Goal: Task Accomplishment & Management: Manage account settings

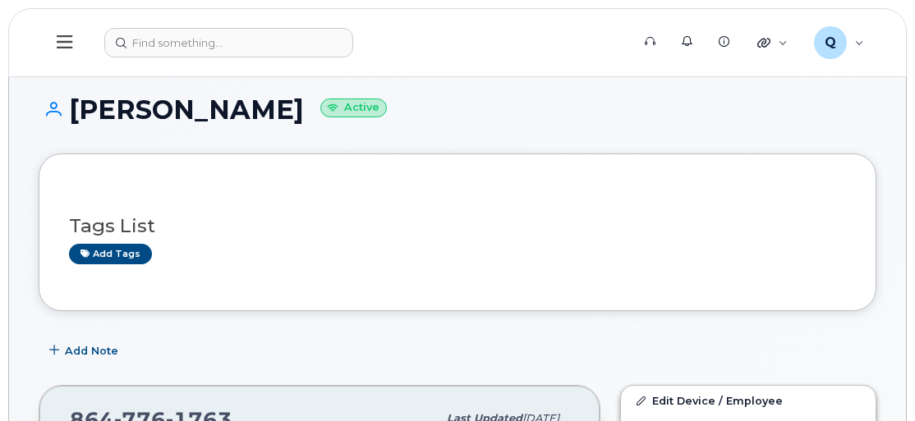
scroll to position [149, 0]
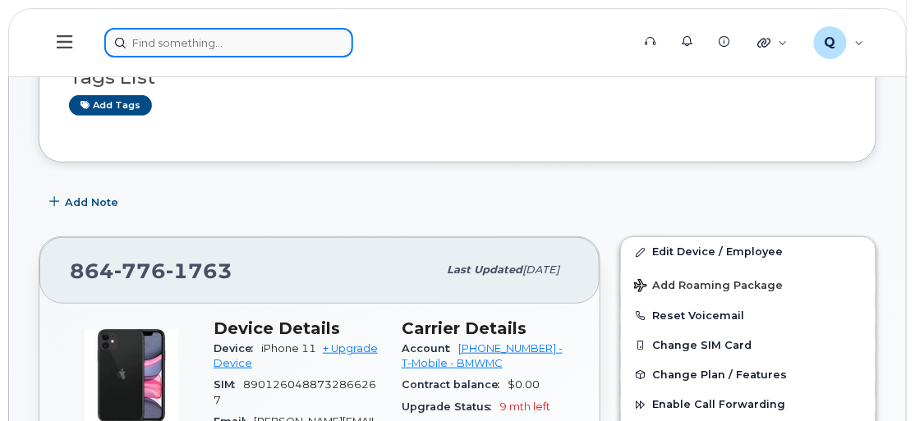
click at [174, 37] on input at bounding box center [228, 43] width 249 height 30
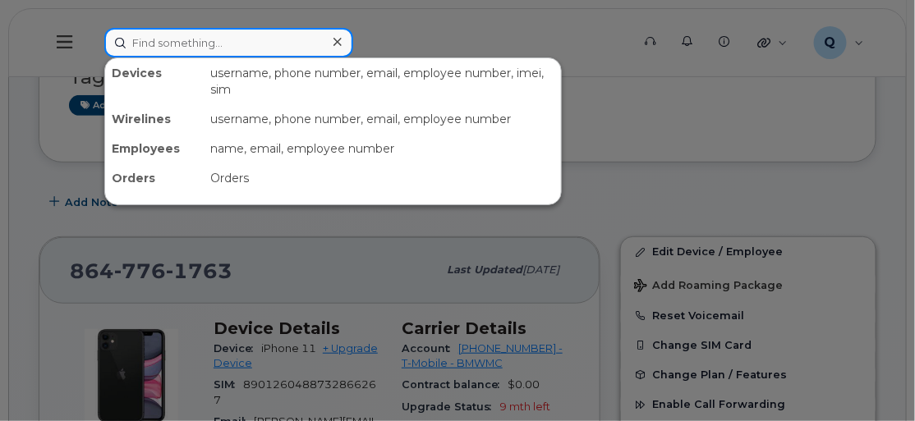
click at [186, 39] on input at bounding box center [228, 43] width 249 height 30
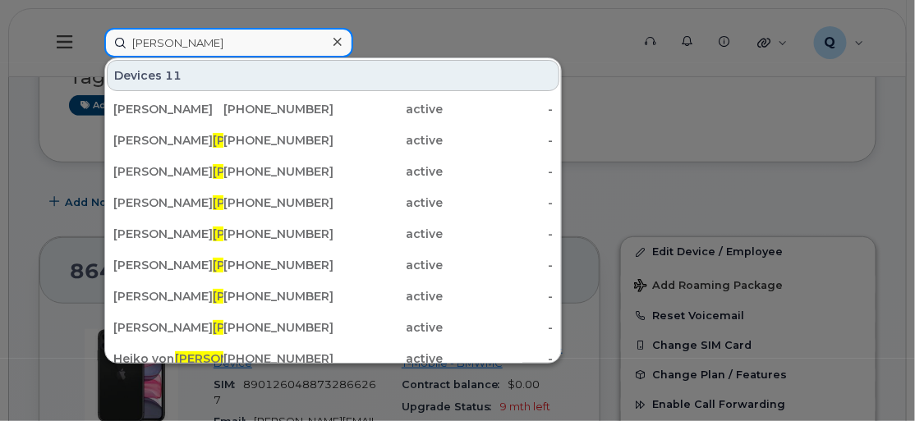
type input "engel"
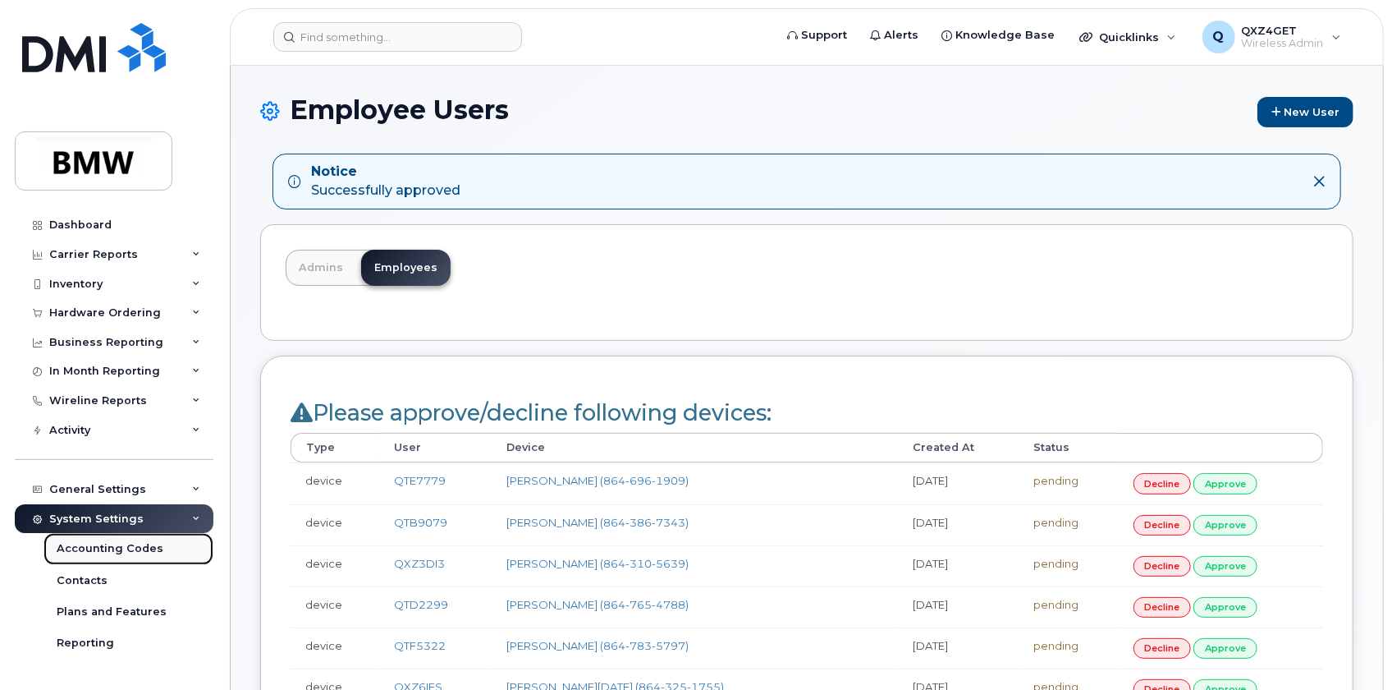
drag, startPoint x: 112, startPoint y: 517, endPoint x: 80, endPoint y: 547, distance: 43.6
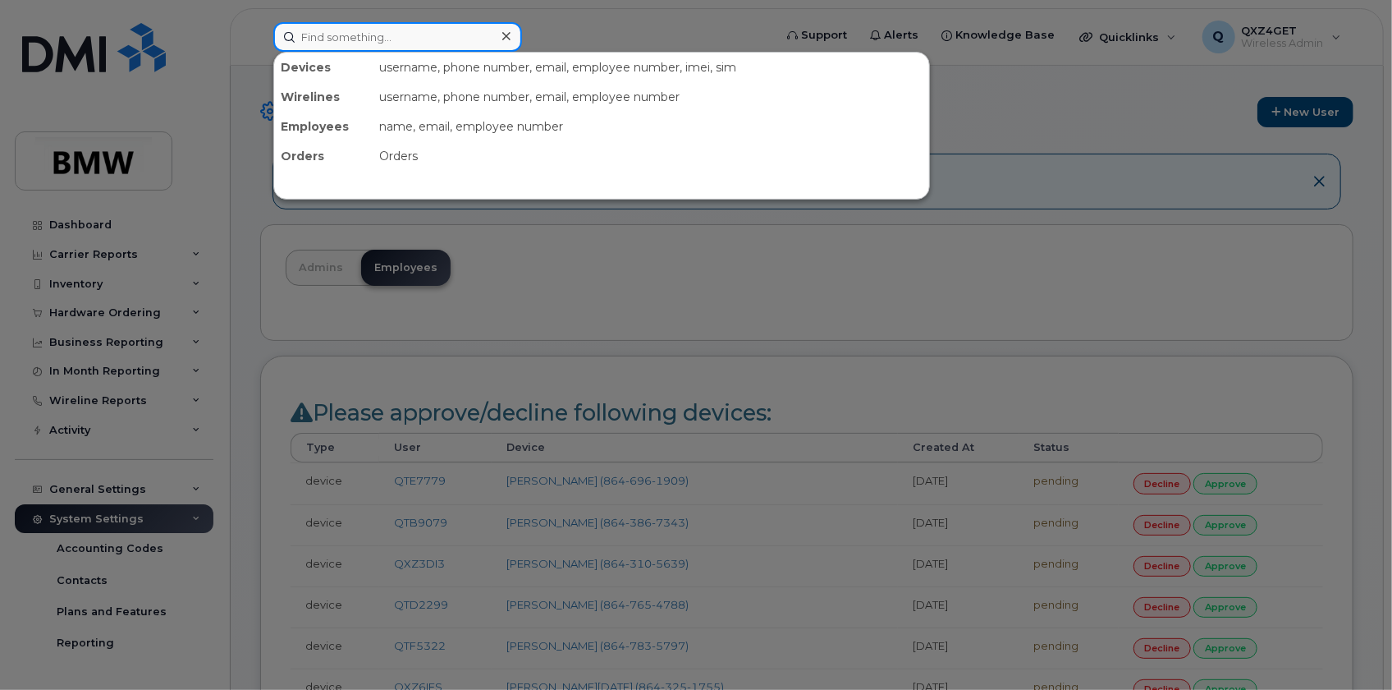
click at [351, 27] on input at bounding box center [397, 37] width 249 height 30
click at [524, 227] on div at bounding box center [696, 345] width 1392 height 690
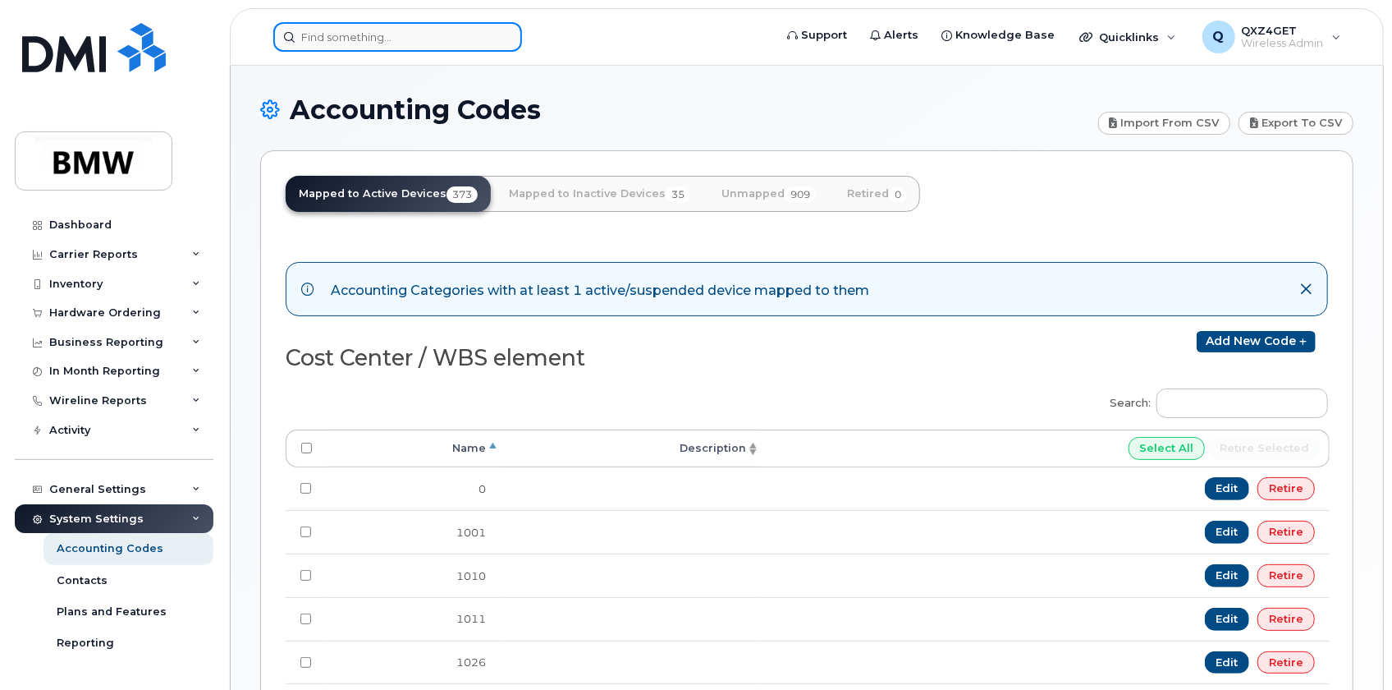
click at [377, 27] on input at bounding box center [397, 37] width 249 height 30
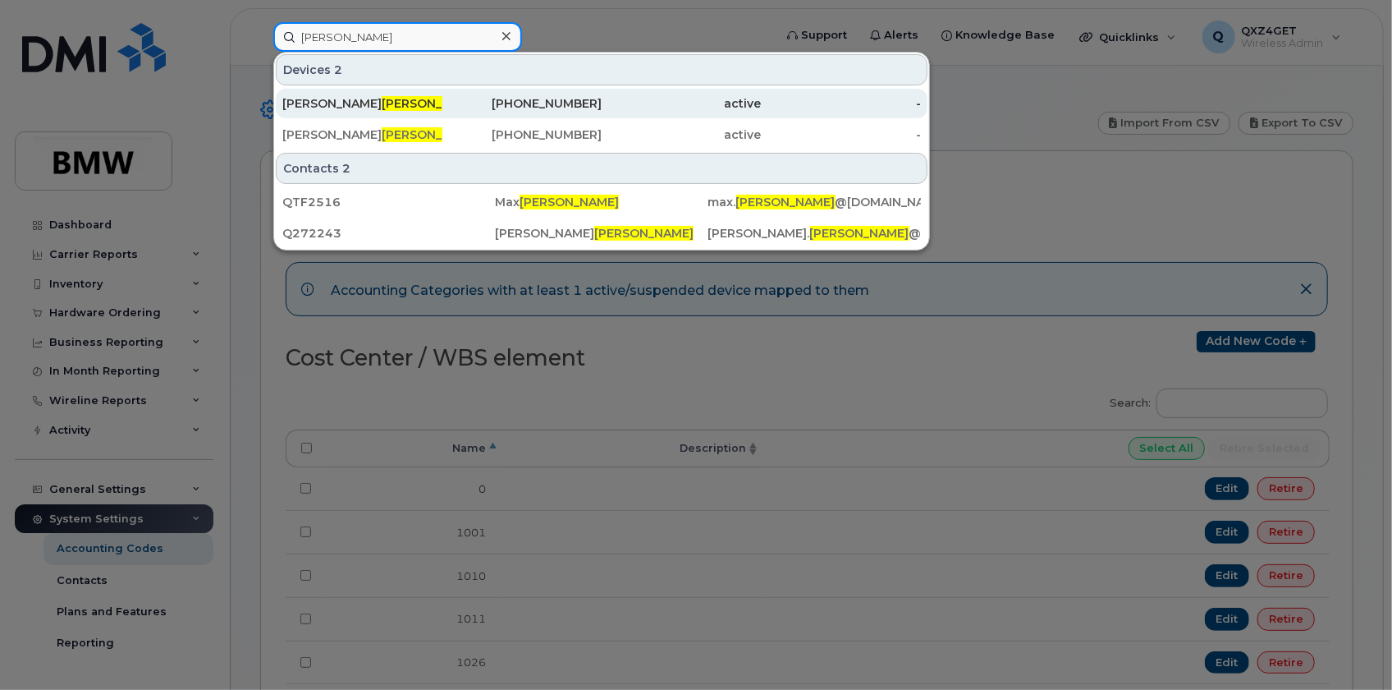
type input "Engelhorn"
click at [320, 107] on div "Robert Engelhorn" at bounding box center [362, 103] width 160 height 16
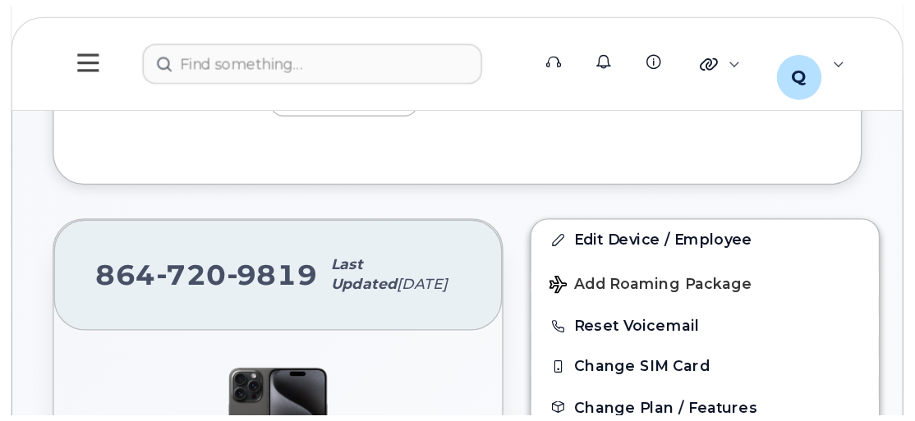
scroll to position [522, 0]
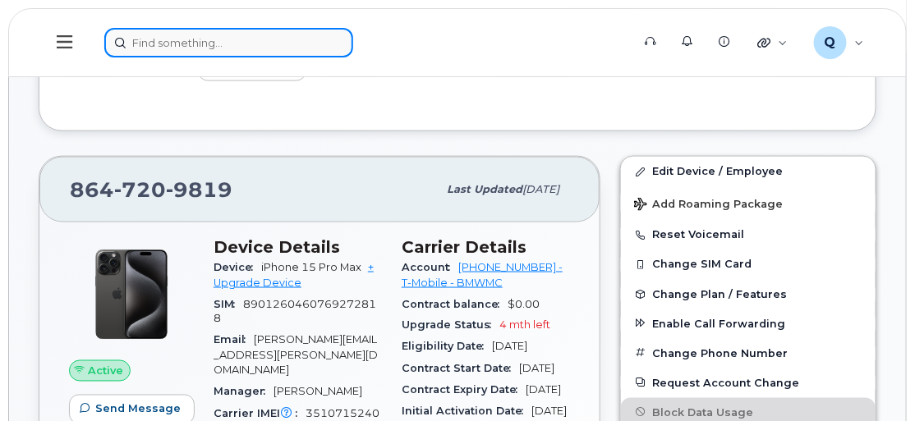
click at [165, 39] on input at bounding box center [228, 43] width 249 height 30
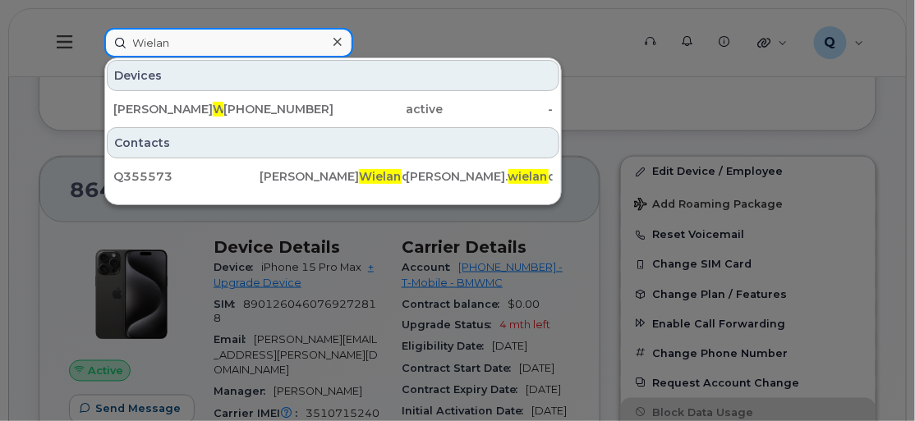
type input "Wielan"
click at [226, 52] on input "Wielan" at bounding box center [228, 43] width 249 height 30
drag, startPoint x: 218, startPoint y: 45, endPoint x: 146, endPoint y: 39, distance: 72.5
click at [146, 39] on input "Wielan" at bounding box center [228, 43] width 249 height 30
click at [177, 38] on input "Wielan" at bounding box center [228, 43] width 249 height 30
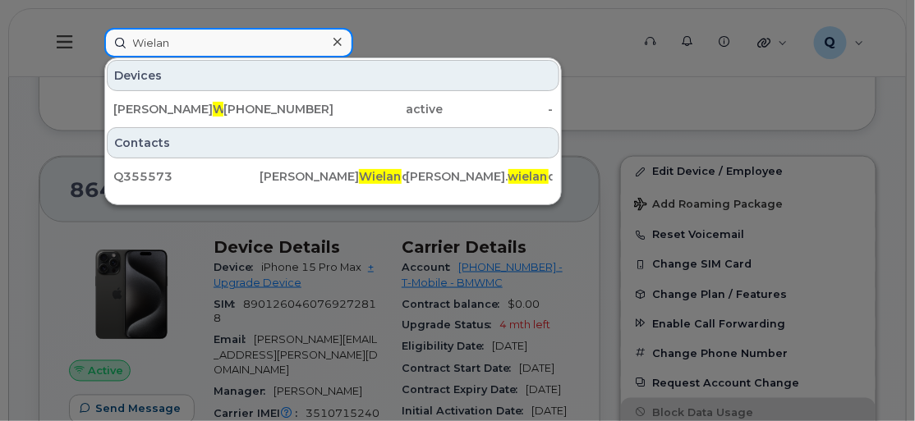
drag, startPoint x: 175, startPoint y: 43, endPoint x: 132, endPoint y: 44, distance: 42.7
click at [132, 44] on input "Wielan" at bounding box center [228, 43] width 249 height 30
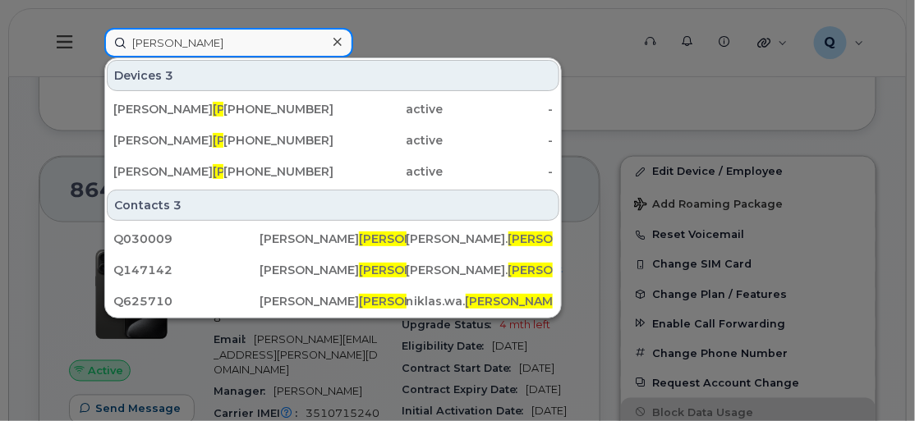
type input "weiss"
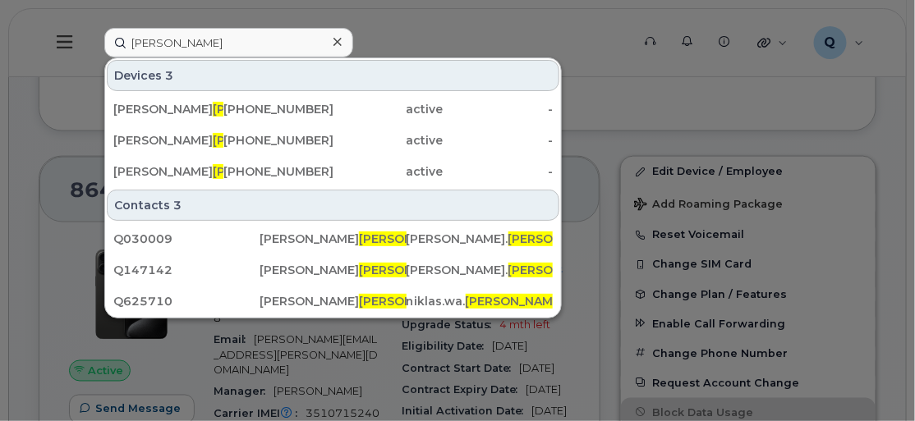
drag, startPoint x: 336, startPoint y: 38, endPoint x: 305, endPoint y: 44, distance: 30.9
click at [336, 38] on icon at bounding box center [337, 41] width 8 height 13
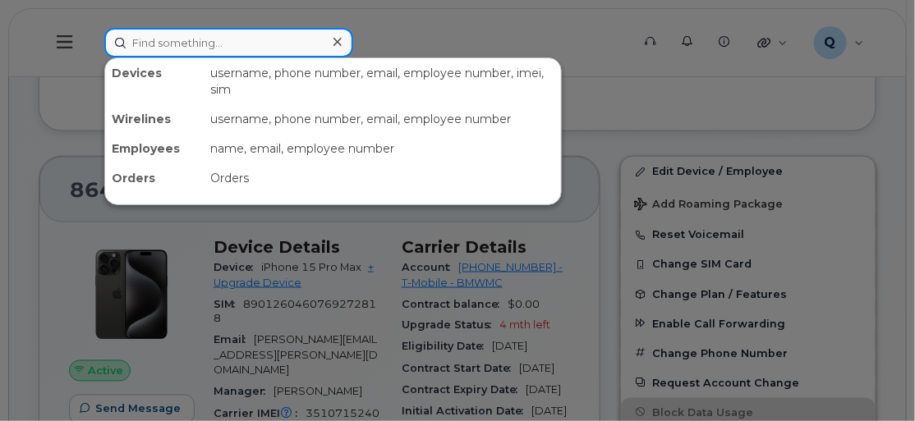
click at [149, 41] on input at bounding box center [228, 43] width 249 height 30
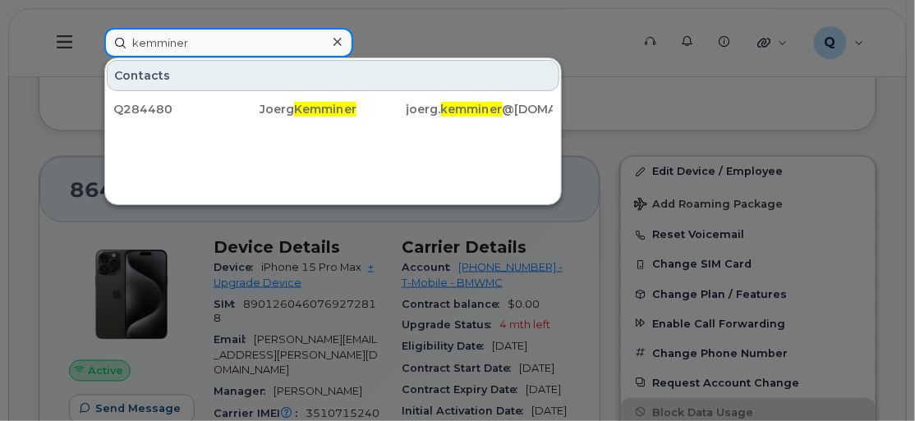
type input "kemminer"
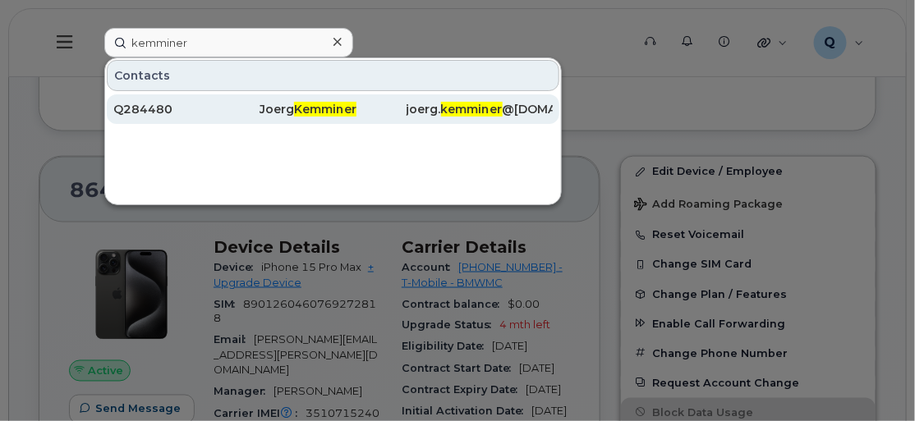
click at [377, 103] on div "Joerg Kemminer" at bounding box center [332, 109] width 146 height 16
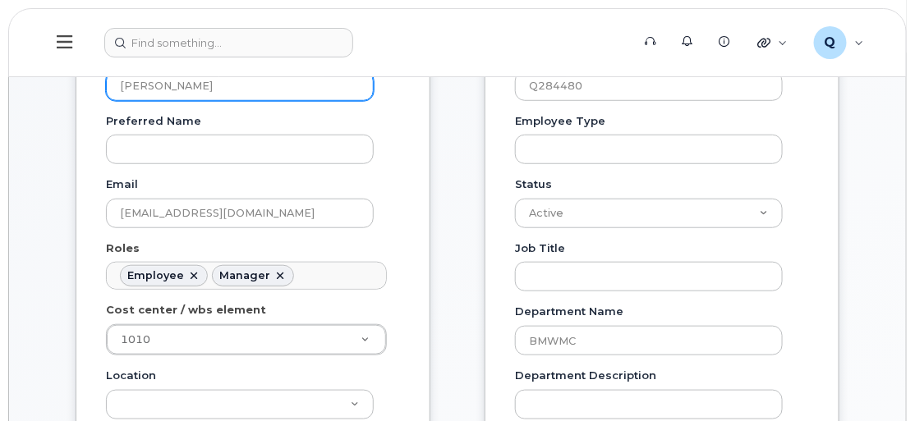
scroll to position [298, 0]
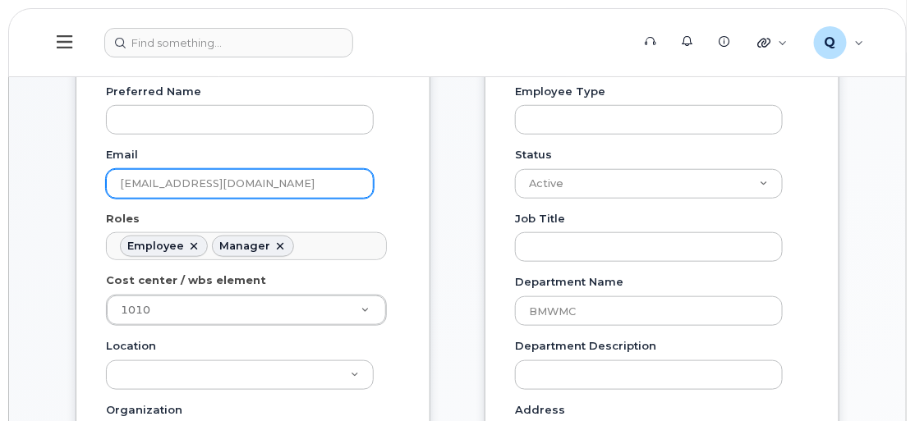
drag, startPoint x: 300, startPoint y: 184, endPoint x: 121, endPoint y: 190, distance: 179.9
click at [121, 190] on input "[EMAIL_ADDRESS][DOMAIN_NAME]" at bounding box center [240, 184] width 268 height 30
click at [291, 181] on input "[EMAIL_ADDRESS][DOMAIN_NAME]" at bounding box center [240, 184] width 268 height 30
drag, startPoint x: 296, startPoint y: 183, endPoint x: 109, endPoint y: 175, distance: 186.5
click at [109, 175] on input "joerg.kemminer@bmwmc.com" at bounding box center [240, 184] width 268 height 30
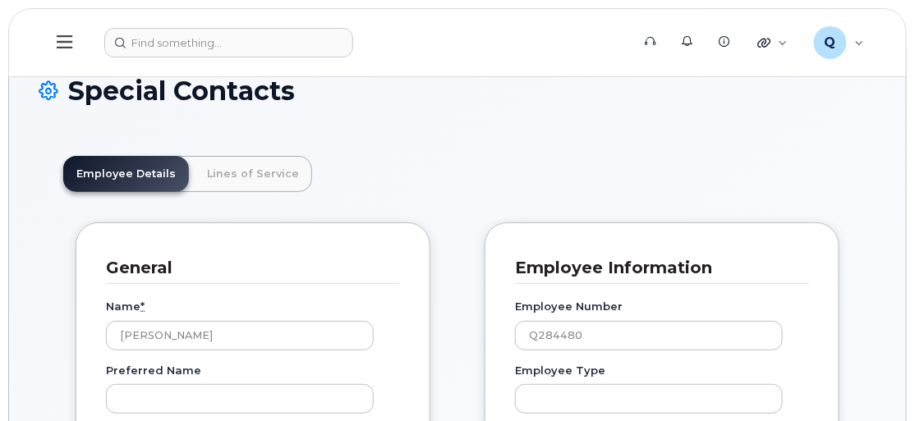
scroll to position [0, 0]
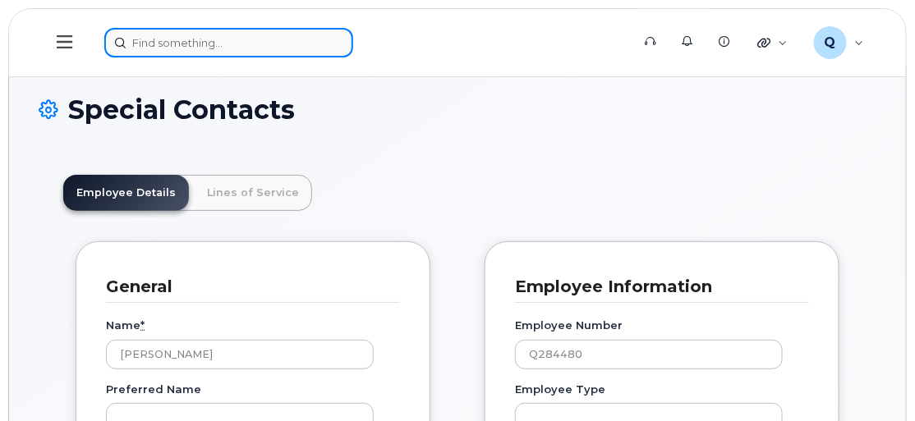
click at [200, 42] on input at bounding box center [228, 43] width 249 height 30
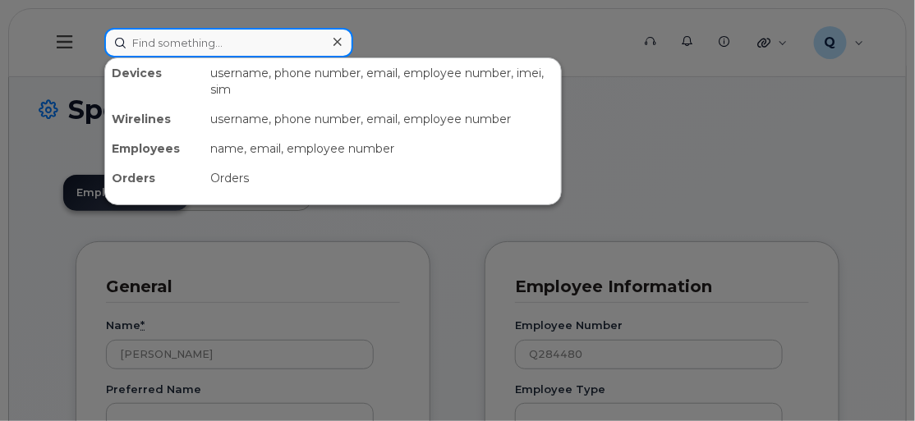
paste input "joerg.kemminer@bmwmc.com"
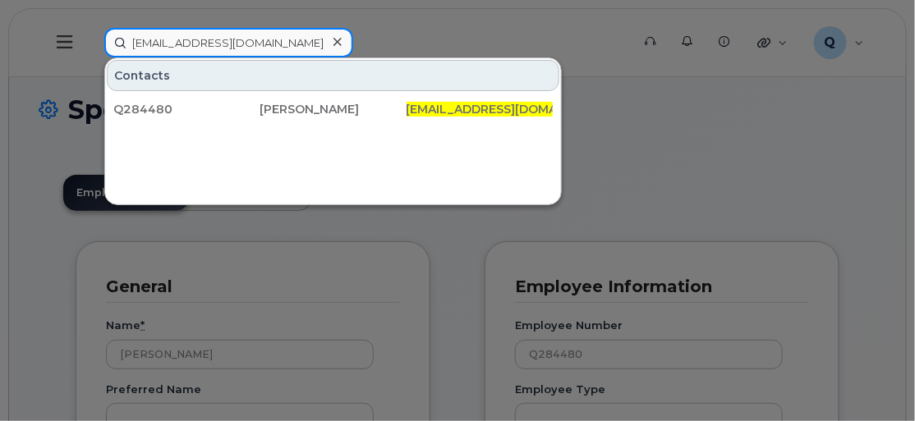
type input "joerg.kemminer@bmwmc.com"
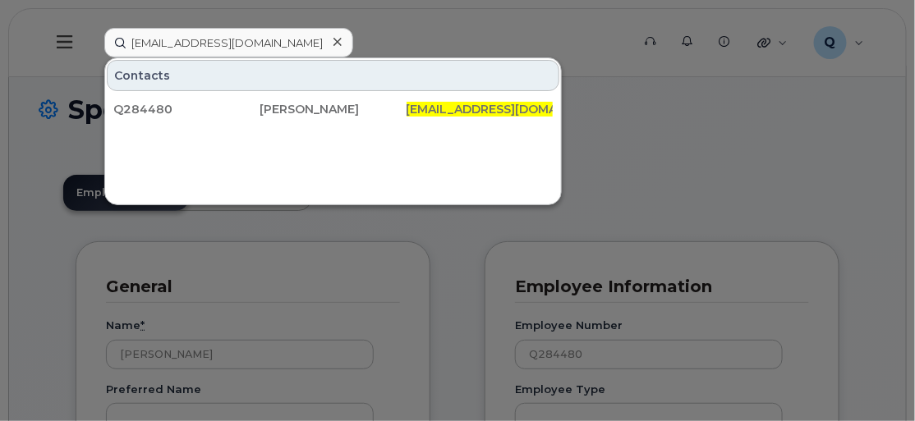
click at [333, 39] on icon at bounding box center [337, 41] width 8 height 13
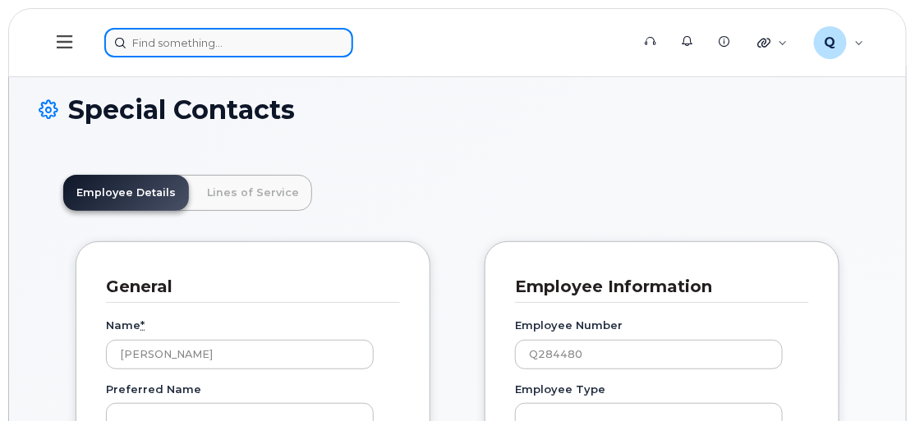
click at [237, 43] on input at bounding box center [228, 43] width 249 height 30
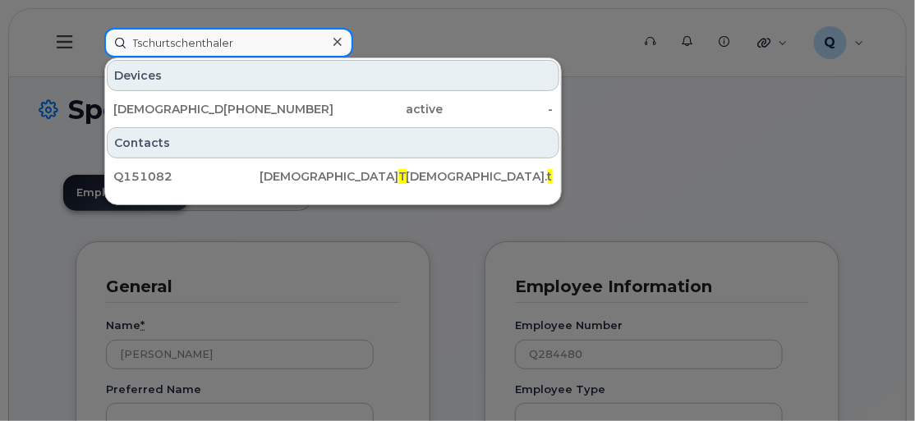
type input "Tschurtschenthaler"
click at [261, 39] on input "Tschurtschenthaler" at bounding box center [228, 43] width 249 height 30
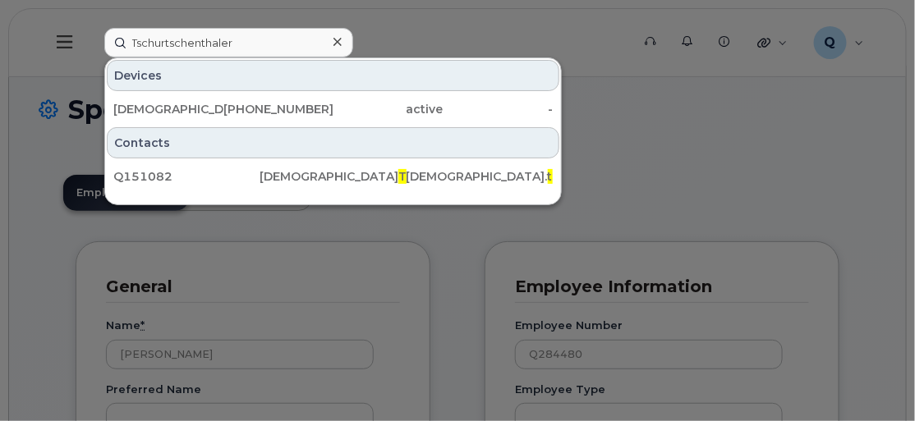
click at [334, 44] on icon at bounding box center [337, 41] width 8 height 13
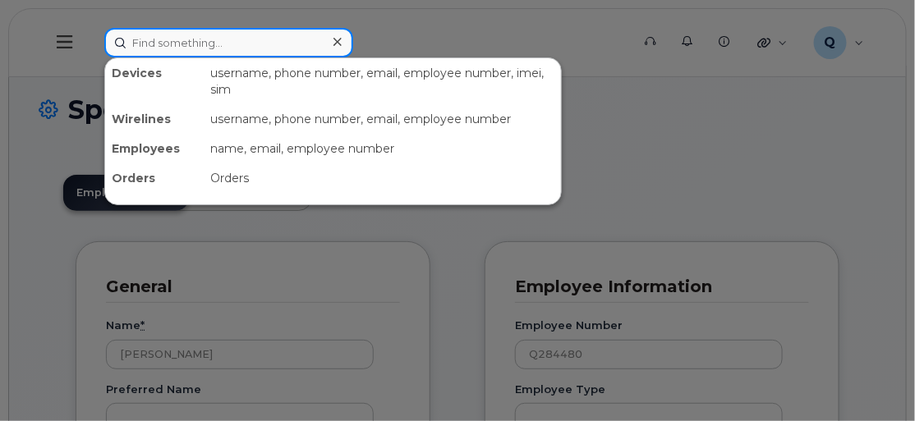
click at [247, 39] on input at bounding box center [228, 43] width 249 height 30
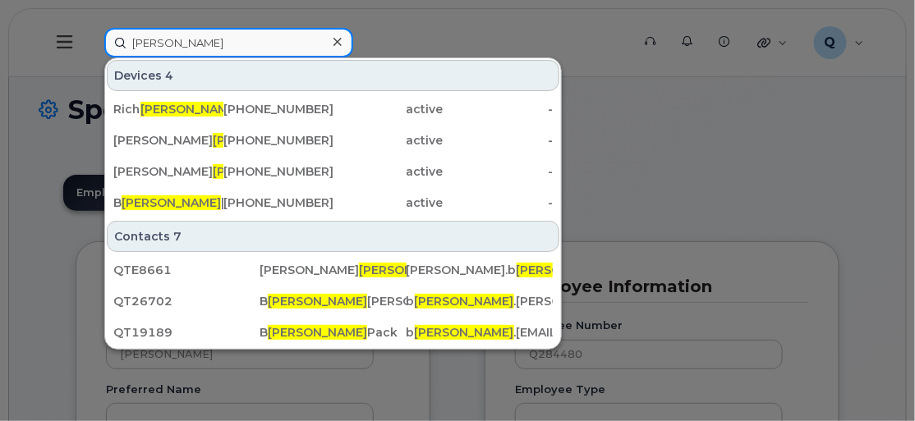
type input "Everly"
click at [167, 47] on input "Everly" at bounding box center [228, 43] width 249 height 30
drag, startPoint x: 167, startPoint y: 47, endPoint x: 117, endPoint y: 30, distance: 53.0
click at [127, 41] on input "[PERSON_NAME]" at bounding box center [228, 43] width 249 height 30
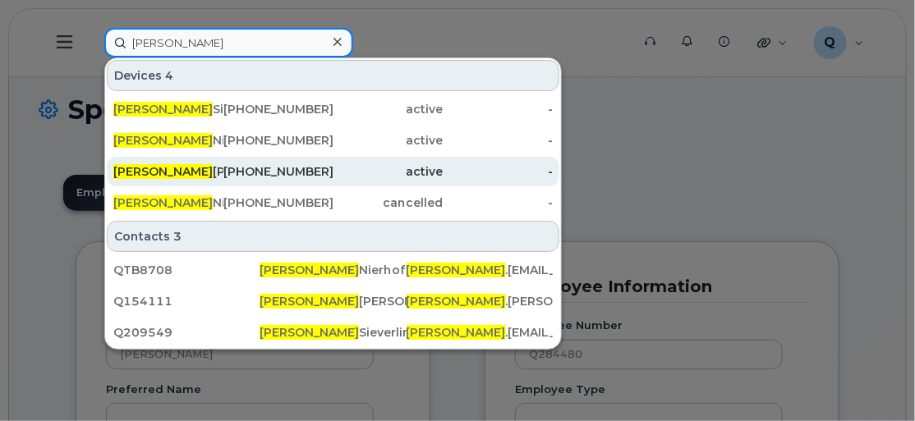
type input "Carsten"
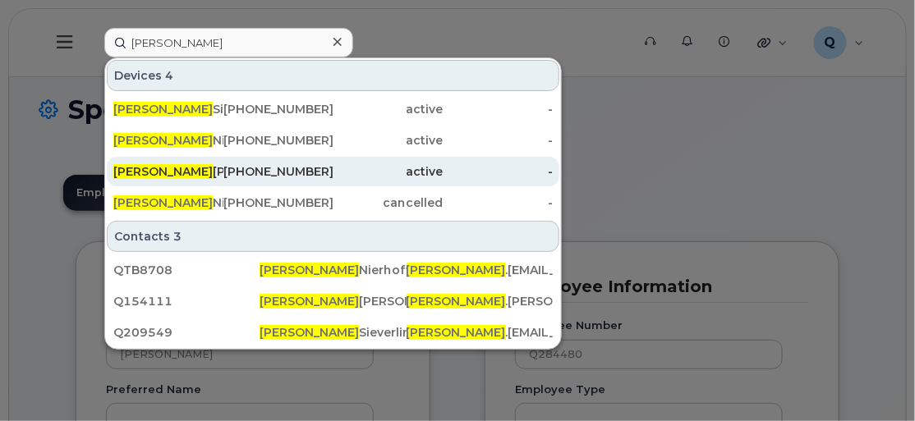
click at [126, 164] on span "Carsten" at bounding box center [162, 171] width 99 height 15
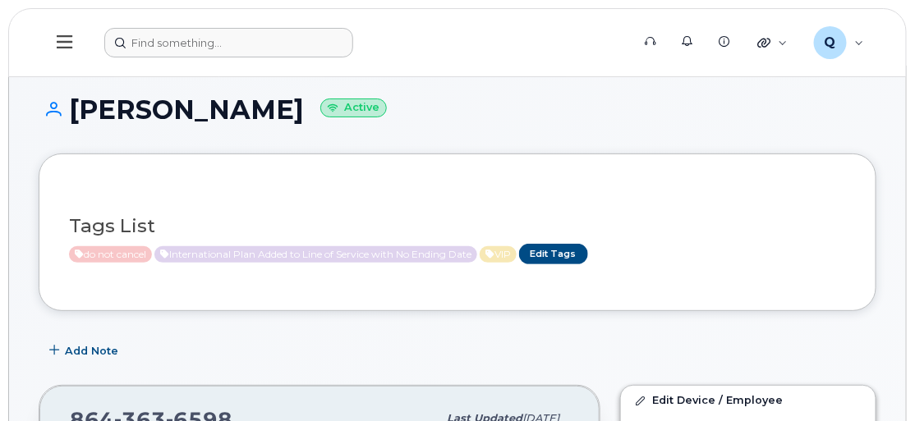
click at [281, 34] on header "Support Alerts Knowledge Base Quicklinks Suspend / Cancel Device Change SIM Car…" at bounding box center [457, 42] width 898 height 69
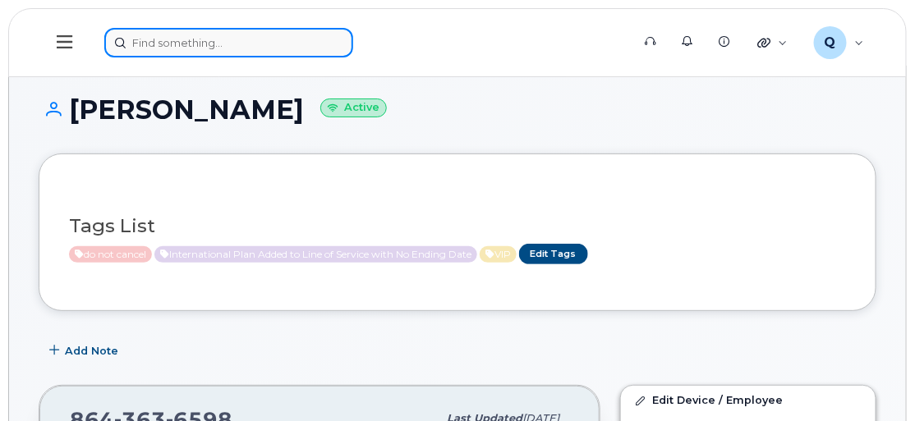
click at [265, 42] on input at bounding box center [228, 43] width 249 height 30
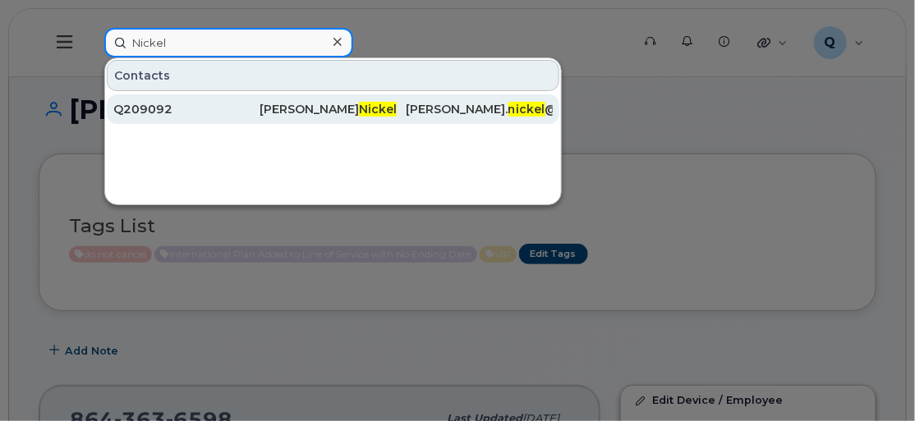
type input "Nickel"
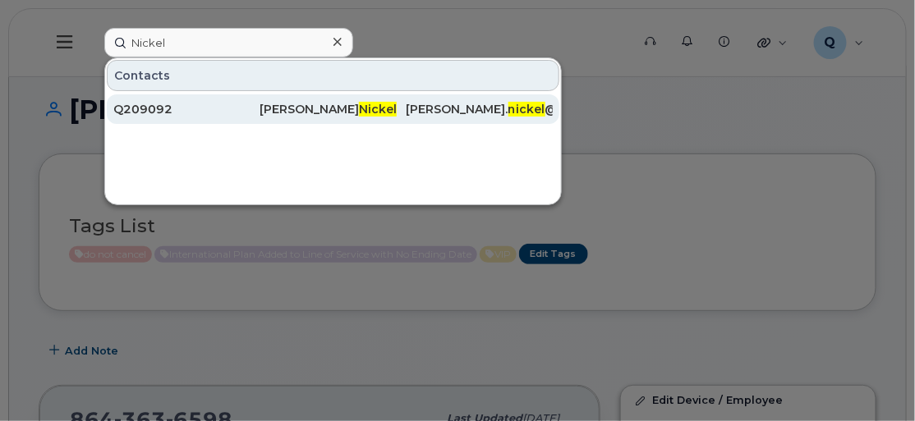
click at [134, 113] on div "Q209092" at bounding box center [186, 109] width 146 height 16
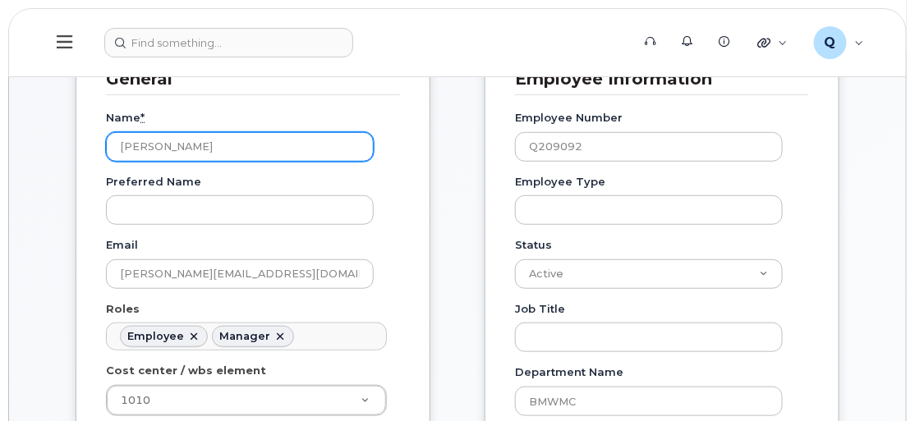
scroll to position [223, 0]
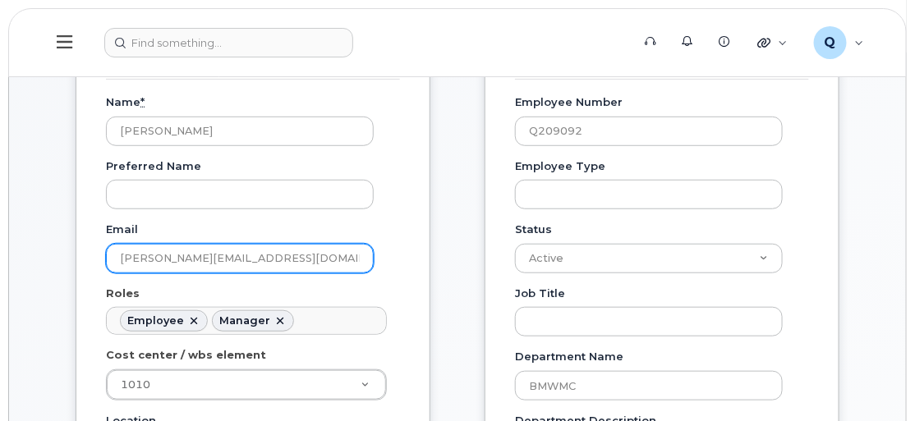
drag, startPoint x: 260, startPoint y: 251, endPoint x: 110, endPoint y: 250, distance: 150.2
click at [110, 250] on input "leonhard.nickel@bmw.de" at bounding box center [240, 259] width 268 height 30
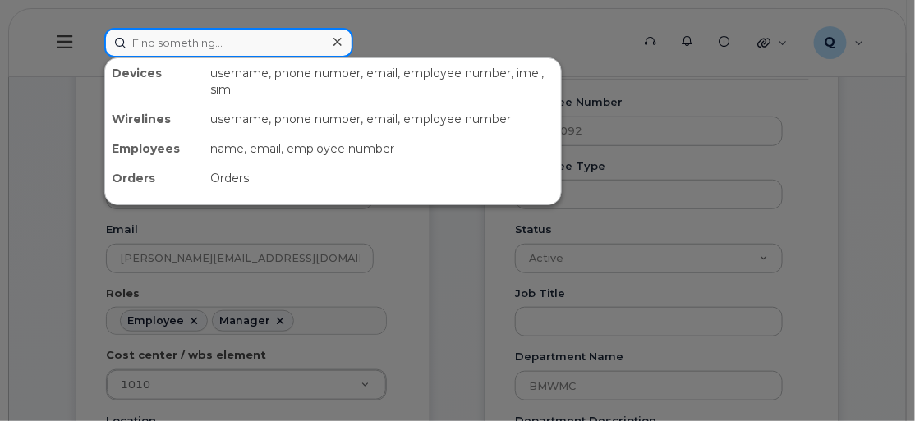
click at [186, 49] on input at bounding box center [228, 43] width 249 height 30
paste input "leonhard.nickel@bmw.de"
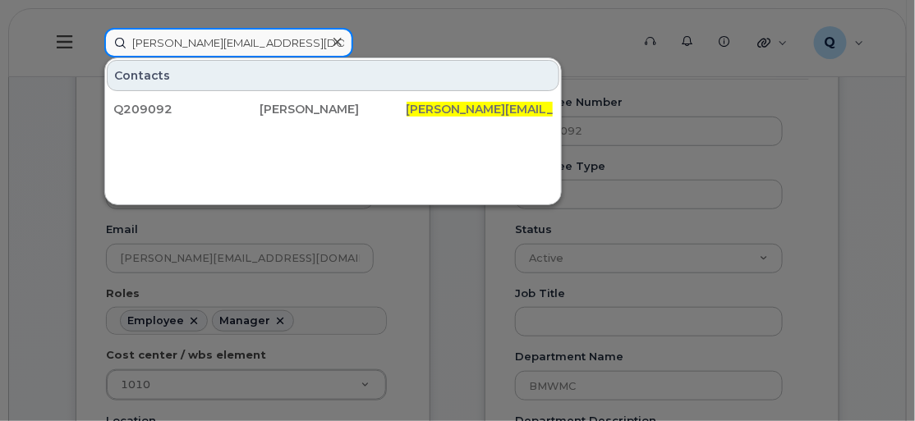
type input "leonhard.nickel@bmw.de"
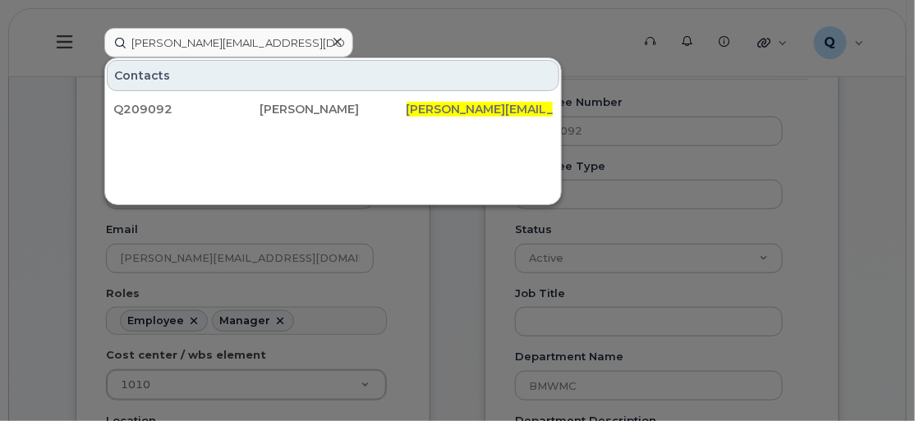
click at [338, 37] on icon at bounding box center [337, 41] width 8 height 13
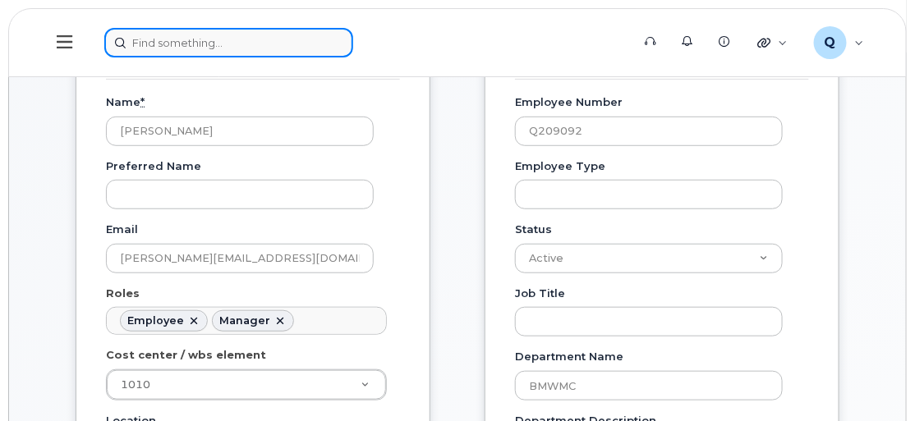
click at [258, 43] on input at bounding box center [228, 43] width 249 height 30
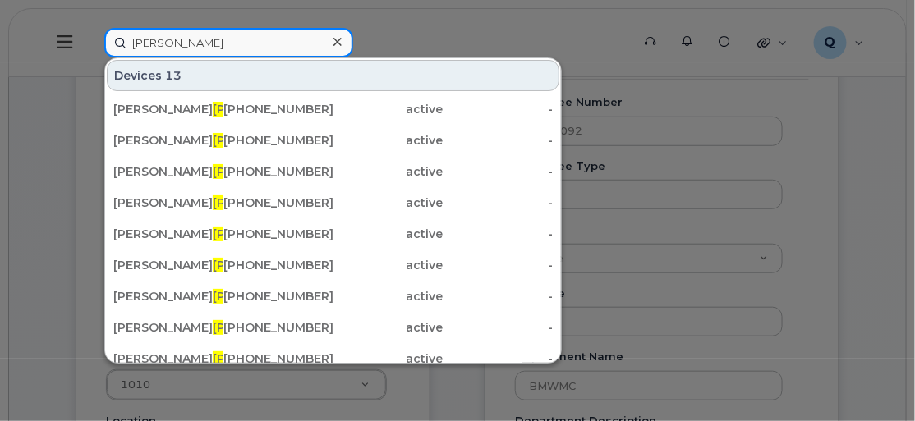
click at [171, 34] on input "maier" at bounding box center [228, 43] width 249 height 30
drag, startPoint x: 171, startPoint y: 37, endPoint x: 103, endPoint y: 38, distance: 67.3
click at [104, 38] on input "maier" at bounding box center [228, 43] width 249 height 30
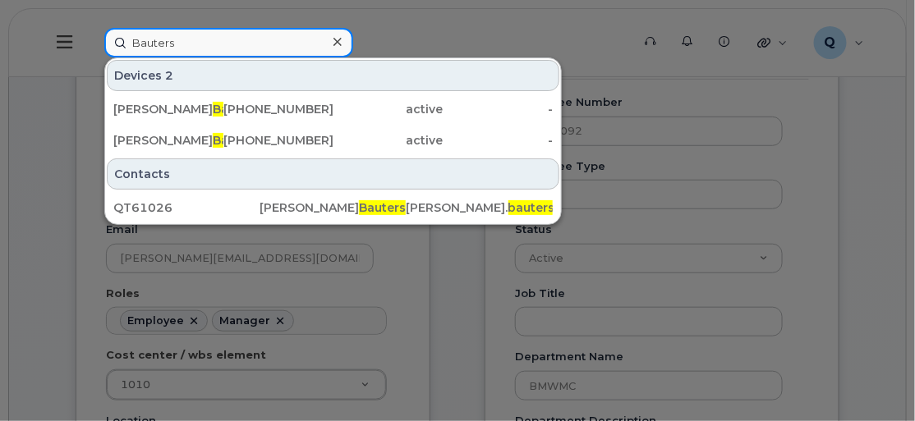
type input "Bauters"
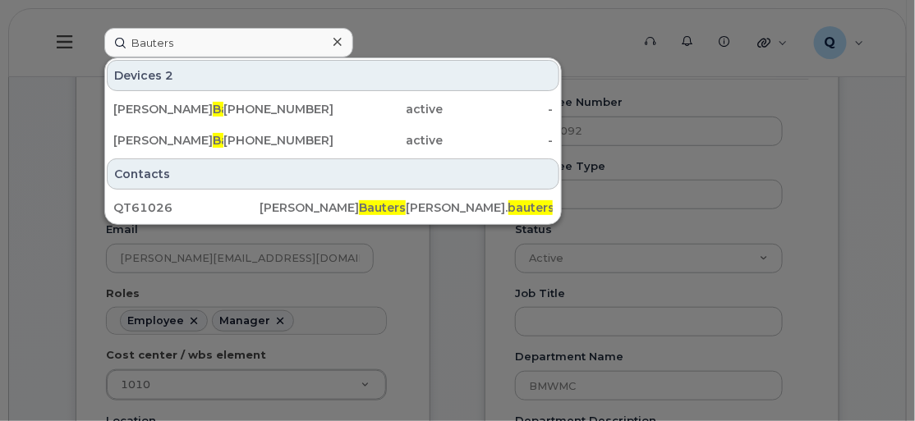
drag, startPoint x: 344, startPoint y: 37, endPoint x: 332, endPoint y: 39, distance: 12.4
click at [340, 37] on div at bounding box center [337, 42] width 24 height 24
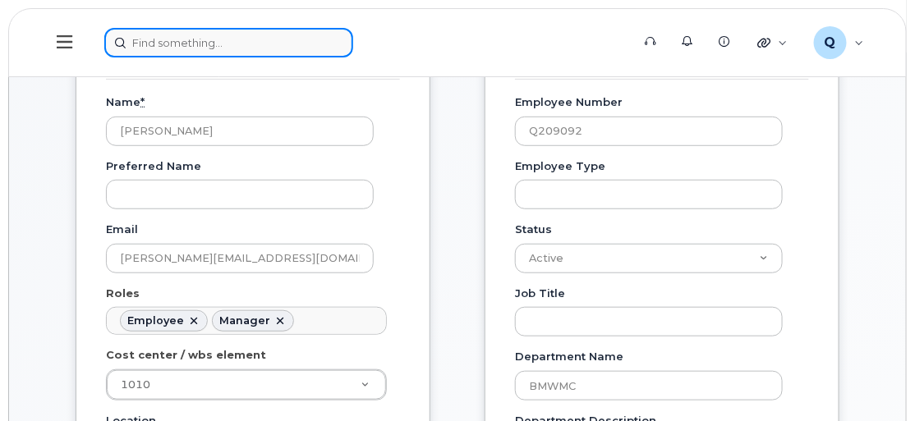
click at [232, 29] on input at bounding box center [228, 43] width 249 height 30
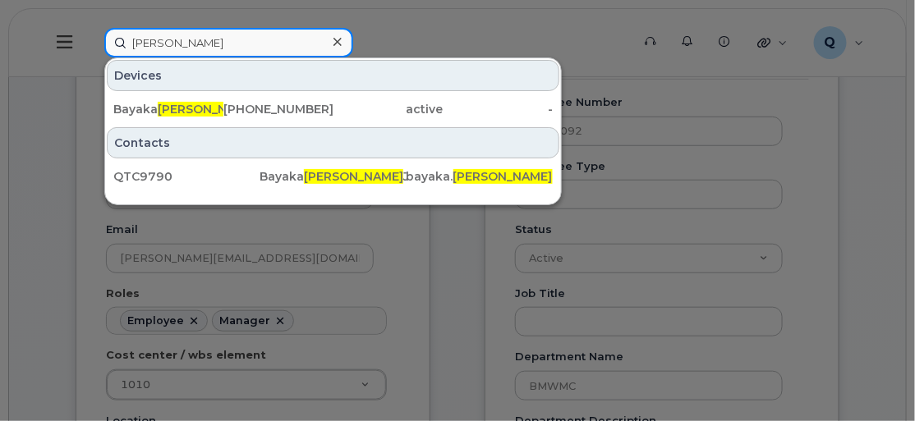
click at [217, 38] on input "Bester" at bounding box center [228, 43] width 249 height 30
drag, startPoint x: 183, startPoint y: 44, endPoint x: 95, endPoint y: 40, distance: 87.9
click at [95, 40] on div "Bester Devices Bayaka Bester Jr 864-584-4715 active - Contacts QTC9790 Bayaka B…" at bounding box center [362, 43] width 542 height 30
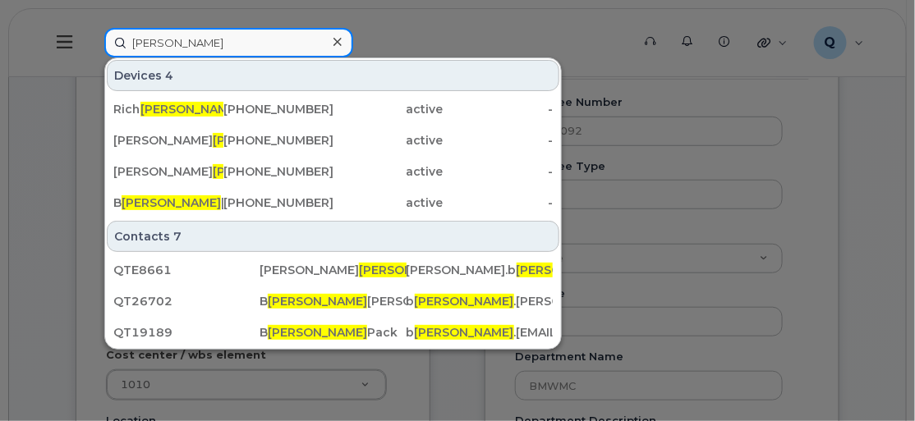
type input "everly"
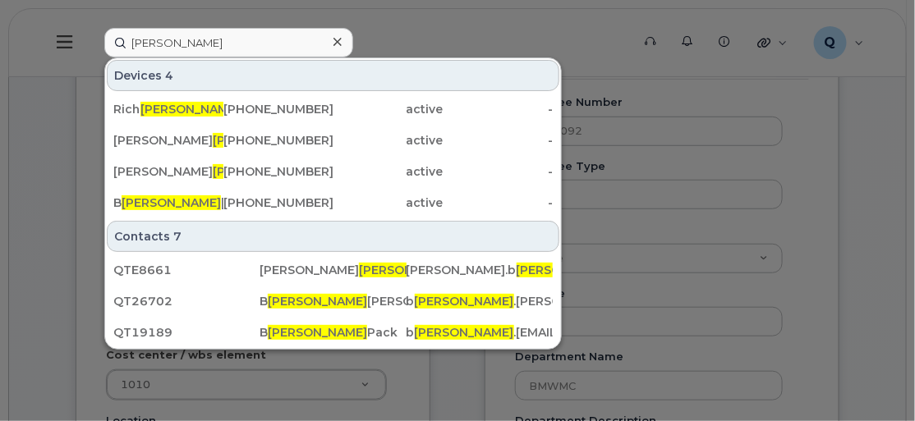
click at [634, 163] on div at bounding box center [457, 210] width 915 height 421
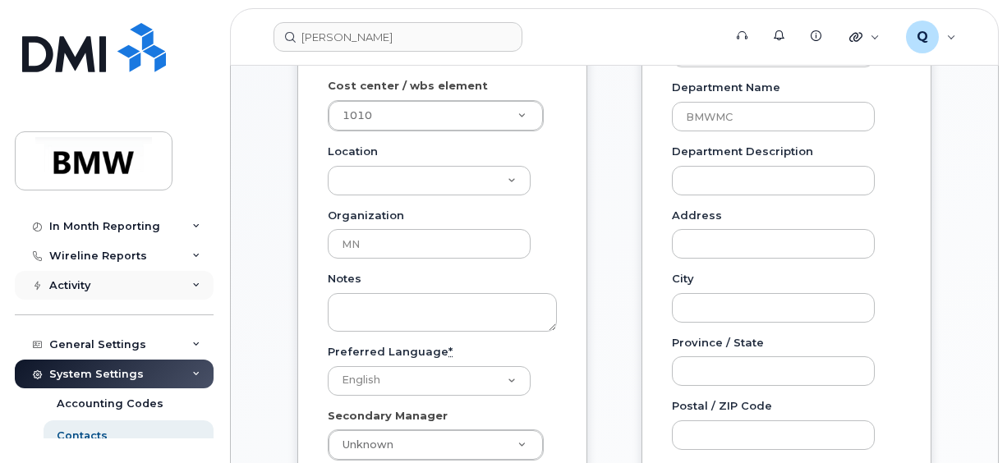
scroll to position [159, 0]
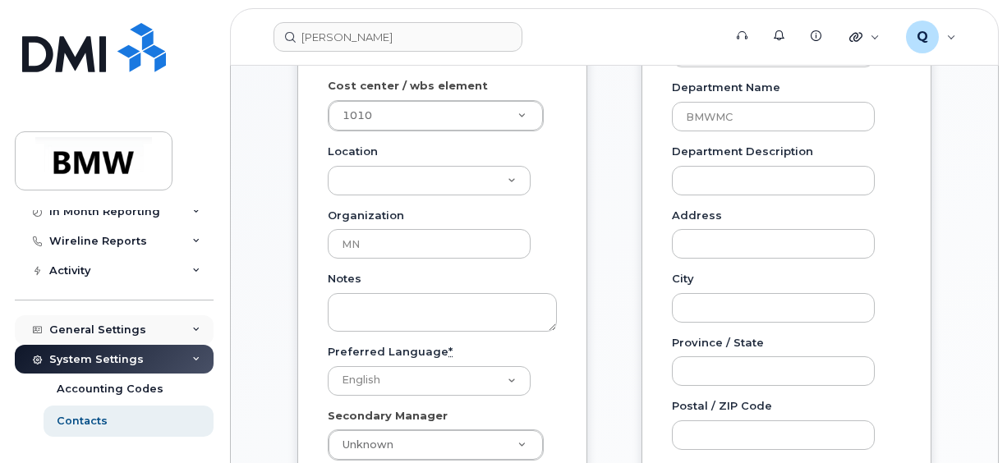
click at [107, 327] on div "General Settings" at bounding box center [97, 329] width 97 height 13
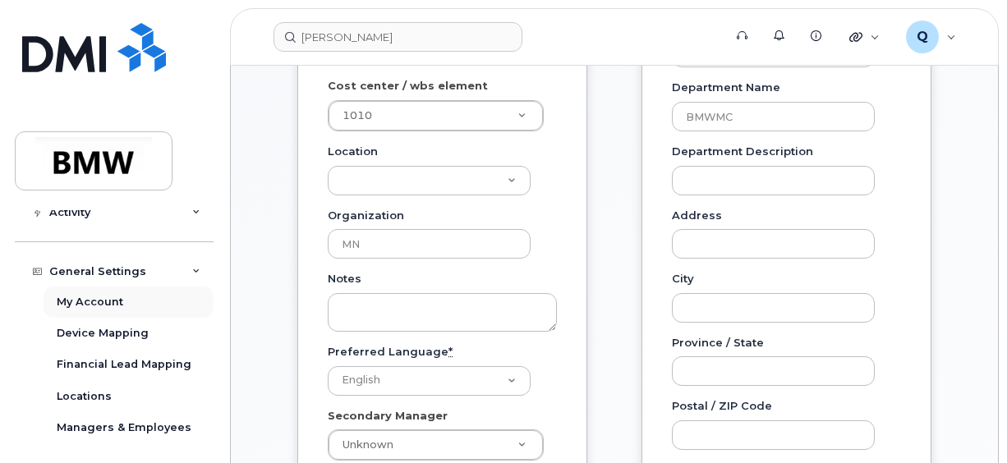
scroll to position [241, 0]
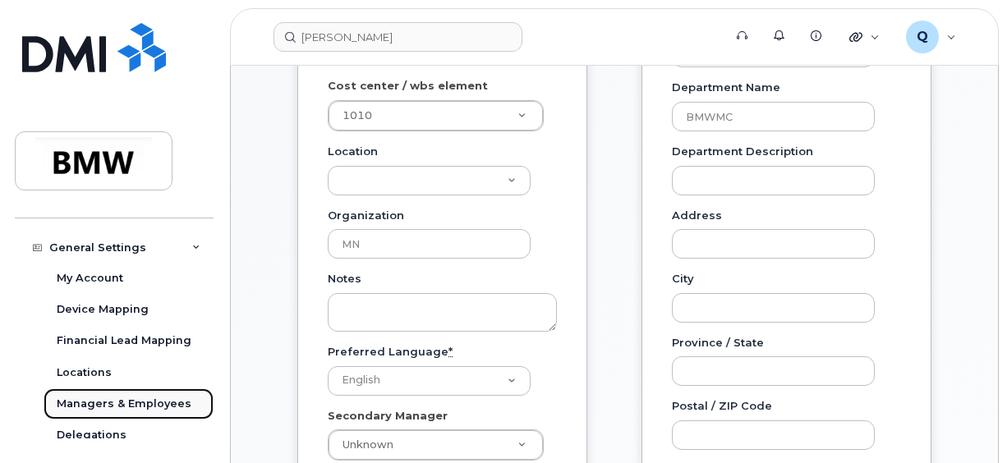
click at [121, 401] on div "Managers & Employees" at bounding box center [124, 404] width 135 height 15
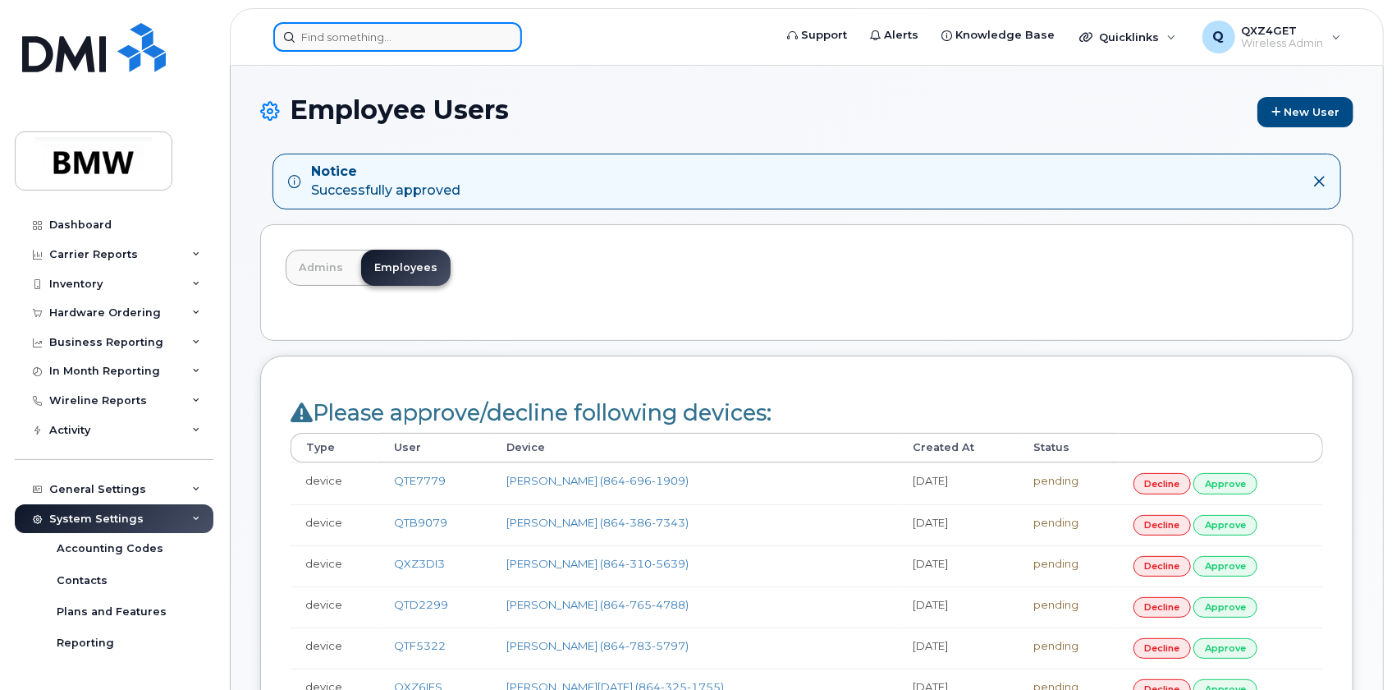
click at [306, 28] on input at bounding box center [397, 37] width 249 height 30
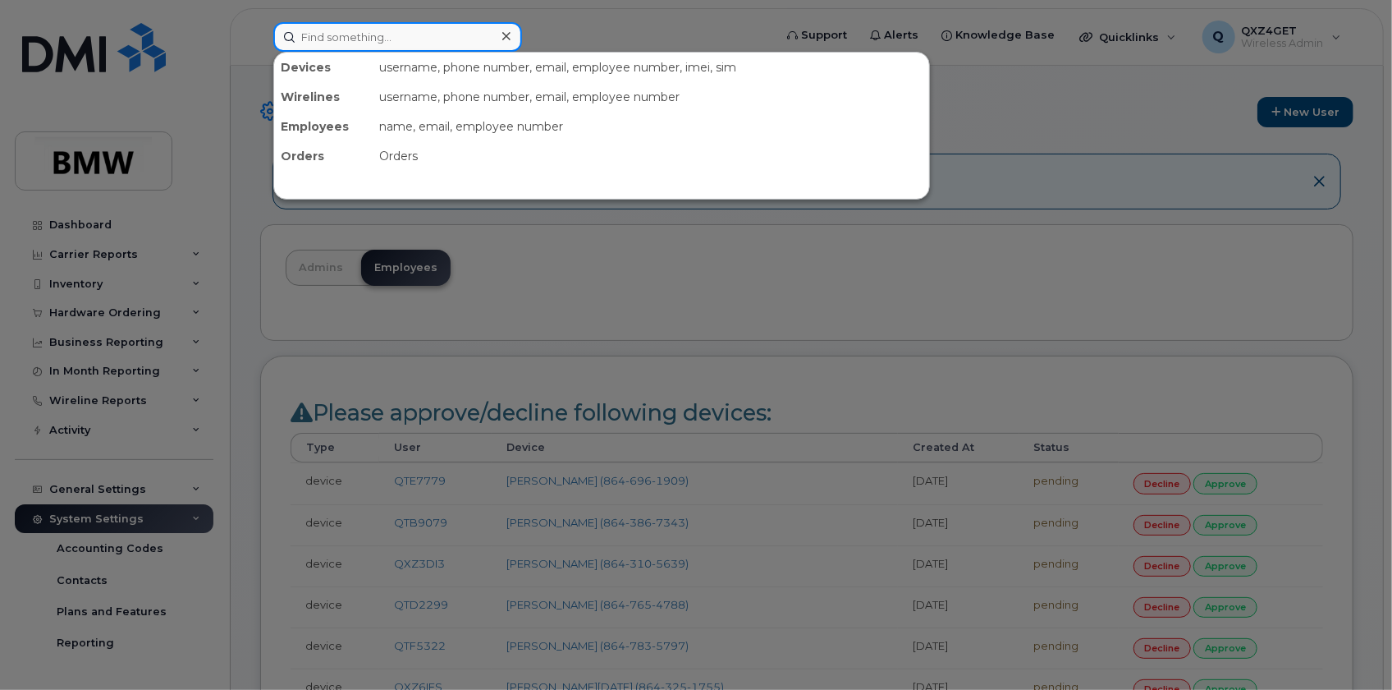
paste input "8649990381"
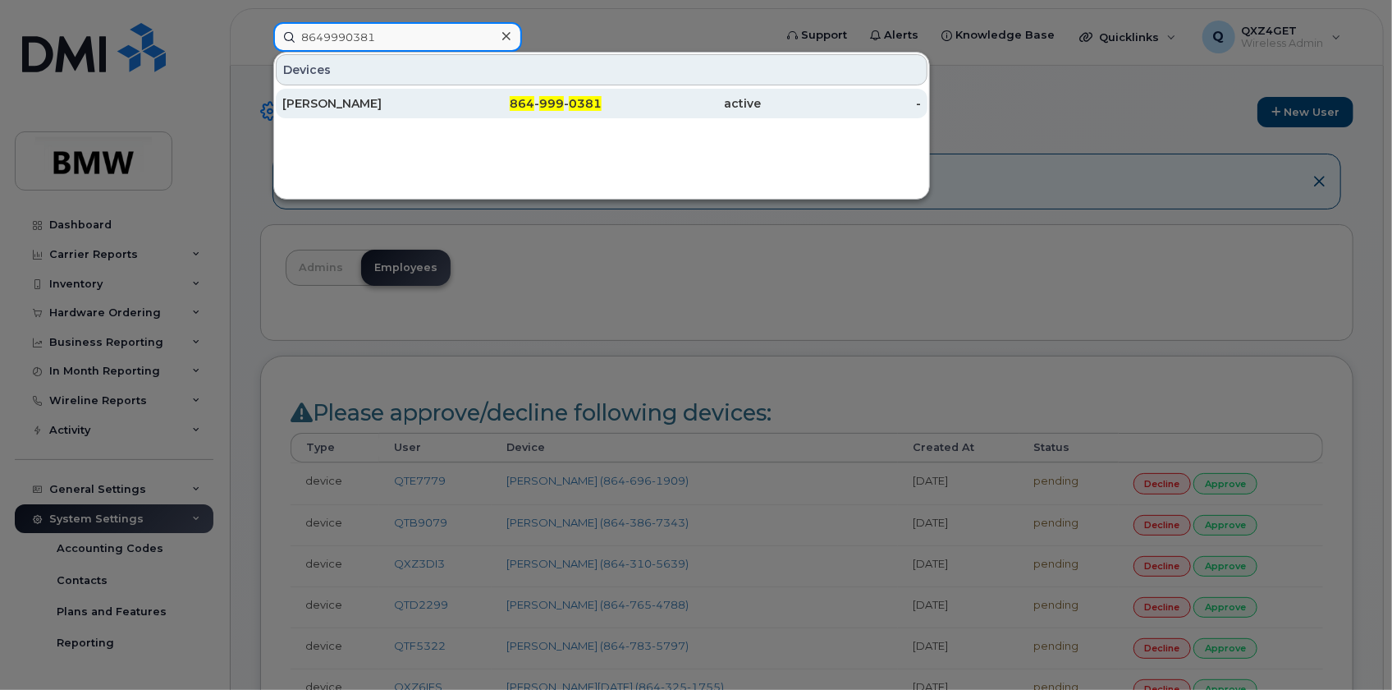
type input "8649990381"
drag, startPoint x: 328, startPoint y: 99, endPoint x: 389, endPoint y: 106, distance: 61.1
click at [329, 99] on div "Maliayah Edmond" at bounding box center [362, 103] width 160 height 16
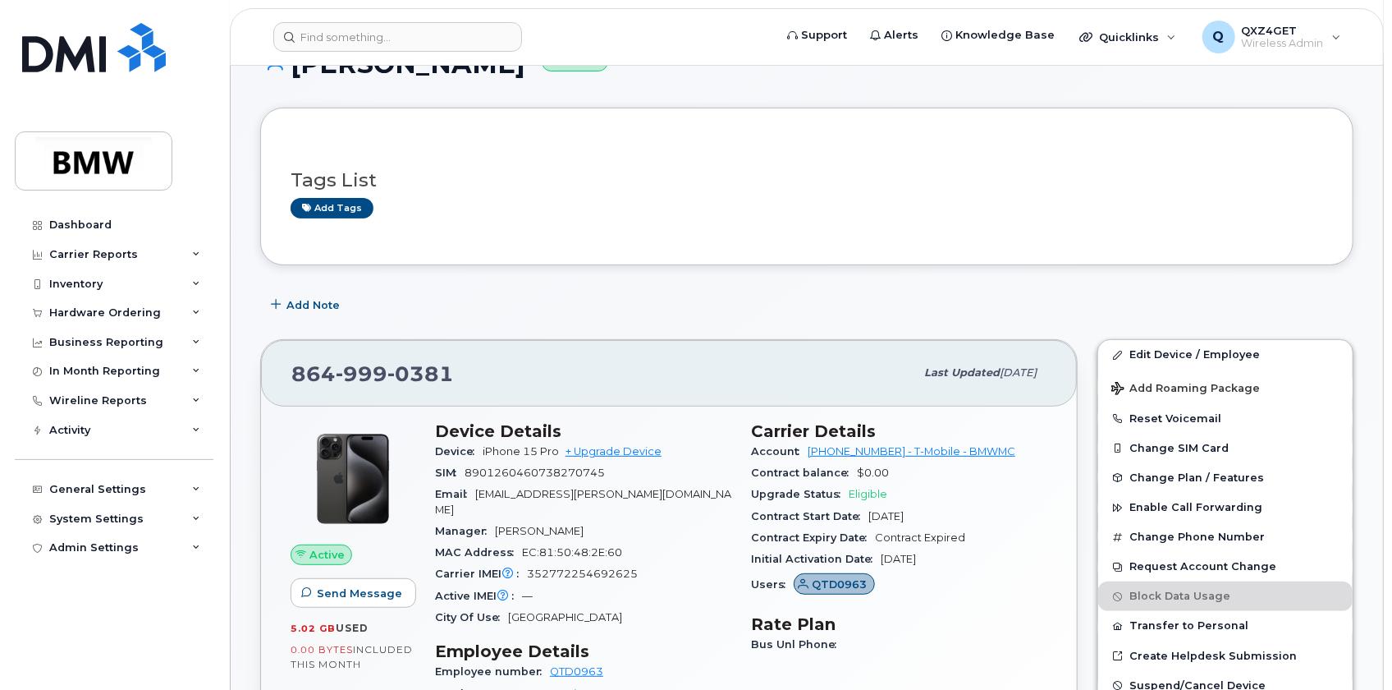
scroll to position [149, 0]
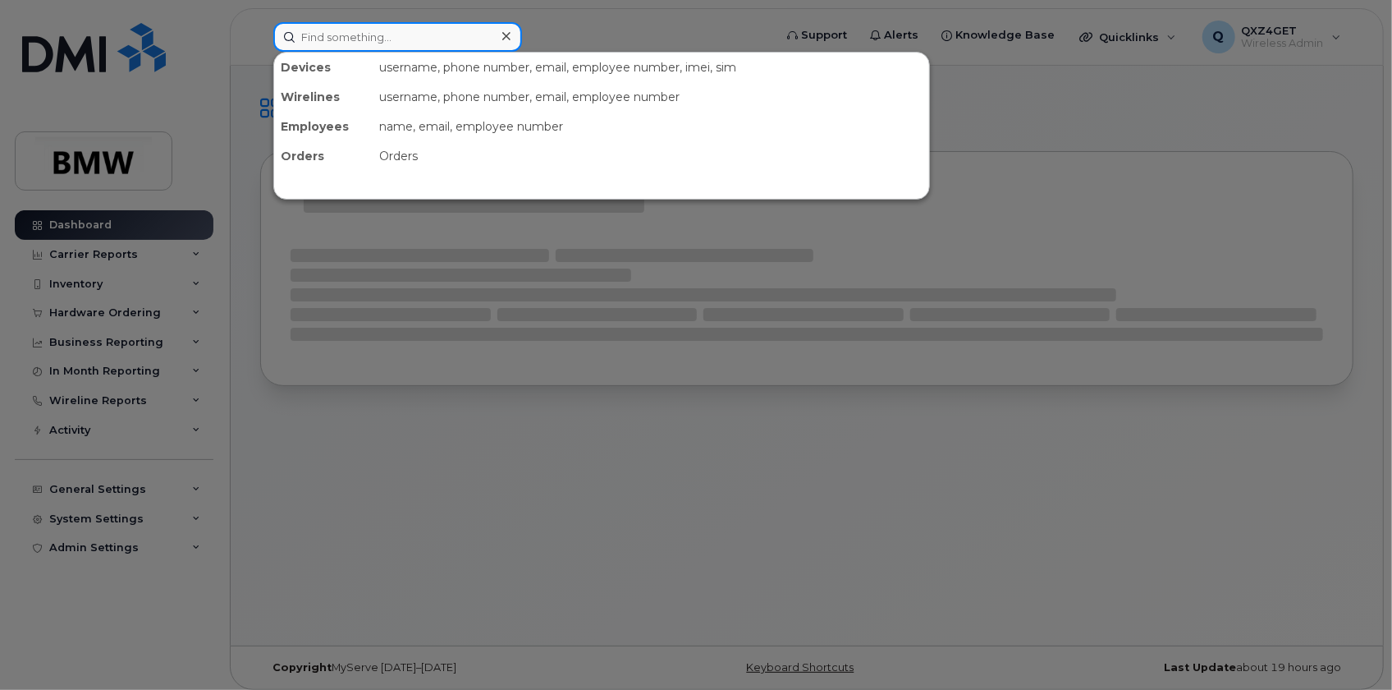
click at [381, 39] on input at bounding box center [397, 37] width 249 height 30
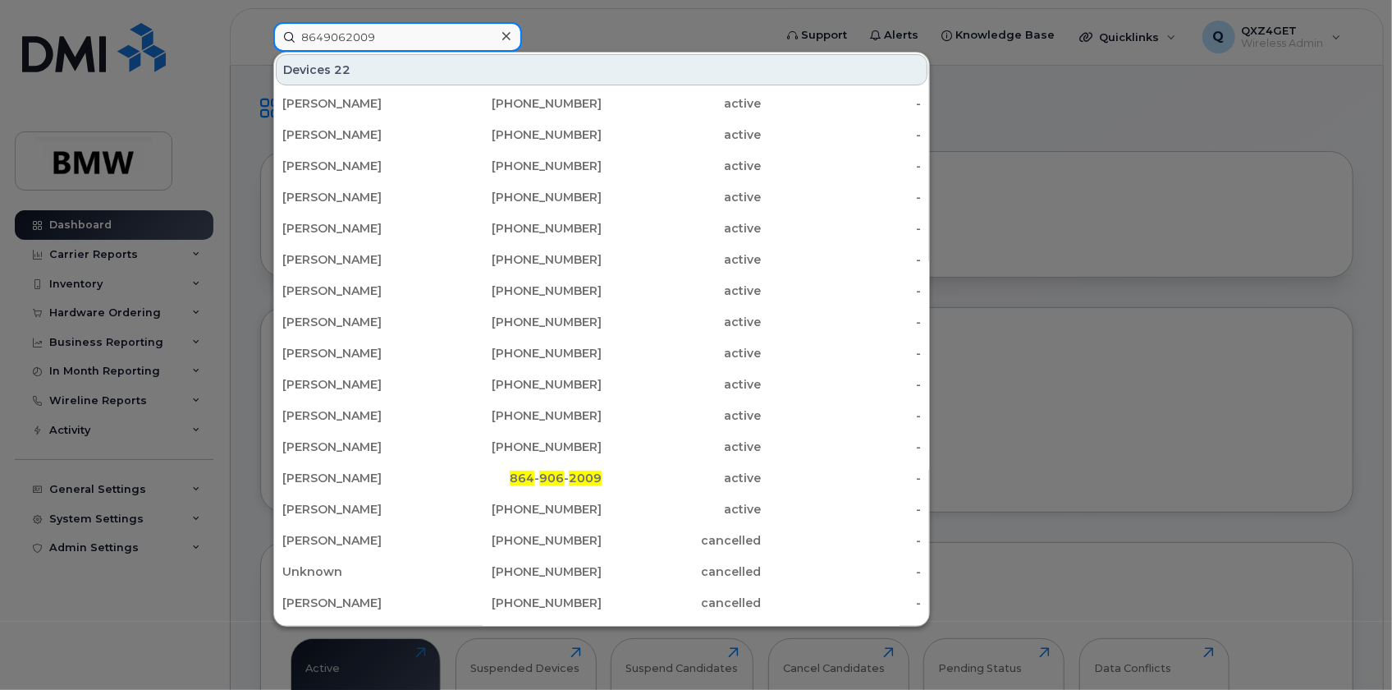
type input "8649062009"
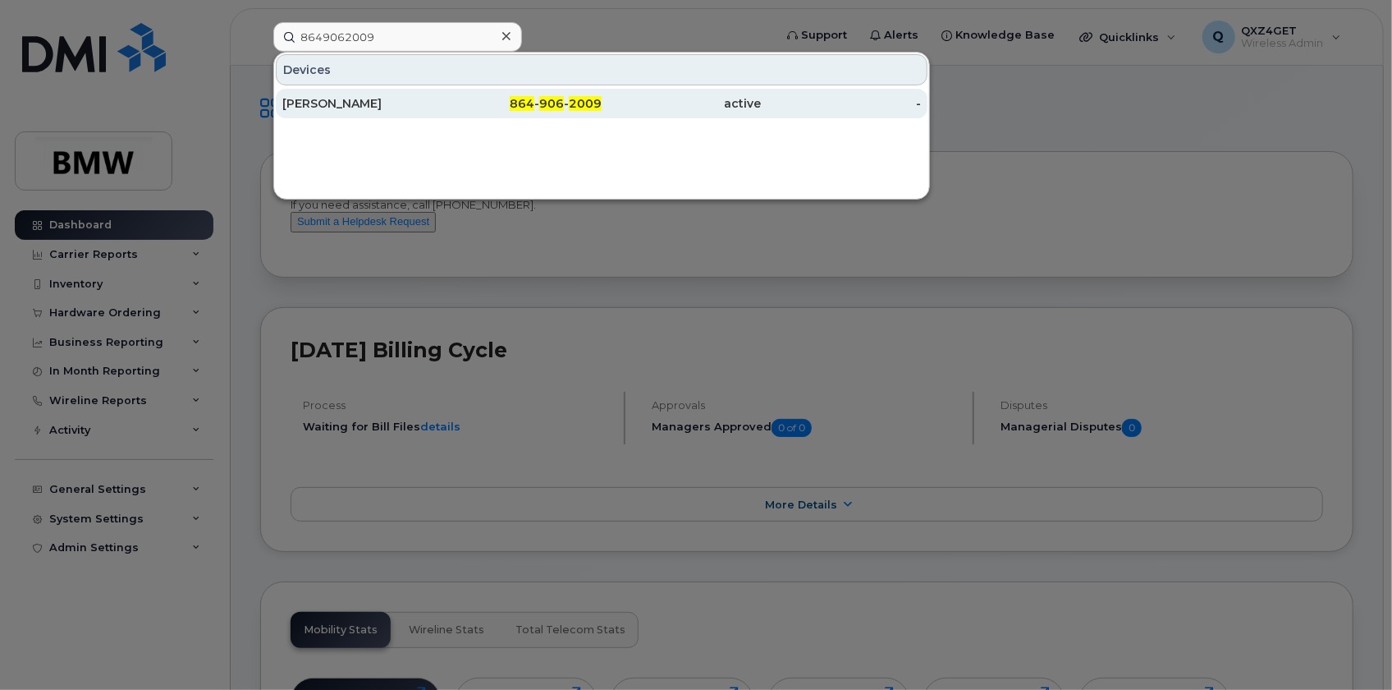
click at [355, 98] on div "[PERSON_NAME]" at bounding box center [362, 103] width 160 height 16
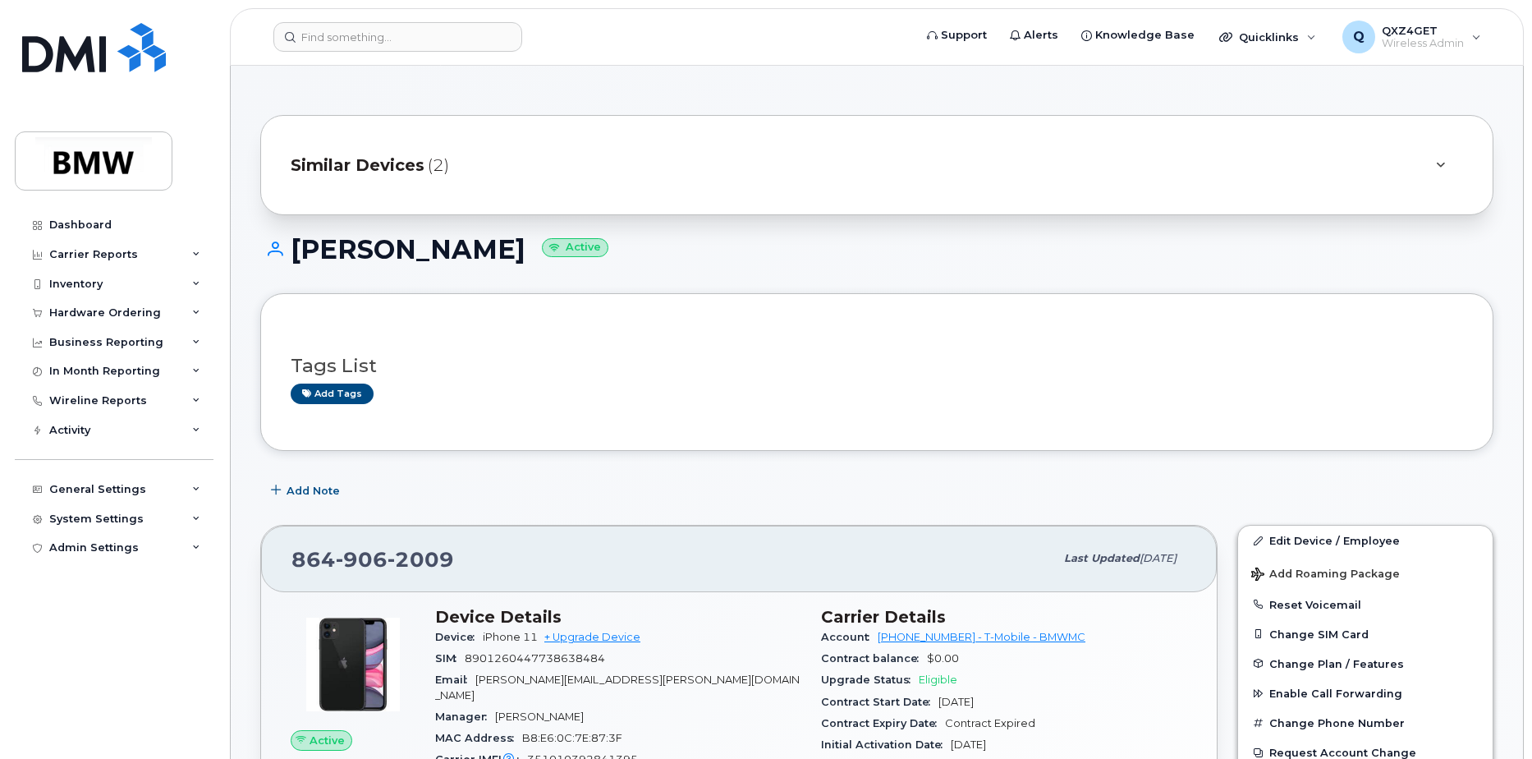
drag, startPoint x: 2008, startPoint y: 3, endPoint x: 923, endPoint y: 242, distance: 1111.4
click at [923, 242] on h1 "[PERSON_NAME] Active" at bounding box center [876, 249] width 1233 height 29
click at [359, 34] on input at bounding box center [397, 37] width 249 height 30
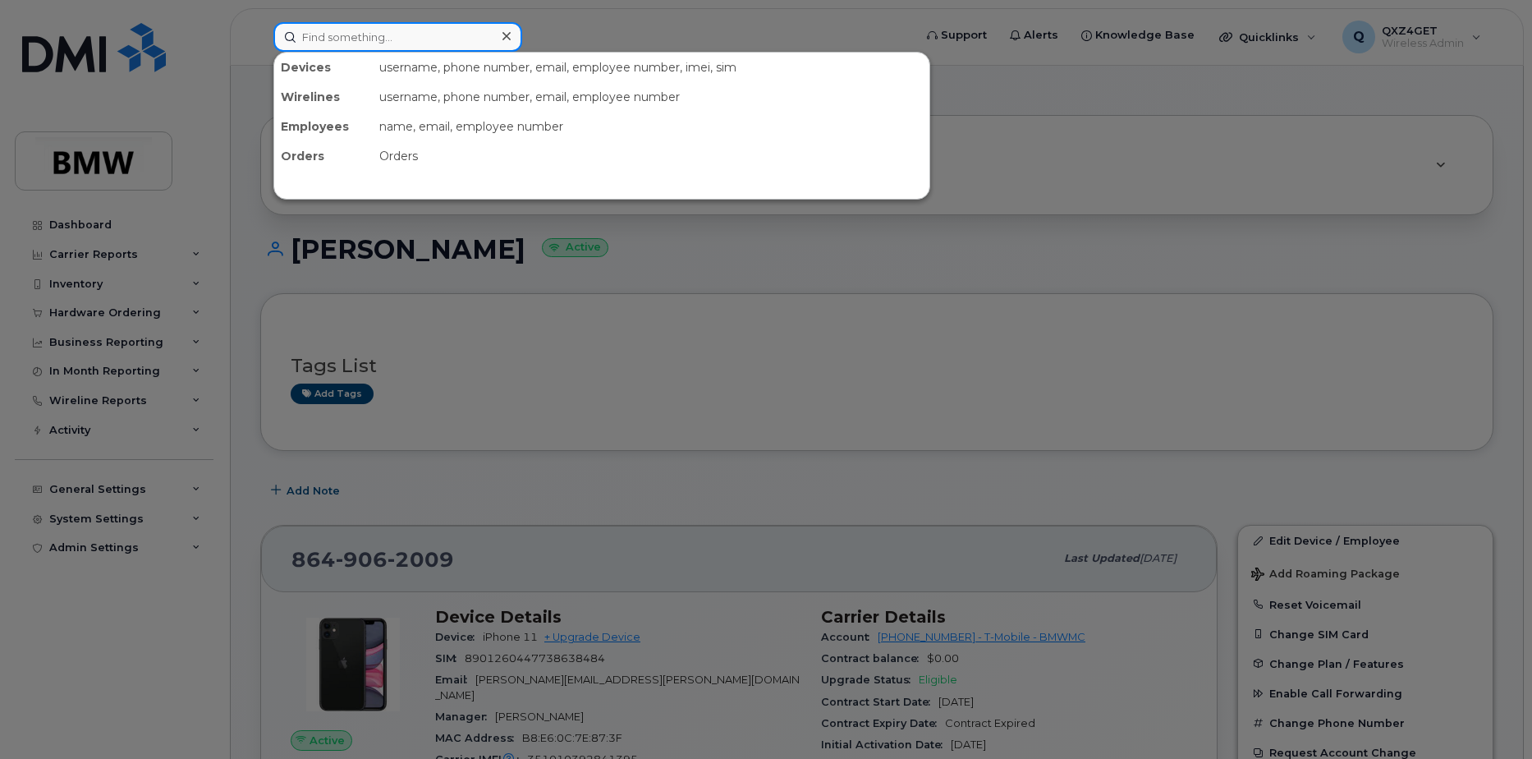
click at [374, 43] on input at bounding box center [397, 37] width 249 height 30
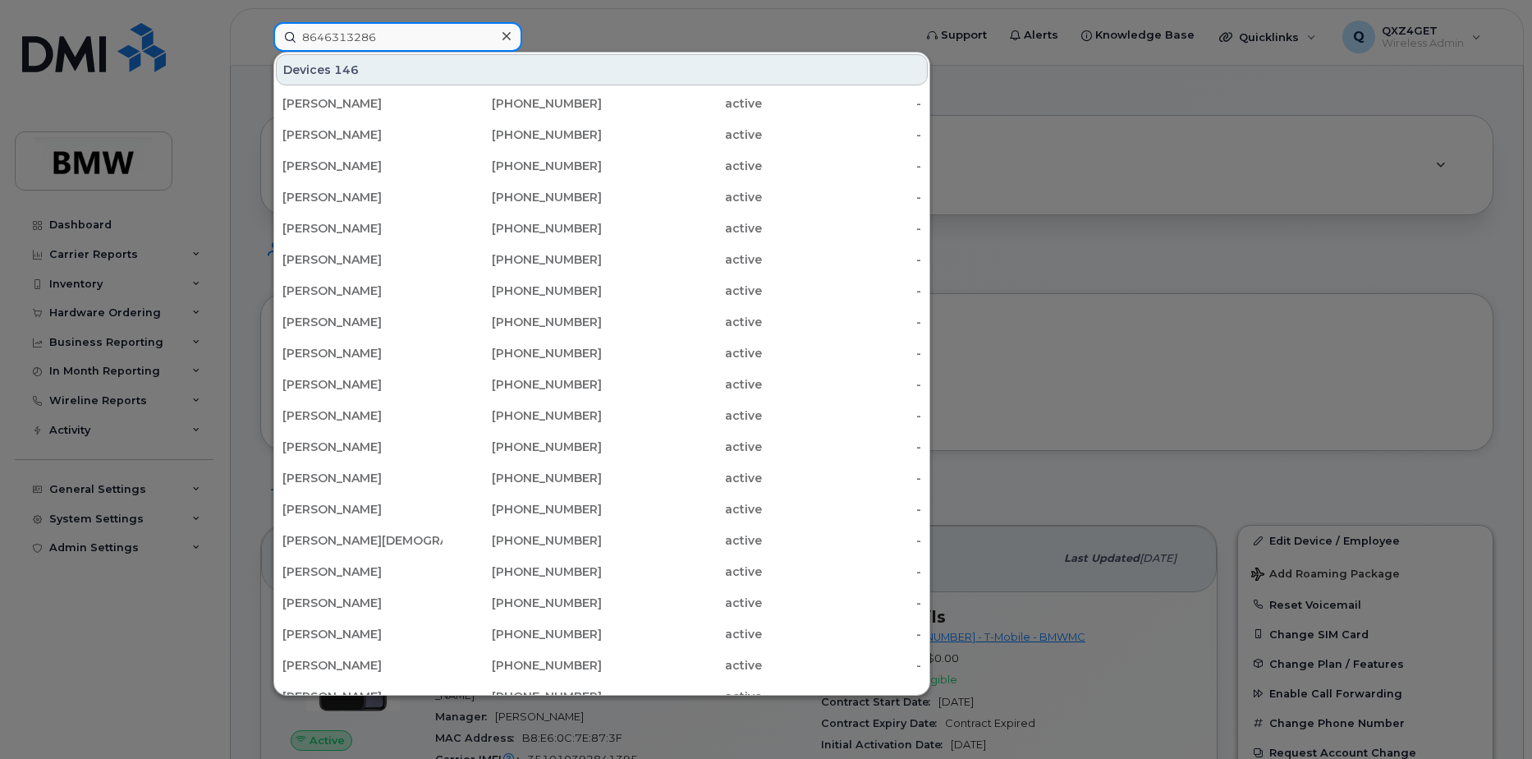
type input "8646313286"
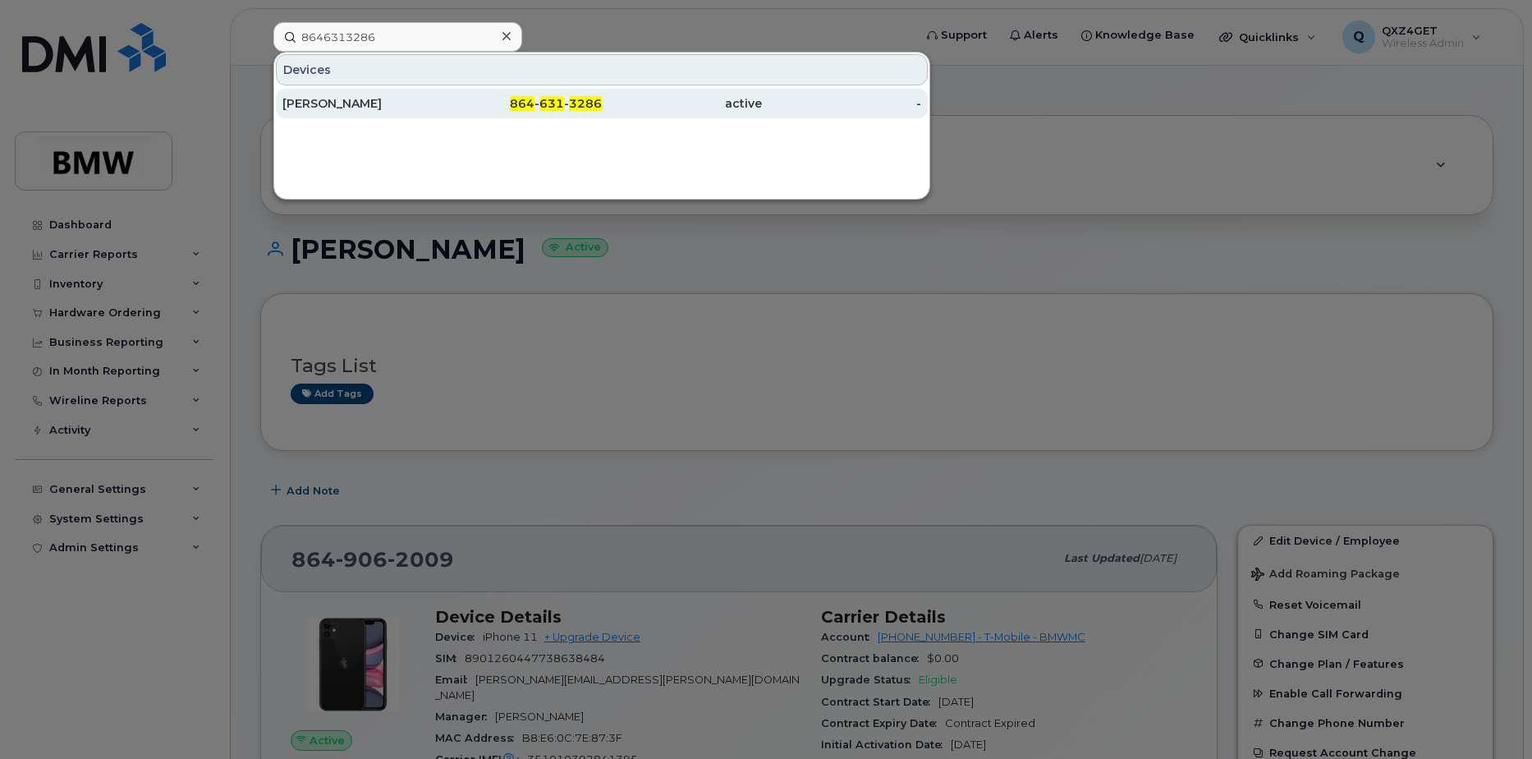
click at [294, 107] on div "[PERSON_NAME]" at bounding box center [362, 103] width 160 height 16
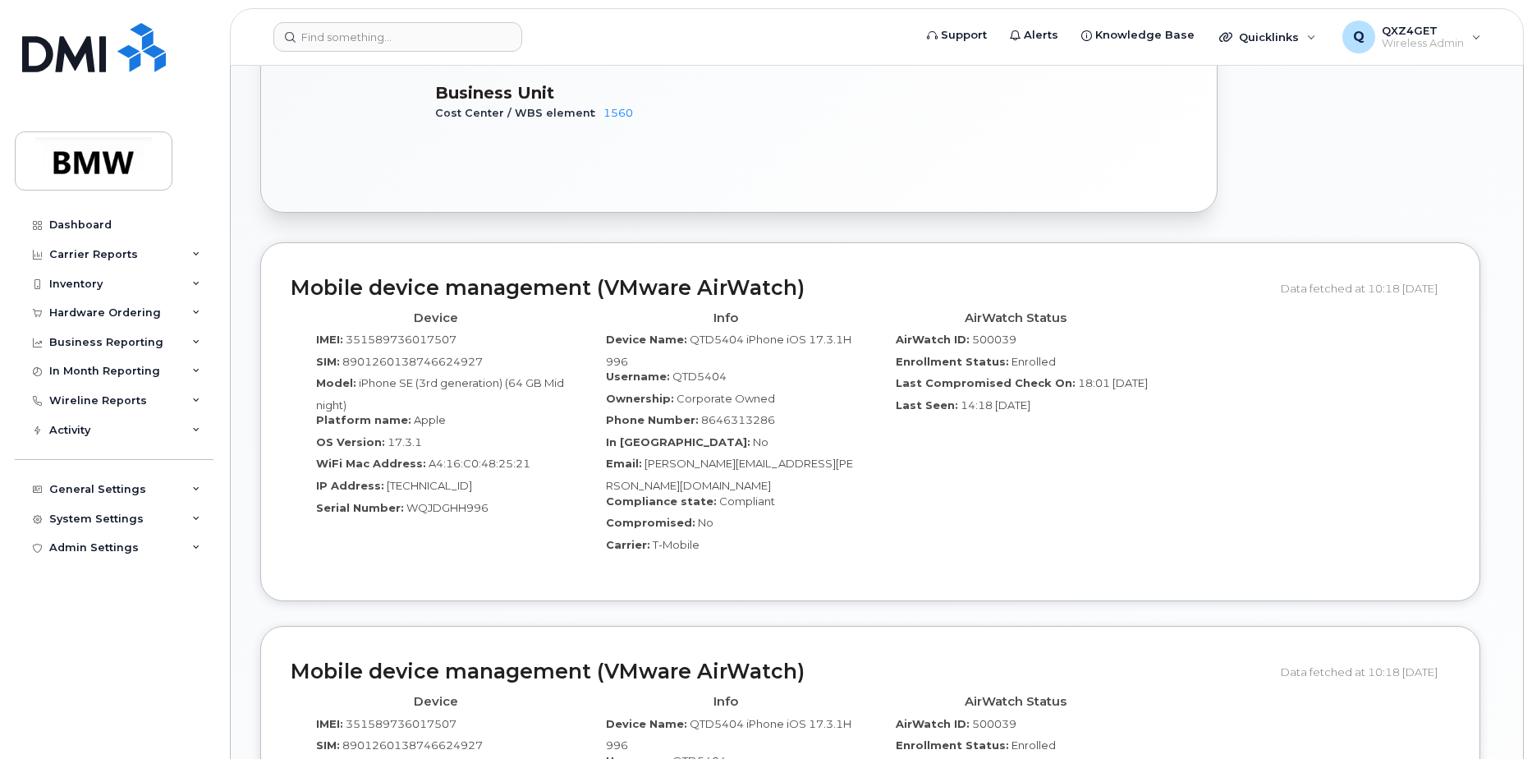
scroll to position [901, 0]
drag, startPoint x: 814, startPoint y: 442, endPoint x: 647, endPoint y: 444, distance: 166.7
click at [647, 455] on div "Email: Martin.Mahaffey@bmwmc.com" at bounding box center [725, 473] width 265 height 37
copy span "[PERSON_NAME][EMAIL_ADDRESS][PERSON_NAME][DOMAIN_NAME]"
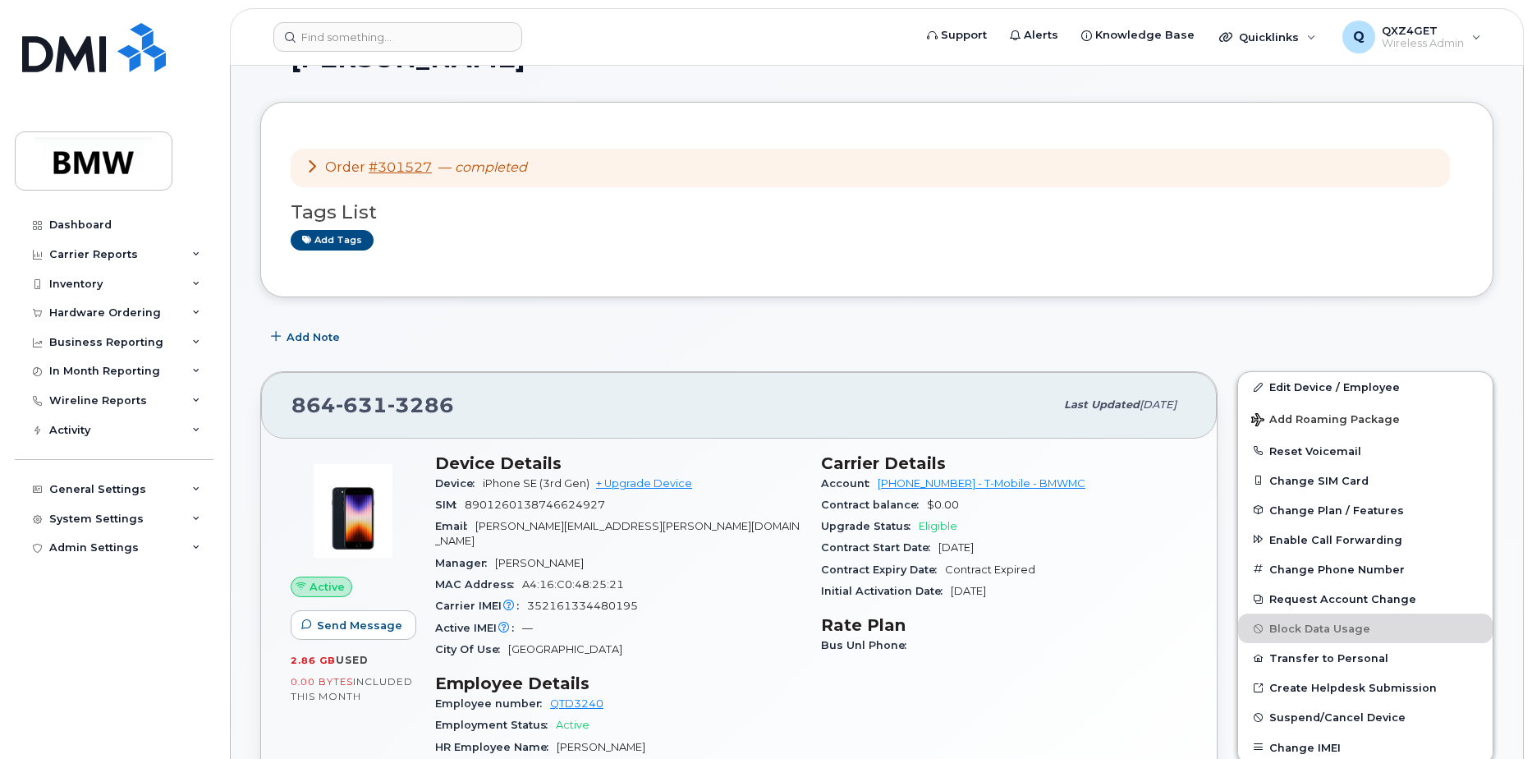
scroll to position [163, 0]
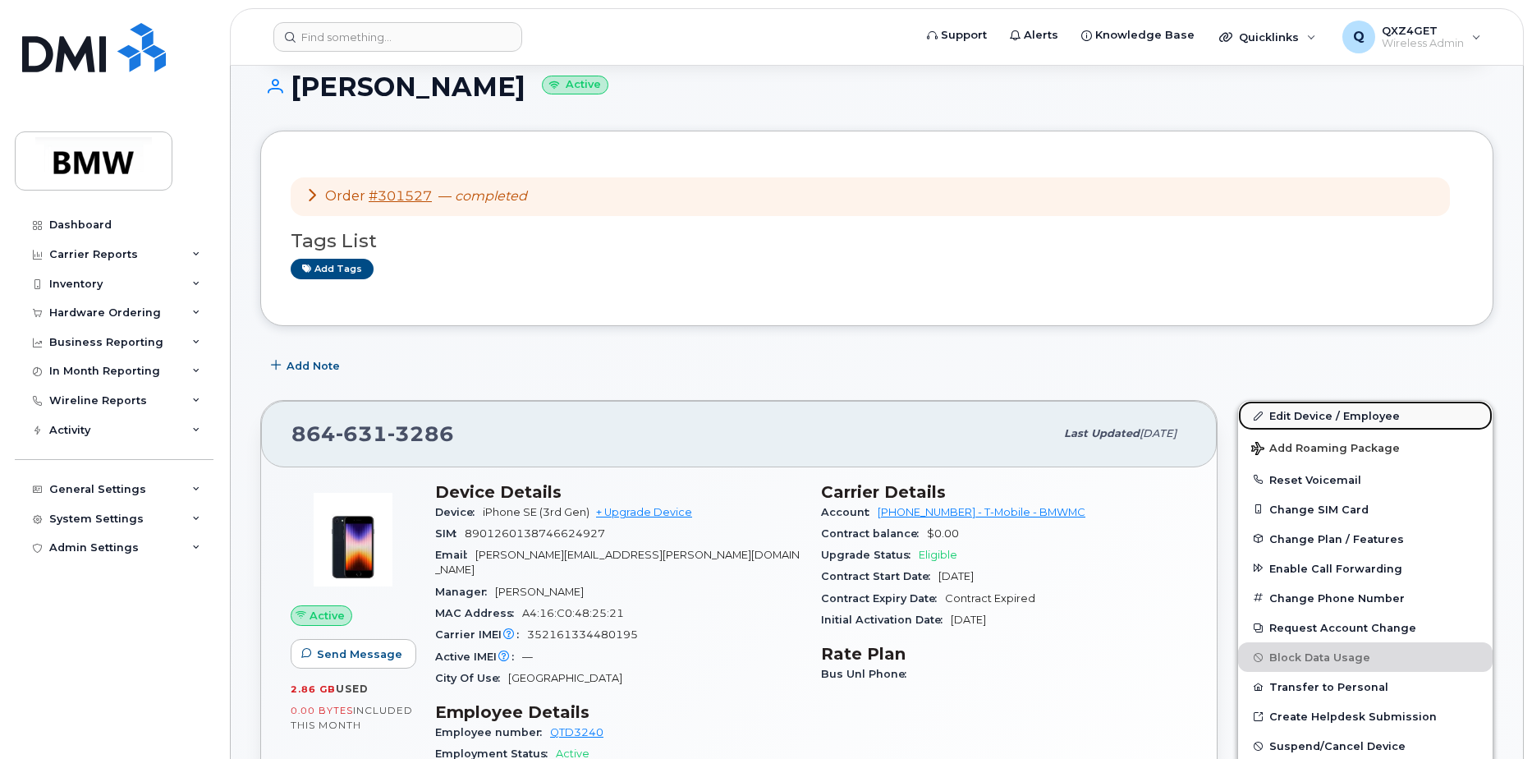
click at [1297, 415] on link "Edit Device / Employee" at bounding box center [1365, 416] width 255 height 30
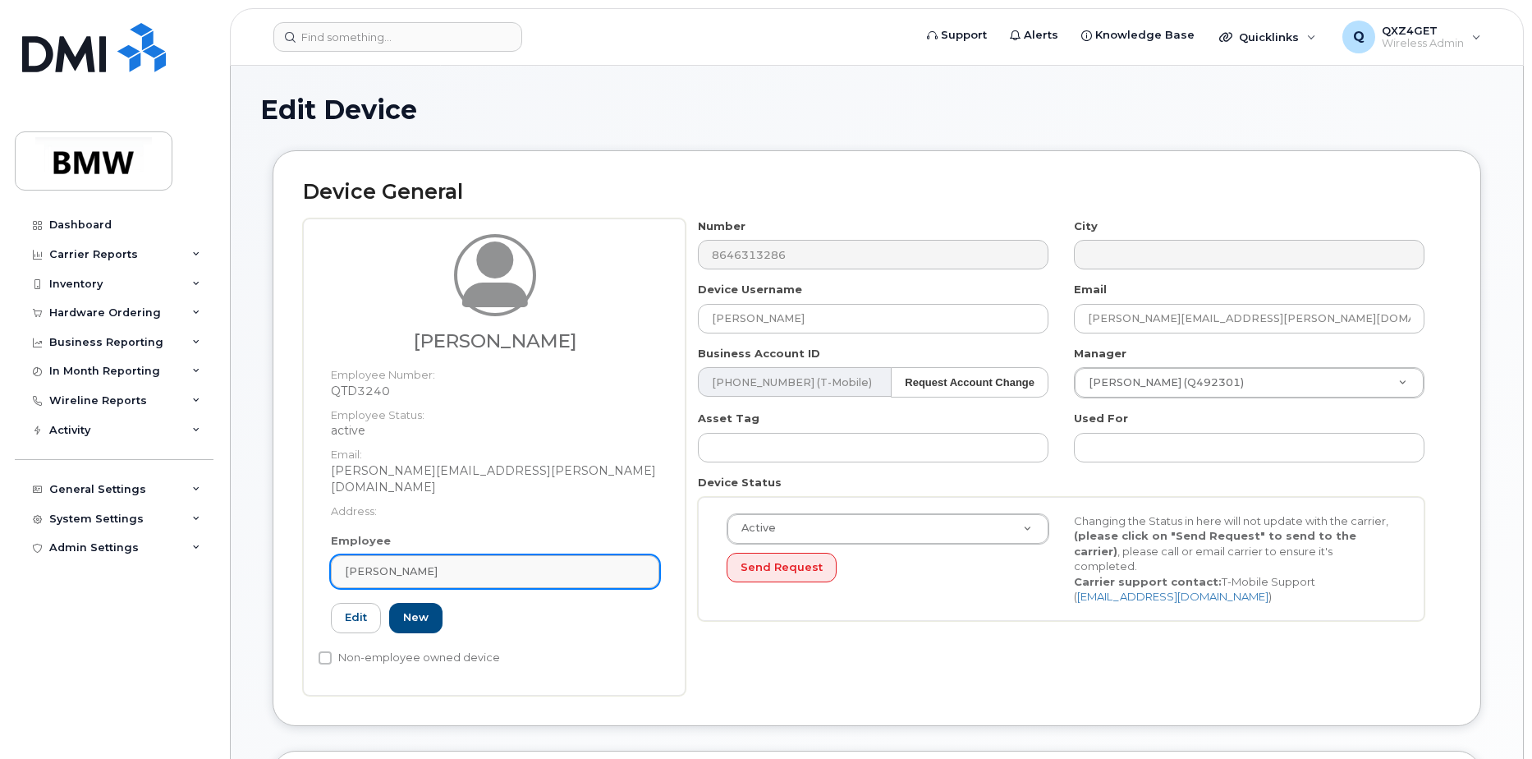
click at [396, 563] on span "[PERSON_NAME]" at bounding box center [391, 571] width 93 height 16
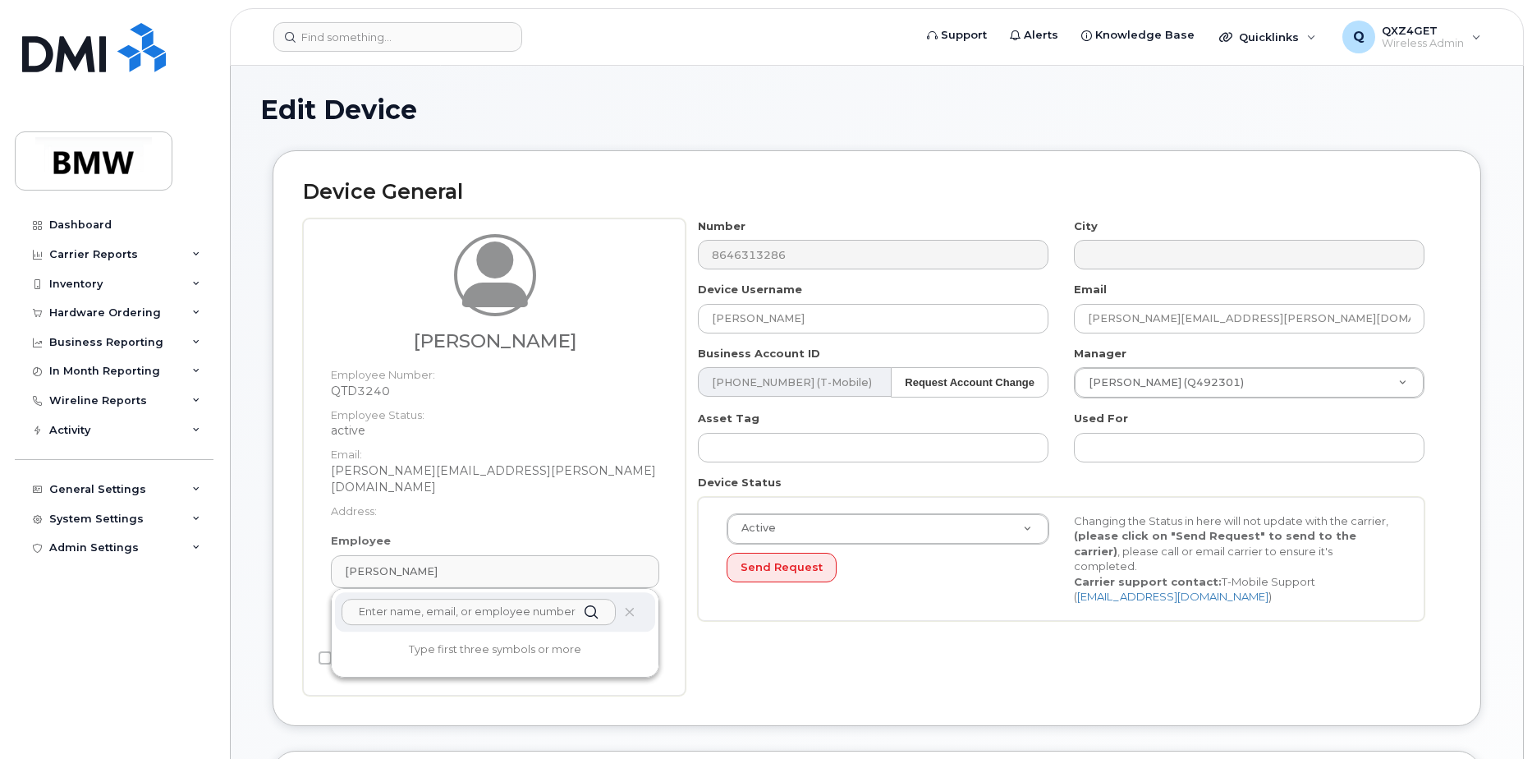
paste input "[PERSON_NAME][EMAIL_ADDRESS][PERSON_NAME][DOMAIN_NAME]"
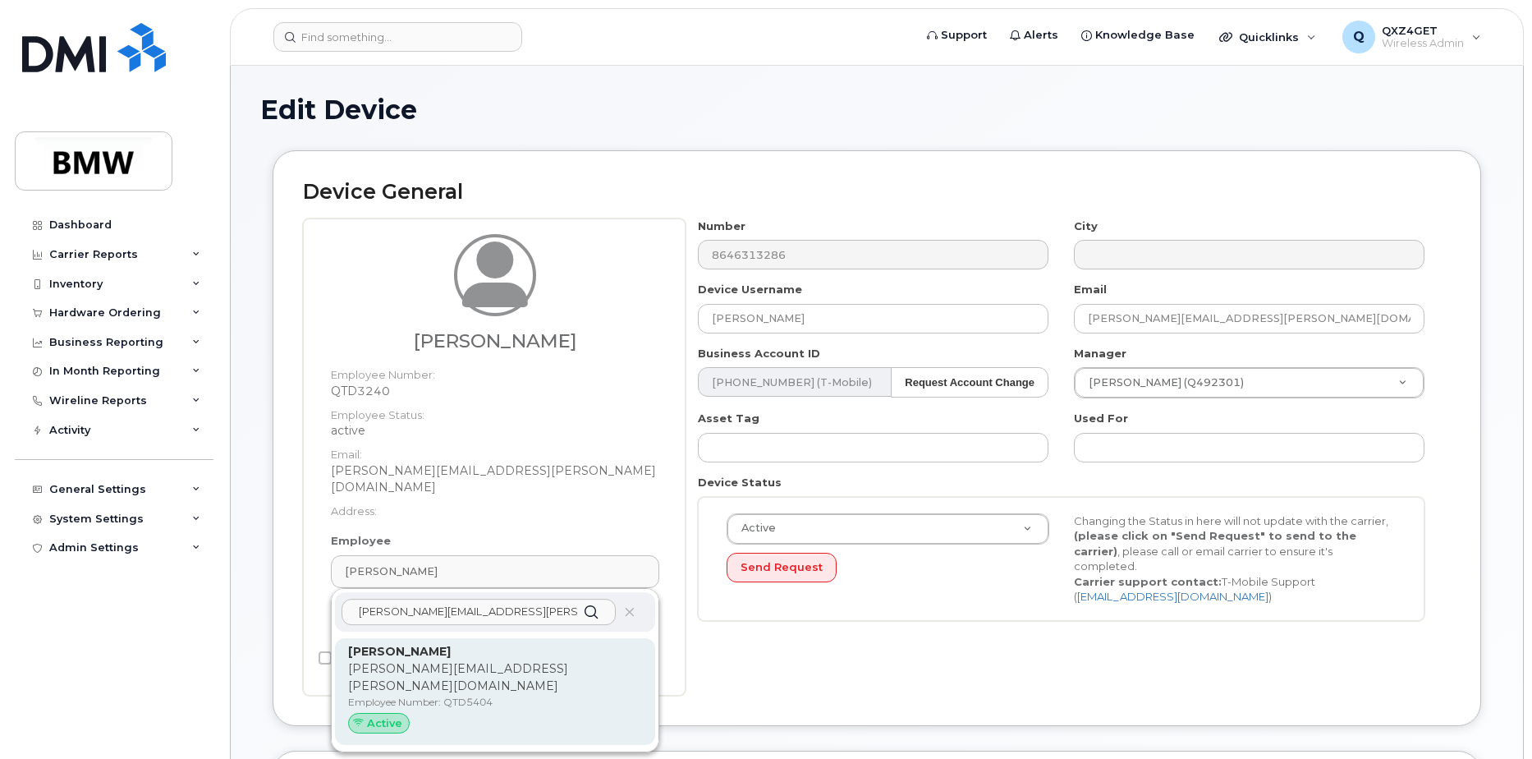
type input "[PERSON_NAME][EMAIL_ADDRESS][PERSON_NAME][DOMAIN_NAME]"
click at [416, 660] on p "[PERSON_NAME][EMAIL_ADDRESS][PERSON_NAME][DOMAIN_NAME]" at bounding box center [495, 677] width 294 height 34
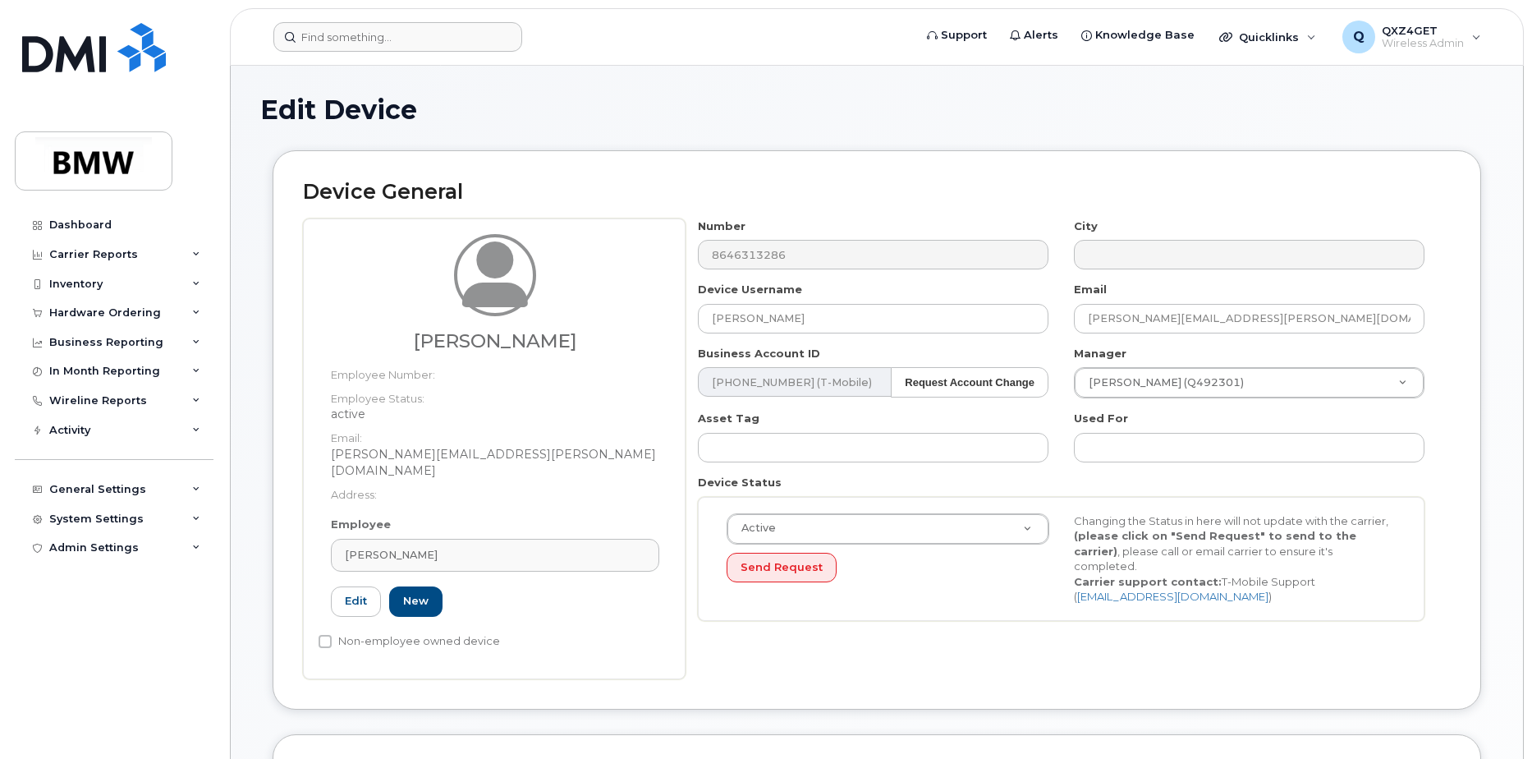
type input "QTD5404"
type input "[PERSON_NAME]"
type input "[PERSON_NAME][EMAIL_ADDRESS][PERSON_NAME][DOMAIN_NAME]"
type input "14966946"
click at [89, 286] on div "Inventory" at bounding box center [75, 284] width 53 height 13
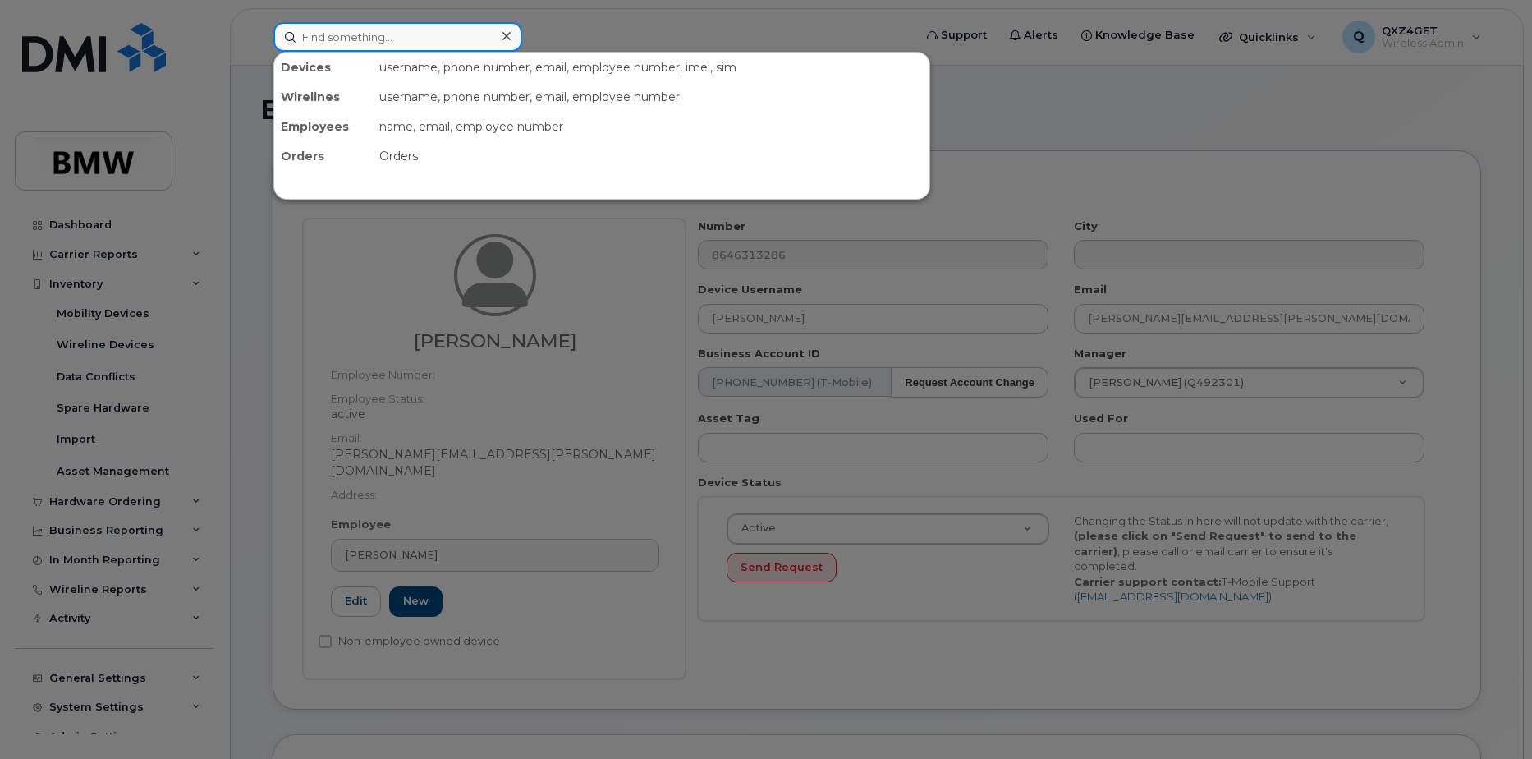
click at [366, 43] on input at bounding box center [397, 37] width 249 height 30
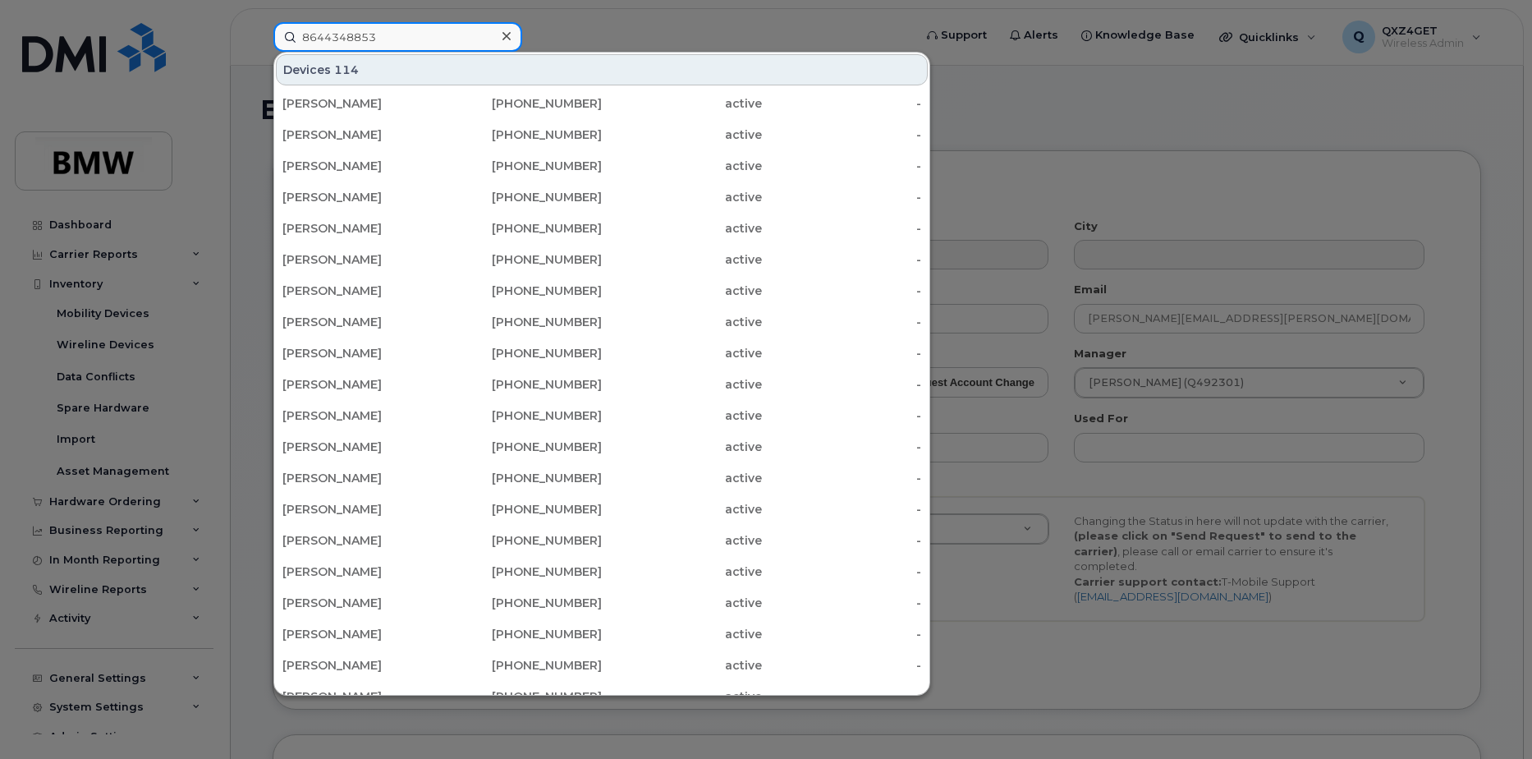
type input "8644348853"
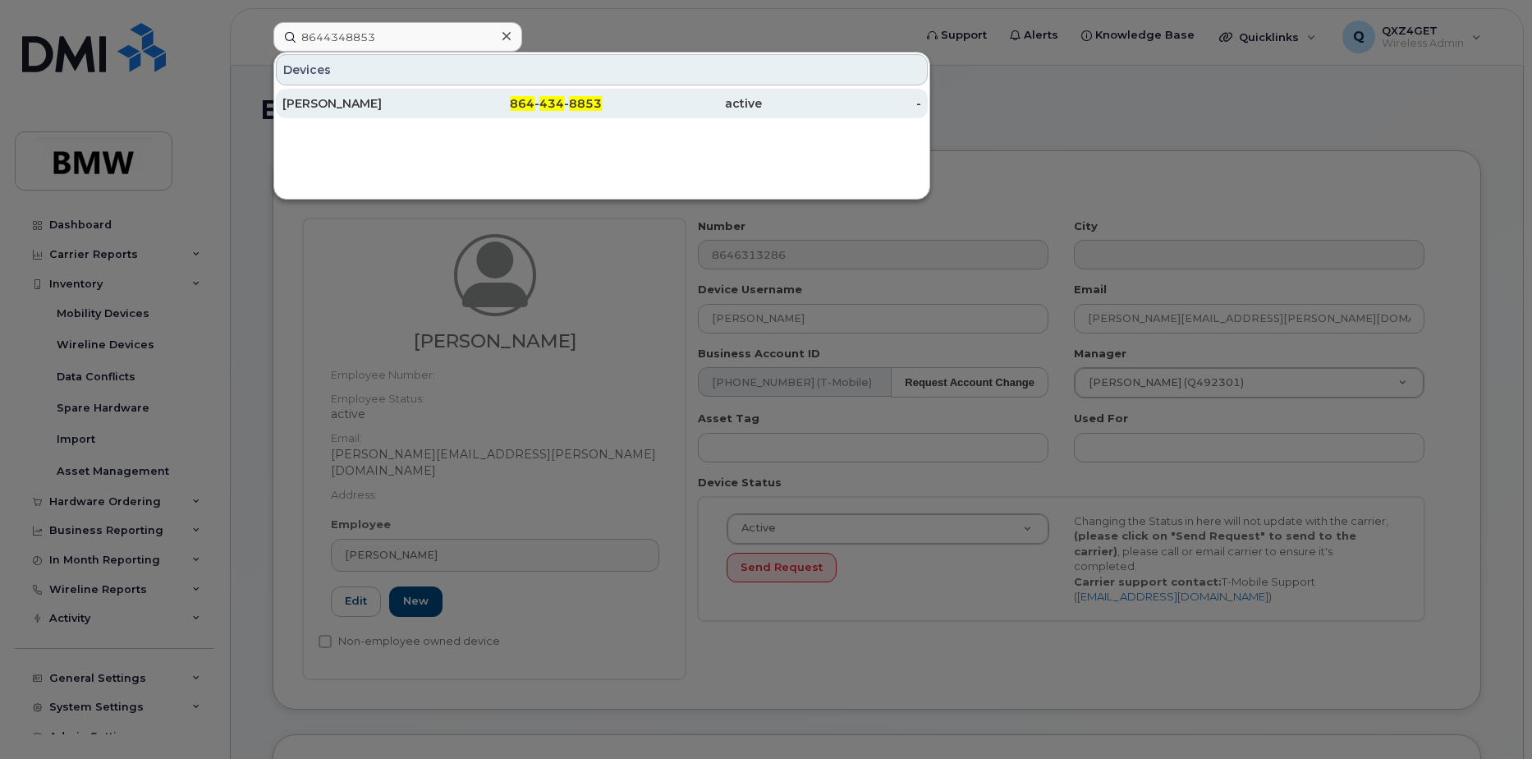
click at [341, 103] on div "Phillip Davis" at bounding box center [362, 103] width 160 height 16
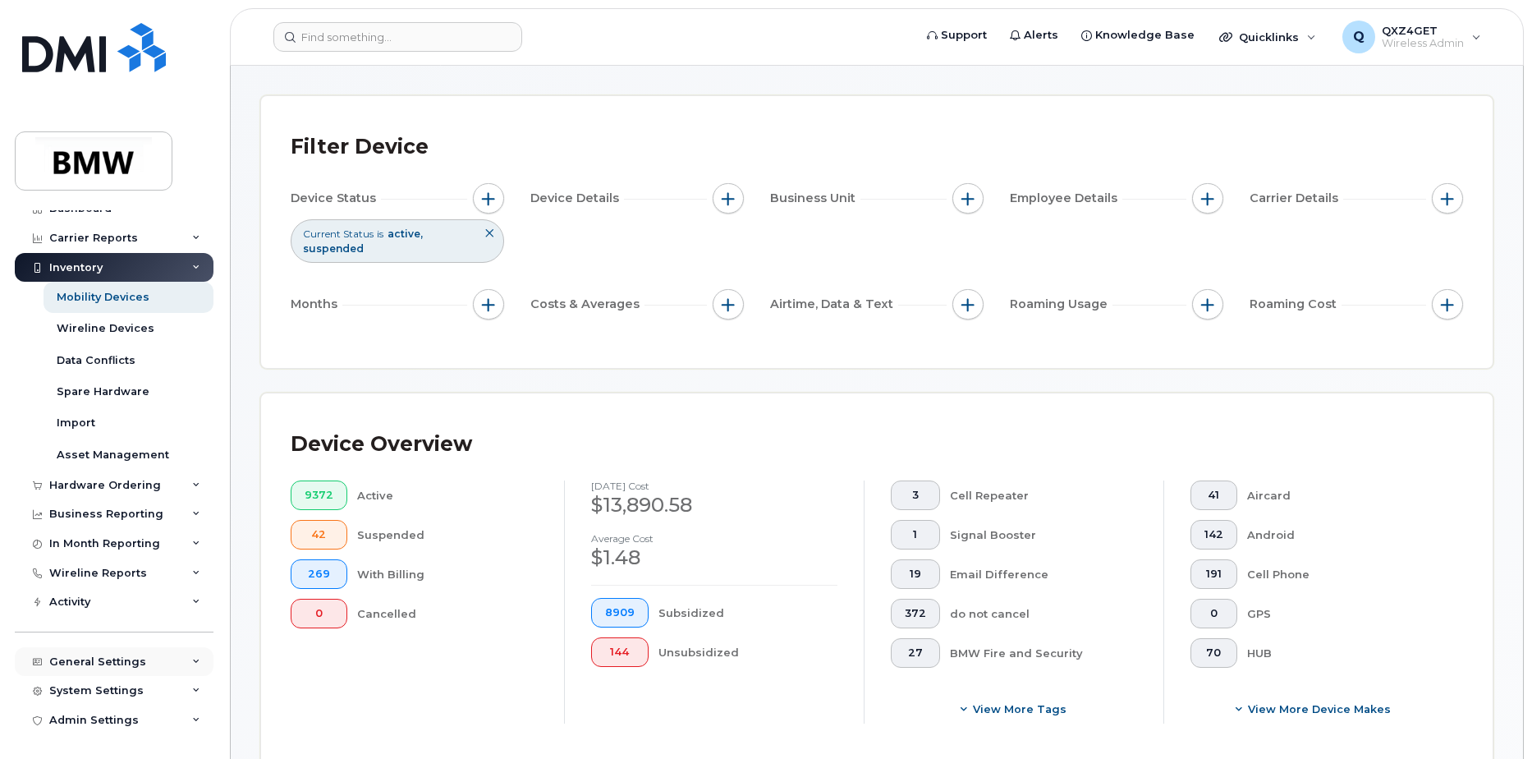
scroll to position [246, 0]
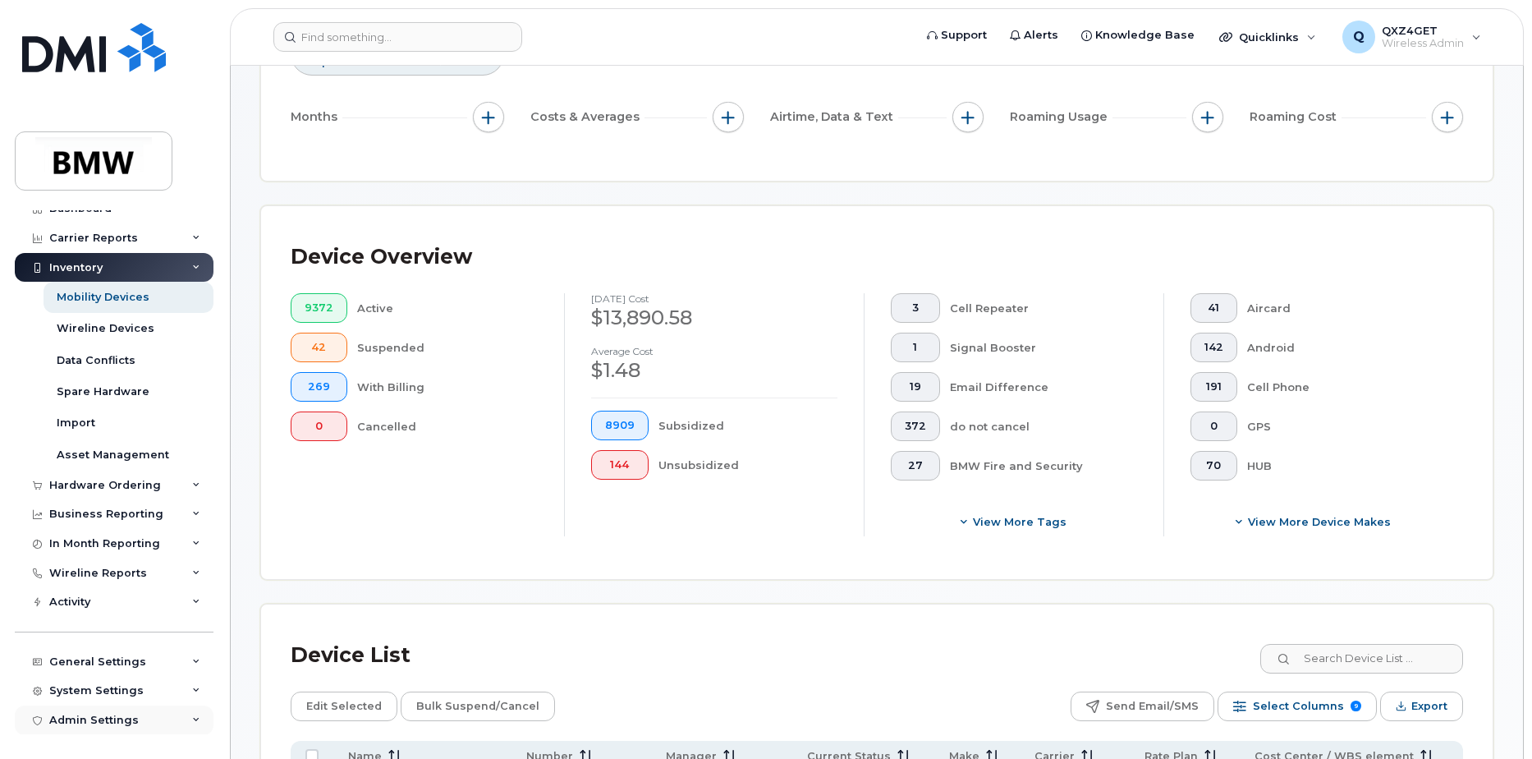
click at [108, 720] on div "Admin Settings" at bounding box center [93, 719] width 89 height 13
click at [109, 718] on div "Admin Settings" at bounding box center [93, 719] width 89 height 13
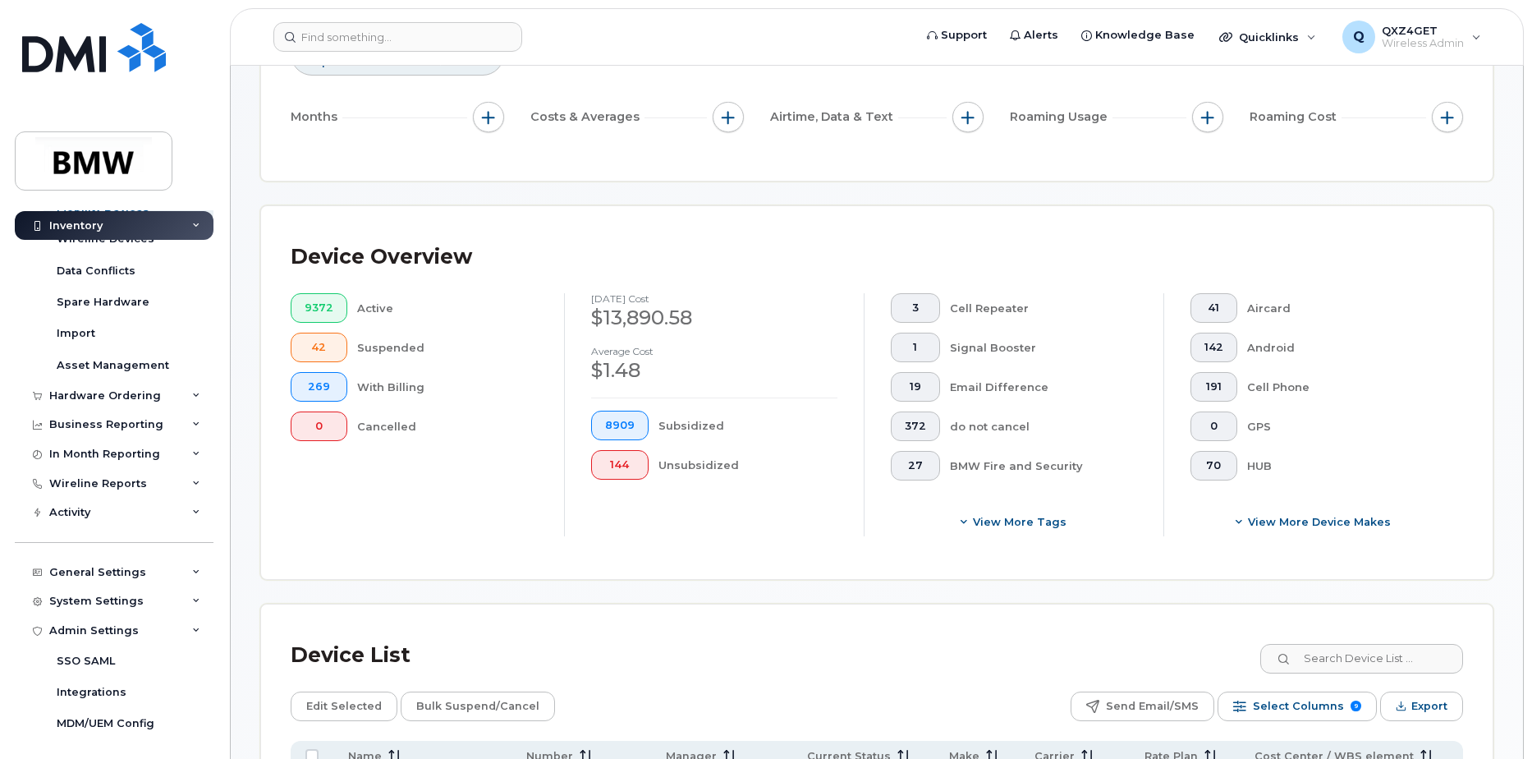
scroll to position [111, 0]
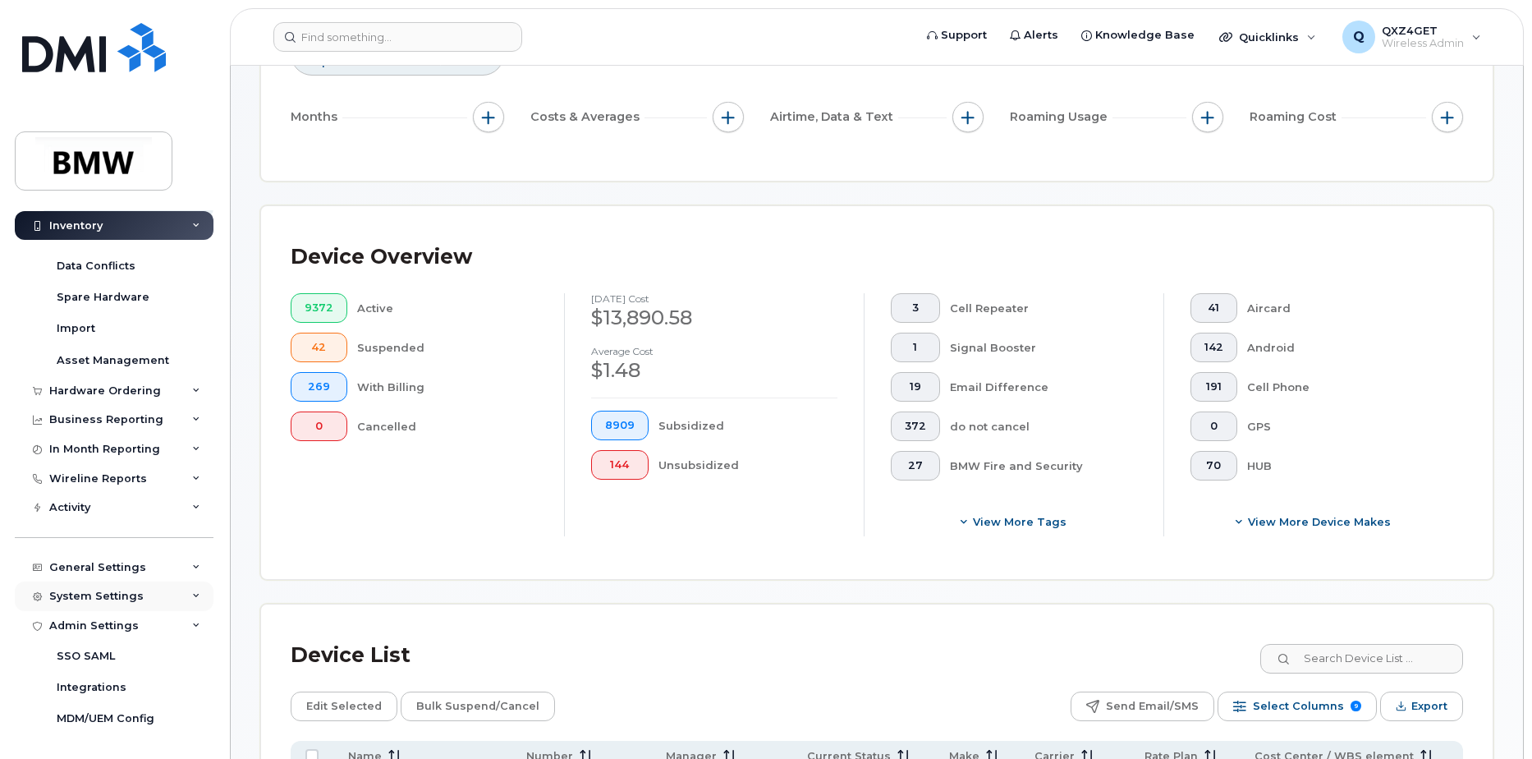
click at [75, 589] on div "System Settings" at bounding box center [96, 595] width 94 height 13
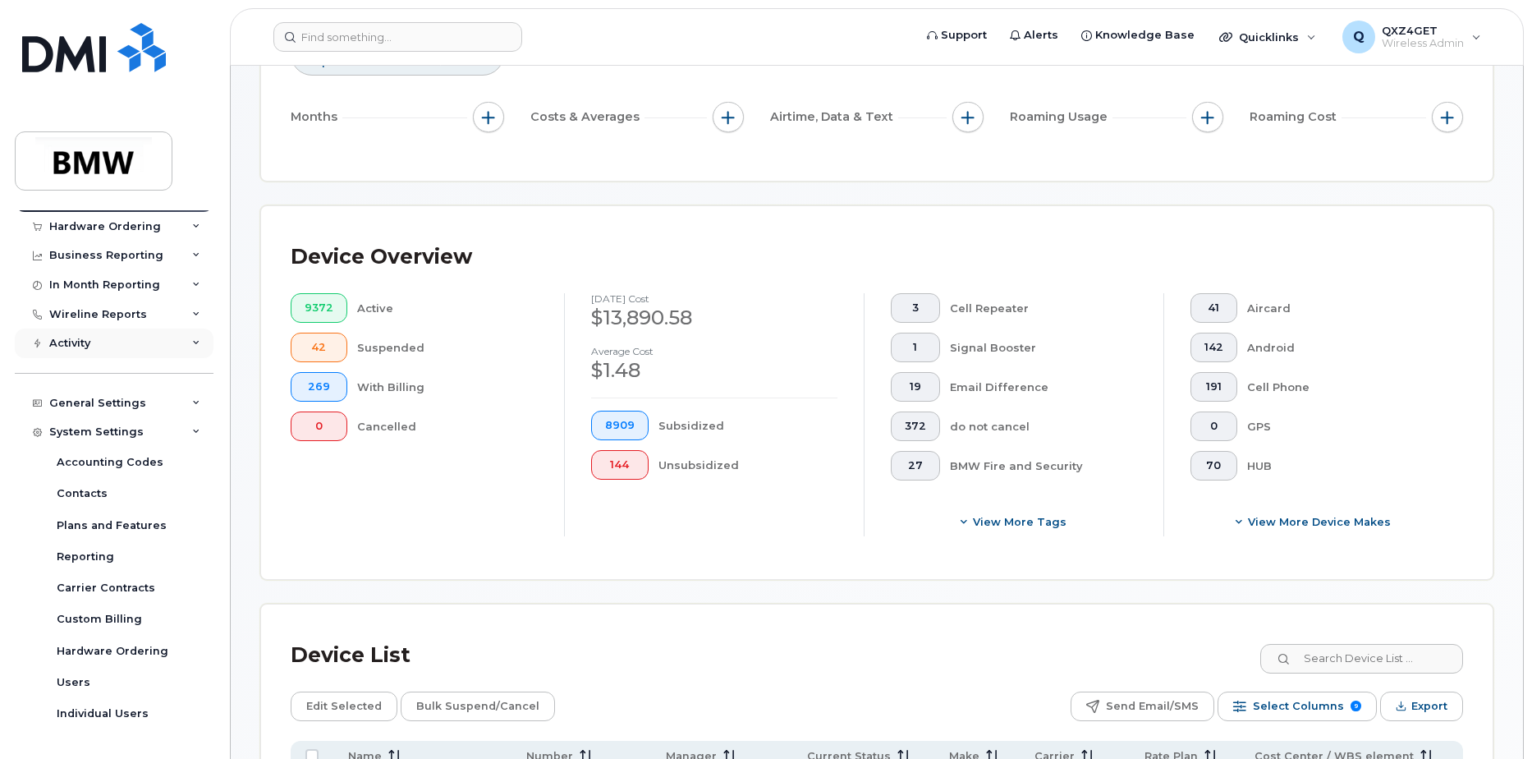
scroll to position [193, 0]
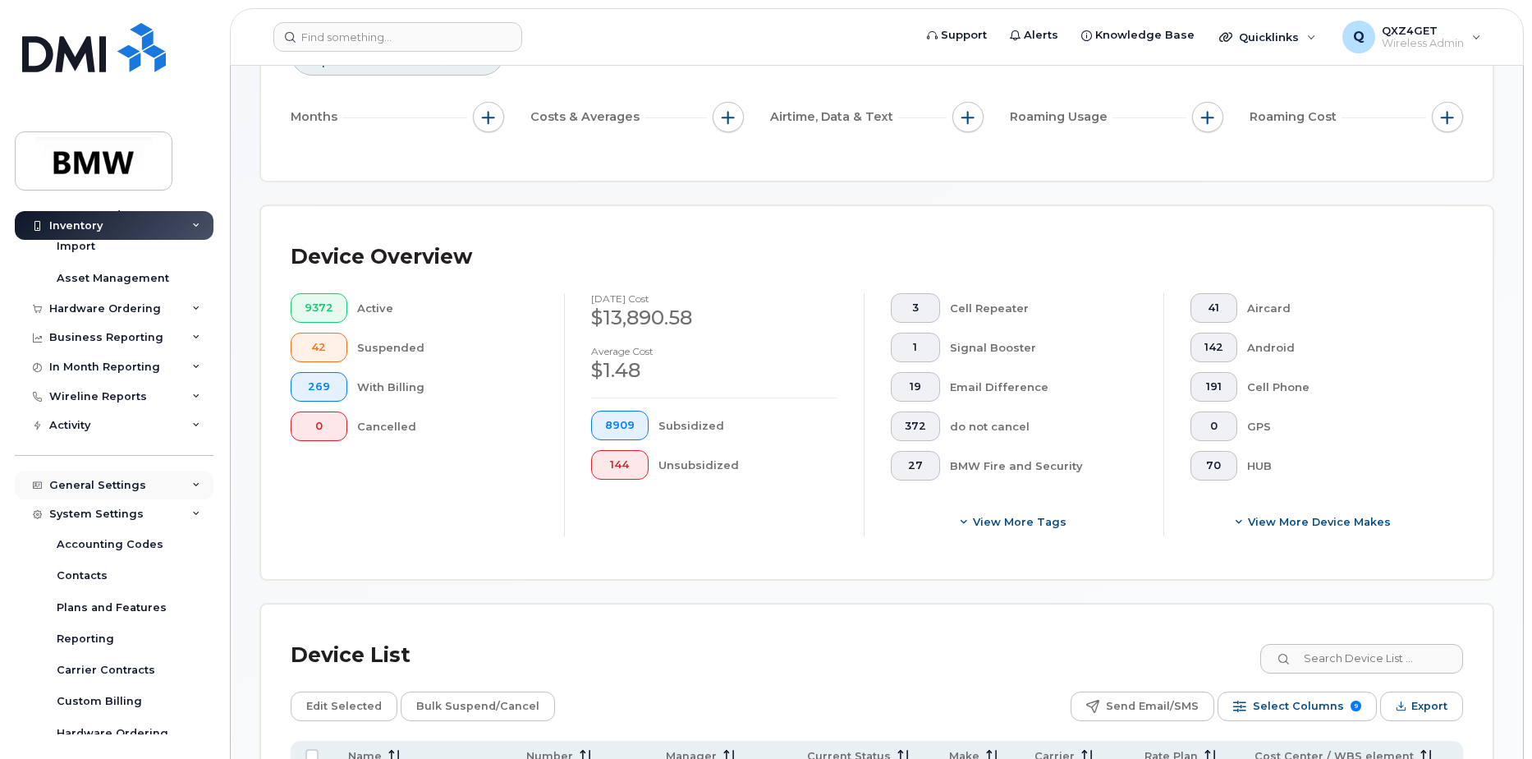
click at [85, 486] on div "General Settings" at bounding box center [97, 485] width 97 height 13
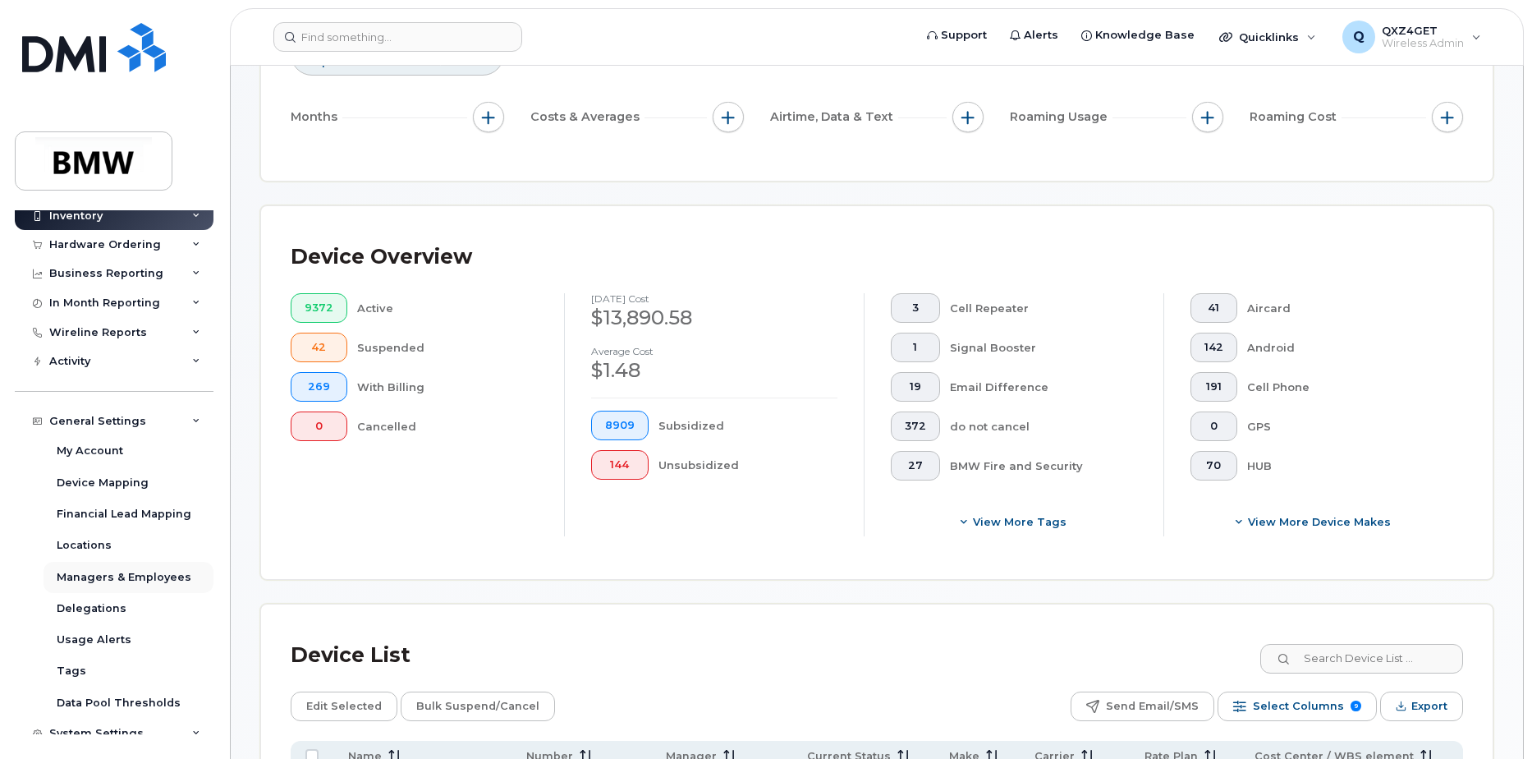
scroll to position [275, 0]
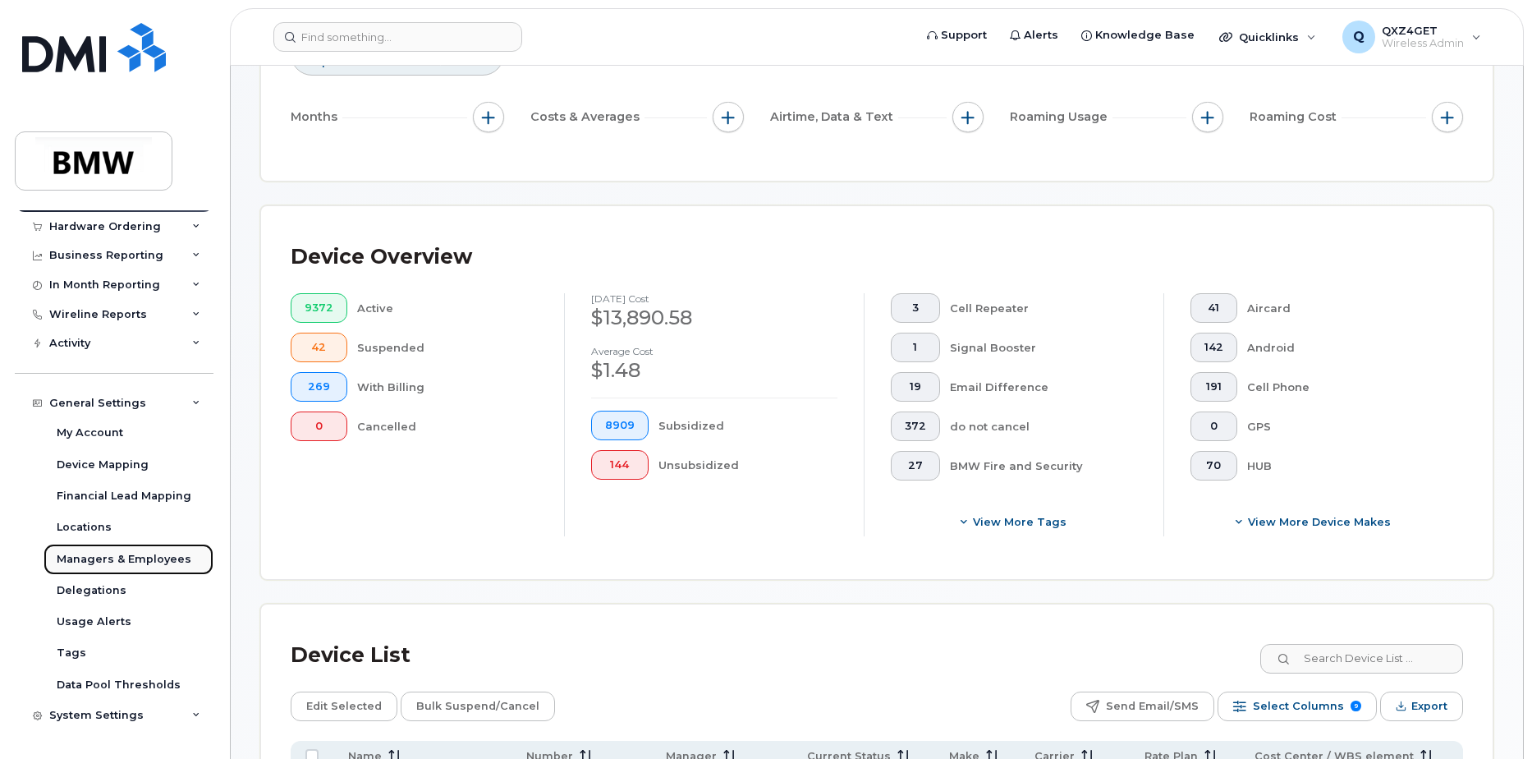
click at [142, 555] on div "Managers & Employees" at bounding box center [124, 559] width 135 height 15
click at [142, 558] on div "Managers & Employees" at bounding box center [124, 559] width 135 height 15
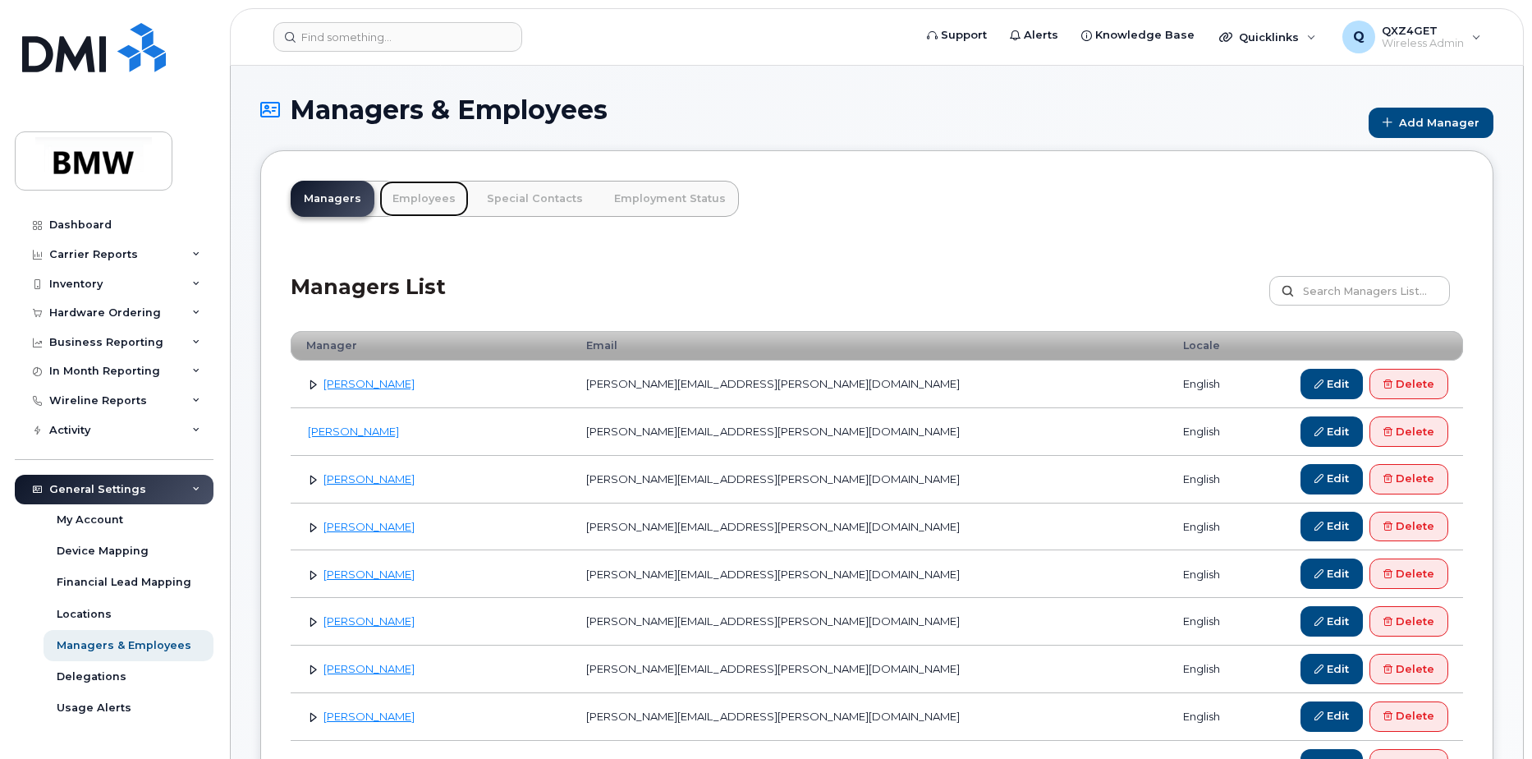
click at [425, 201] on link "Employees" at bounding box center [423, 199] width 89 height 36
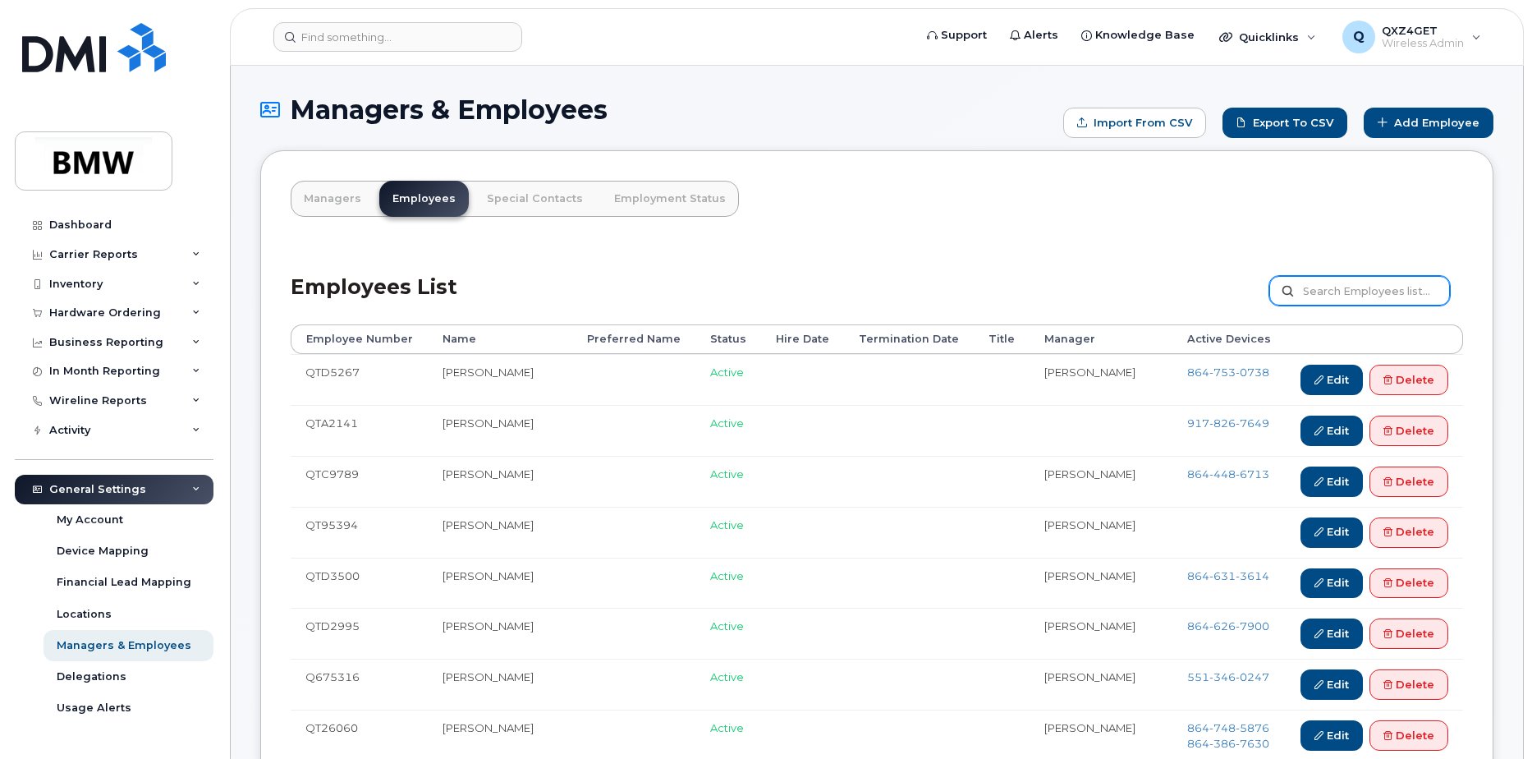
click at [1374, 283] on input "text" at bounding box center [1359, 291] width 181 height 30
type input "martin Mahffey"
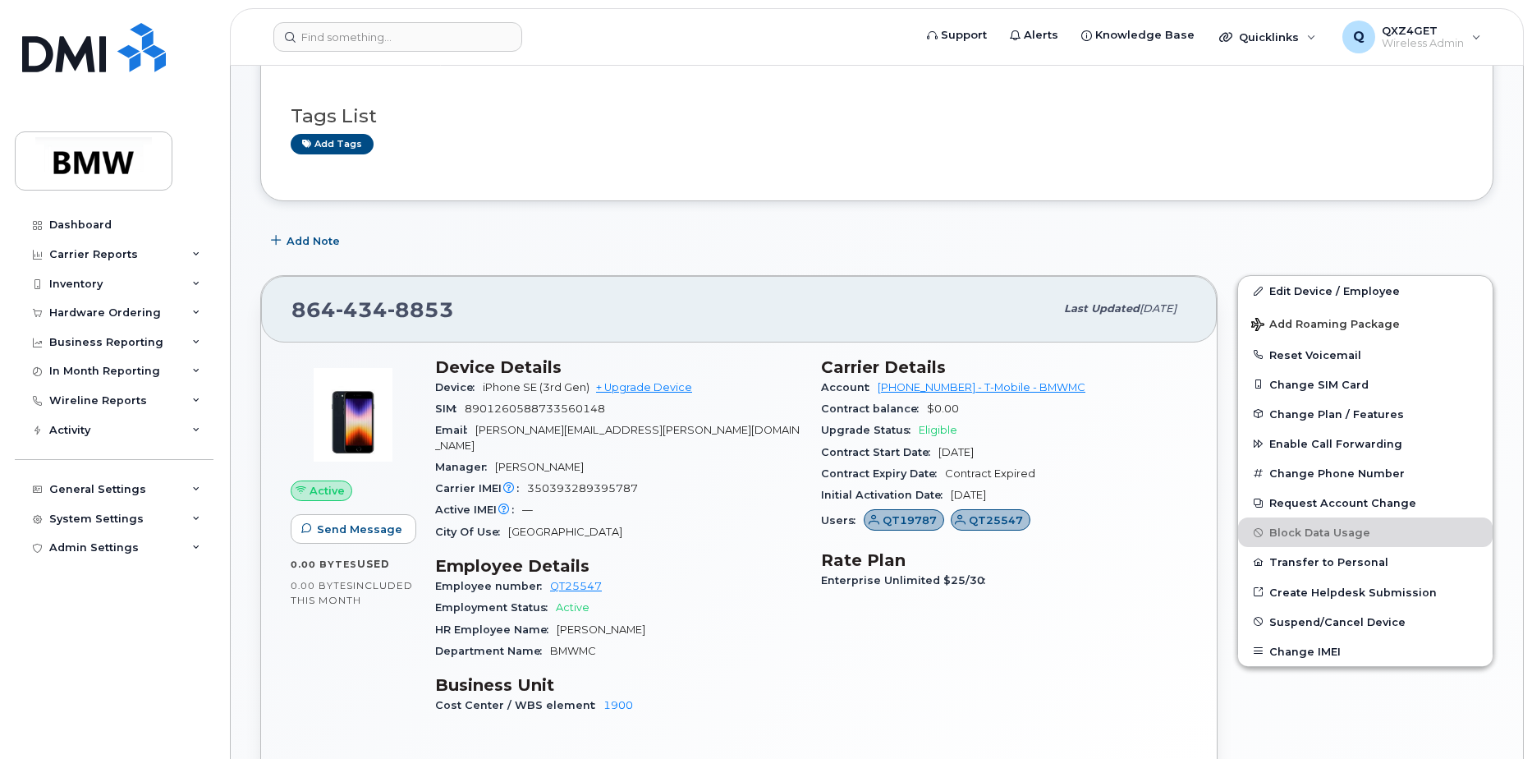
scroll to position [162, 0]
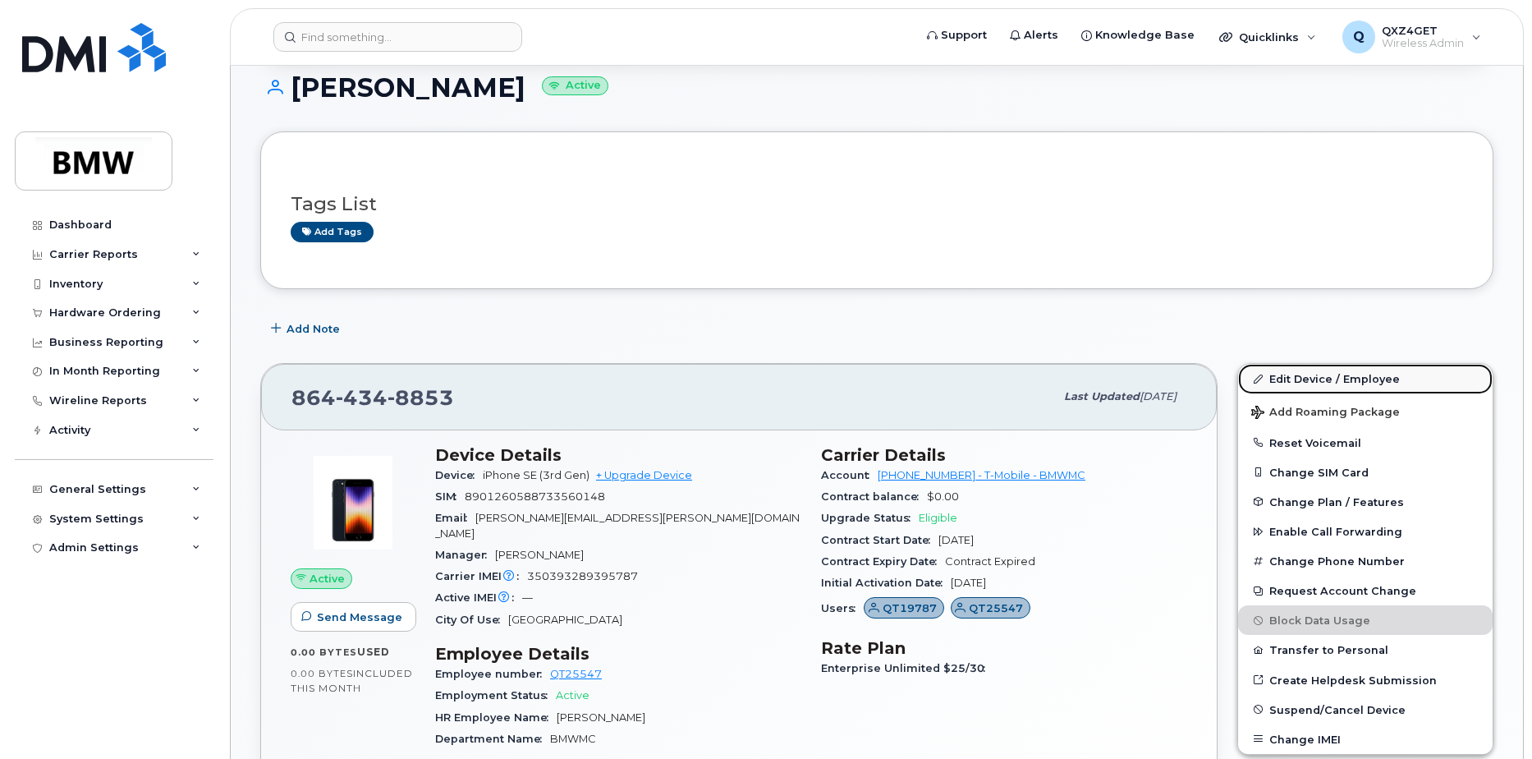
click at [1306, 375] on link "Edit Device / Employee" at bounding box center [1365, 379] width 255 height 30
click at [1307, 375] on link "Edit Device / Employee" at bounding box center [1365, 379] width 255 height 30
click at [1301, 374] on link "Edit Device / Employee" at bounding box center [1365, 379] width 255 height 30
drag, startPoint x: 1276, startPoint y: 380, endPoint x: 1285, endPoint y: 374, distance: 10.7
click at [1277, 380] on link "Edit Device / Employee" at bounding box center [1365, 379] width 255 height 30
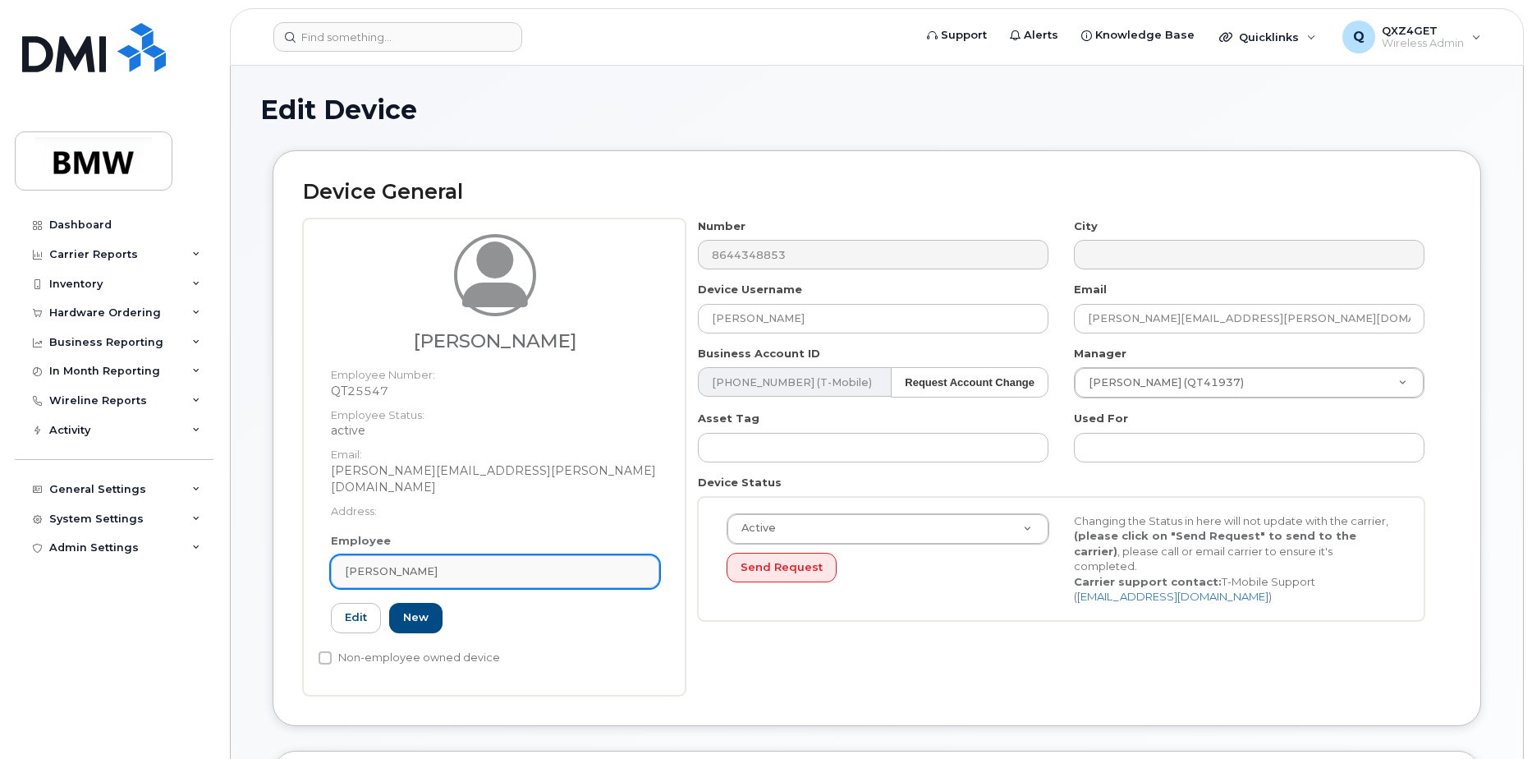
click at [447, 563] on div "[PERSON_NAME]" at bounding box center [495, 571] width 300 height 16
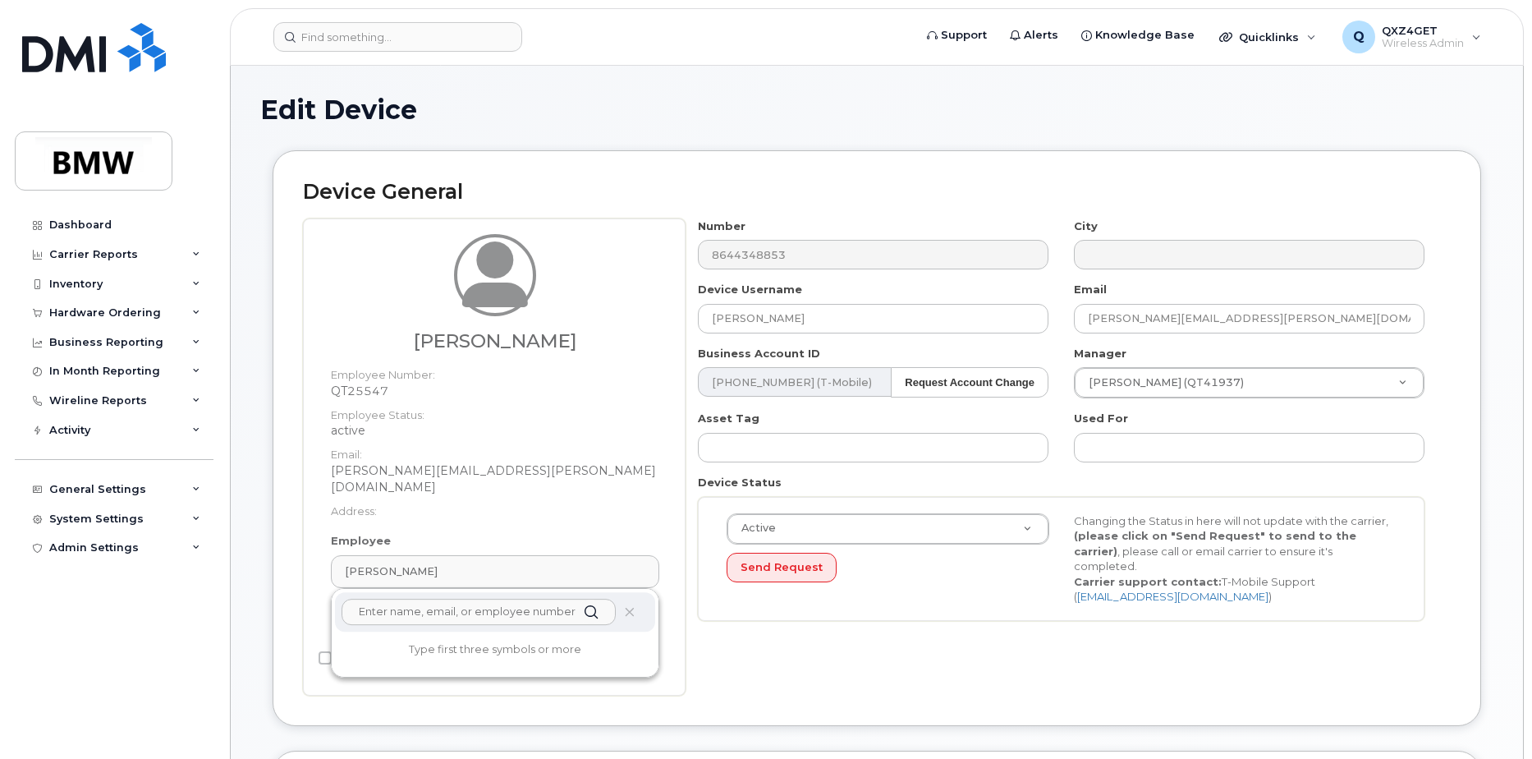
click at [448, 599] on input "text" at bounding box center [479, 612] width 274 height 26
click at [453, 599] on input "text" at bounding box center [479, 612] width 274 height 26
type input "[PERSON_NAME]"
drag, startPoint x: 432, startPoint y: 592, endPoint x: 329, endPoint y: 598, distance: 102.8
click at [326, 598] on div "Employee [PERSON_NAME] [PERSON_NAME] No results found QT25547 Edit New" at bounding box center [495, 590] width 353 height 114
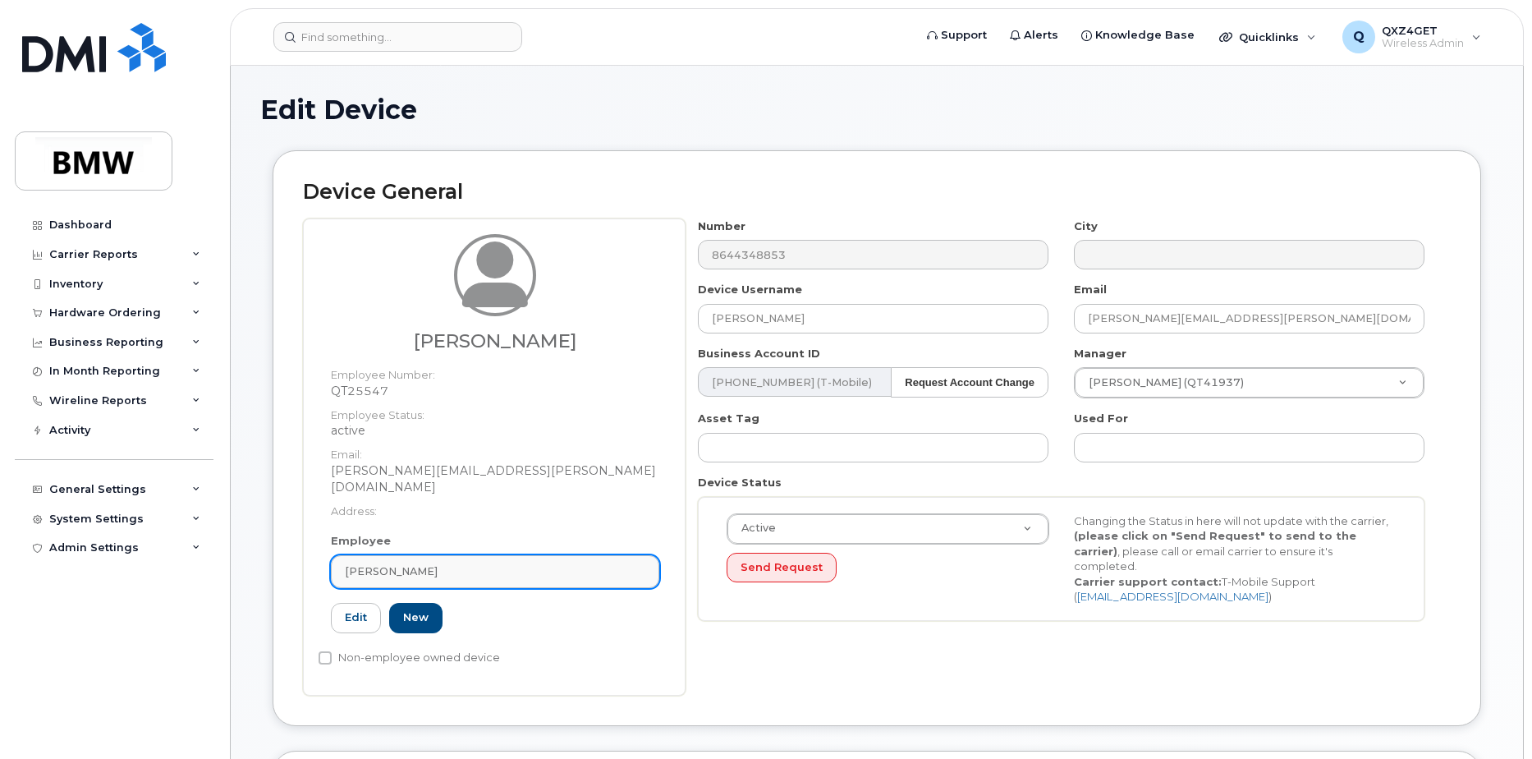
click at [383, 563] on span "[PERSON_NAME]" at bounding box center [391, 571] width 93 height 16
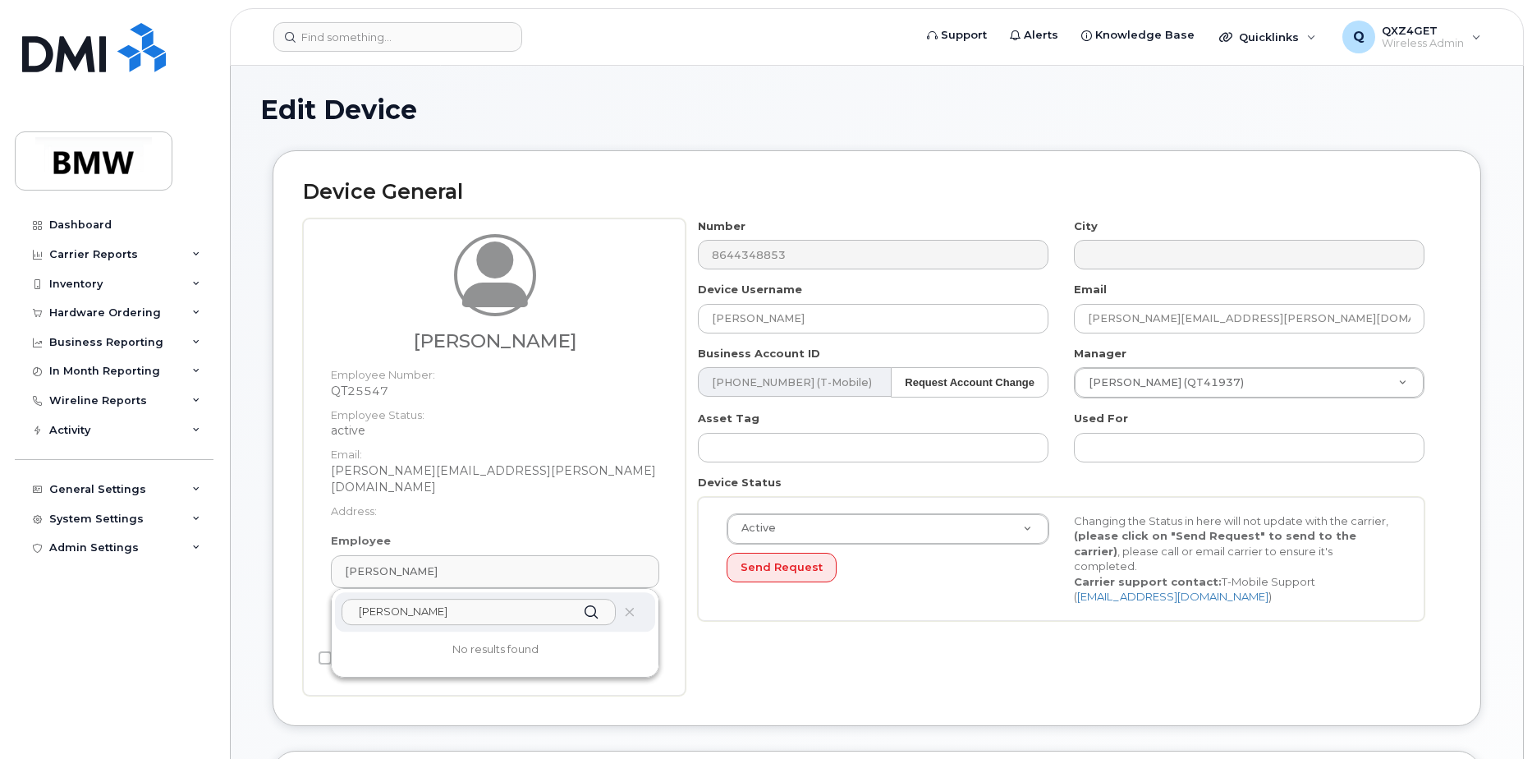
click at [449, 599] on input "nicole hollon" at bounding box center [479, 612] width 274 height 26
paste input "Nichole.Hollon@bmwmcext.com"
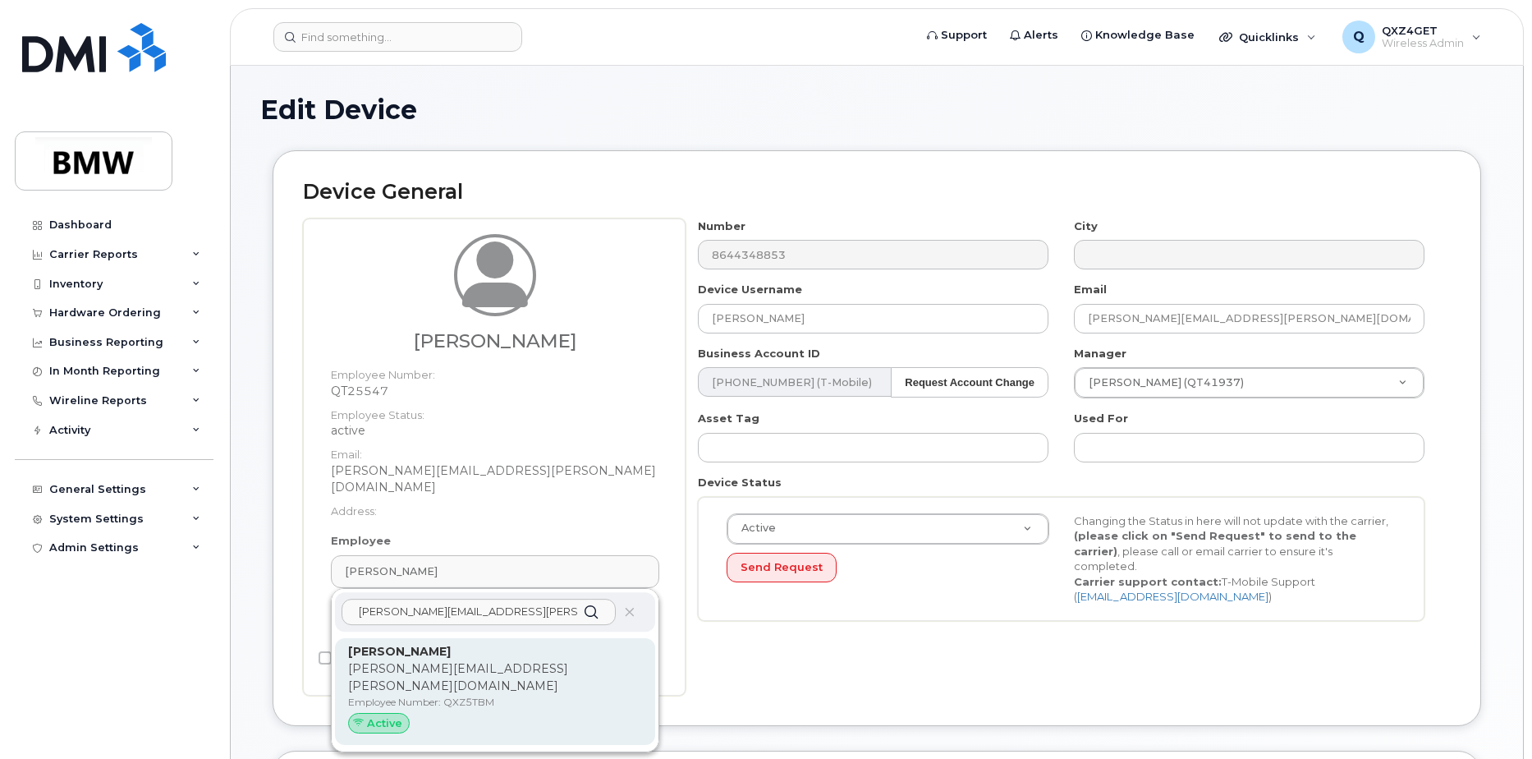
type input "Nichole.Hollon@bmwmcext.com"
click at [457, 643] on p "[PERSON_NAME]" at bounding box center [495, 651] width 294 height 17
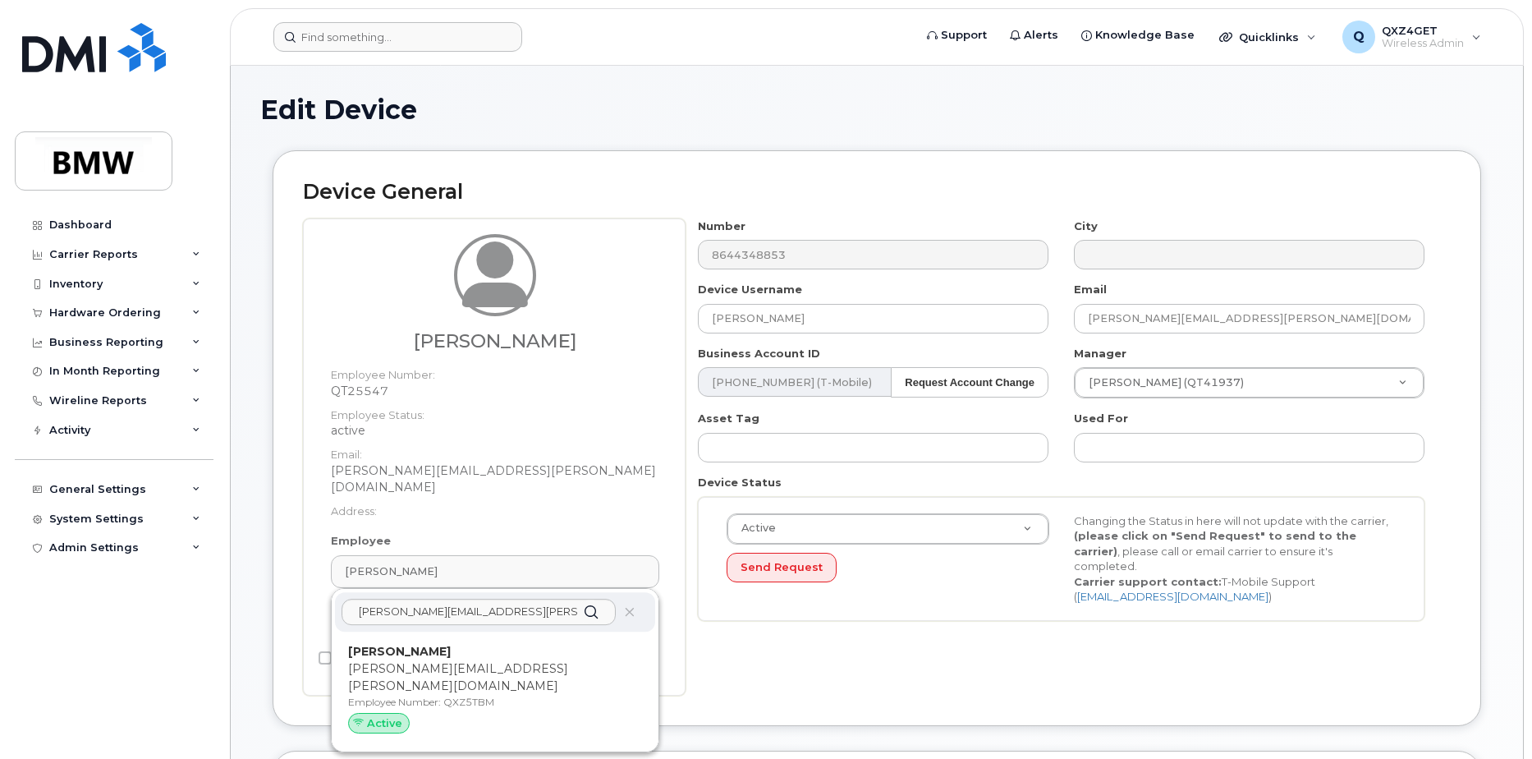
type input "QXZ5TBM"
type input "[PERSON_NAME]"
type input "[PERSON_NAME][EMAIL_ADDRESS][PERSON_NAME][DOMAIN_NAME]"
type input "14966736"
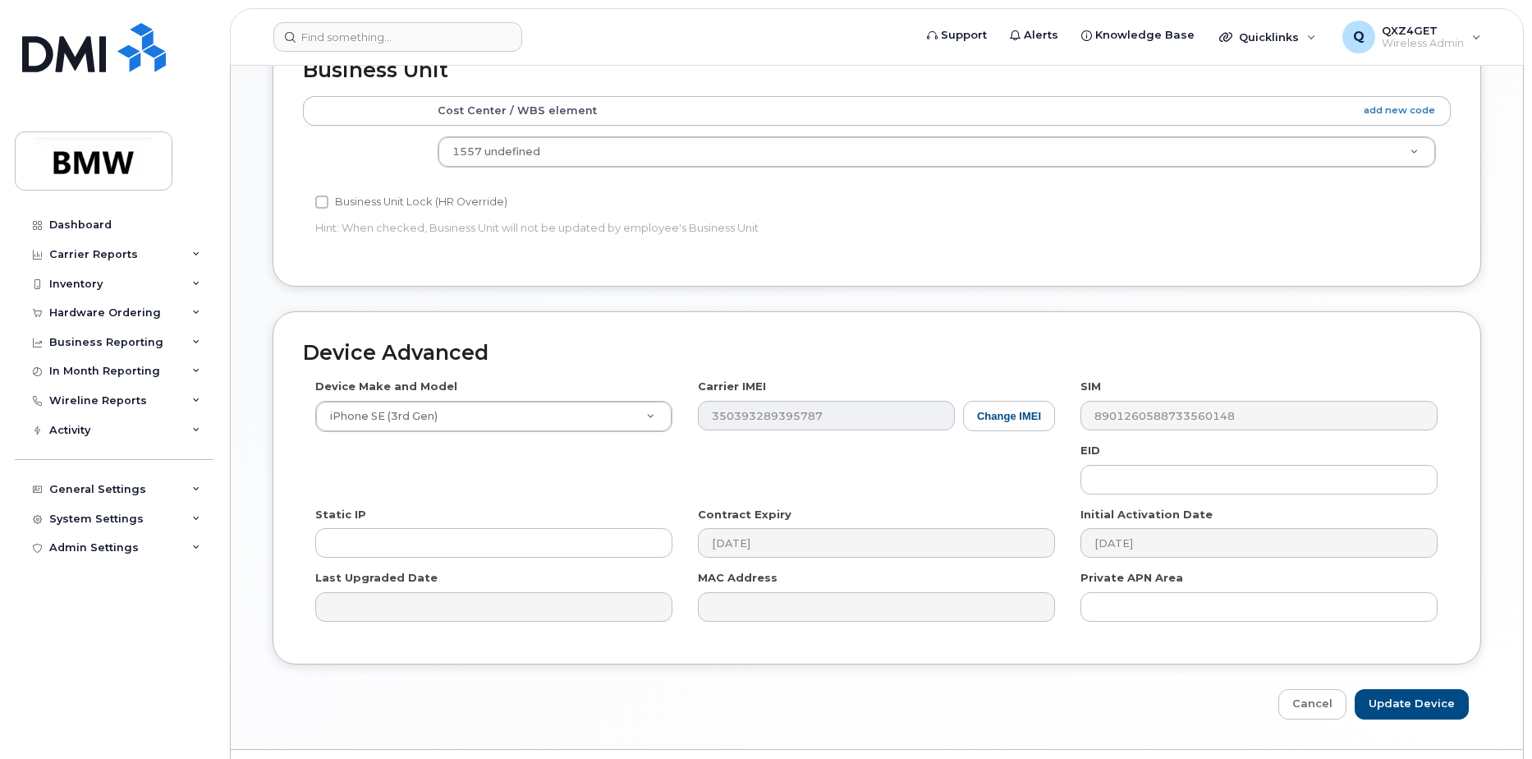
scroll to position [732, 0]
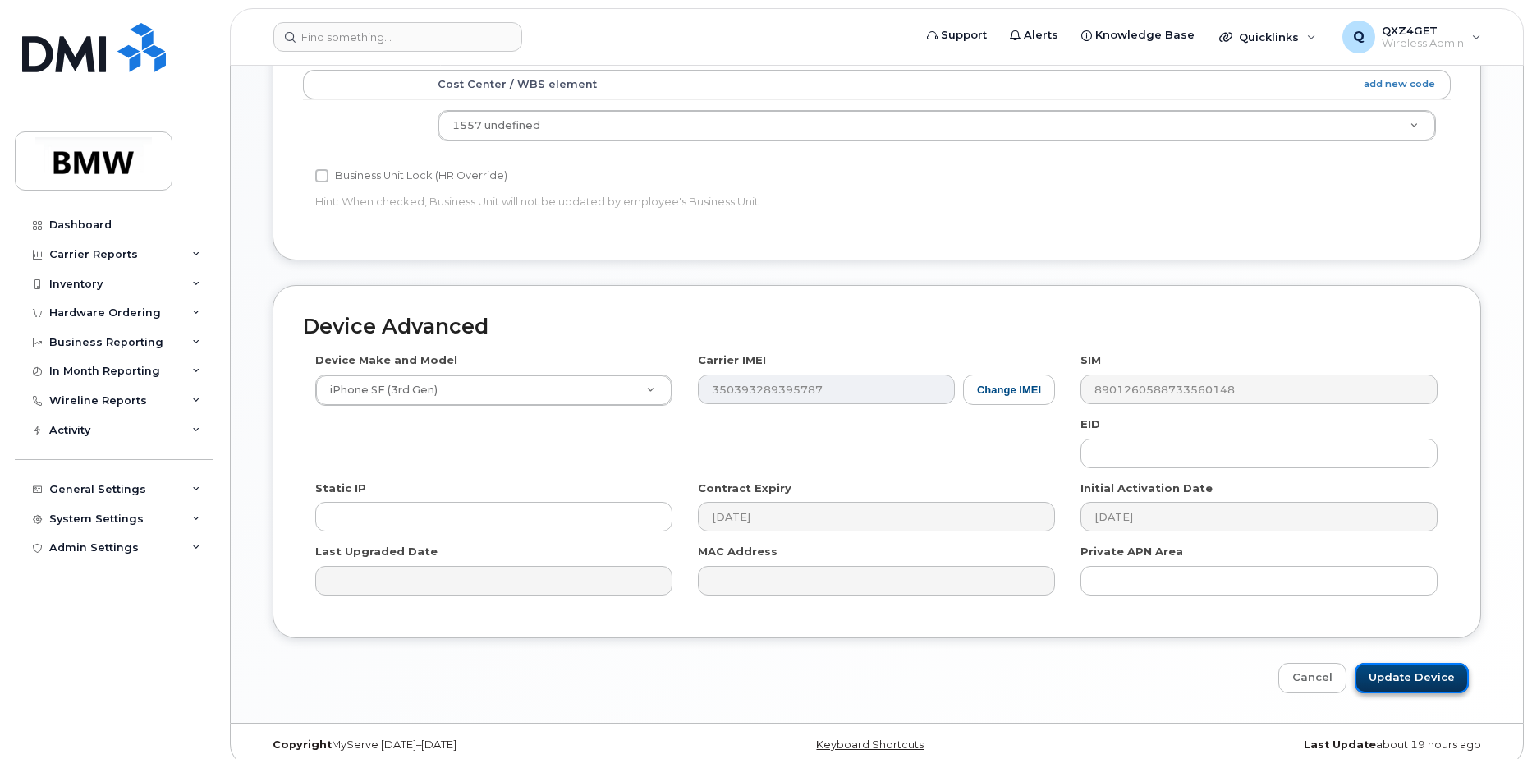
click at [1409, 663] on input "Update Device" at bounding box center [1412, 678] width 114 height 30
type input "Saving..."
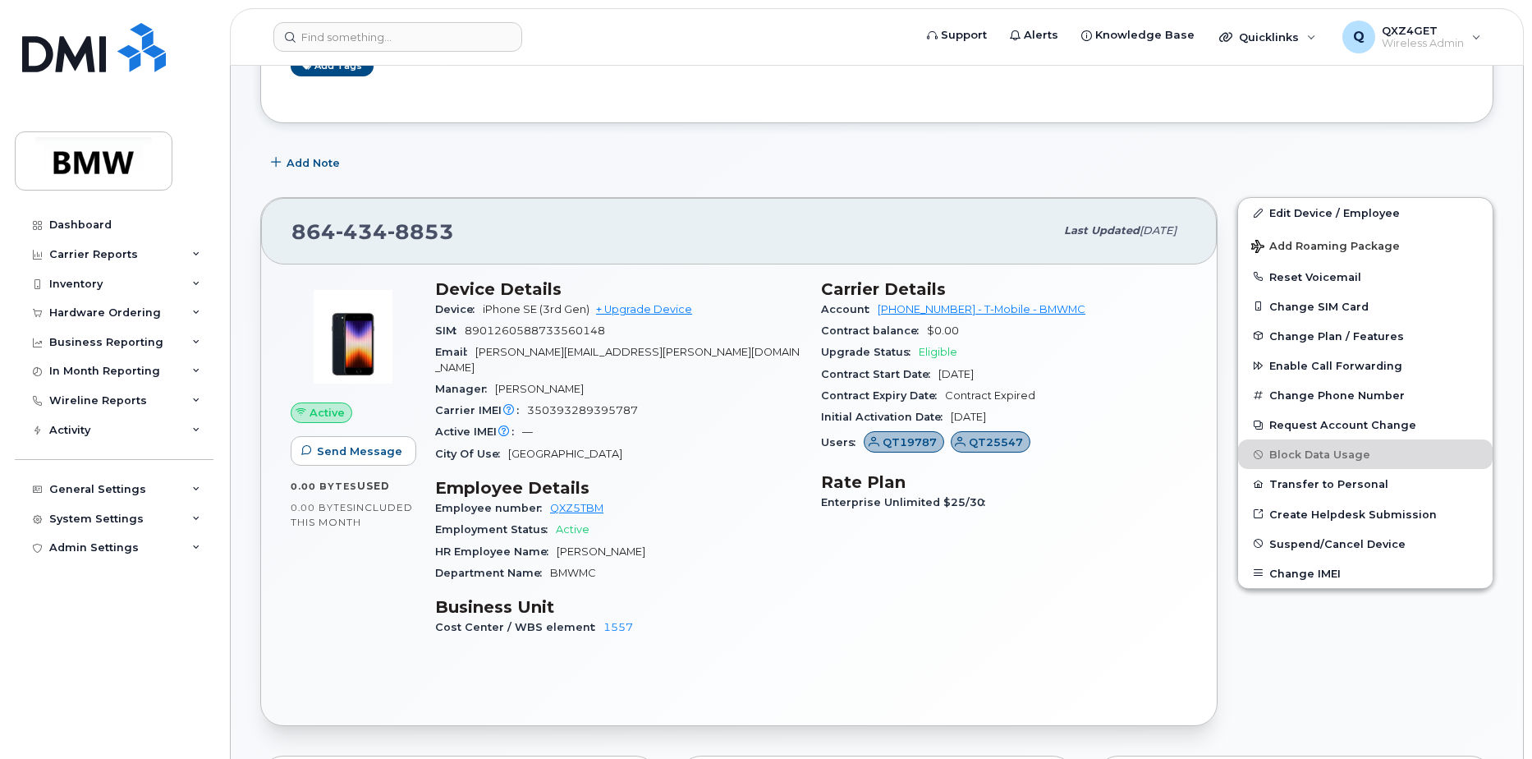
scroll to position [246, 0]
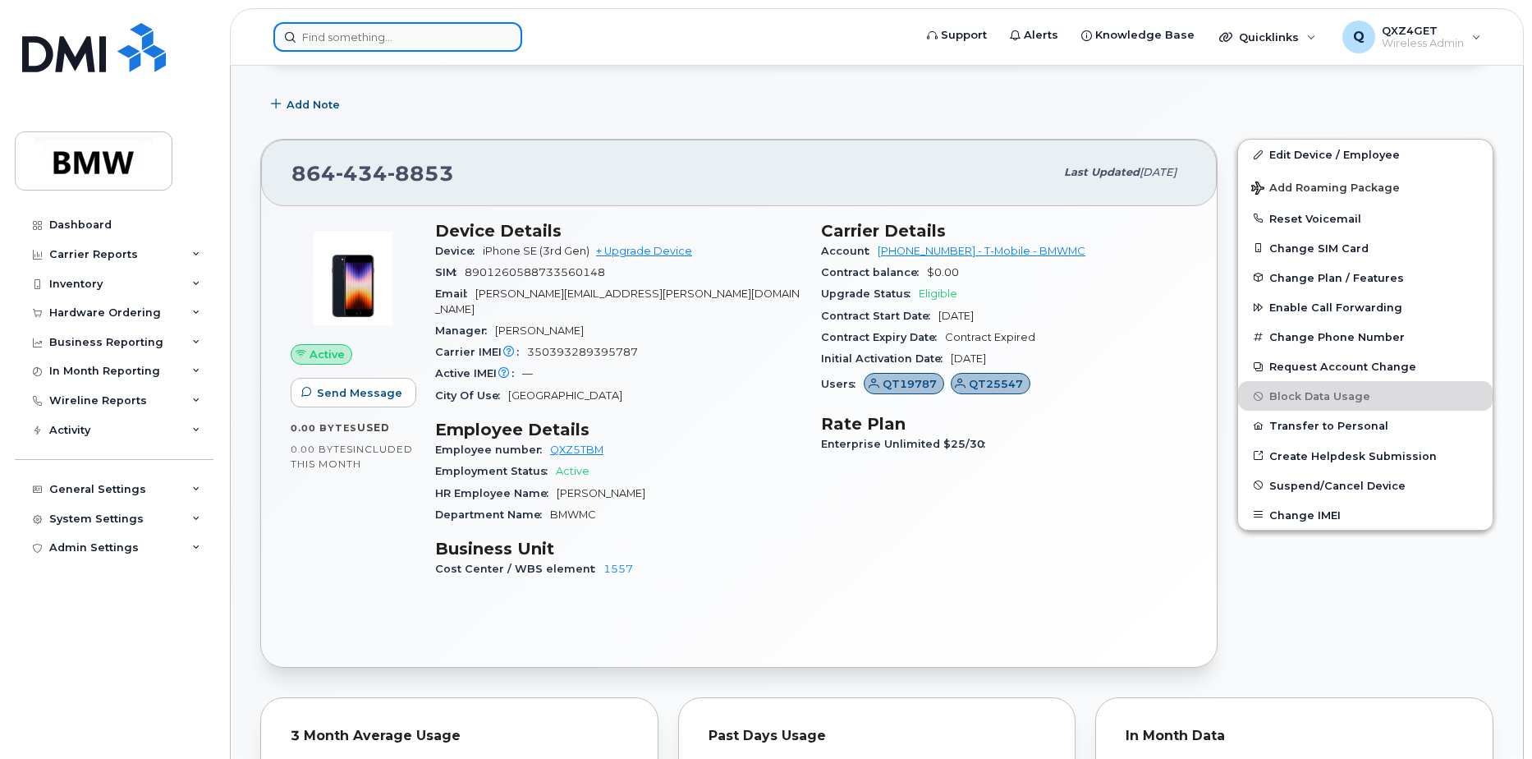
click at [359, 37] on input at bounding box center [397, 37] width 249 height 30
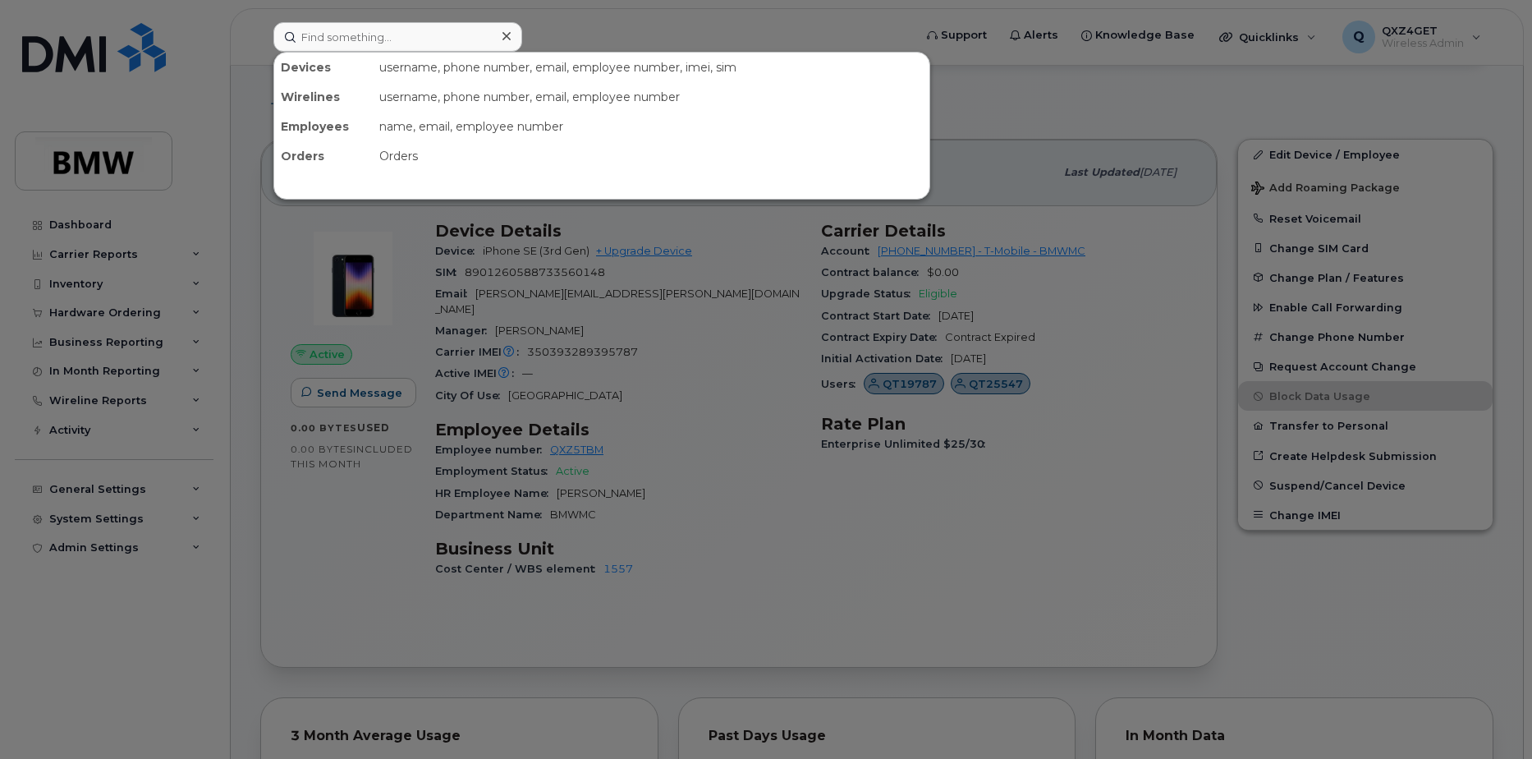
click at [97, 310] on div at bounding box center [766, 379] width 1532 height 759
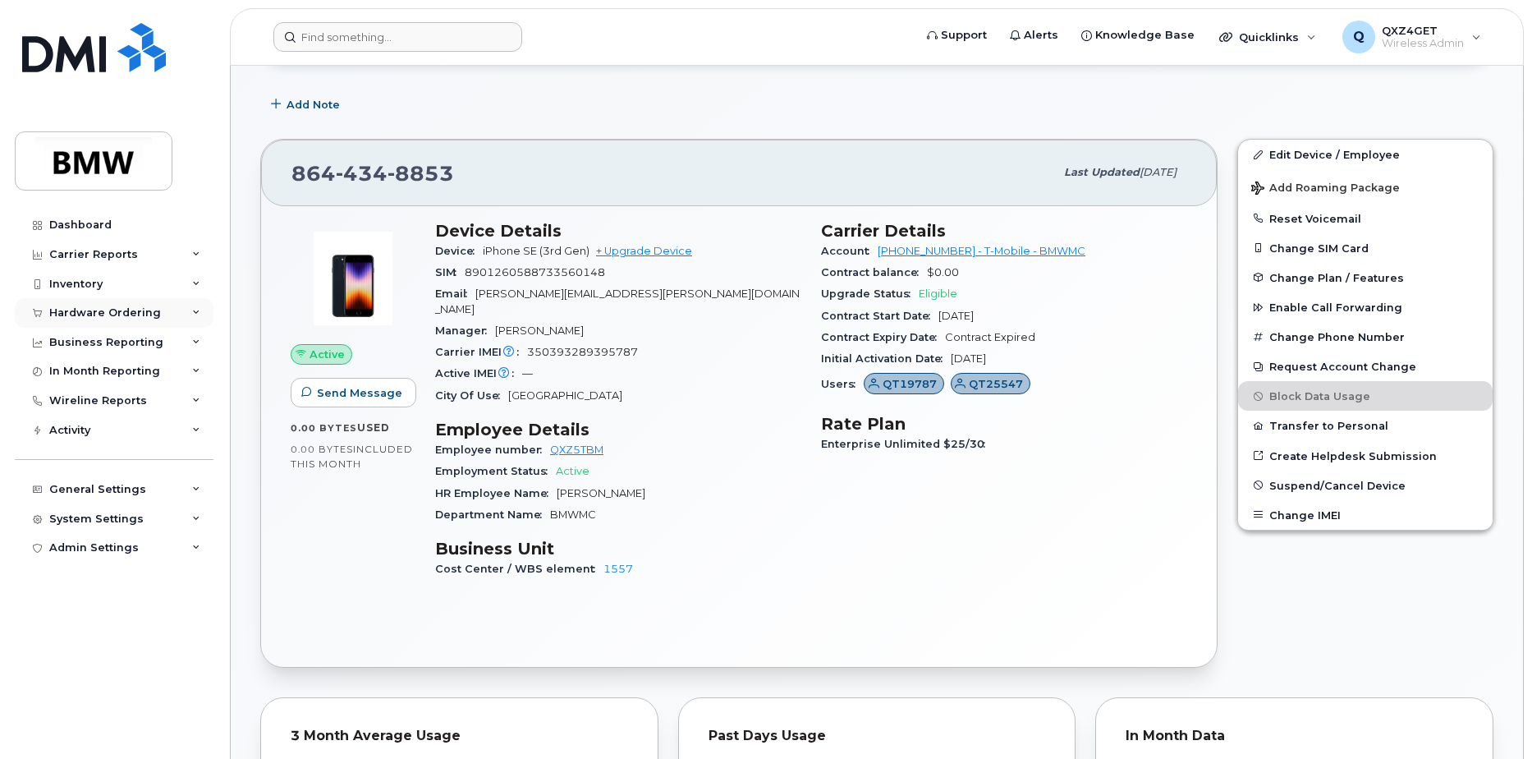
click at [97, 311] on div "Hardware Ordering" at bounding box center [105, 312] width 112 height 13
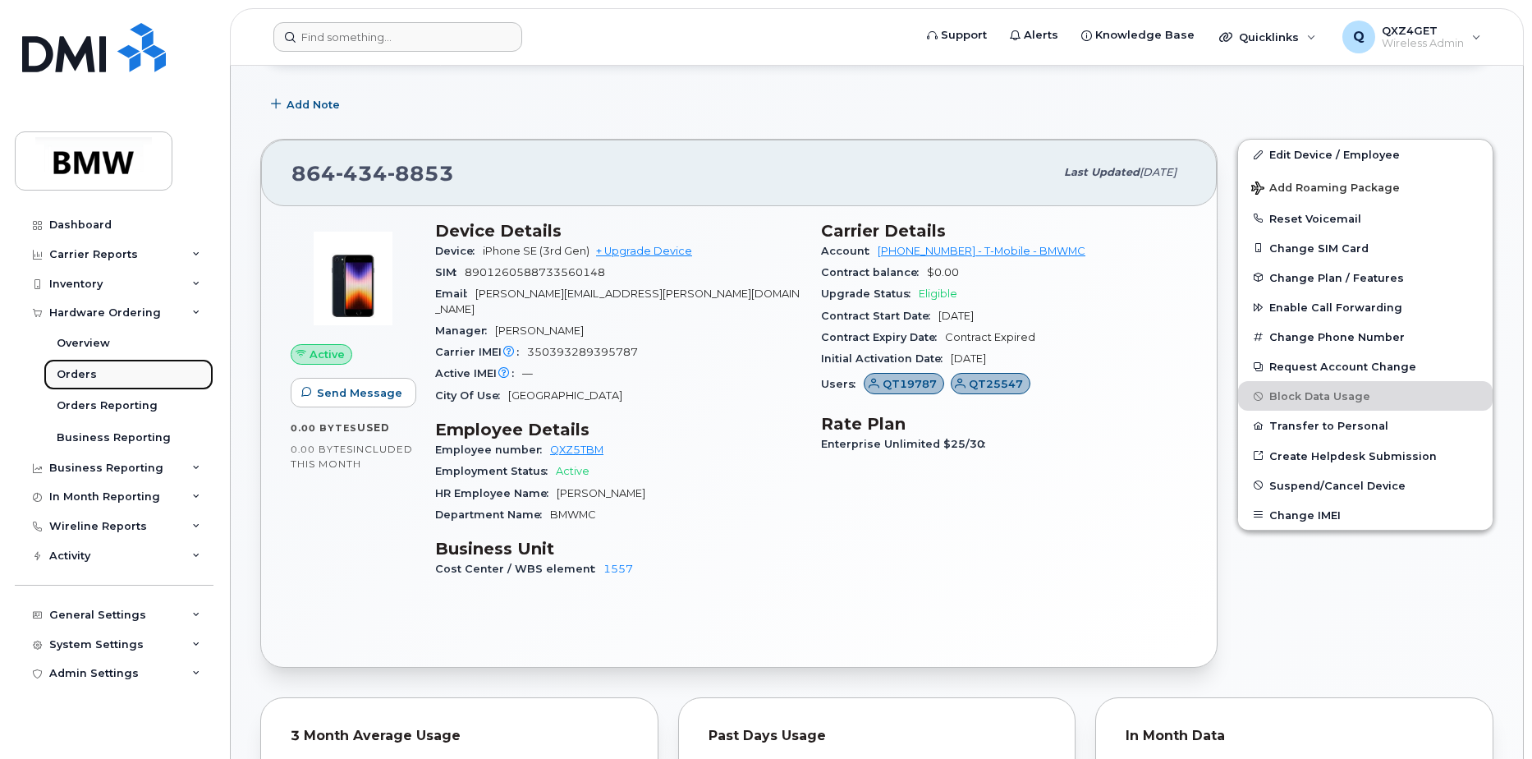
click at [74, 369] on div "Orders" at bounding box center [77, 374] width 40 height 15
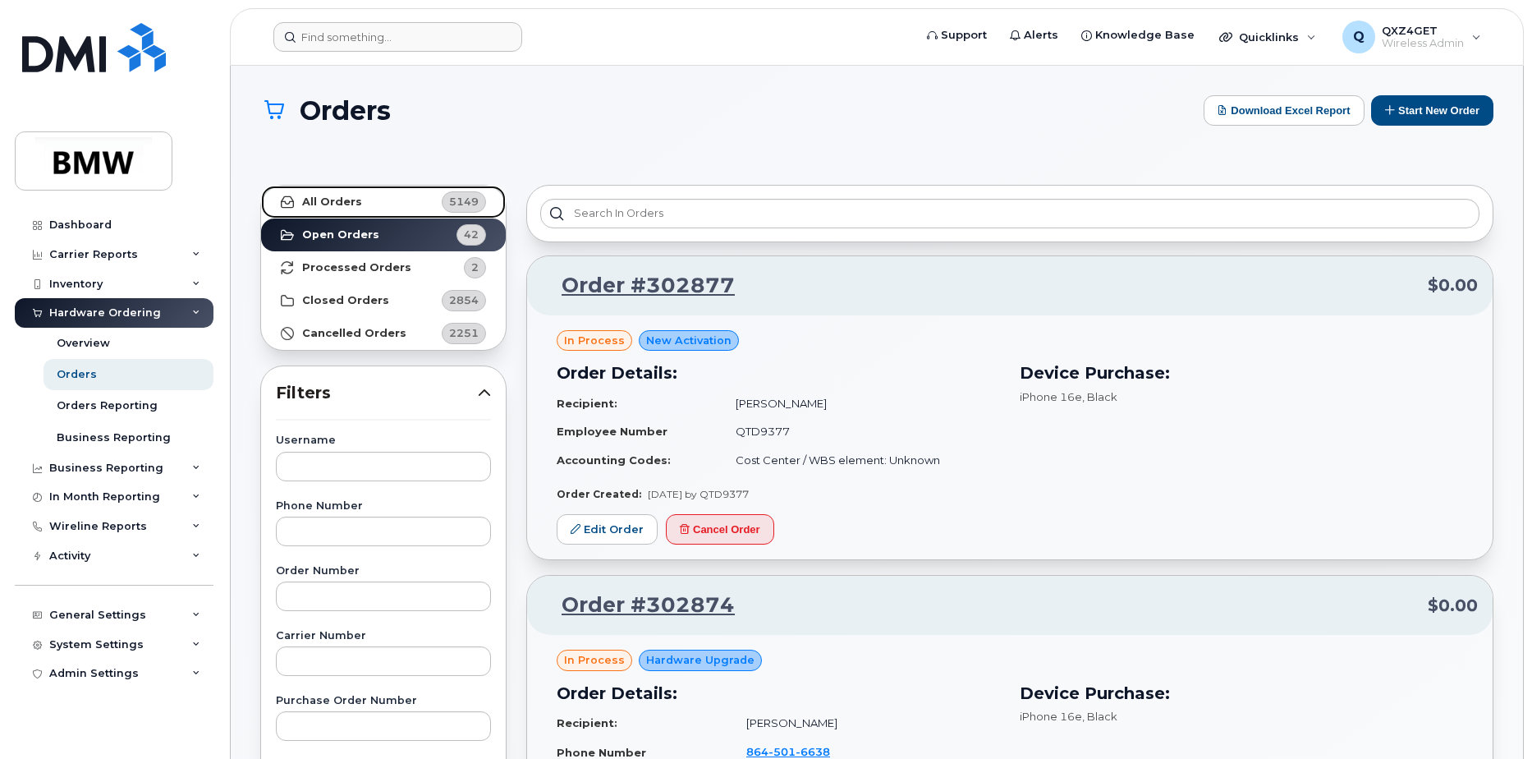
click at [337, 197] on strong "All Orders" at bounding box center [332, 201] width 60 height 13
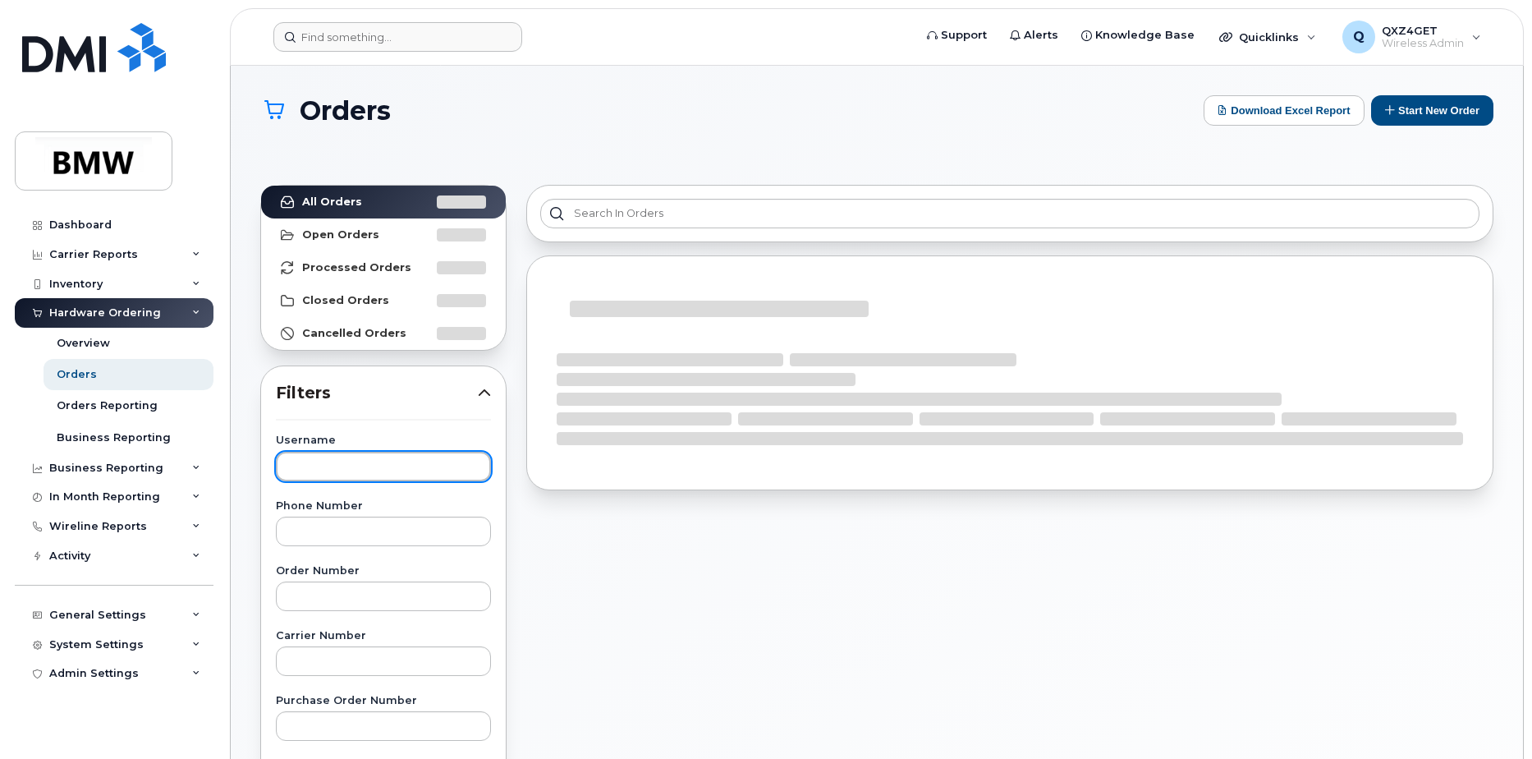
click at [318, 456] on input "text" at bounding box center [383, 467] width 215 height 30
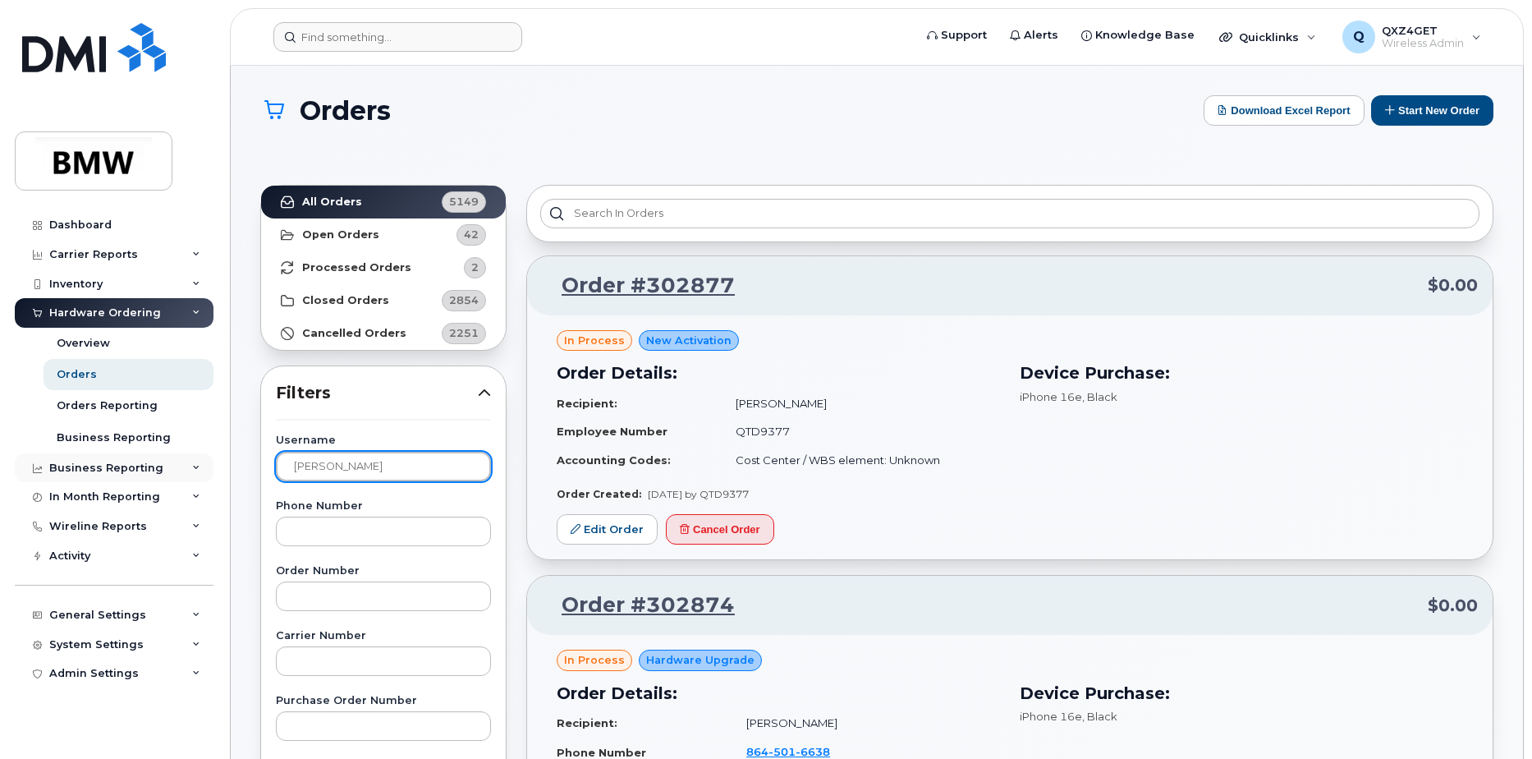
type input "[PERSON_NAME]"
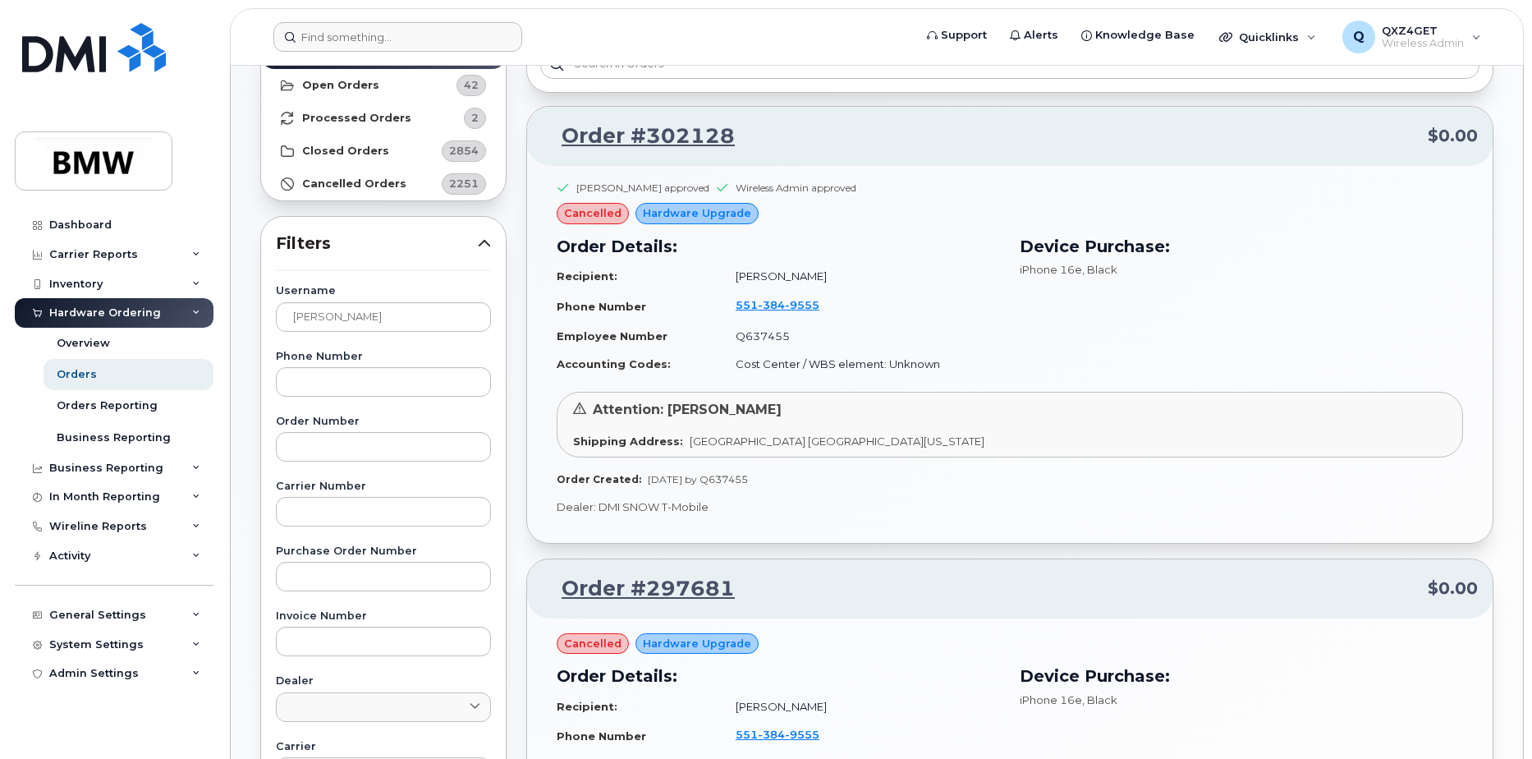
scroll to position [65, 0]
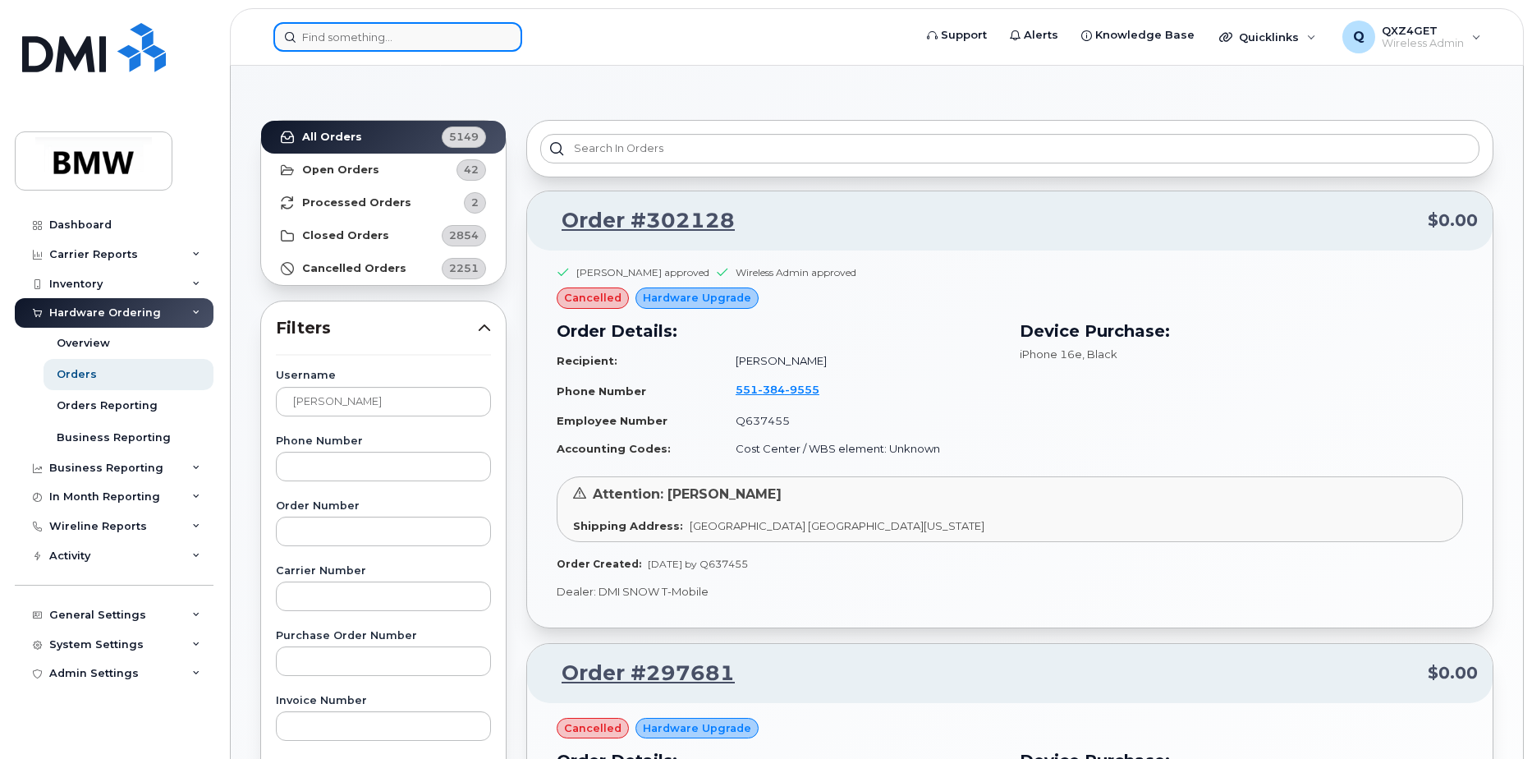
click at [349, 34] on input at bounding box center [397, 37] width 249 height 30
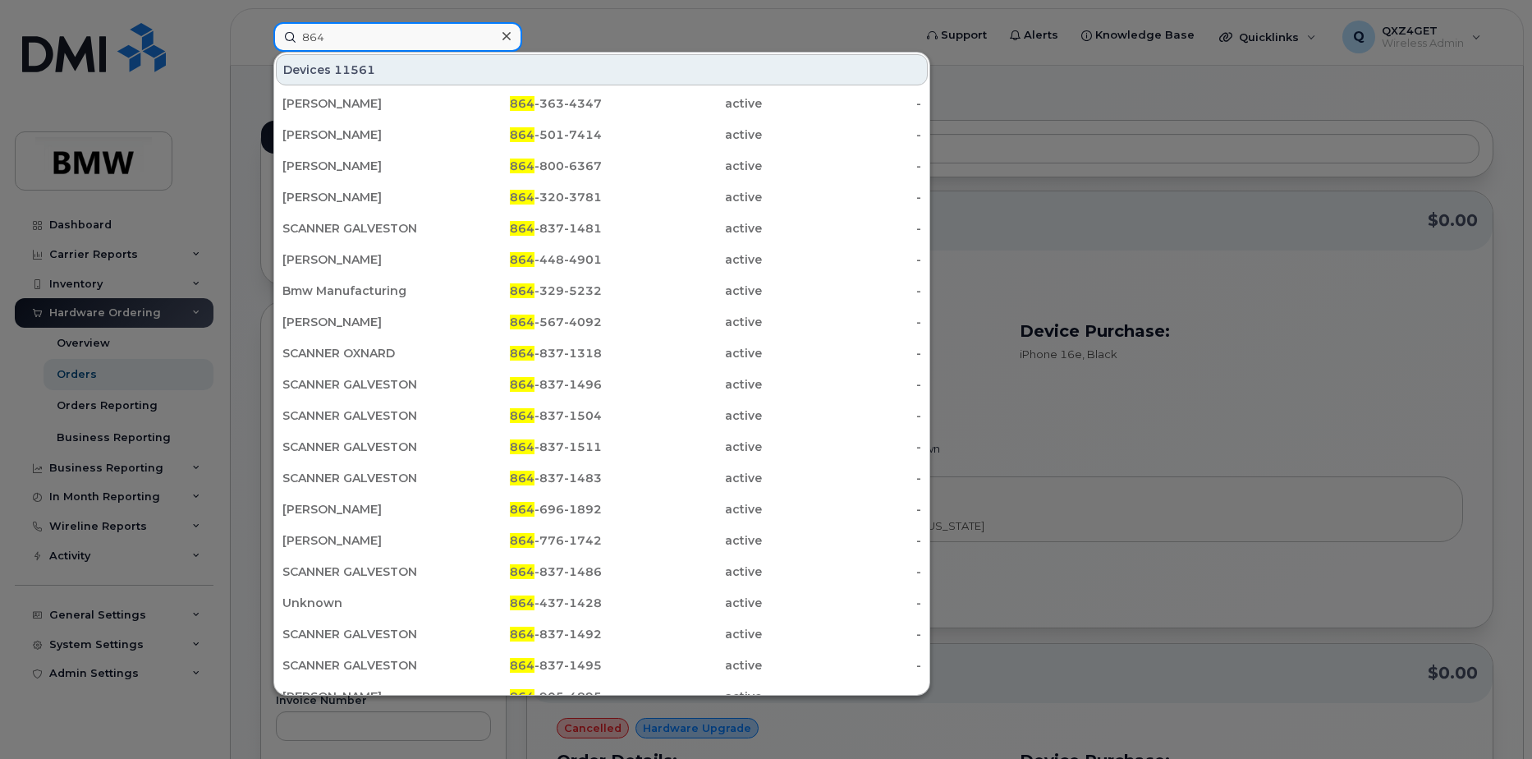
click at [366, 34] on input "864" at bounding box center [397, 37] width 249 height 30
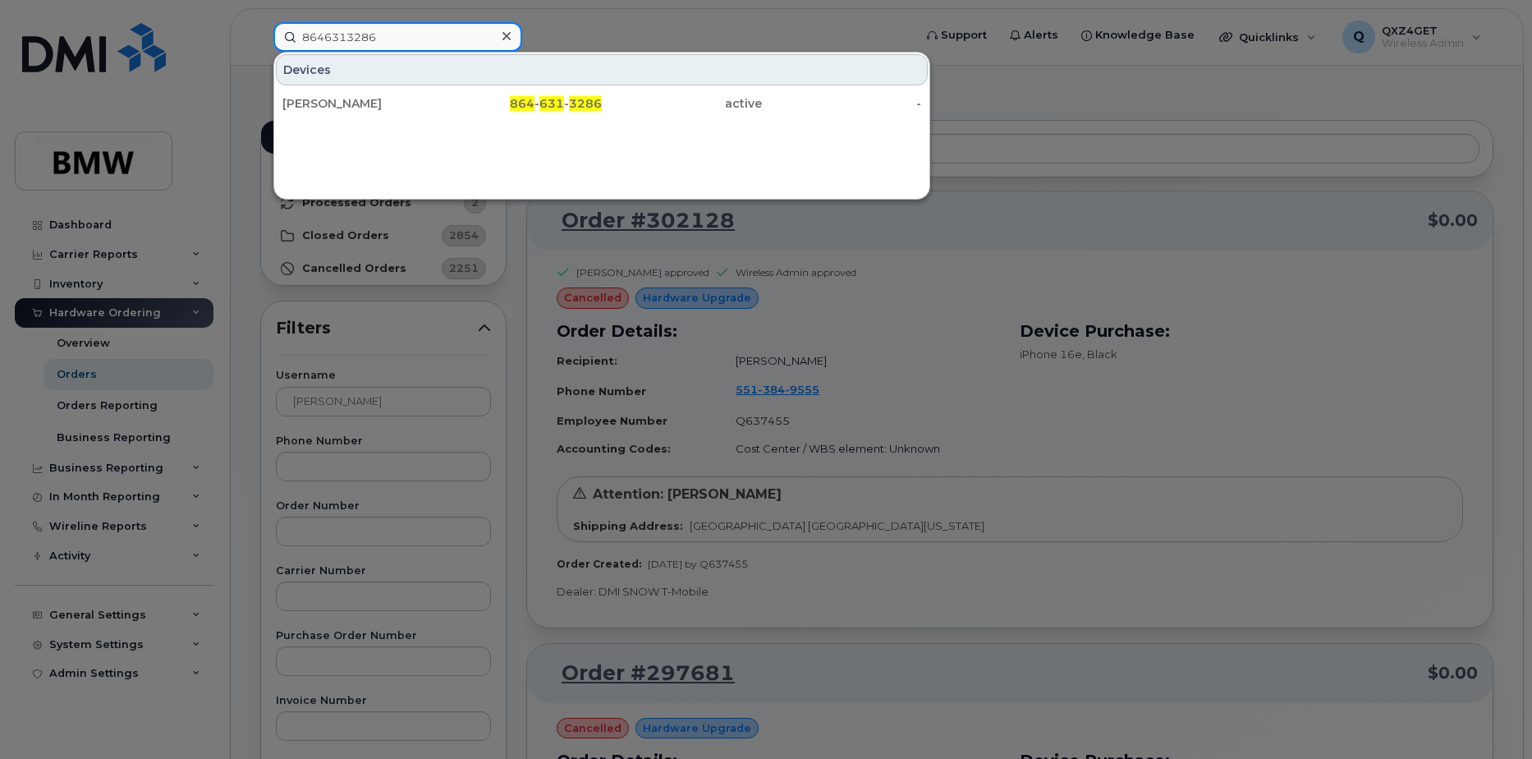
type input "8646313286"
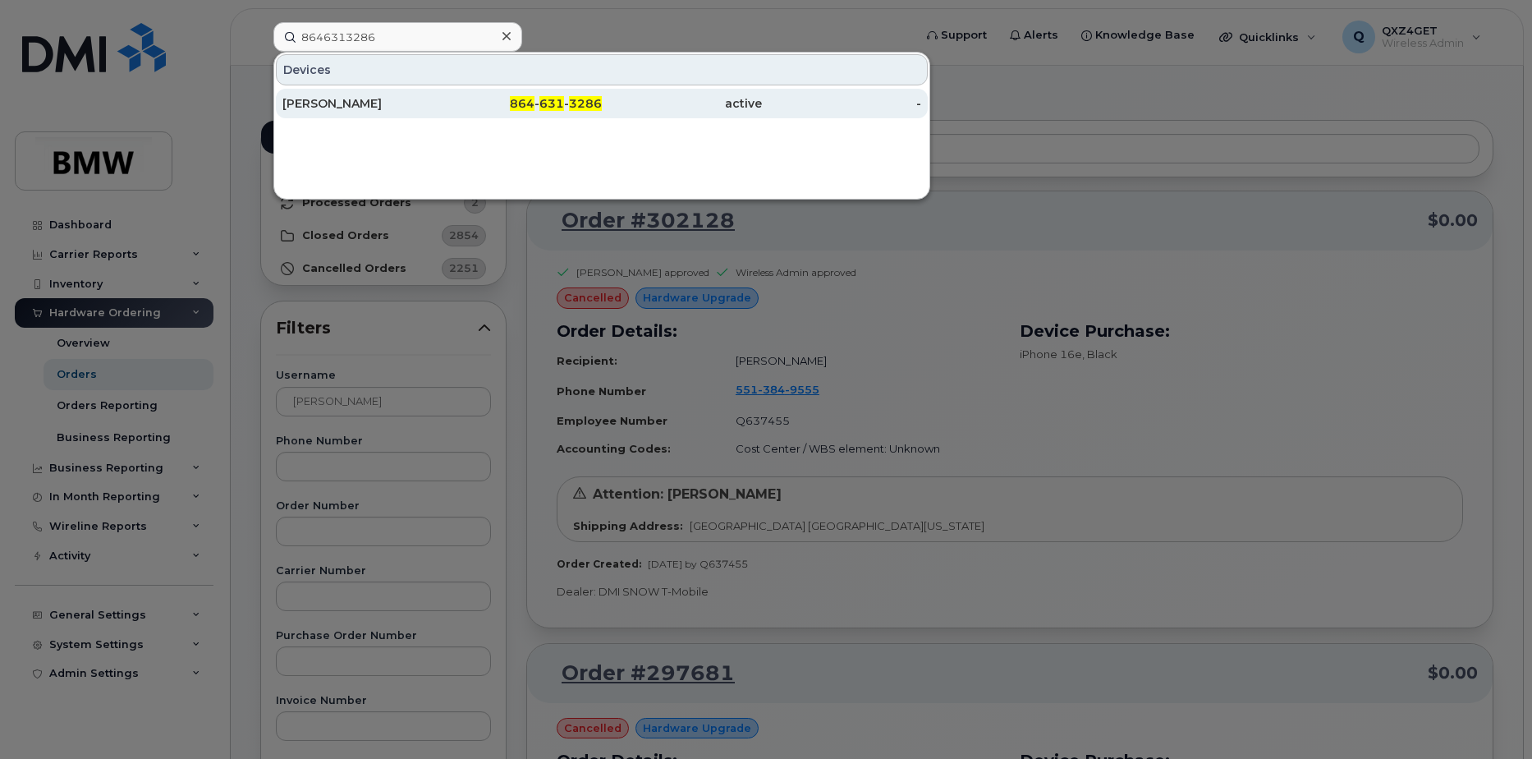
click at [321, 108] on div "Stephanie Gomez" at bounding box center [362, 103] width 160 height 16
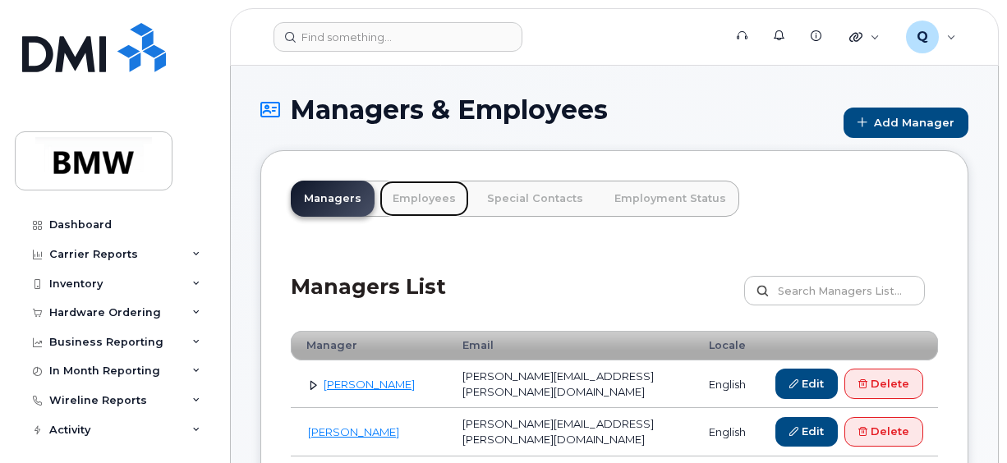
click at [437, 199] on link "Employees" at bounding box center [423, 199] width 89 height 36
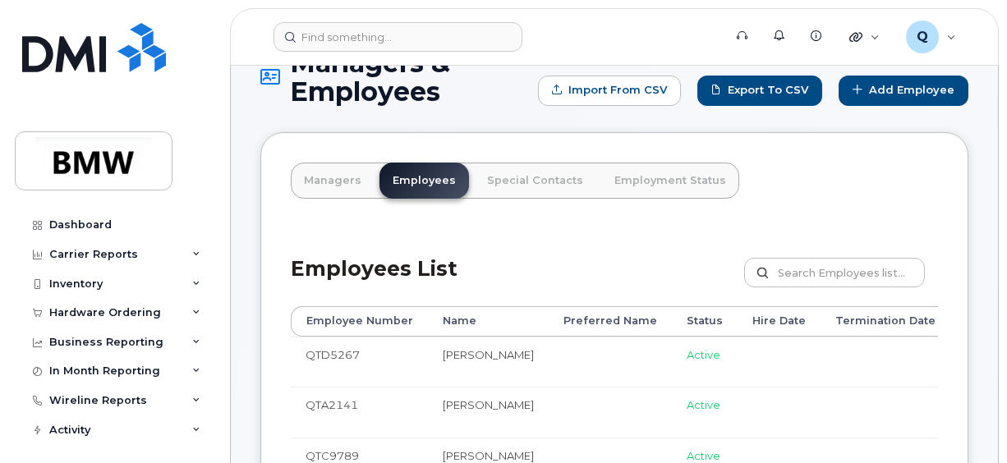
scroll to position [82, 0]
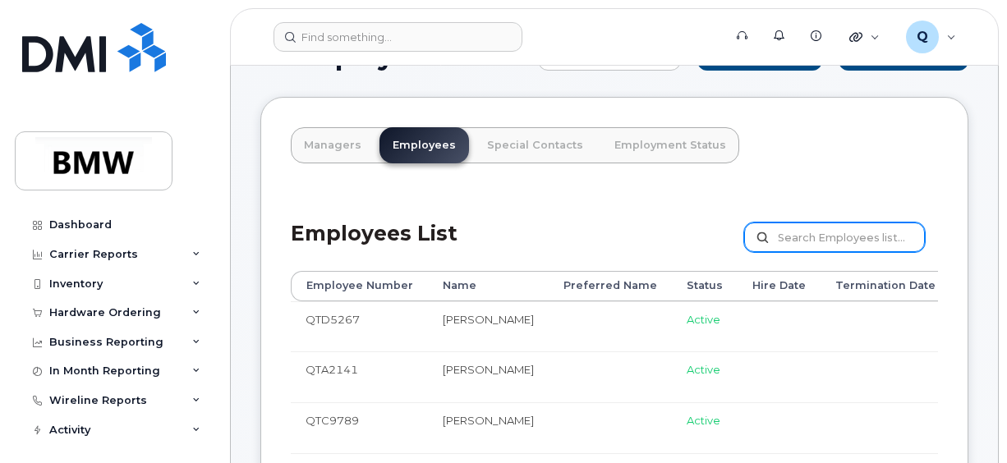
click at [825, 235] on input "text" at bounding box center [834, 237] width 181 height 30
type input "[PERSON_NAME]"
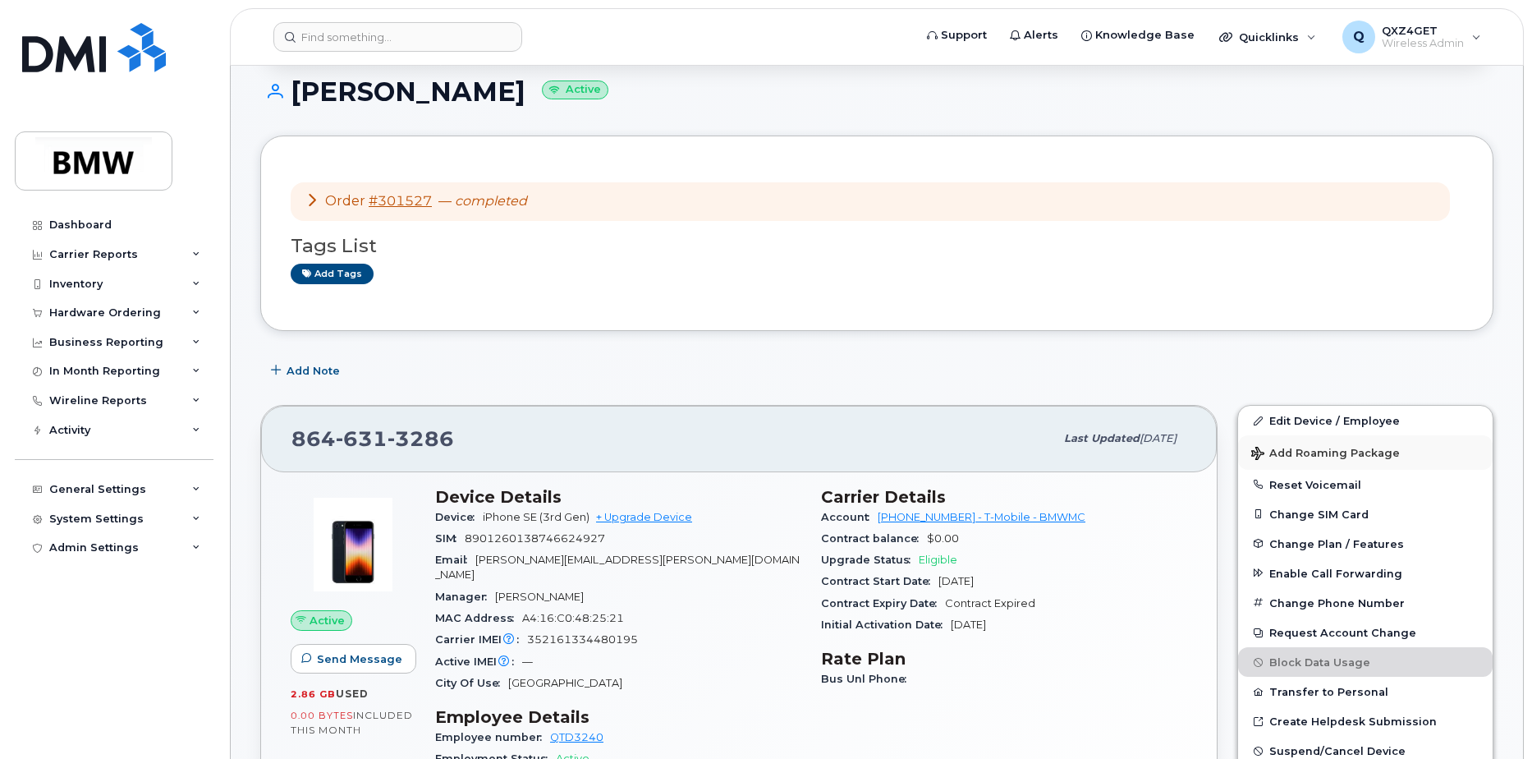
scroll to position [164, 0]
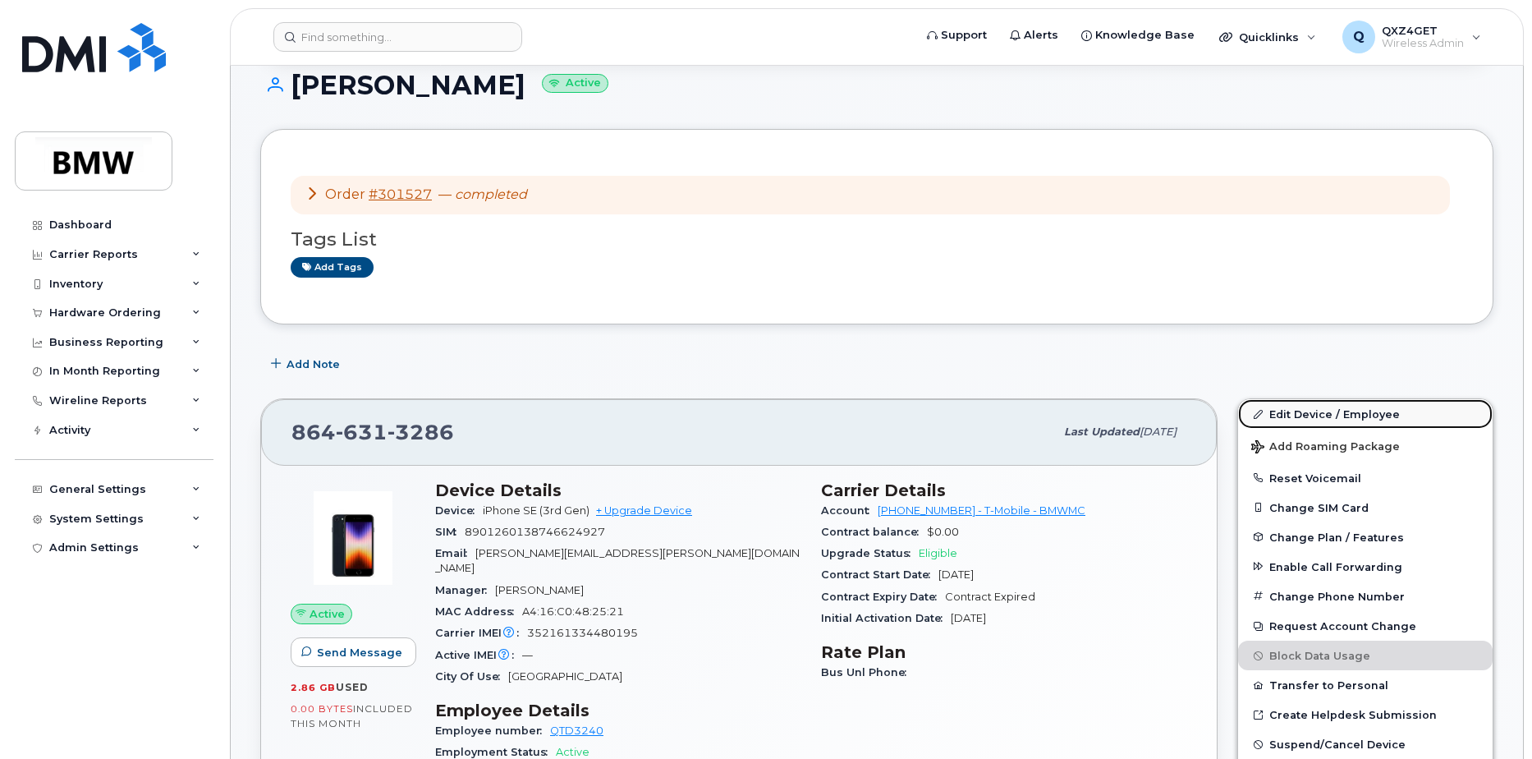
click at [1292, 413] on link "Edit Device / Employee" at bounding box center [1365, 414] width 255 height 30
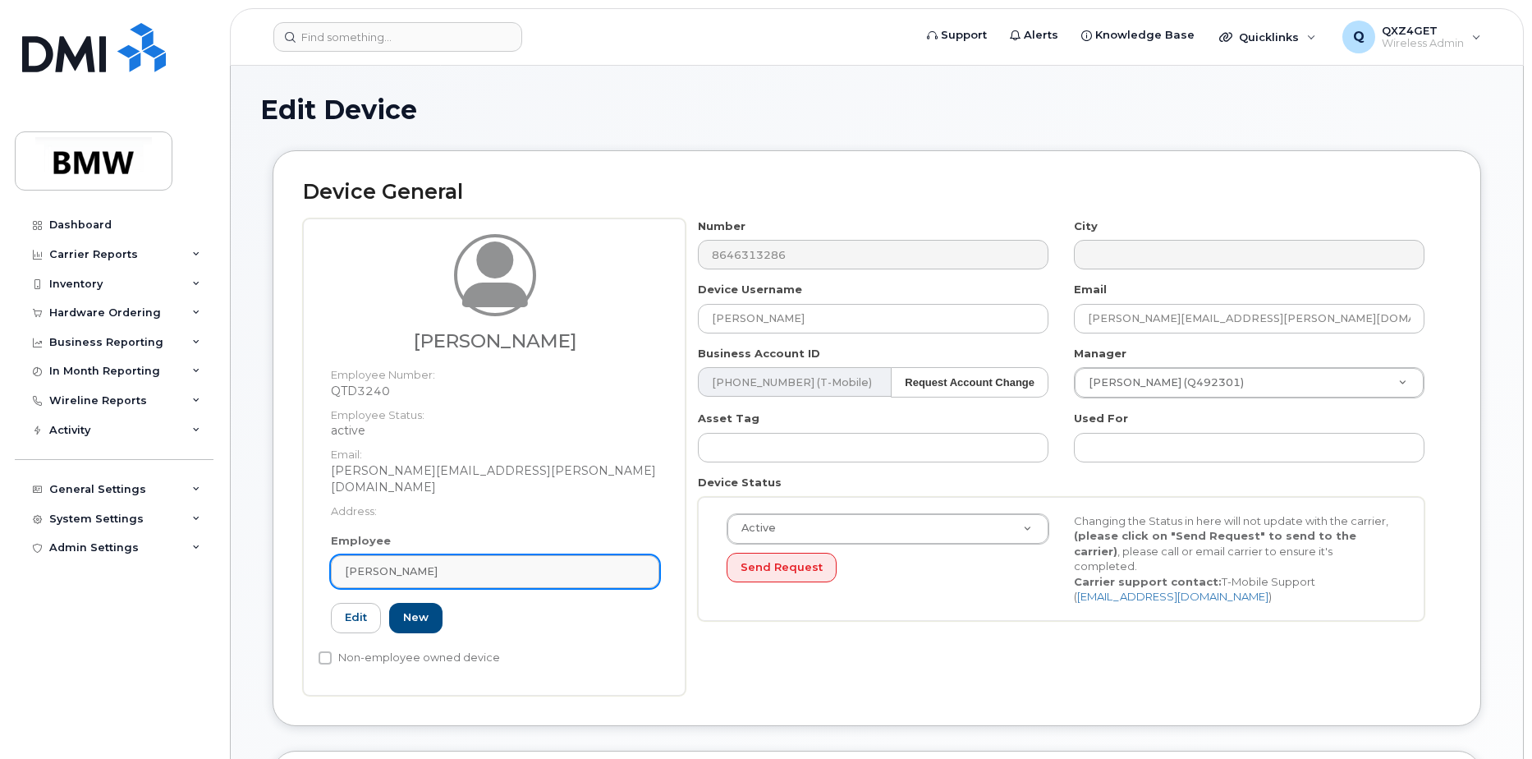
click at [424, 563] on span "[PERSON_NAME]" at bounding box center [391, 571] width 93 height 16
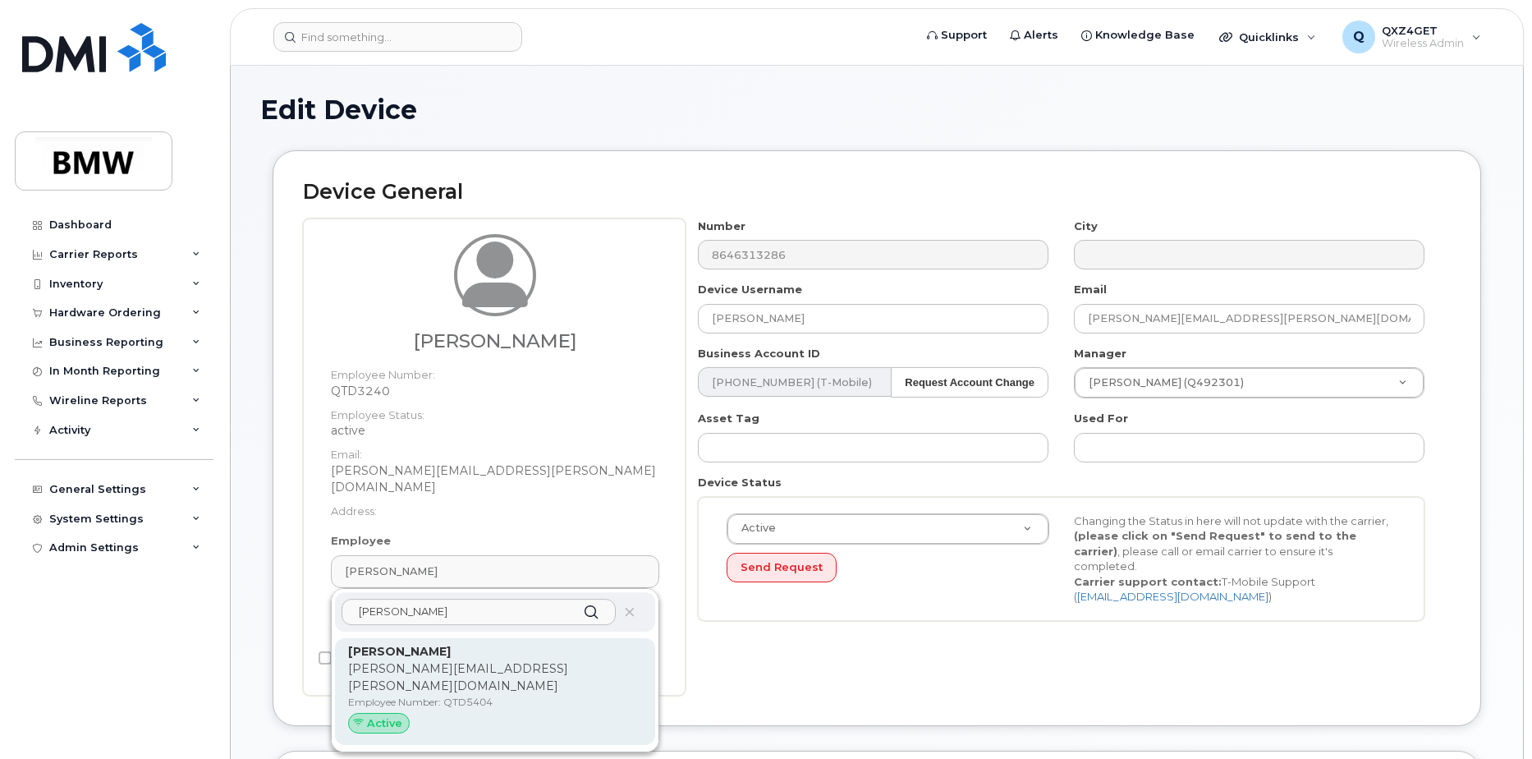
type input "[PERSON_NAME]"
click at [523, 660] on p "[PERSON_NAME][EMAIL_ADDRESS][PERSON_NAME][DOMAIN_NAME]" at bounding box center [495, 677] width 294 height 34
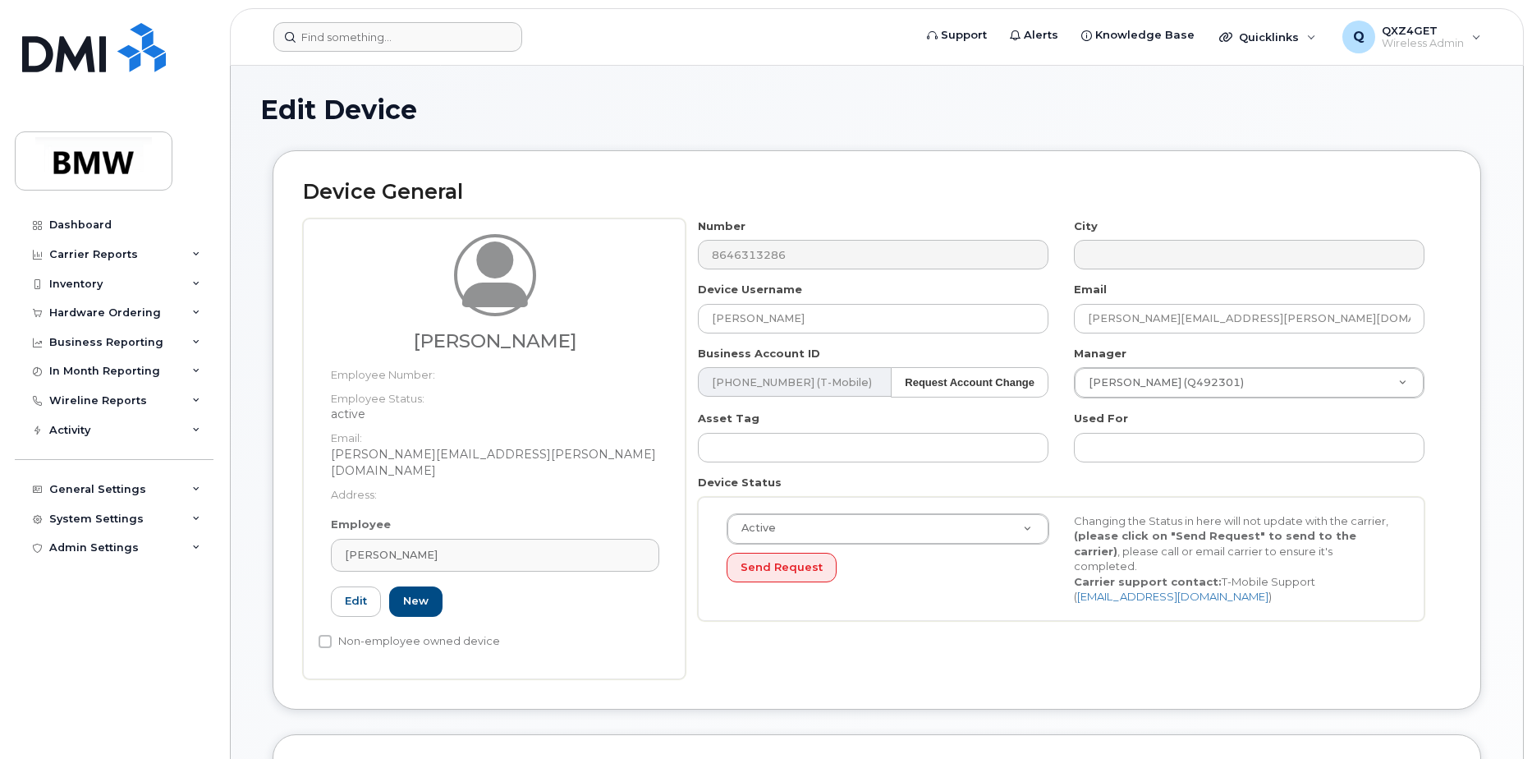
type input "QTD5404"
type input "[PERSON_NAME]"
type input "martin.mahaffey@bmwmc.com"
type input "14966946"
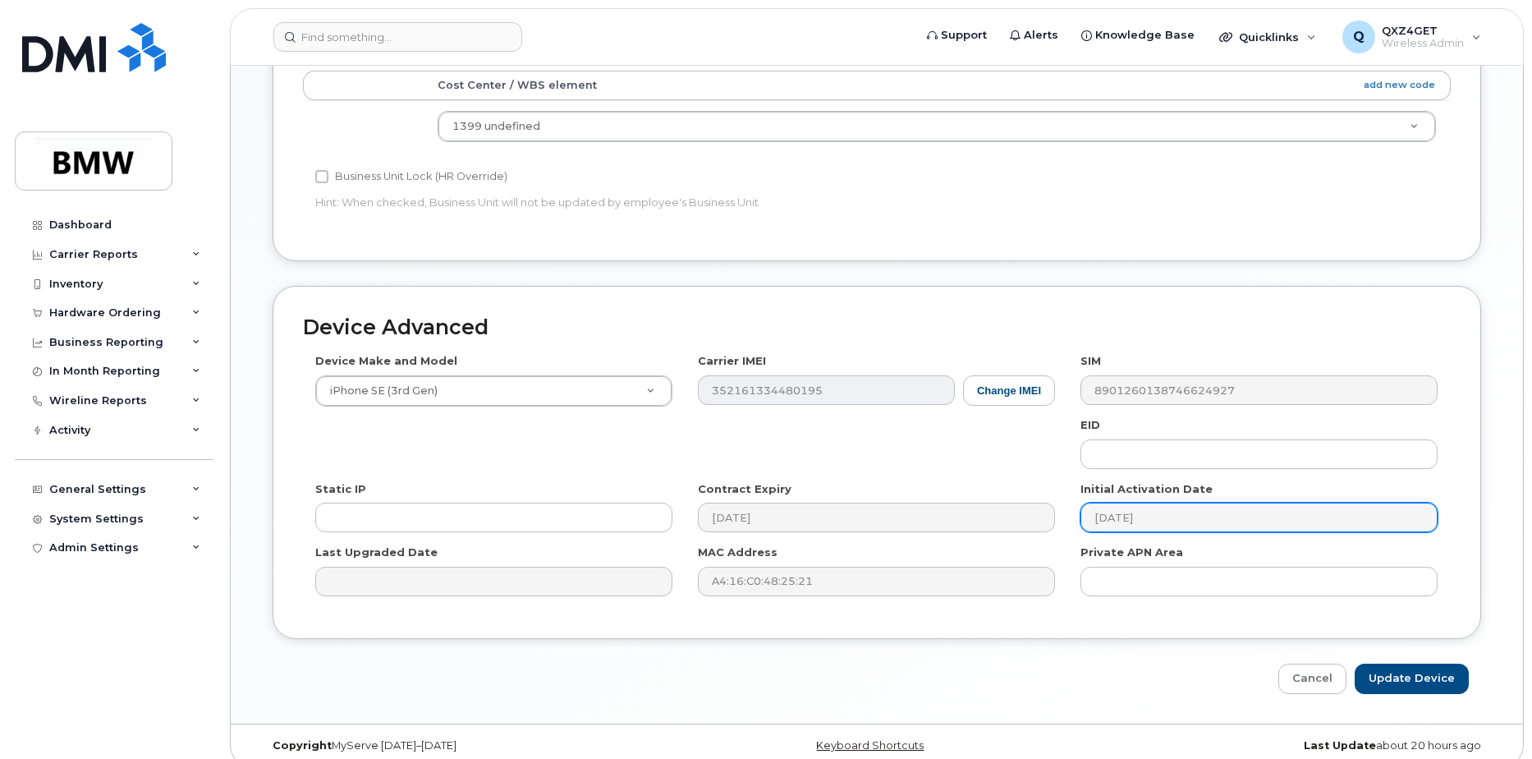
scroll to position [732, 0]
click at [1400, 663] on input "Update Device" at bounding box center [1412, 678] width 114 height 30
type input "Saving..."
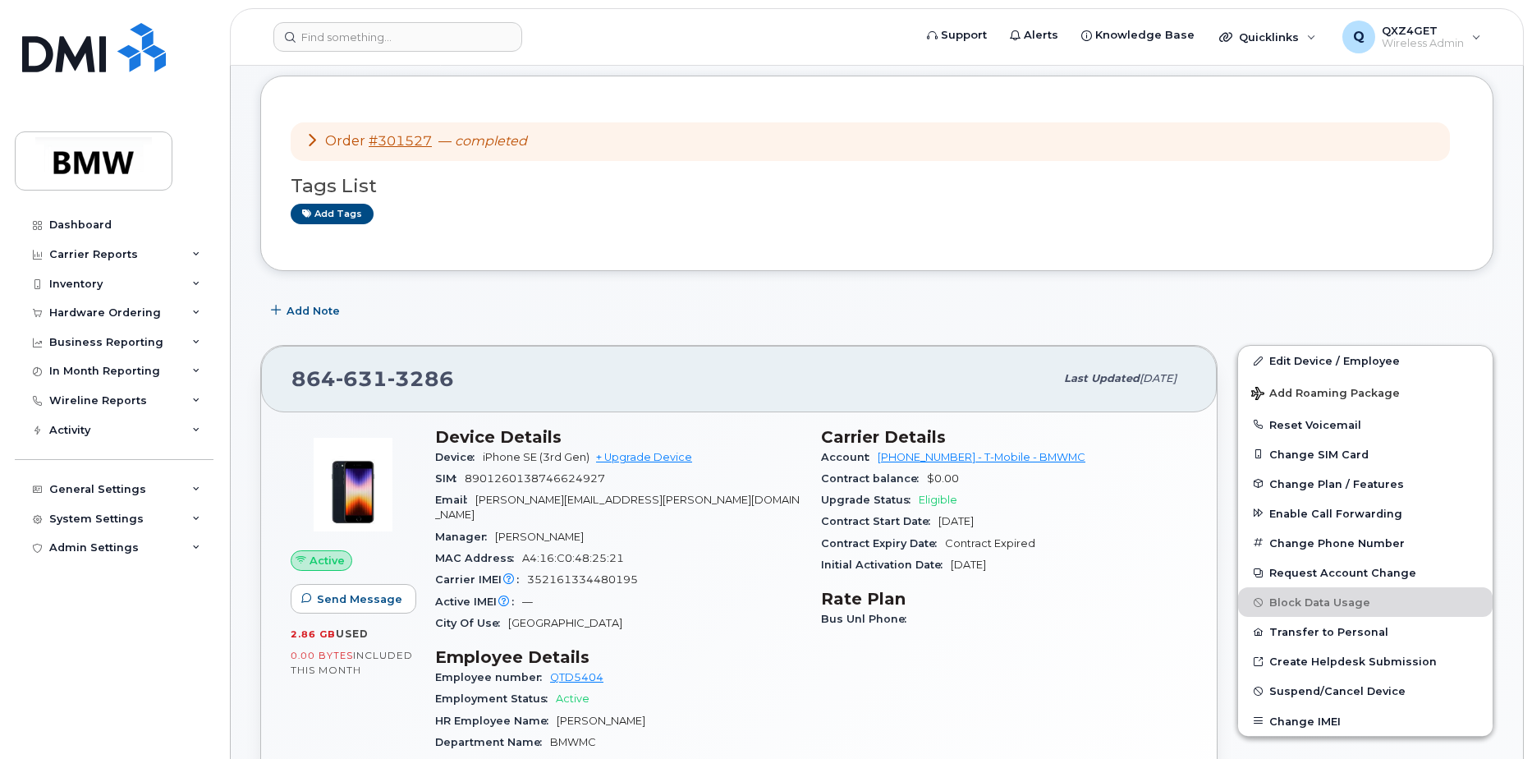
scroll to position [82, 0]
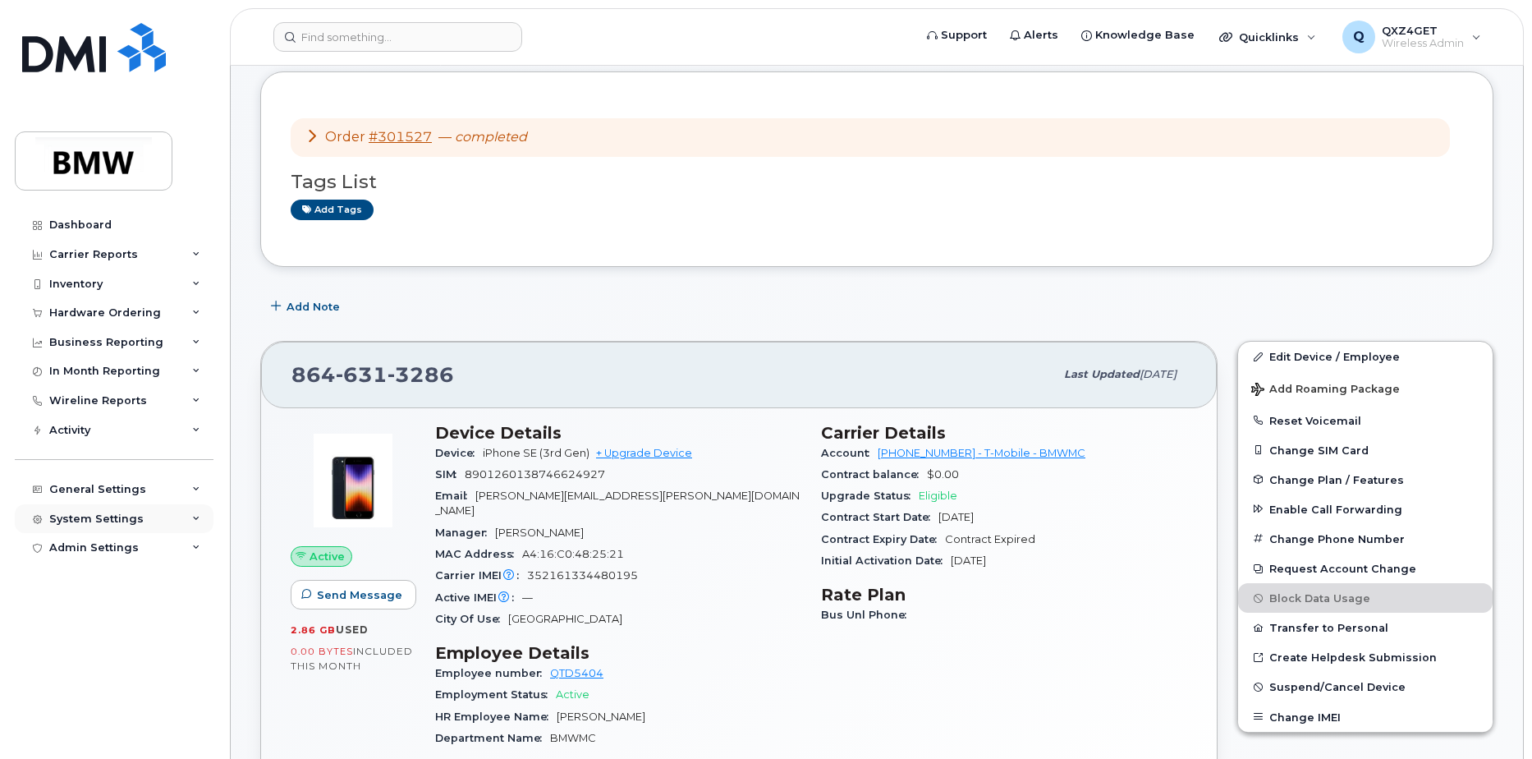
click at [112, 518] on div "System Settings" at bounding box center [96, 518] width 94 height 13
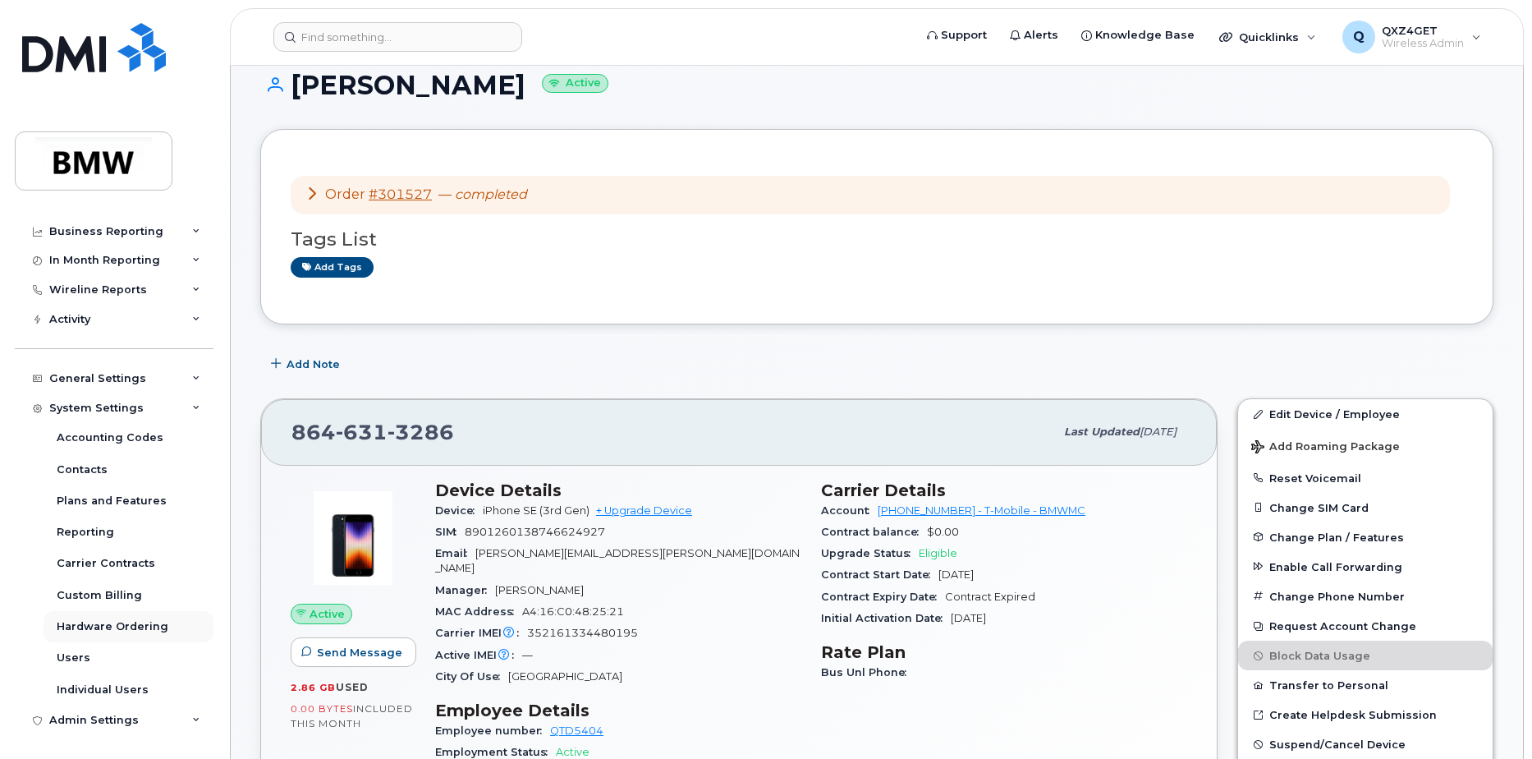
scroll to position [0, 0]
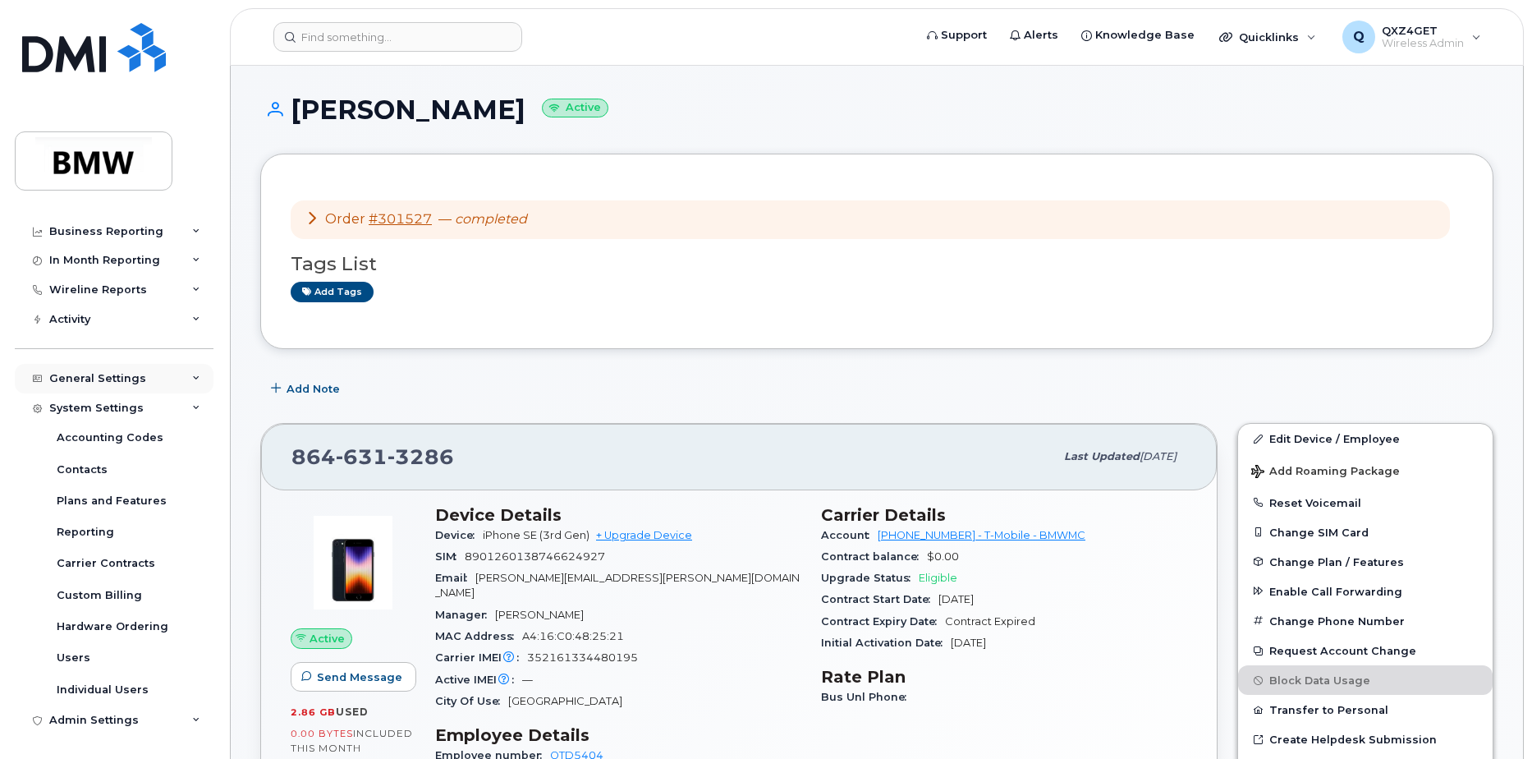
click at [66, 370] on div "General Settings" at bounding box center [114, 379] width 199 height 30
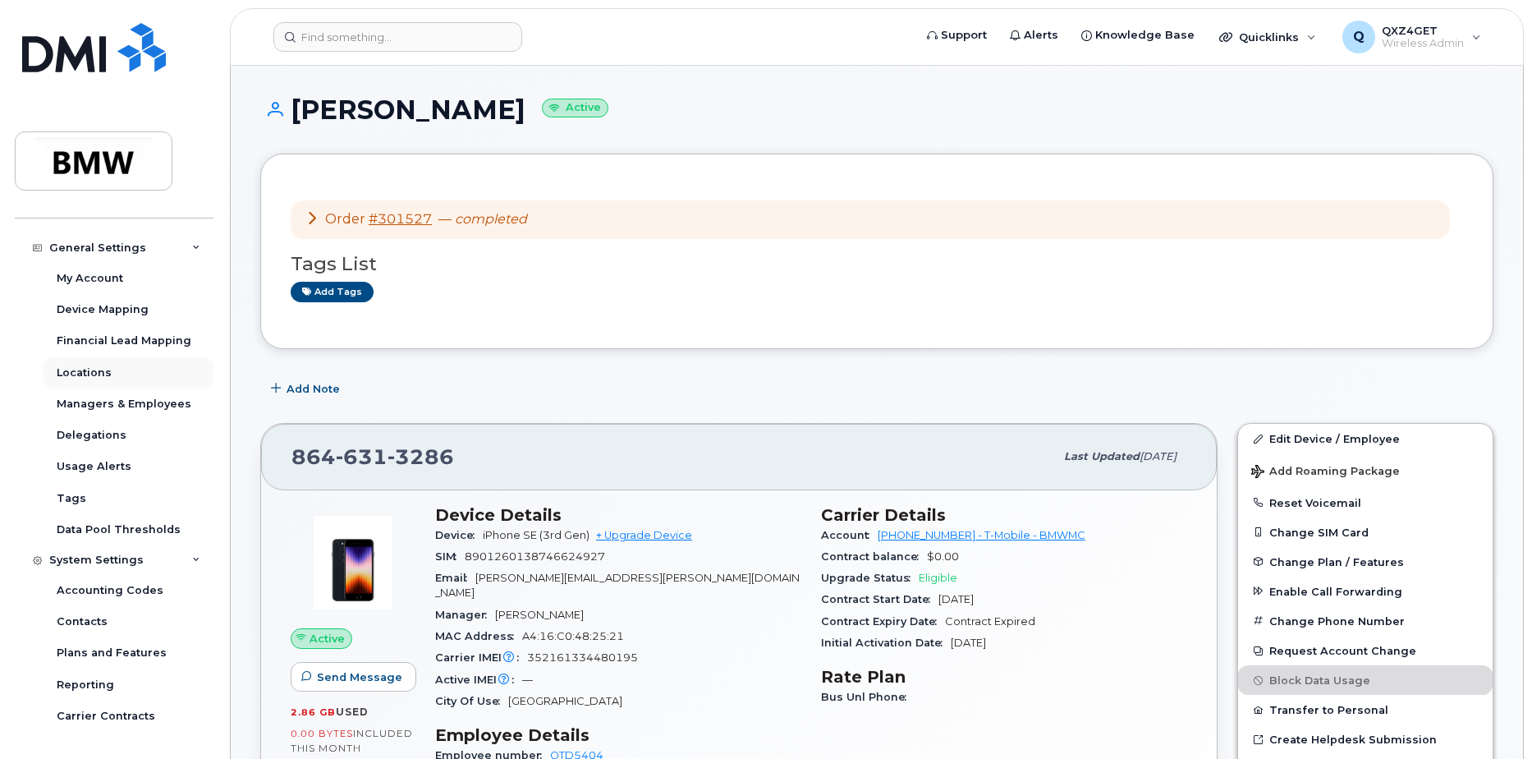
scroll to position [193, 0]
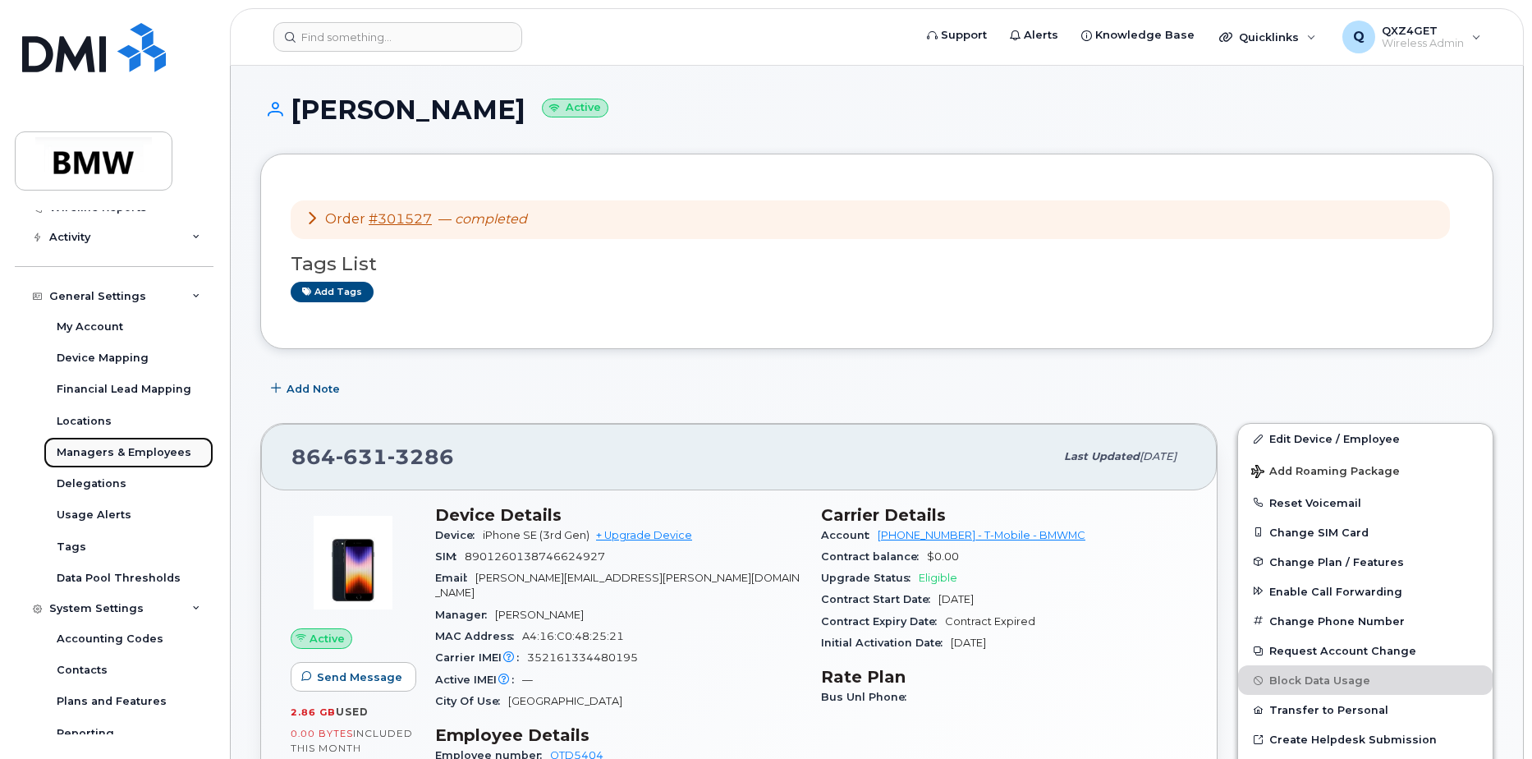
click at [136, 453] on div "Managers & Employees" at bounding box center [124, 452] width 135 height 15
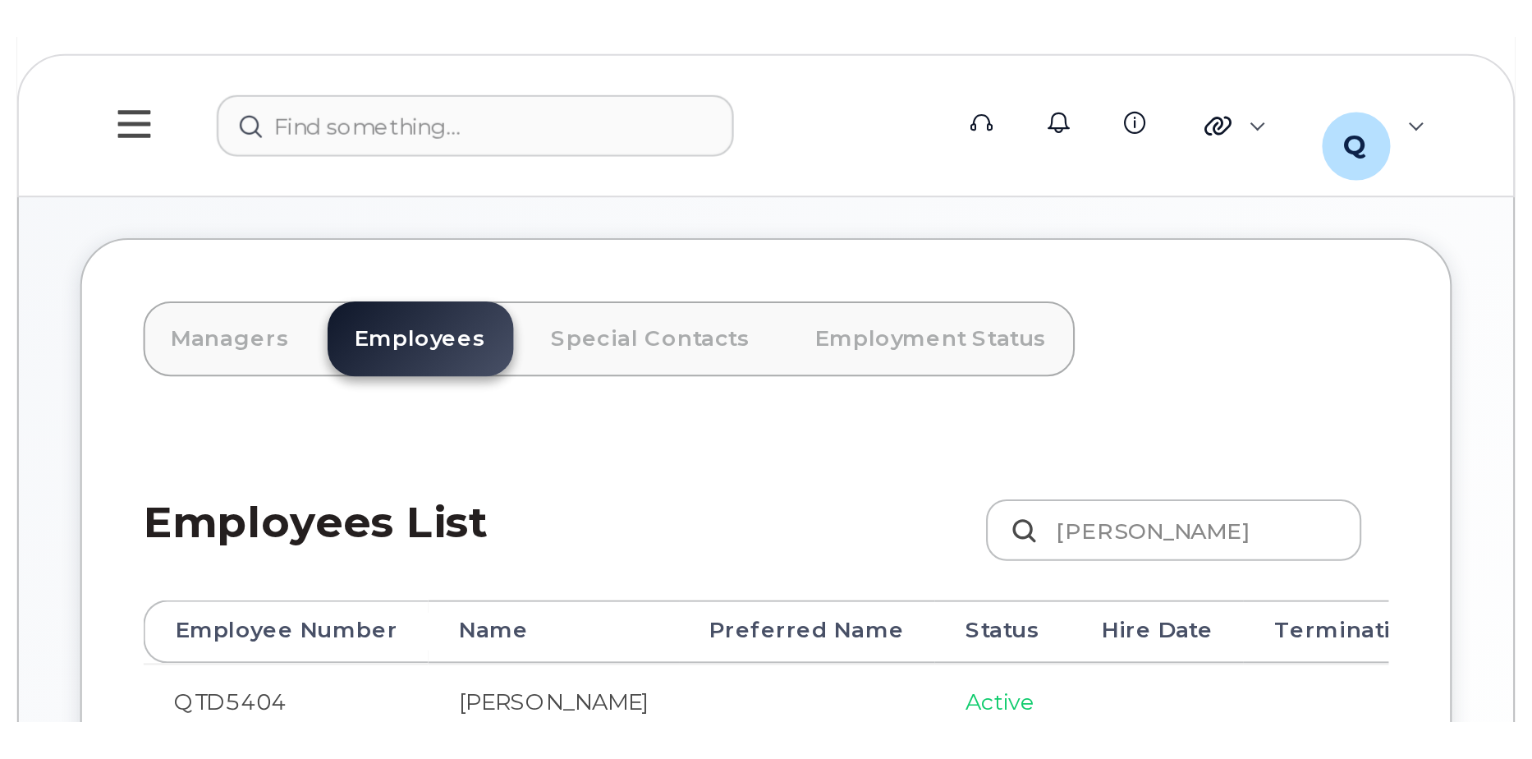
scroll to position [8, 0]
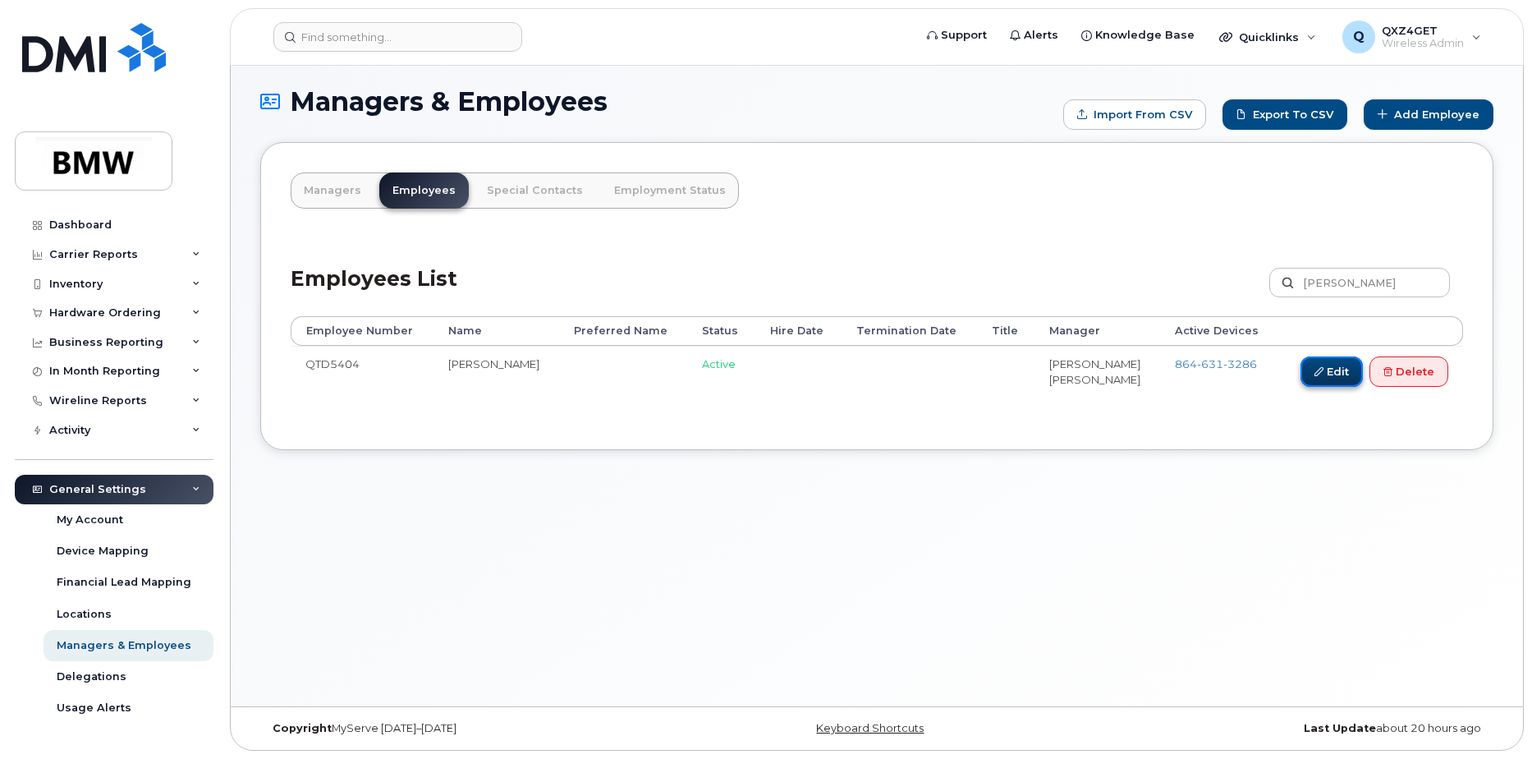
click at [1006, 366] on link "Edit" at bounding box center [1331, 371] width 62 height 30
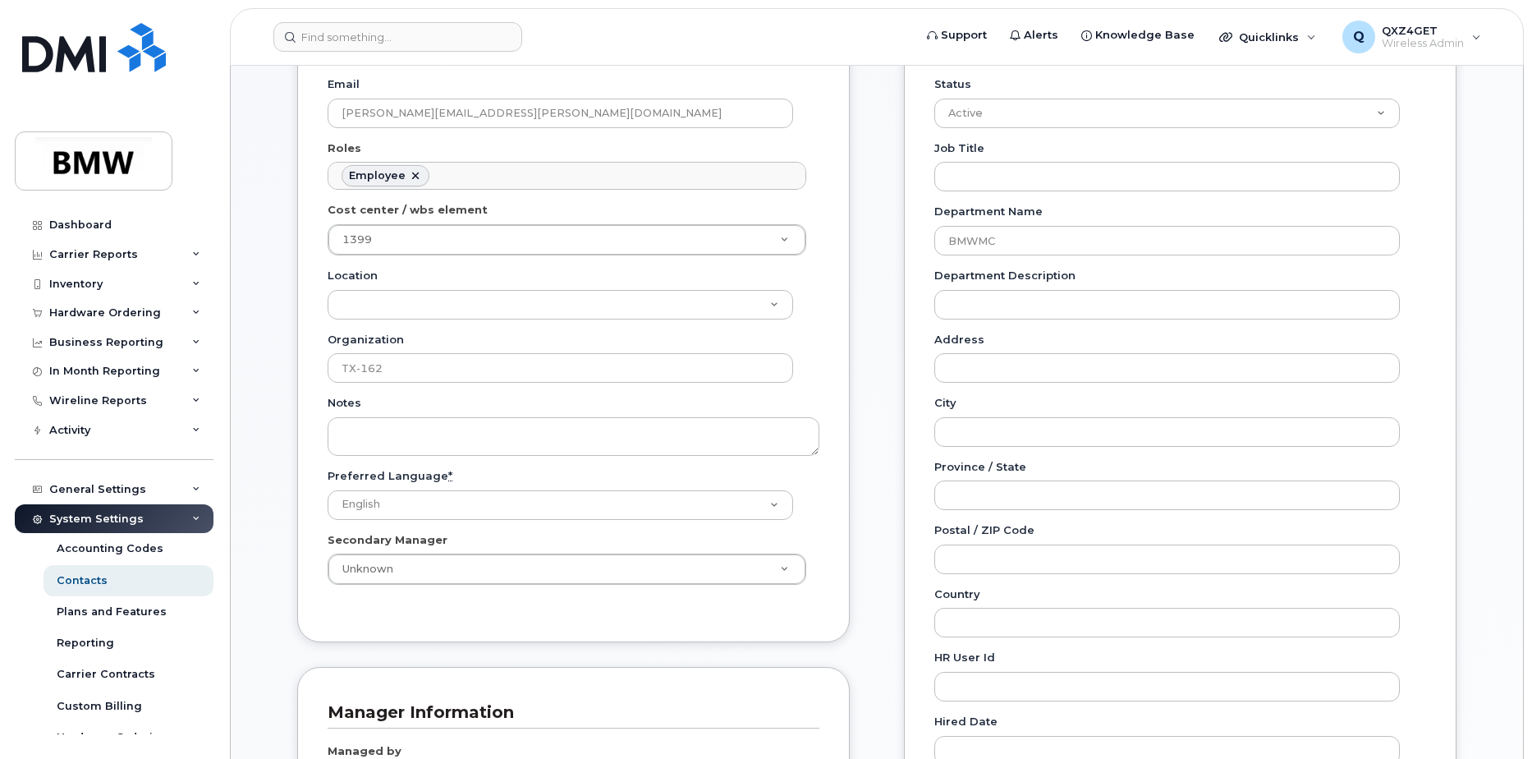
scroll to position [328, 0]
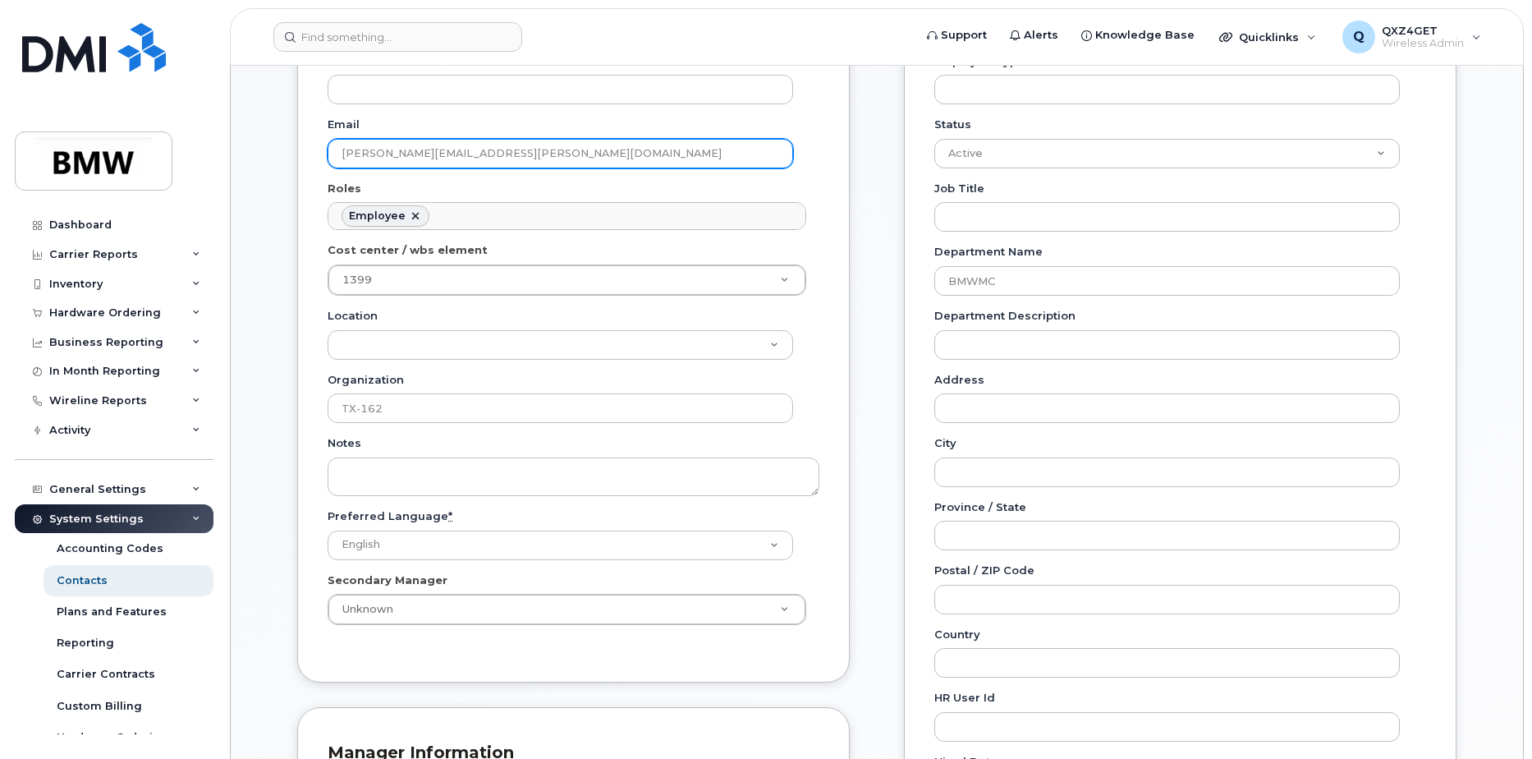
drag, startPoint x: 541, startPoint y: 154, endPoint x: 340, endPoint y: 147, distance: 201.3
click at [340, 147] on input "[PERSON_NAME][EMAIL_ADDRESS][PERSON_NAME][DOMAIN_NAME]" at bounding box center [561, 154] width 466 height 30
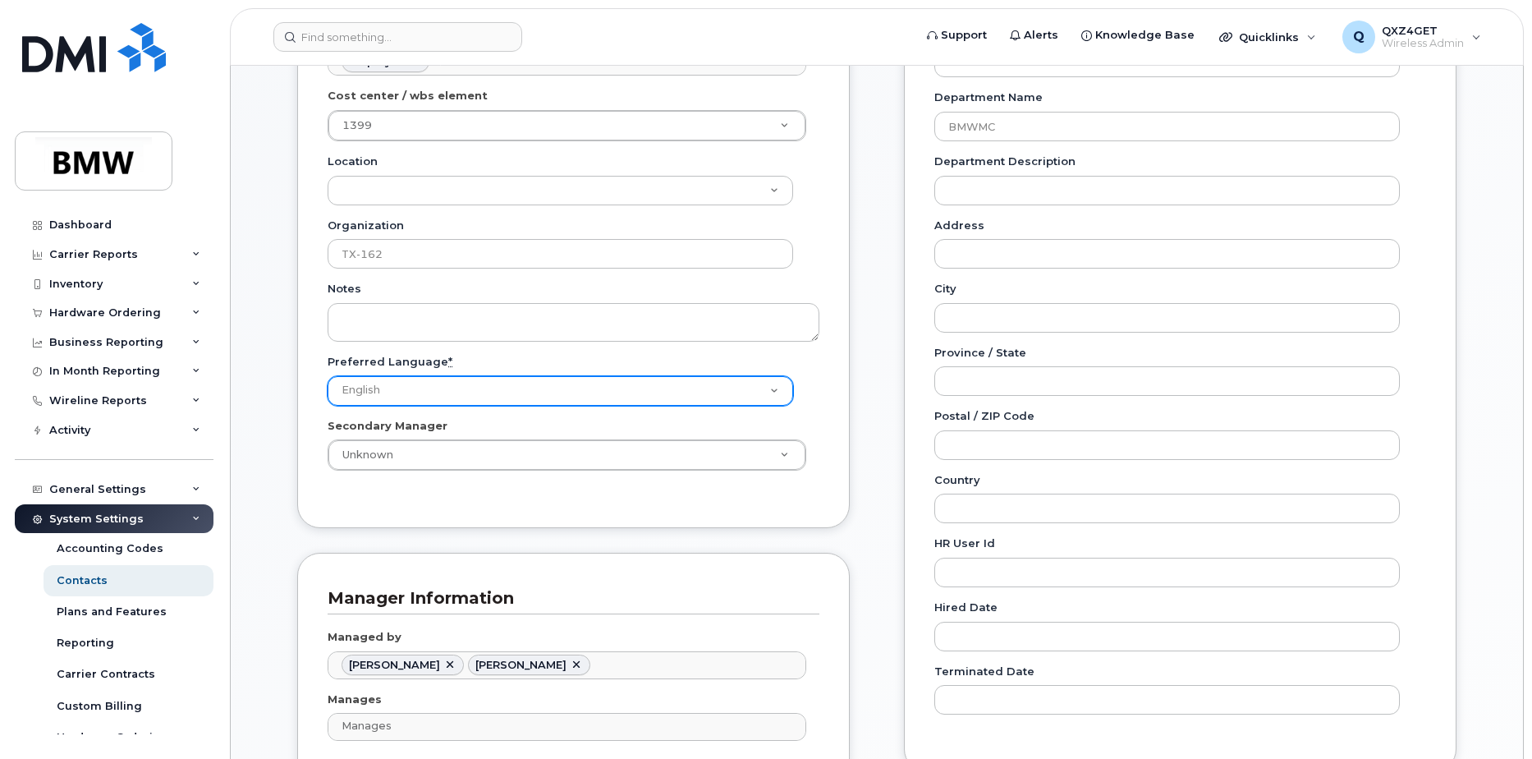
scroll to position [493, 0]
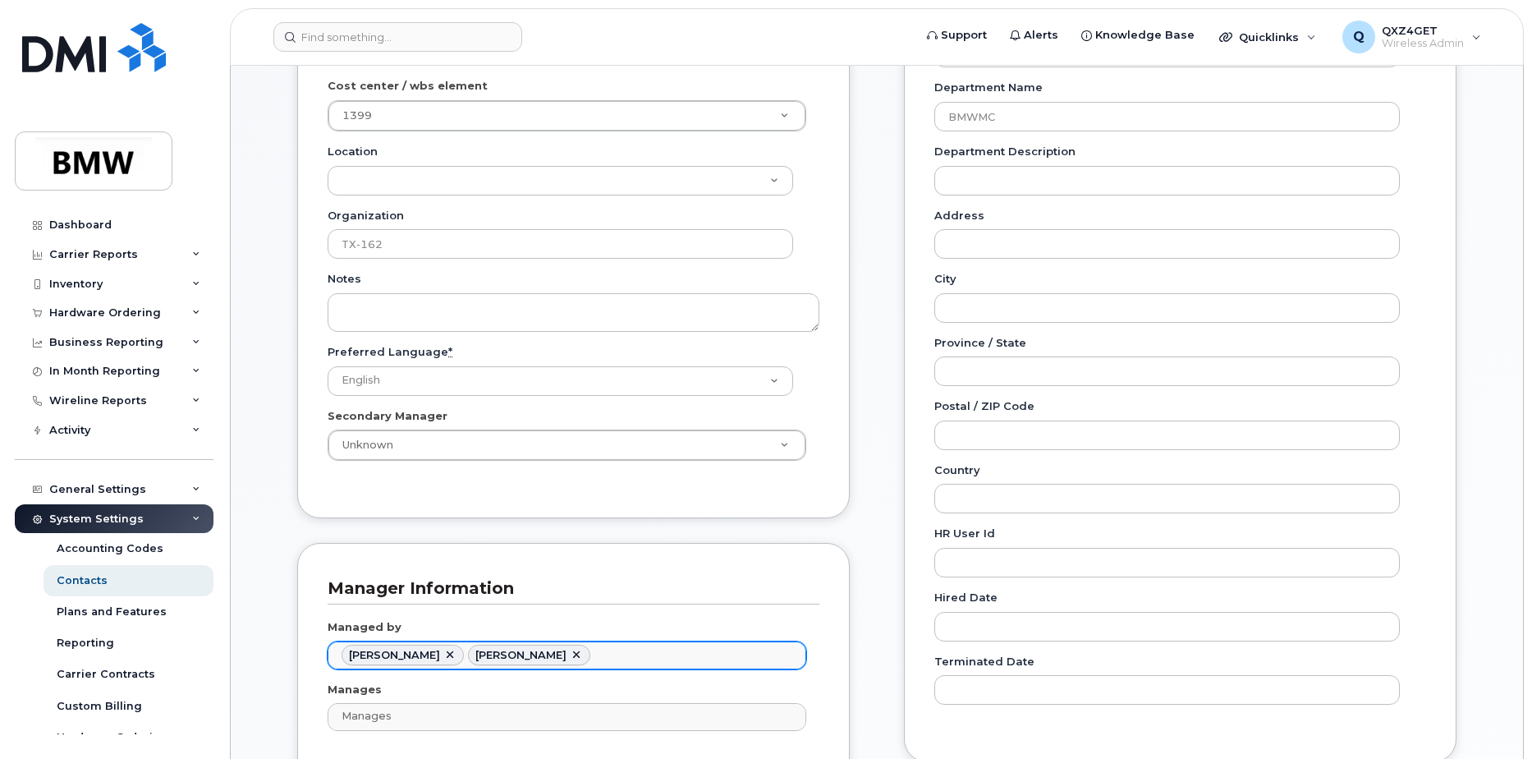
click at [443, 655] on link at bounding box center [449, 655] width 13 height 13
type input "1898857"
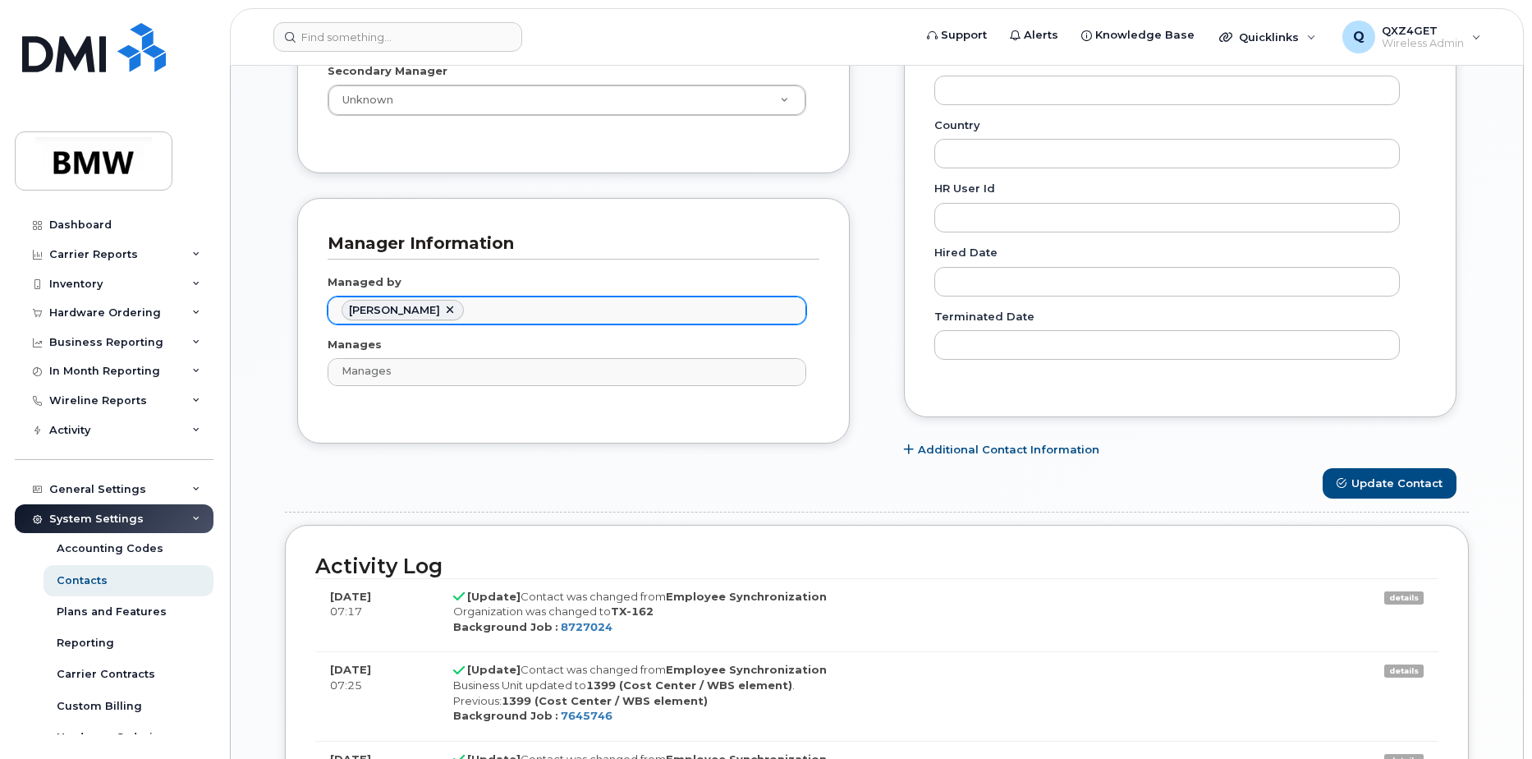
scroll to position [903, 0]
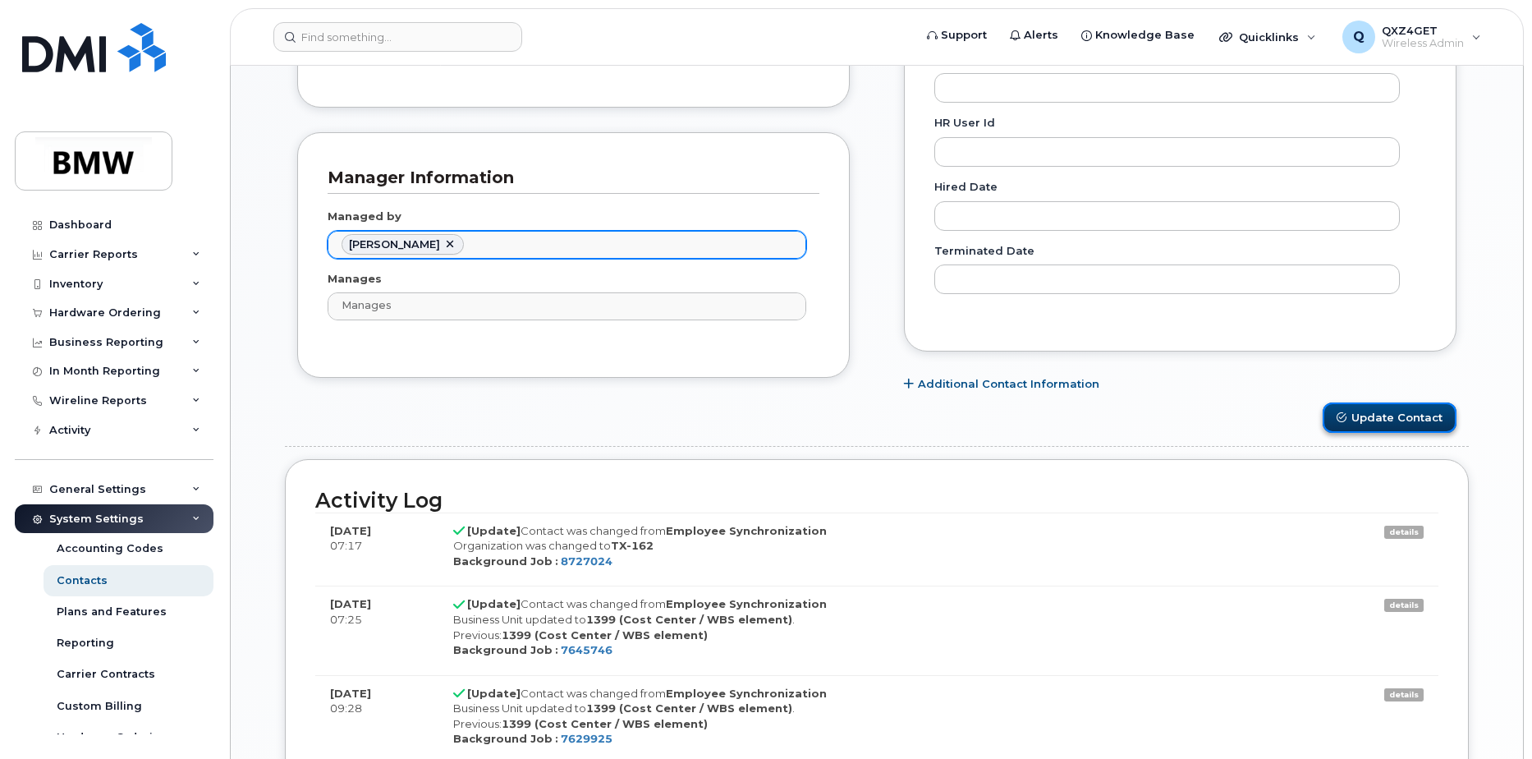
click at [1394, 415] on button "Update Contact" at bounding box center [1390, 417] width 134 height 30
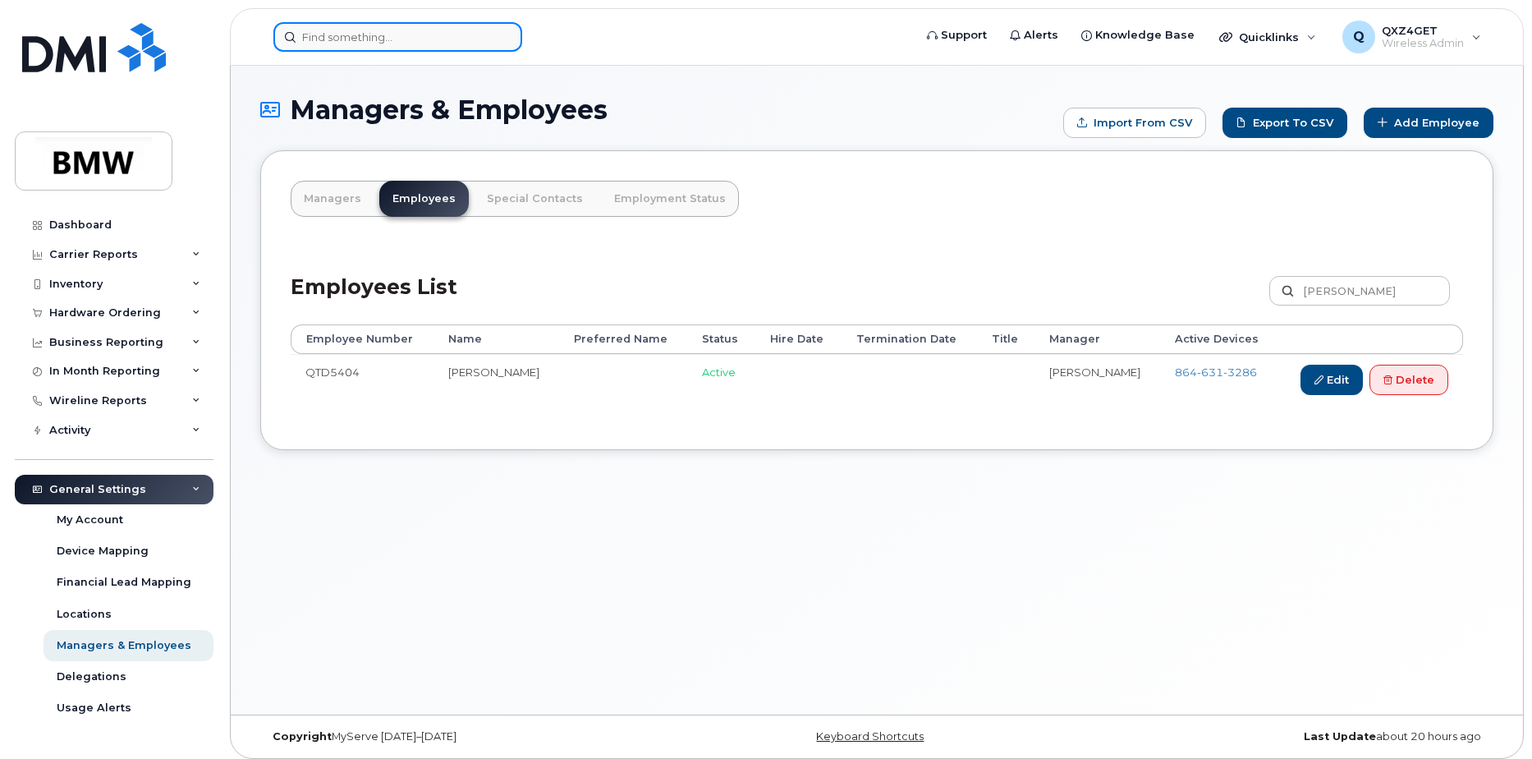
click at [352, 39] on input at bounding box center [397, 37] width 249 height 30
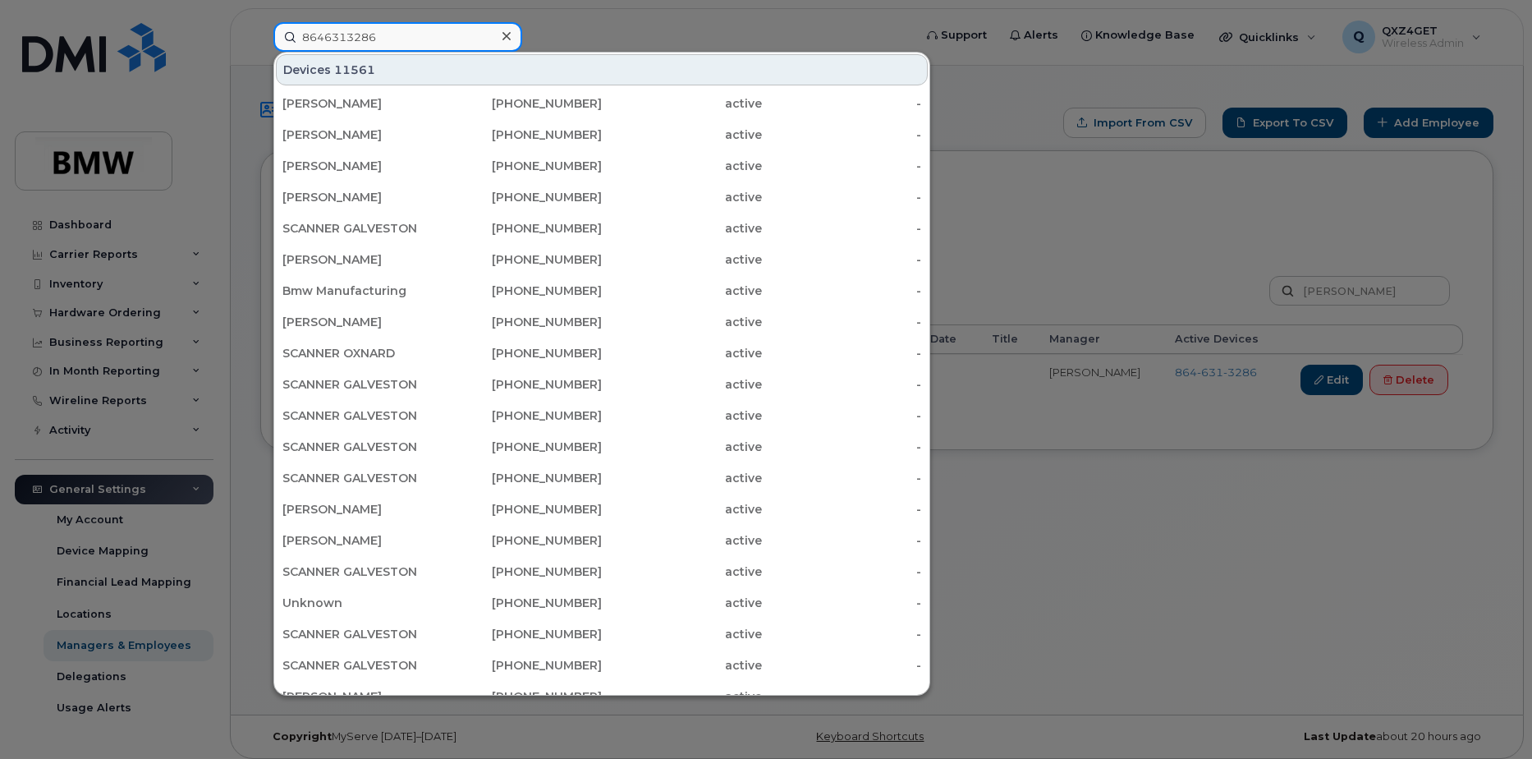
type input "8646313286"
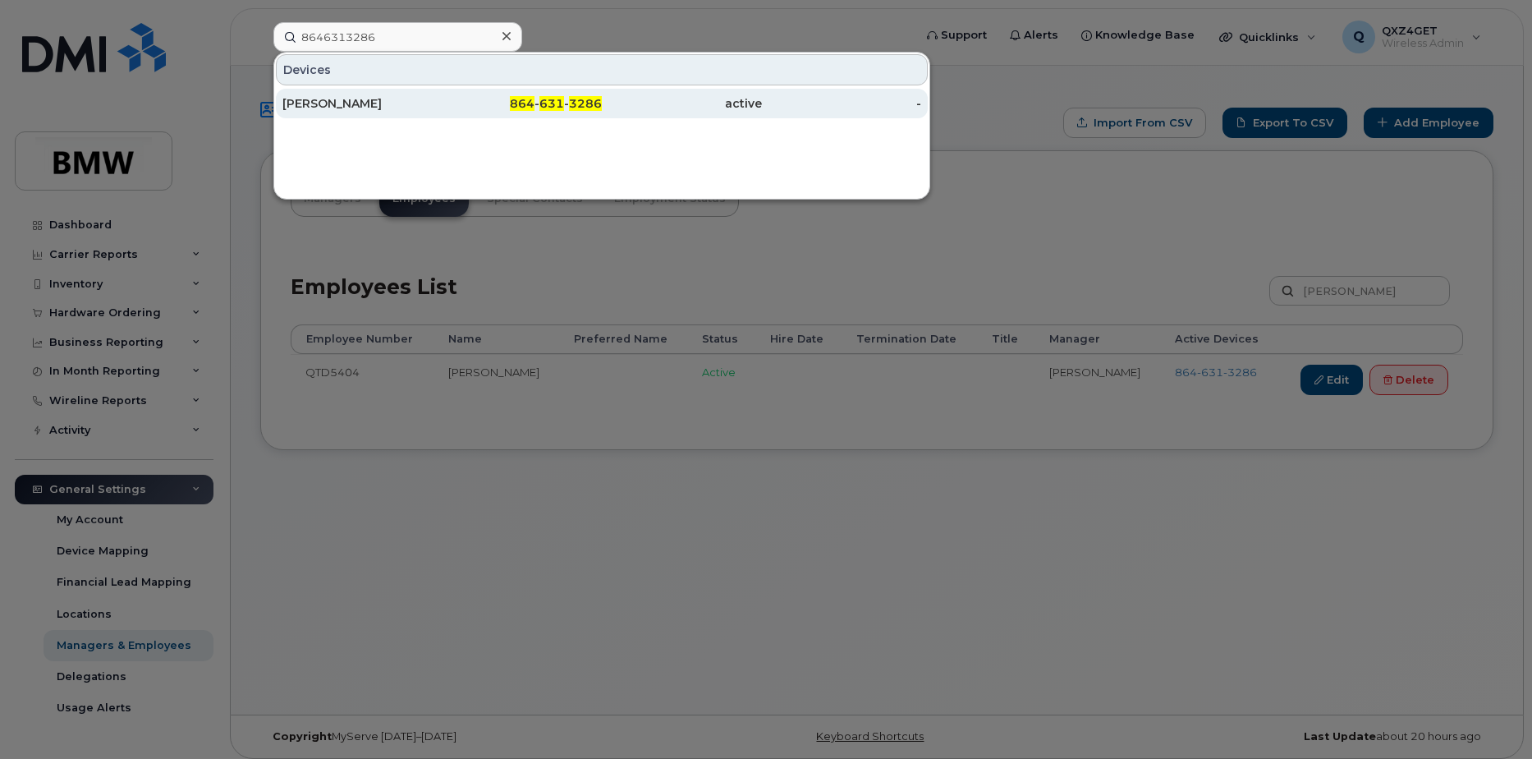
click at [369, 107] on div "[PERSON_NAME]" at bounding box center [362, 103] width 160 height 16
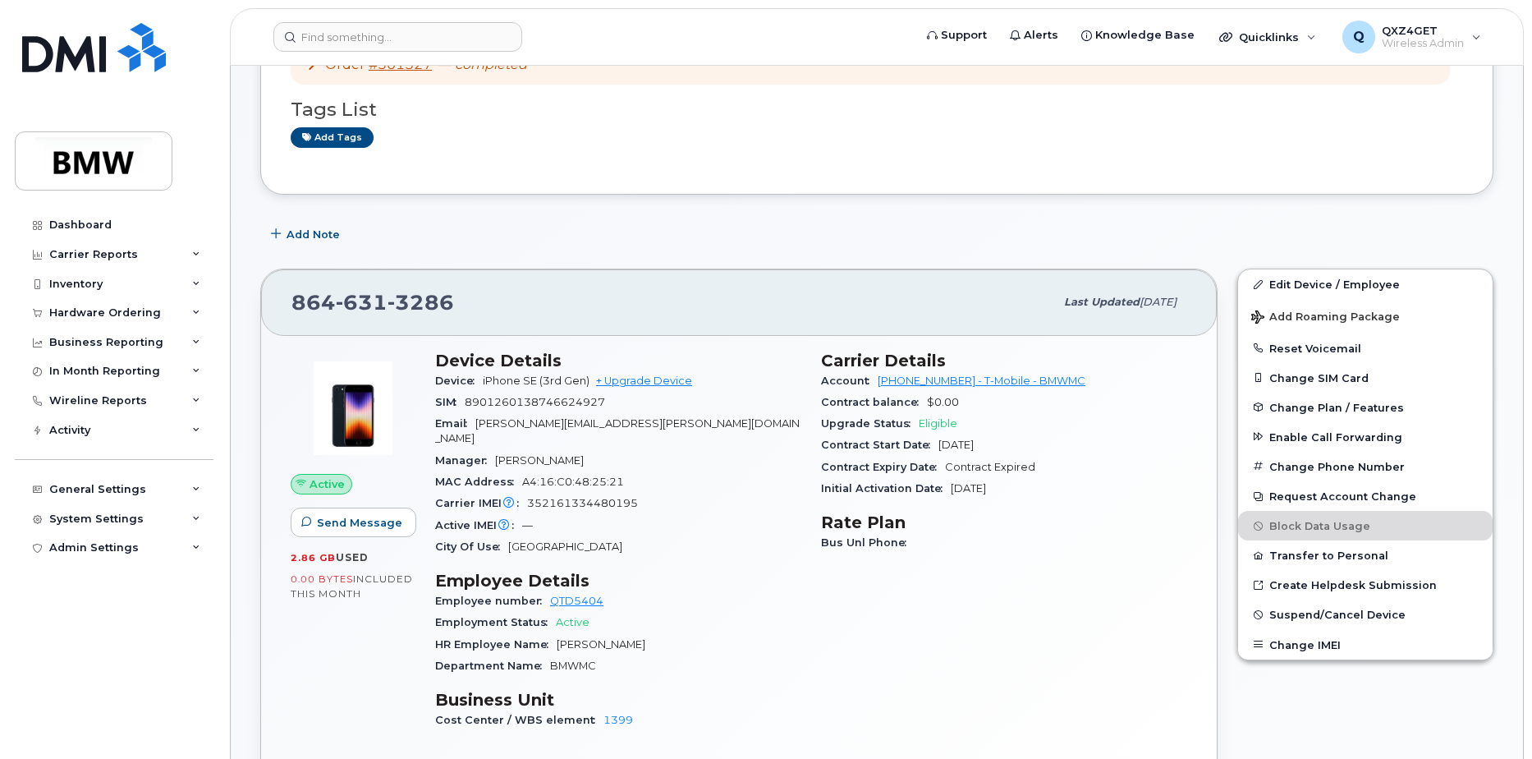
scroll to position [164, 0]
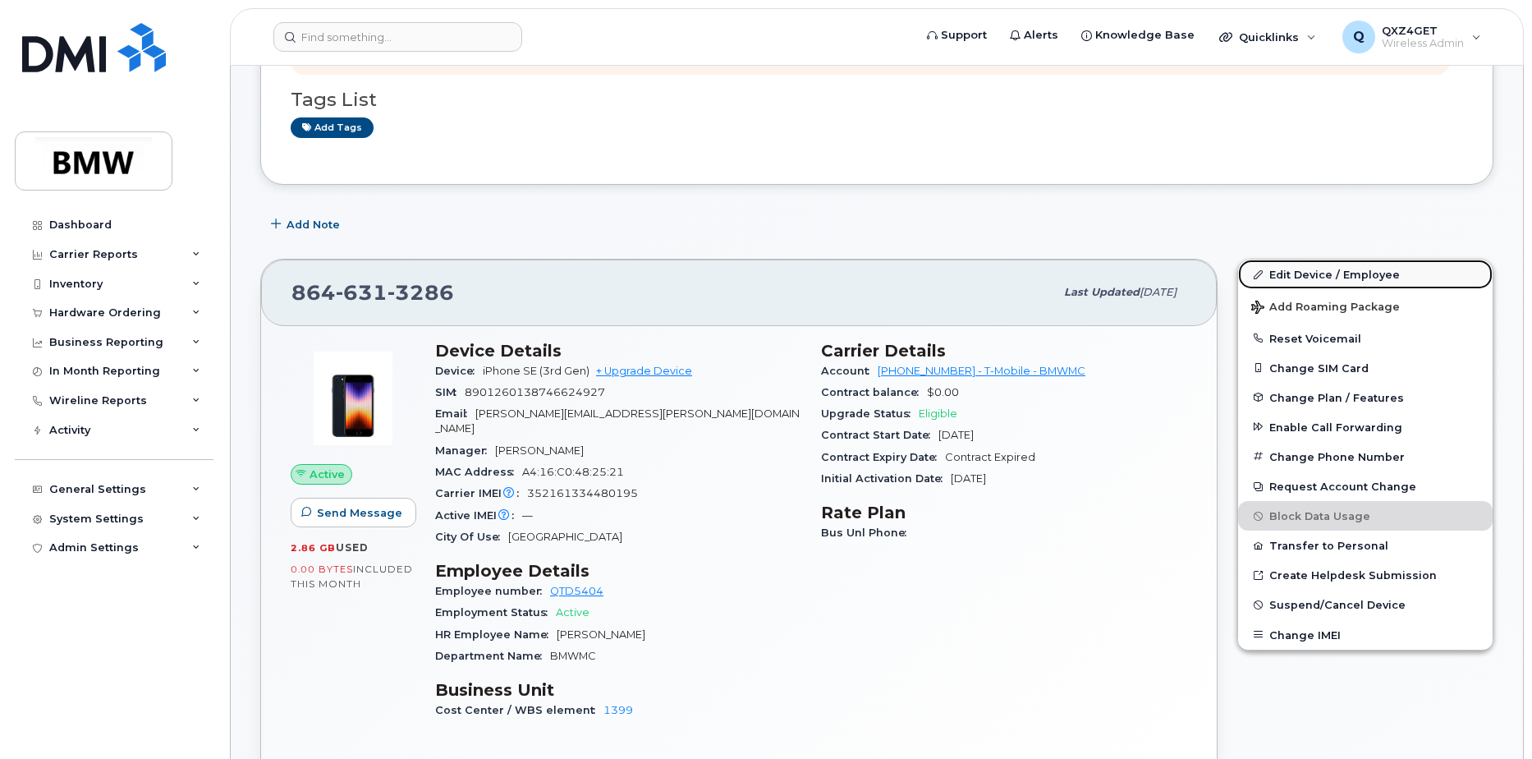
click at [1294, 273] on link "Edit Device / Employee" at bounding box center [1365, 274] width 255 height 30
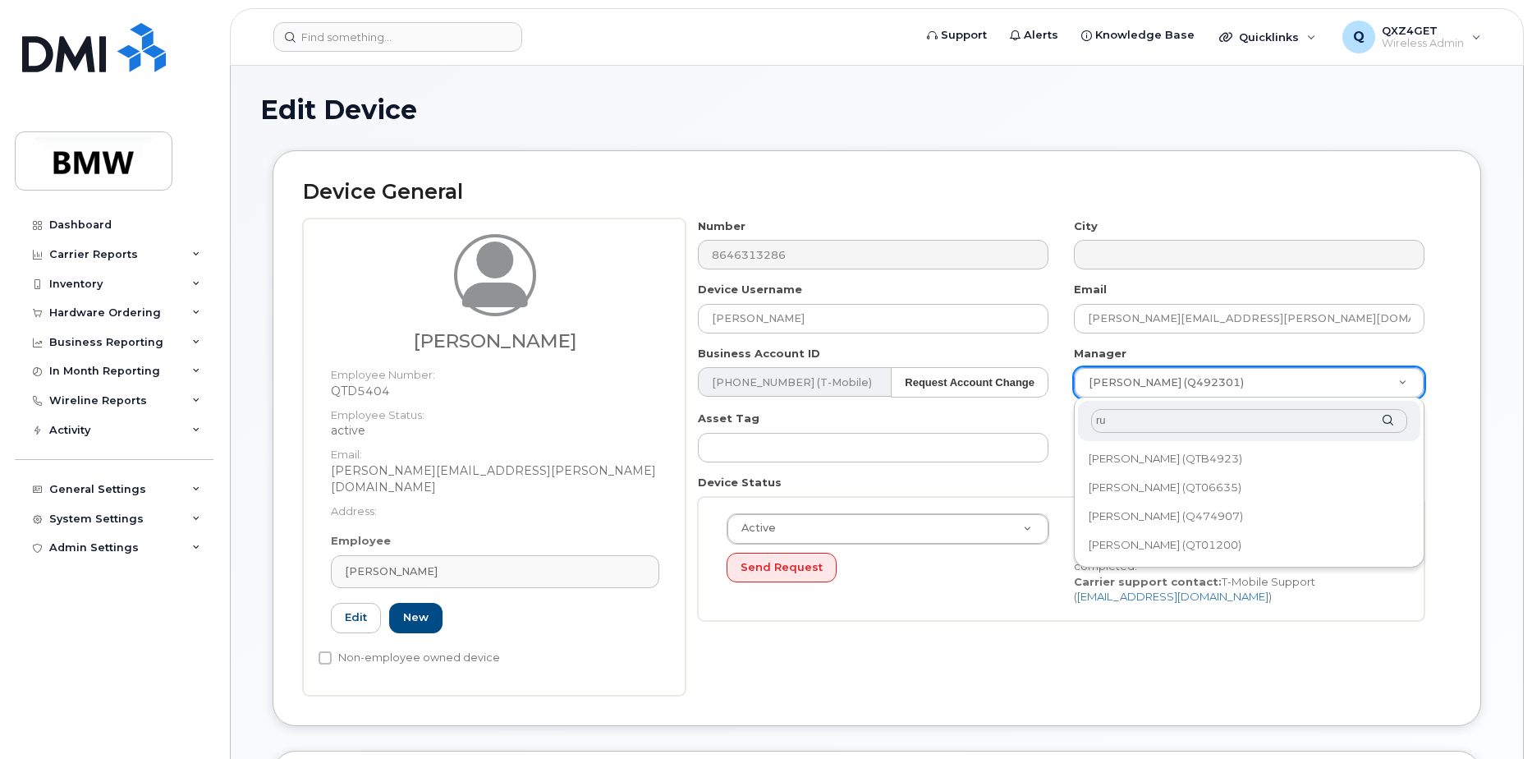
type input "r"
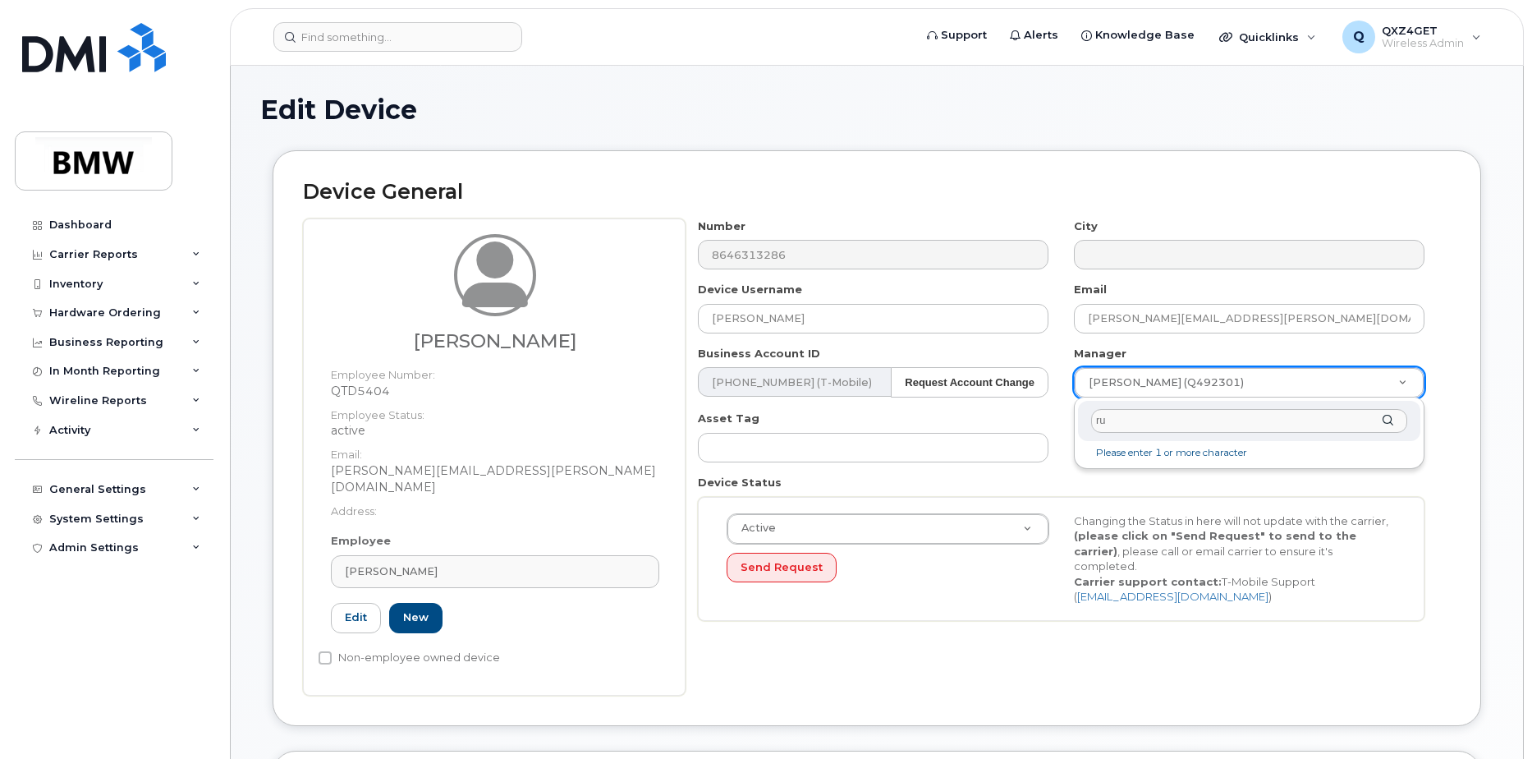
type input "r"
type input "bruce"
type input "1898857"
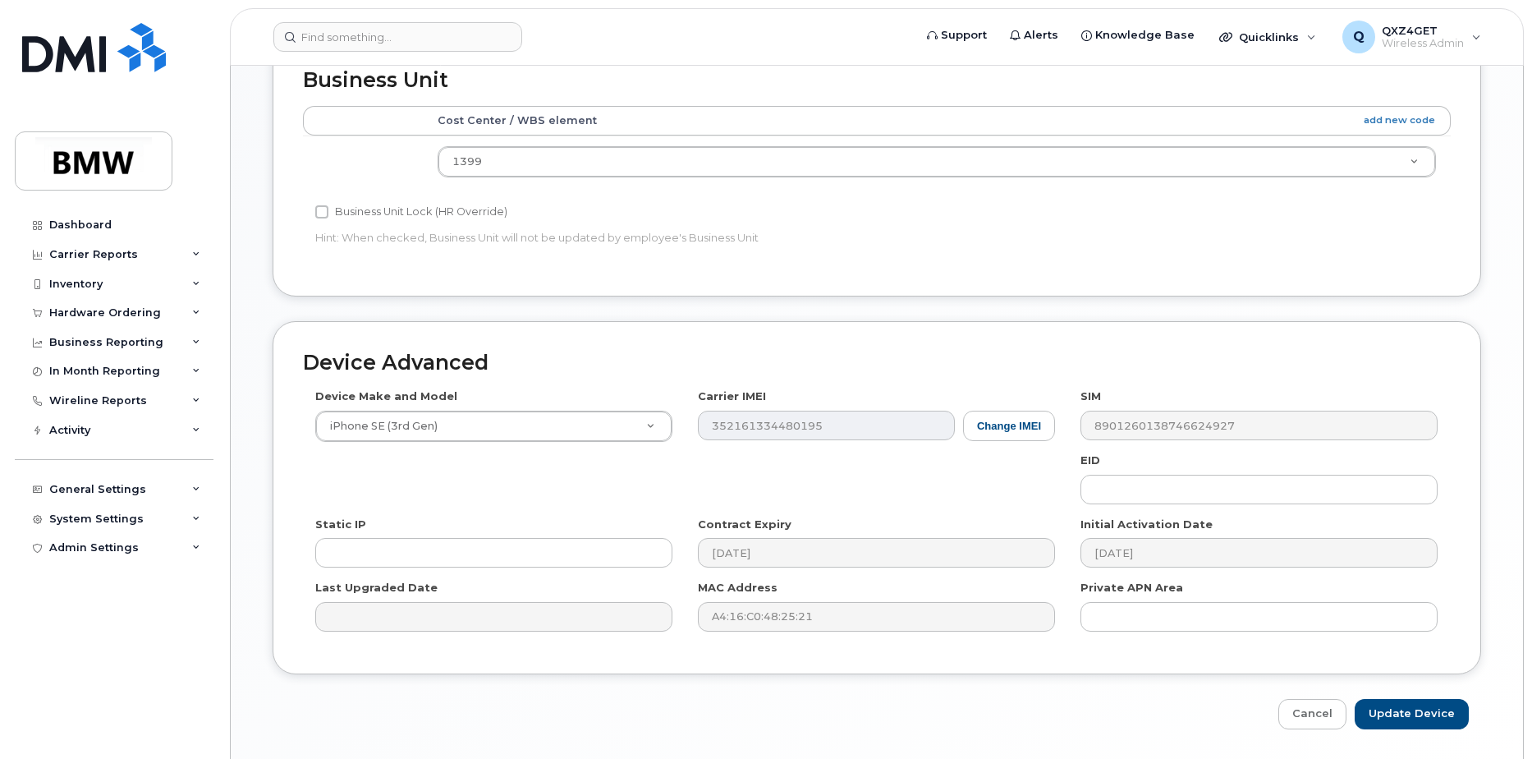
scroll to position [748, 0]
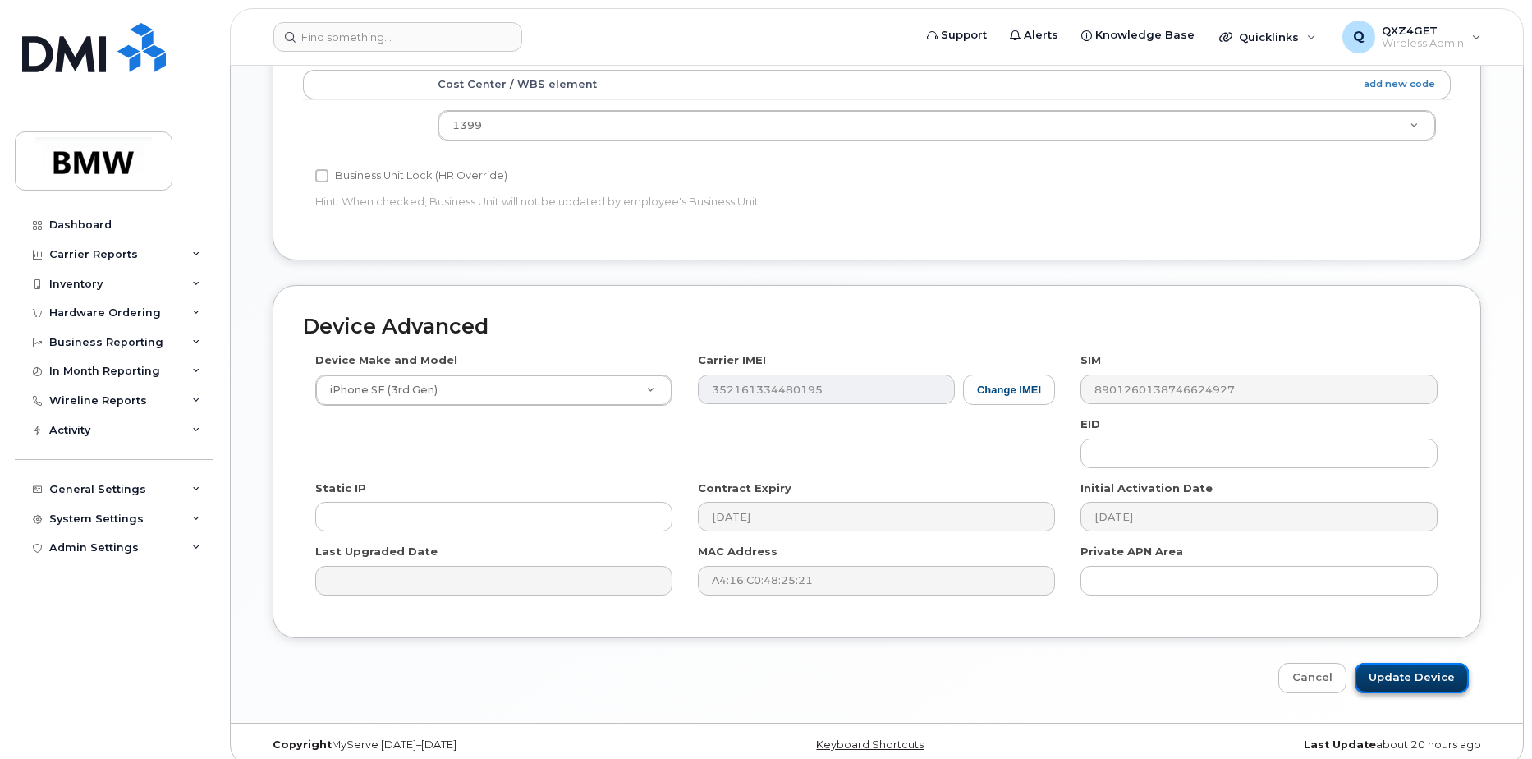
click at [1436, 672] on input "Update Device" at bounding box center [1412, 678] width 114 height 30
type input "Saving..."
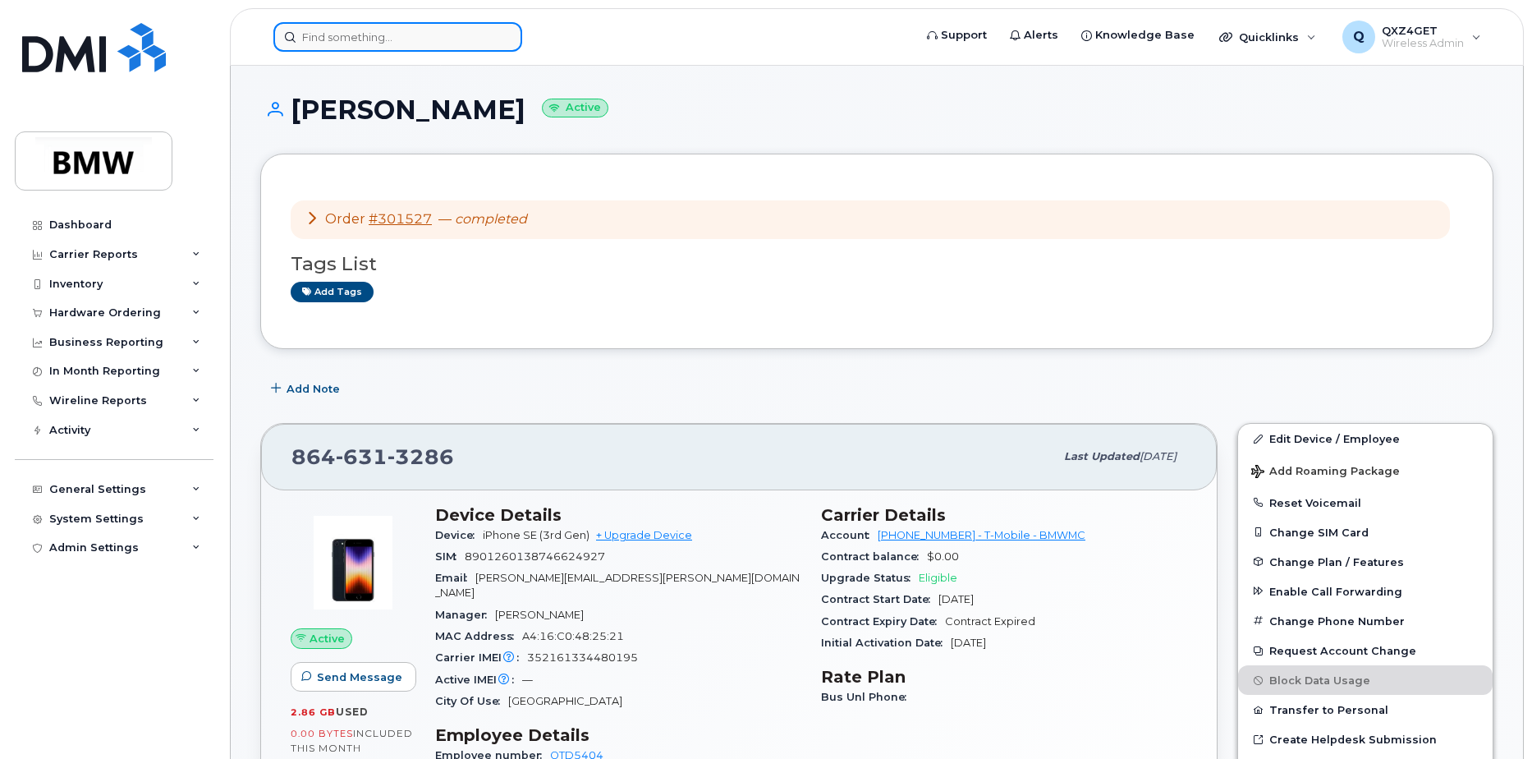
click at [411, 37] on input at bounding box center [397, 37] width 249 height 30
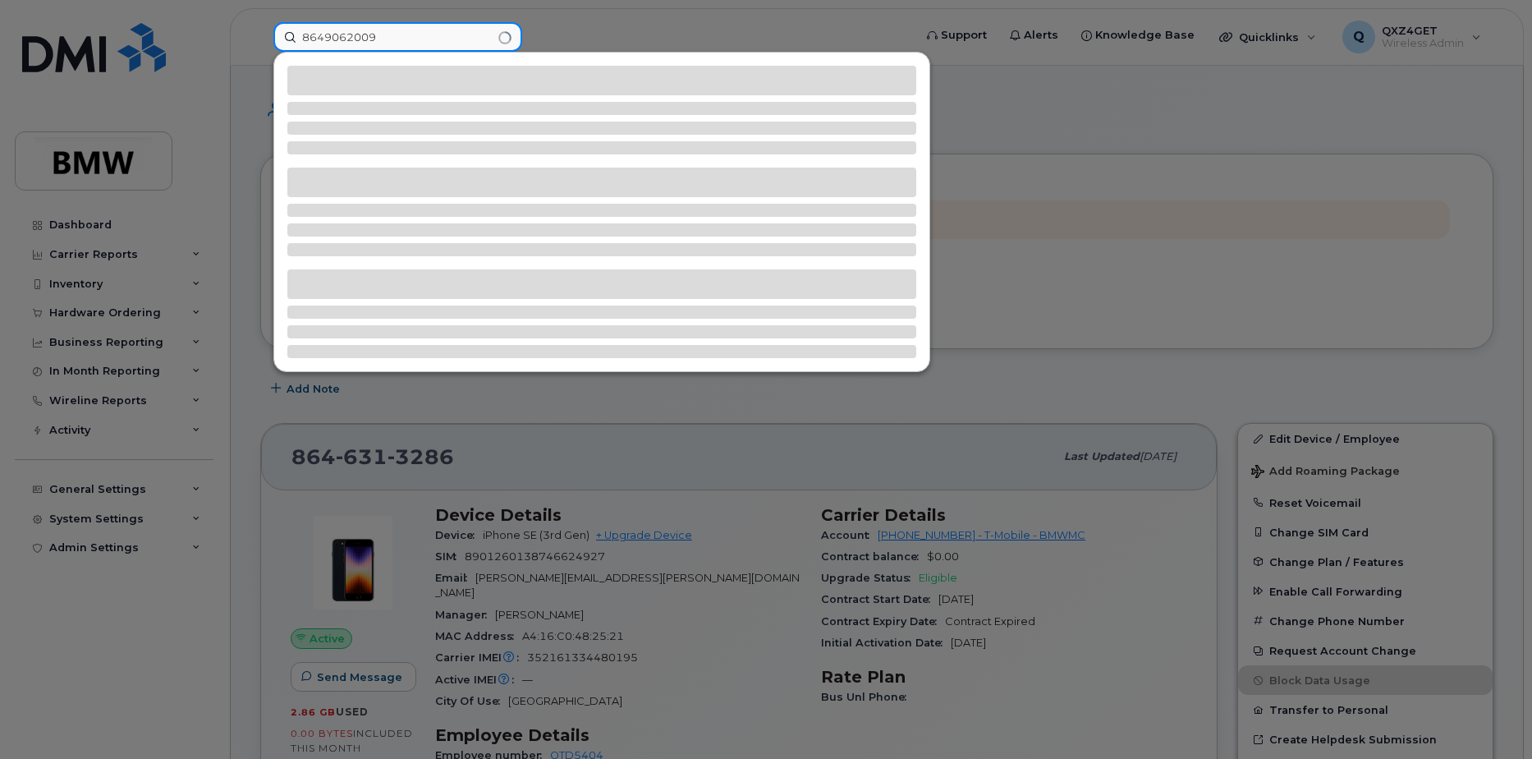
type input "8649062009"
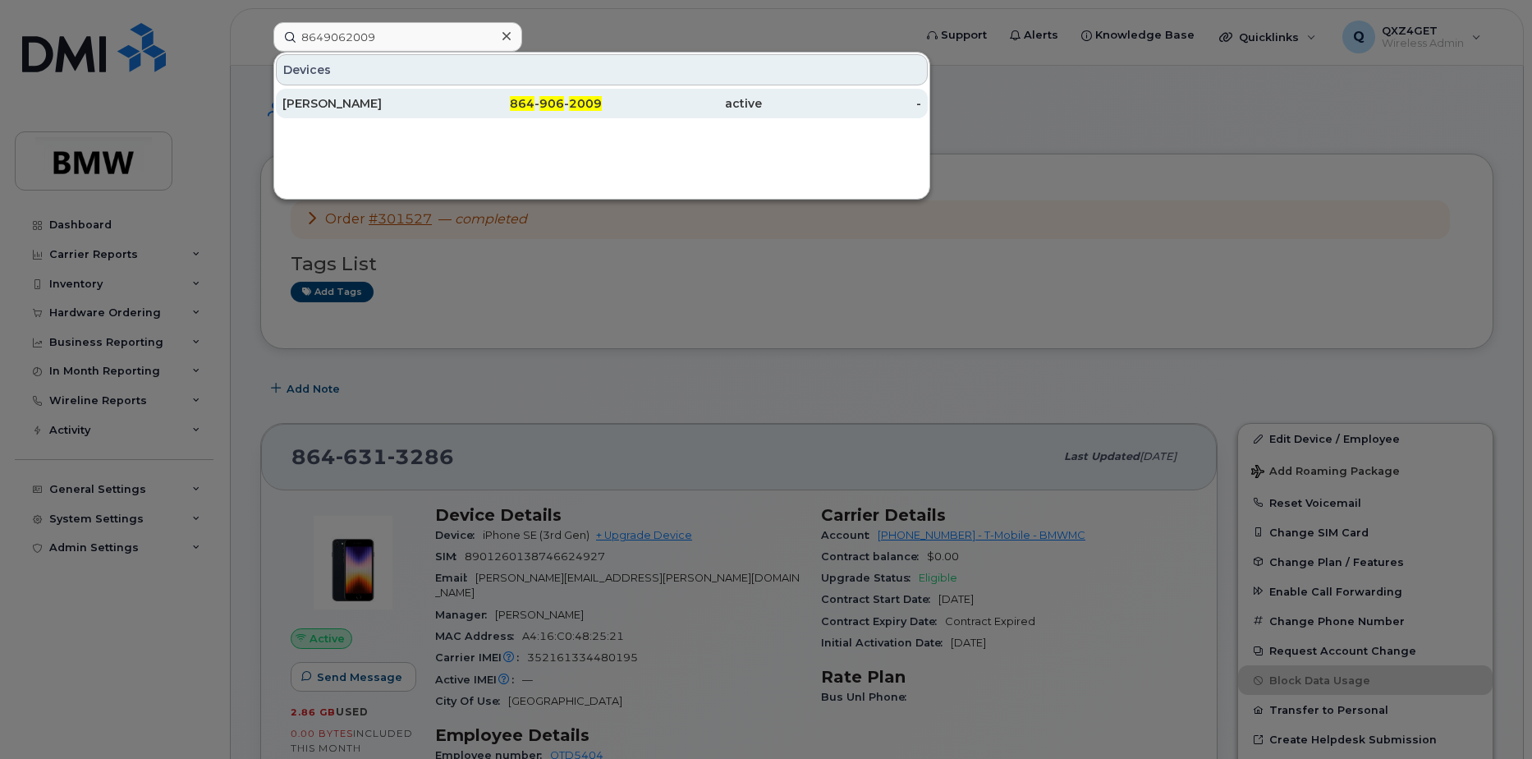
click at [356, 102] on div "[PERSON_NAME]" at bounding box center [362, 103] width 160 height 16
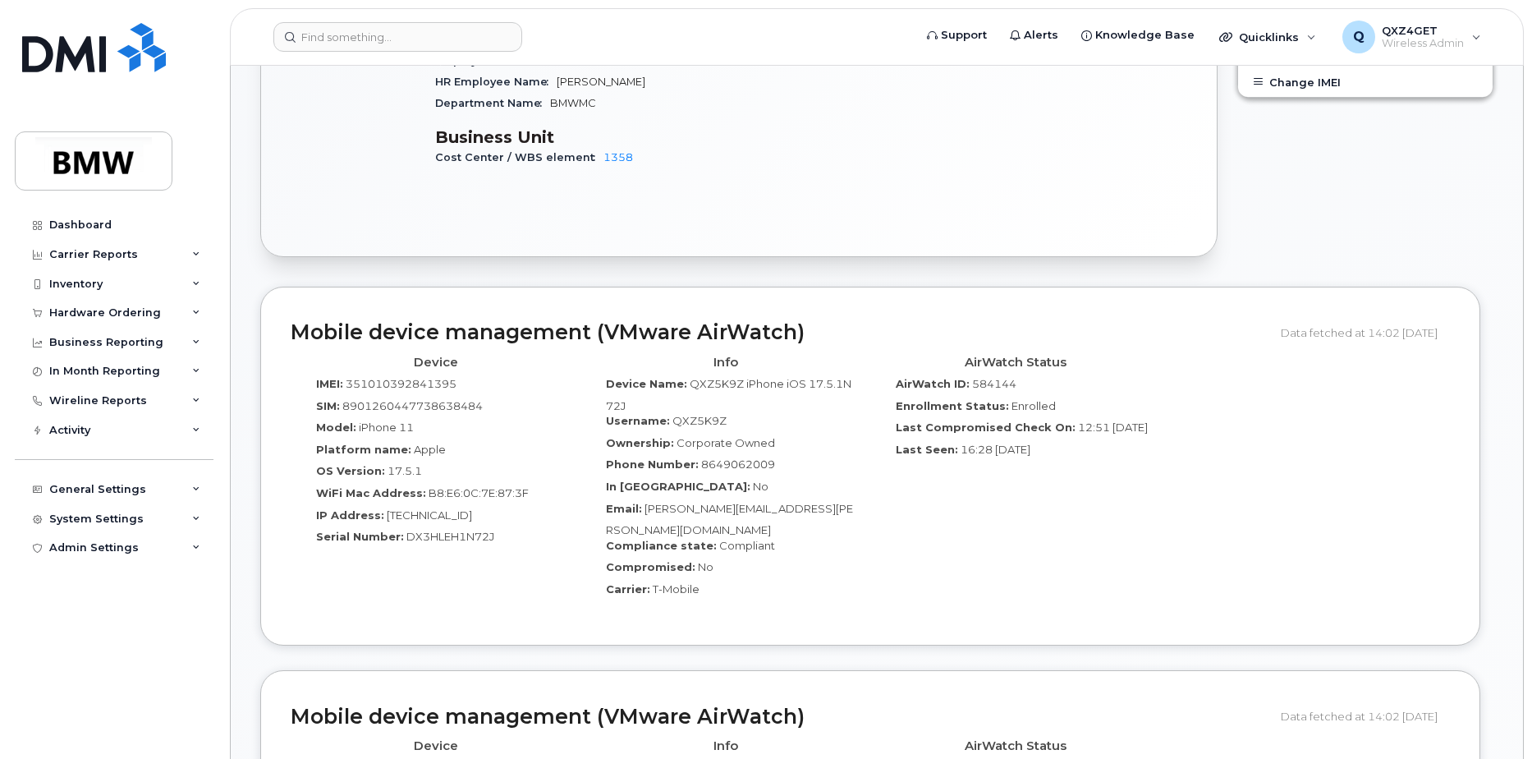
scroll to position [821, 0]
drag, startPoint x: 811, startPoint y: 495, endPoint x: 645, endPoint y: 502, distance: 166.0
click at [645, 502] on div "Email: Tara.Glenn@bmwmcext.com" at bounding box center [725, 516] width 265 height 37
copy span "[PERSON_NAME][EMAIL_ADDRESS][PERSON_NAME][DOMAIN_NAME]"
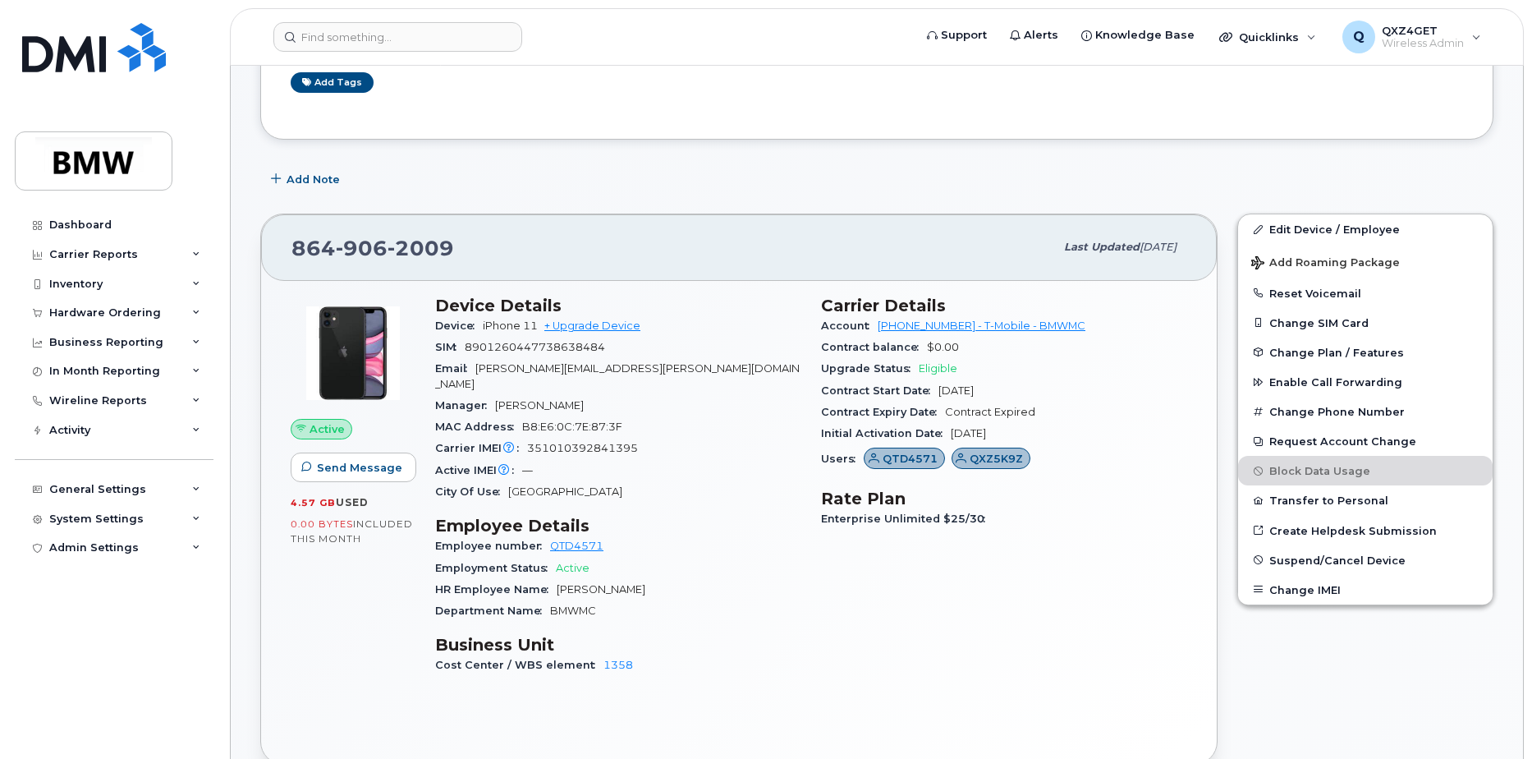
scroll to position [246, 0]
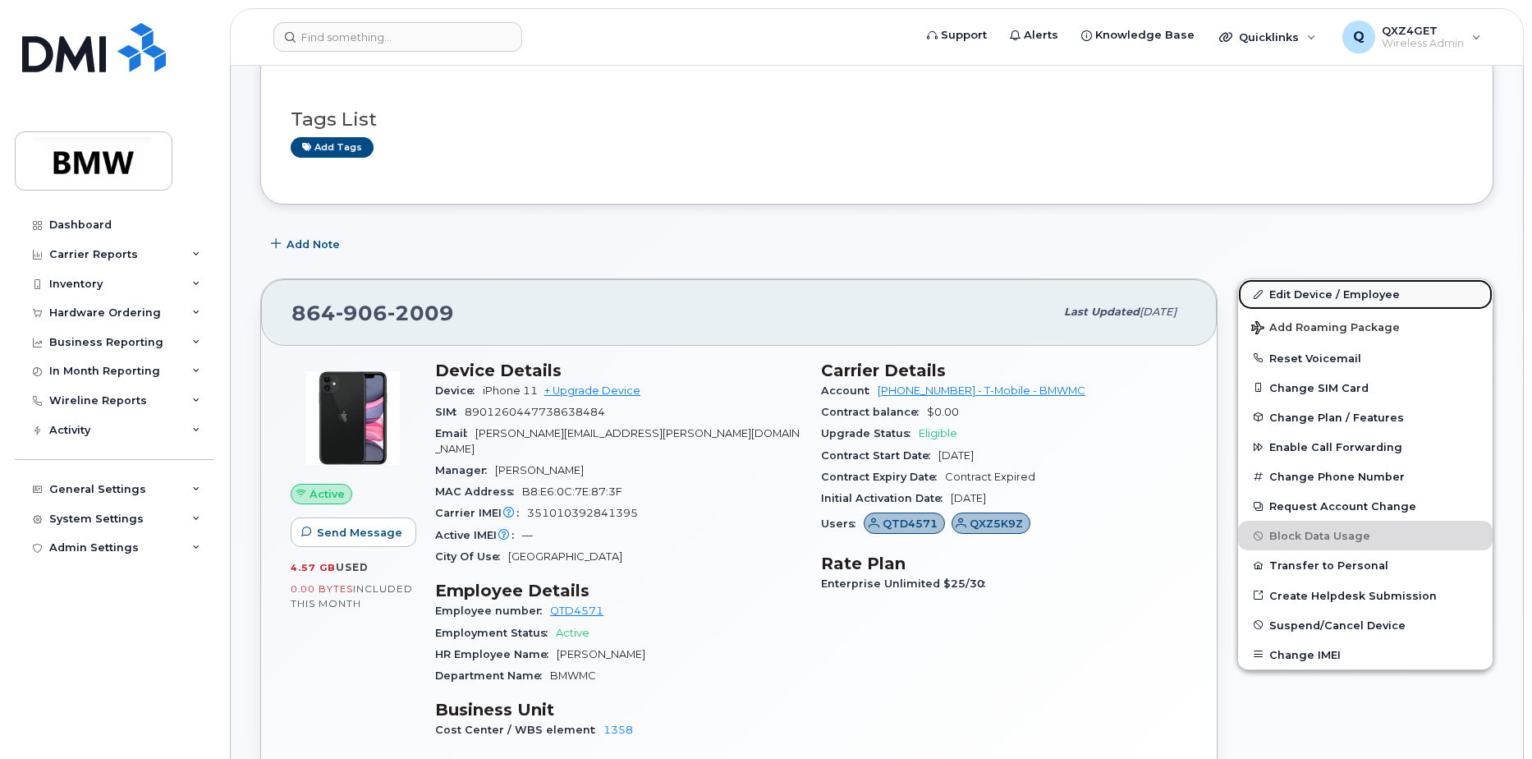
click at [1292, 296] on link "Edit Device / Employee" at bounding box center [1365, 294] width 255 height 30
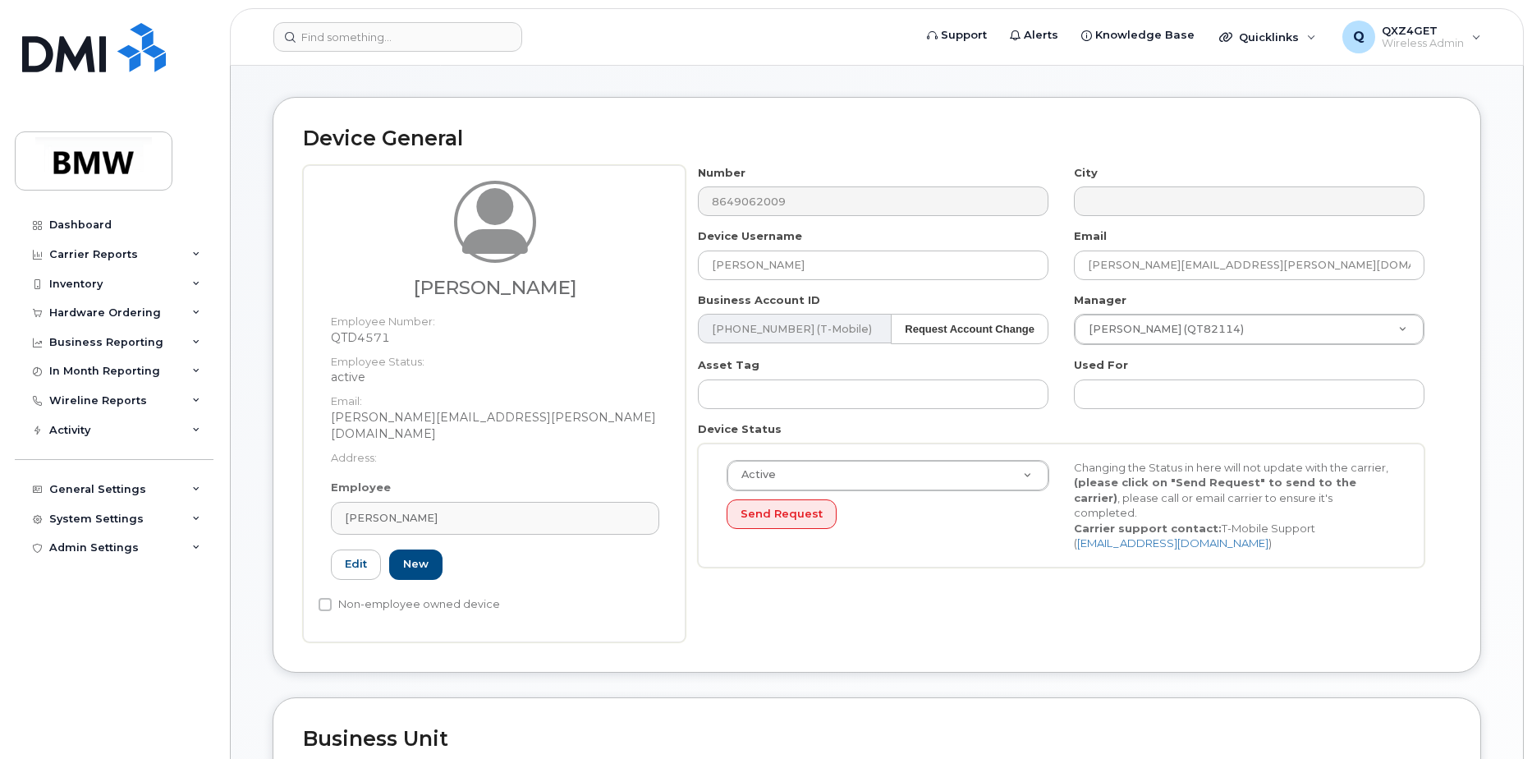
scroll to position [82, 0]
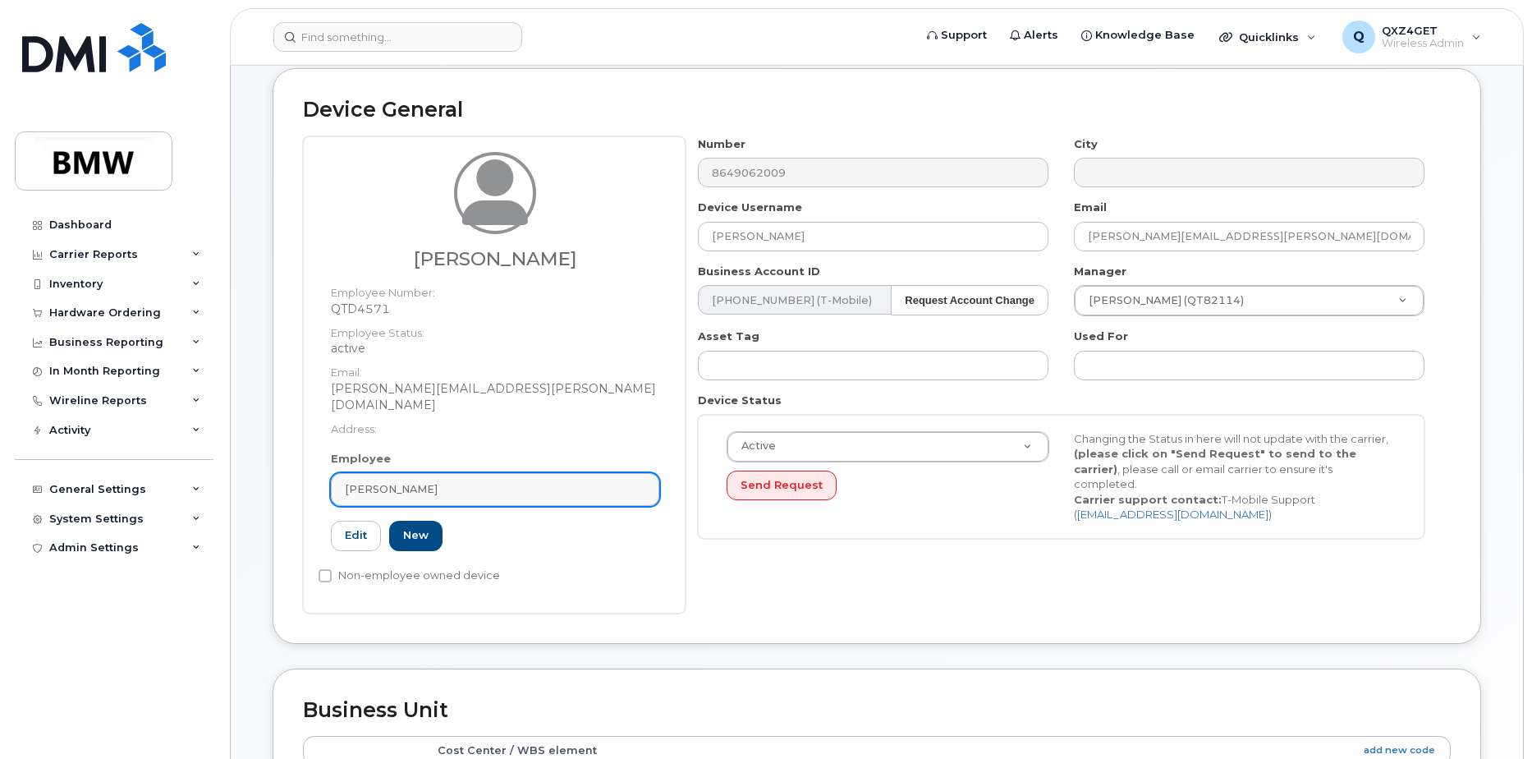
click at [415, 481] on span "[PERSON_NAME]" at bounding box center [391, 489] width 93 height 16
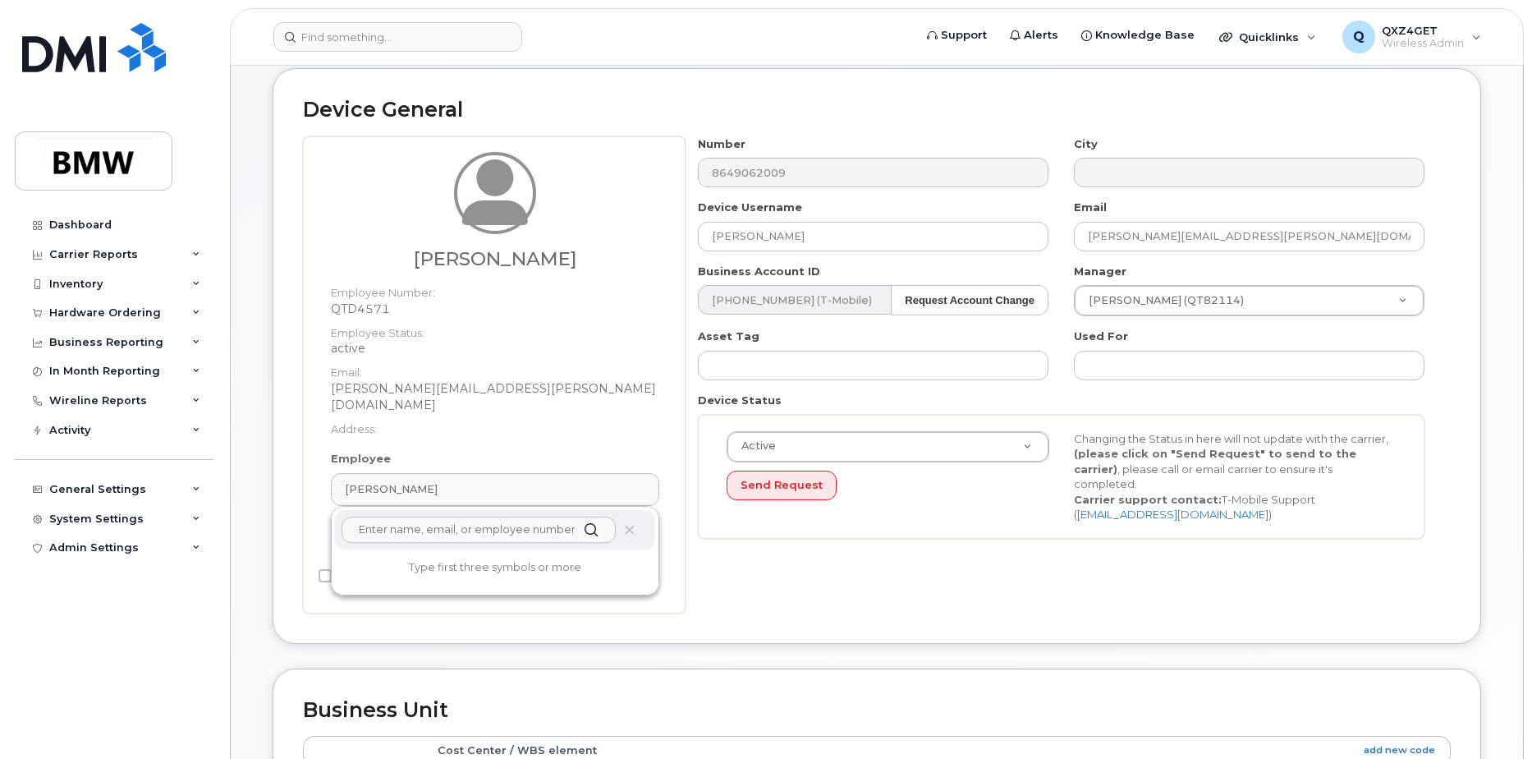
drag, startPoint x: 415, startPoint y: 469, endPoint x: 397, endPoint y: 515, distance: 49.4
click at [397, 516] on input "text" at bounding box center [479, 529] width 274 height 26
paste input "[PERSON_NAME][EMAIL_ADDRESS][PERSON_NAME][DOMAIN_NAME]"
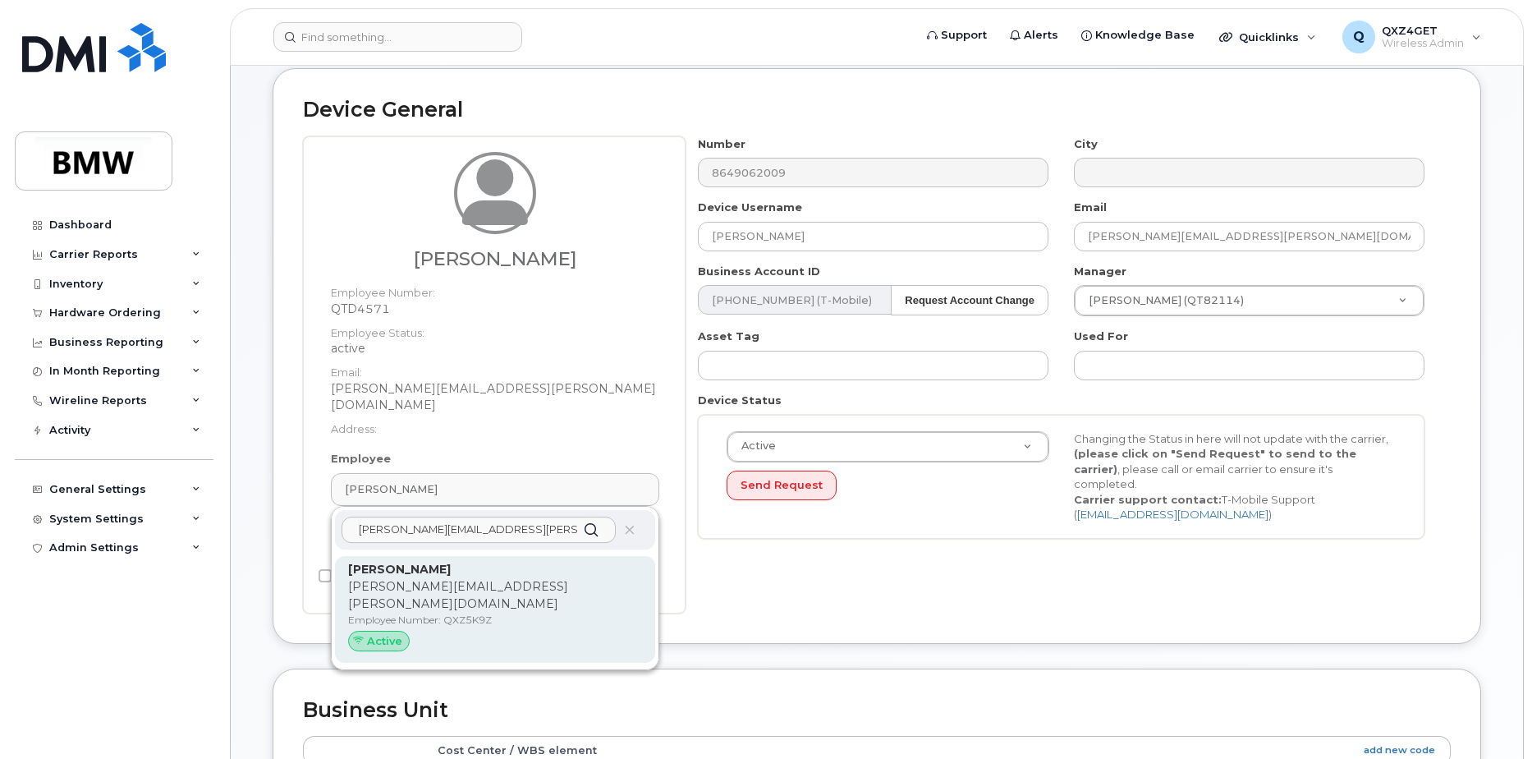
type input "[PERSON_NAME][EMAIL_ADDRESS][PERSON_NAME][DOMAIN_NAME]"
click at [392, 562] on div "Tara Glenn tara.glenn@bmwmcext.com Employee Number: QXZ5K9Z Active" at bounding box center [495, 610] width 294 height 98
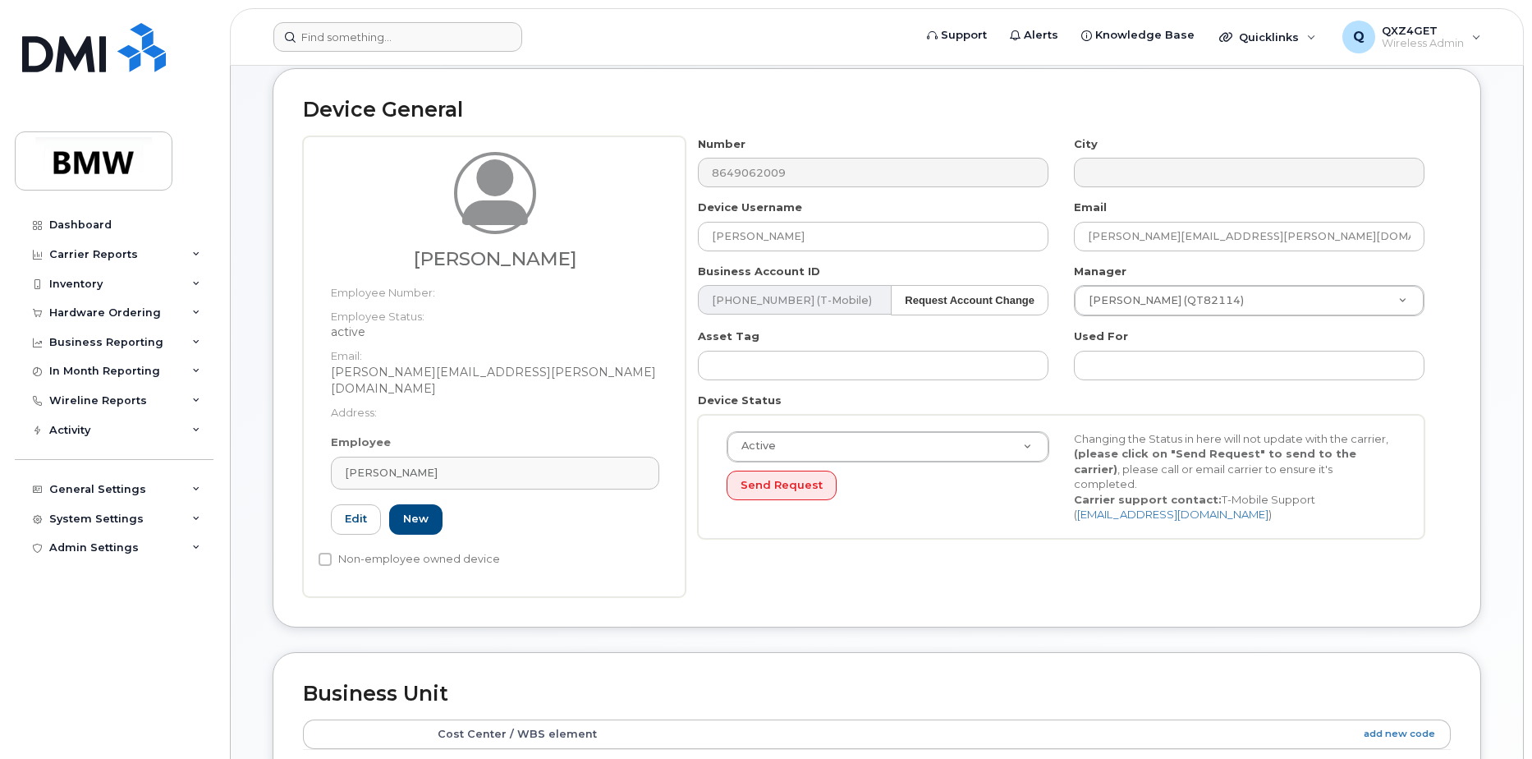
type input "QXZ5K9Z"
type input "[PERSON_NAME]"
type input "[PERSON_NAME][EMAIL_ADDRESS][PERSON_NAME][DOMAIN_NAME]"
type input "14966941"
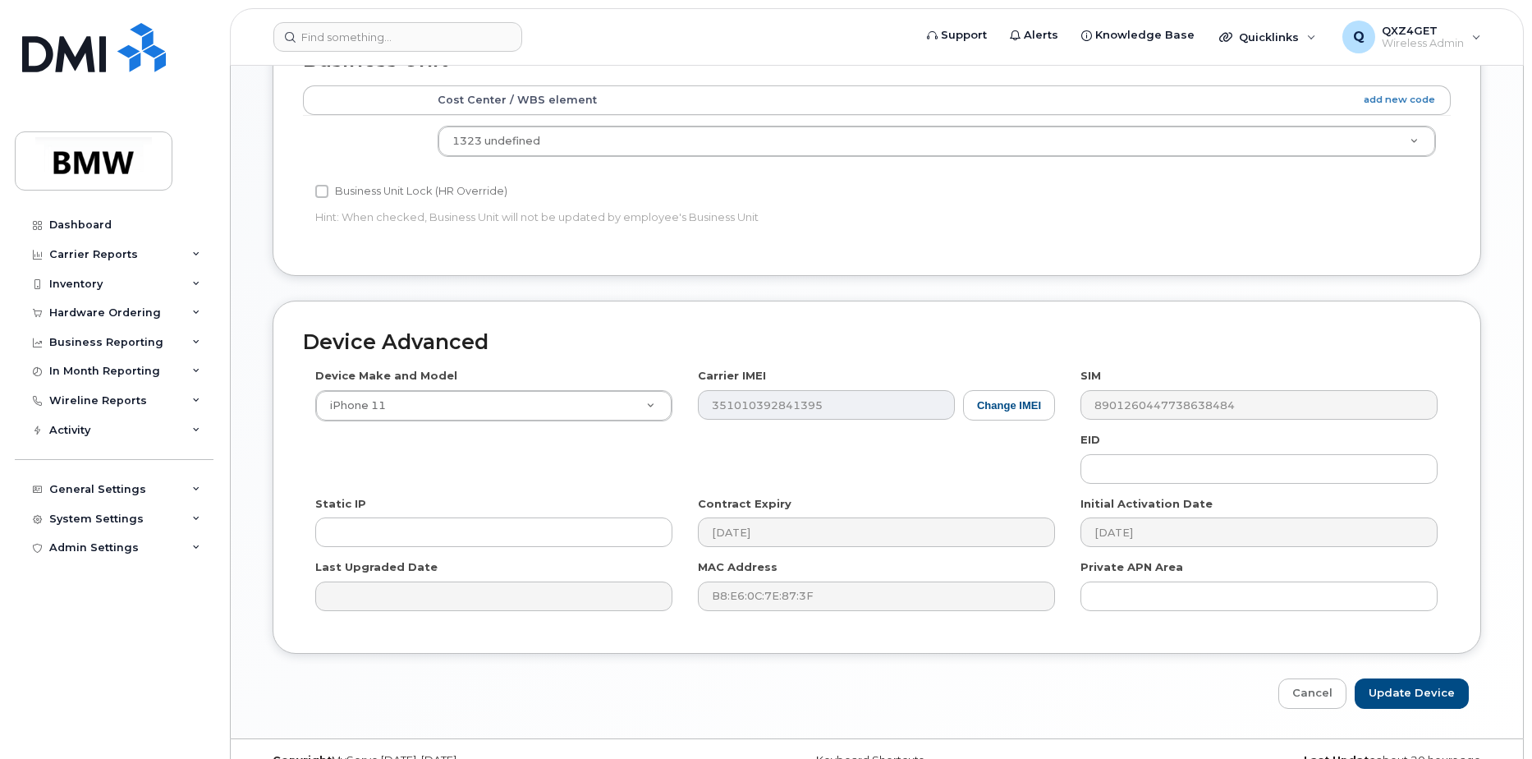
scroll to position [732, 0]
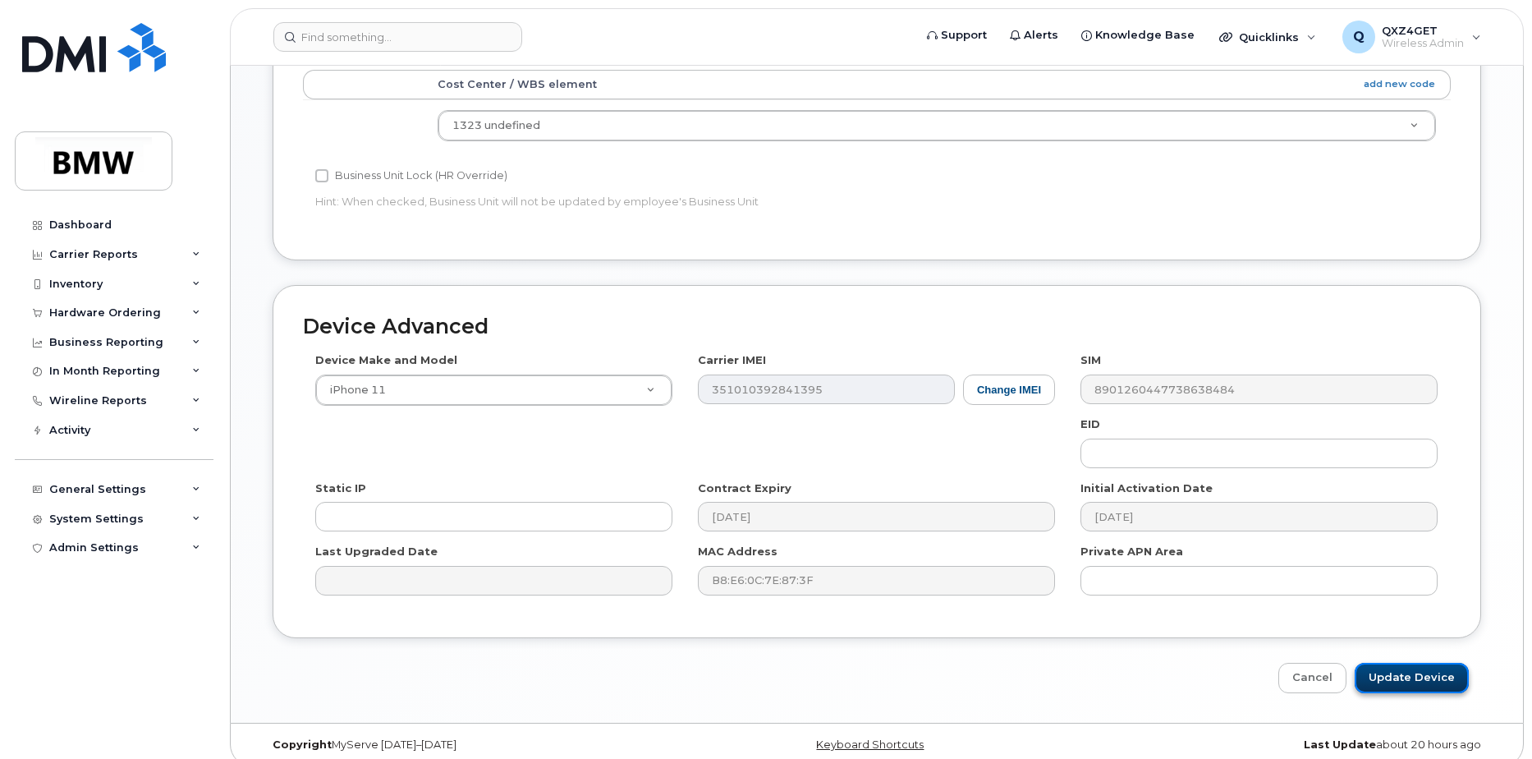
click at [1408, 663] on input "Update Device" at bounding box center [1412, 678] width 114 height 30
type input "Saving..."
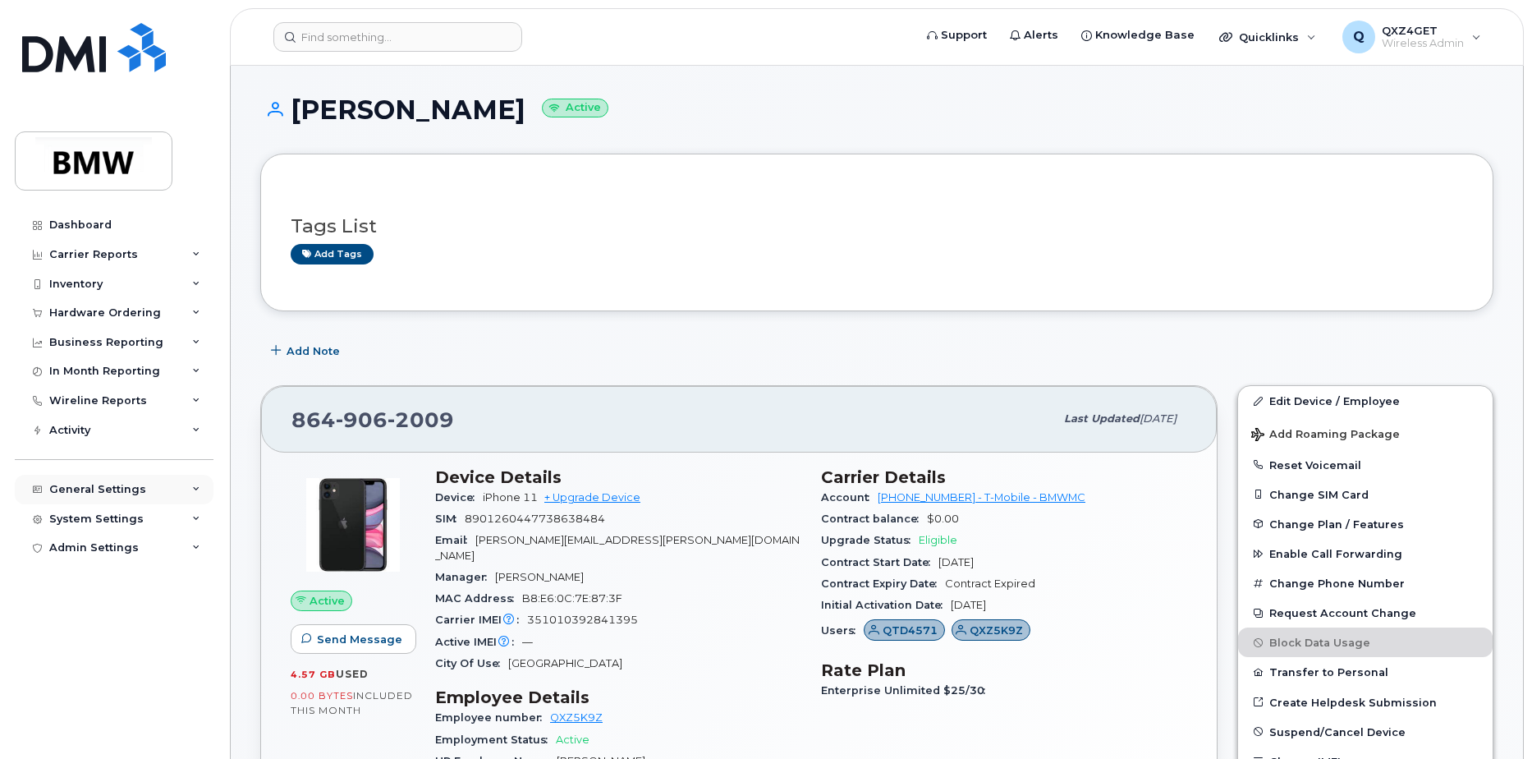
click at [89, 488] on div "General Settings" at bounding box center [97, 489] width 97 height 13
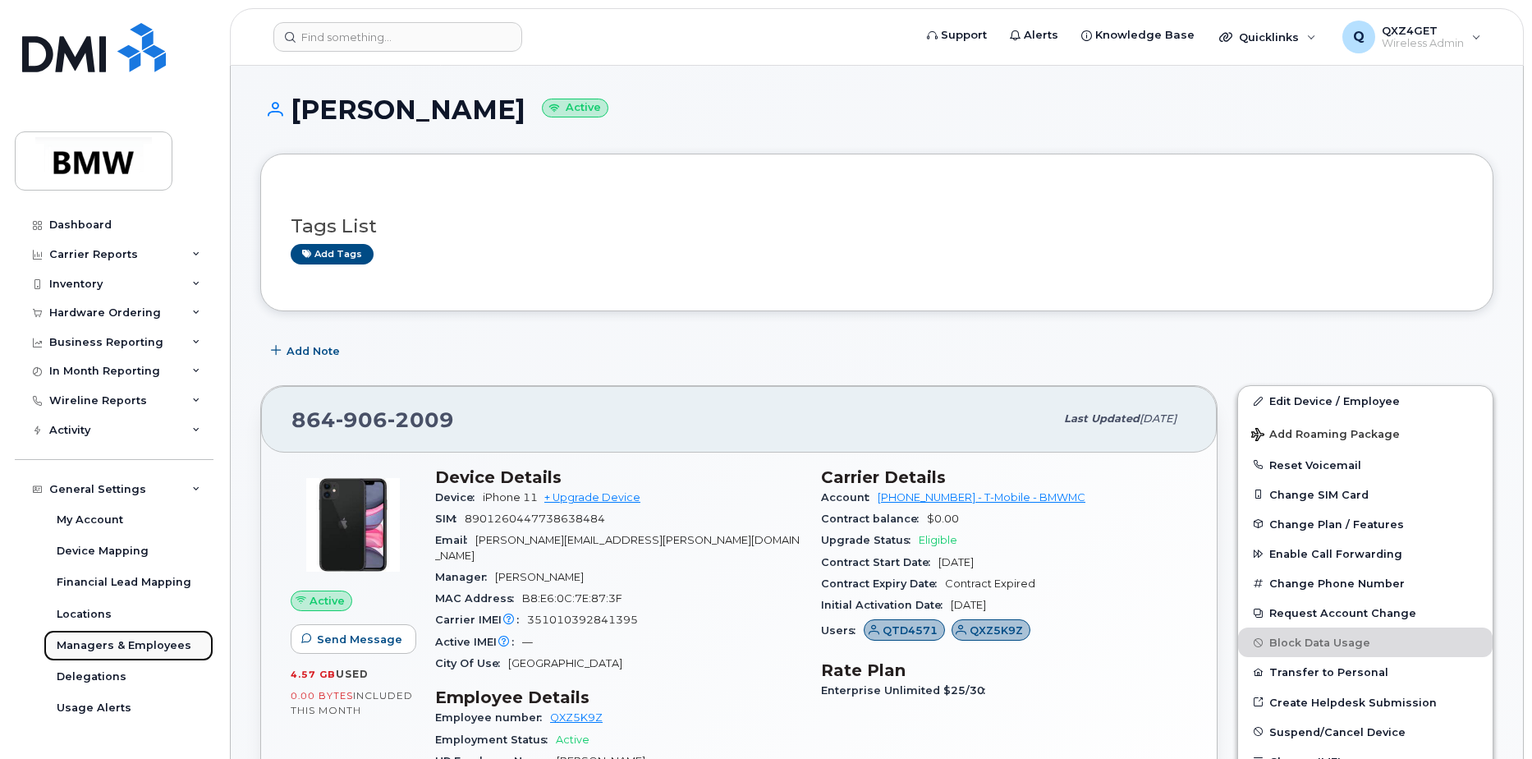
click at [117, 636] on link "Managers & Employees" at bounding box center [129, 645] width 170 height 31
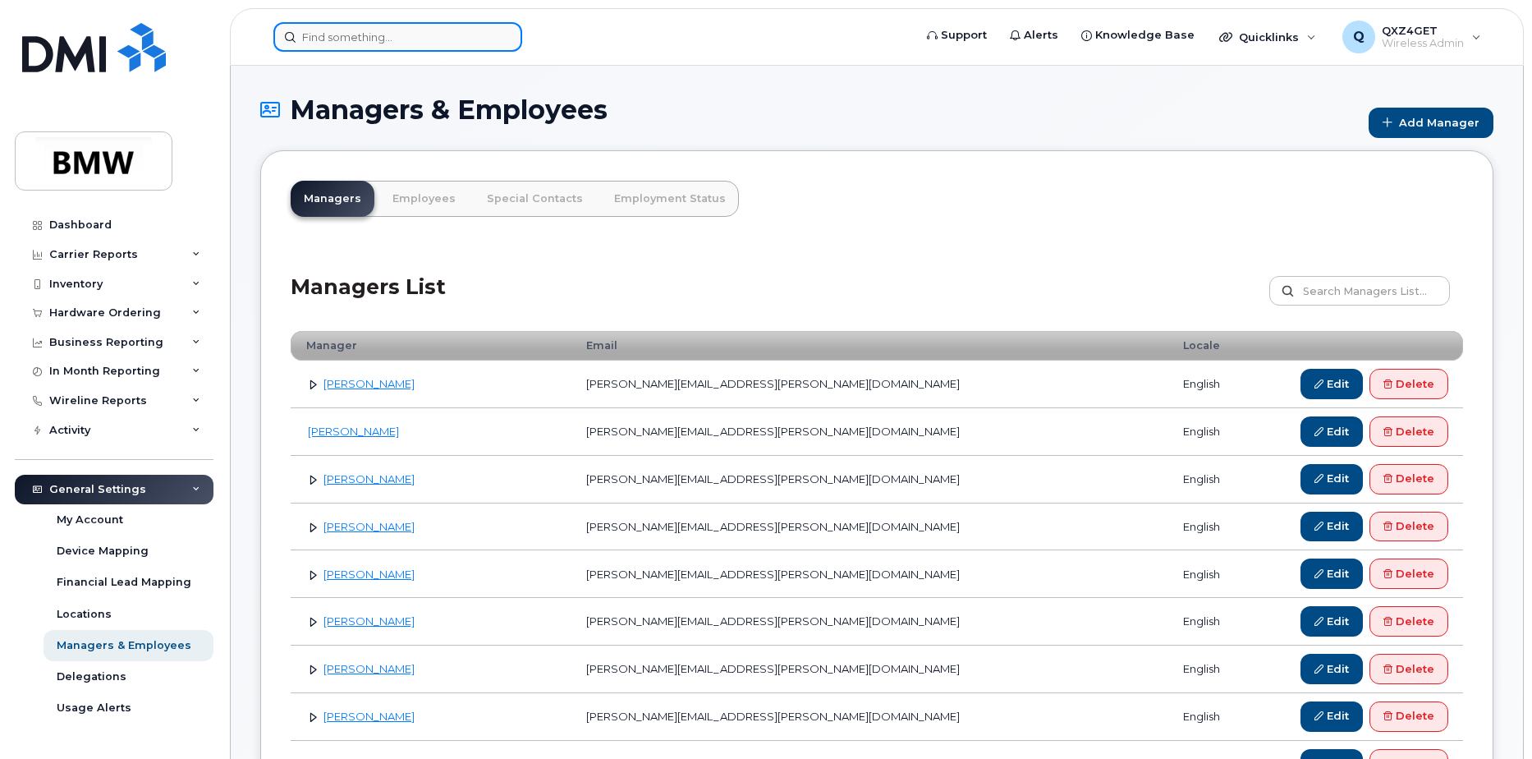
click at [341, 42] on input at bounding box center [397, 37] width 249 height 30
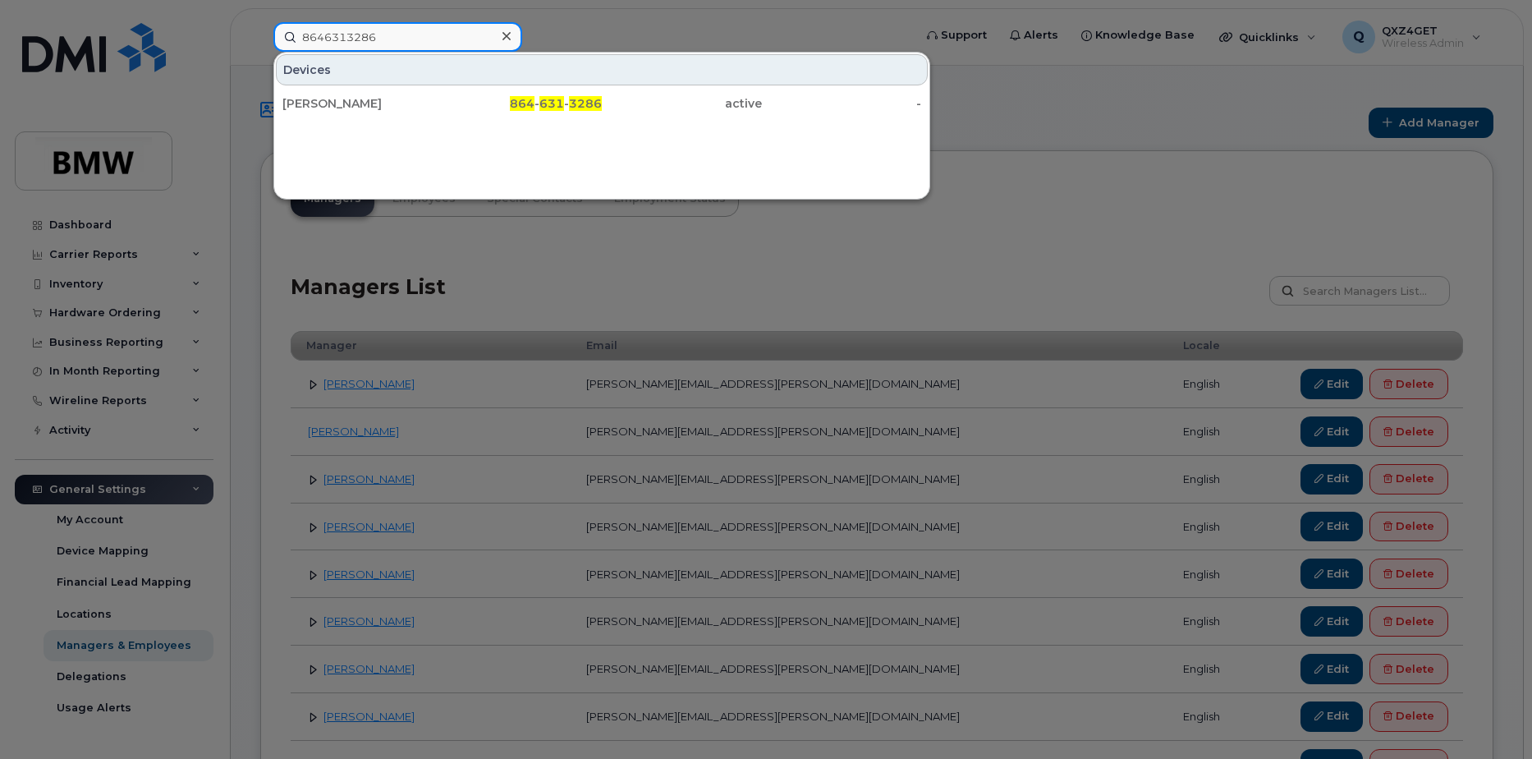
type input "8646313286"
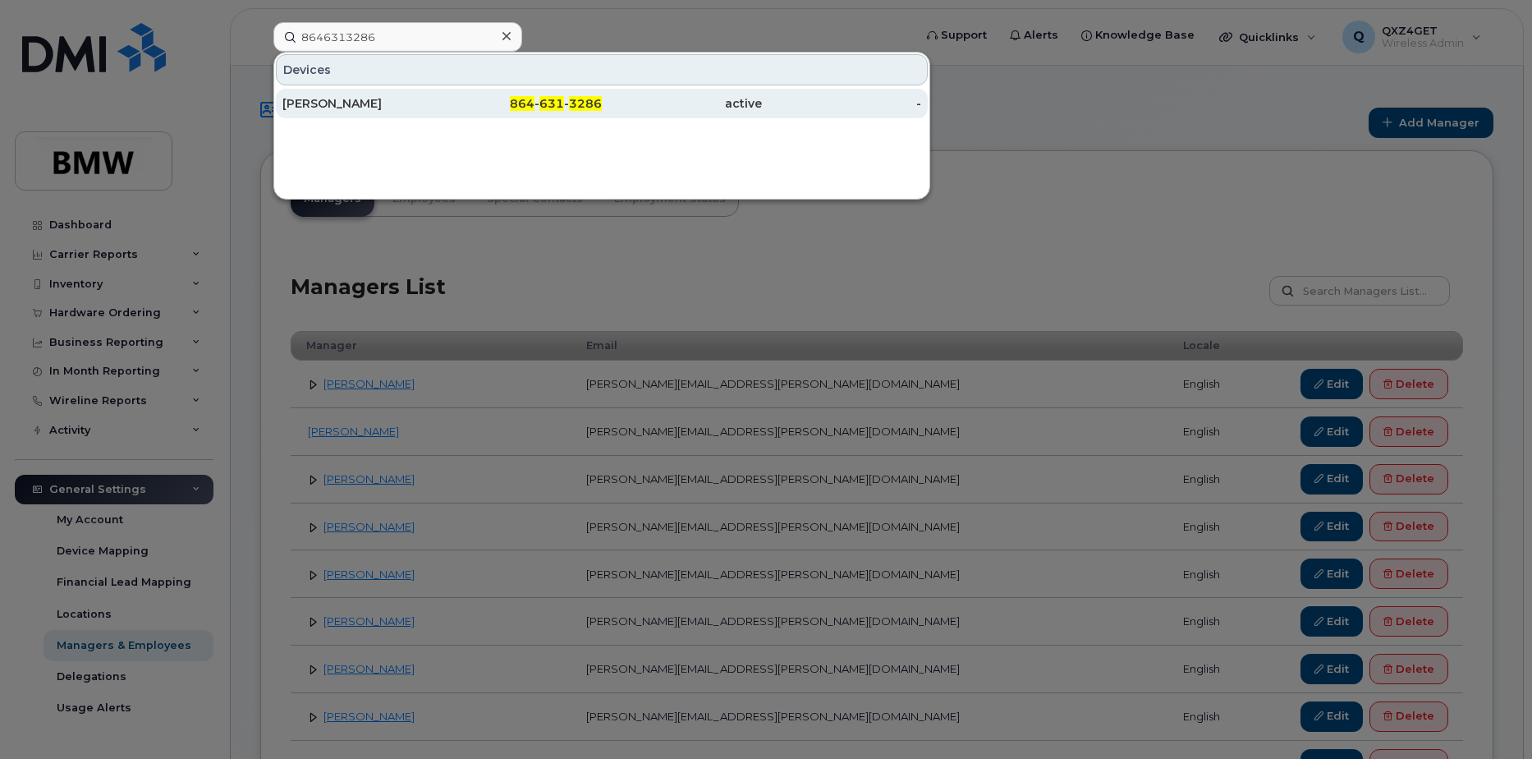
click at [484, 108] on div "864 - 631 - 3286" at bounding box center [523, 103] width 160 height 16
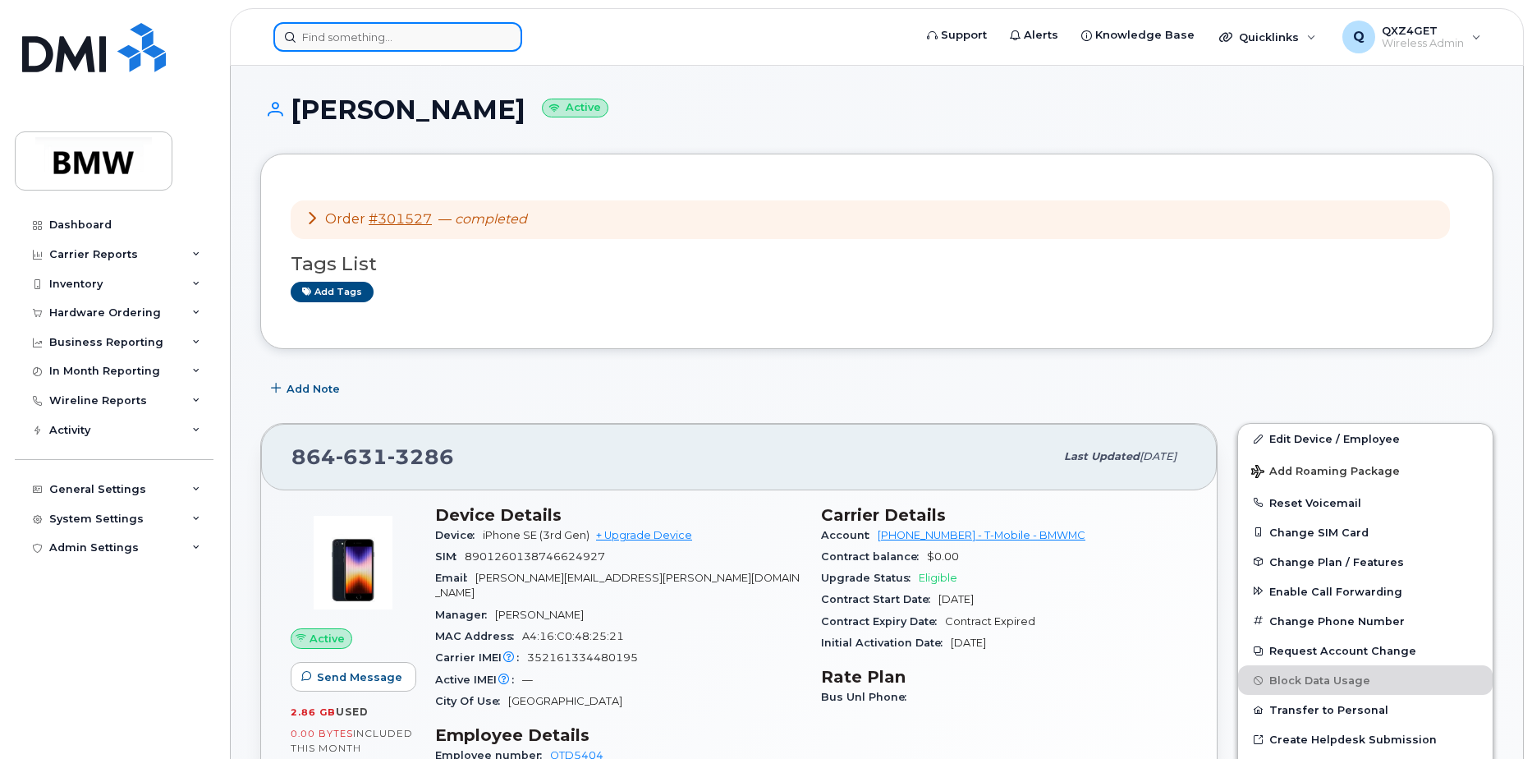
click at [427, 36] on input at bounding box center [397, 37] width 249 height 30
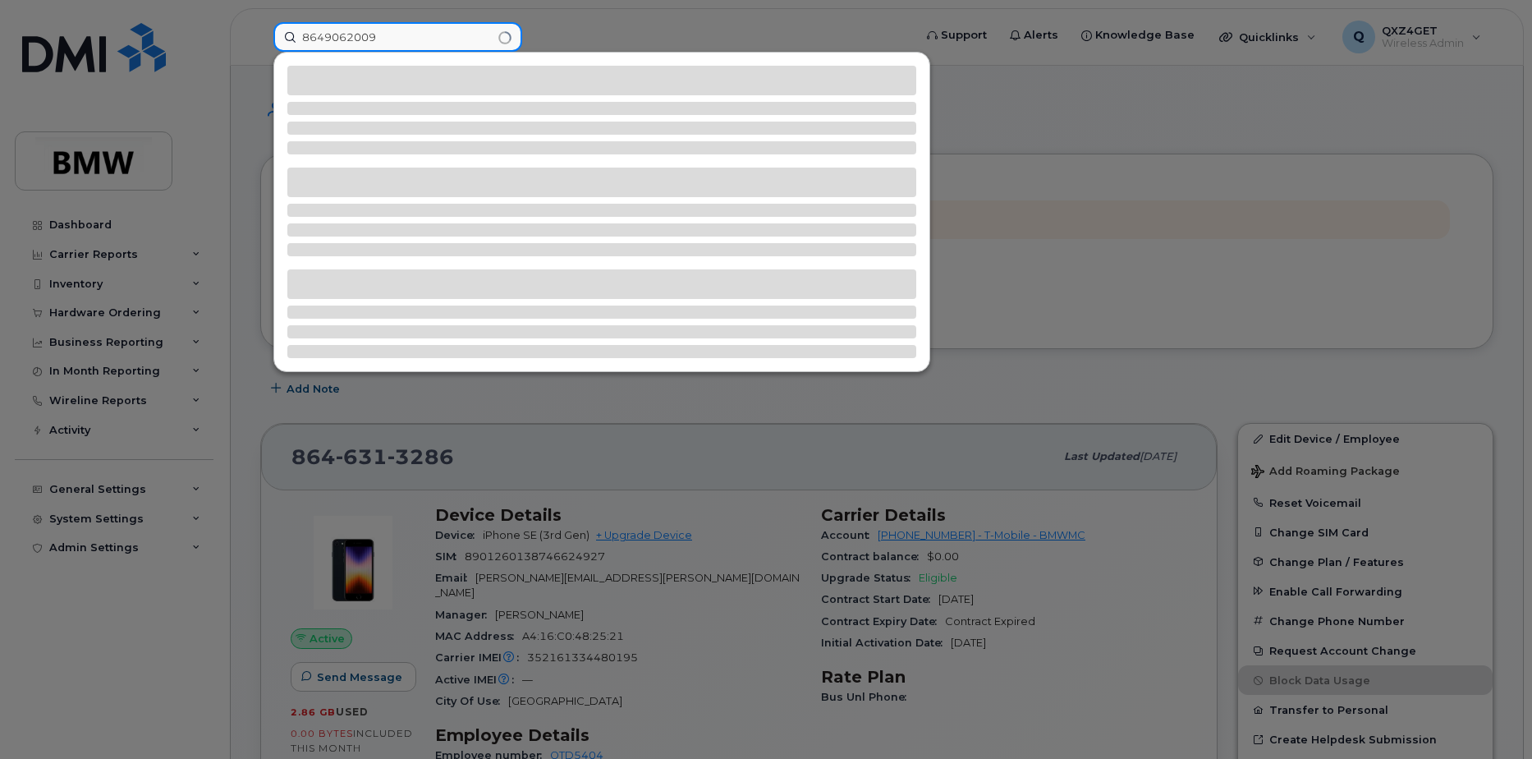
type input "8649062009"
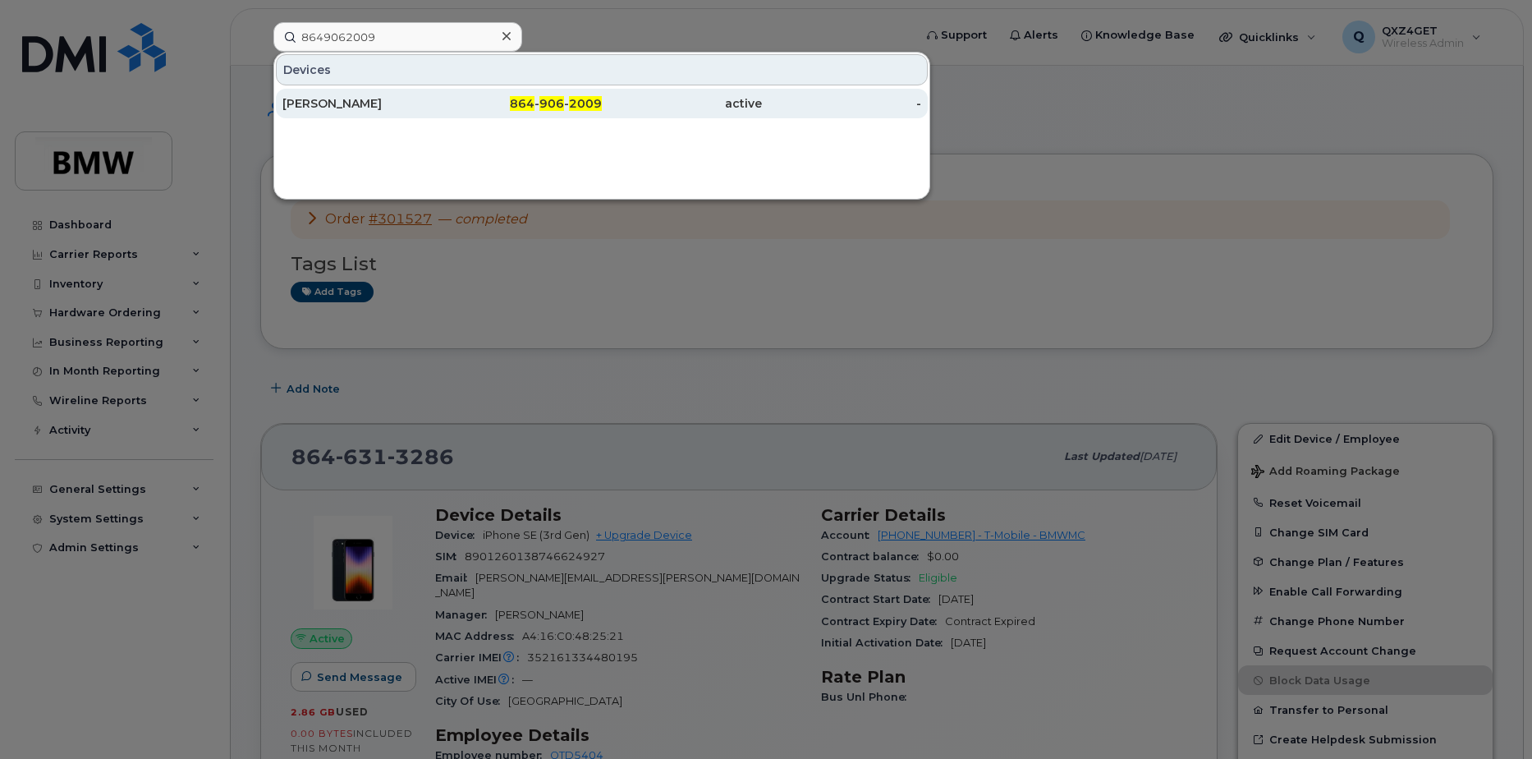
click at [304, 99] on div "[PERSON_NAME]" at bounding box center [362, 103] width 160 height 16
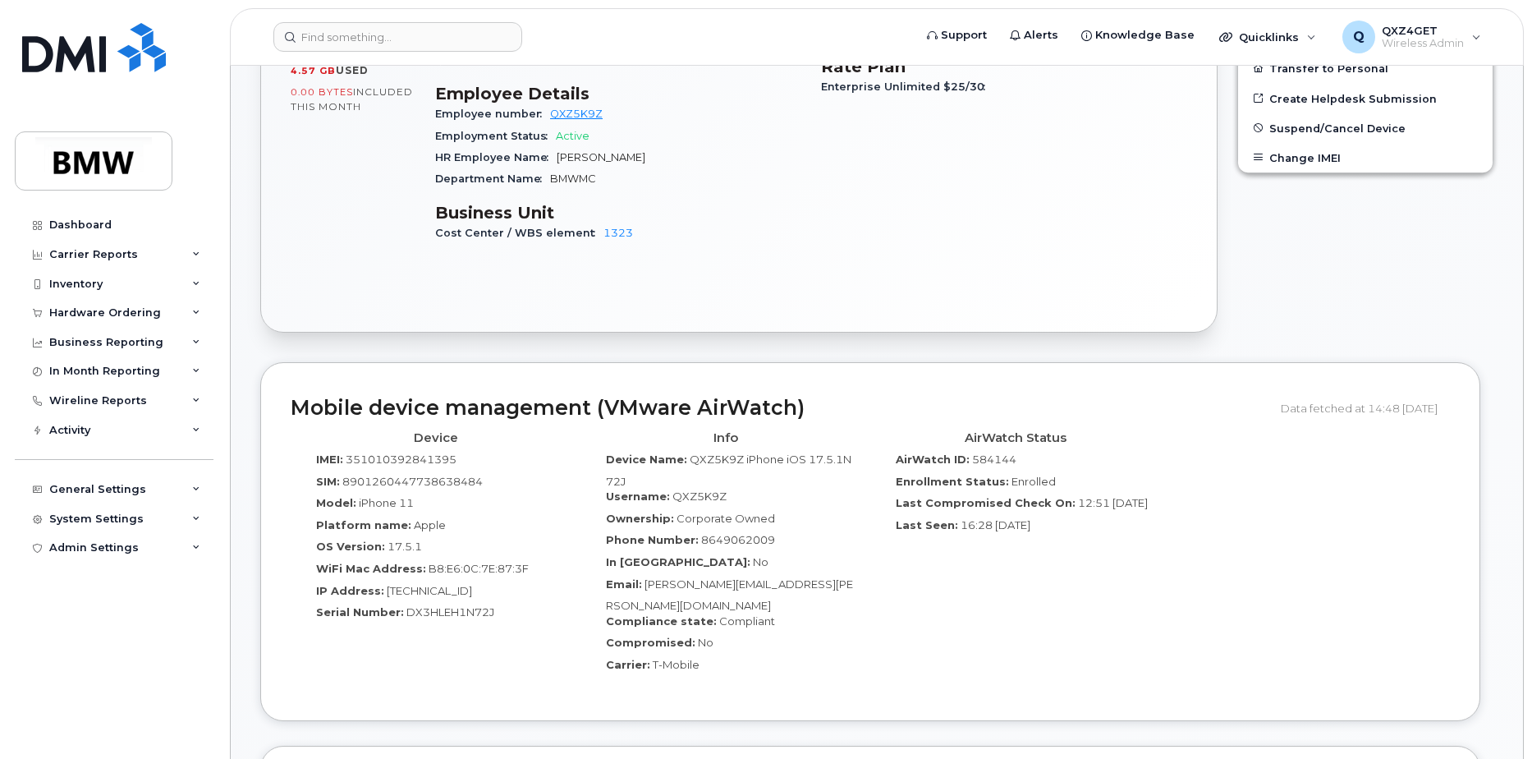
scroll to position [642, 0]
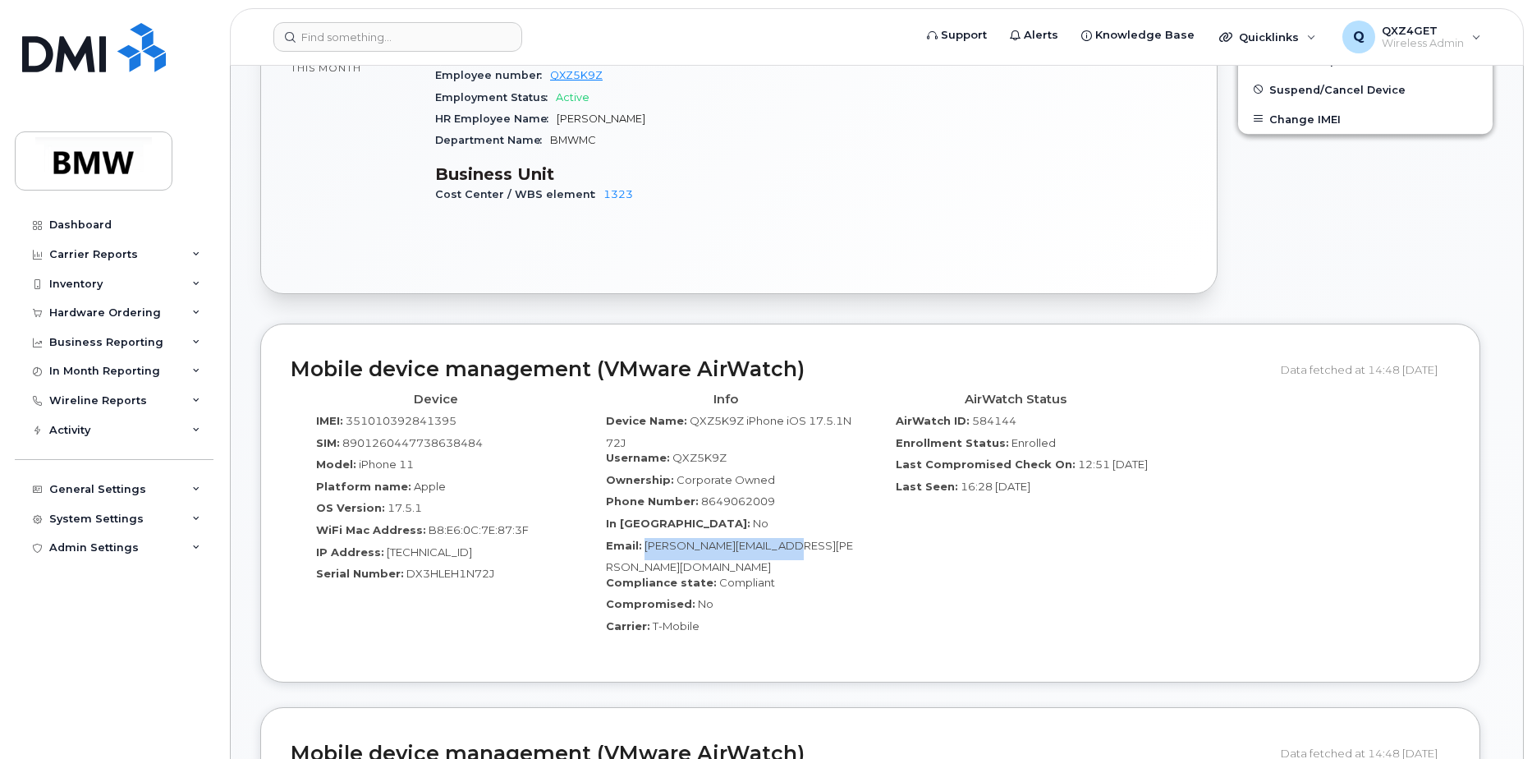
drag, startPoint x: 807, startPoint y: 530, endPoint x: 644, endPoint y: 528, distance: 162.6
click at [644, 538] on div "Email: [PERSON_NAME][EMAIL_ADDRESS][PERSON_NAME][DOMAIN_NAME]" at bounding box center [725, 556] width 265 height 37
copy span "[PERSON_NAME][EMAIL_ADDRESS][PERSON_NAME][DOMAIN_NAME]"
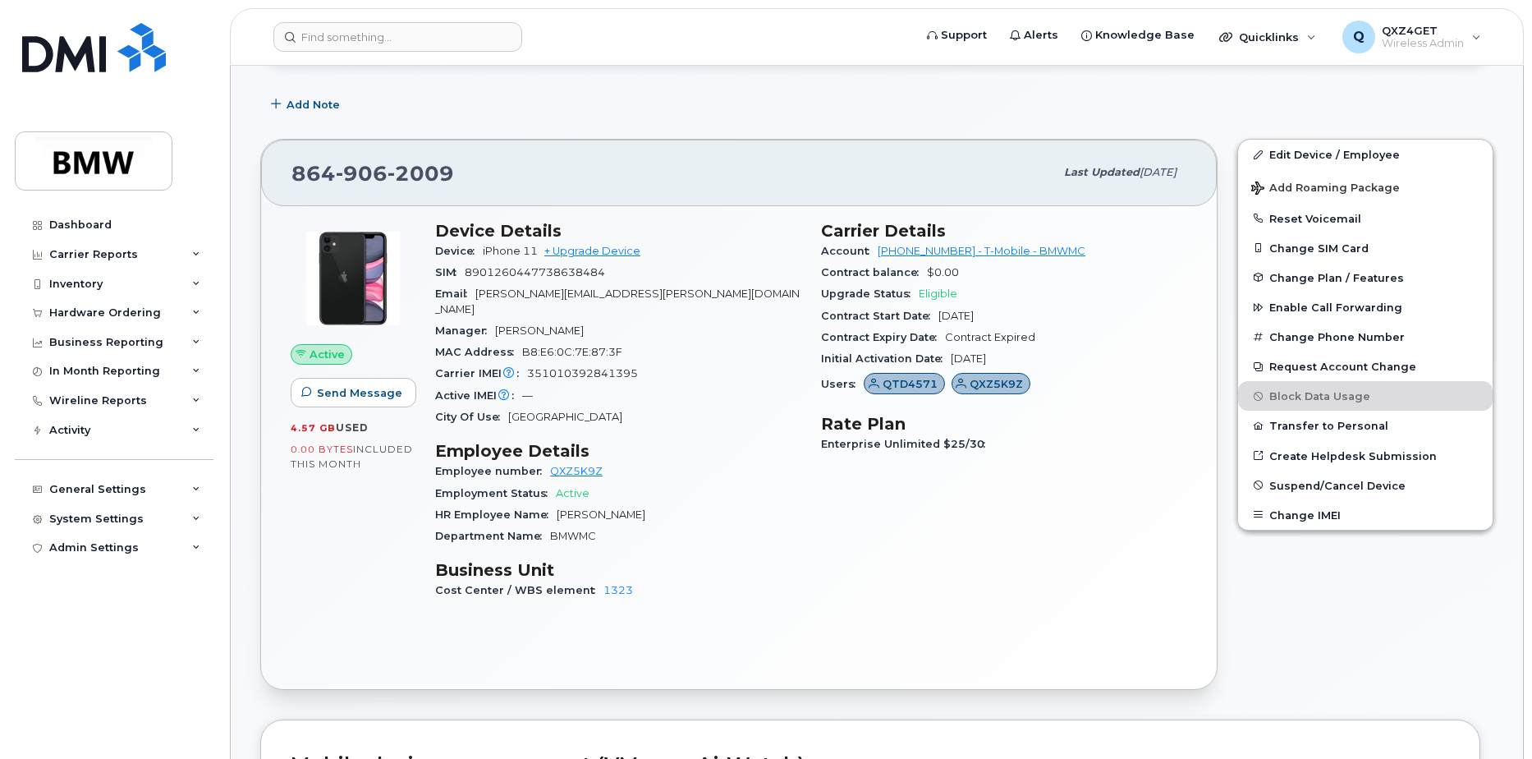
scroll to position [232, 0]
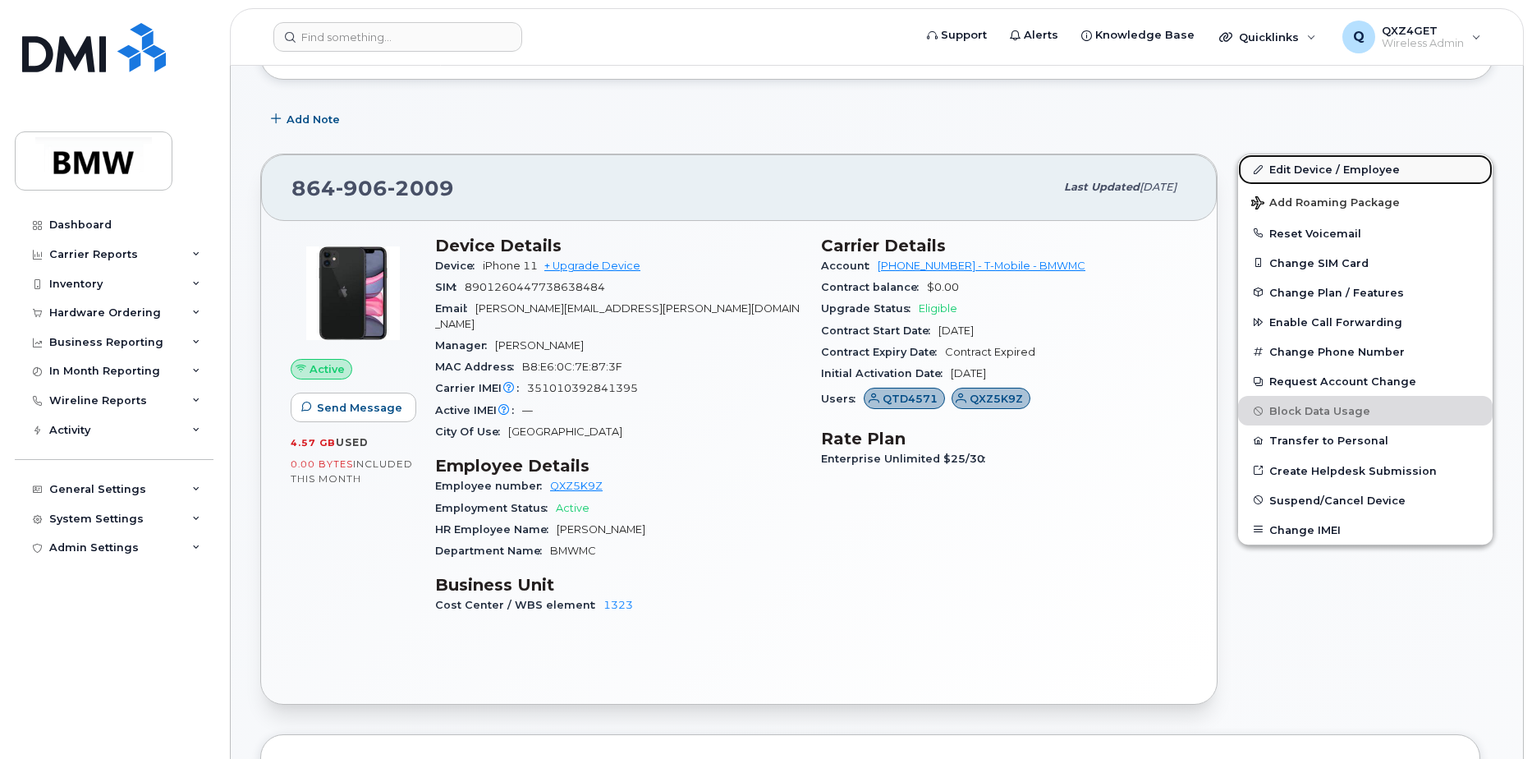
click at [1310, 163] on link "Edit Device / Employee" at bounding box center [1365, 169] width 255 height 30
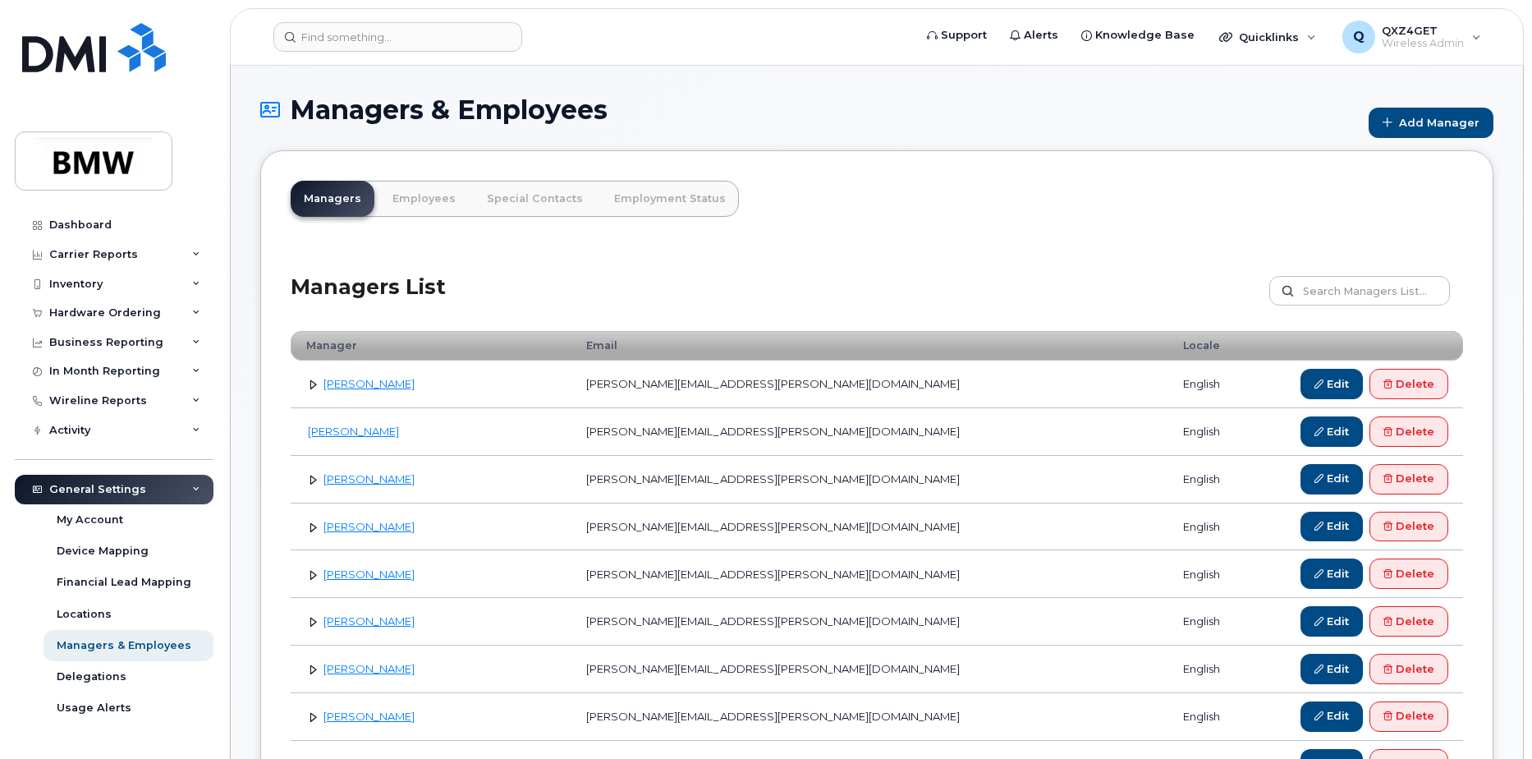
click at [429, 195] on link "Employees" at bounding box center [423, 199] width 89 height 36
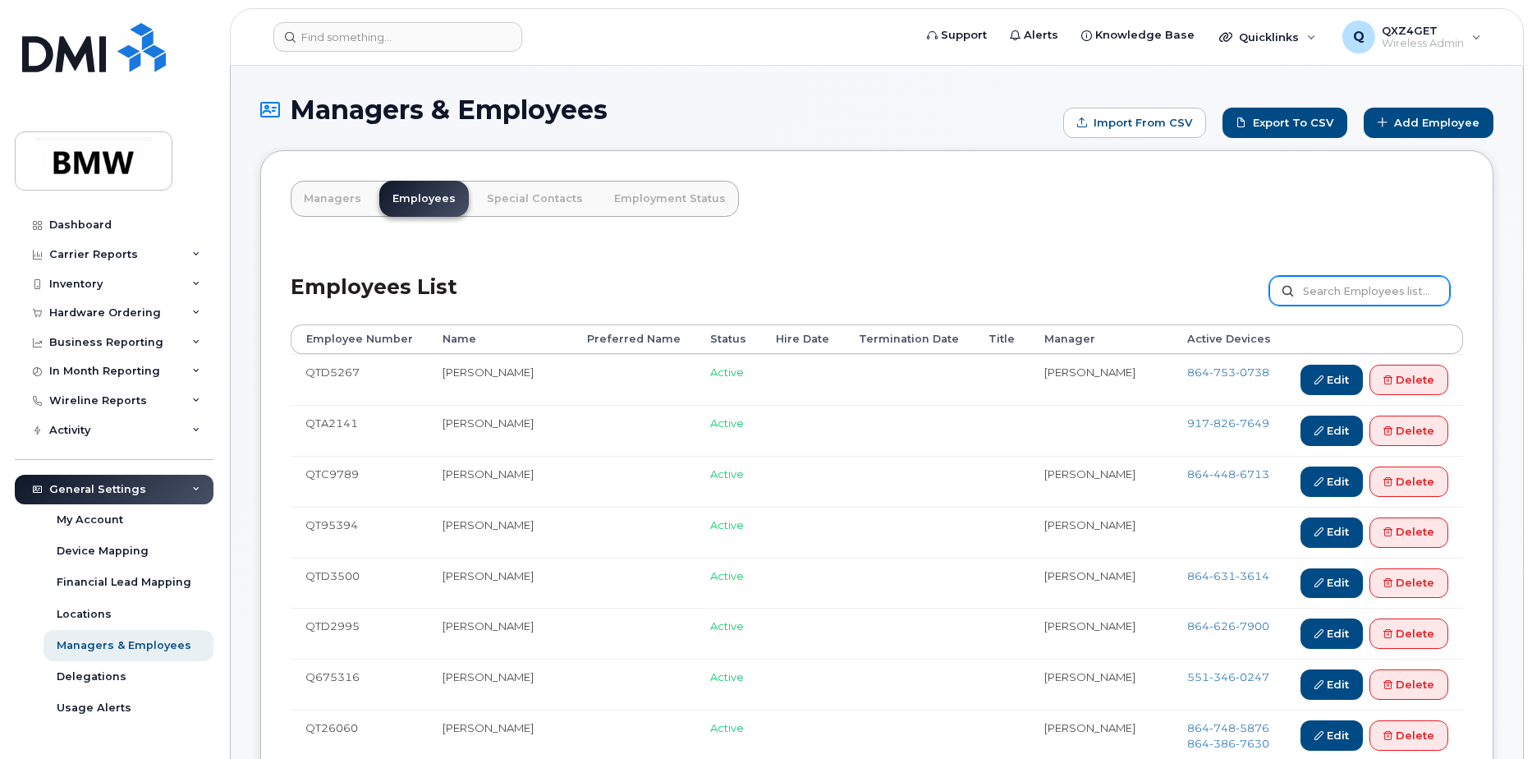
click at [1330, 292] on input "text" at bounding box center [1359, 291] width 181 height 30
type input "[PERSON_NAME]"
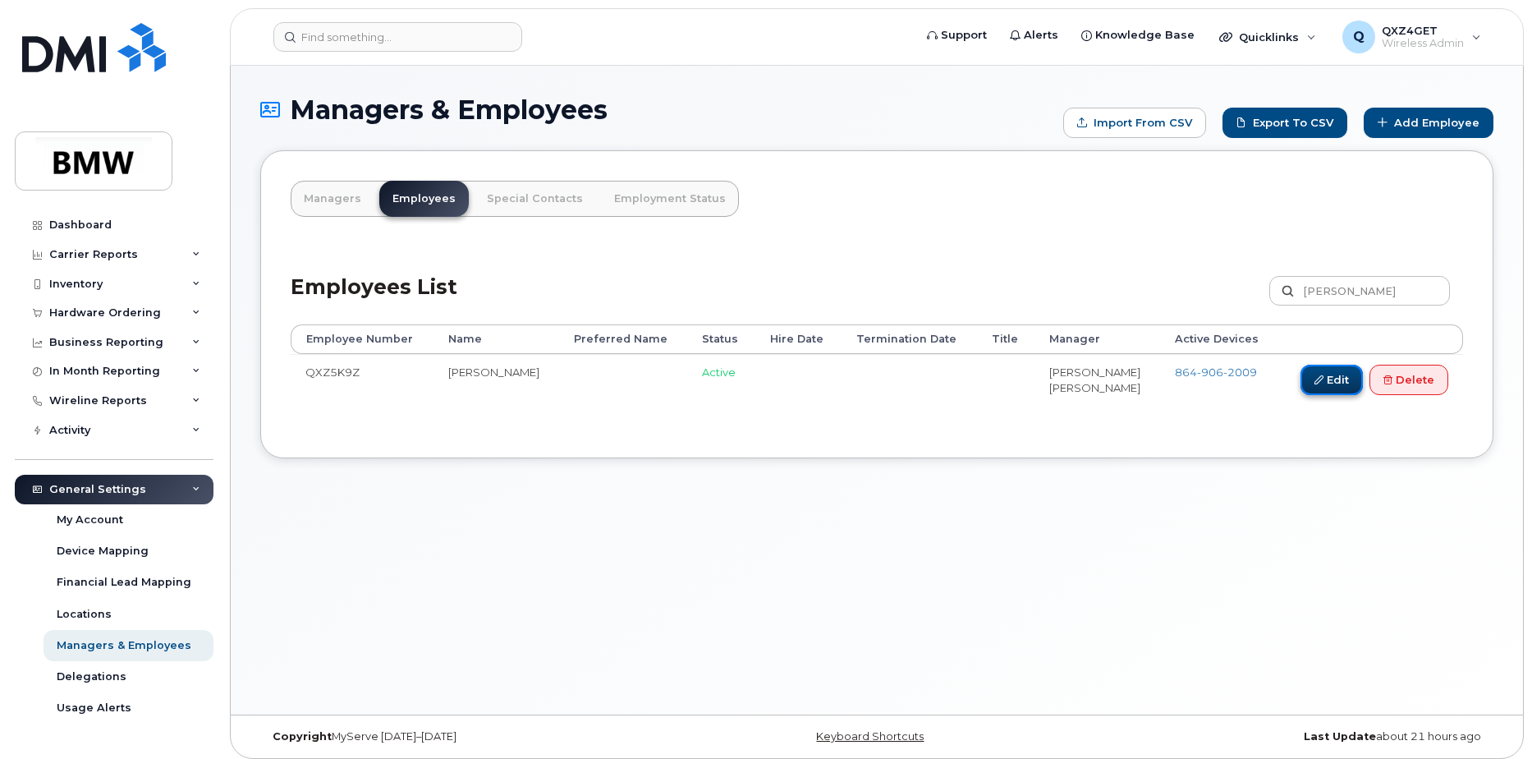
click at [1328, 382] on link "Edit" at bounding box center [1331, 380] width 62 height 30
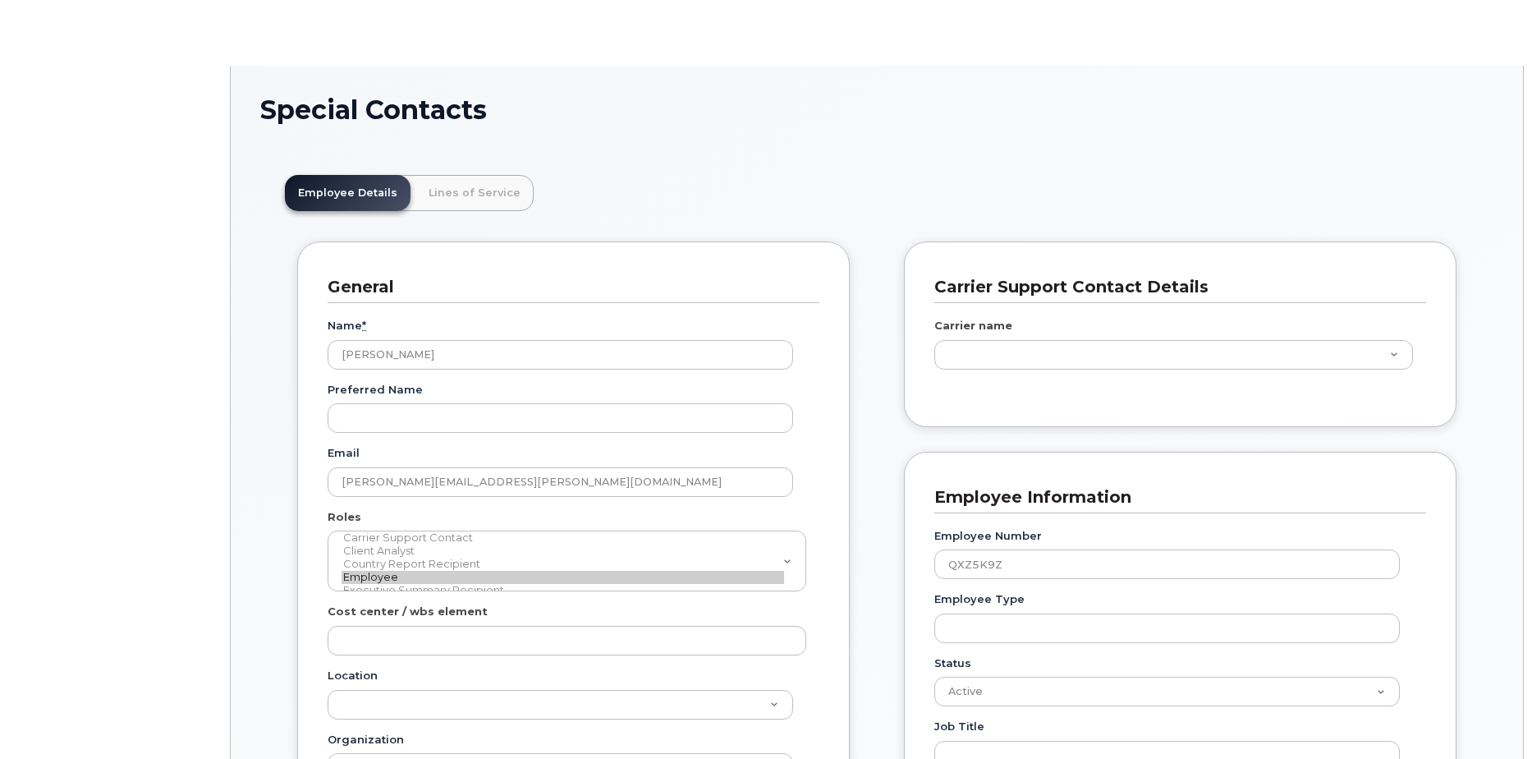
scroll to position [48, 0]
type input "14966941"
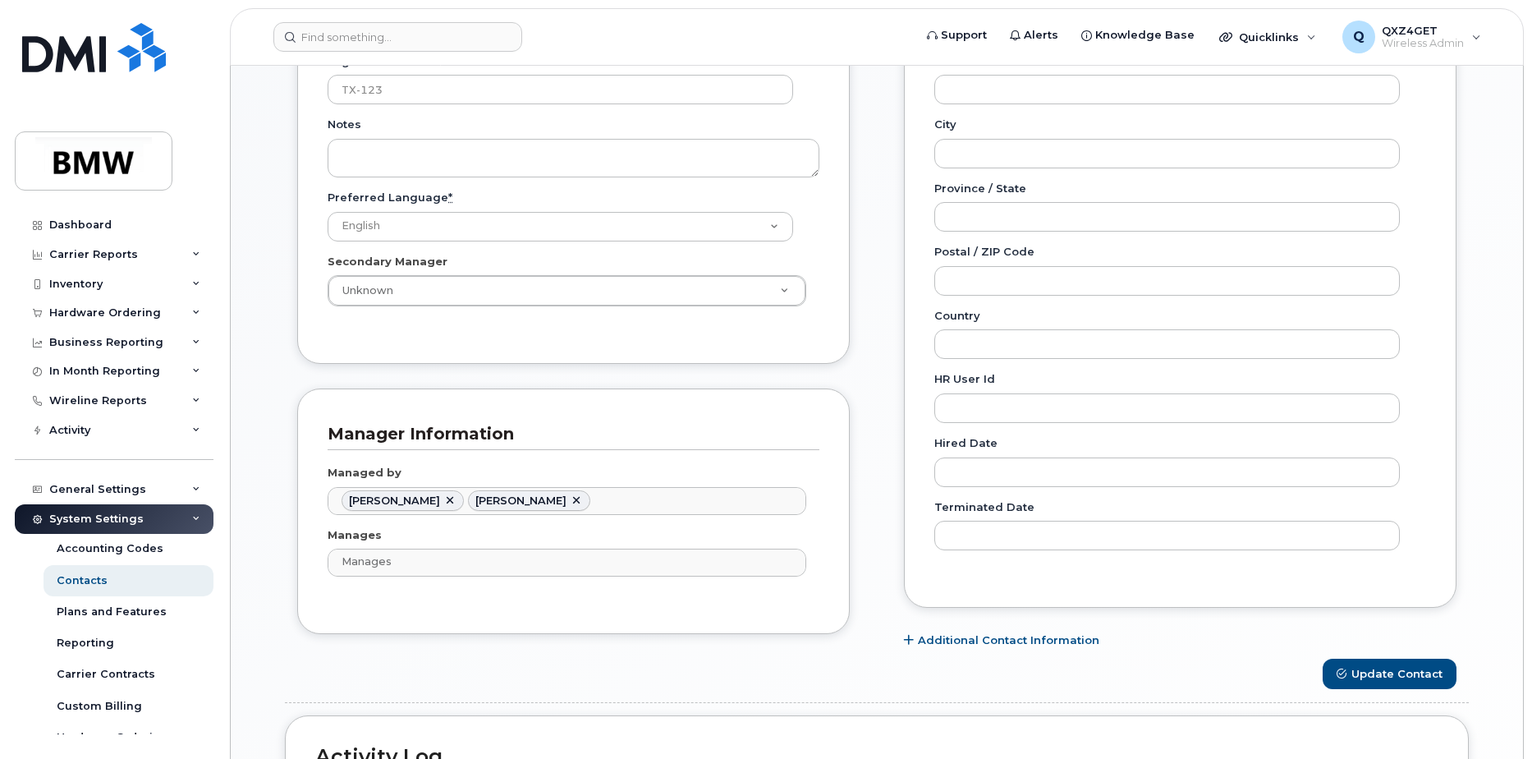
scroll to position [657, 0]
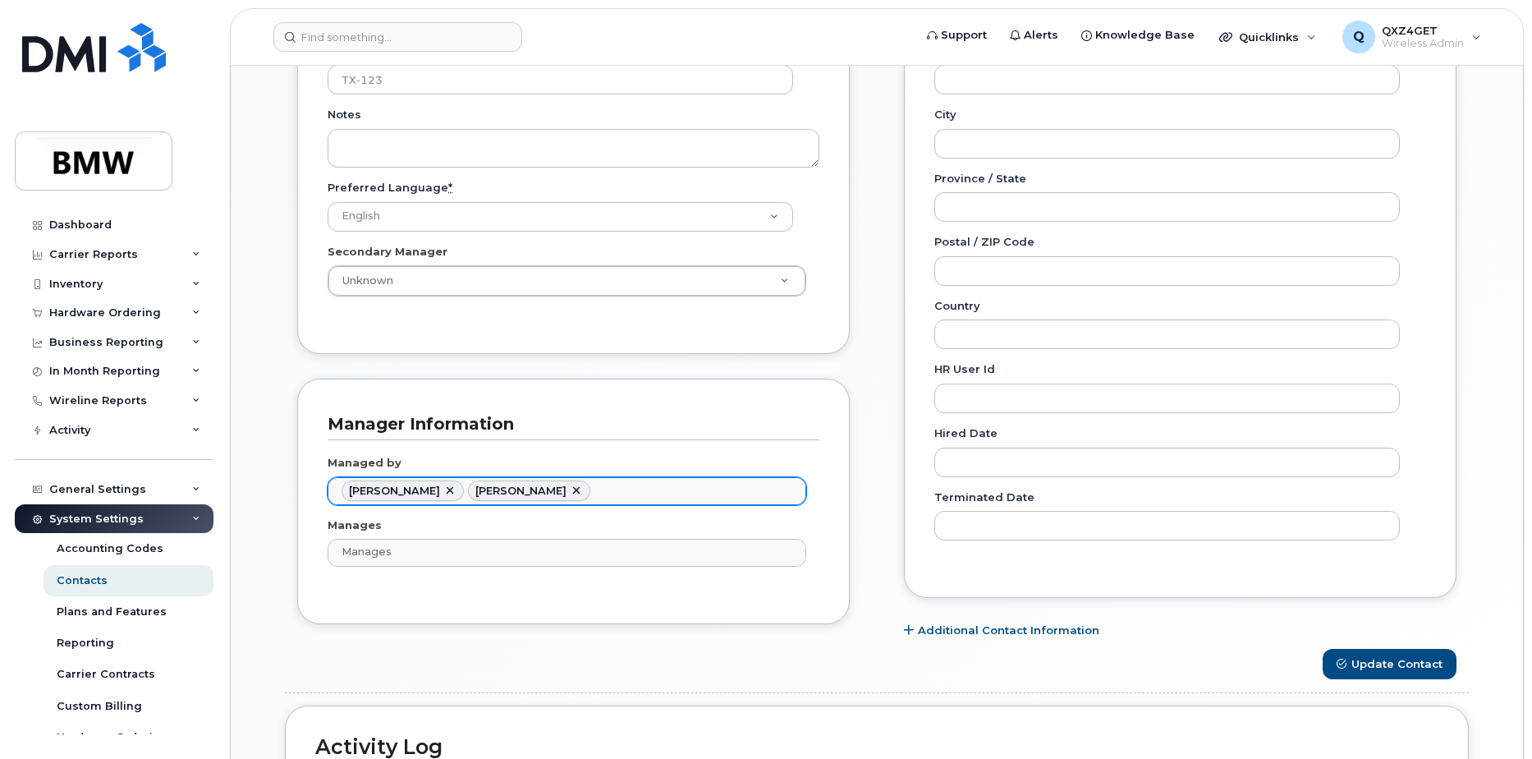
click at [443, 488] on link at bounding box center [449, 490] width 13 height 13
type input "2331577"
click at [1409, 671] on button "Update Contact" at bounding box center [1390, 664] width 134 height 30
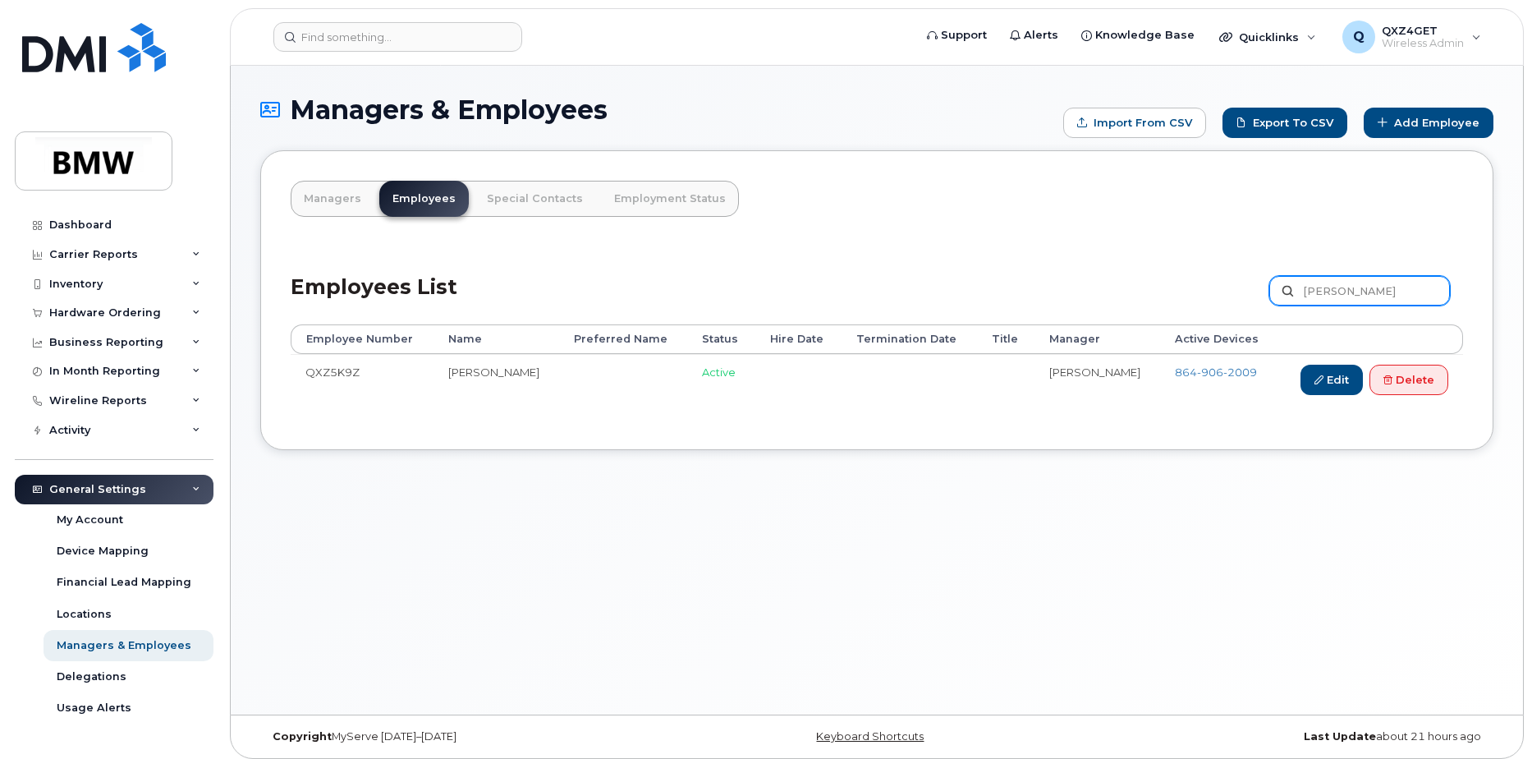
click at [1367, 291] on input "Tara Glenn" at bounding box center [1359, 291] width 181 height 30
type input "T"
type input "Jonathan Devall"
click at [1413, 295] on input "Jonathan Devall" at bounding box center [1359, 291] width 181 height 30
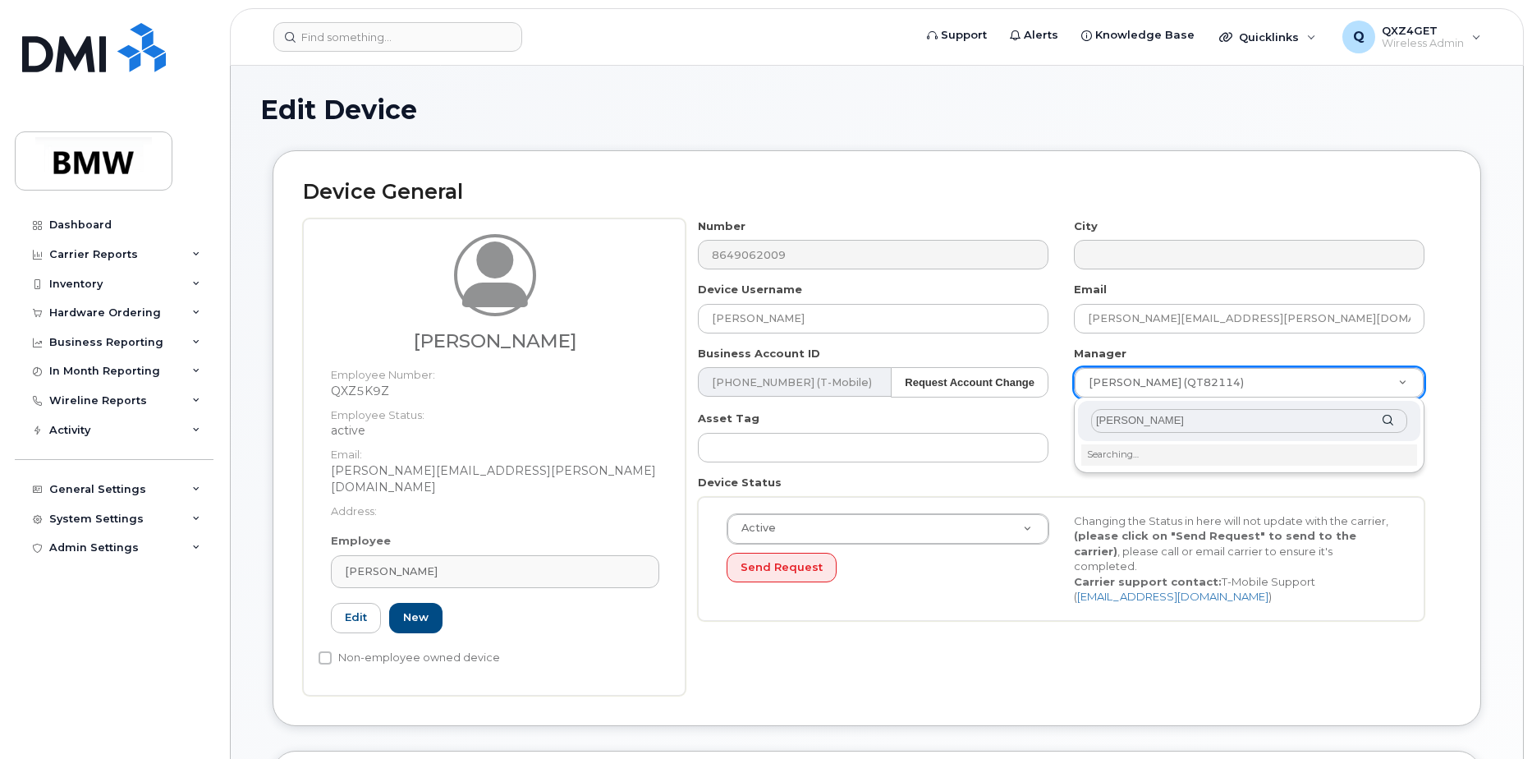
type input "[PERSON_NAME]"
type input "2331577"
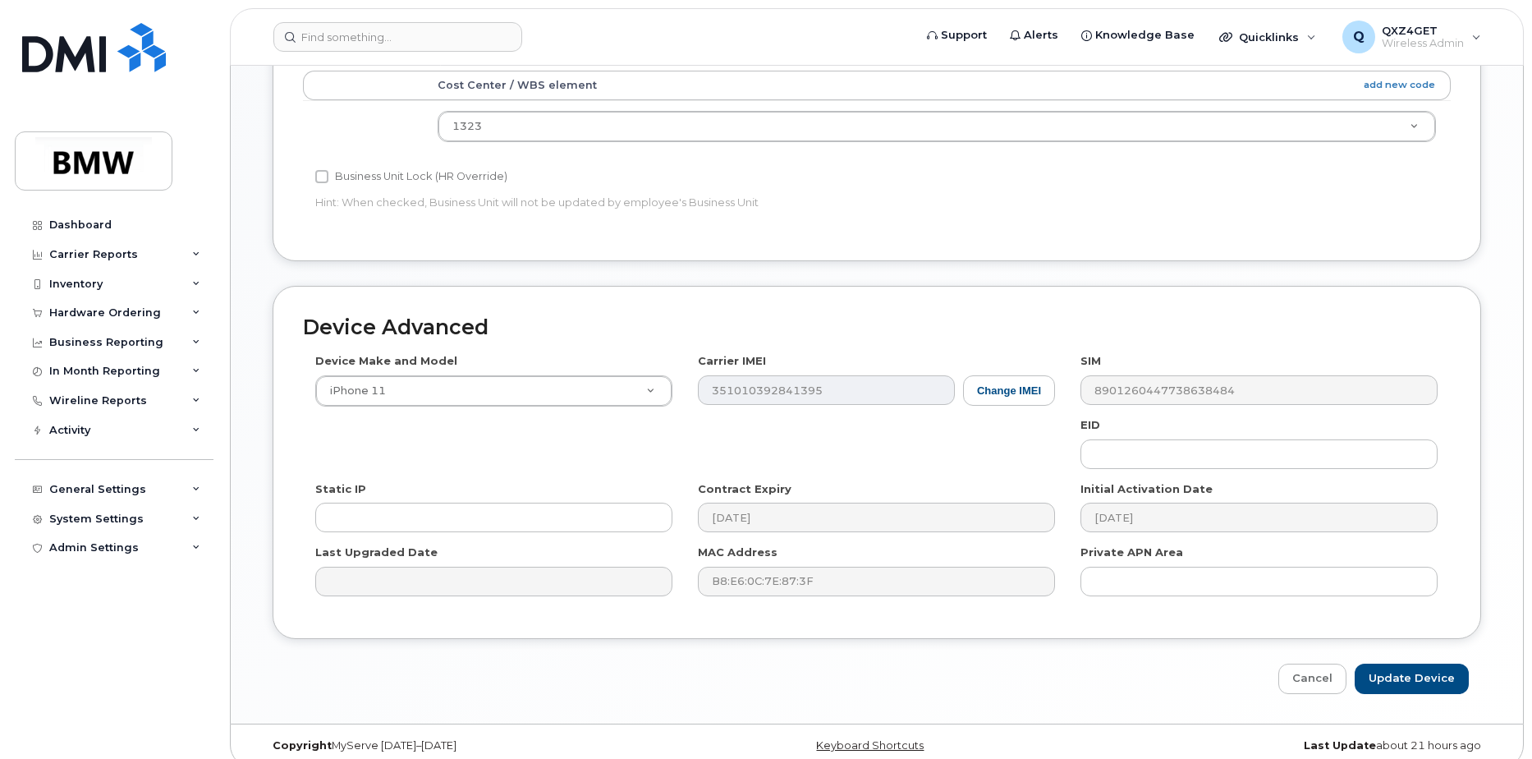
scroll to position [748, 0]
click at [1426, 667] on input "Update Device" at bounding box center [1412, 678] width 114 height 30
type input "Saving..."
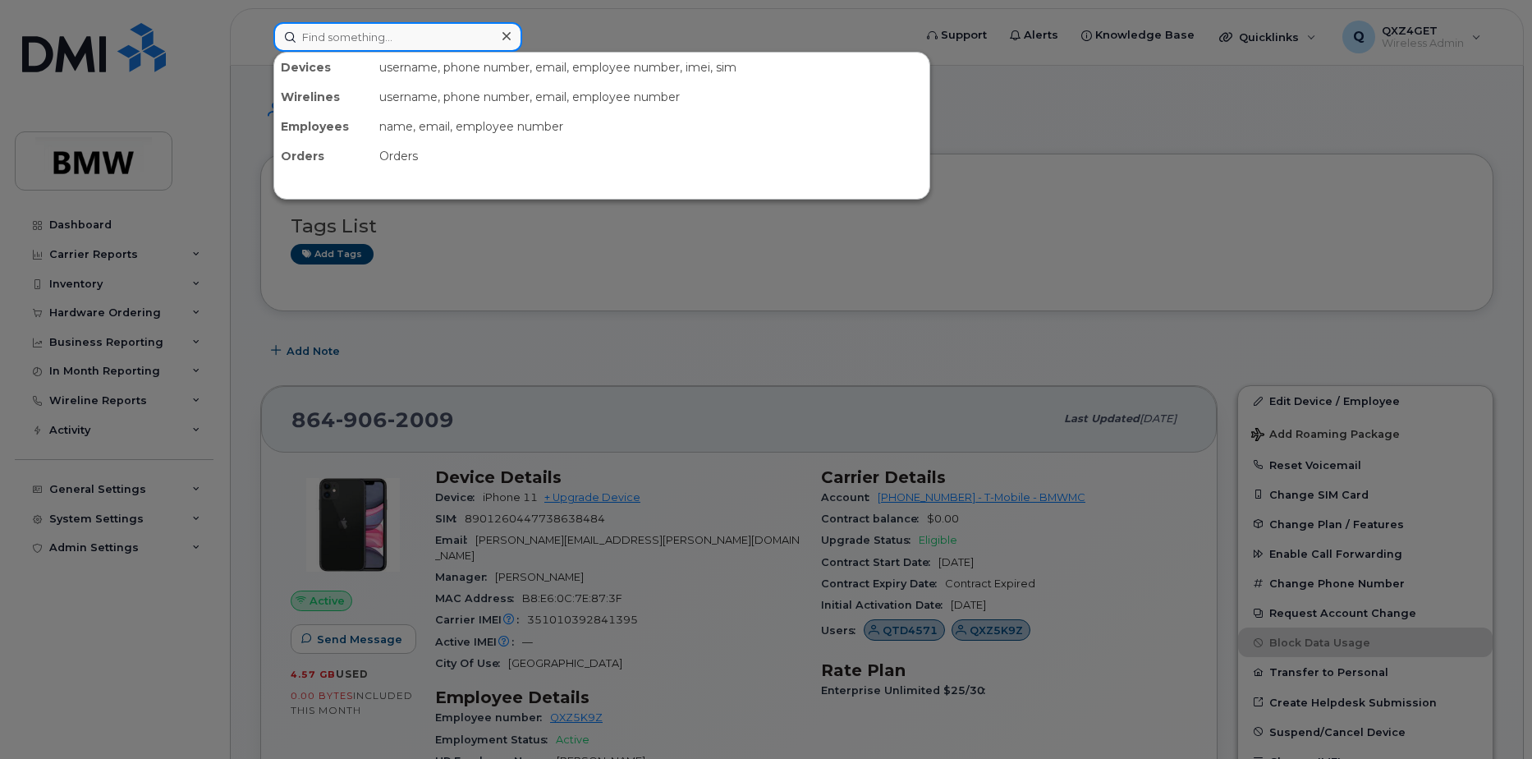
click at [349, 48] on input at bounding box center [397, 37] width 249 height 30
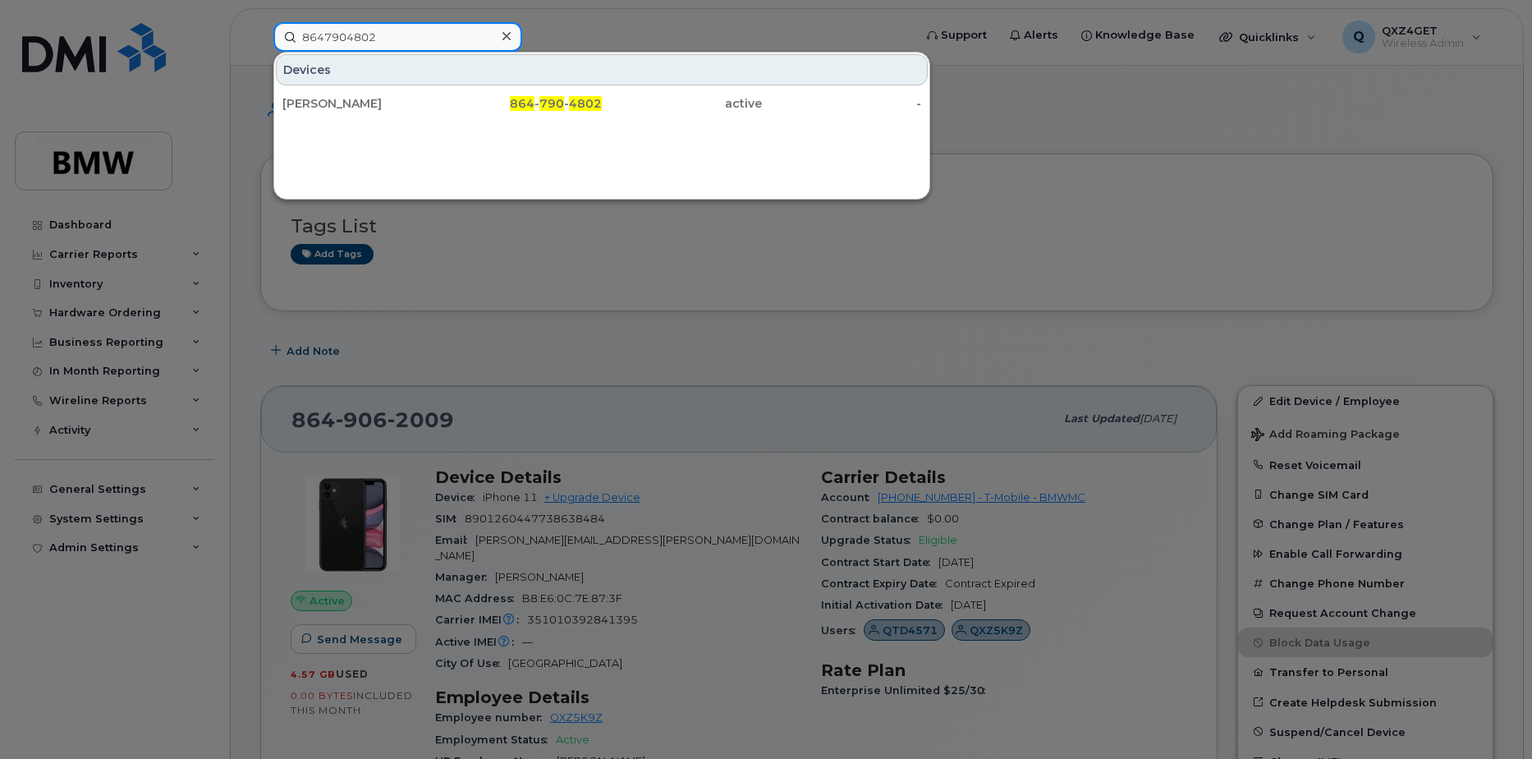
click at [425, 34] on input "8647904802" at bounding box center [397, 37] width 249 height 30
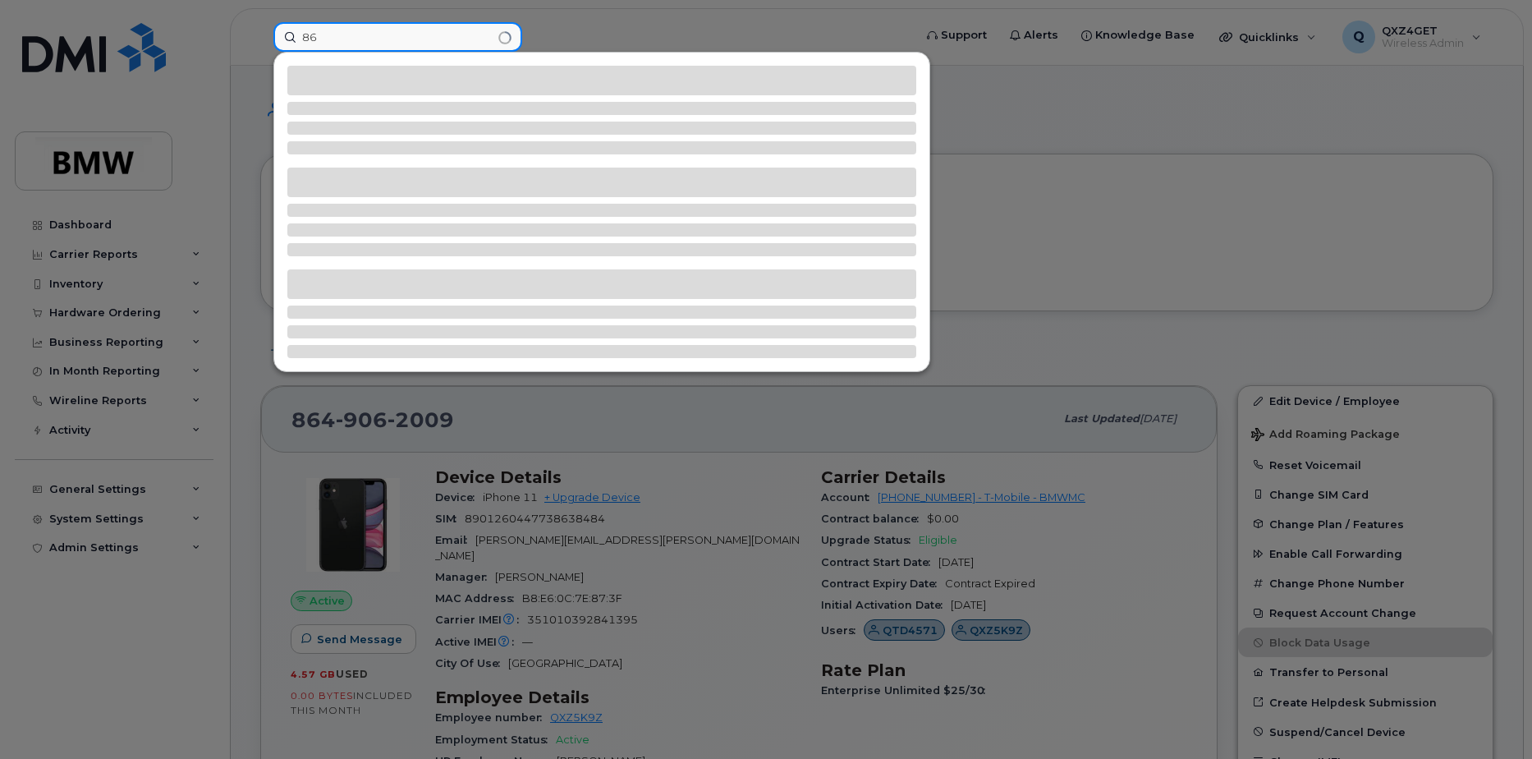
type input "8"
type input "8647054958"
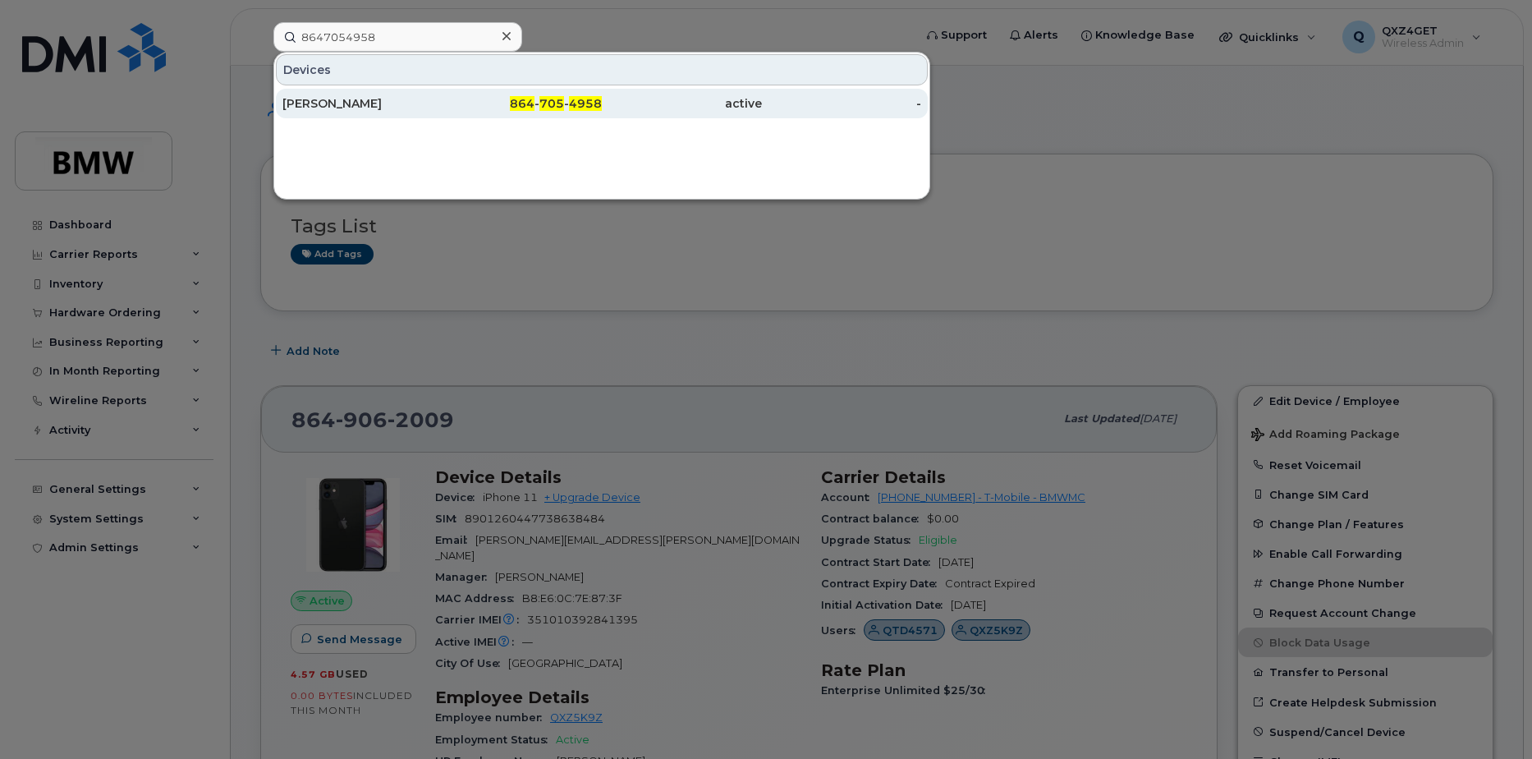
click at [333, 99] on div "Peter Valencia" at bounding box center [362, 103] width 160 height 16
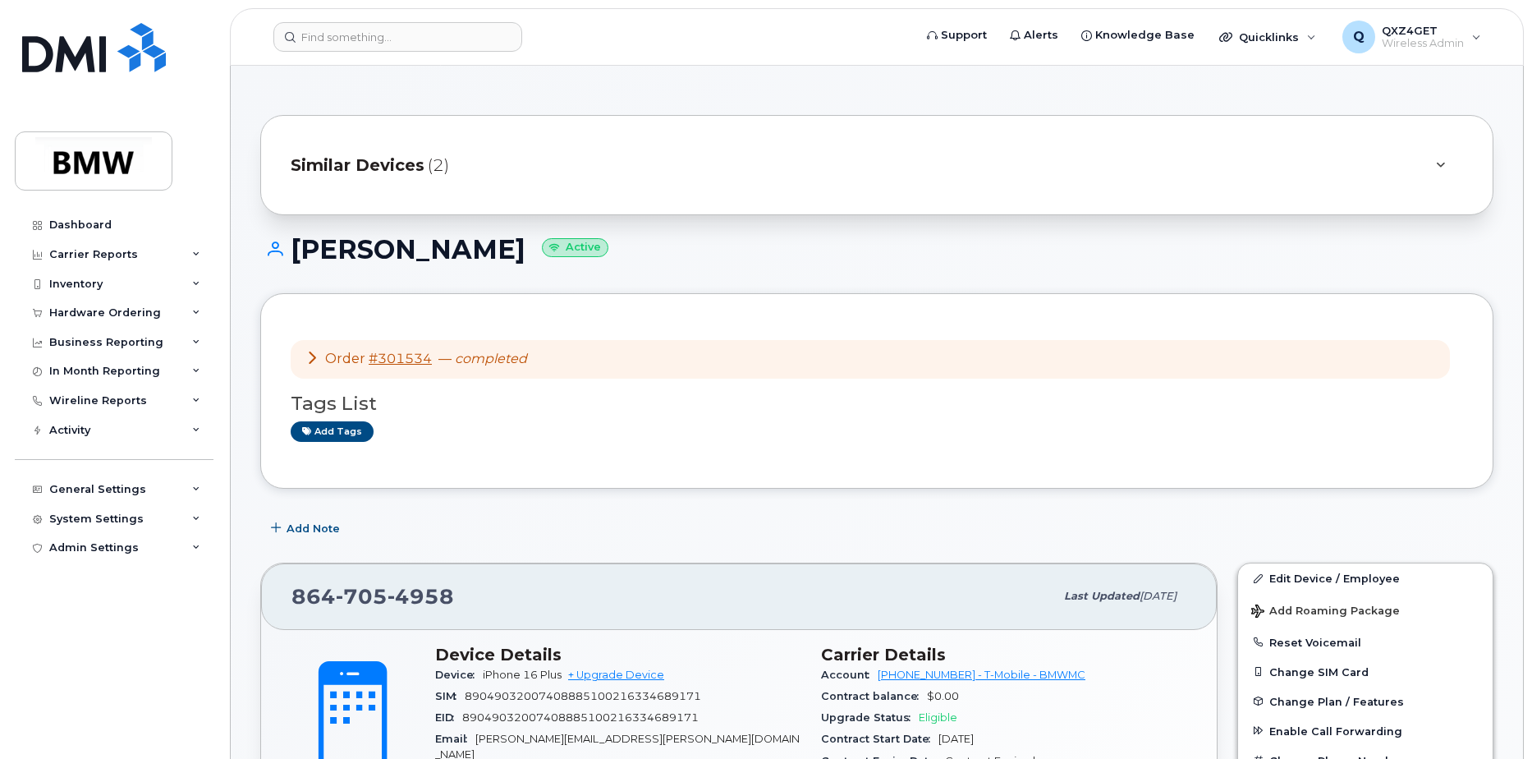
scroll to position [82, 0]
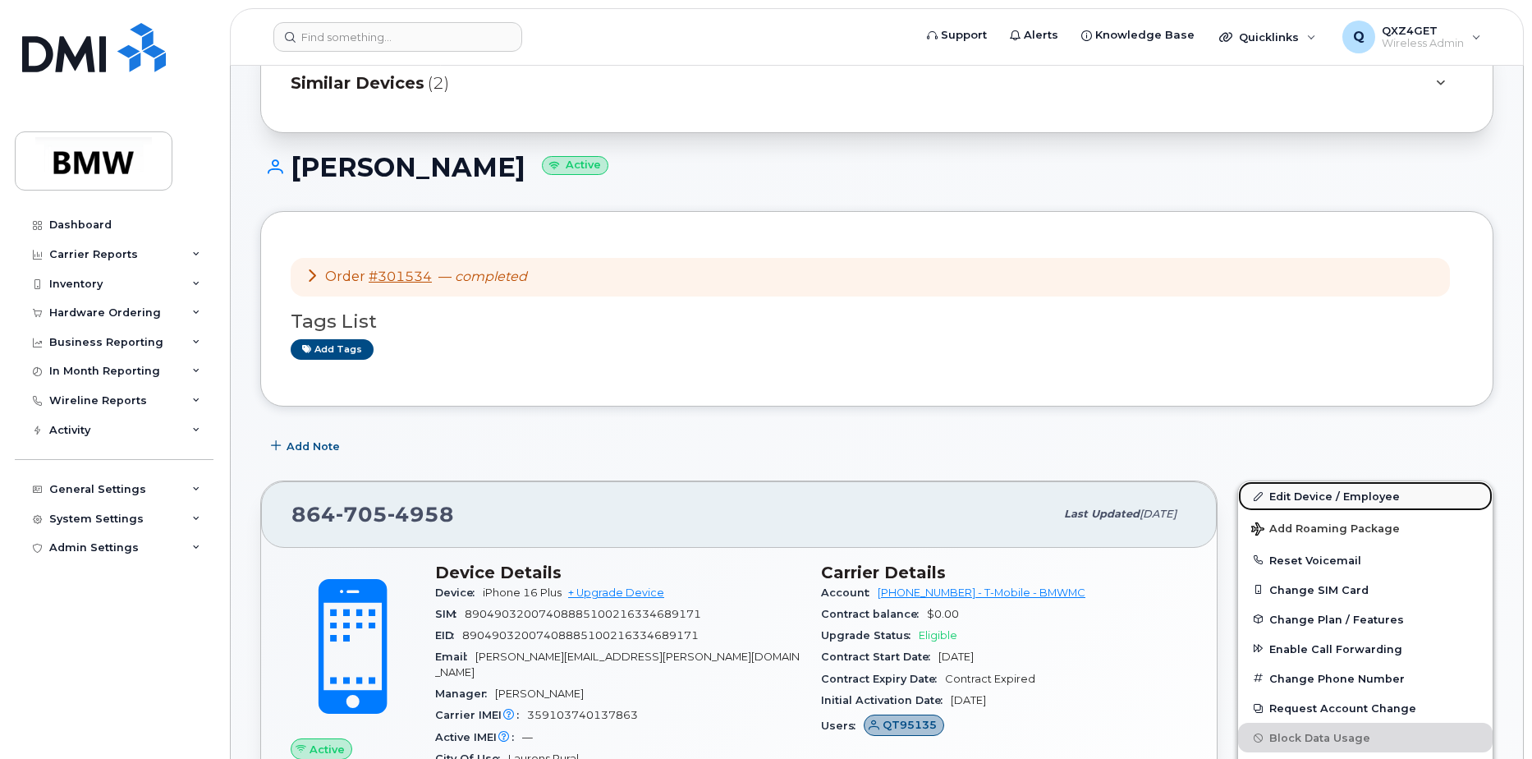
click at [1287, 497] on link "Edit Device / Employee" at bounding box center [1365, 496] width 255 height 30
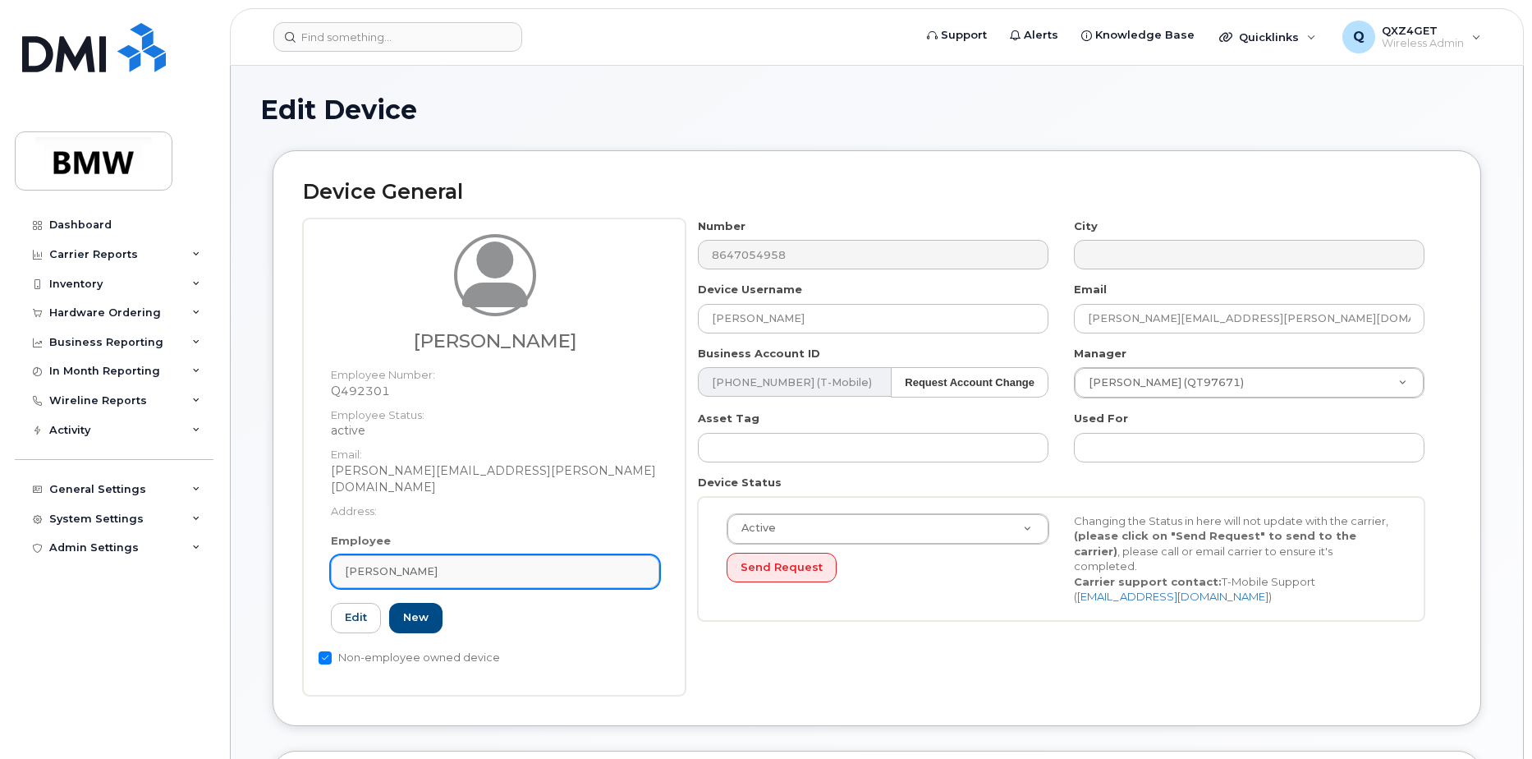
click at [450, 563] on div "Peter Valencia" at bounding box center [495, 571] width 300 height 16
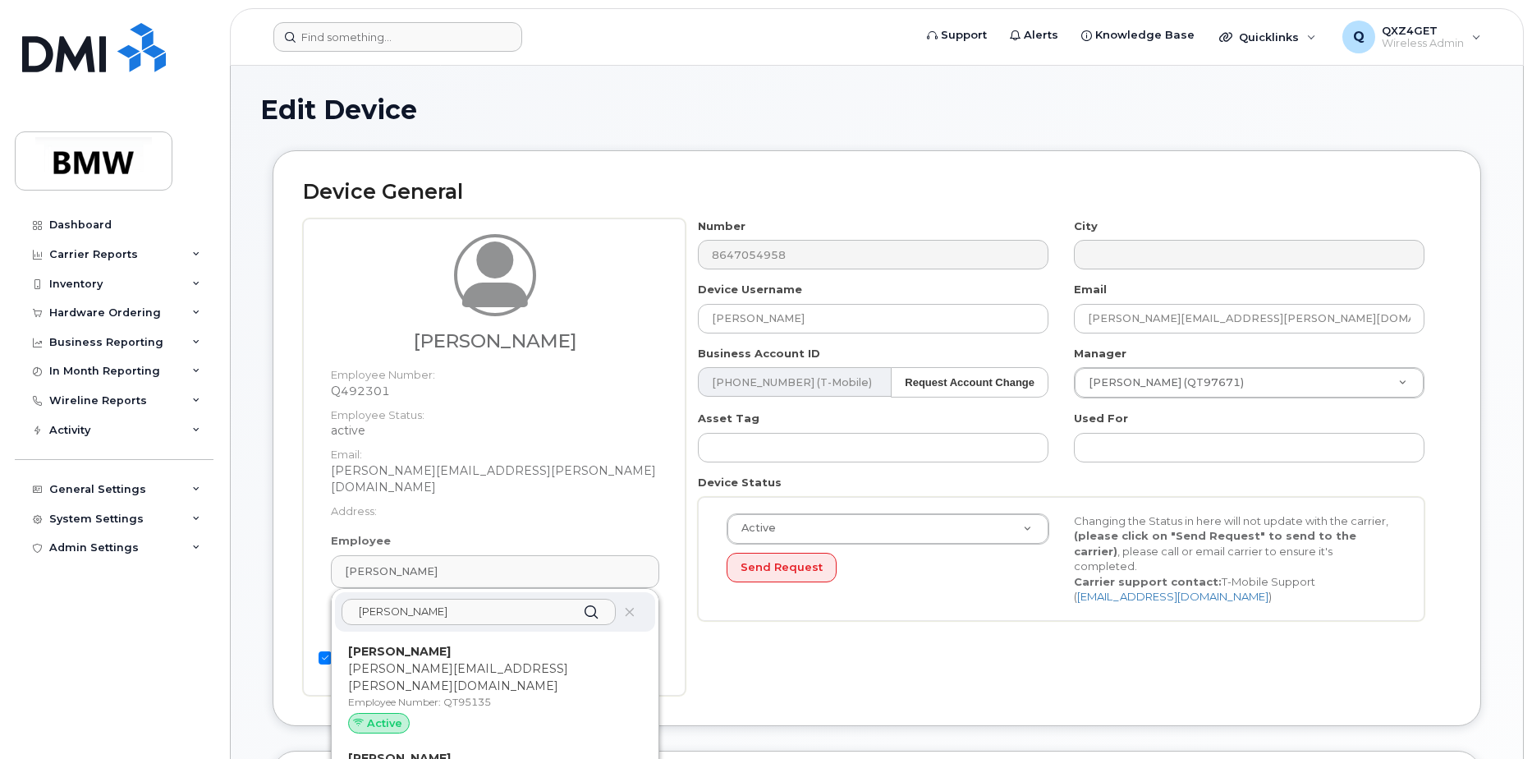
type input "jonathan D"
click at [413, 644] on strong "Jonathan DeVall" at bounding box center [399, 651] width 103 height 15
type input "QT95135"
type input "Jonathan DeVall"
type input "jonathan.devall@bmwmc.com"
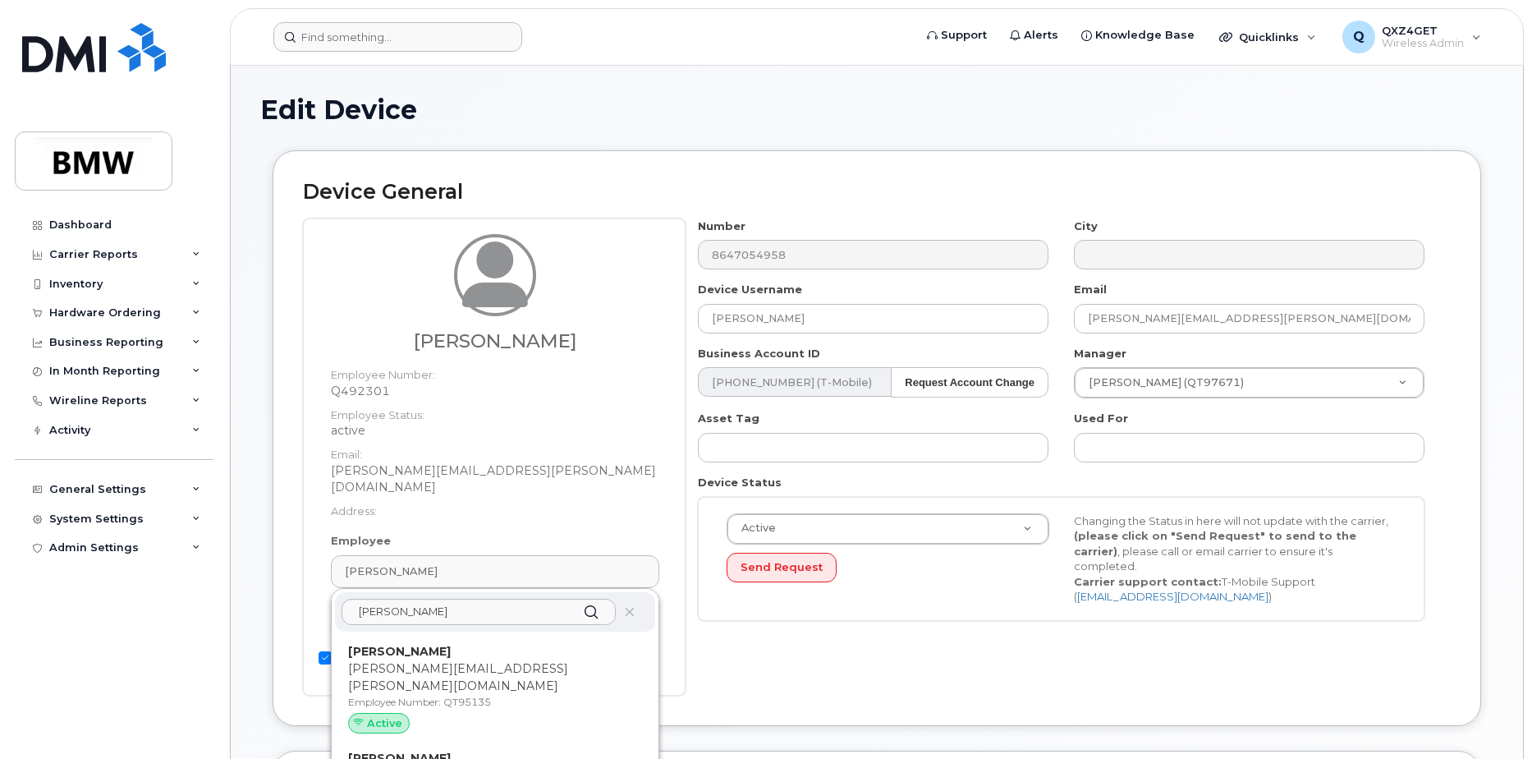
type input "14966777"
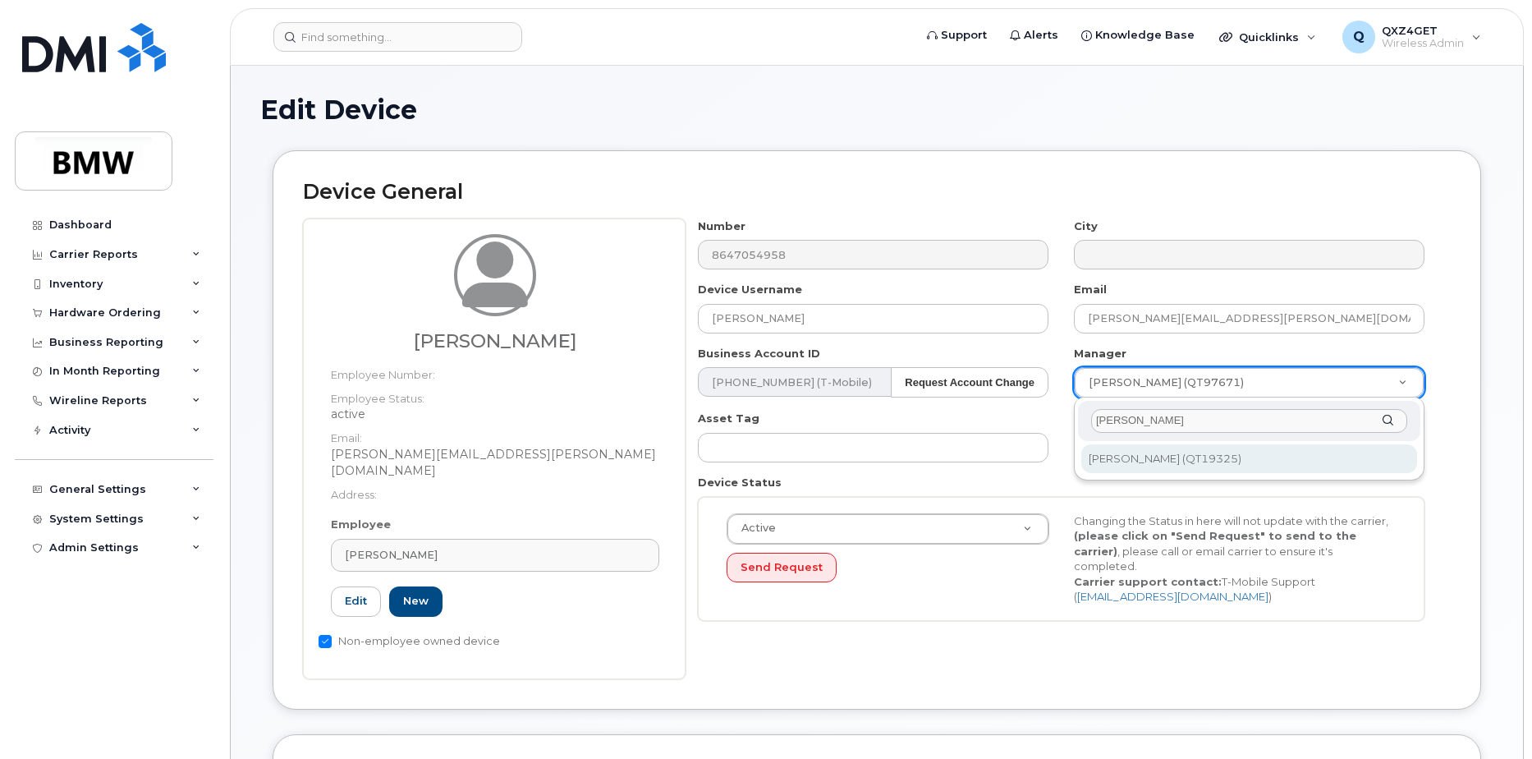
type input "trent Gr"
type input "1895498"
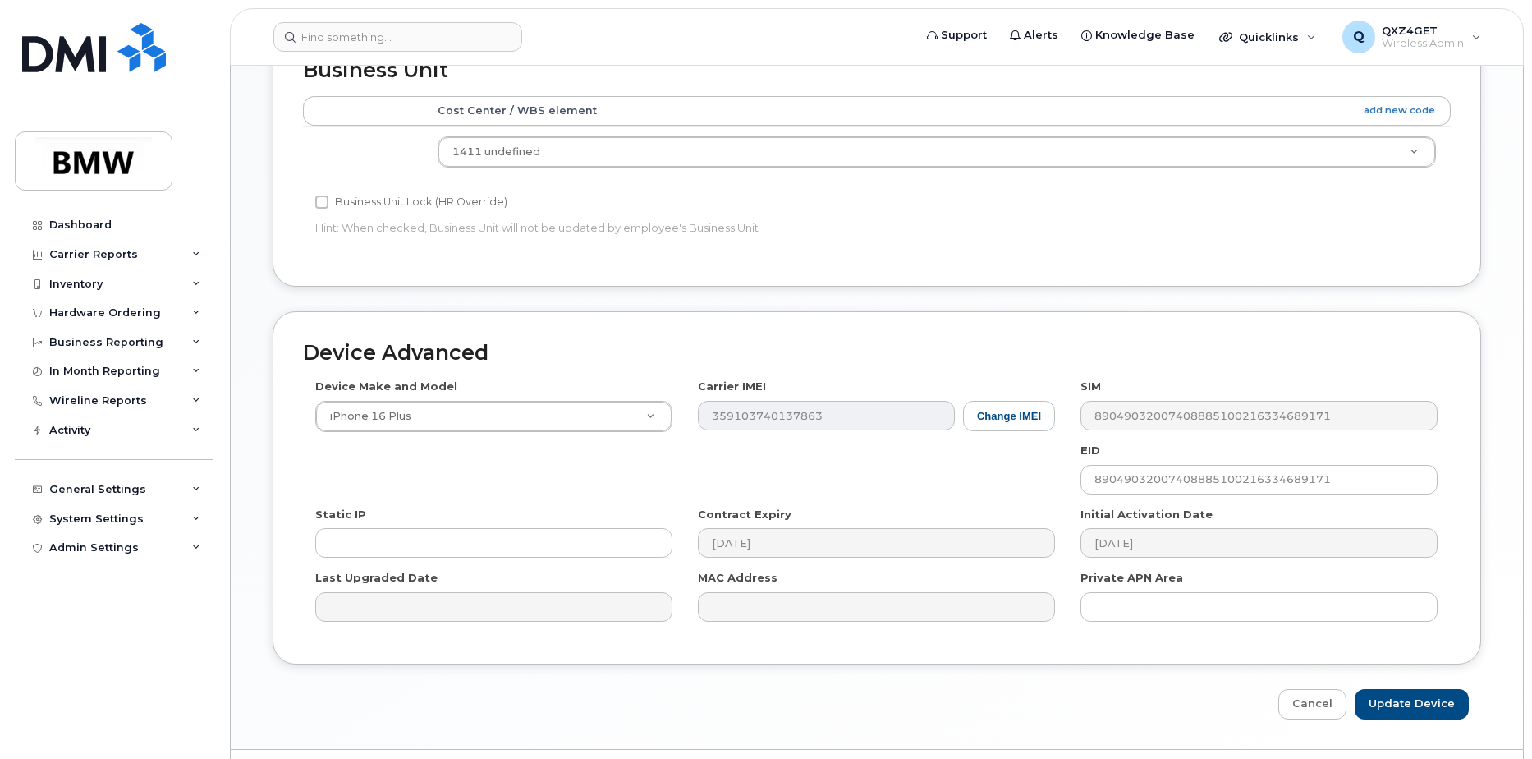
scroll to position [732, 0]
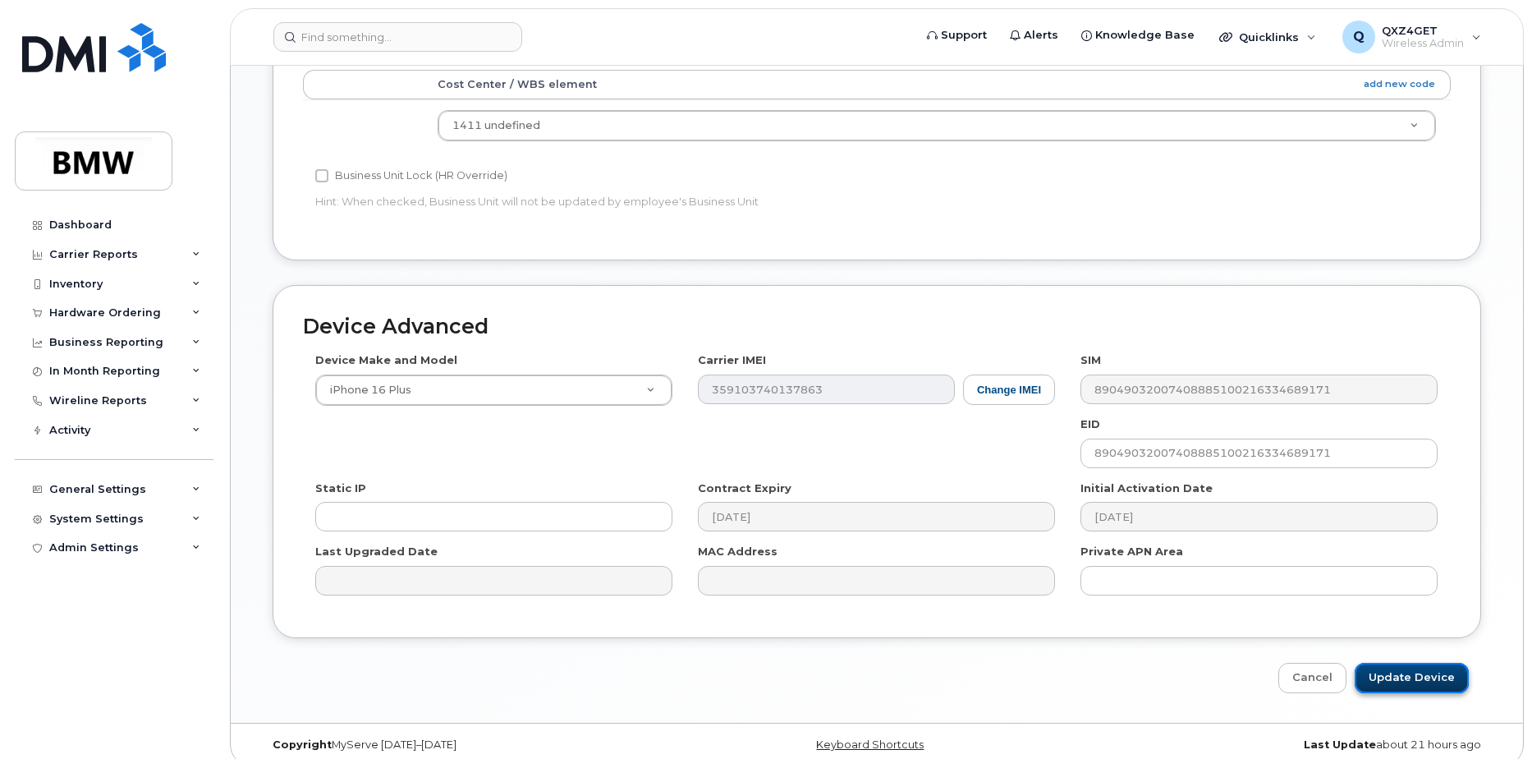
click at [1438, 663] on input "Update Device" at bounding box center [1412, 678] width 114 height 30
type input "Saving..."
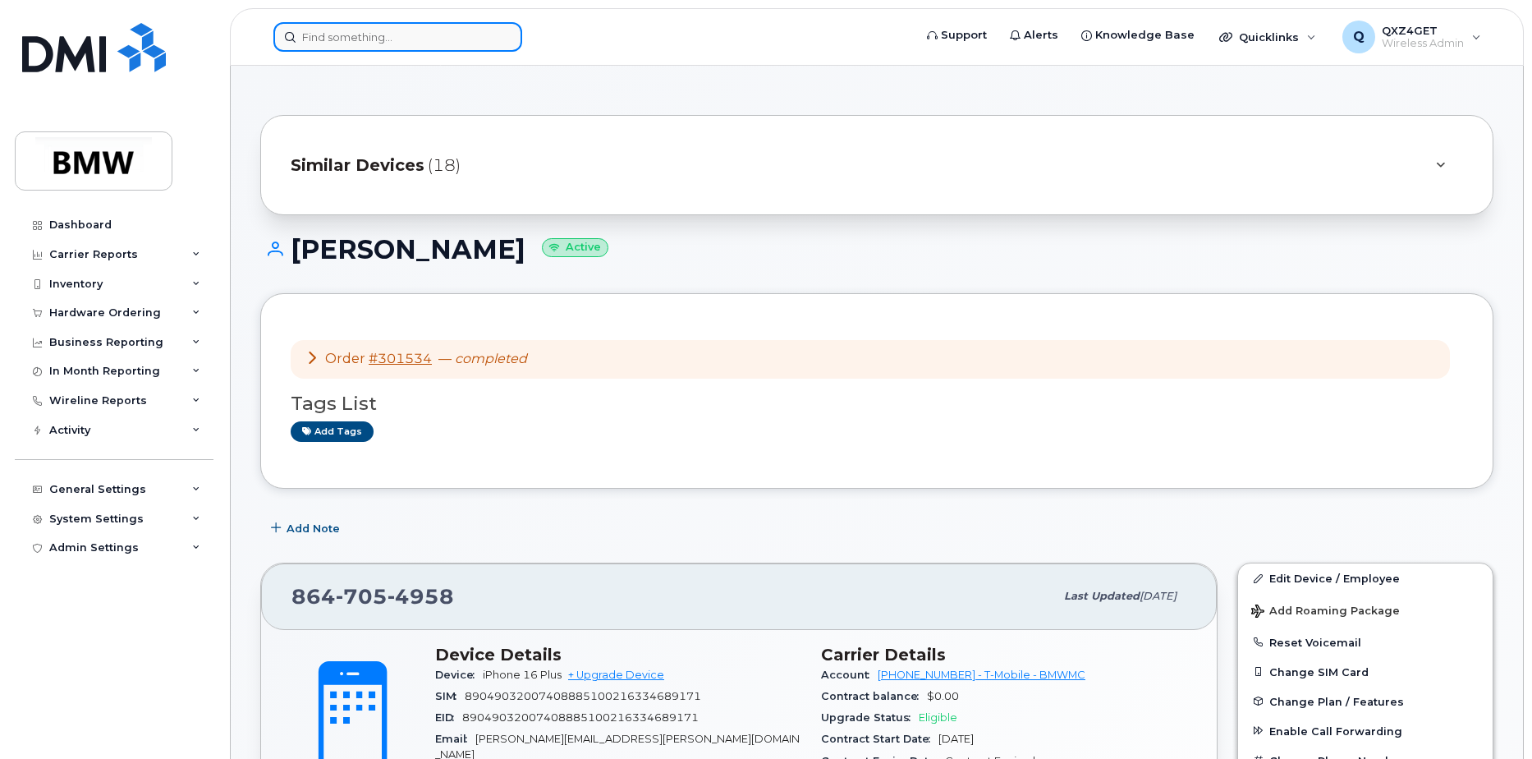
click at [367, 39] on input at bounding box center [397, 37] width 249 height 30
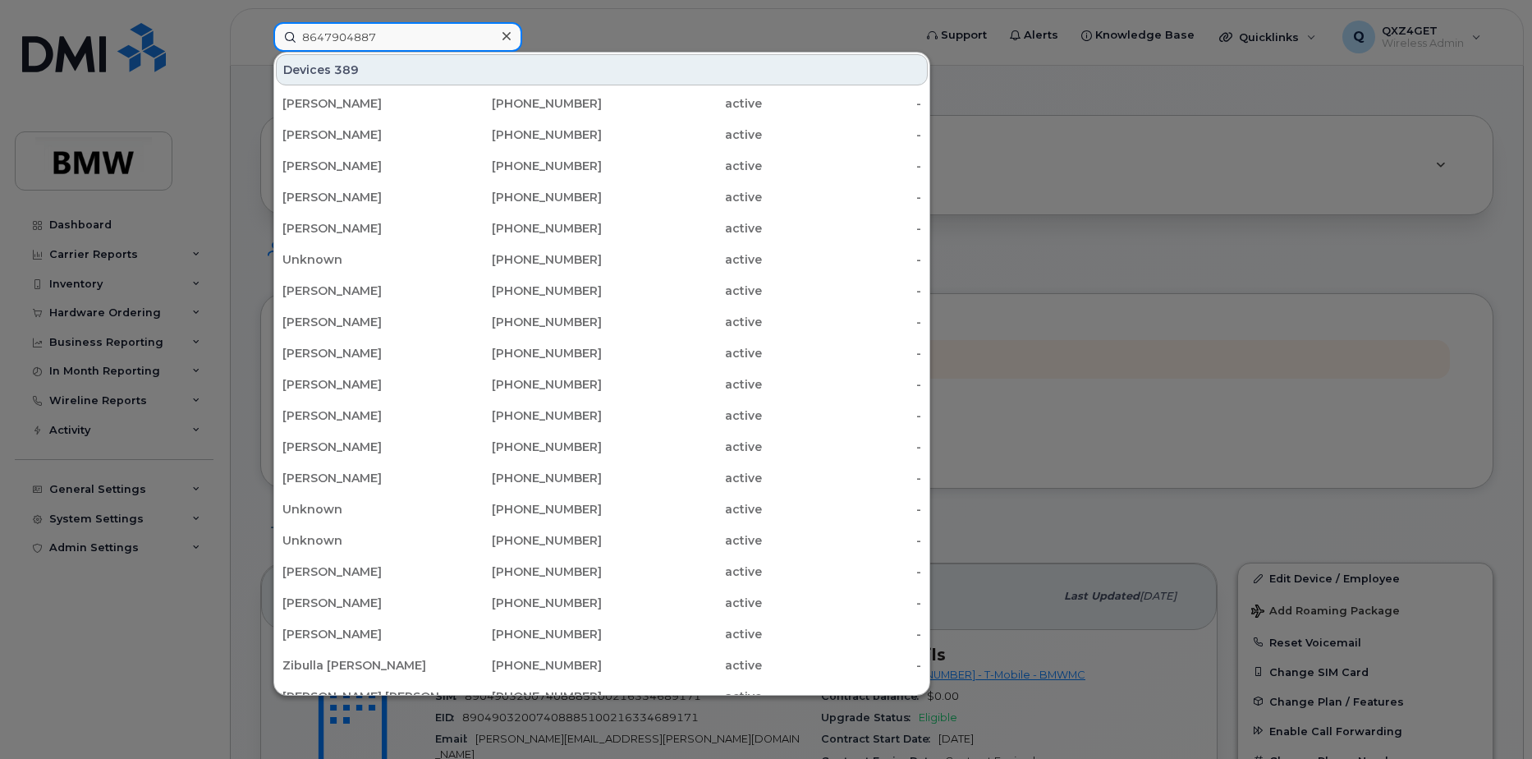
type input "8647904887"
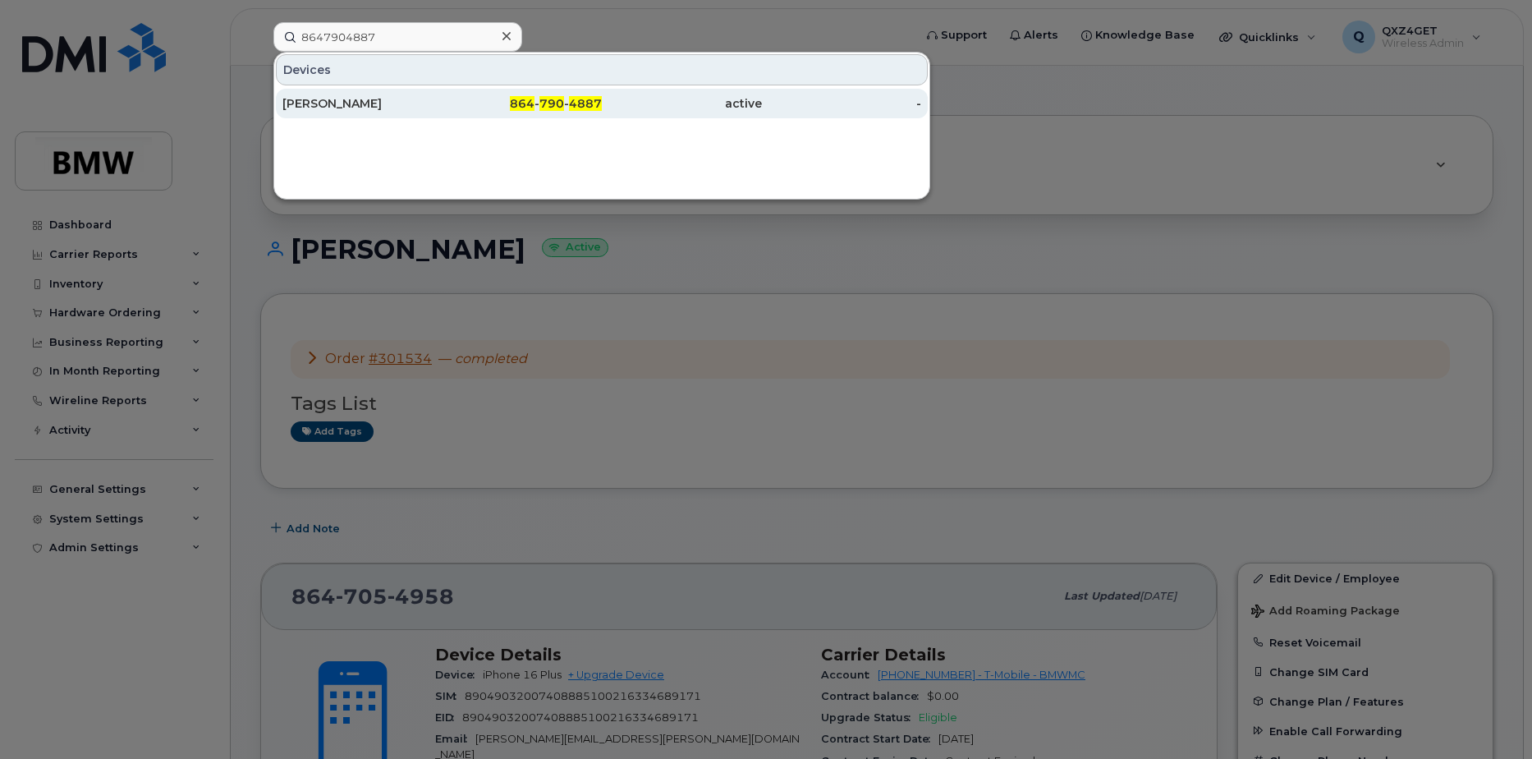
click at [319, 102] on div "Nick Xanos" at bounding box center [362, 103] width 160 height 16
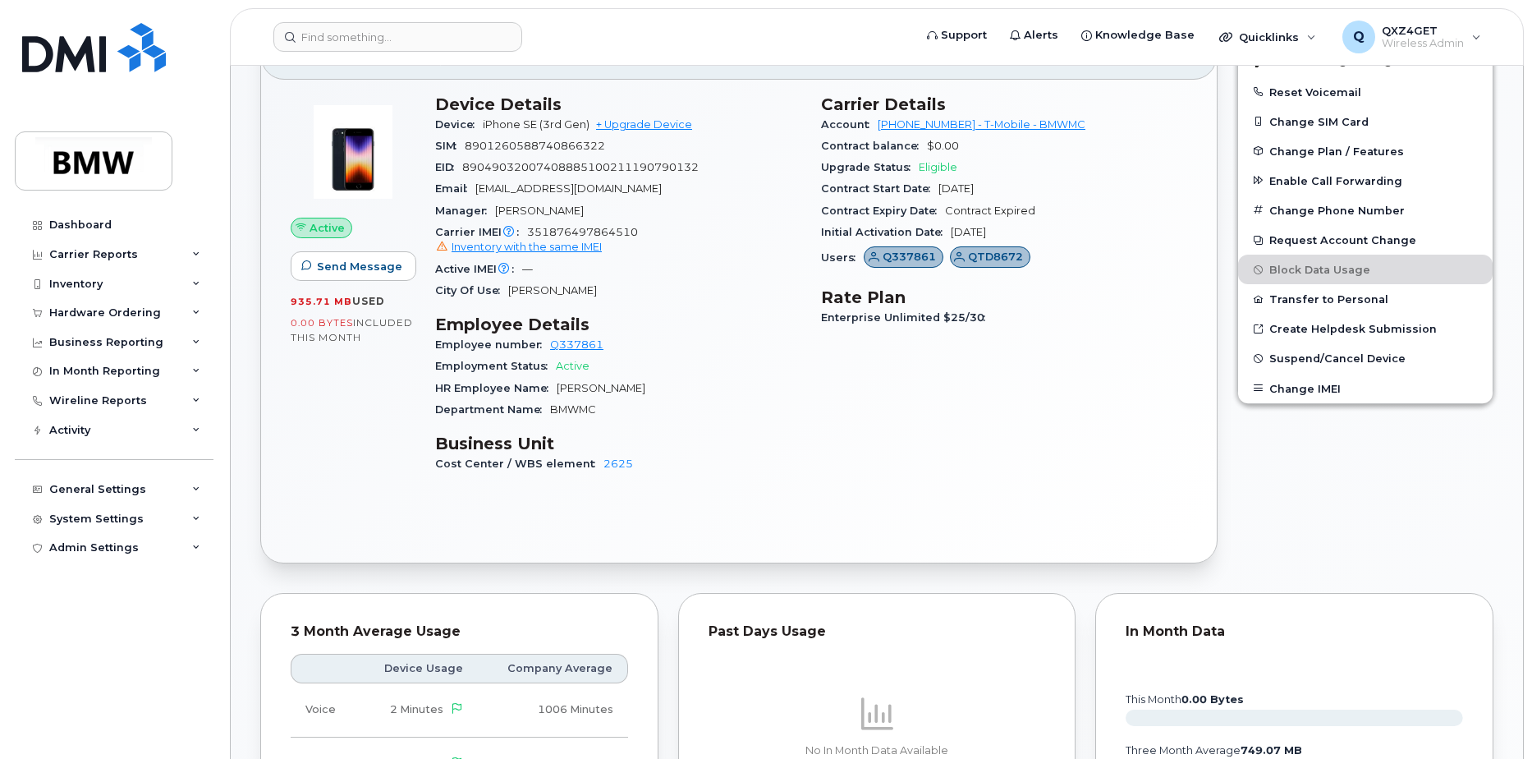
scroll to position [328, 0]
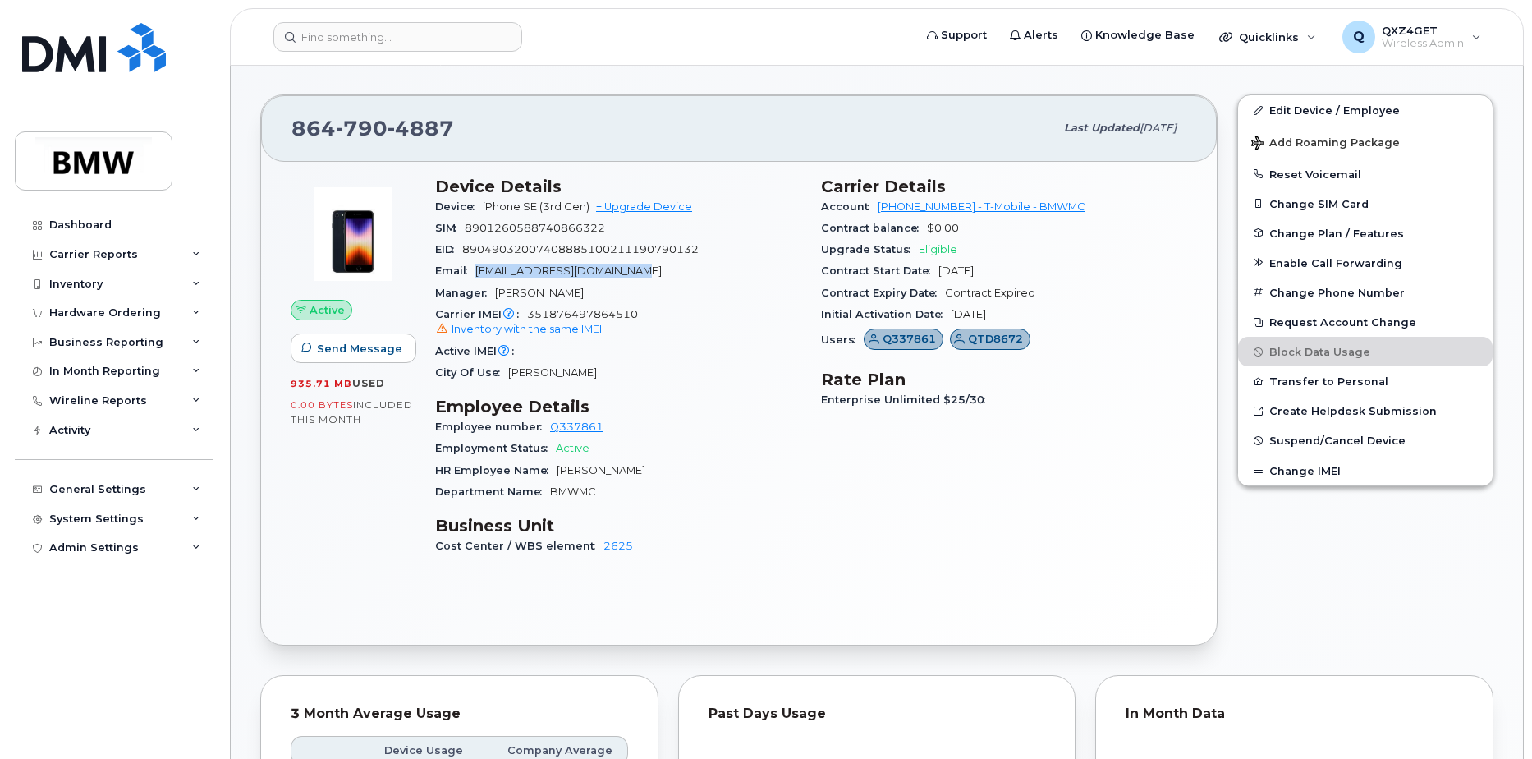
drag, startPoint x: 646, startPoint y: 274, endPoint x: 480, endPoint y: 275, distance: 165.8
click at [480, 275] on div "Email bartlomiej.albinski@bmw.de" at bounding box center [618, 270] width 366 height 21
copy span "bartlomiej.albinski@bmw.de"
click at [1288, 114] on link "Edit Device / Employee" at bounding box center [1365, 110] width 255 height 30
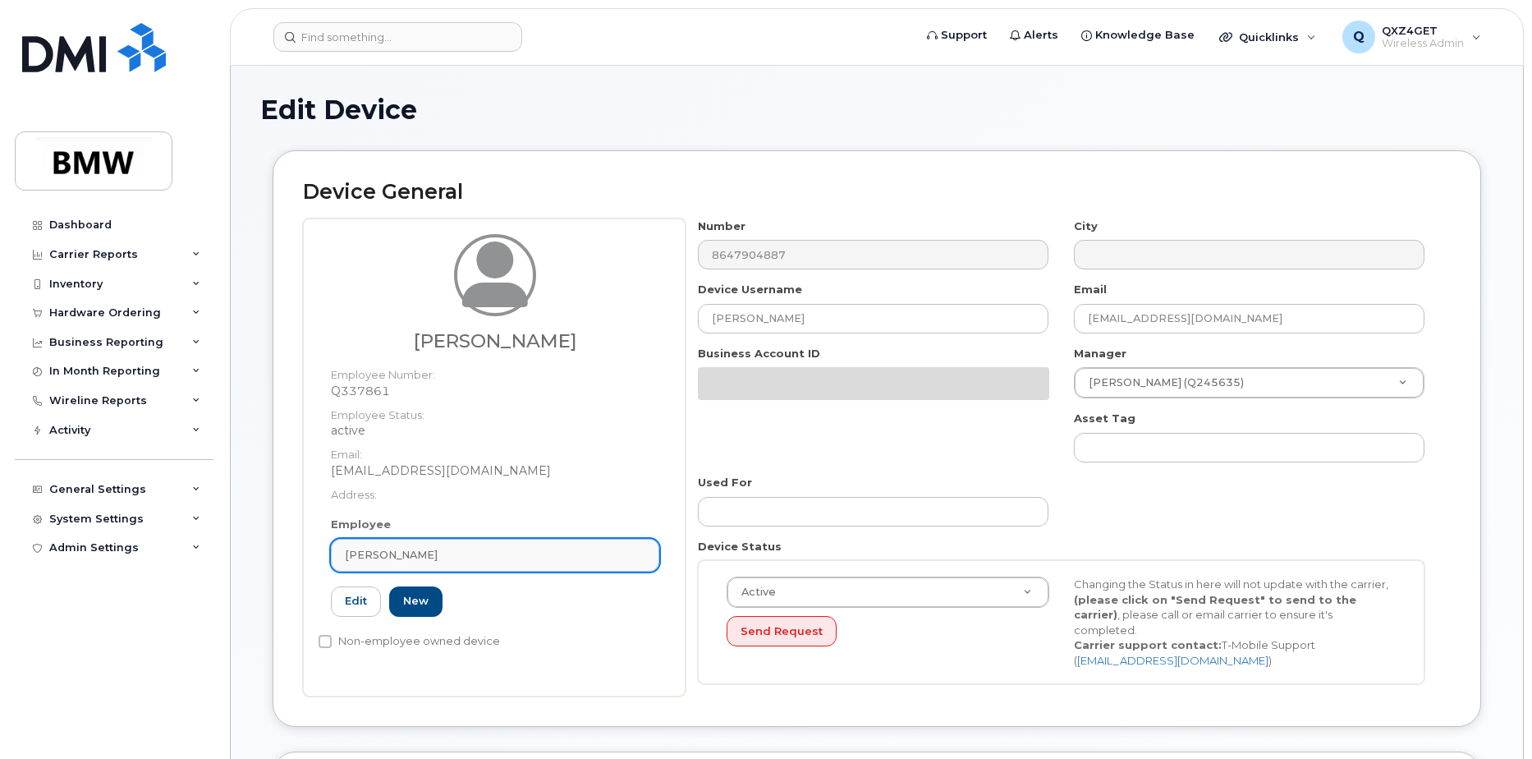
click at [465, 554] on div "[PERSON_NAME]" at bounding box center [495, 555] width 300 height 16
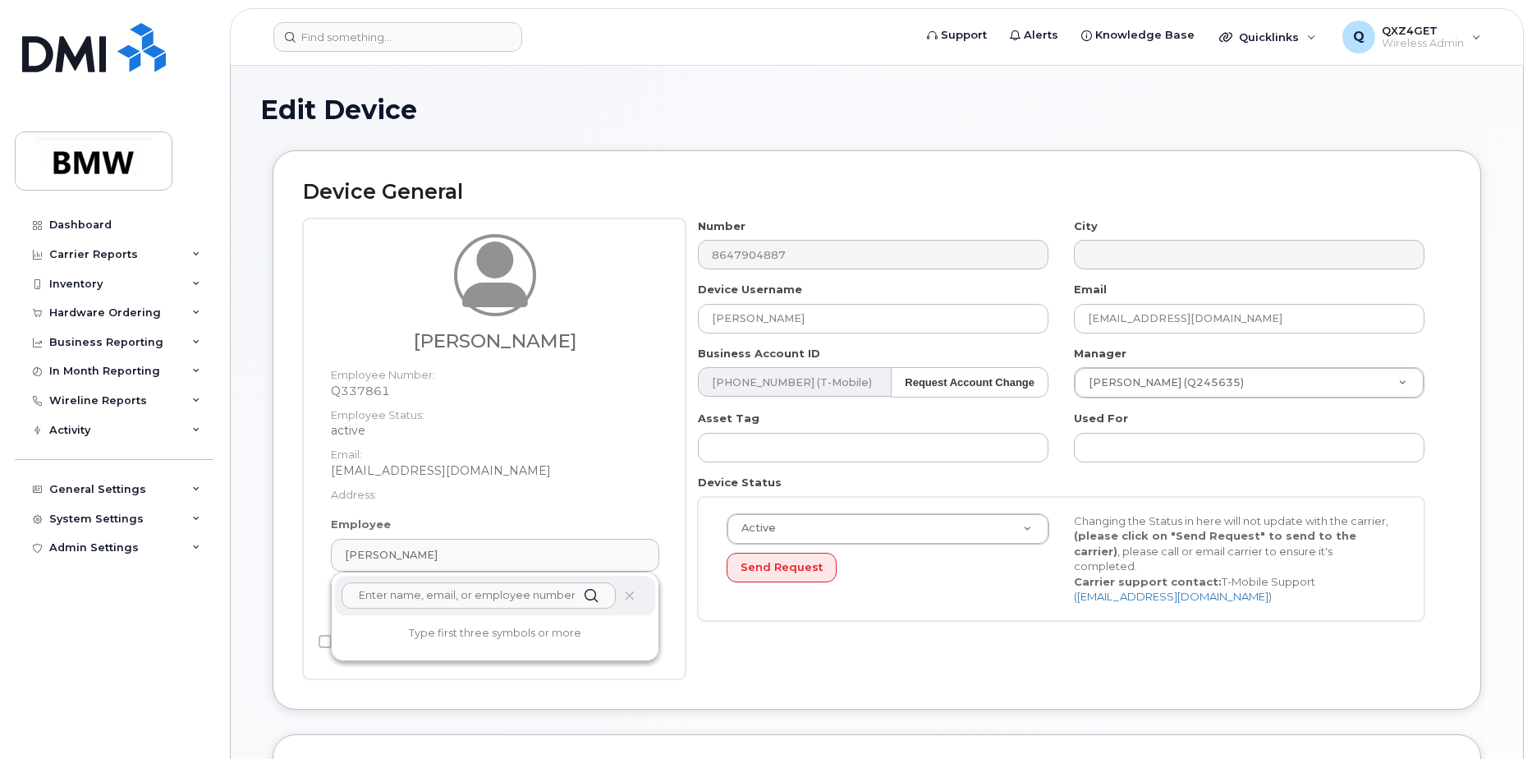
paste input "[EMAIL_ADDRESS][DOMAIN_NAME]"
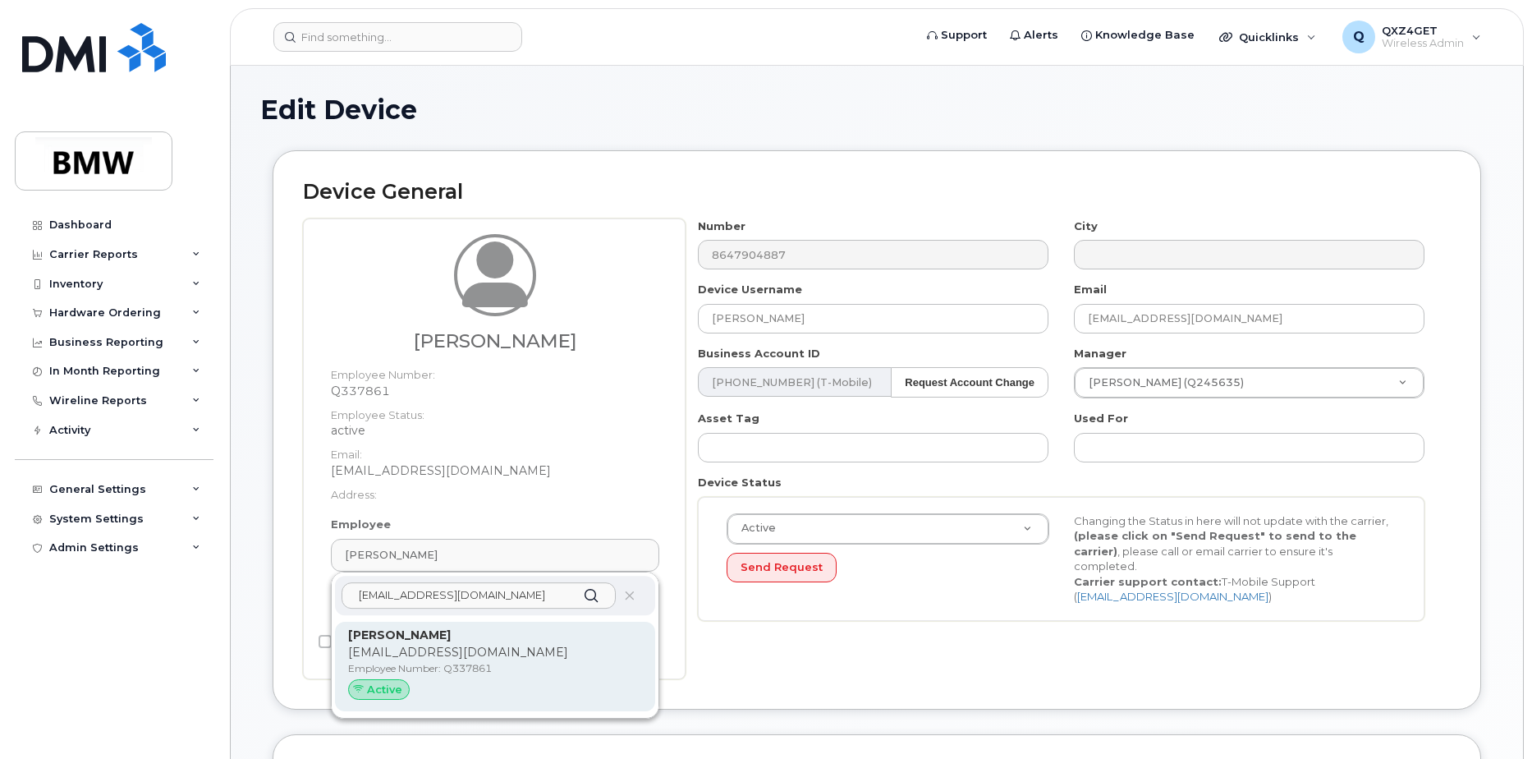
type input "[EMAIL_ADDRESS][DOMAIN_NAME]"
click at [449, 651] on p "[EMAIL_ADDRESS][DOMAIN_NAME]" at bounding box center [495, 652] width 294 height 17
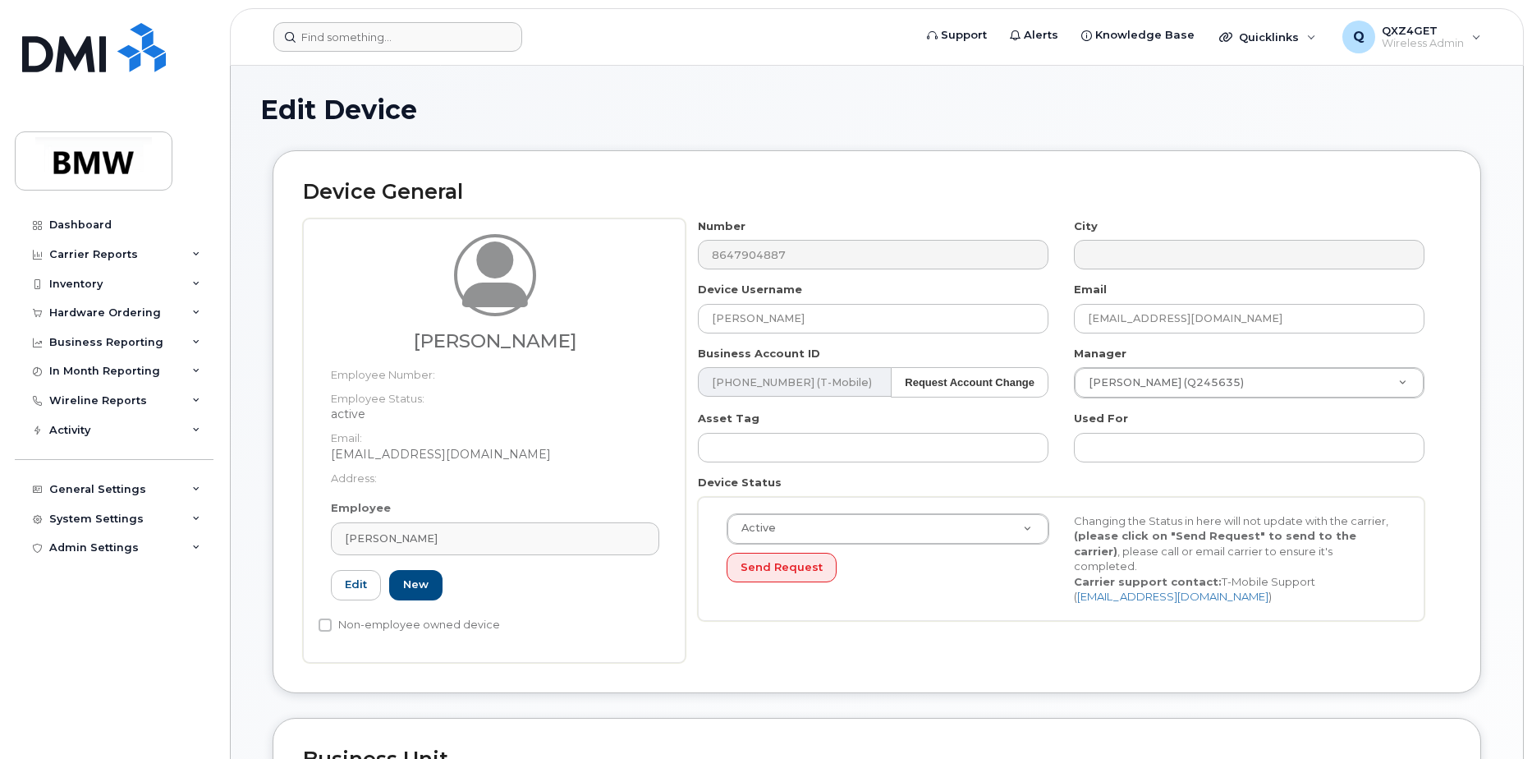
type input "[PERSON_NAME]"
type input "29610048"
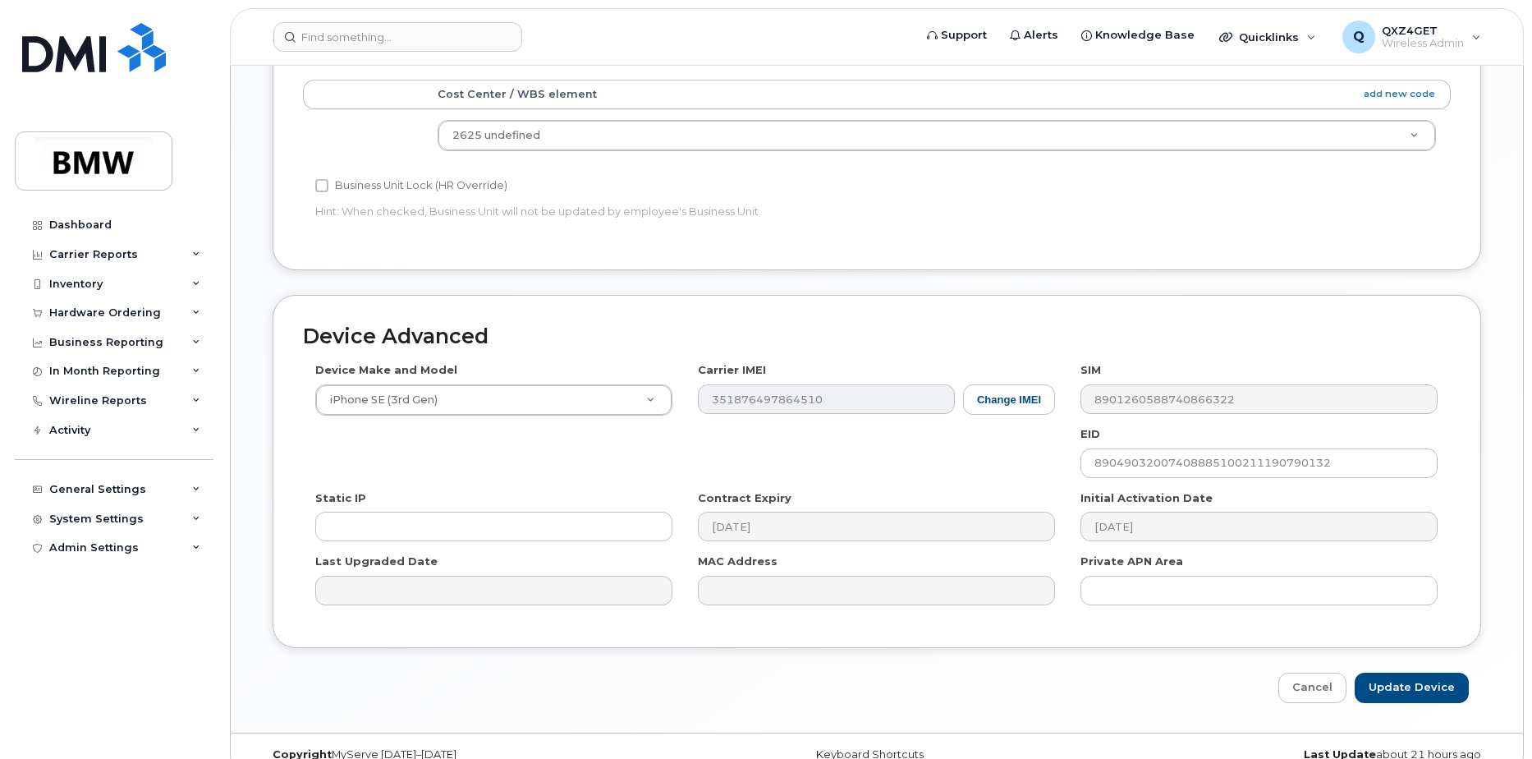
scroll to position [732, 0]
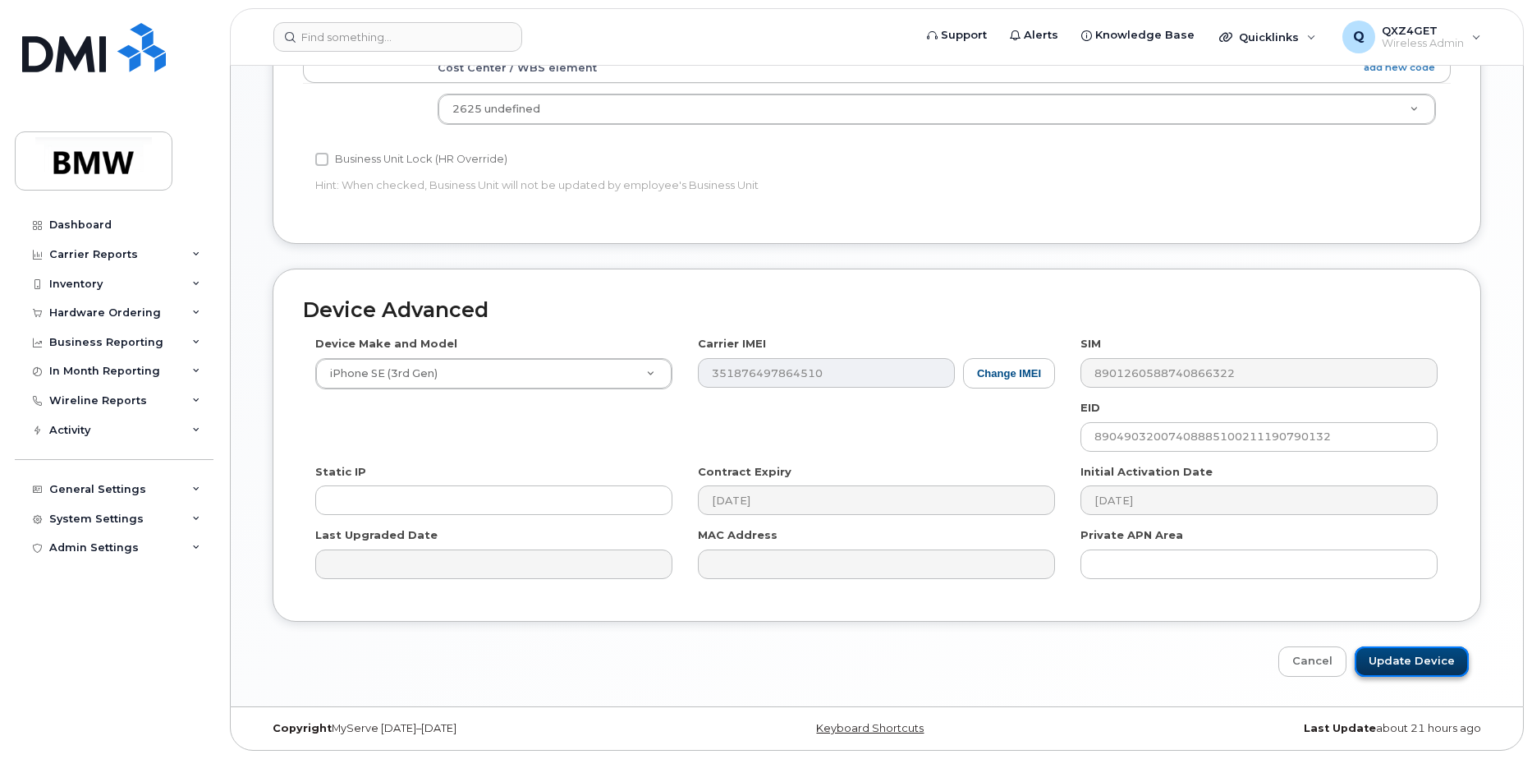
click at [1416, 652] on input "Update Device" at bounding box center [1412, 661] width 114 height 30
type input "Saving..."
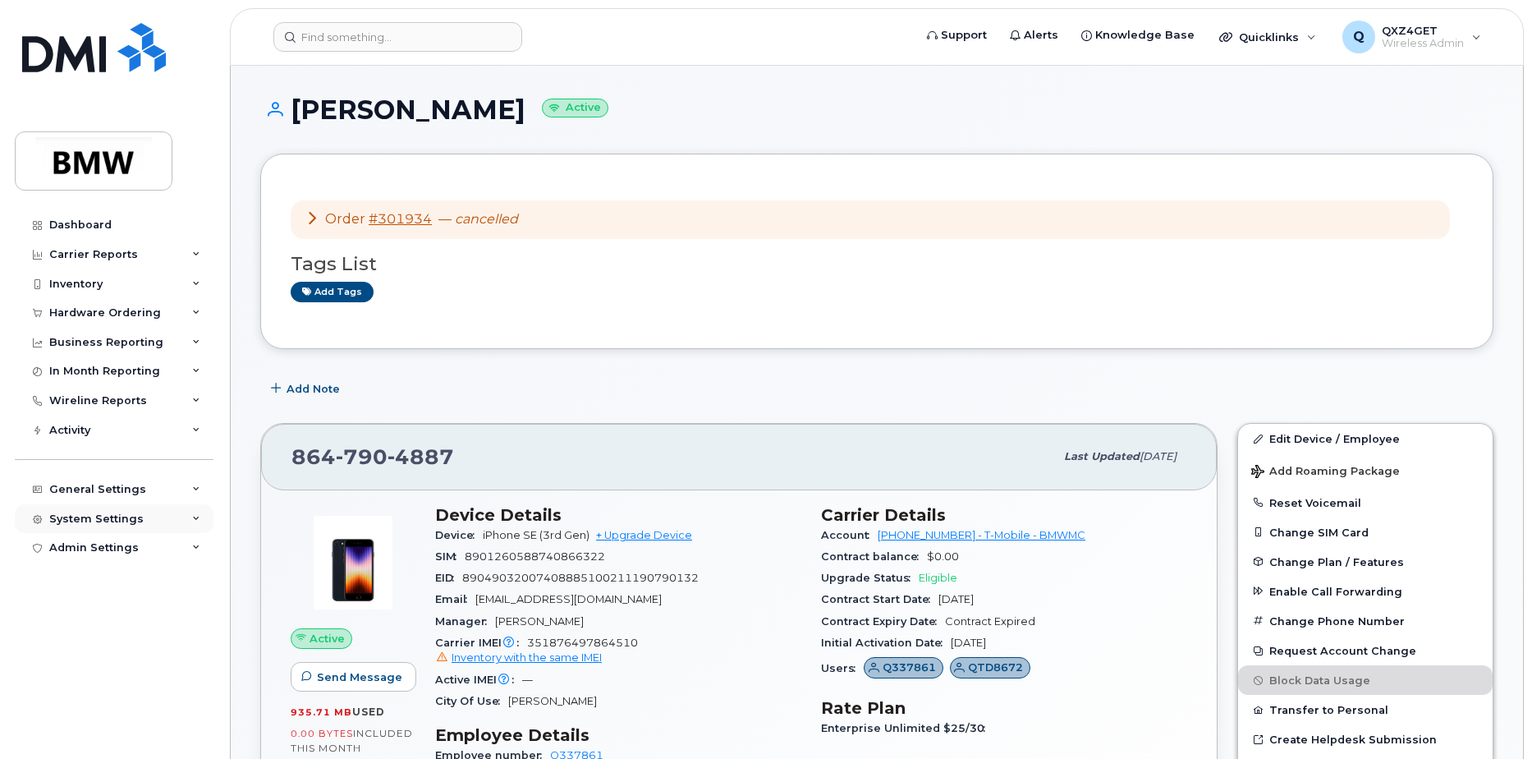
click at [112, 516] on div "System Settings" at bounding box center [96, 518] width 94 height 13
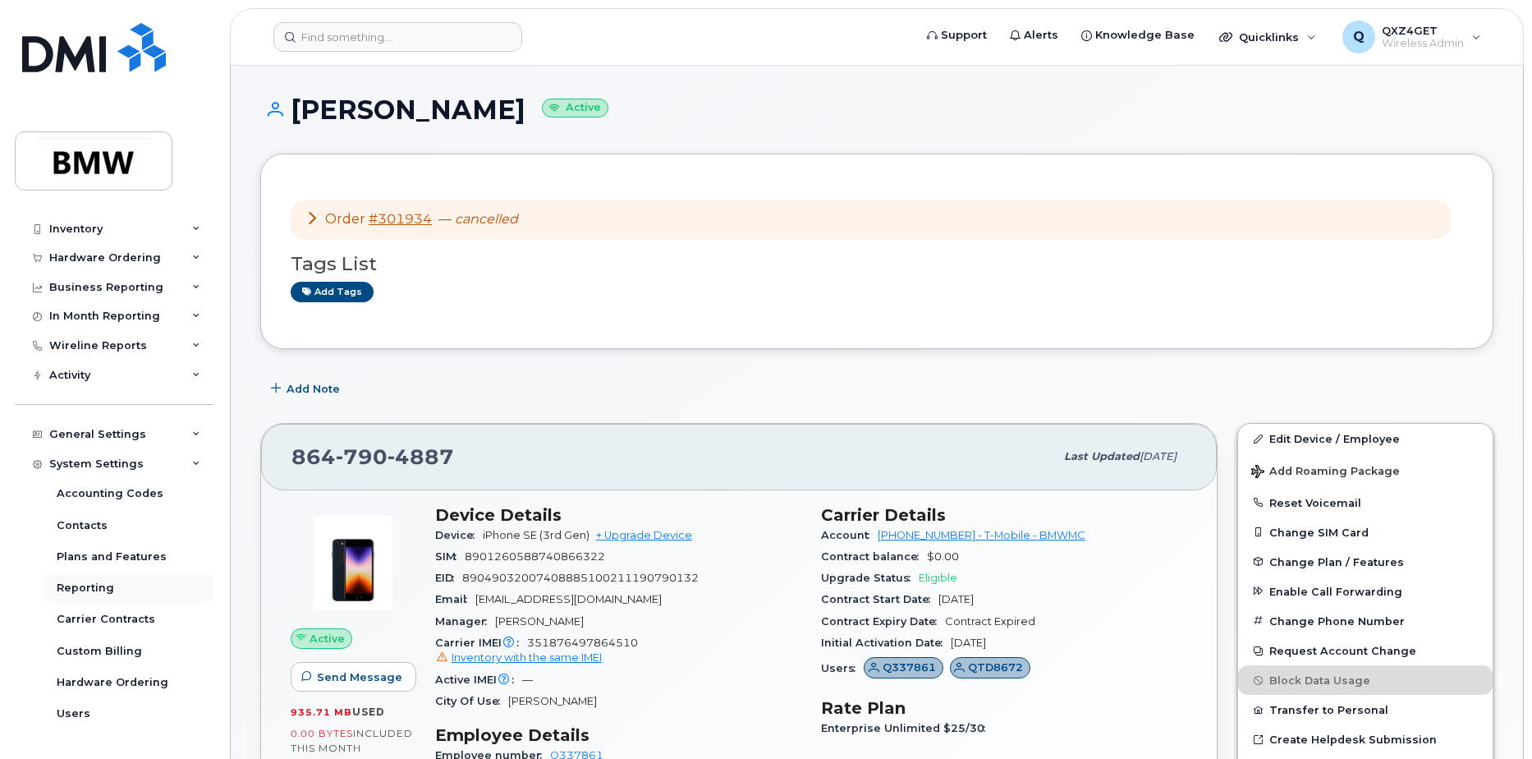
scroll to position [111, 0]
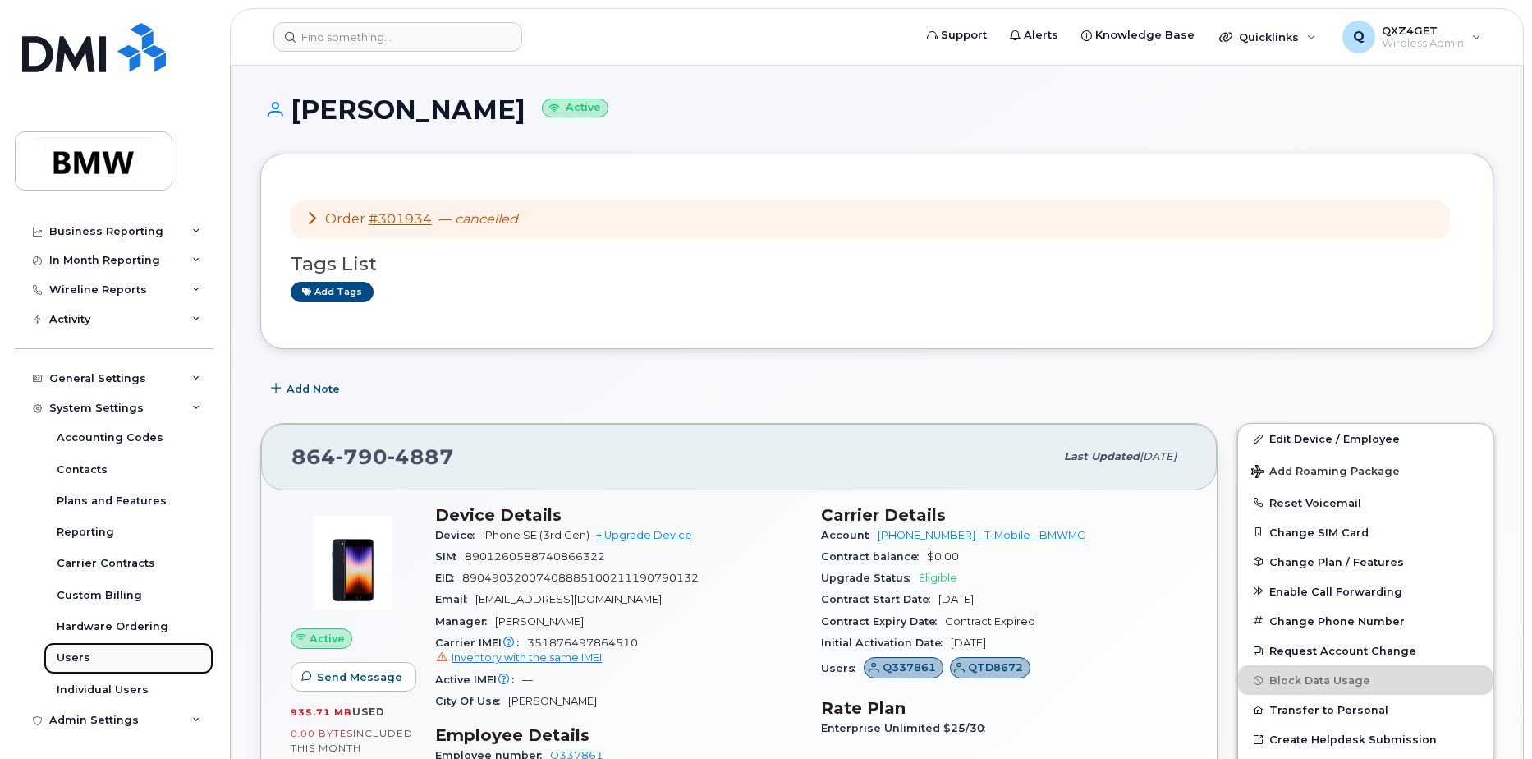
click at [73, 657] on div "Users" at bounding box center [74, 657] width 34 height 15
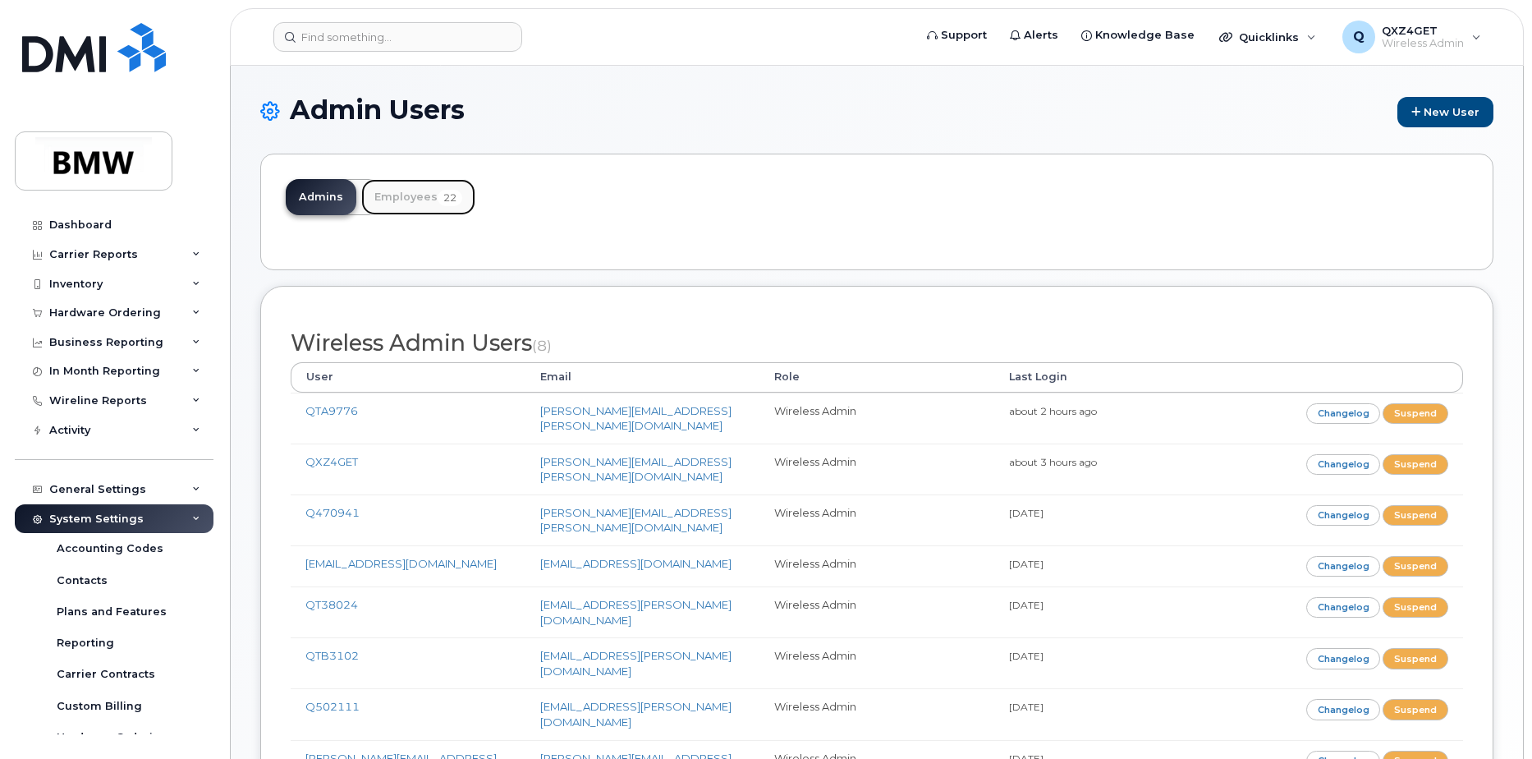
click at [401, 196] on link "Employees 22" at bounding box center [418, 197] width 114 height 36
click at [412, 200] on link "Employees 22" at bounding box center [418, 197] width 114 height 36
click at [415, 168] on div "Admins Employees 22" at bounding box center [876, 212] width 1233 height 117
drag, startPoint x: 404, startPoint y: 205, endPoint x: 413, endPoint y: 200, distance: 10.3
click at [405, 205] on link "Employees 22" at bounding box center [418, 197] width 114 height 36
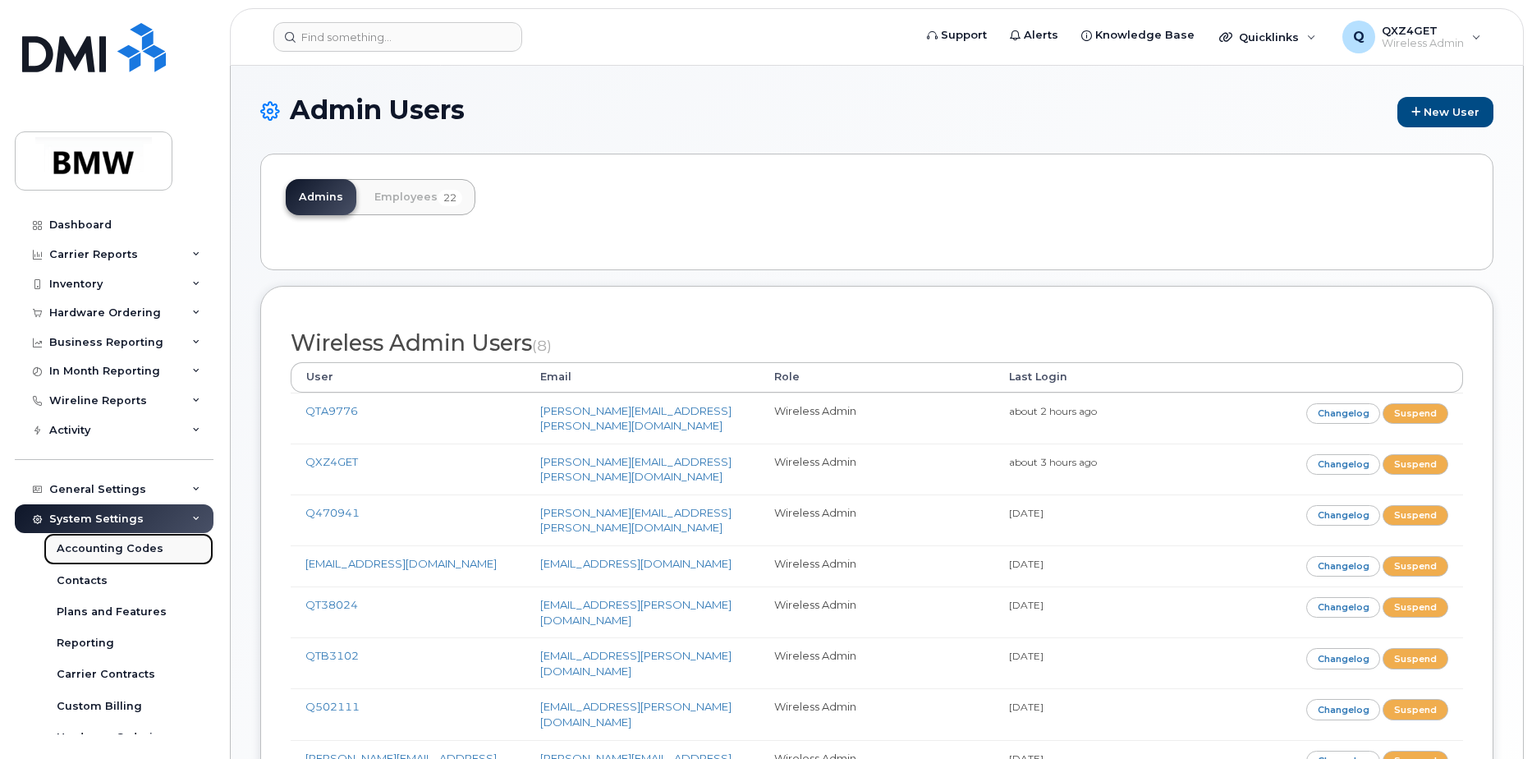
drag, startPoint x: 75, startPoint y: 517, endPoint x: 71, endPoint y: 550, distance: 33.0
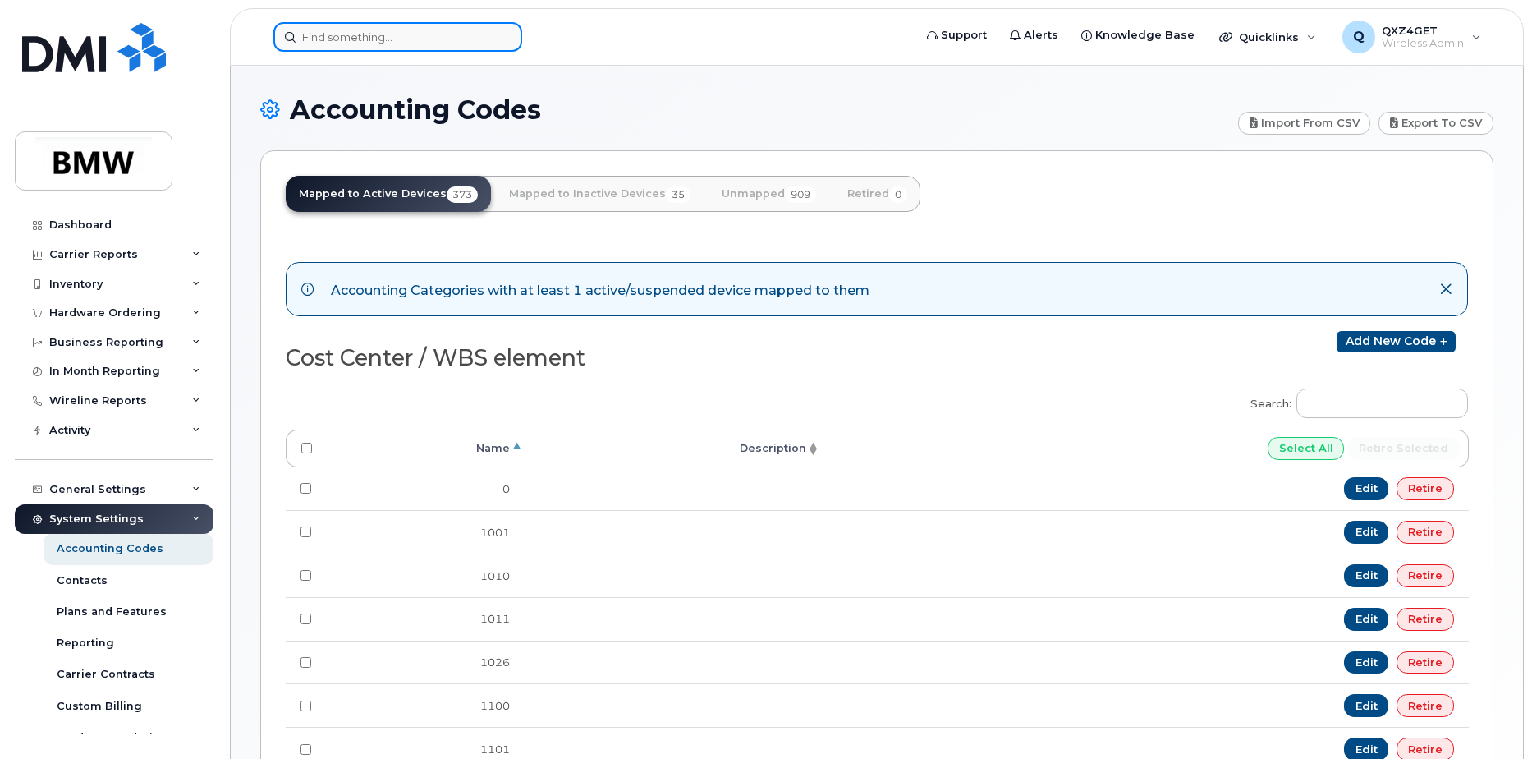
click at [320, 30] on input at bounding box center [397, 37] width 249 height 30
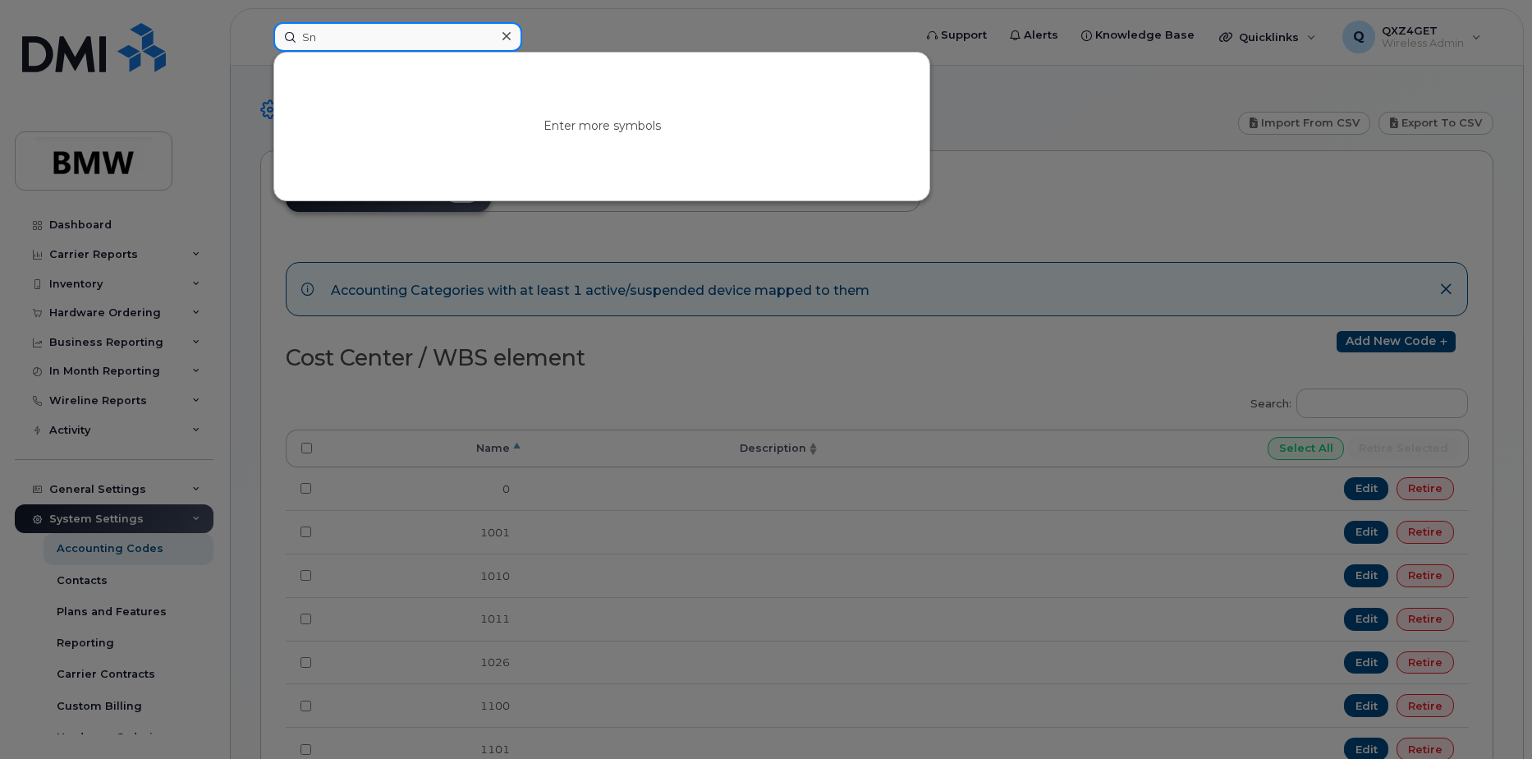
type input "S"
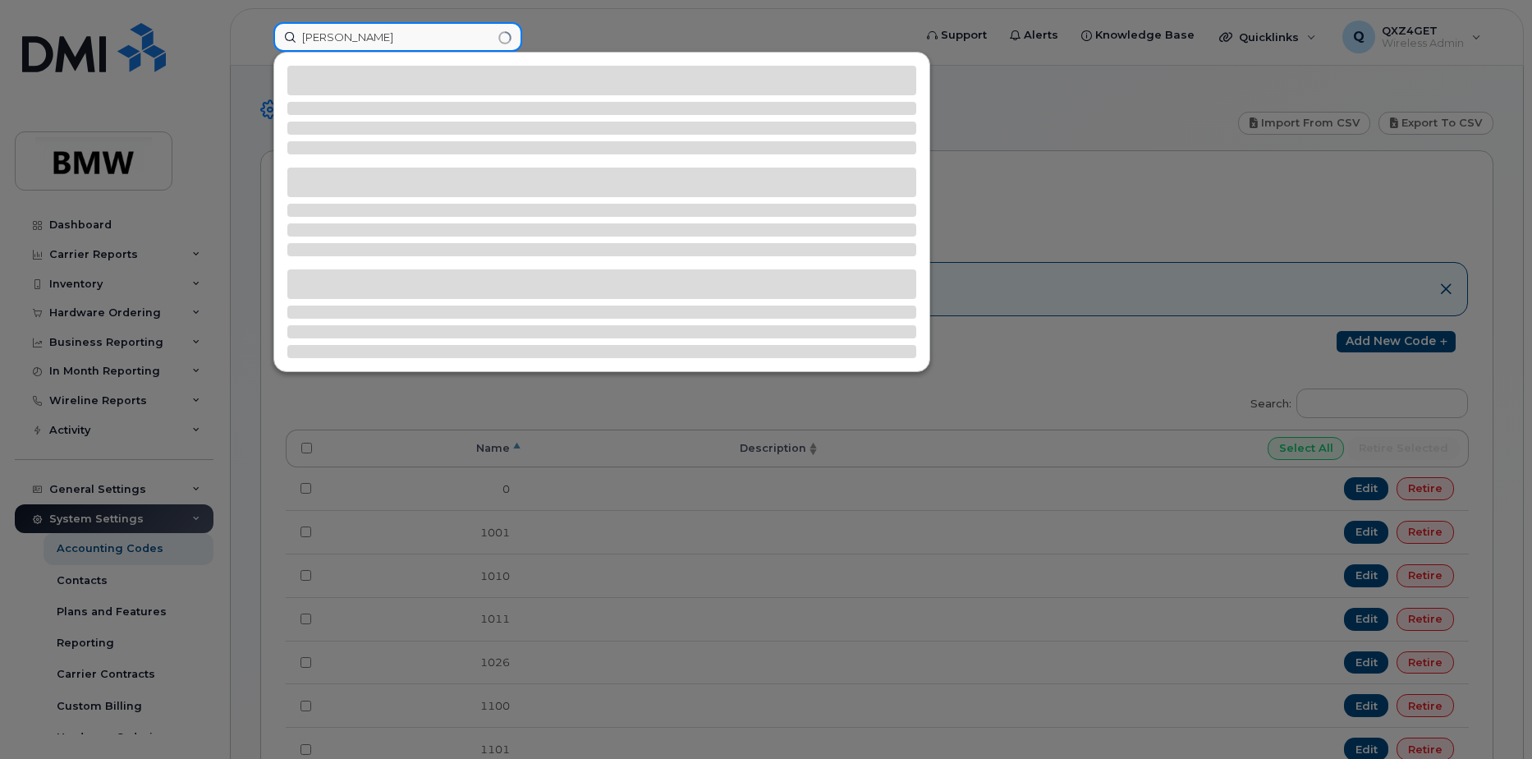
type input "[PERSON_NAME]"
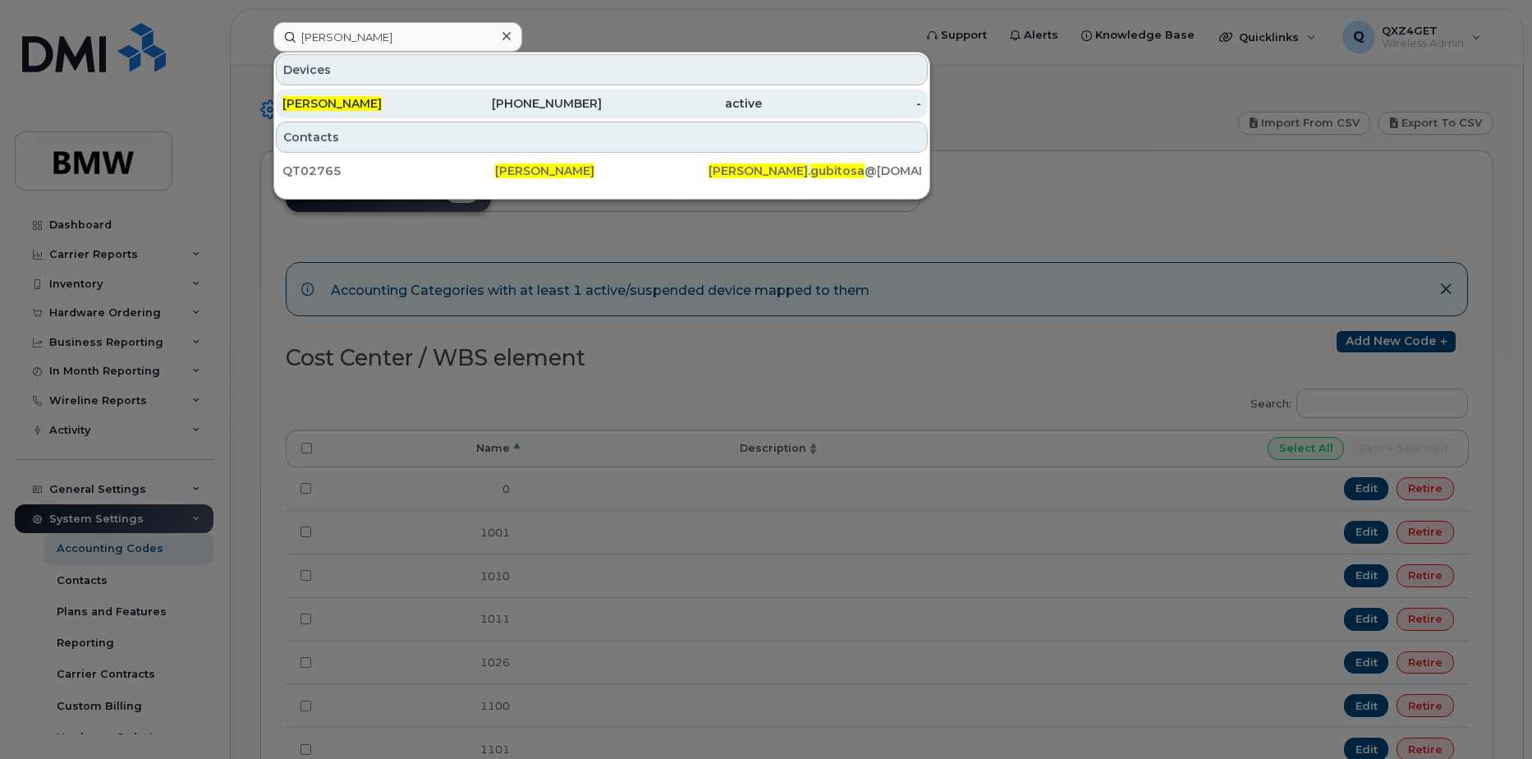
click at [541, 111] on div "[PHONE_NUMBER]" at bounding box center [523, 103] width 160 height 16
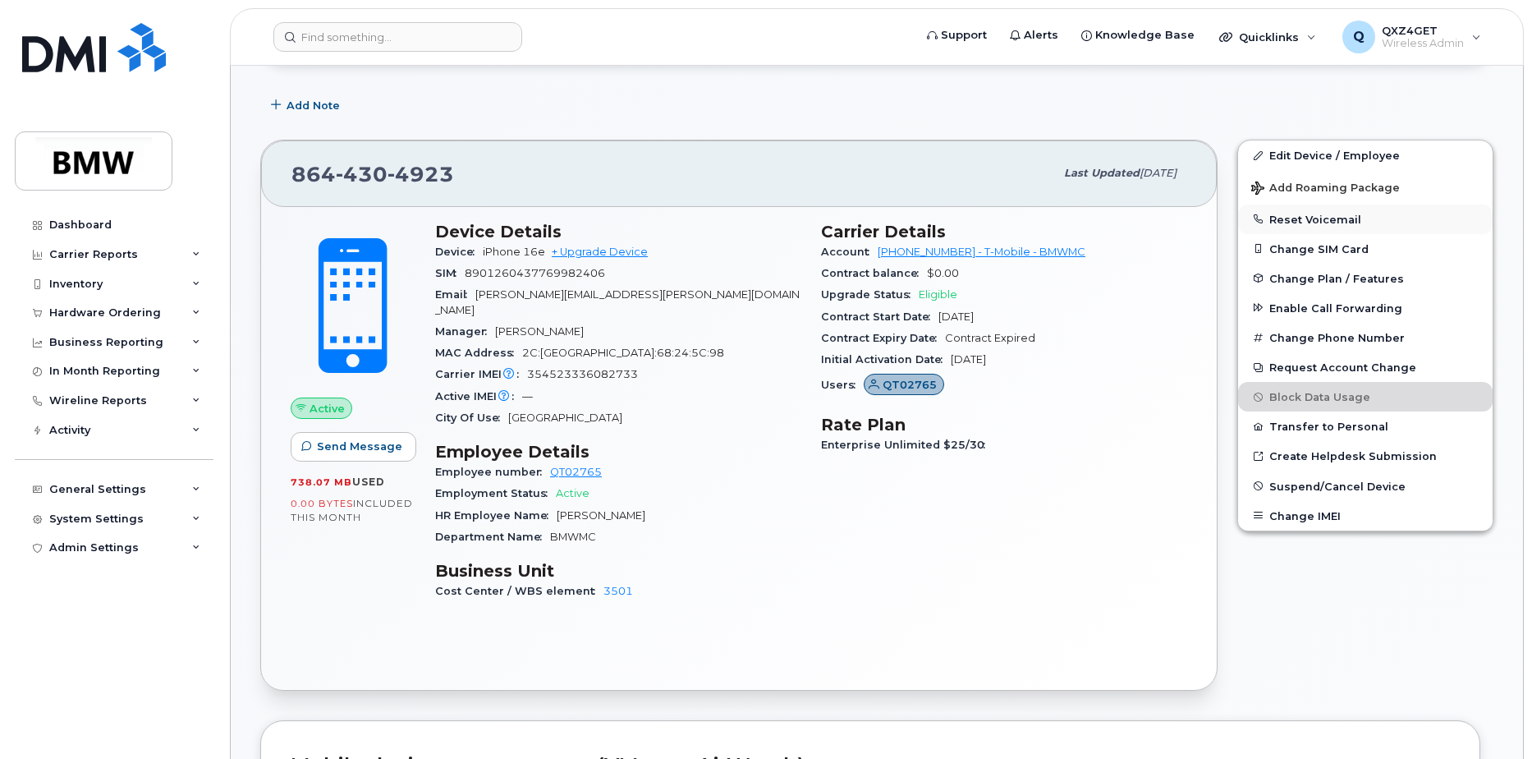
scroll to position [388, 0]
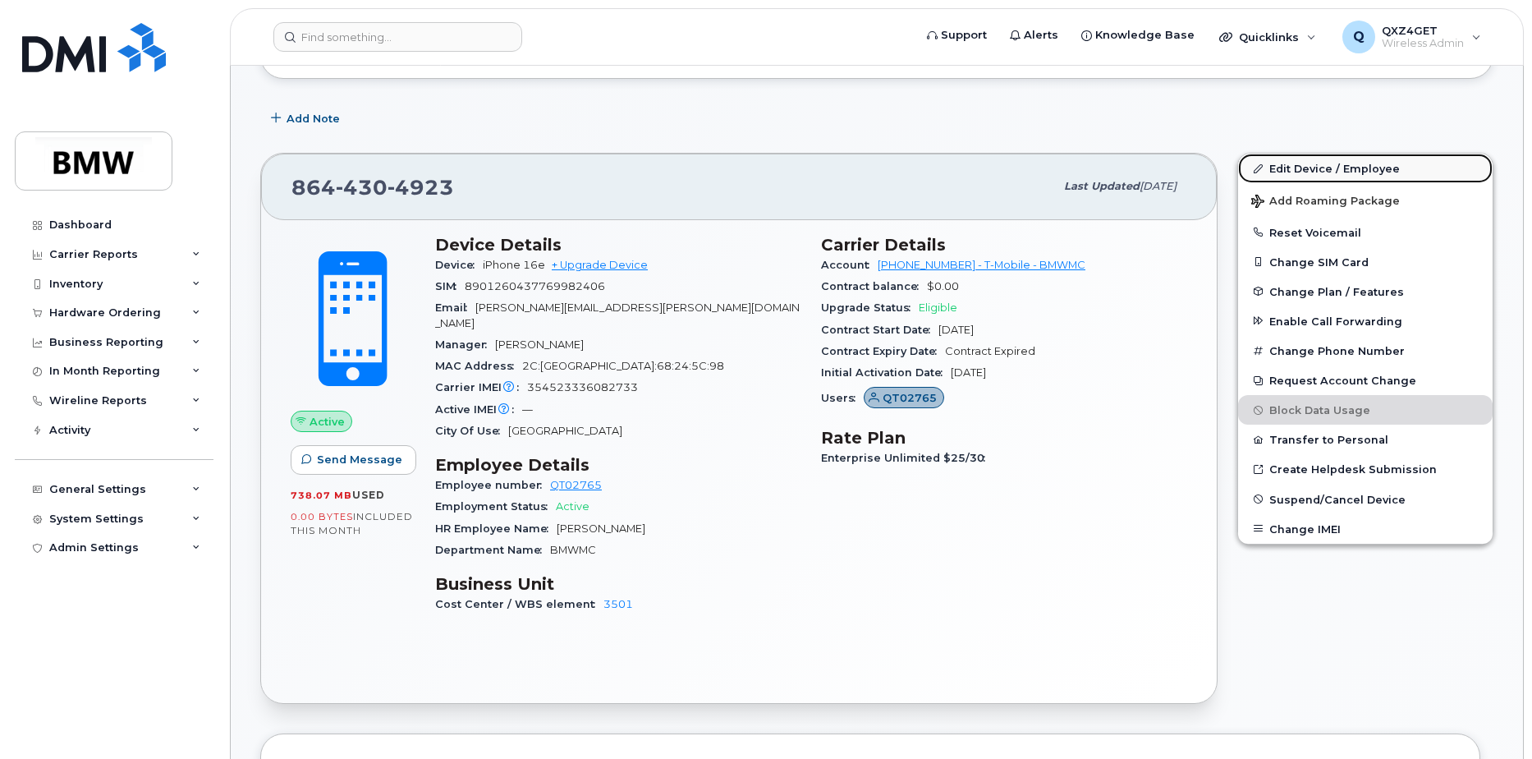
click at [1336, 163] on link "Edit Device / Employee" at bounding box center [1365, 169] width 255 height 30
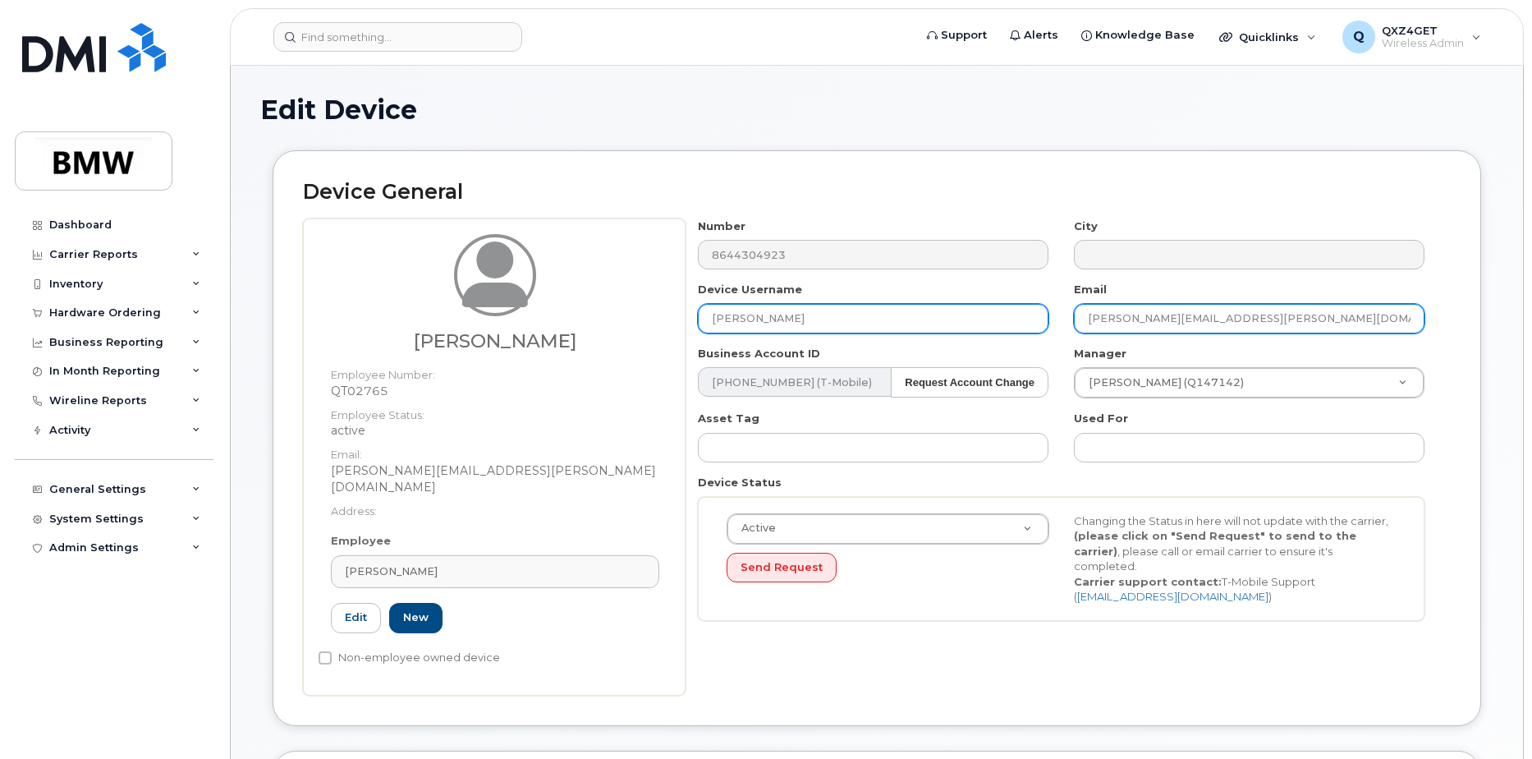
drag, startPoint x: 1250, startPoint y: 316, endPoint x: 1027, endPoint y: 328, distance: 223.6
click at [1027, 328] on div "Number 8644304923 City Device Username DANIEL GUBITOSA Email daniel.gubitosa@bm…" at bounding box center [1062, 425] width 752 height 415
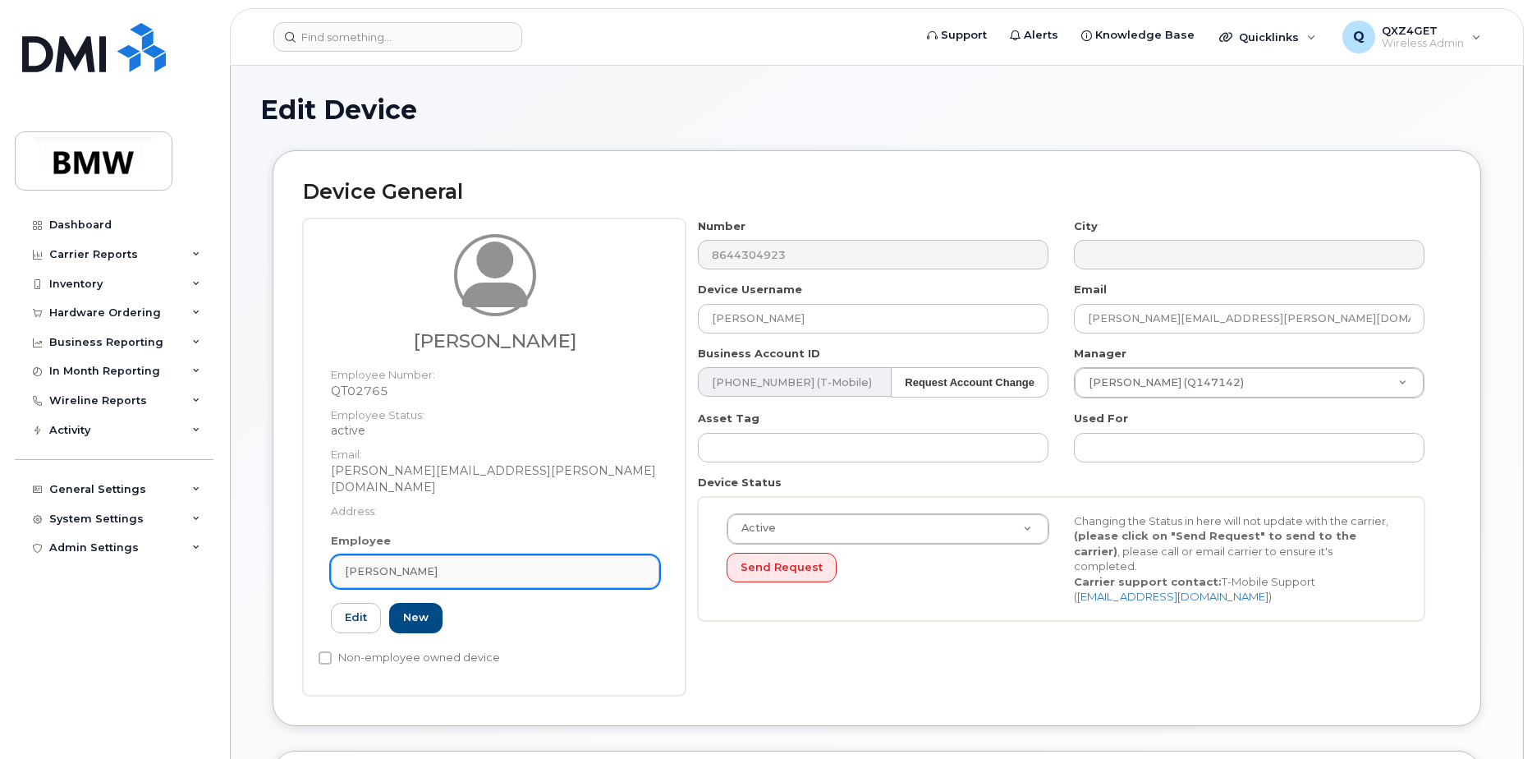
click at [455, 563] on div "Daniel Gubitosa" at bounding box center [495, 571] width 300 height 16
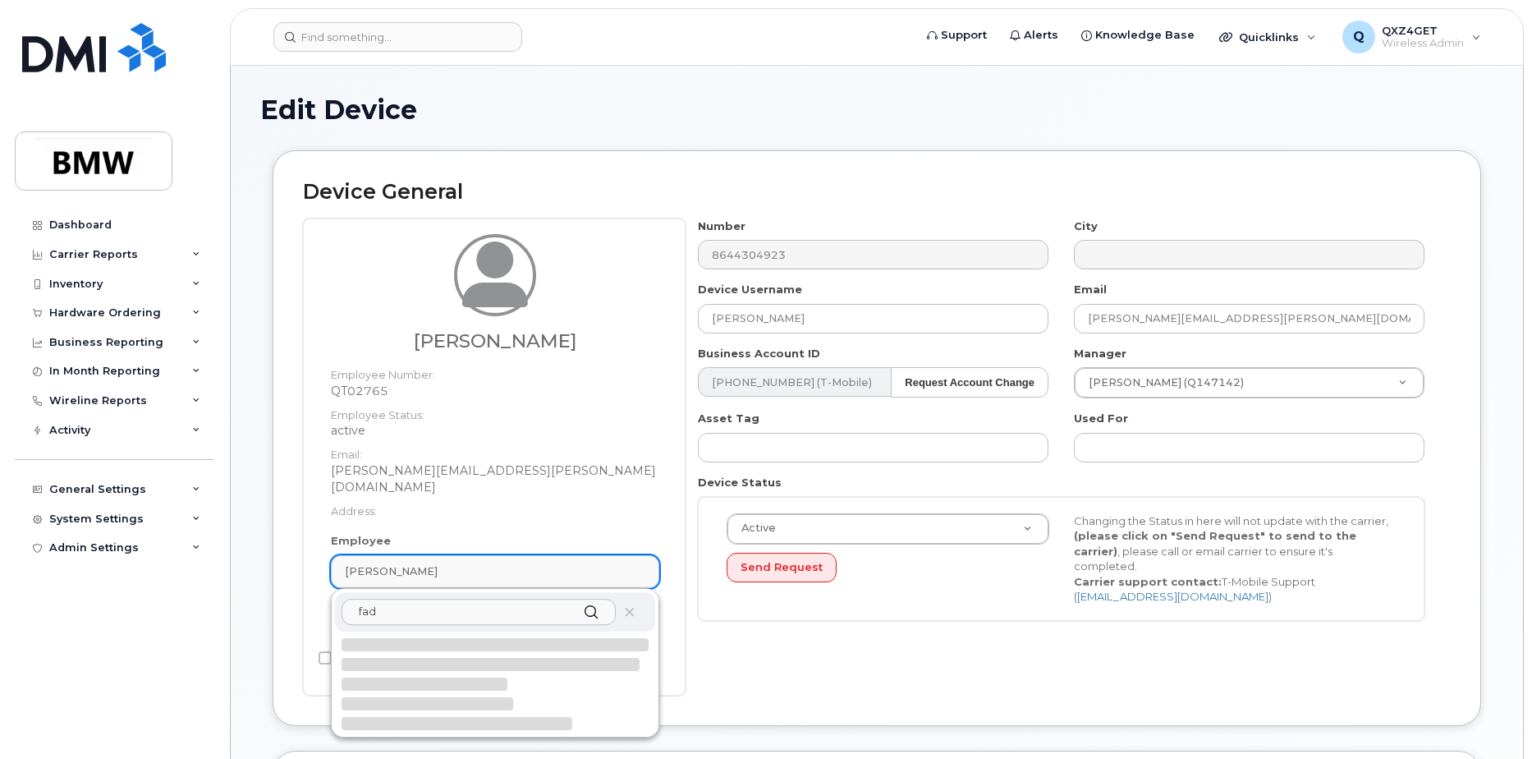
type input "fadi"
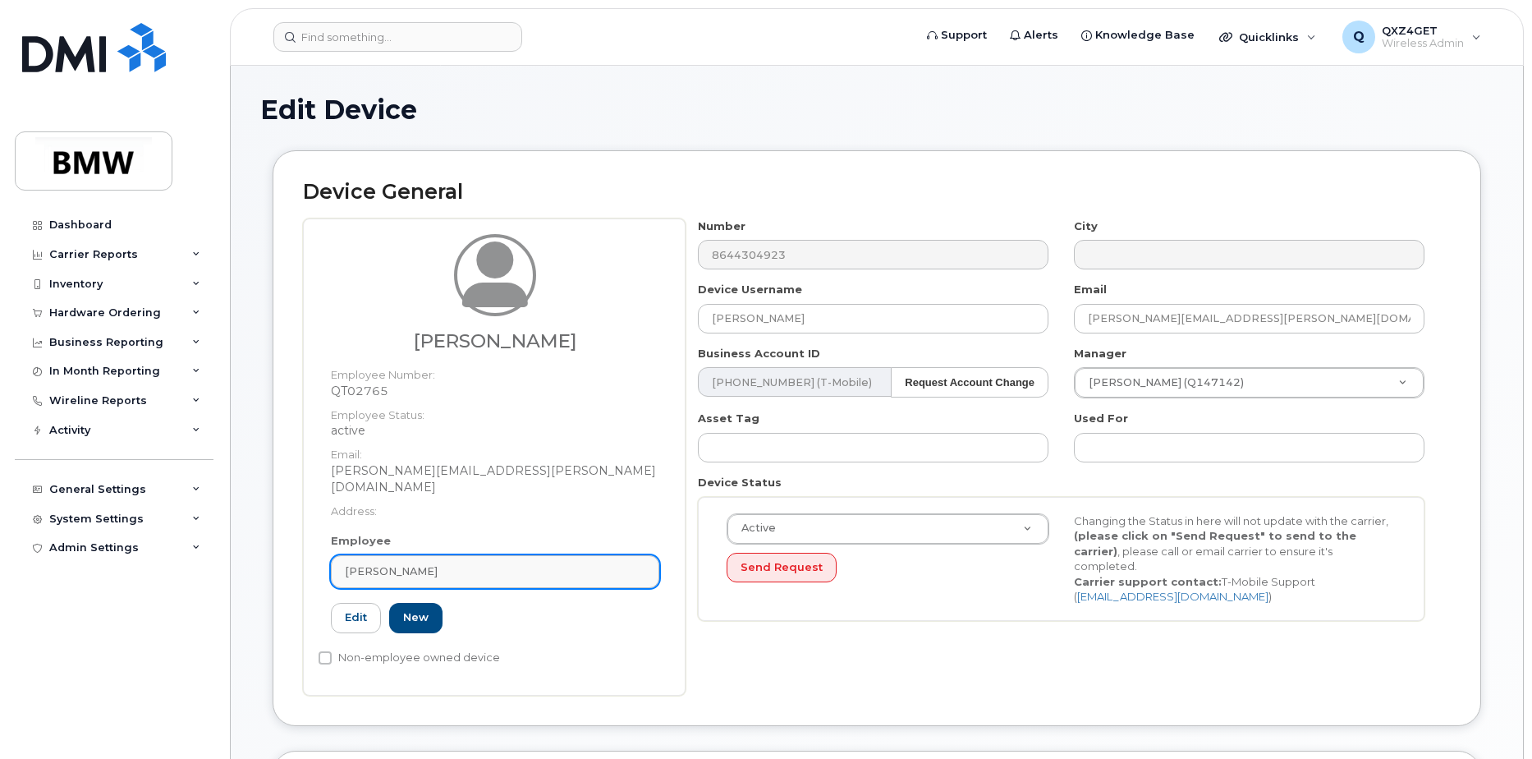
type input "Saving..."
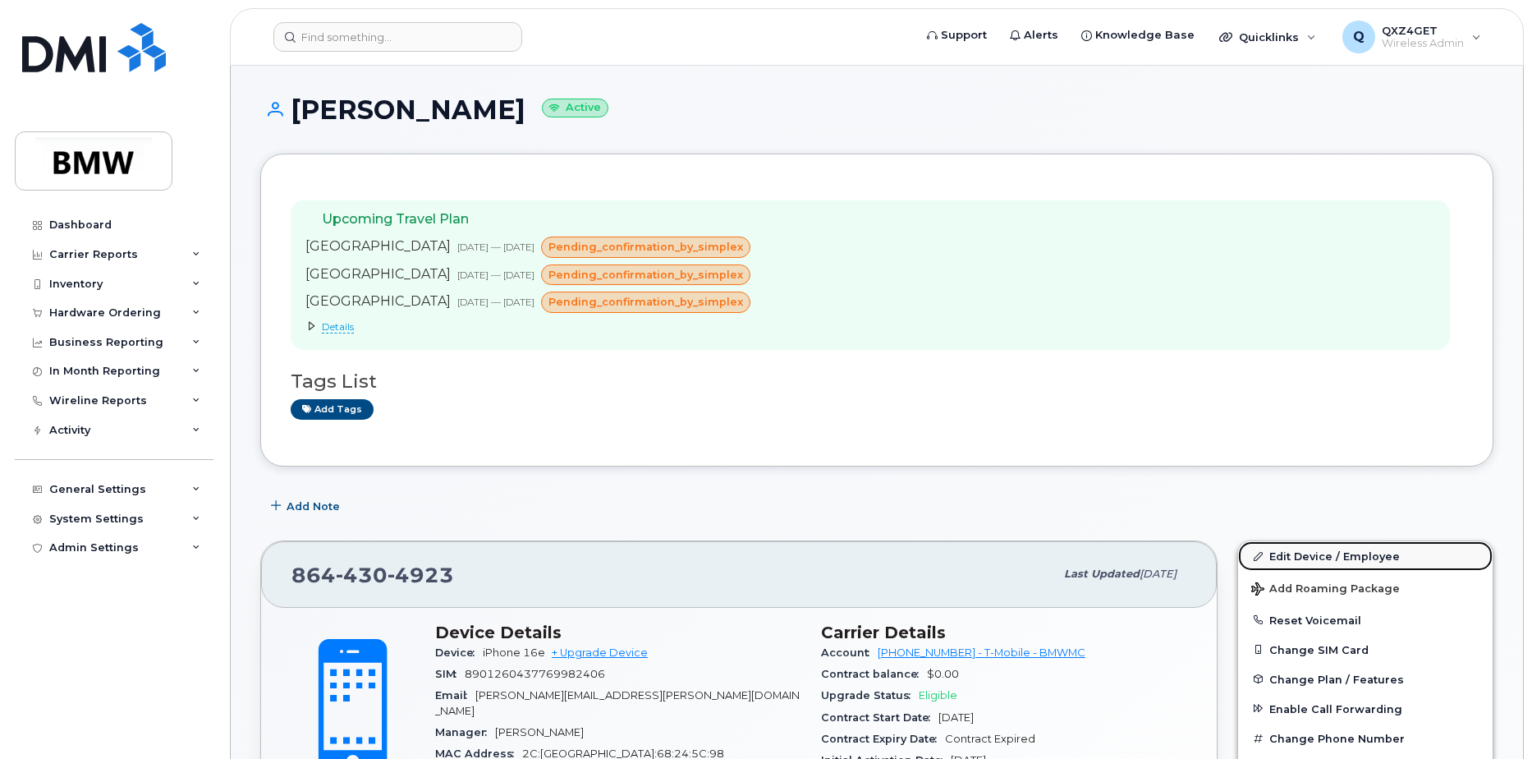
click at [1272, 553] on link "Edit Device / Employee" at bounding box center [1365, 556] width 255 height 30
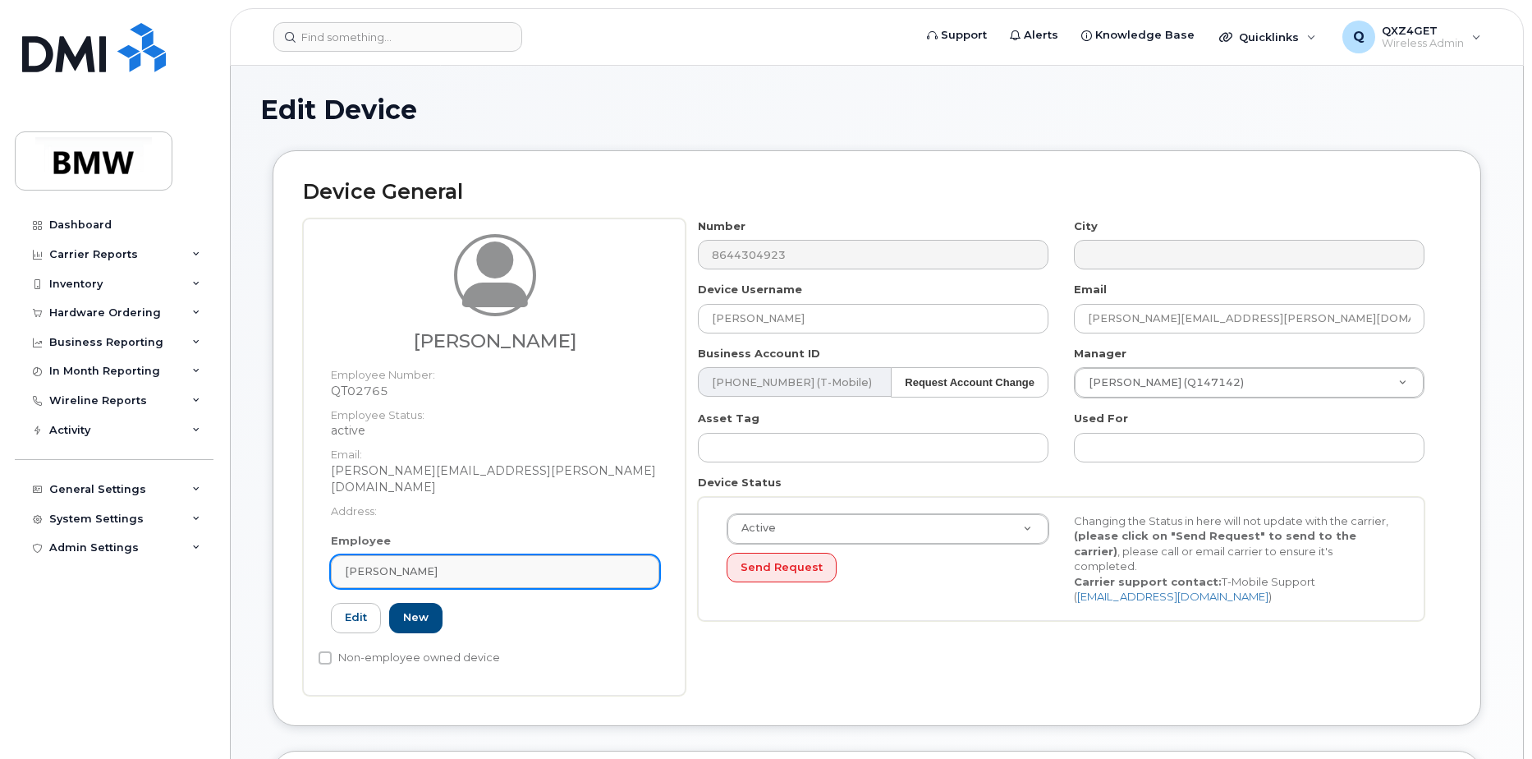
click at [467, 555] on link "[PERSON_NAME]" at bounding box center [495, 571] width 328 height 33
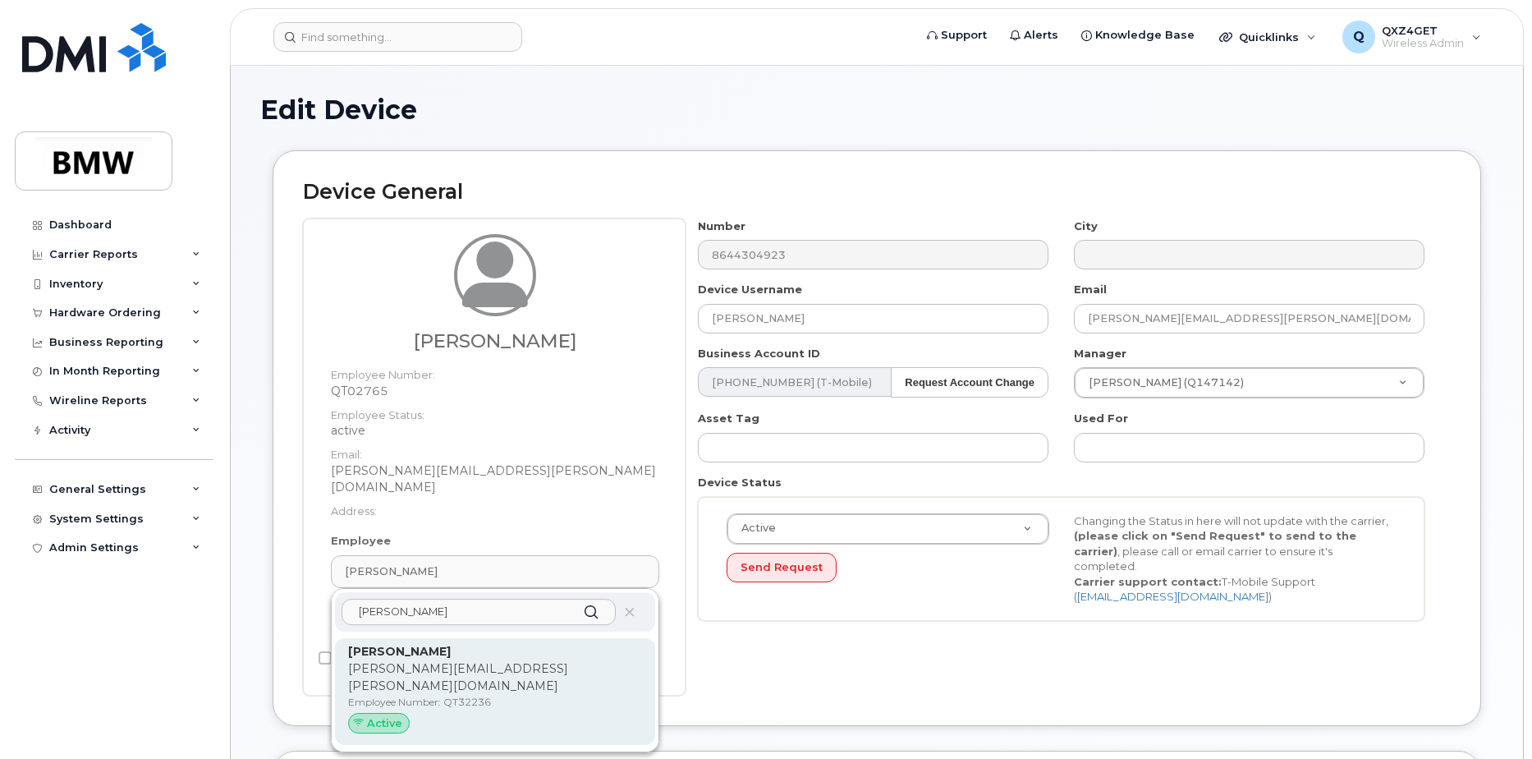
type input "[PERSON_NAME]"
click at [488, 695] on p "Employee Number: QT32236" at bounding box center [495, 702] width 294 height 15
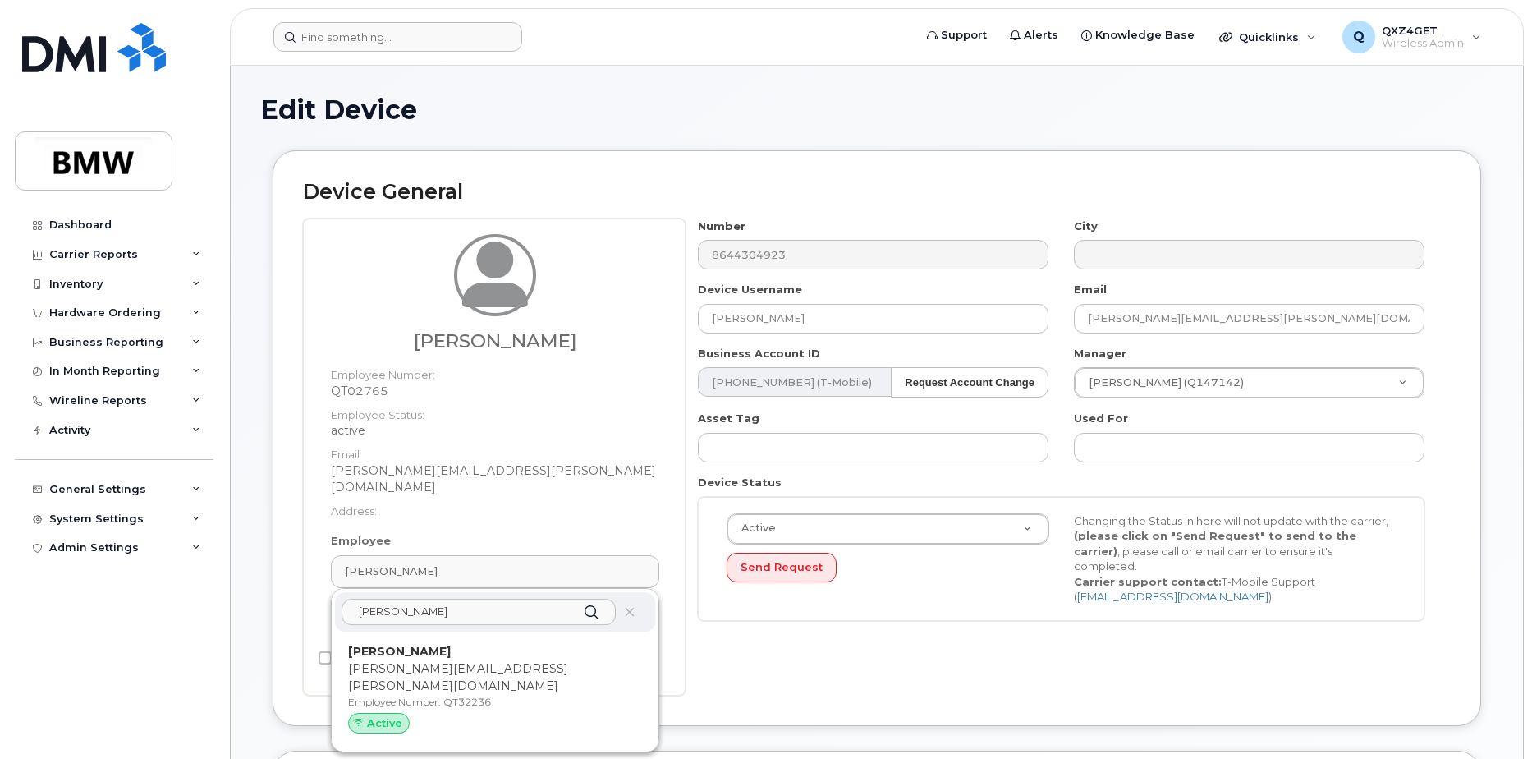
type input "QT32236"
type input "[PERSON_NAME]"
type input "[PERSON_NAME][EMAIL_ADDRESS][PERSON_NAME][DOMAIN_NAME]"
type input "14966313"
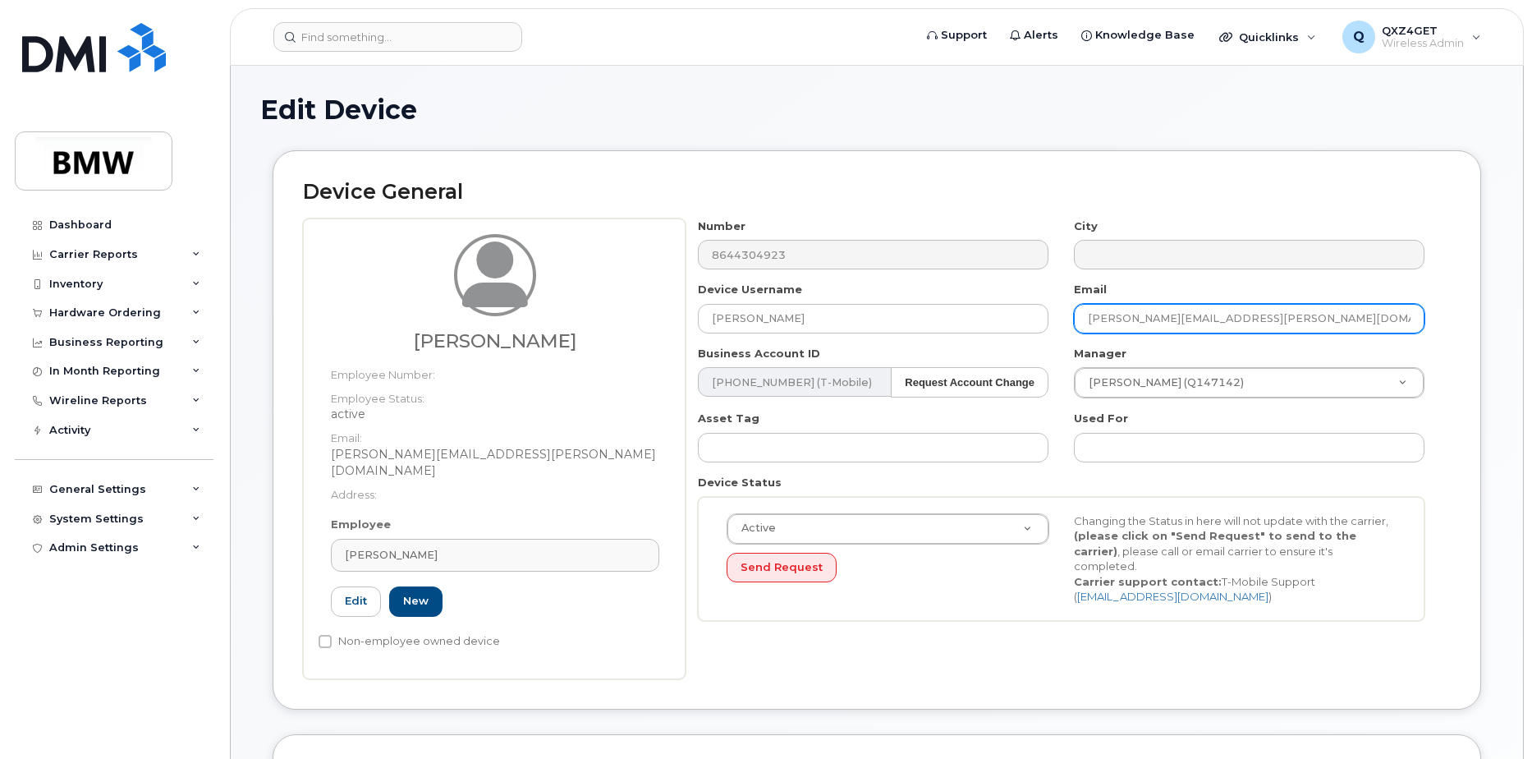
drag, startPoint x: 1234, startPoint y: 320, endPoint x: 1054, endPoint y: 319, distance: 179.8
click at [1054, 318] on div "Number 8644304923 City Device Username [PERSON_NAME] Email [PERSON_NAME][EMAIL_…" at bounding box center [1062, 425] width 752 height 415
paste input "[PERSON_NAME].[PERSON_NAME]@bmwna"
type input "[PERSON_NAME][EMAIL_ADDRESS][PERSON_NAME][DOMAIN_NAME]"
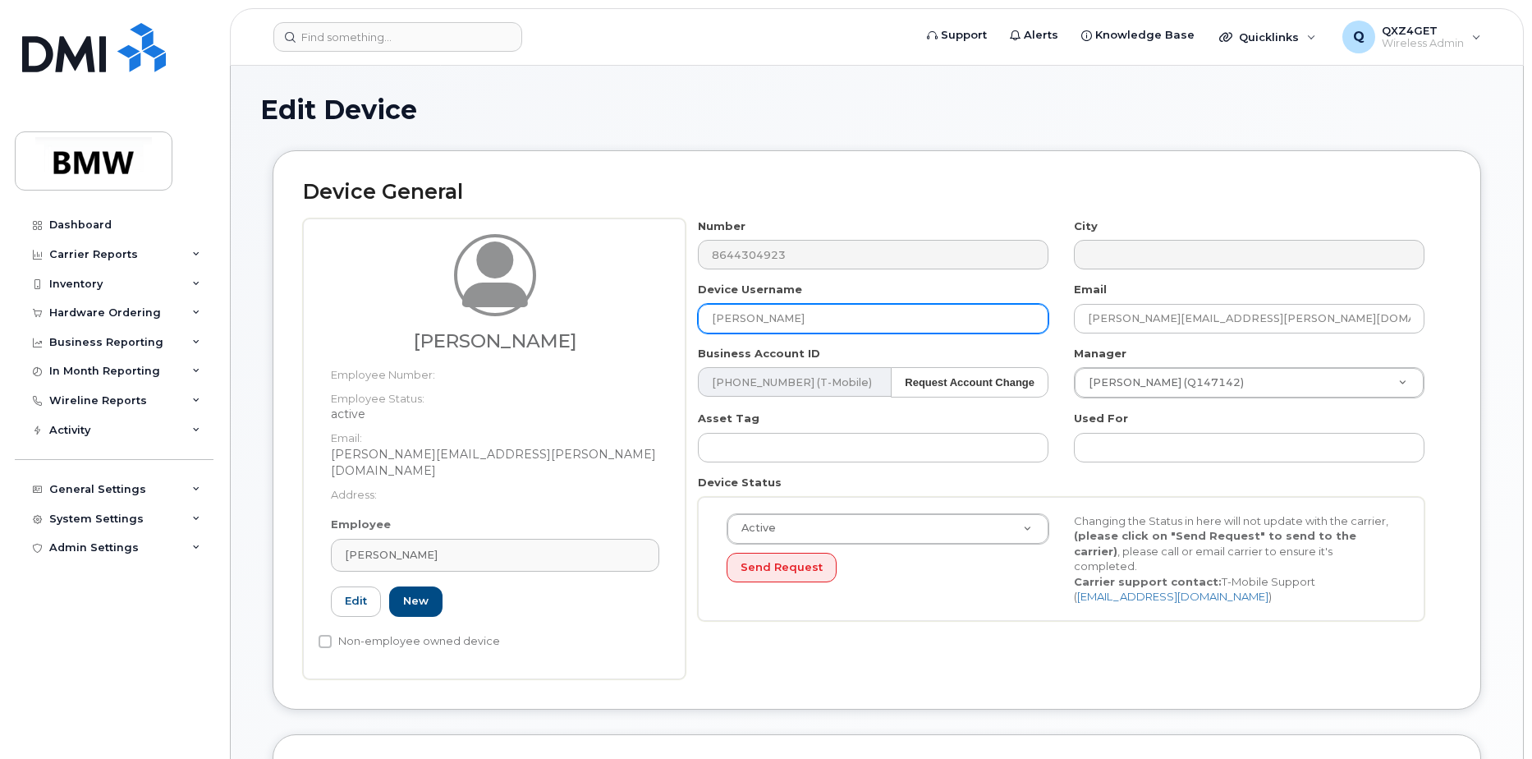
click at [841, 319] on input "[PERSON_NAME]" at bounding box center [873, 319] width 351 height 30
drag, startPoint x: 840, startPoint y: 319, endPoint x: 712, endPoint y: 317, distance: 128.1
click at [715, 318] on input "[PERSON_NAME]" at bounding box center [873, 319] width 351 height 30
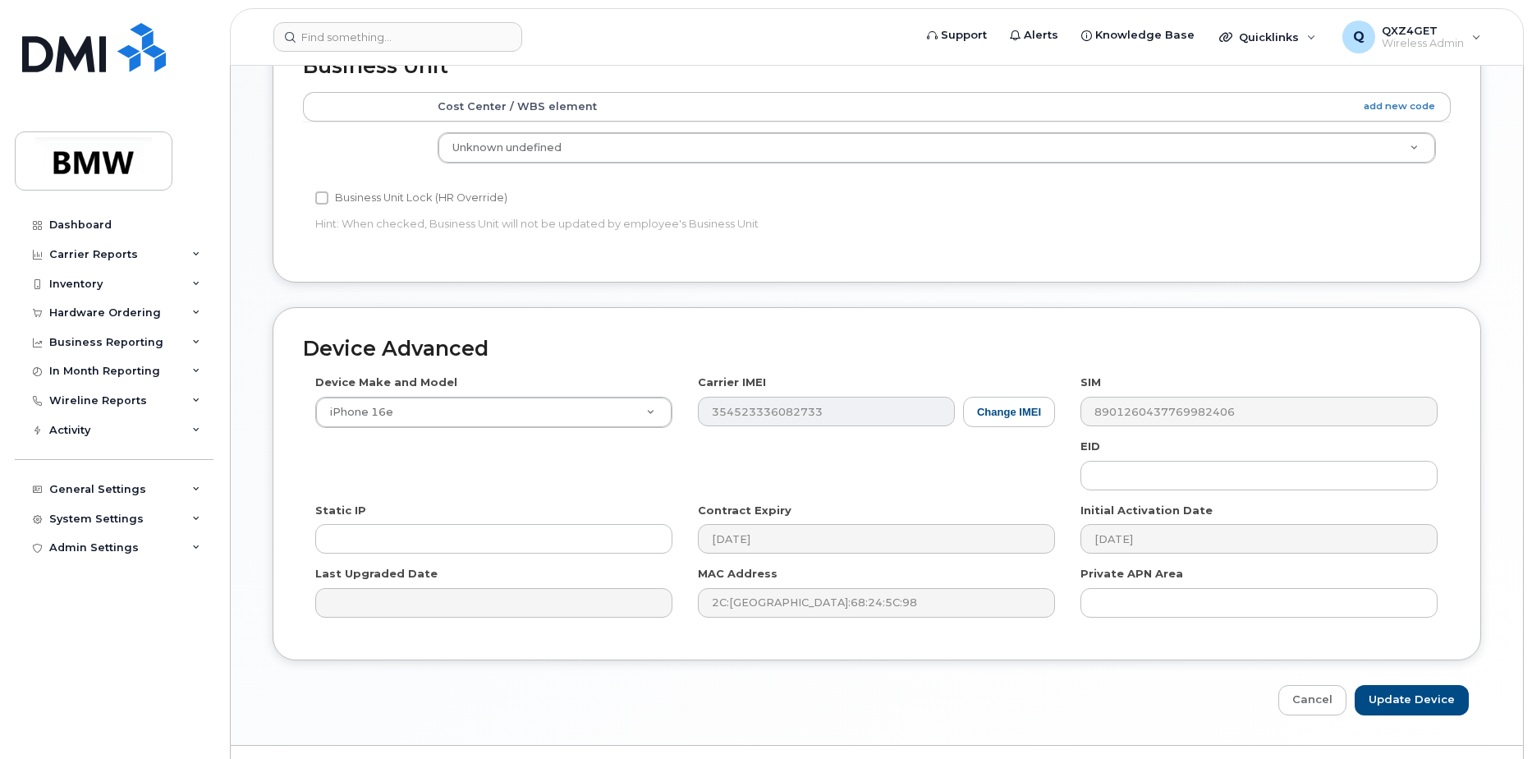
scroll to position [732, 0]
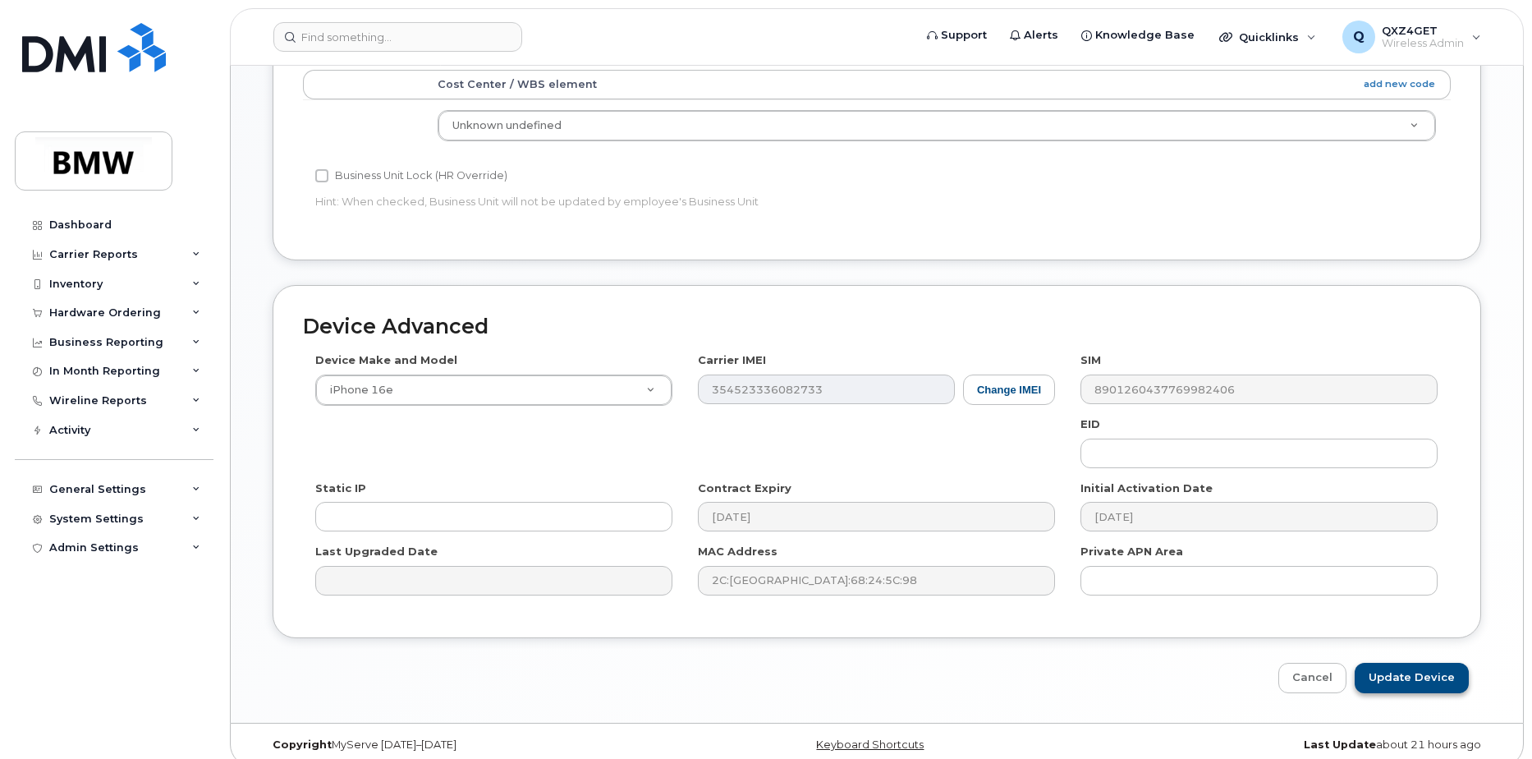
type input "[PERSON_NAME]"
click at [1383, 665] on input "Update Device" at bounding box center [1412, 678] width 114 height 30
type input "Saving..."
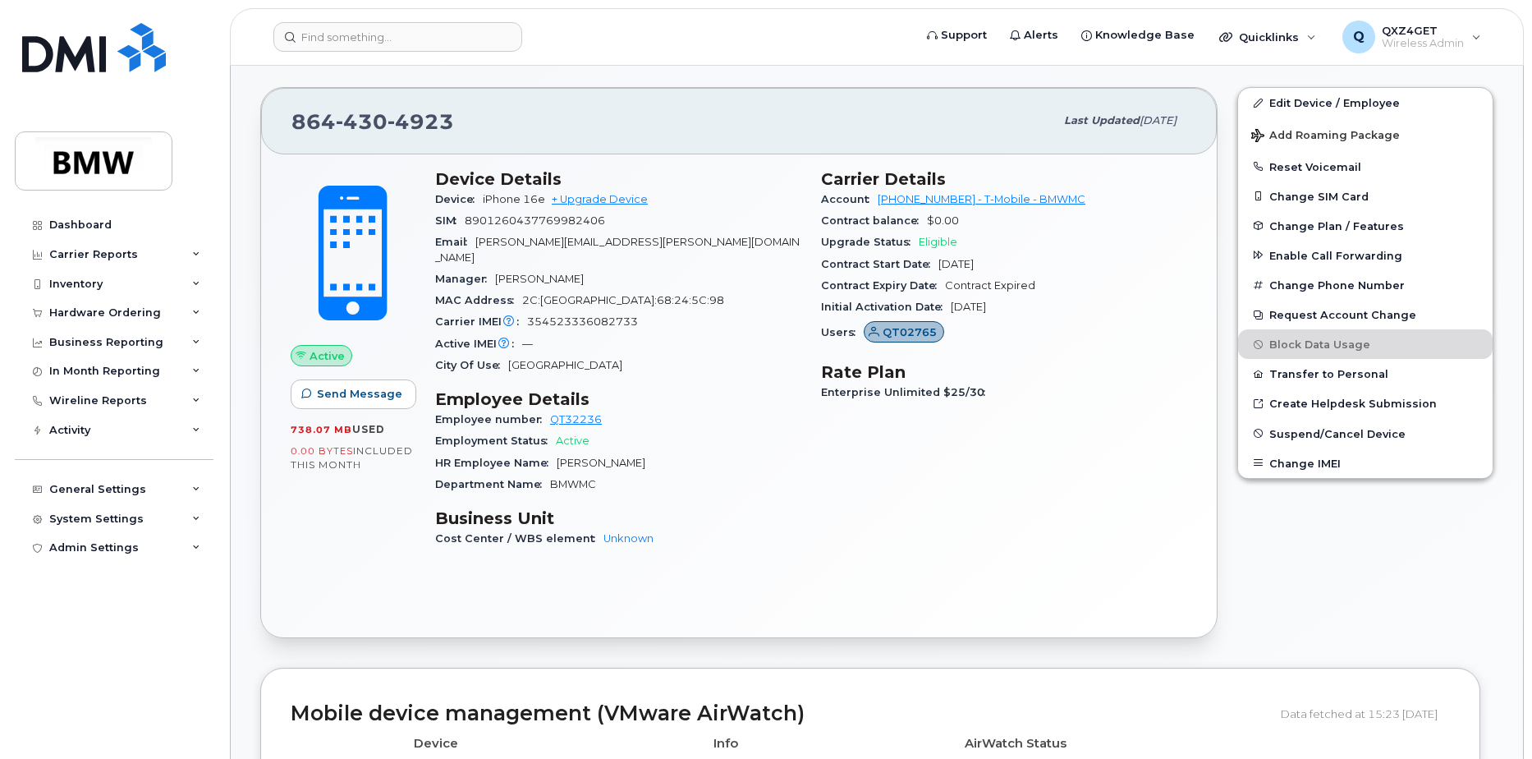
scroll to position [493, 0]
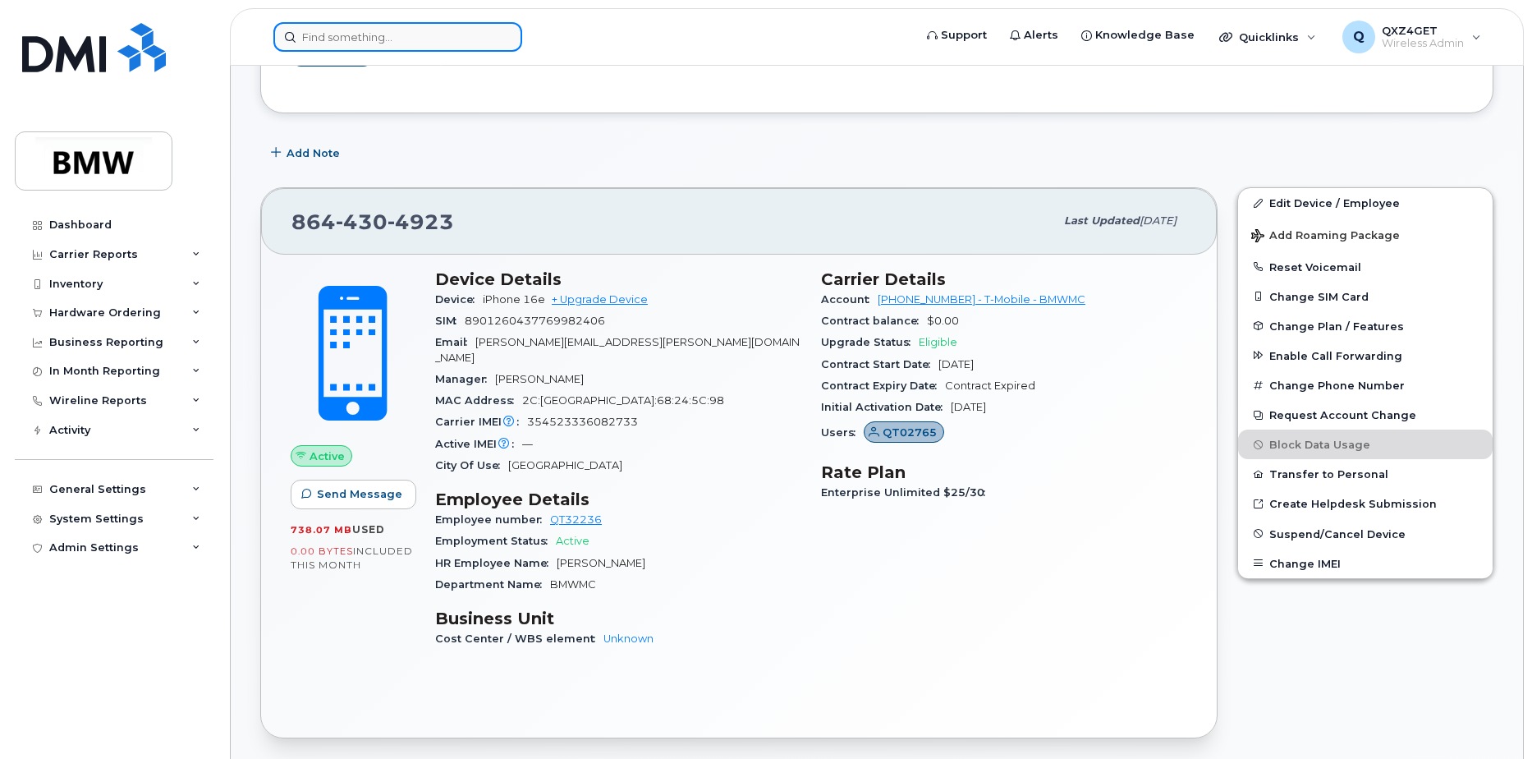
click at [352, 45] on input at bounding box center [397, 37] width 249 height 30
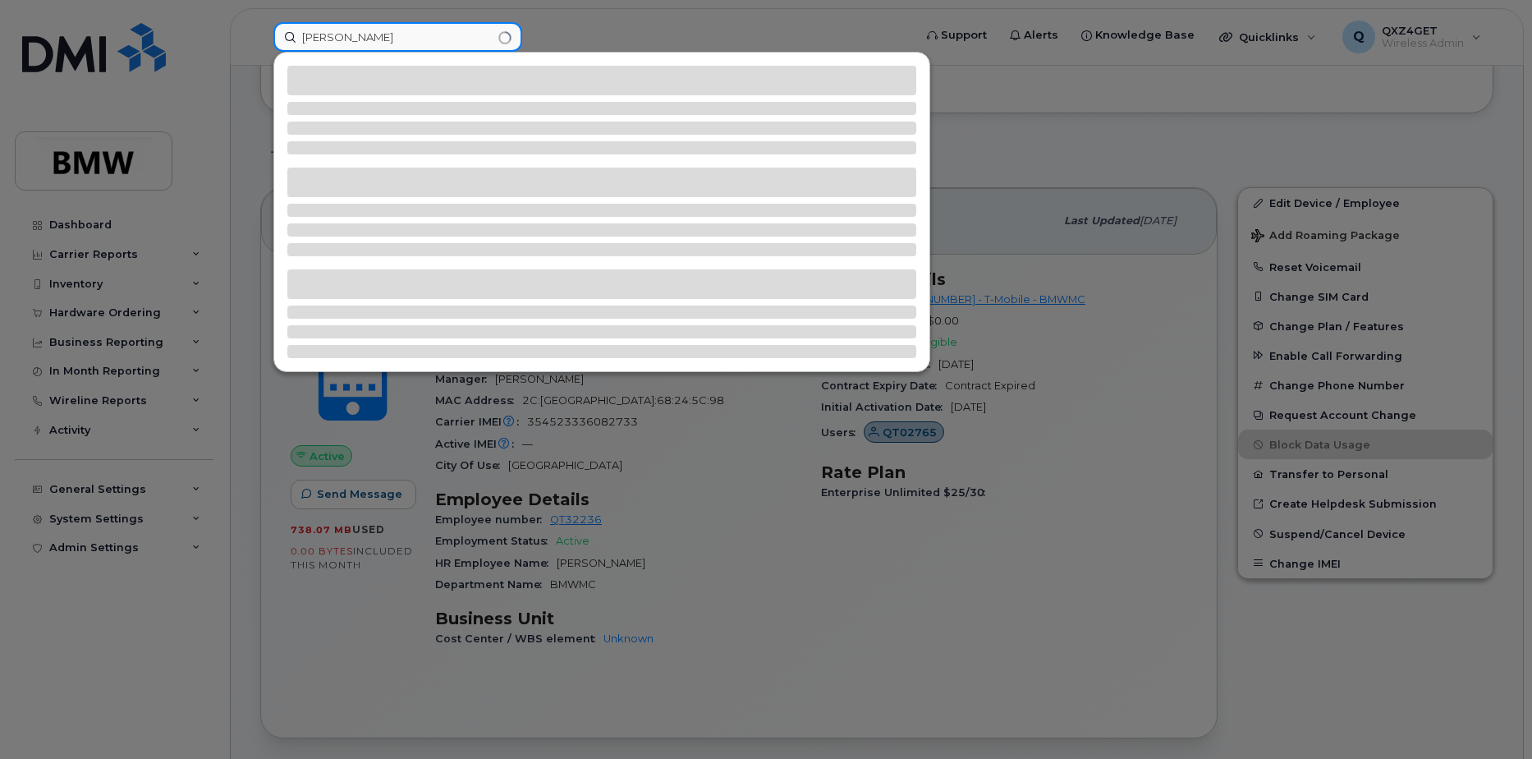
type input "[PERSON_NAME]"
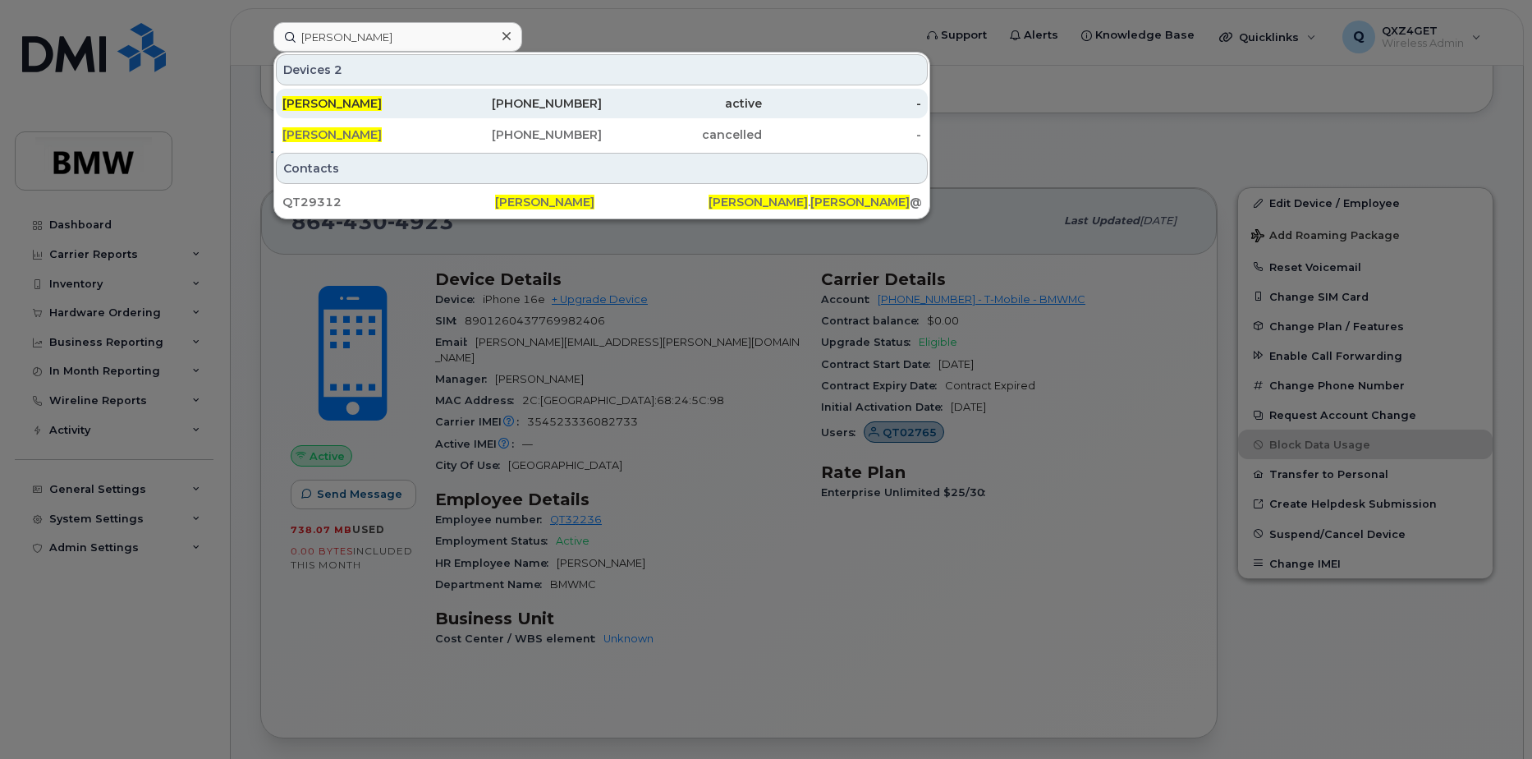
click at [343, 110] on span "[PERSON_NAME]" at bounding box center [331, 103] width 99 height 15
click at [337, 104] on span "[PERSON_NAME]" at bounding box center [331, 103] width 99 height 15
click at [317, 99] on span "[PERSON_NAME]" at bounding box center [331, 103] width 99 height 15
click at [276, 89] on link "[PERSON_NAME] [PHONE_NUMBER] active -" at bounding box center [602, 104] width 652 height 30
click at [317, 99] on span "[PERSON_NAME]" at bounding box center [331, 103] width 99 height 15
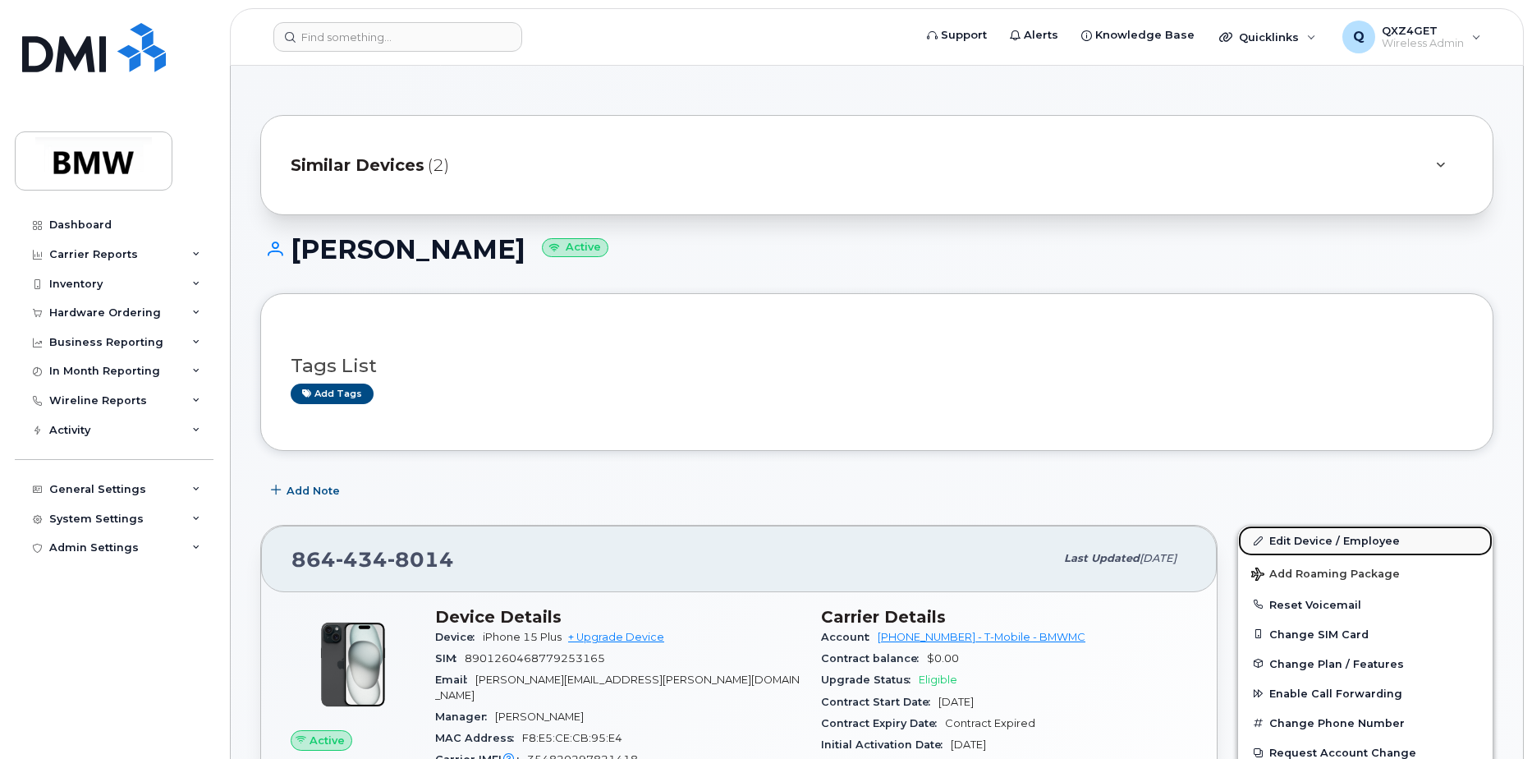
click at [1300, 538] on link "Edit Device / Employee" at bounding box center [1365, 540] width 255 height 30
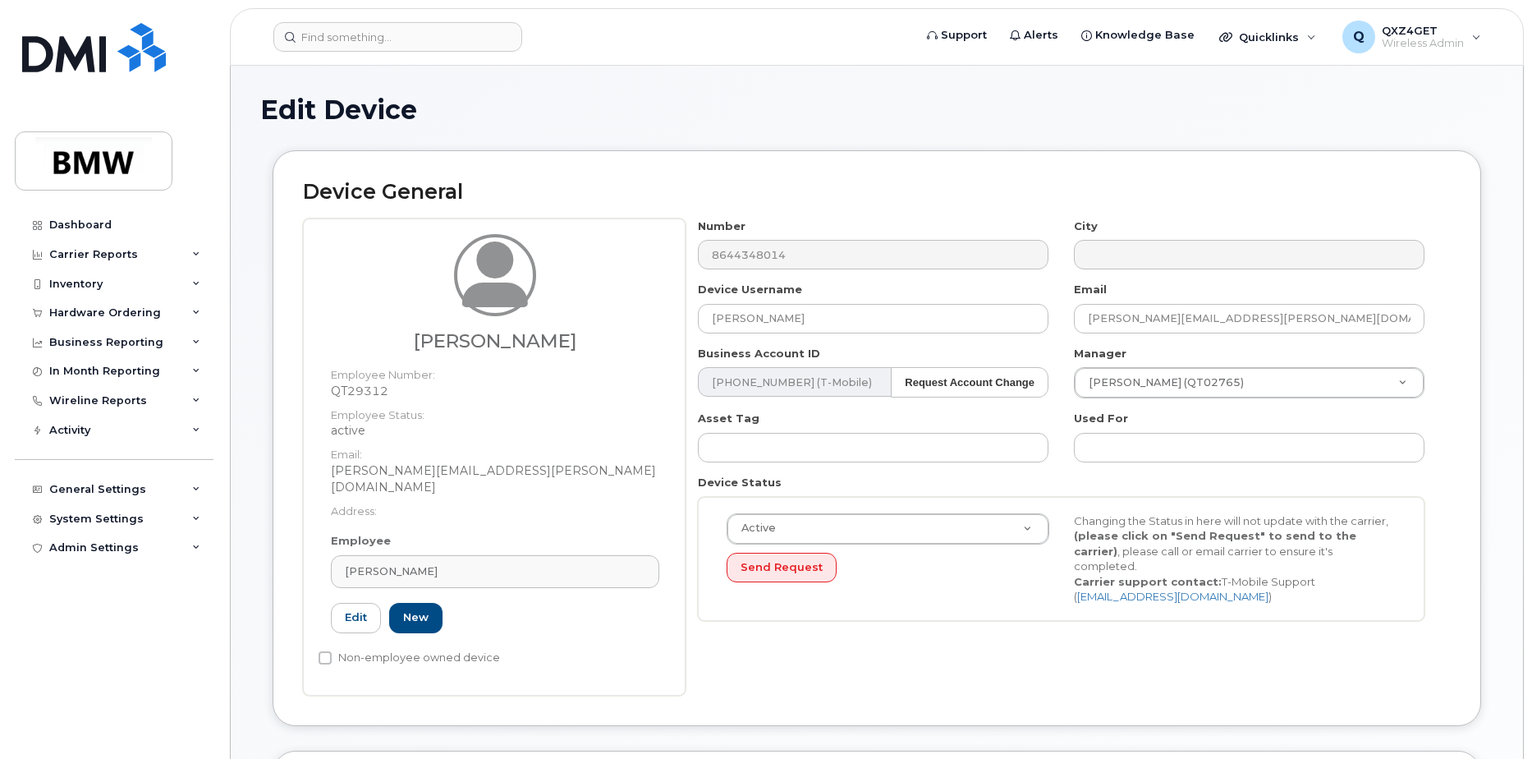
drag, startPoint x: 78, startPoint y: 517, endPoint x: 202, endPoint y: 181, distance: 357.9
click at [208, 174] on div "Dashboard Carrier Reports Monthly Billing Data Daily Data Pooling Data Behavior…" at bounding box center [111, 379] width 222 height 759
drag, startPoint x: 91, startPoint y: 279, endPoint x: 151, endPoint y: 244, distance: 69.6
click at [154, 240] on div "Carrier Reports" at bounding box center [114, 255] width 199 height 30
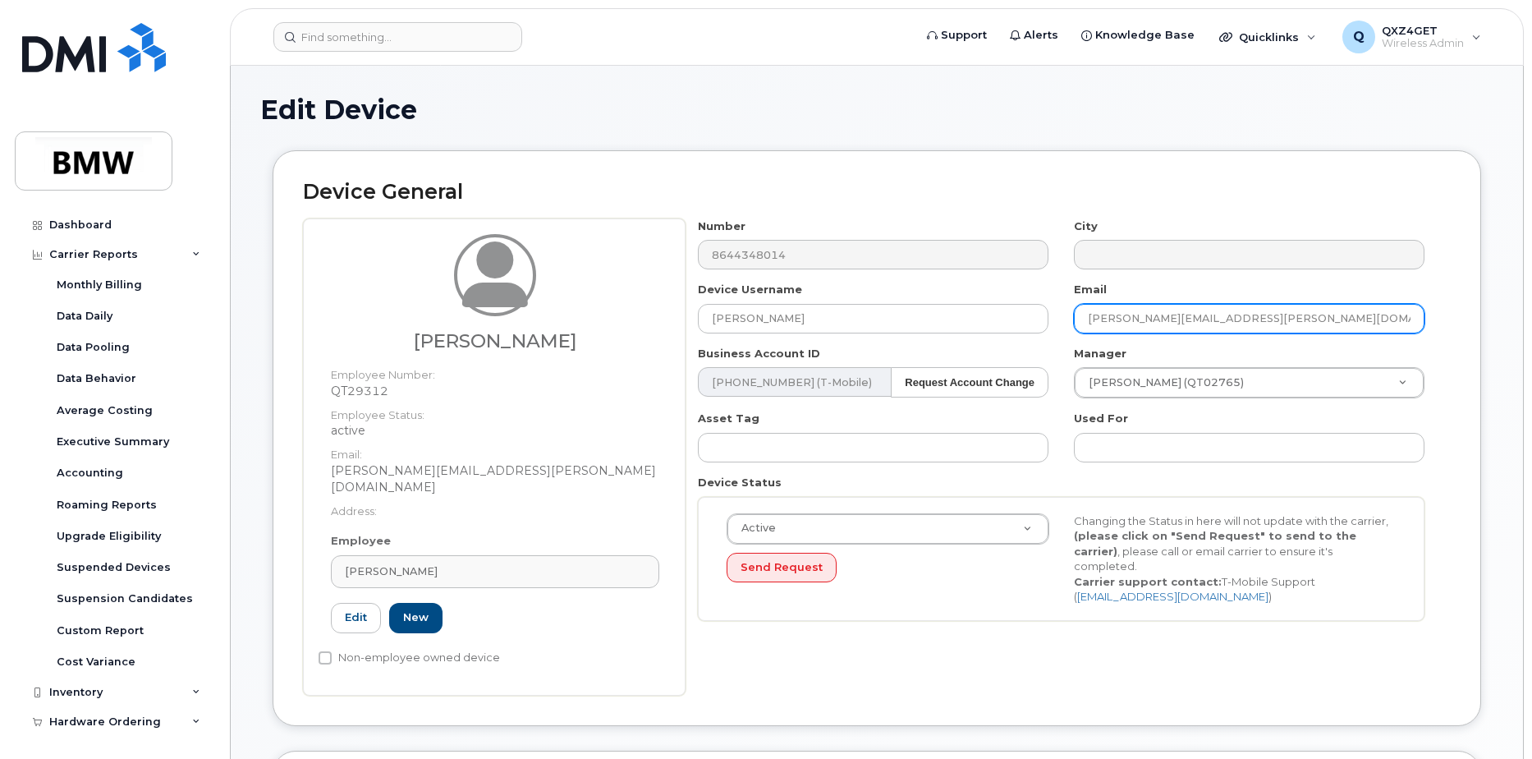
drag, startPoint x: 1291, startPoint y: 313, endPoint x: 1080, endPoint y: 329, distance: 210.8
click at [1080, 329] on input "natalie.popkin@bmwmc.com" at bounding box center [1249, 319] width 351 height 30
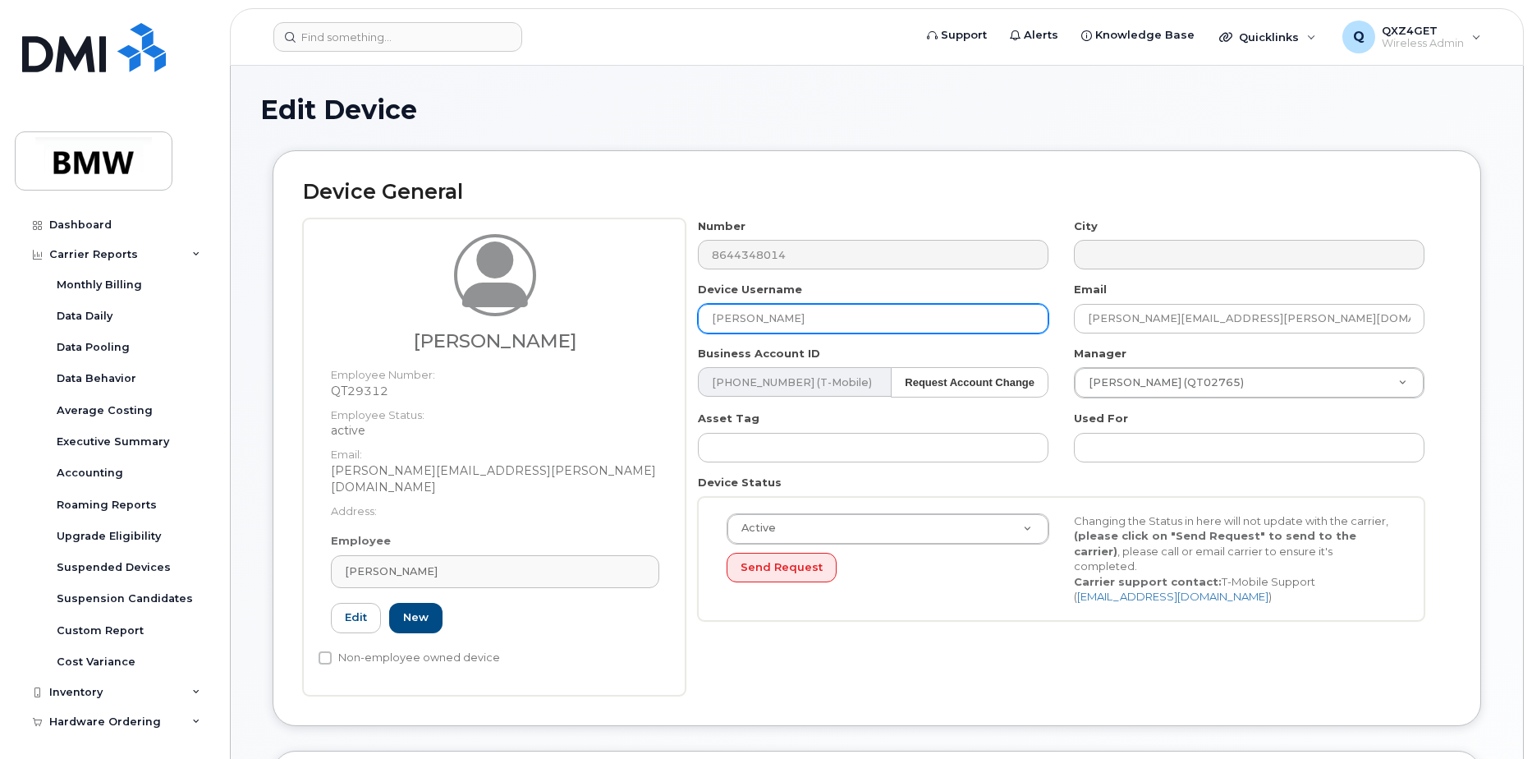
click at [835, 320] on input "[PERSON_NAME]" at bounding box center [873, 319] width 351 height 30
drag, startPoint x: 835, startPoint y: 319, endPoint x: 653, endPoint y: 311, distance: 182.4
click at [653, 311] on div "Natalie Popkin Employee Number: QT29312 Employee Status: active Email: natalie.…" at bounding box center [877, 456] width 1148 height 477
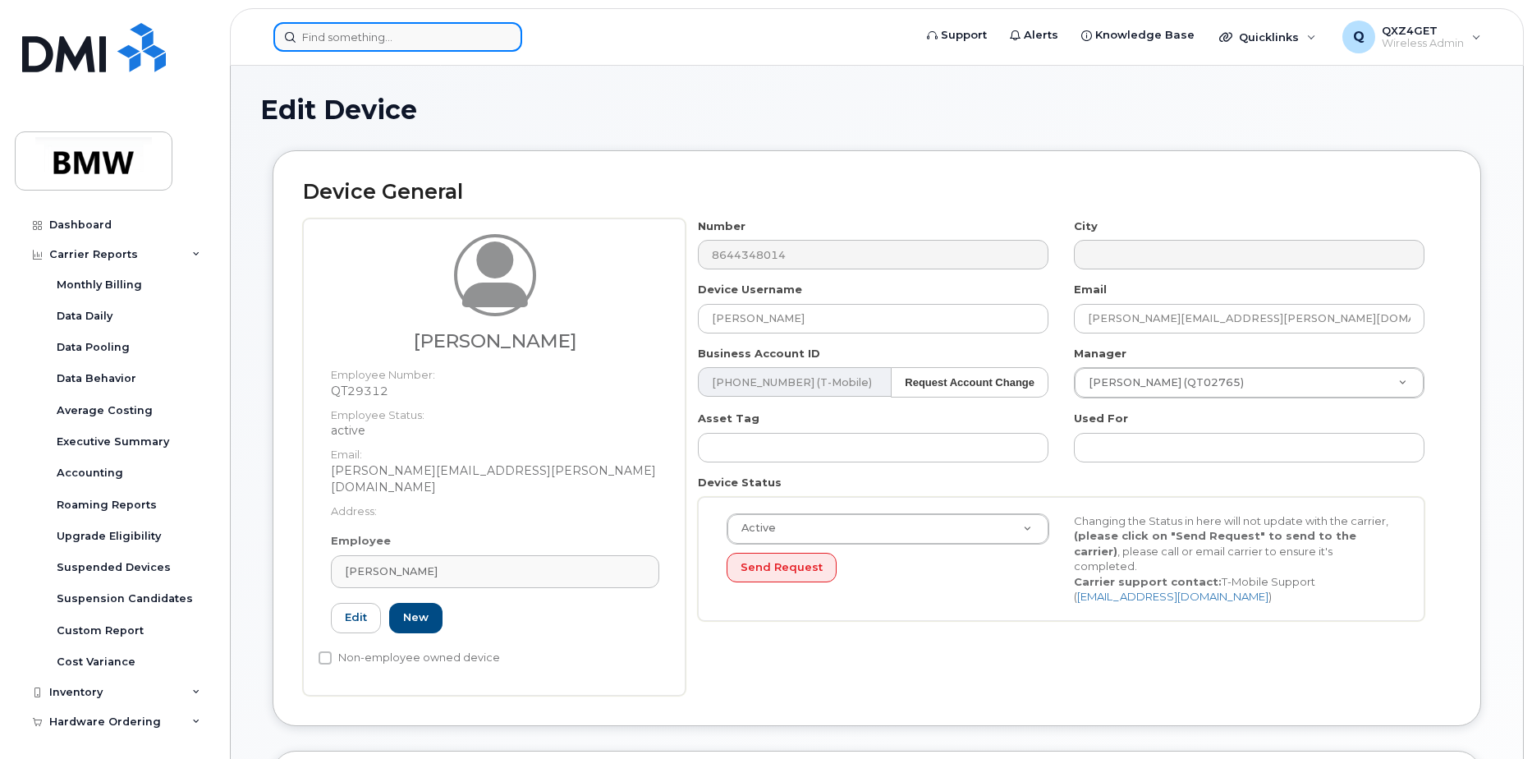
click at [321, 42] on input at bounding box center [397, 37] width 249 height 30
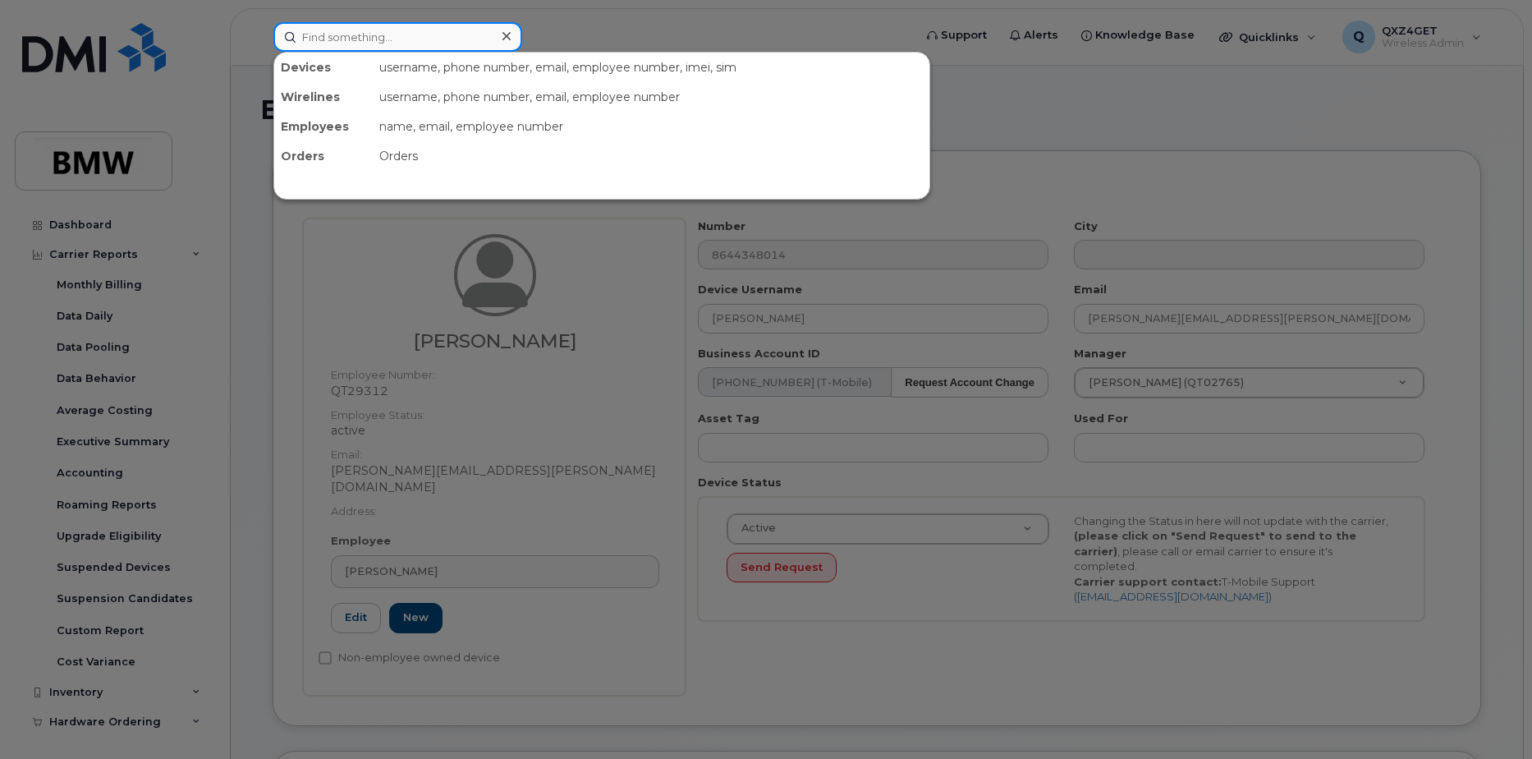
paste input "Audra"
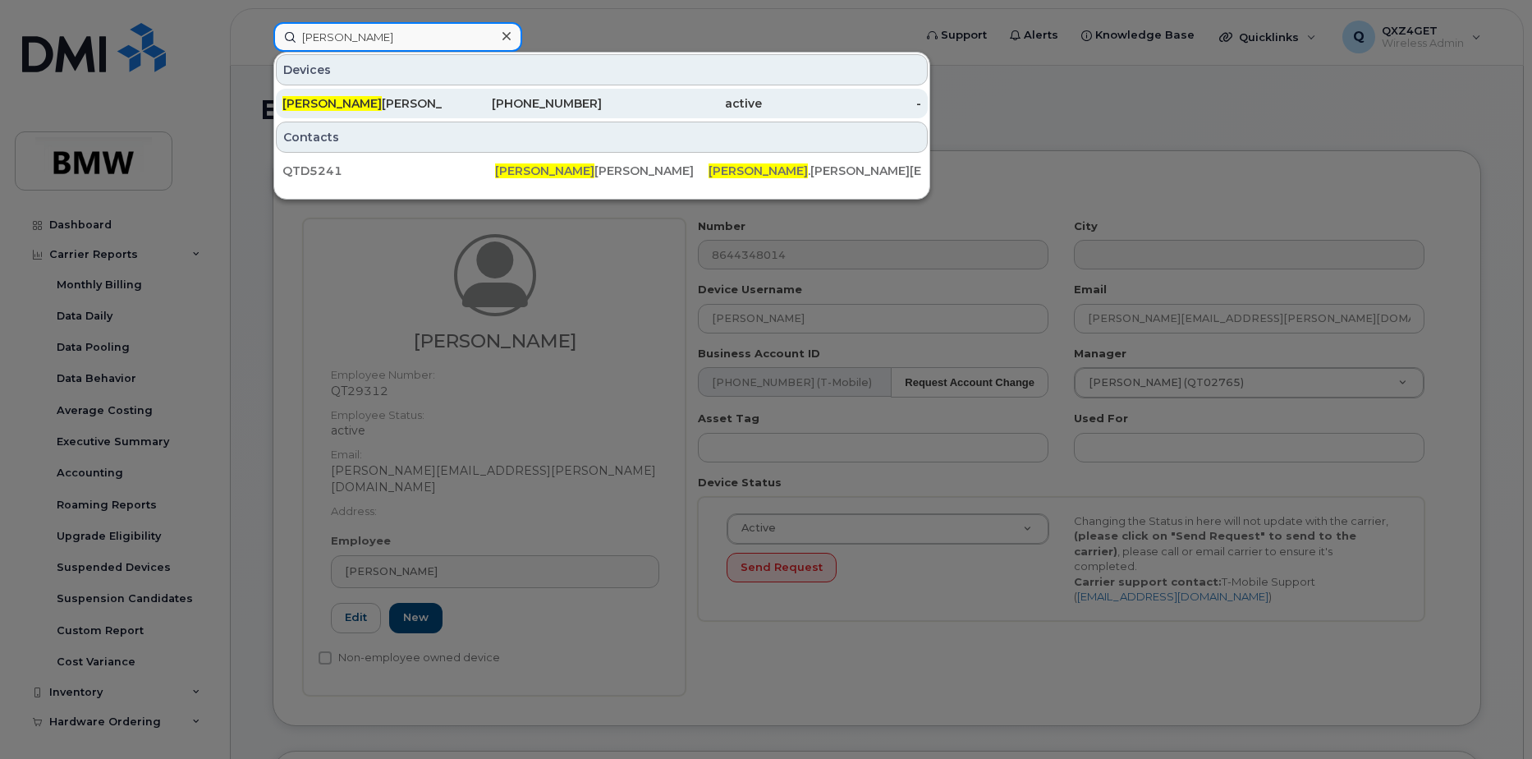
type input "Audra"
click at [333, 108] on div "Audra Rutherford" at bounding box center [362, 103] width 160 height 16
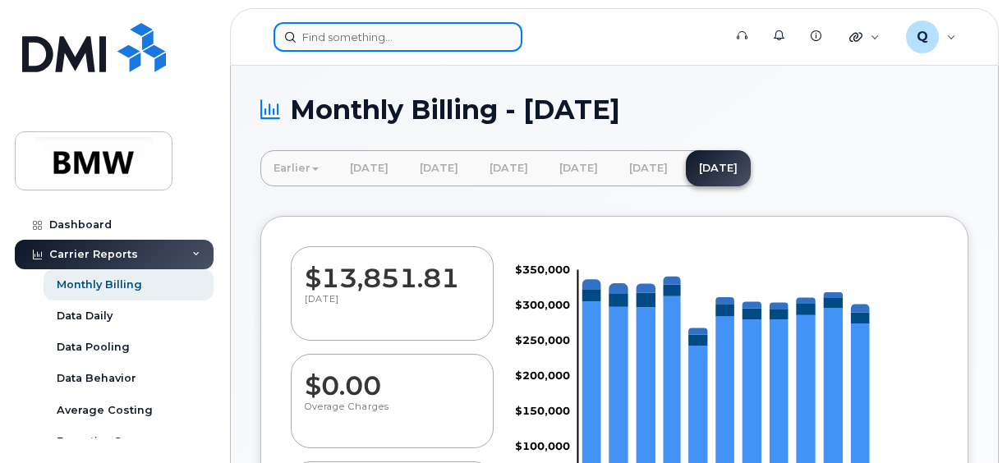
click at [365, 33] on input at bounding box center [397, 37] width 249 height 30
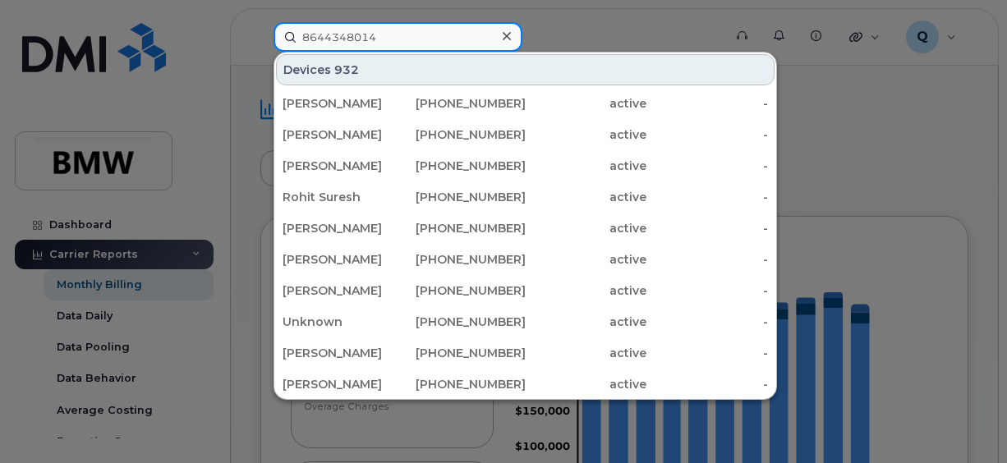
type input "8644348014"
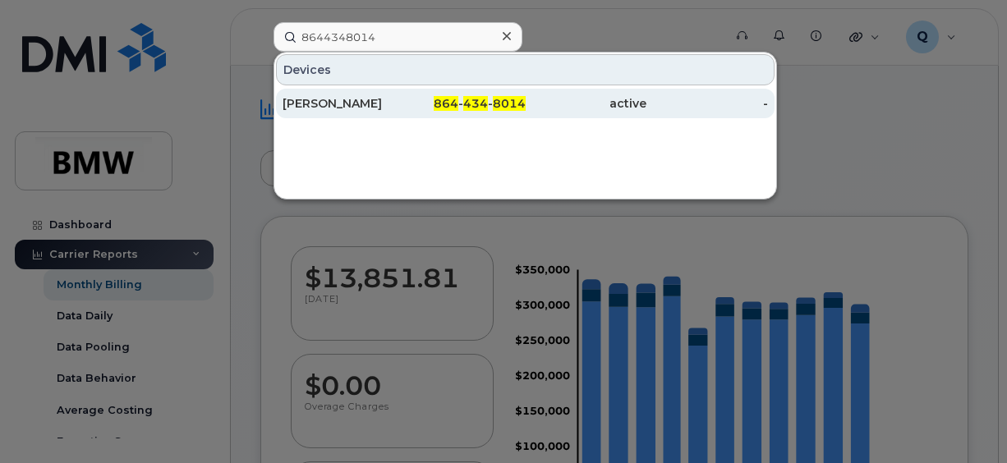
click at [391, 99] on div "[PERSON_NAME]" at bounding box center [343, 103] width 122 height 16
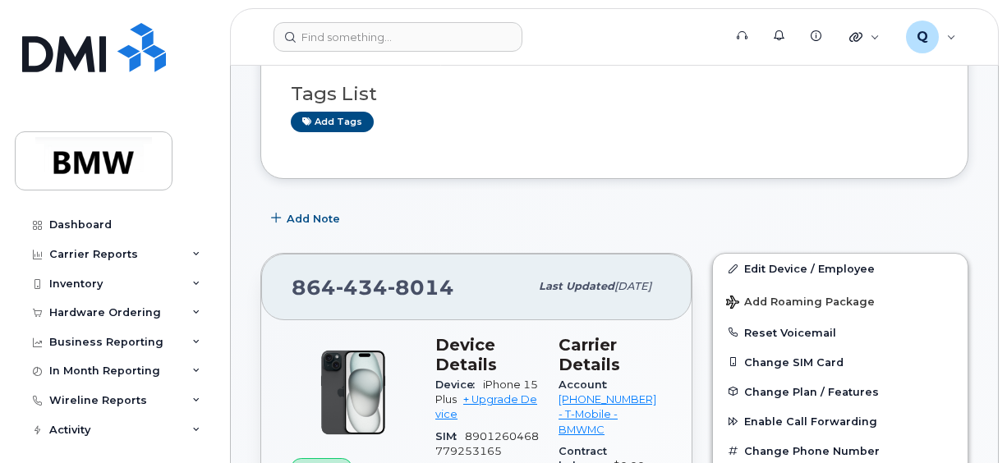
scroll to position [246, 0]
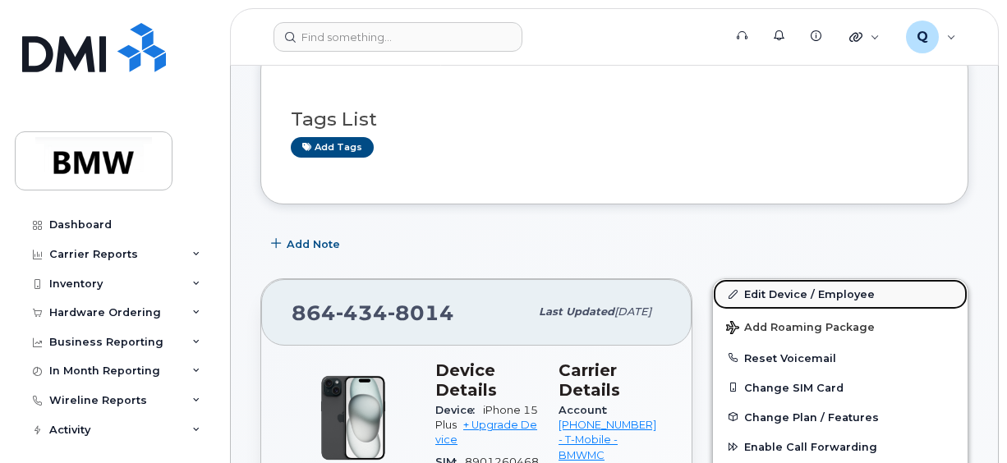
click at [783, 287] on link "Edit Device / Employee" at bounding box center [840, 294] width 255 height 30
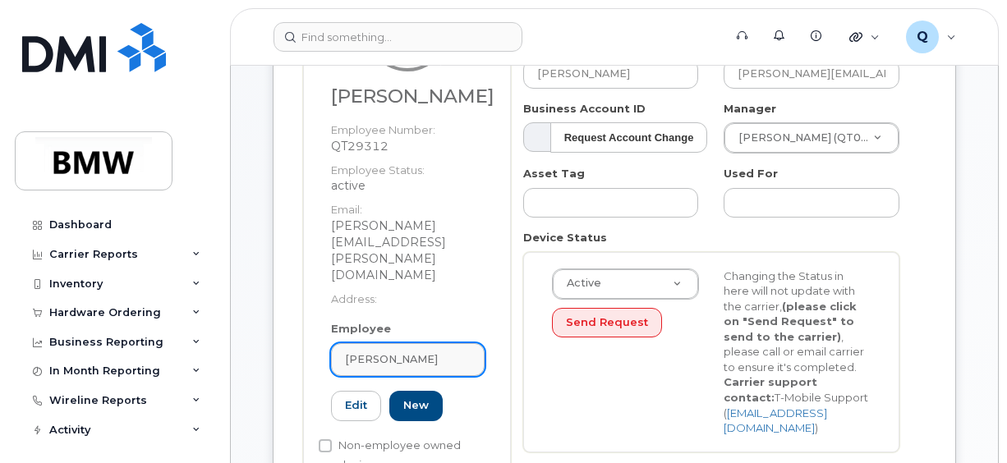
scroll to position [246, 0]
click at [429, 342] on link "[PERSON_NAME]" at bounding box center [408, 358] width 154 height 33
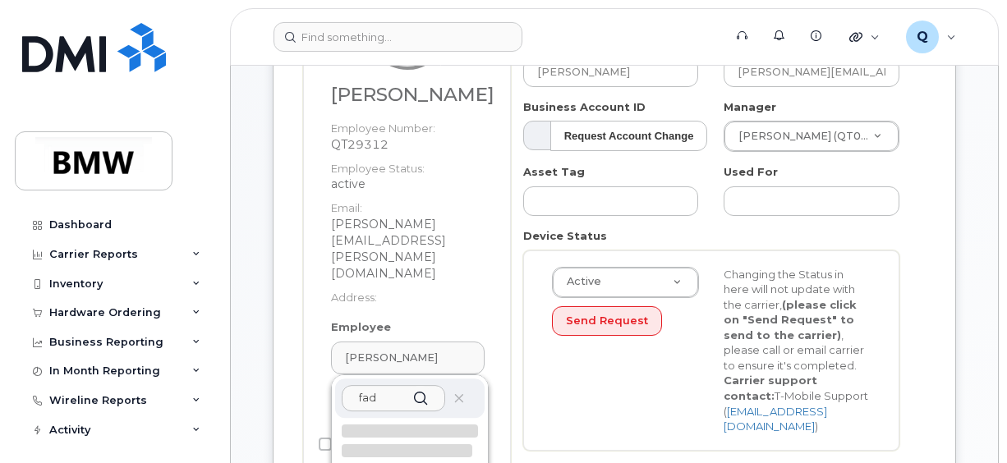
type input "fadi"
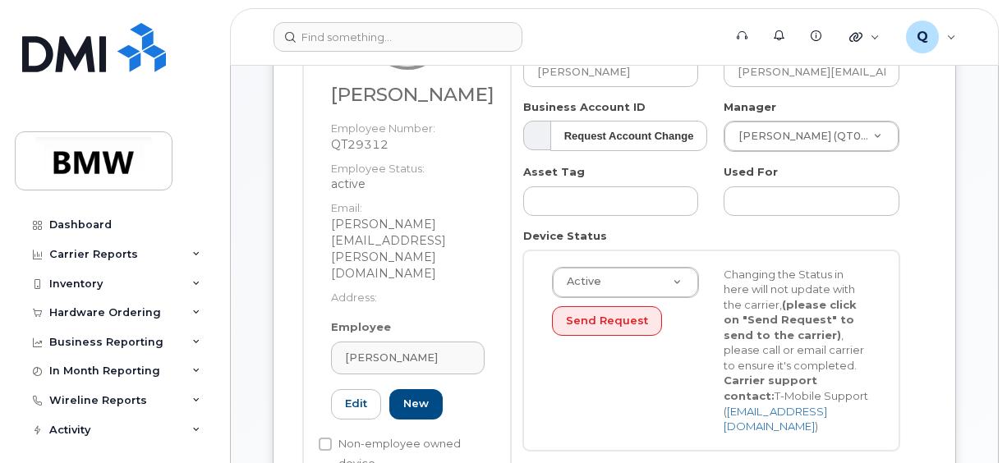
type input "Saving..."
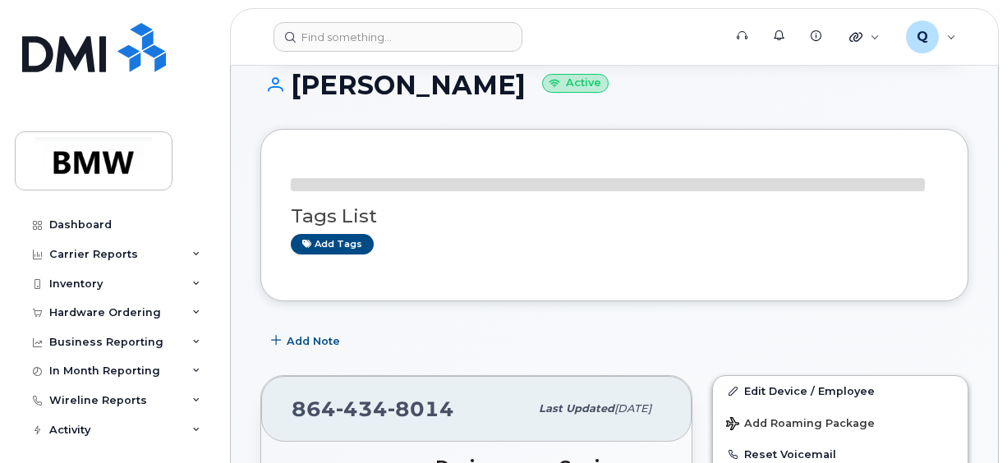
scroll to position [139, 0]
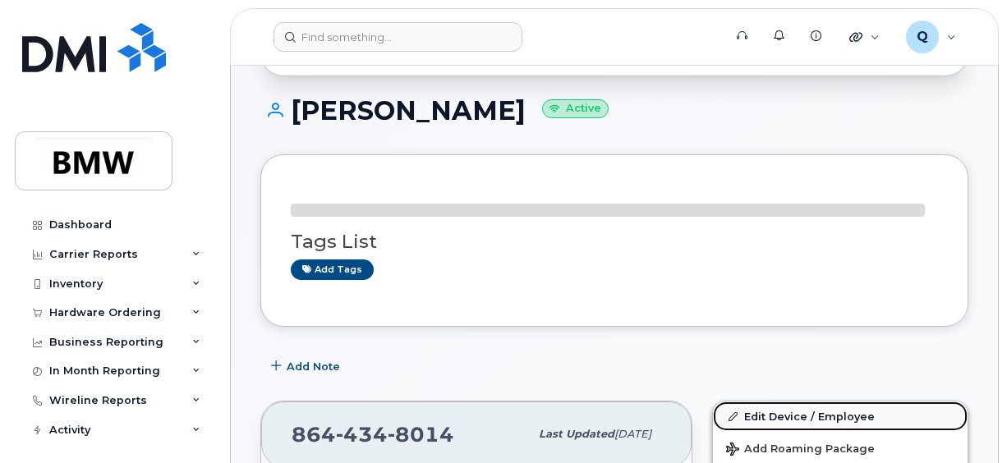
click at [767, 406] on link "Edit Device / Employee" at bounding box center [840, 416] width 255 height 30
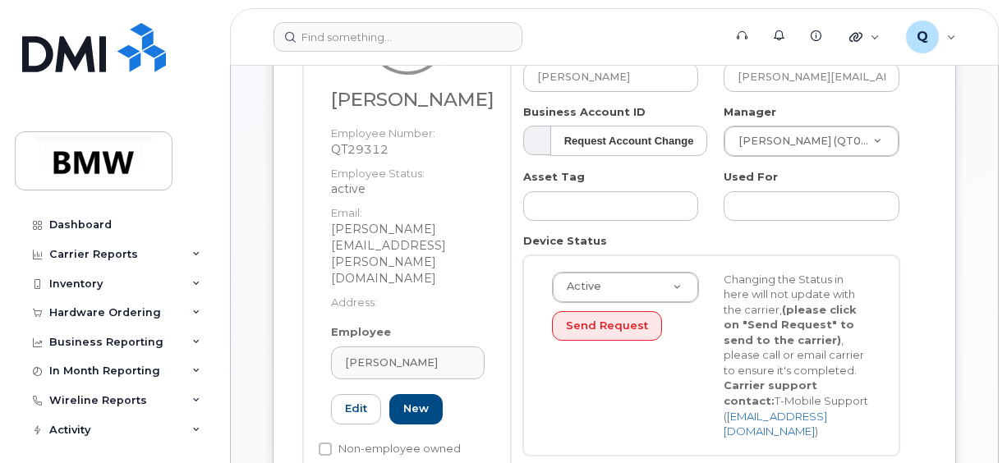
scroll to position [246, 0]
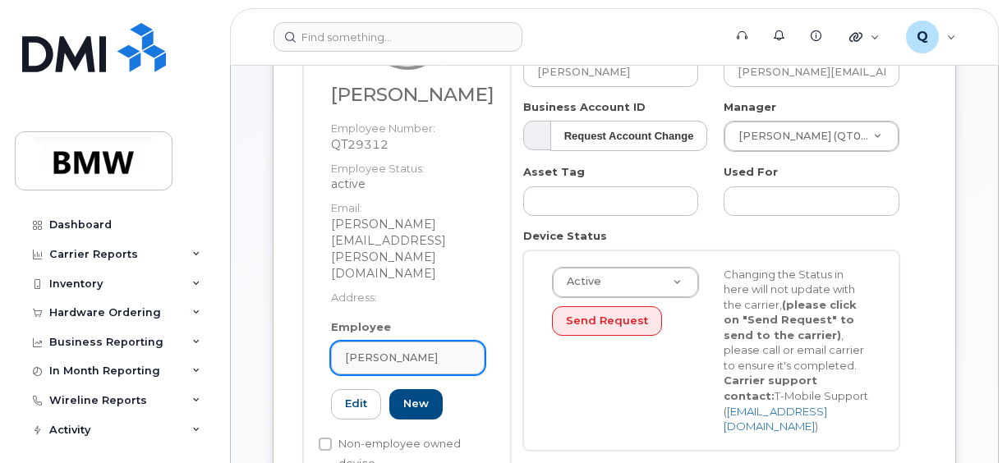
click at [432, 350] on div "[PERSON_NAME]" at bounding box center [408, 358] width 126 height 16
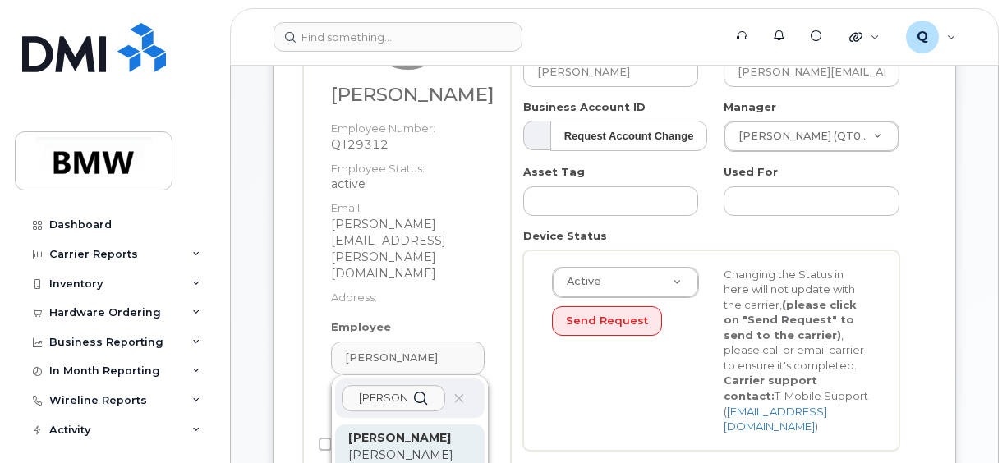
type input "[PERSON_NAME] da"
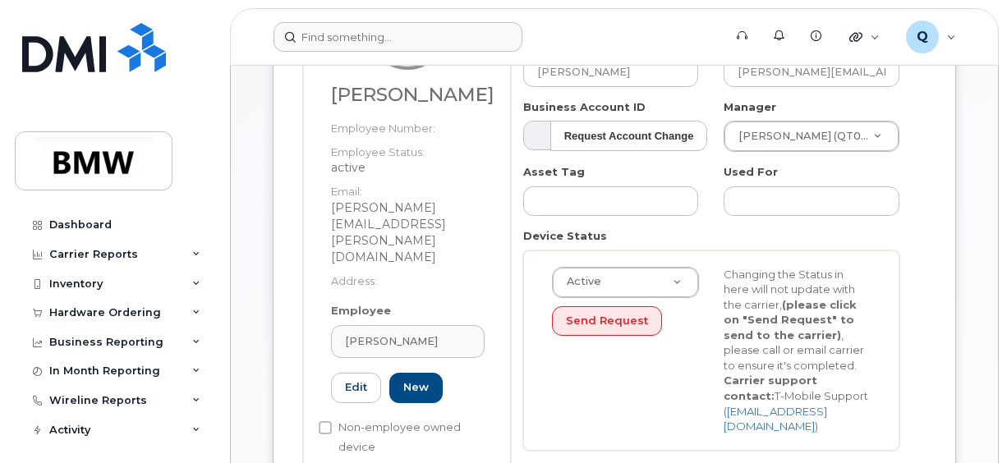
type input "QT32236"
type input "[PERSON_NAME]"
type input "[PERSON_NAME][EMAIL_ADDRESS][PERSON_NAME][DOMAIN_NAME]"
type input "14966313"
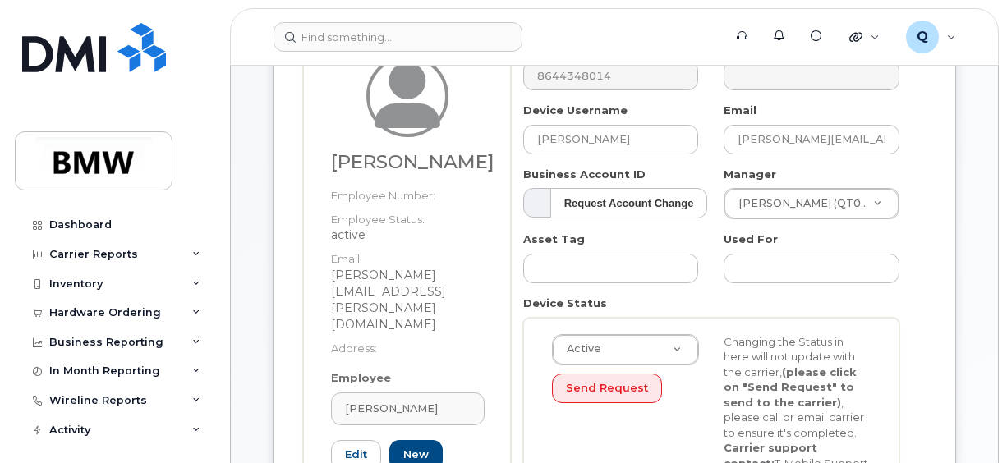
scroll to position [164, 0]
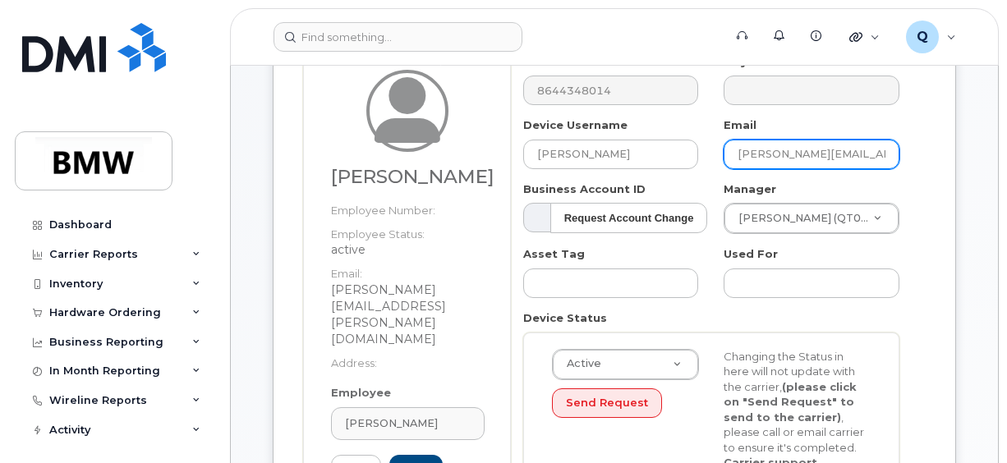
click at [797, 146] on input "[PERSON_NAME][EMAIL_ADDRESS][PERSON_NAME][DOMAIN_NAME]" at bounding box center [811, 155] width 176 height 30
drag, startPoint x: 890, startPoint y: 159, endPoint x: 882, endPoint y: 158, distance: 8.4
click at [882, 158] on input "fadi.dagher@bmwmcext.com" at bounding box center [811, 155] width 176 height 30
drag, startPoint x: 875, startPoint y: 156, endPoint x: 642, endPoint y: 138, distance: 233.9
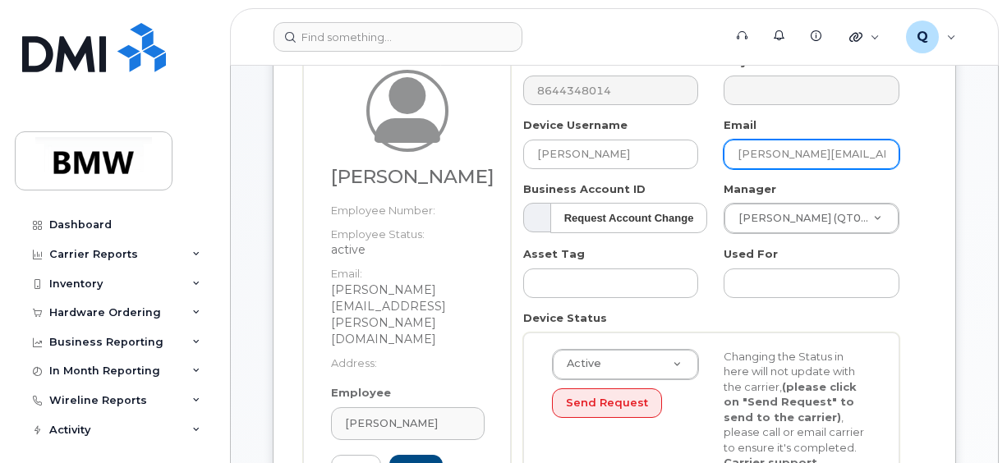
click at [642, 138] on div "Number 8644348014 City Device Username Fadi Dagher Email fadi.dagher@bmwmcext.c…" at bounding box center [711, 299] width 401 height 491
type input "m"
paste input "[PERSON_NAME][EMAIL_ADDRESS][PERSON_NAME][DOMAIN_NAME]"
type input "[PERSON_NAME][EMAIL_ADDRESS][PERSON_NAME][DOMAIN_NAME]"
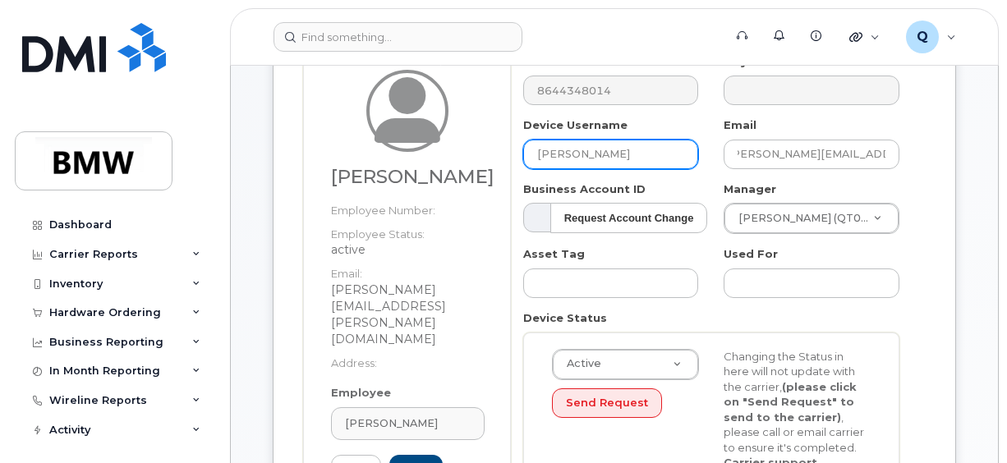
click at [614, 161] on input "[PERSON_NAME]" at bounding box center [611, 155] width 176 height 30
click at [608, 151] on input "[PERSON_NAME]" at bounding box center [611, 155] width 176 height 30
type input "F"
click at [547, 159] on input "text" at bounding box center [611, 155] width 176 height 30
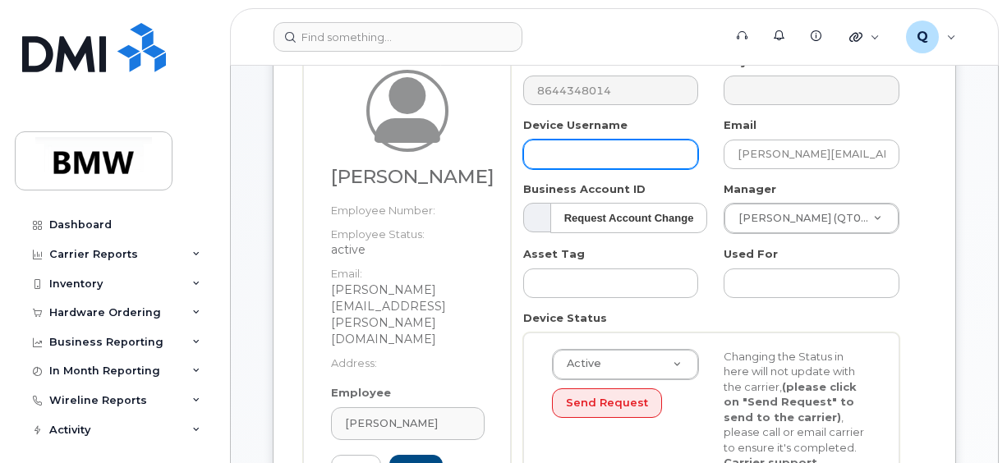
paste input "[PERSON_NAME]"
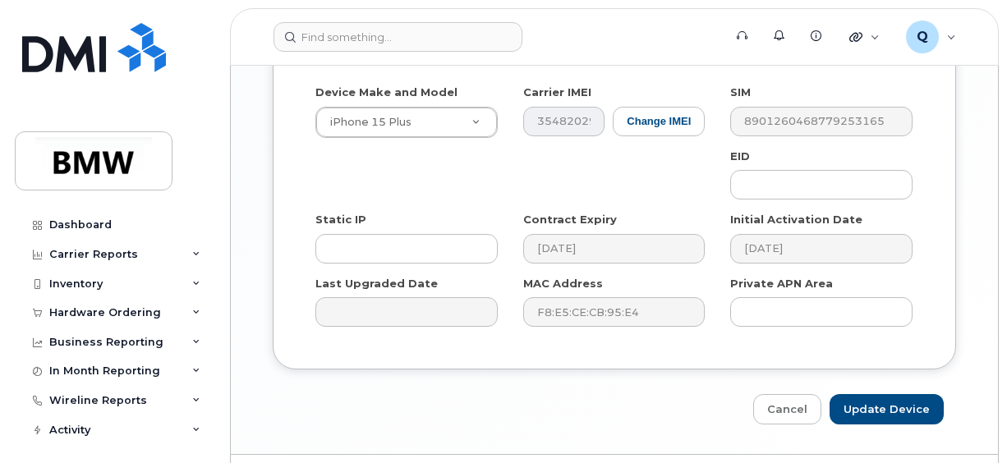
scroll to position [1068, 0]
type input "[PERSON_NAME]"
click at [897, 393] on input "Update Device" at bounding box center [886, 408] width 114 height 30
type input "Saving..."
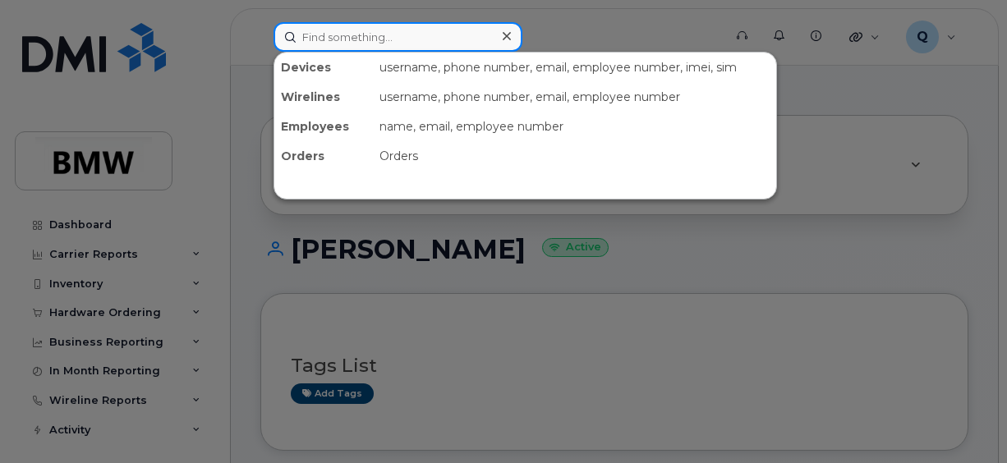
click at [297, 32] on input at bounding box center [397, 37] width 249 height 30
type input "8647052783"
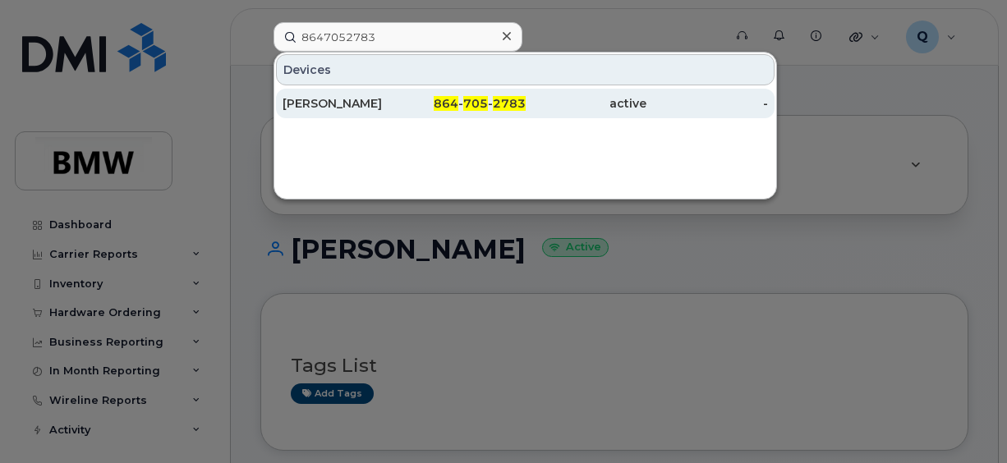
click at [315, 99] on div "[PERSON_NAME]" at bounding box center [343, 103] width 122 height 16
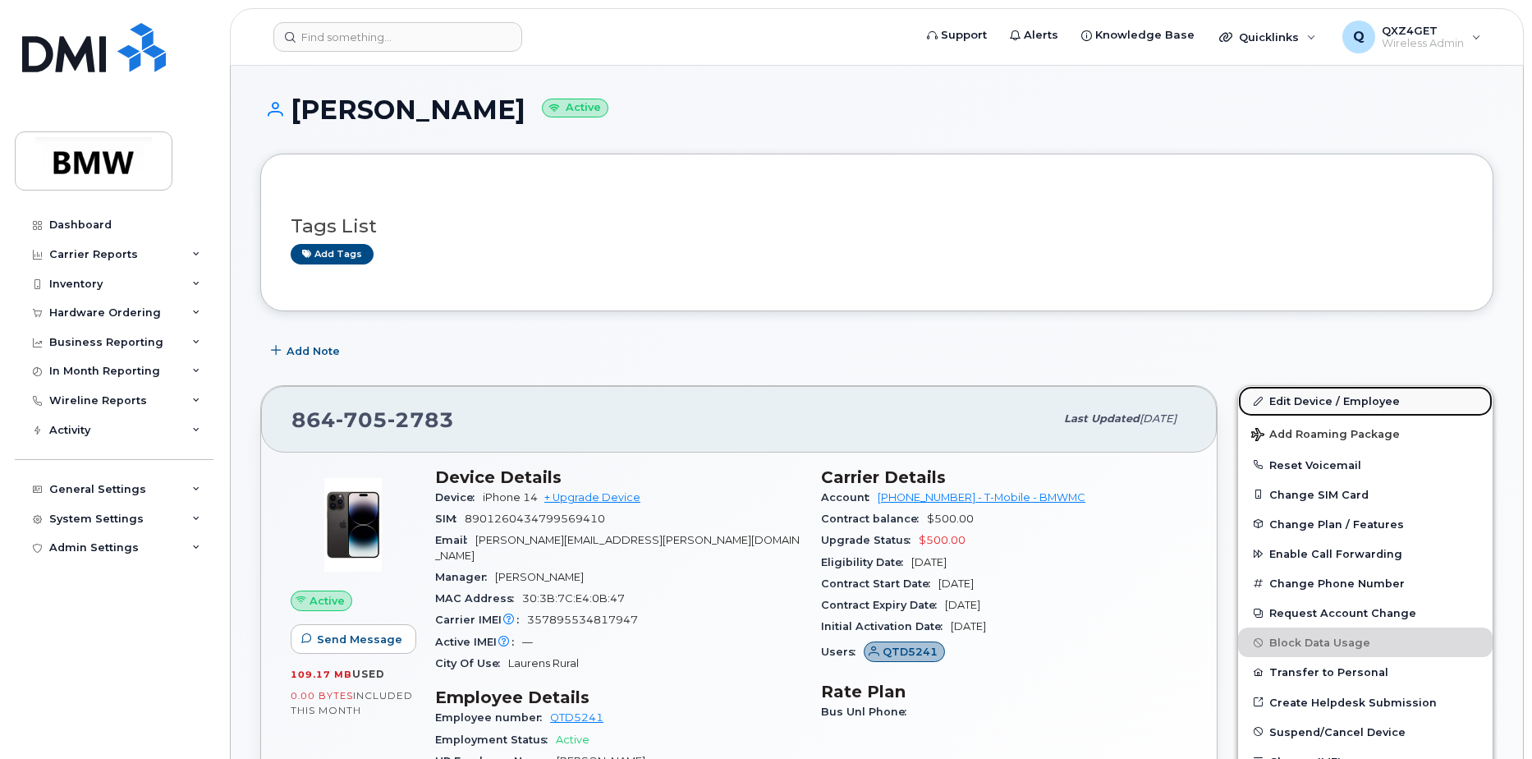
click at [1296, 399] on link "Edit Device / Employee" at bounding box center [1365, 401] width 255 height 30
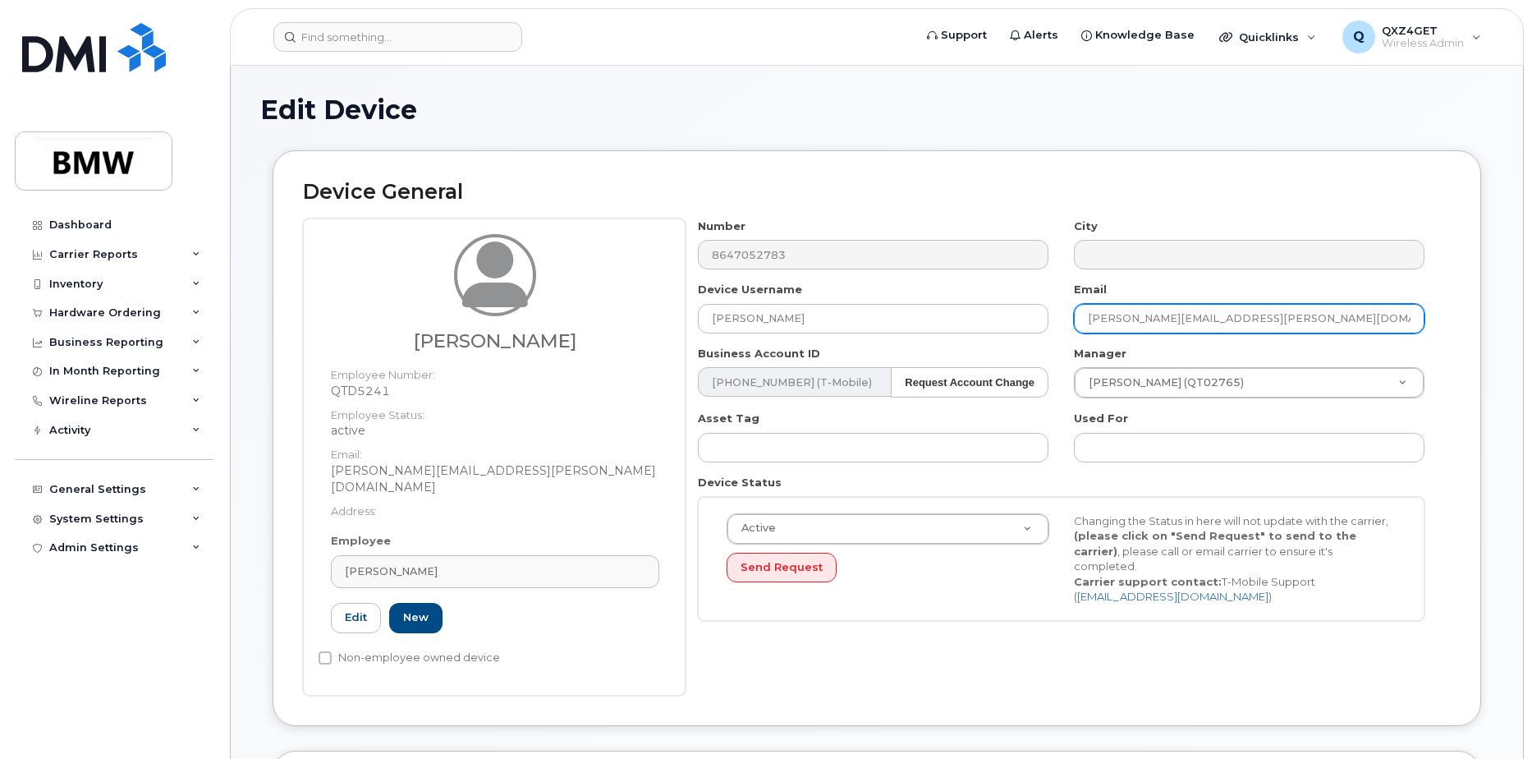
drag, startPoint x: 1268, startPoint y: 328, endPoint x: 1082, endPoint y: 325, distance: 186.4
click at [1082, 325] on input "[PERSON_NAME][EMAIL_ADDRESS][PERSON_NAME][DOMAIN_NAME]" at bounding box center [1249, 319] width 351 height 30
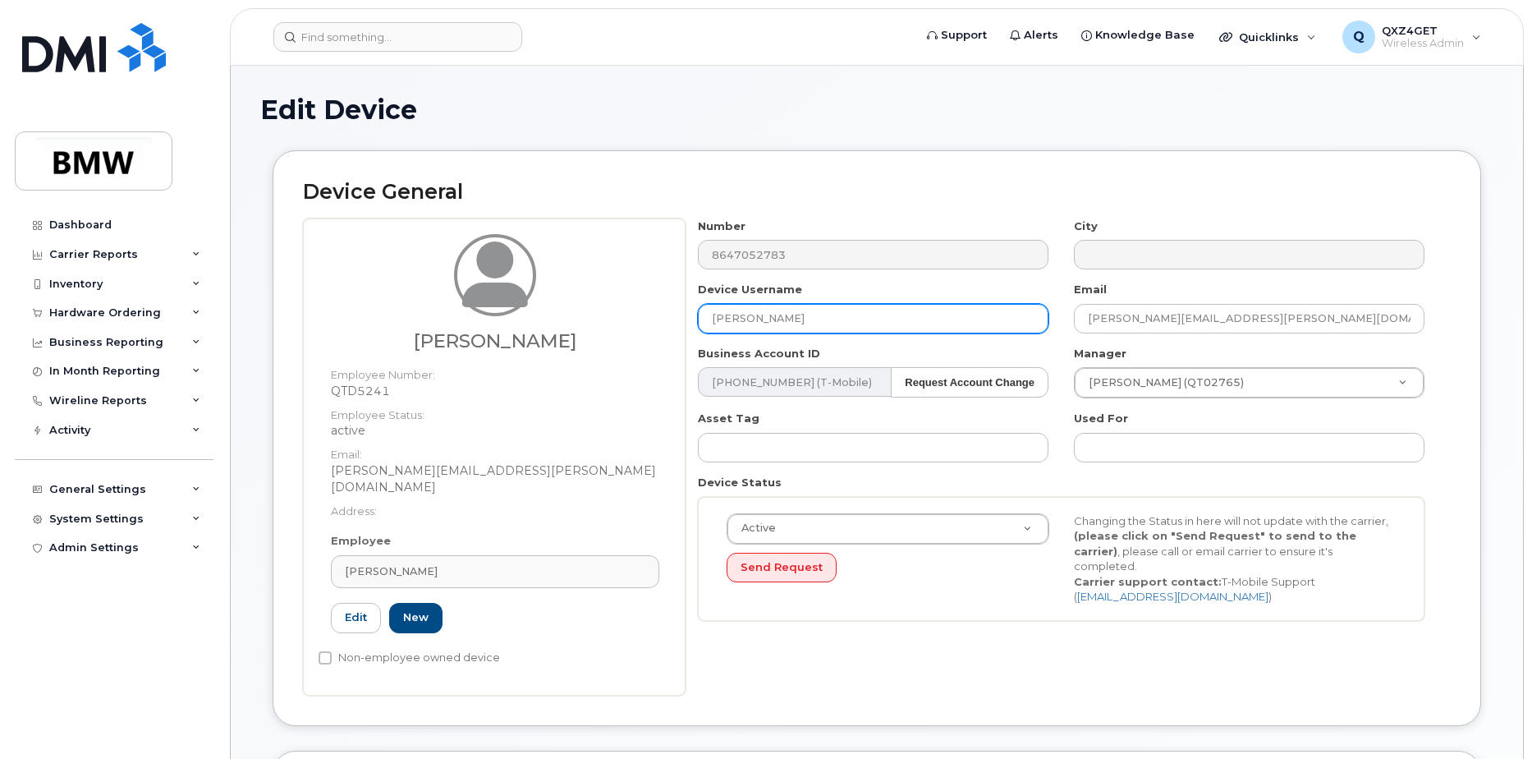
drag, startPoint x: 818, startPoint y: 314, endPoint x: 713, endPoint y: 316, distance: 104.3
click at [713, 316] on input "[PERSON_NAME]" at bounding box center [873, 319] width 351 height 30
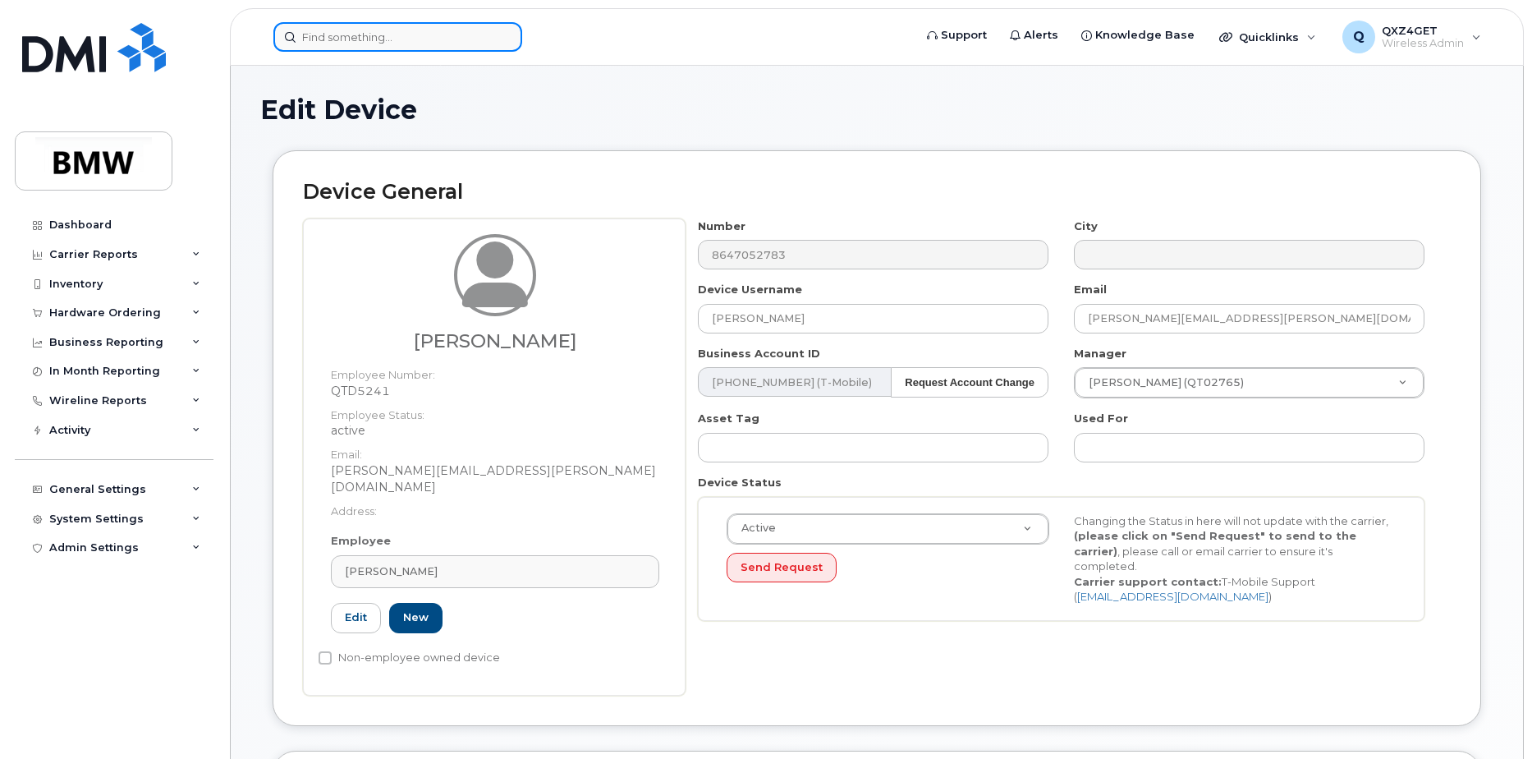
click at [336, 34] on input at bounding box center [397, 37] width 249 height 30
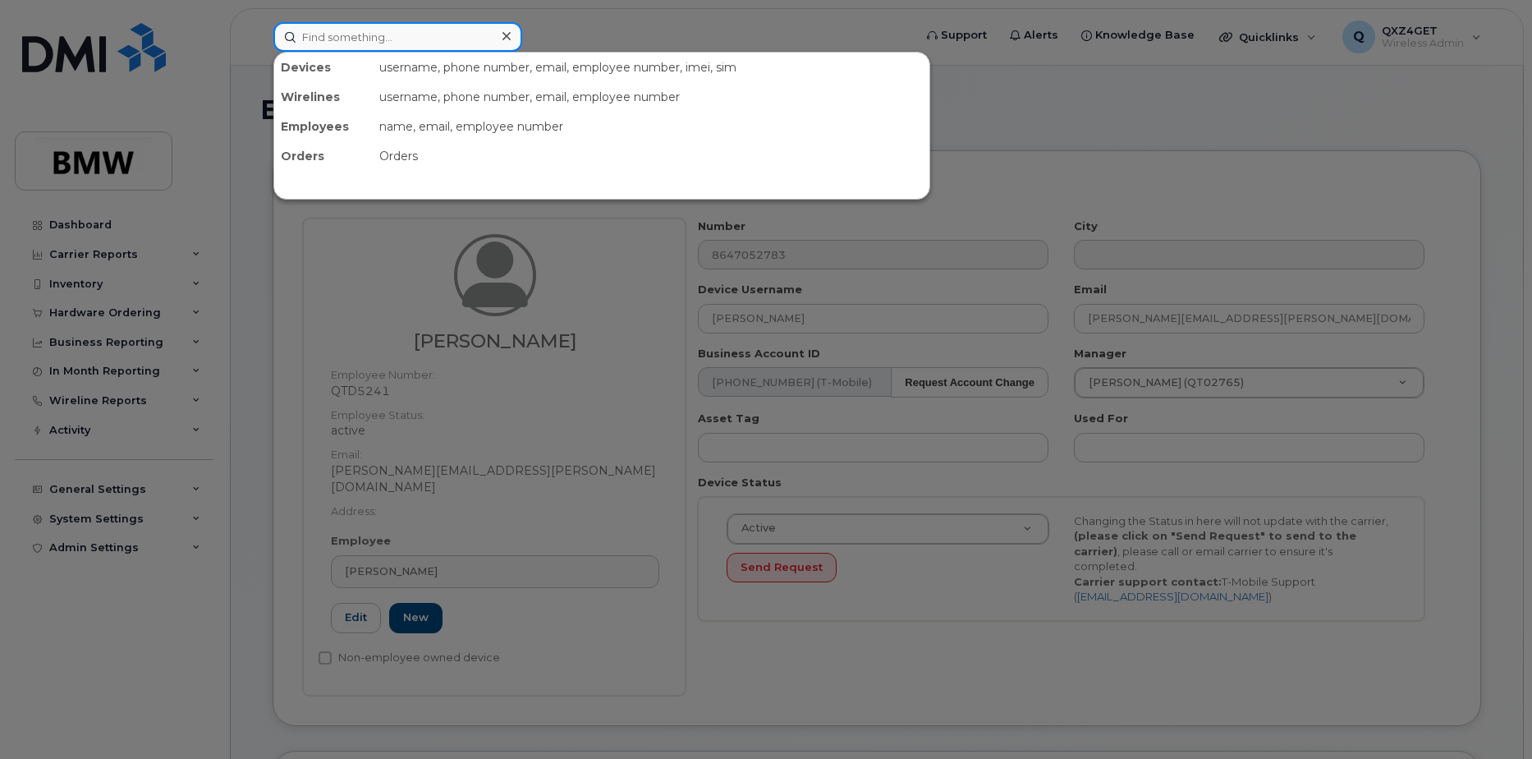
paste input "Ginger"
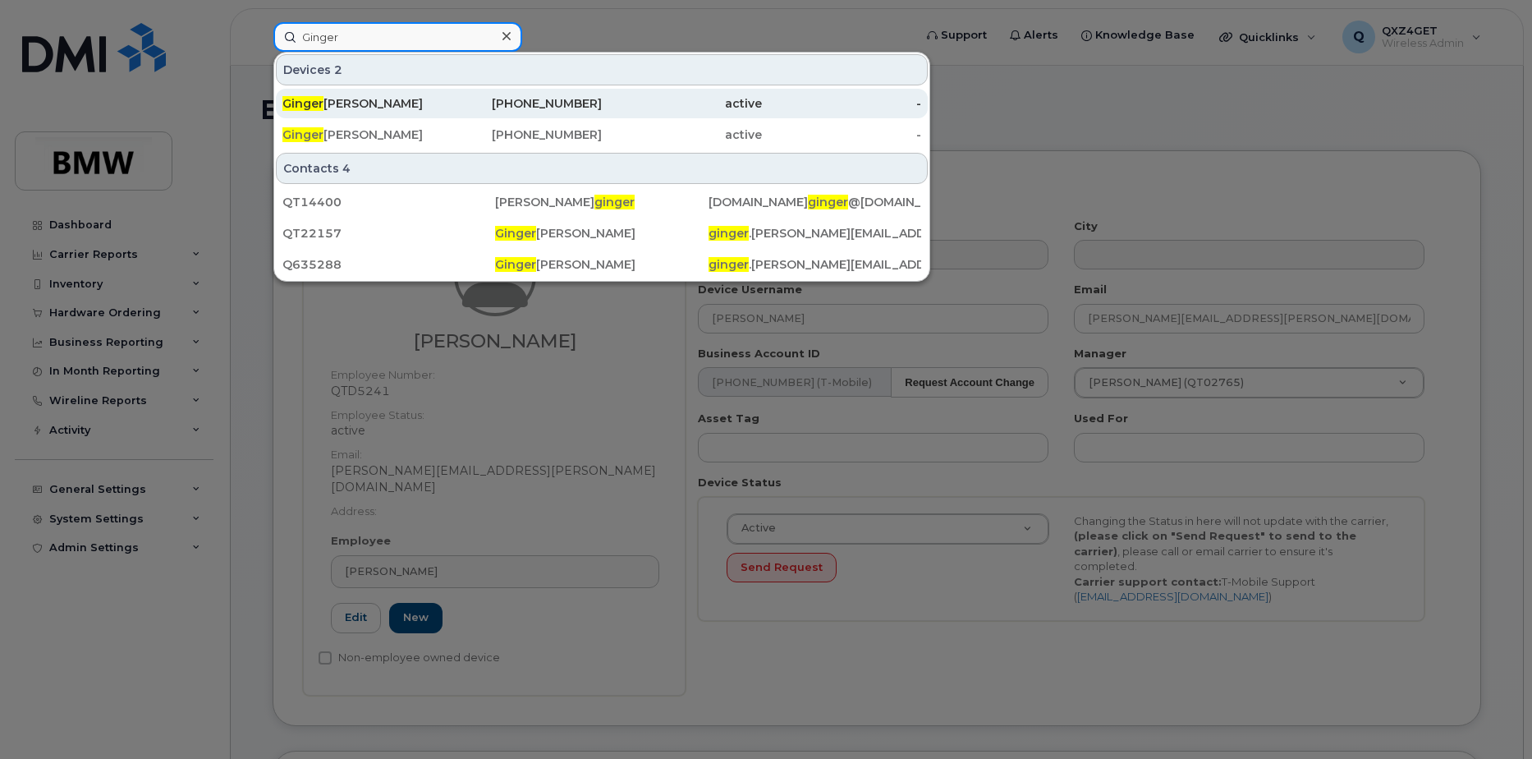
type input "Ginger"
click at [337, 107] on div "Ginger Floyd" at bounding box center [362, 103] width 160 height 16
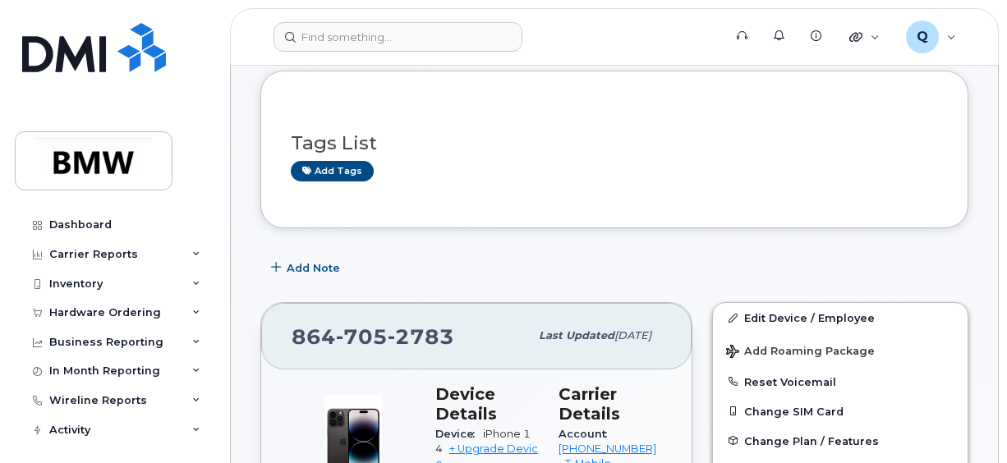
scroll to position [82, 0]
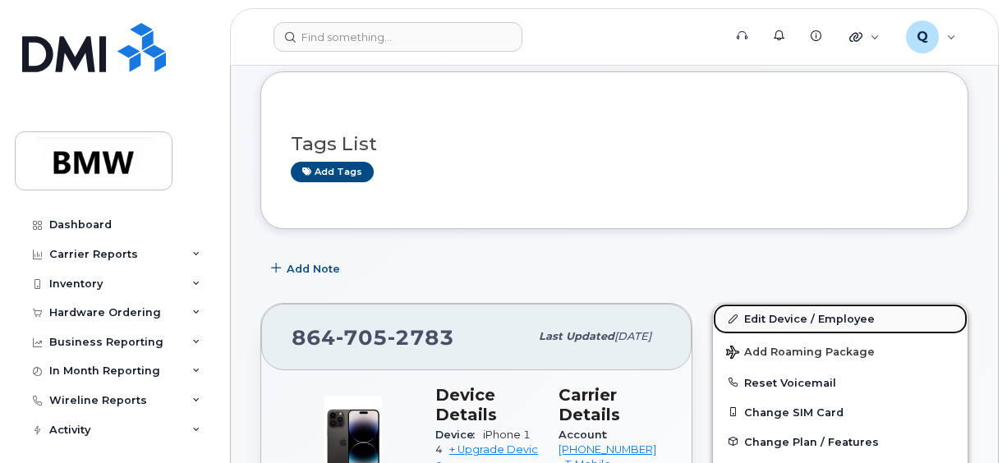
click at [768, 318] on link "Edit Device / Employee" at bounding box center [840, 319] width 255 height 30
click at [755, 315] on link "Edit Device / Employee" at bounding box center [840, 319] width 255 height 30
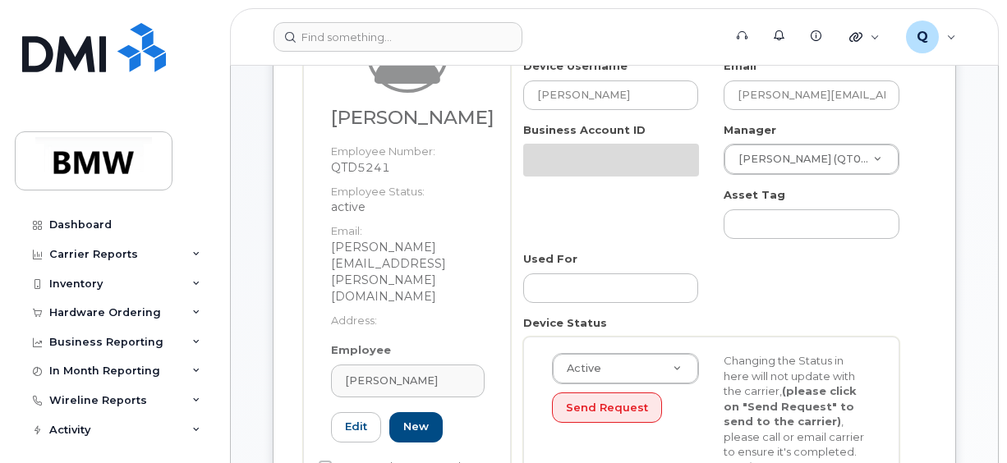
scroll to position [246, 0]
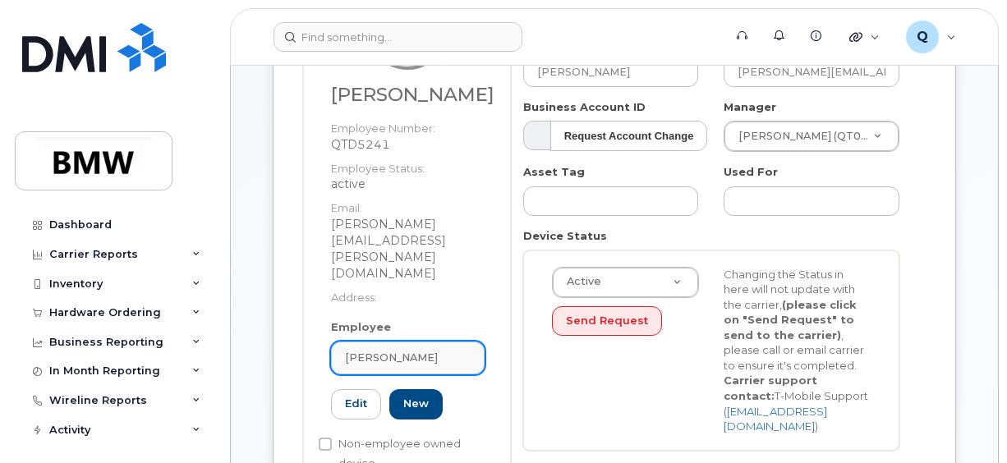
click at [396, 350] on span "[PERSON_NAME]" at bounding box center [391, 358] width 93 height 16
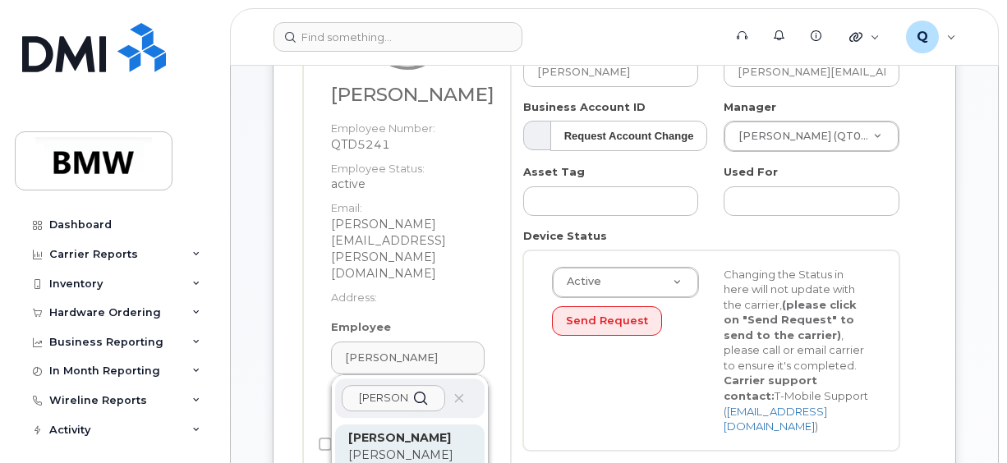
type input "fadi"
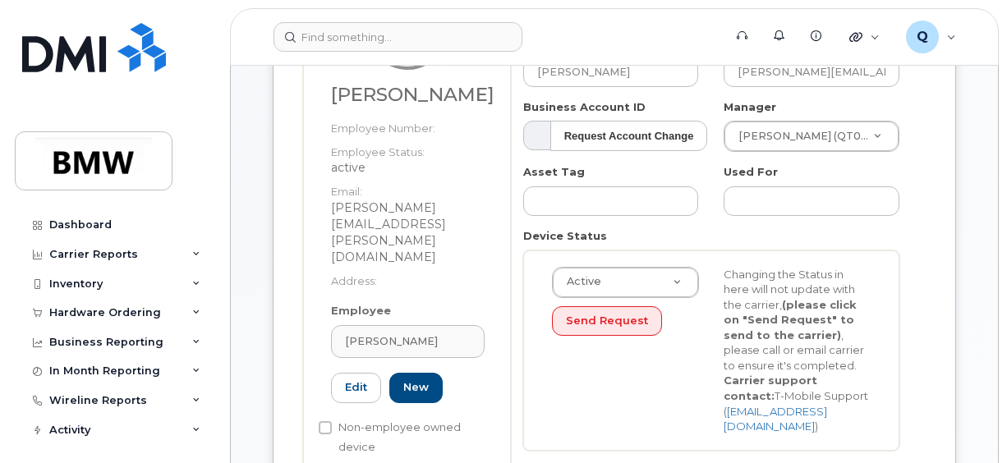
type input "[PERSON_NAME]"
type input "fadi.dagher@bmwmcext.com"
type input "14966313"
type input "QT32236"
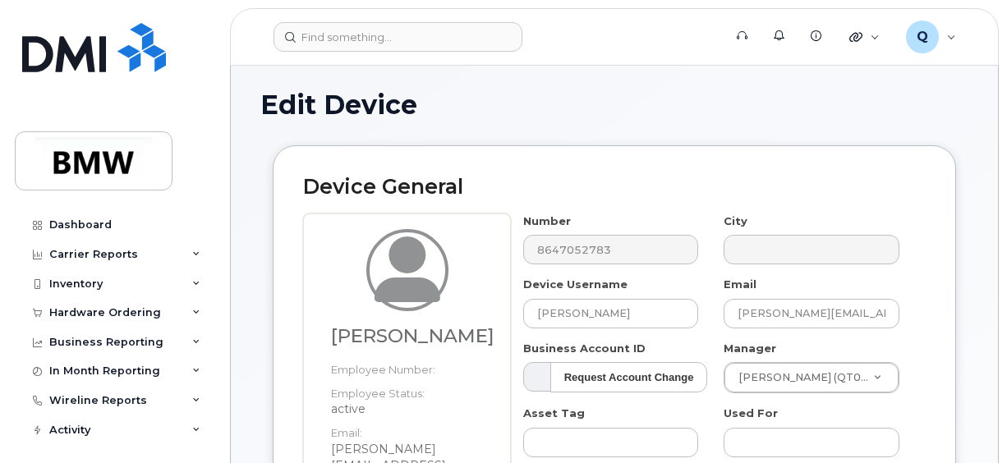
scroll to position [0, 0]
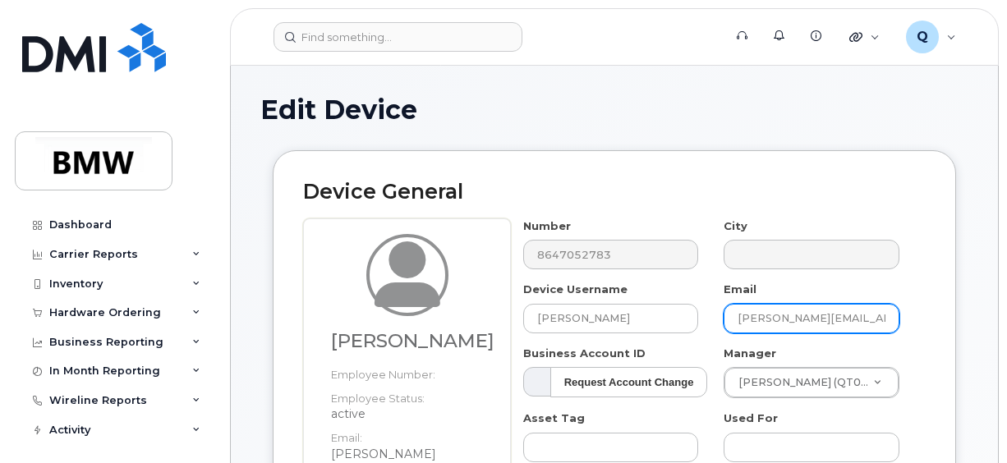
click at [883, 316] on input "fadi.dagher@bmwmcext.com" at bounding box center [811, 319] width 176 height 30
drag, startPoint x: 892, startPoint y: 318, endPoint x: 688, endPoint y: 316, distance: 204.4
click at [688, 316] on div "Number 8647052783 City Device Username Fadi Dagher Email fadi.dagher@bmwmcext.c…" at bounding box center [711, 463] width 401 height 491
paste input "[PERSON_NAME][EMAIL_ADDRESS][PERSON_NAME][DOMAIN_NAME]"
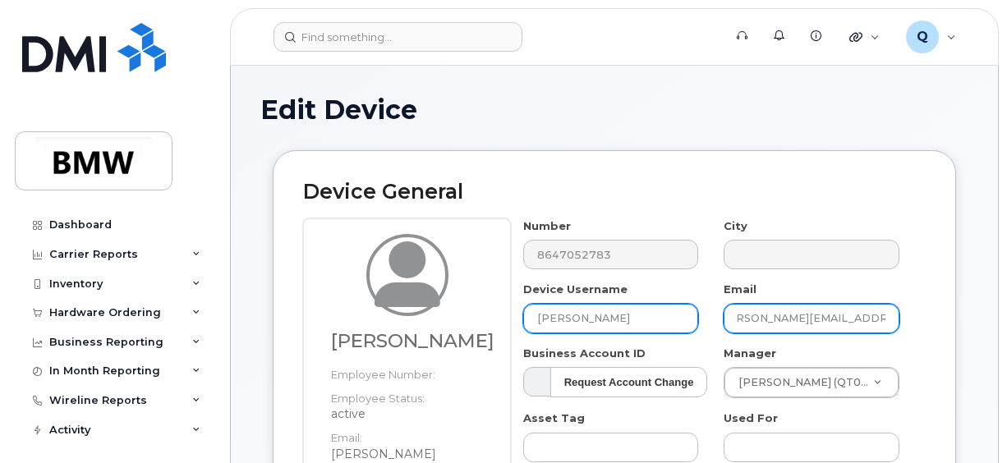
type input "[PERSON_NAME][EMAIL_ADDRESS][PERSON_NAME][DOMAIN_NAME]"
click at [617, 314] on input "[PERSON_NAME]" at bounding box center [611, 319] width 176 height 30
drag, startPoint x: 617, startPoint y: 314, endPoint x: 528, endPoint y: 312, distance: 89.5
click at [528, 312] on input "Fadi Dagher" at bounding box center [611, 319] width 176 height 30
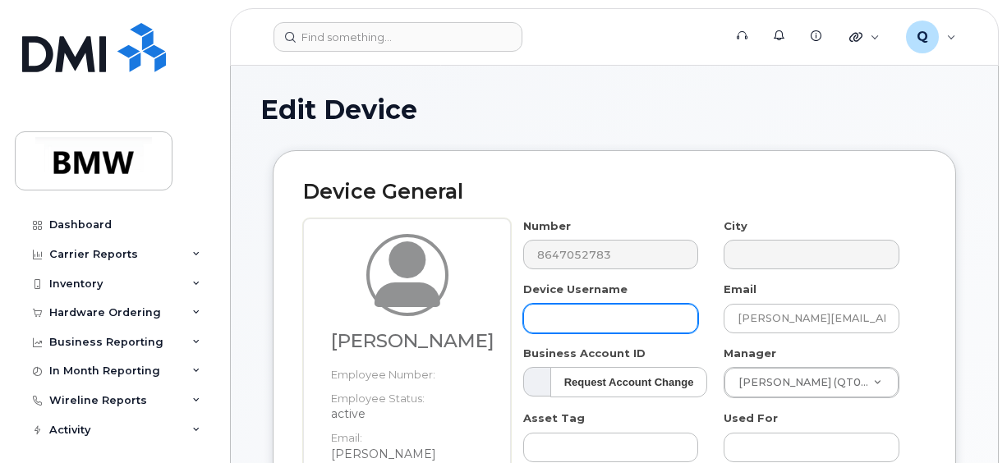
click at [548, 314] on input "text" at bounding box center [611, 319] width 176 height 30
paste input "Audra Rutherford"
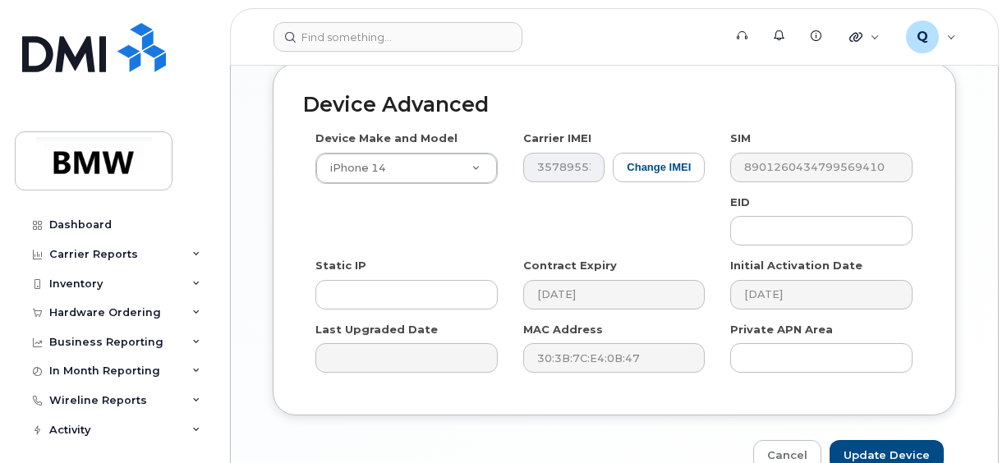
scroll to position [1068, 0]
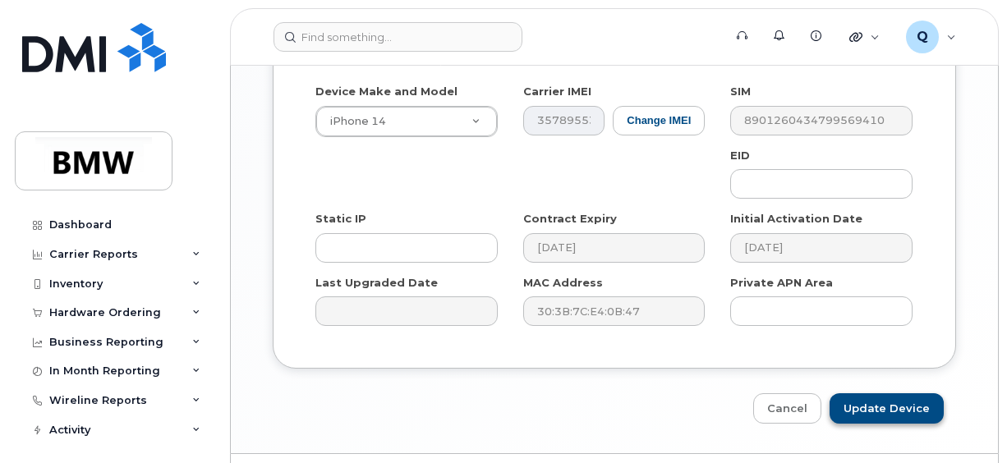
type input "Audra Rutherford"
click at [882, 393] on input "Update Device" at bounding box center [886, 408] width 114 height 30
type input "Saving..."
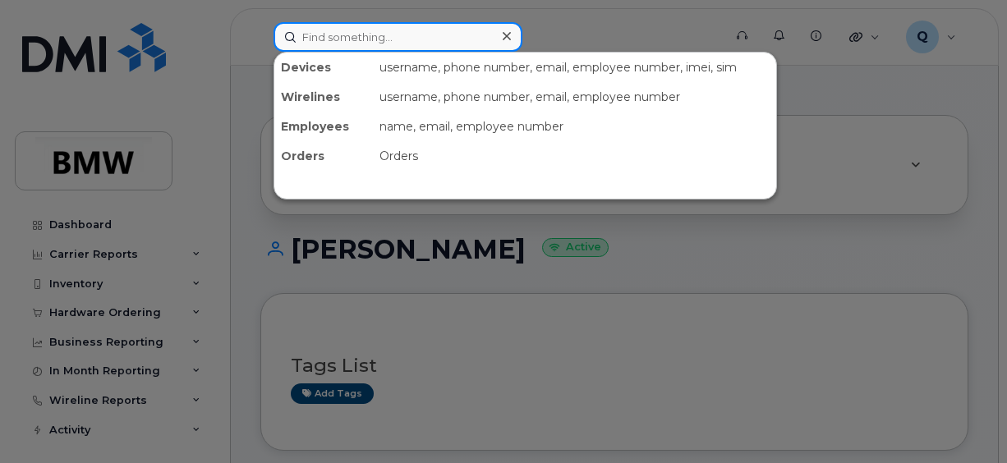
click at [376, 41] on input at bounding box center [397, 37] width 249 height 30
click at [331, 44] on input at bounding box center [397, 37] width 249 height 30
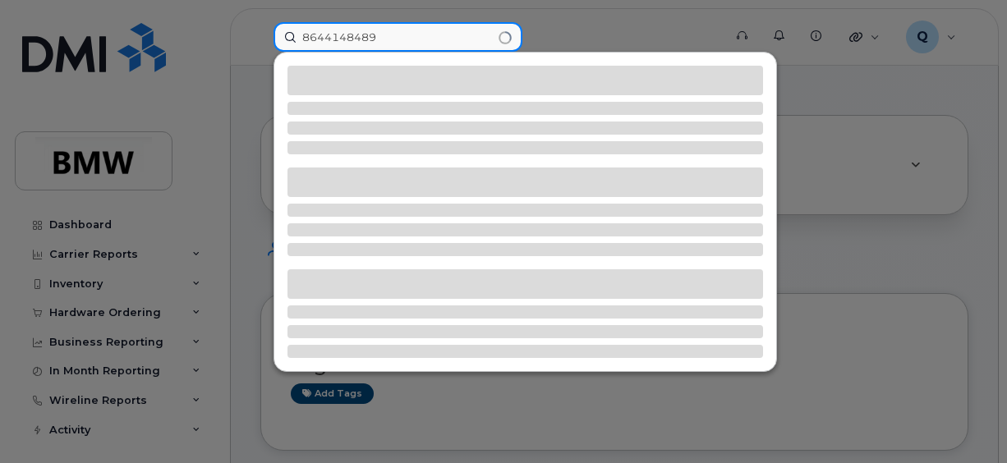
type input "8644148489"
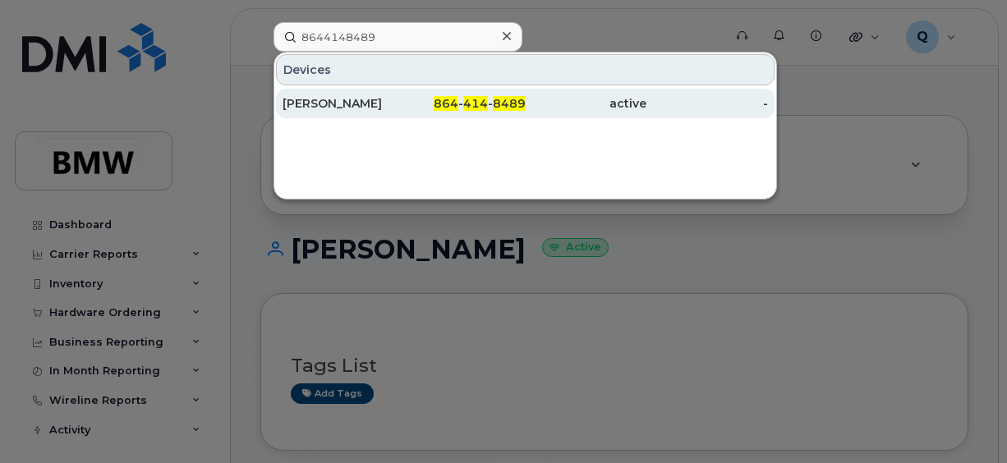
click at [344, 105] on div "[PERSON_NAME]" at bounding box center [343, 103] width 122 height 16
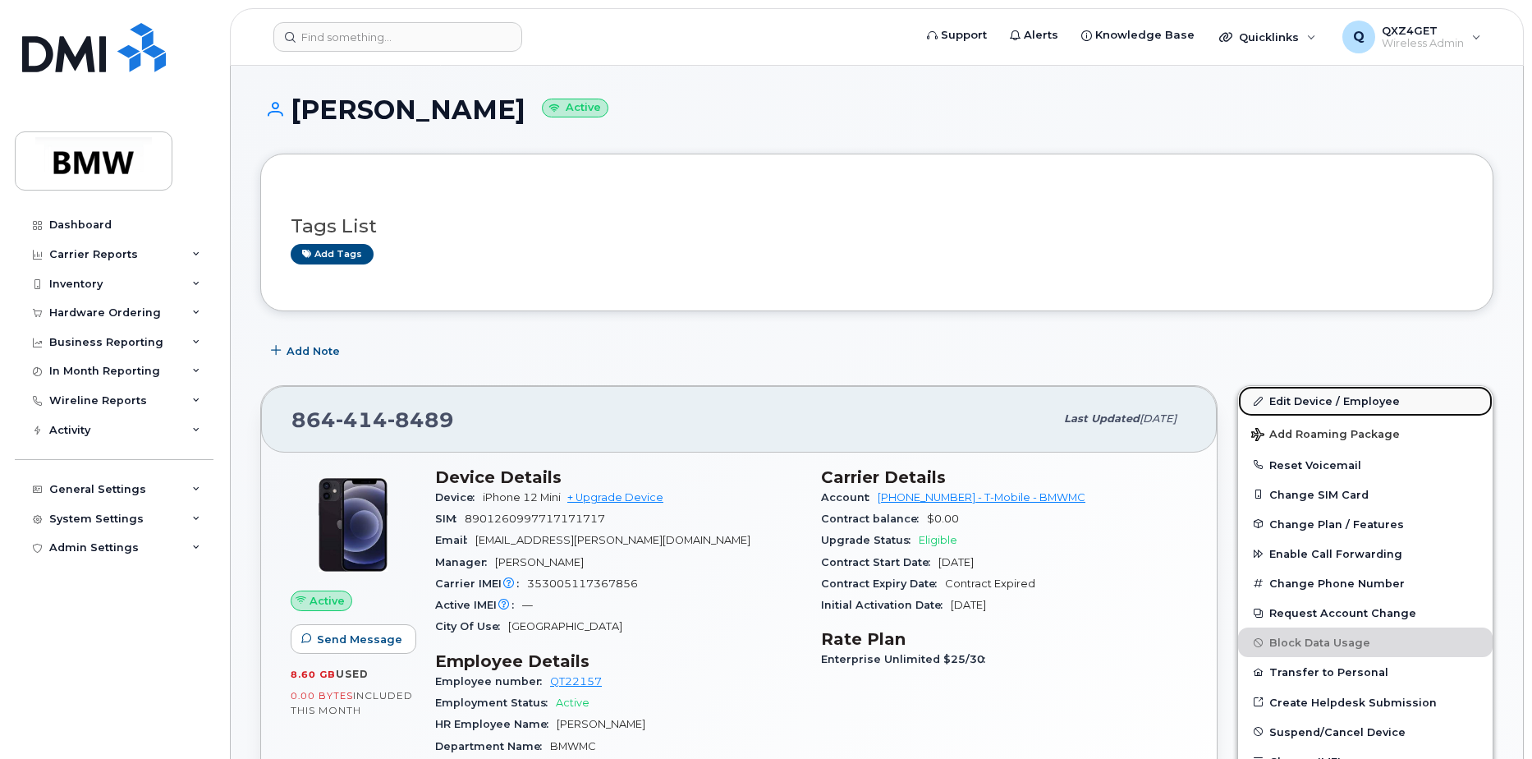
click at [1346, 403] on link "Edit Device / Employee" at bounding box center [1365, 401] width 255 height 30
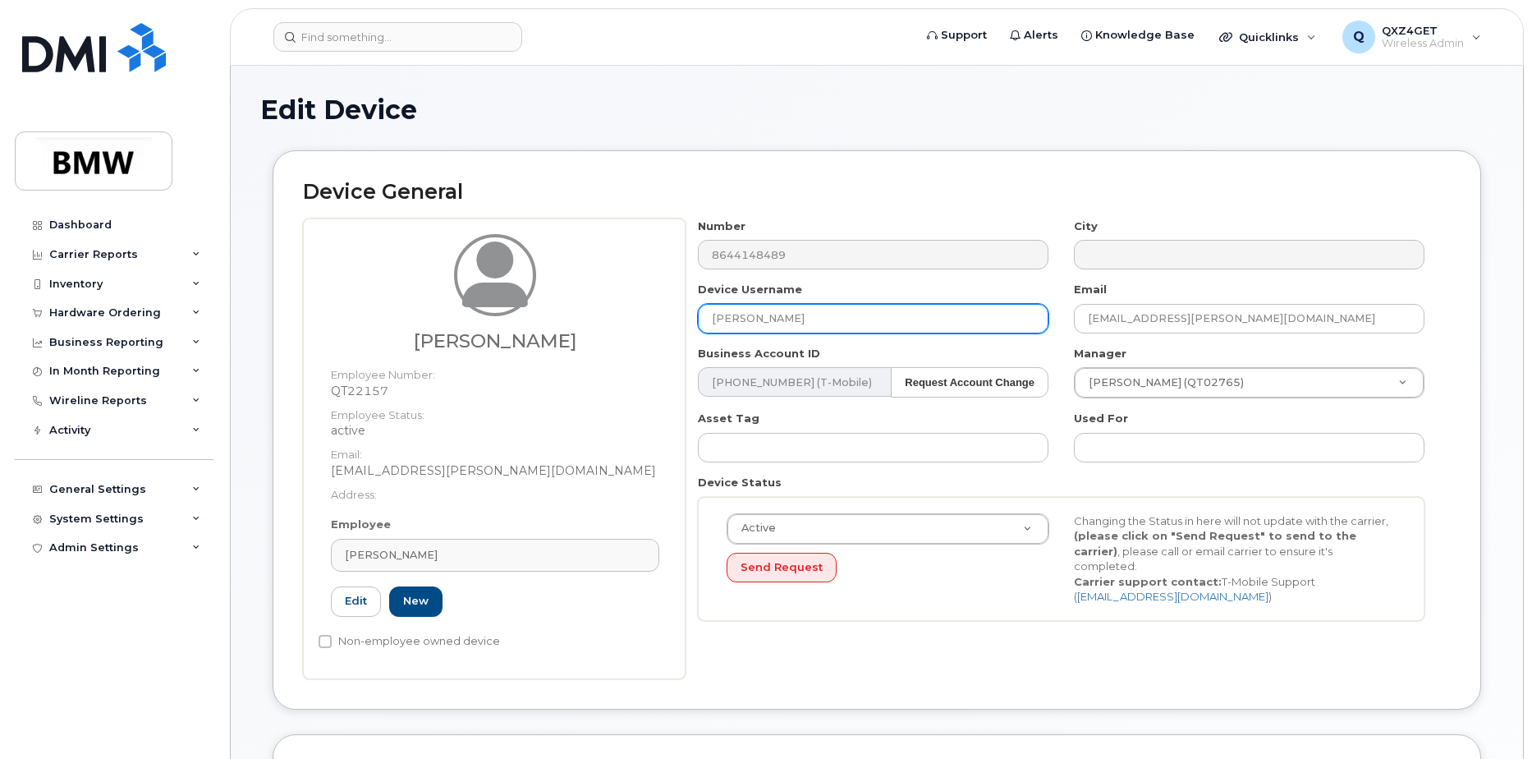
drag, startPoint x: 795, startPoint y: 319, endPoint x: 723, endPoint y: 321, distance: 71.5
click at [723, 321] on input "[PERSON_NAME]" at bounding box center [873, 319] width 351 height 30
click at [821, 316] on input "[PERSON_NAME]" at bounding box center [873, 319] width 351 height 30
drag, startPoint x: 821, startPoint y: 316, endPoint x: 716, endPoint y: 318, distance: 105.1
click at [716, 318] on input "[PERSON_NAME]" at bounding box center [873, 319] width 351 height 30
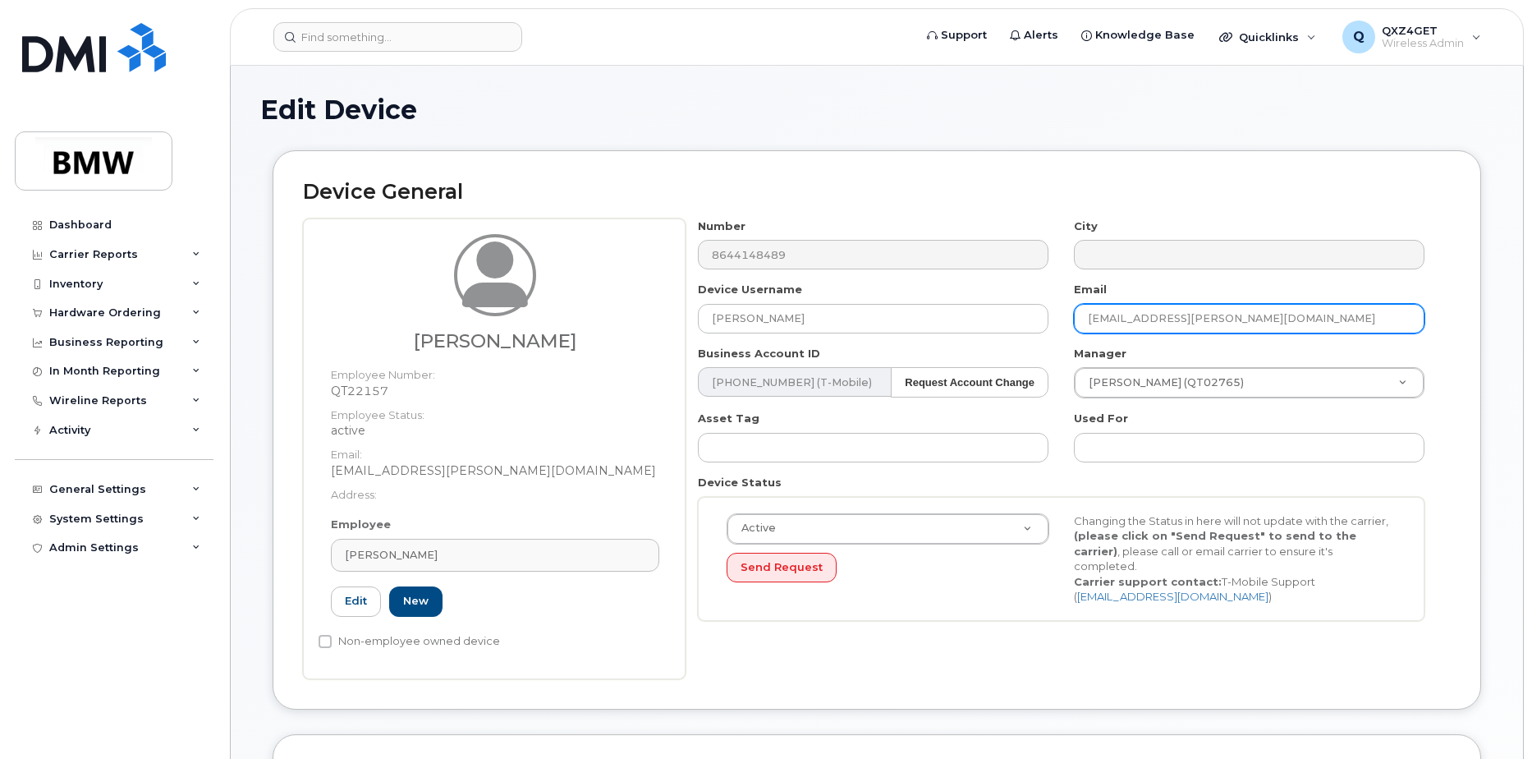
click at [1277, 323] on input "[EMAIL_ADDRESS][PERSON_NAME][DOMAIN_NAME]" at bounding box center [1249, 319] width 351 height 30
drag, startPoint x: 1277, startPoint y: 321, endPoint x: 1078, endPoint y: 335, distance: 200.0
click at [1078, 335] on div "Number 8644148489 City Device Username Ginger Floyd Email ginger.floyd@bmwmc.co…" at bounding box center [1062, 425] width 752 height 415
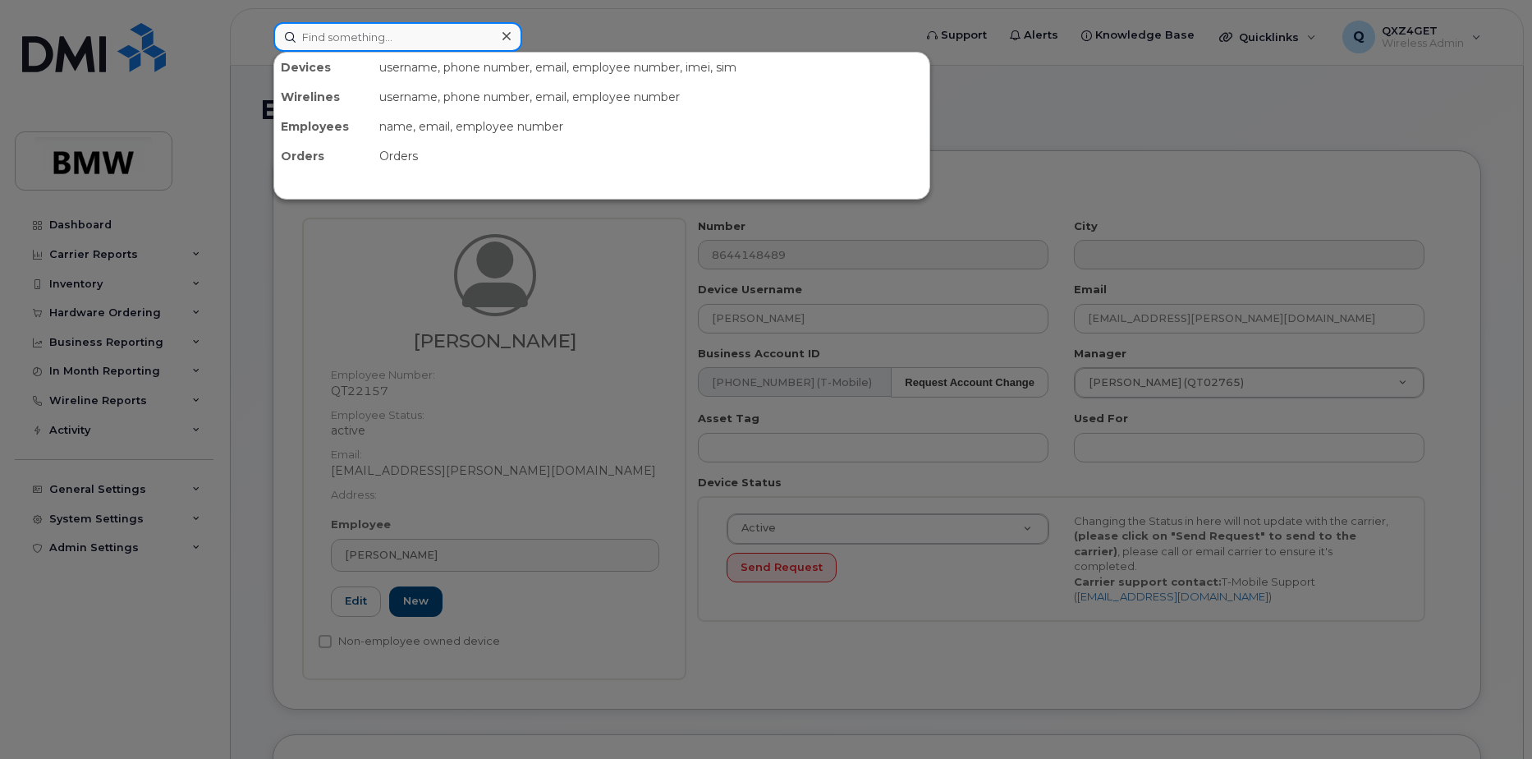
click at [424, 44] on input at bounding box center [397, 37] width 249 height 30
paste input "Ludgero"
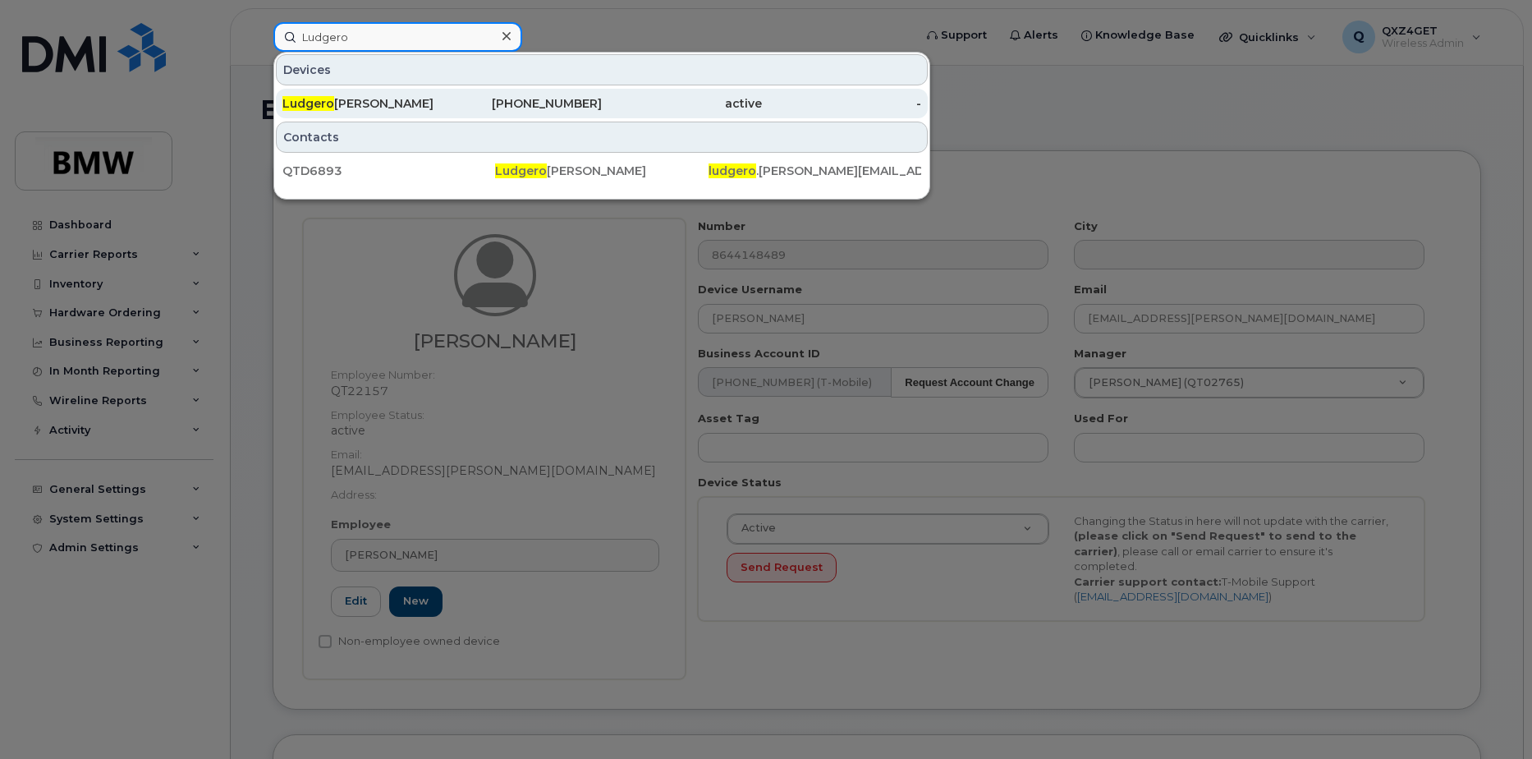
type input "Ludgero"
click at [333, 108] on div "Ludgero Da Silva" at bounding box center [362, 103] width 160 height 16
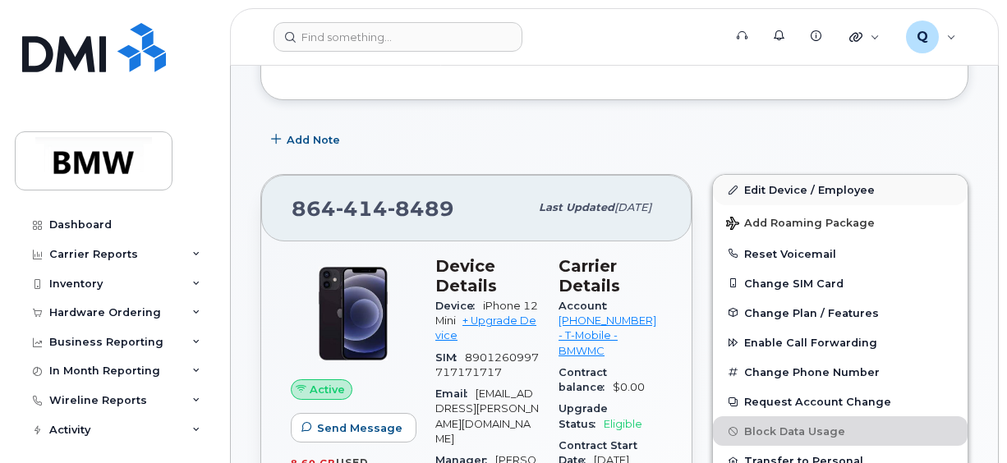
scroll to position [164, 0]
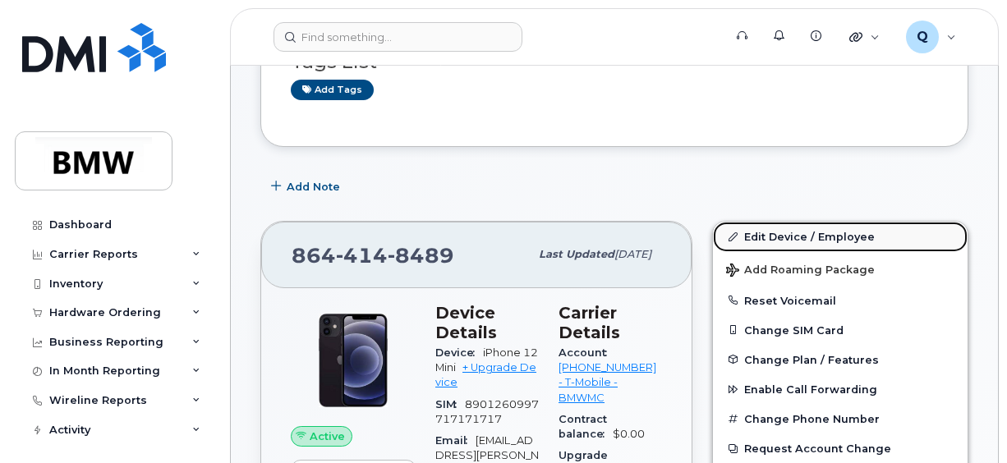
click at [775, 233] on link "Edit Device / Employee" at bounding box center [840, 237] width 255 height 30
click at [772, 233] on link "Edit Device / Employee" at bounding box center [840, 237] width 255 height 30
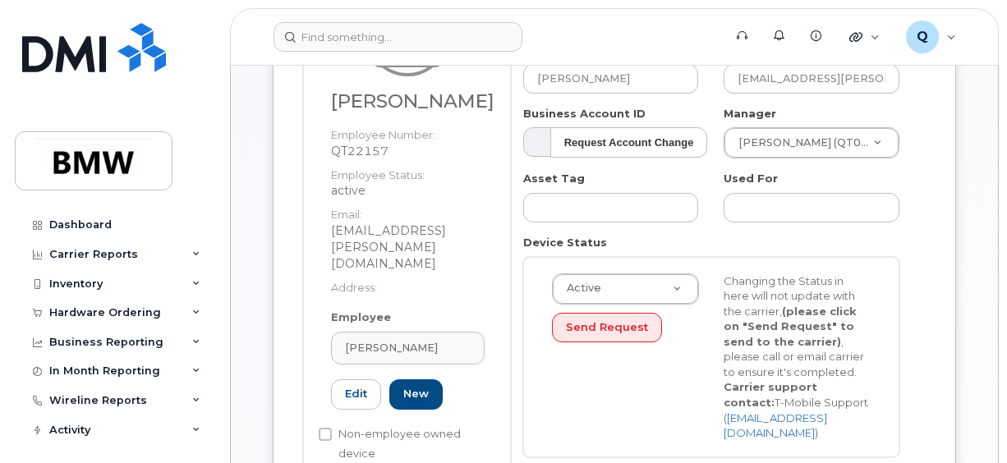
scroll to position [246, 0]
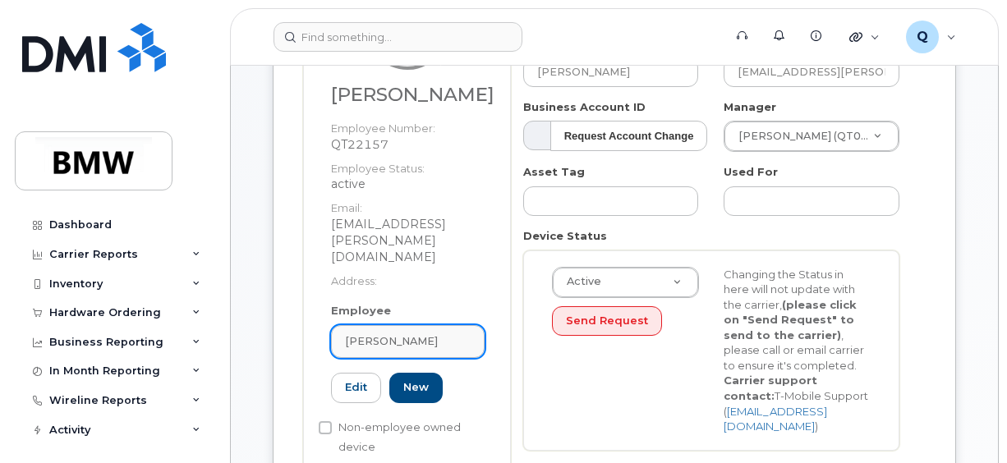
click at [417, 333] on div "Ginger Floyd" at bounding box center [408, 341] width 126 height 16
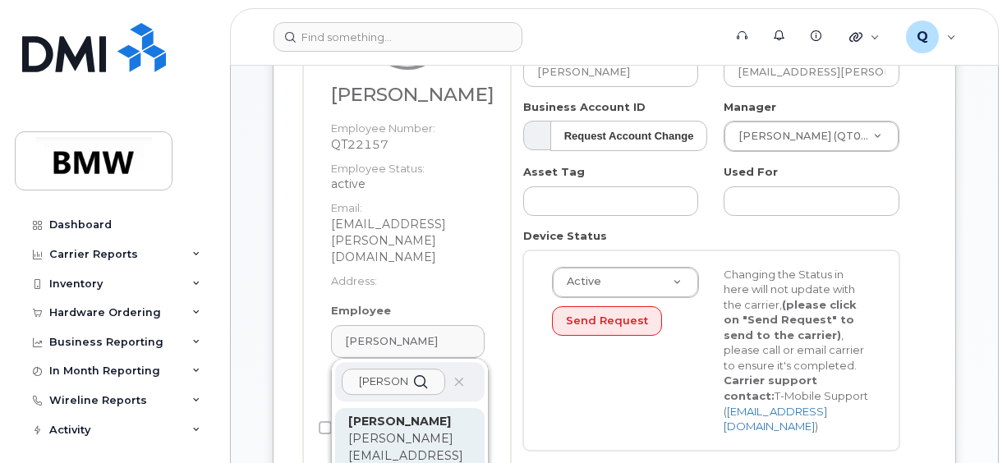
type input "fadi"
click at [376, 413] on p "[PERSON_NAME]" at bounding box center [409, 421] width 123 height 17
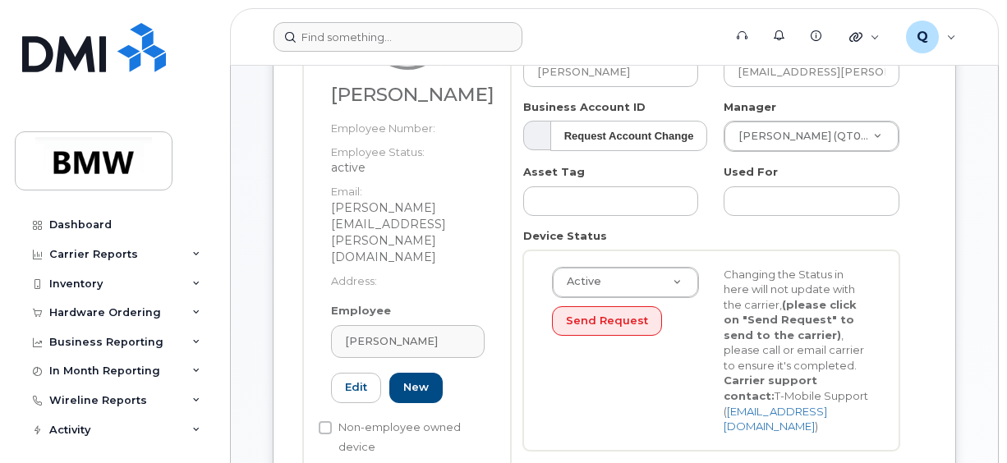
type input "QT32236"
type input "[PERSON_NAME]"
type input "fadi.dagher@bmwmcext.com"
type input "14966313"
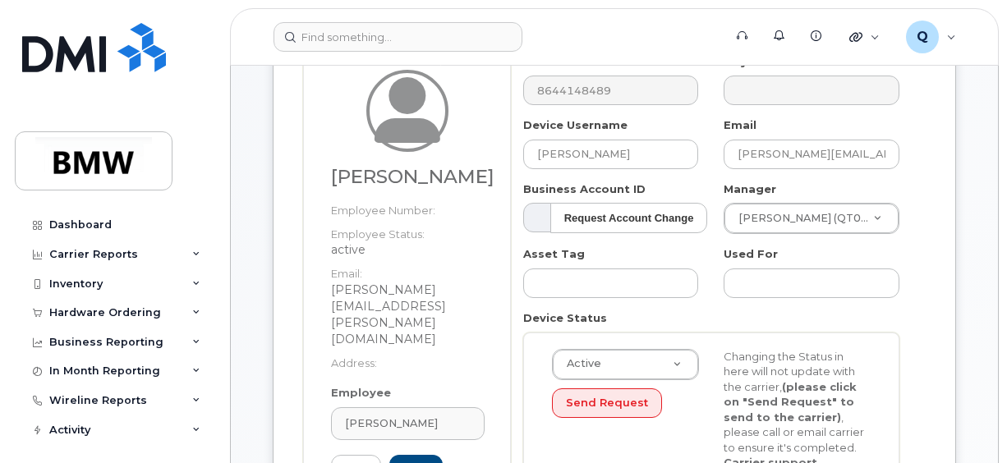
scroll to position [82, 0]
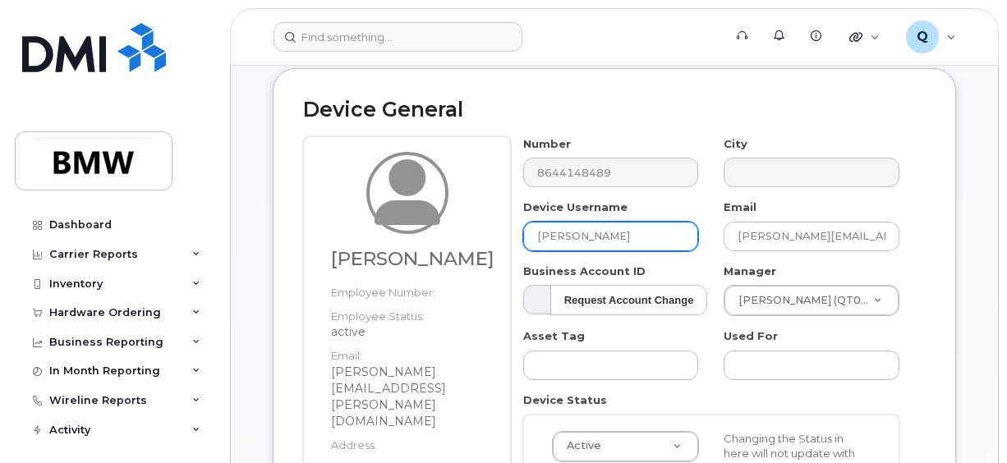
drag, startPoint x: 622, startPoint y: 238, endPoint x: 530, endPoint y: 240, distance: 92.0
click at [530, 240] on input "[PERSON_NAME]" at bounding box center [611, 237] width 176 height 30
click at [568, 245] on input "text" at bounding box center [611, 237] width 176 height 30
paste input "Ginger Floyd"
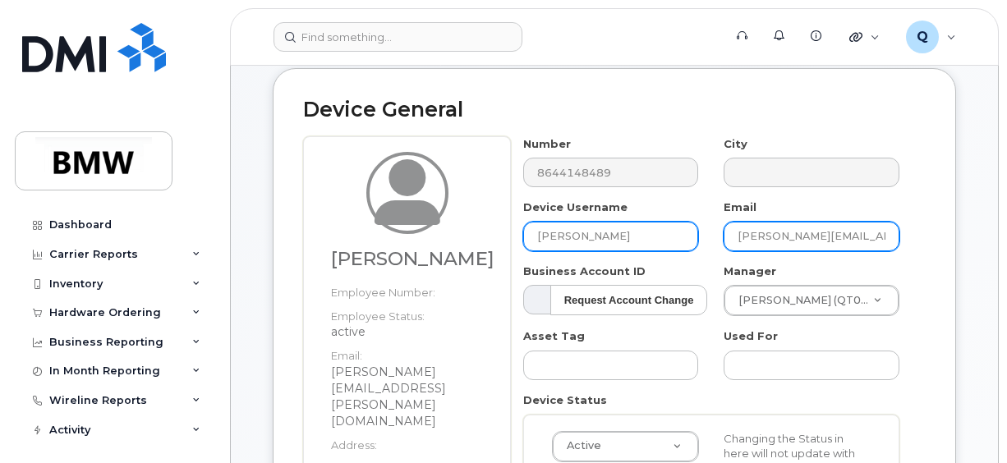
type input "Ginger Floyd"
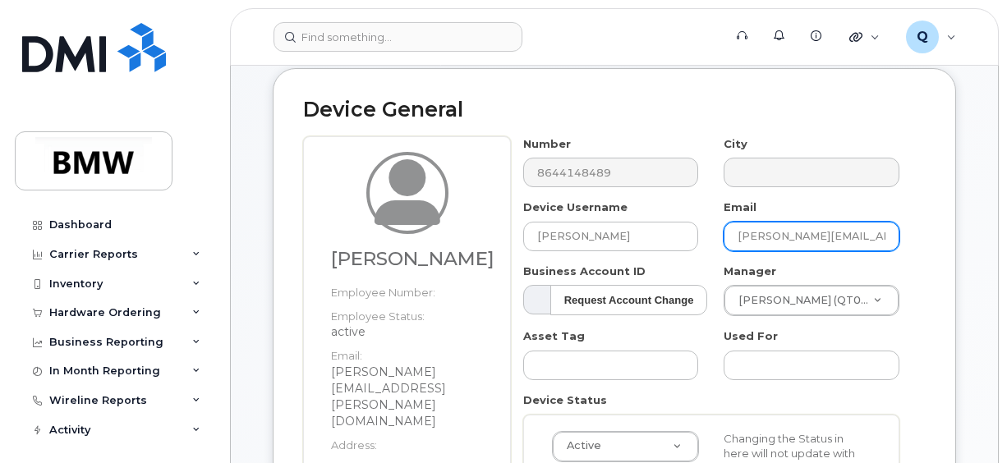
click at [878, 235] on input "[PERSON_NAME][EMAIL_ADDRESS][PERSON_NAME][DOMAIN_NAME]" at bounding box center [811, 237] width 176 height 30
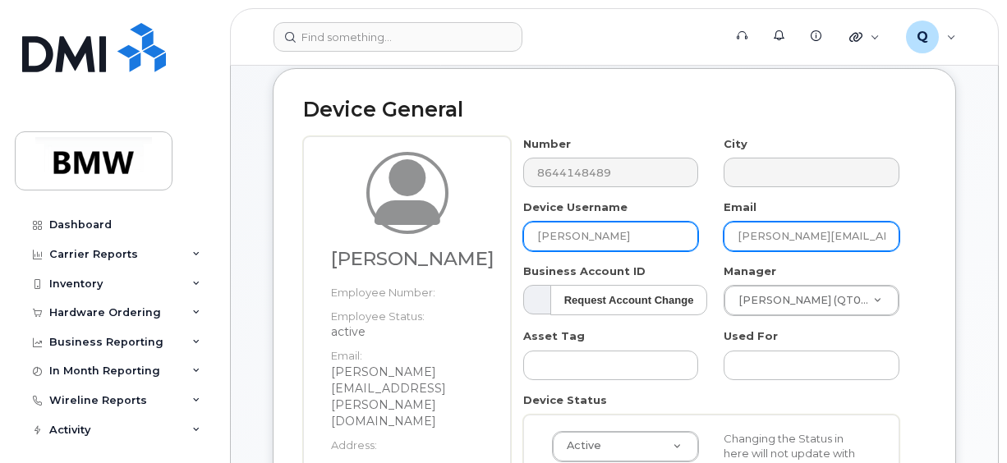
drag, startPoint x: 883, startPoint y: 235, endPoint x: 615, endPoint y: 238, distance: 268.5
click at [624, 238] on div "Number 8644148489 City Device Username Ginger Floyd Email fadi.dagher@bmwmcext.…" at bounding box center [711, 381] width 401 height 491
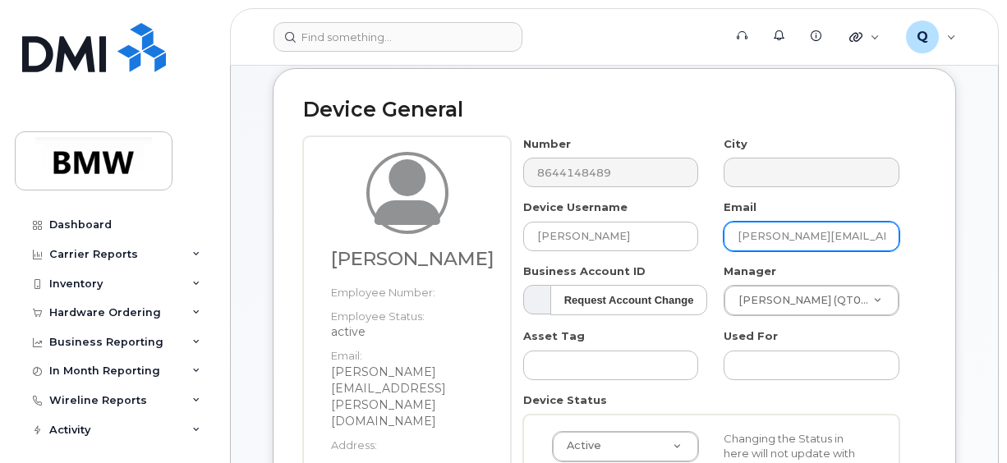
type input "m"
click at [762, 227] on input "text" at bounding box center [811, 237] width 176 height 30
paste input "ginger.floyd@bmwmc.com"
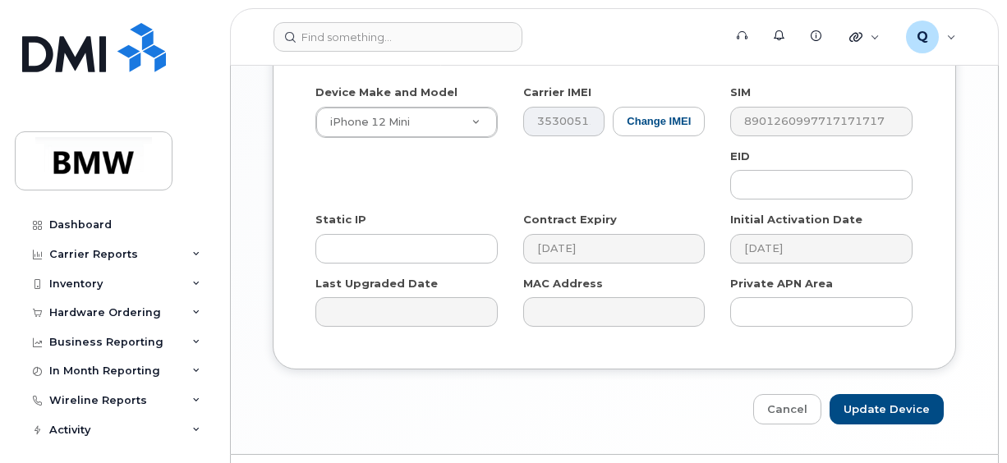
scroll to position [1068, 0]
type input "ginger.floyd@bmwmc.com"
click at [892, 393] on input "Update Device" at bounding box center [886, 408] width 114 height 30
type input "Saving..."
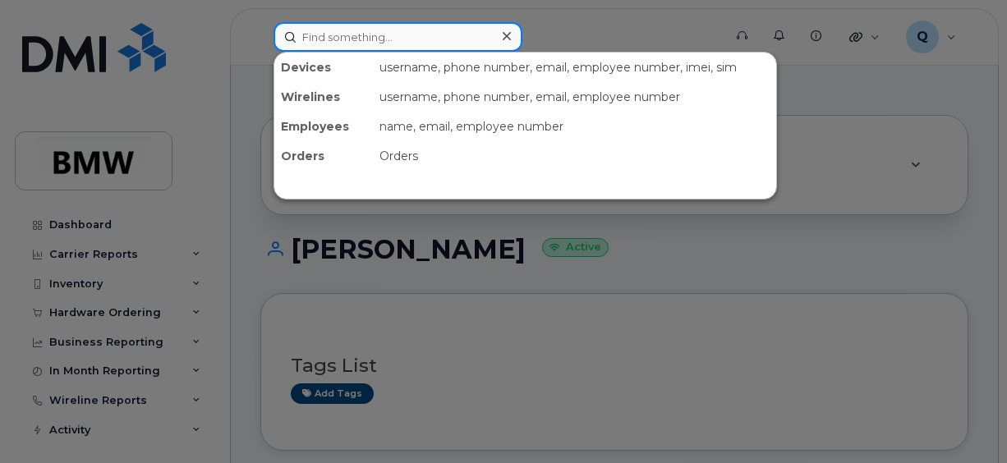
click at [335, 39] on input at bounding box center [397, 37] width 249 height 30
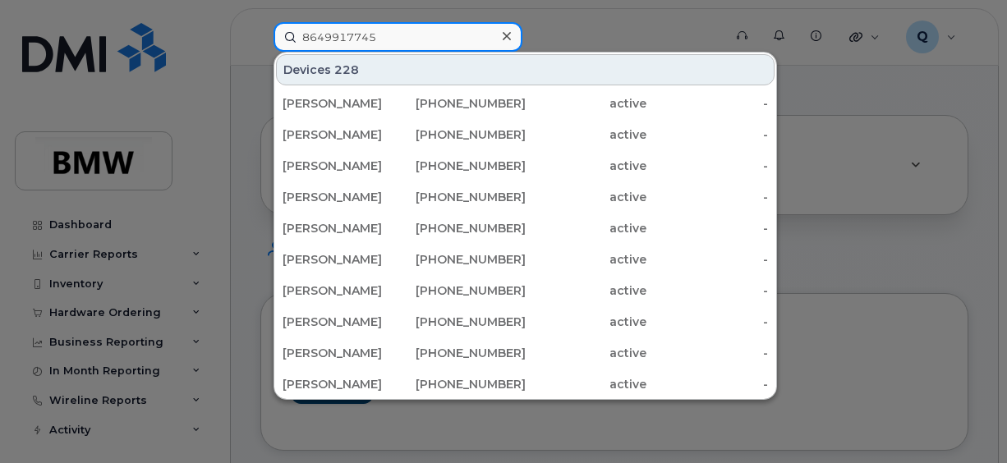
type input "8649917745"
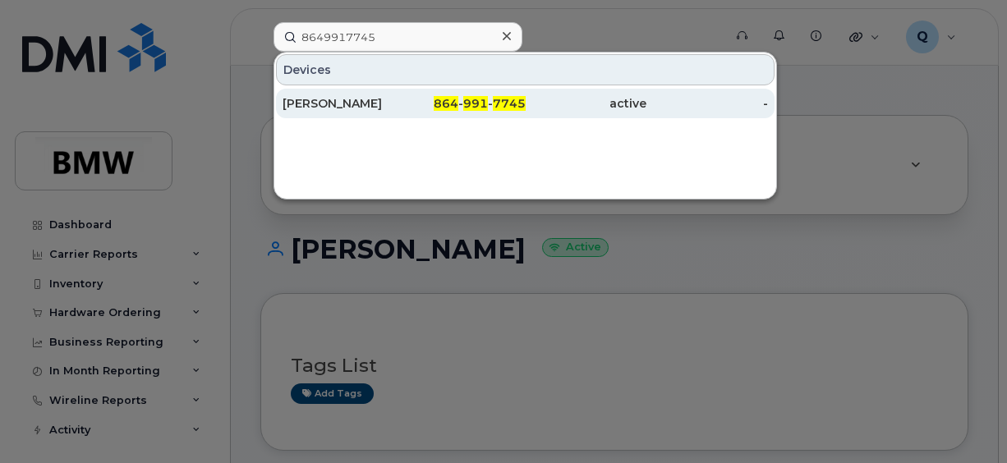
click at [371, 107] on div "[PERSON_NAME]" at bounding box center [343, 103] width 122 height 16
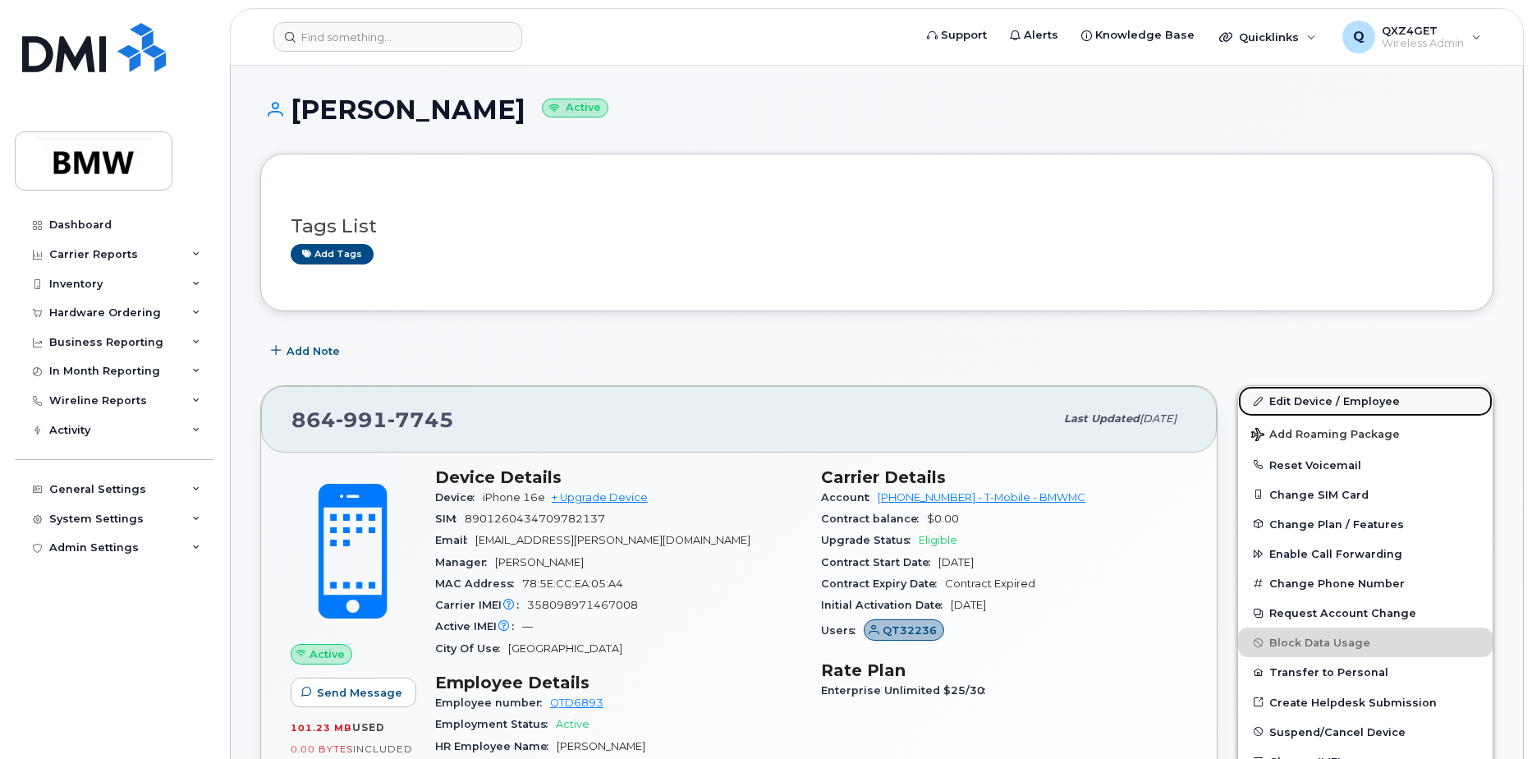
drag, startPoint x: 1291, startPoint y: 398, endPoint x: 1377, endPoint y: 410, distance: 87.0
click at [1291, 400] on link "Edit Device / Employee" at bounding box center [1365, 401] width 255 height 30
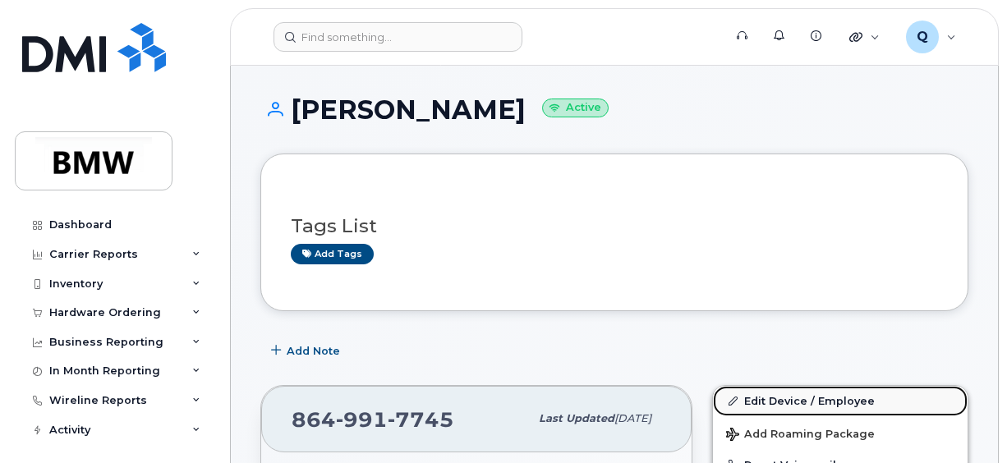
click at [800, 396] on link "Edit Device / Employee" at bounding box center [840, 401] width 255 height 30
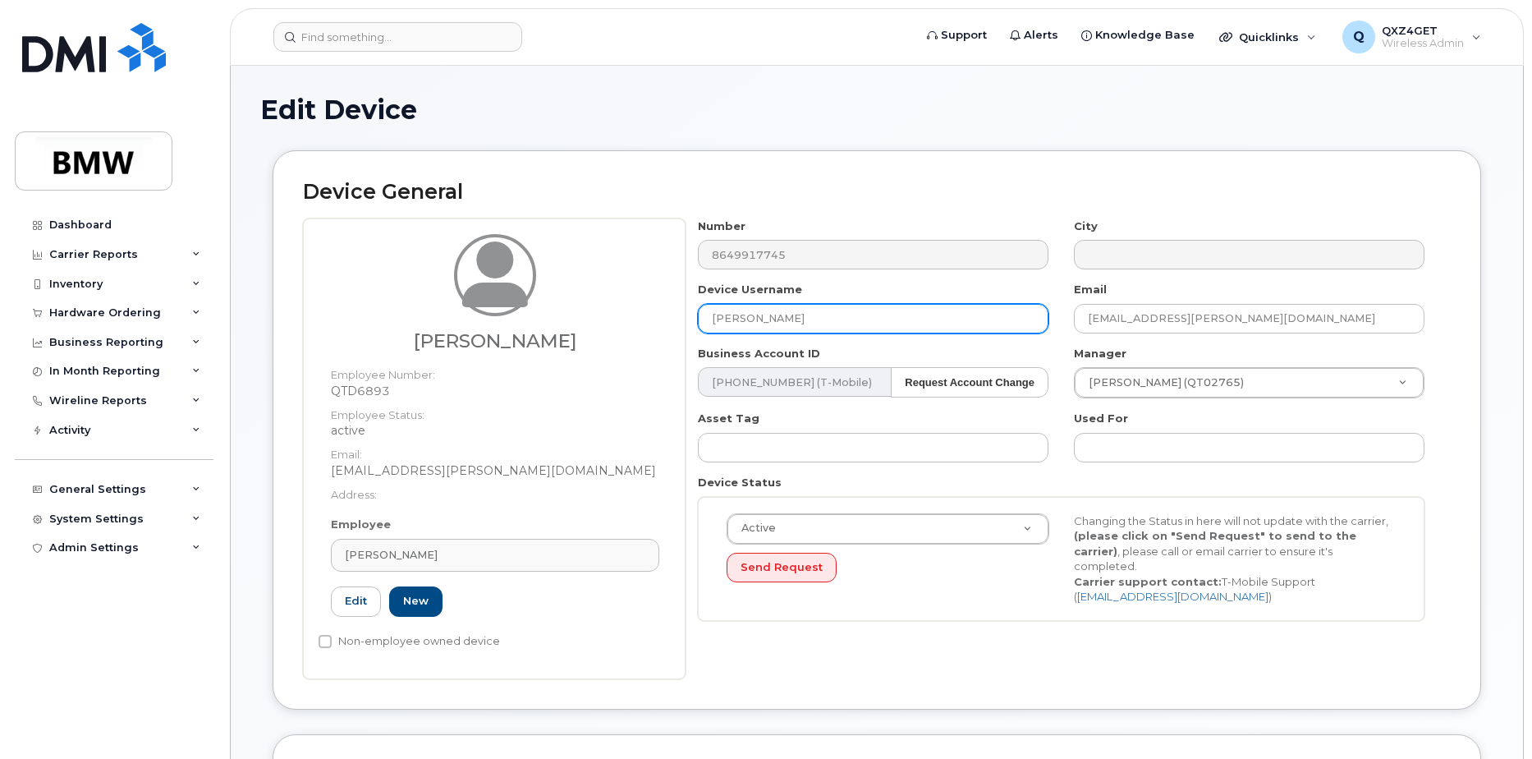
drag, startPoint x: 838, startPoint y: 317, endPoint x: 664, endPoint y: 316, distance: 174.1
click at [662, 316] on div "[PERSON_NAME] Employee Number: QTD6893 Employee Status: active Email: [EMAIL_AD…" at bounding box center [877, 448] width 1148 height 461
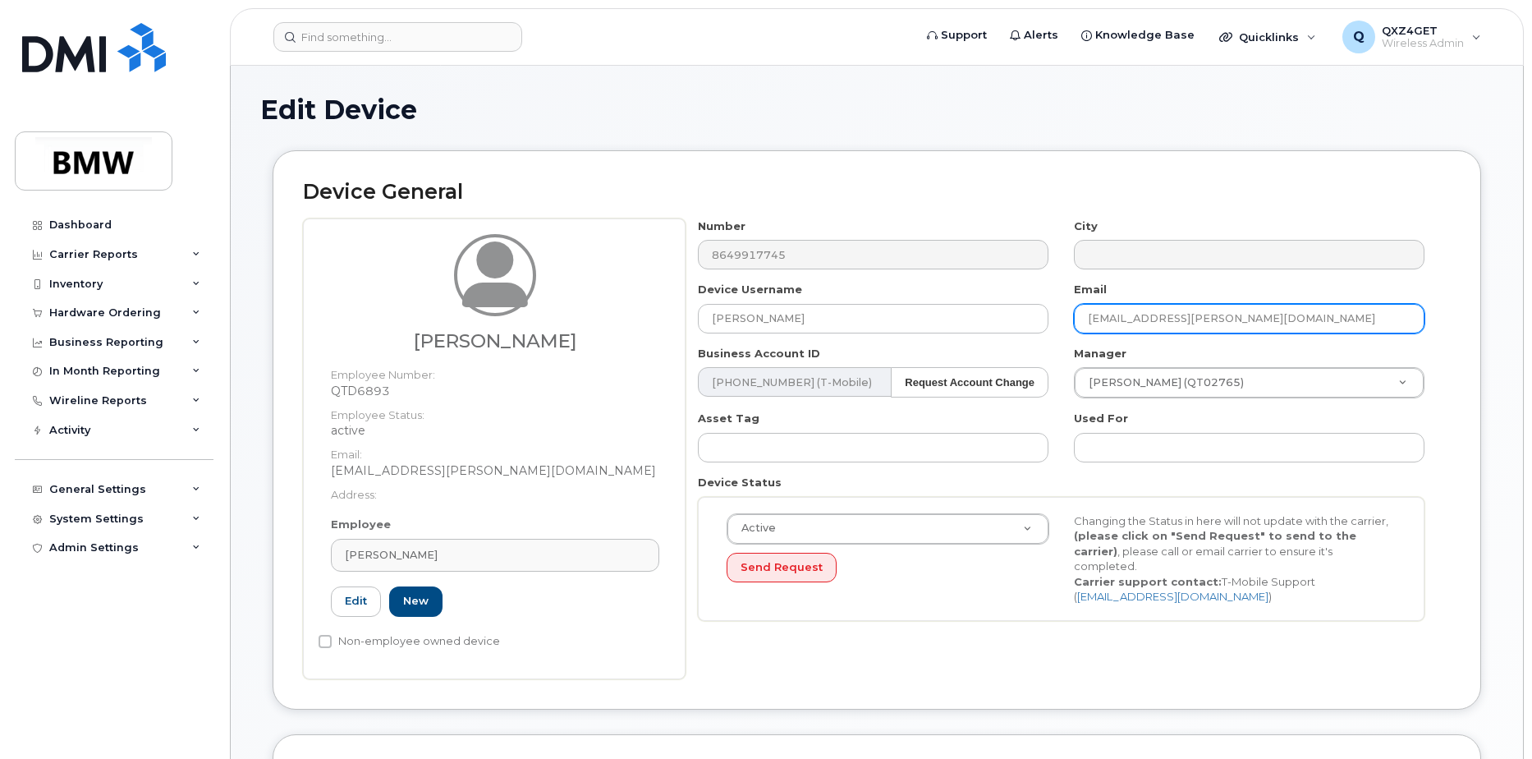
drag, startPoint x: 1259, startPoint y: 312, endPoint x: 1090, endPoint y: 312, distance: 168.3
click at [1080, 310] on input "[EMAIL_ADDRESS][PERSON_NAME][DOMAIN_NAME]" at bounding box center [1249, 319] width 351 height 30
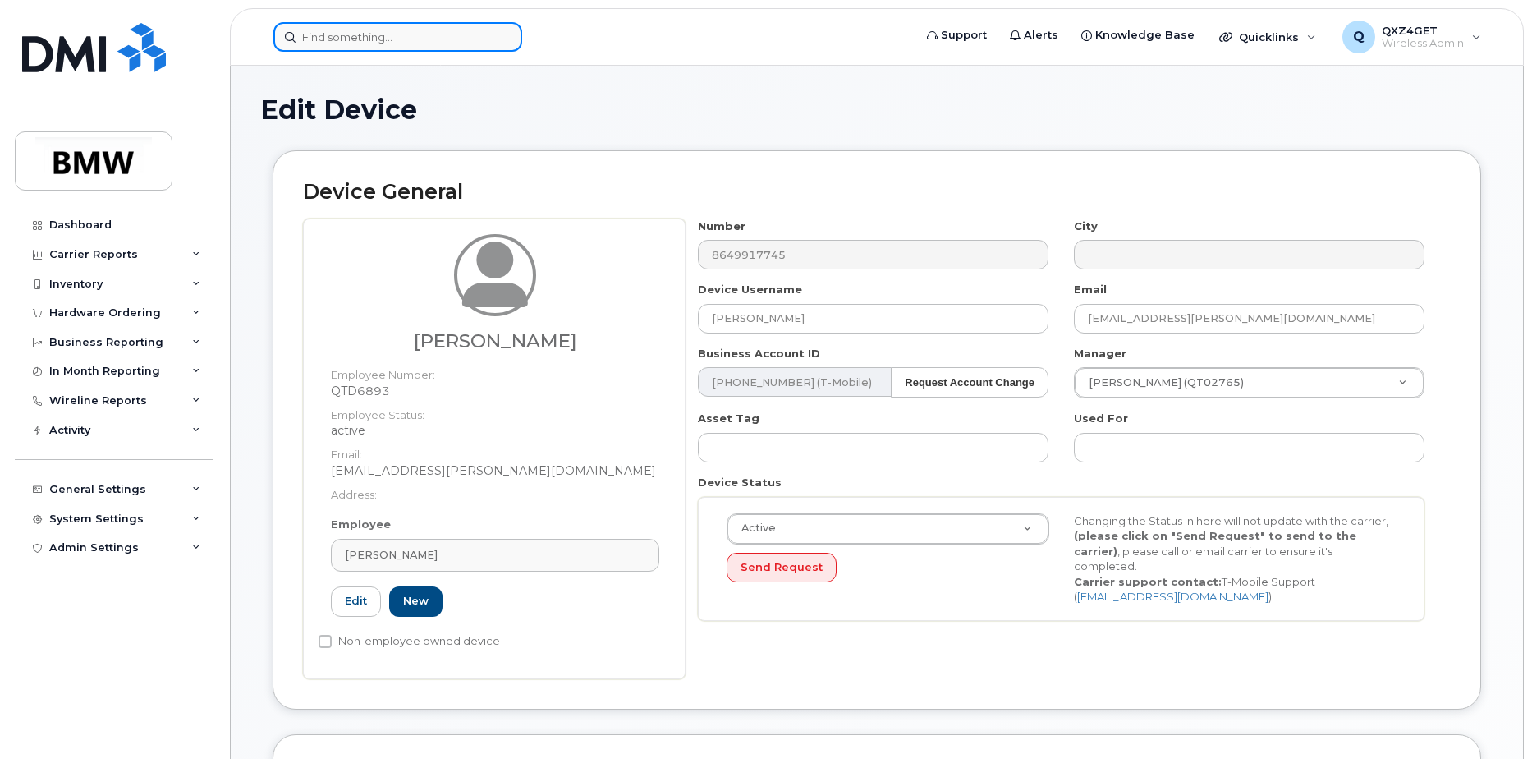
click at [380, 49] on input at bounding box center [397, 37] width 249 height 30
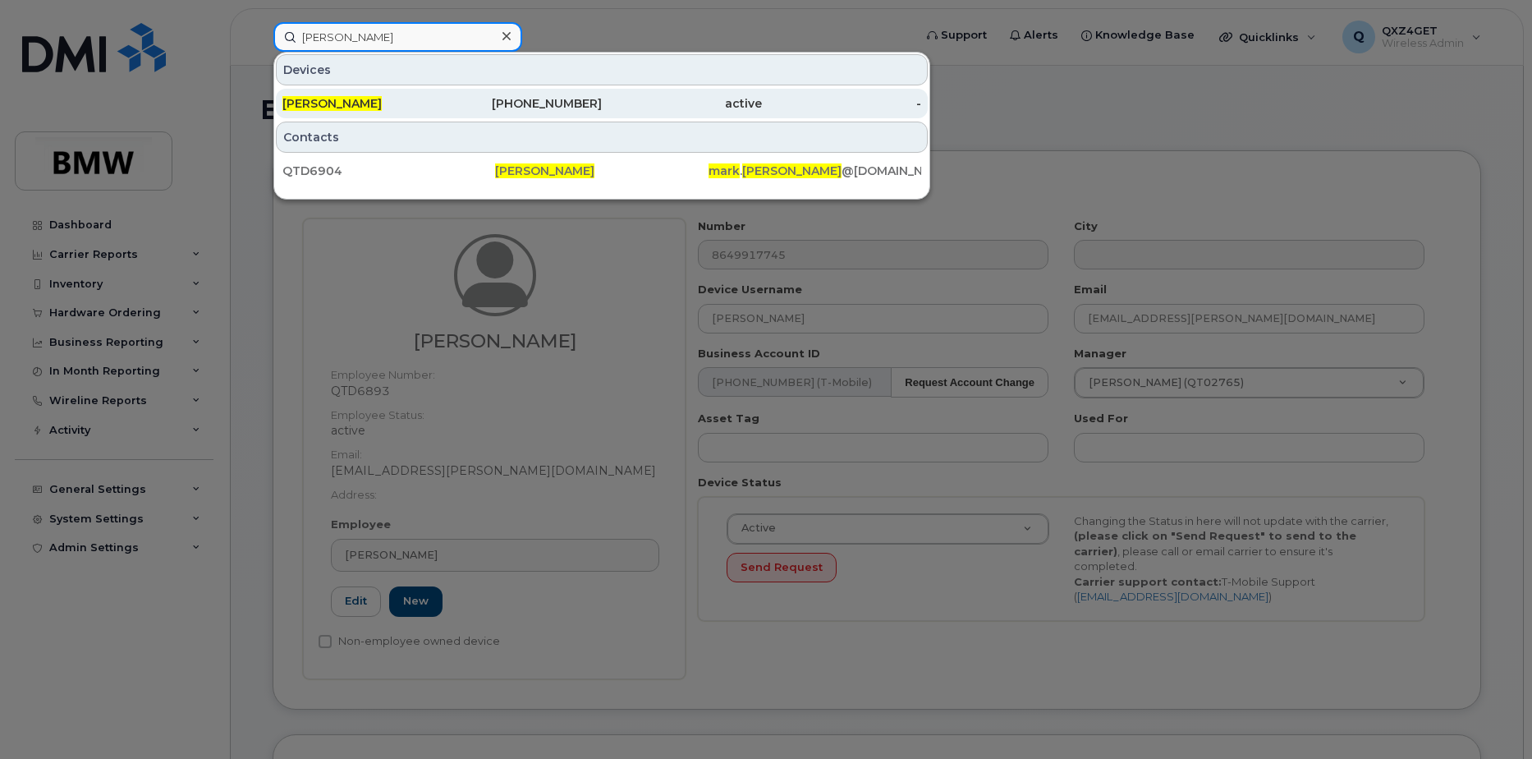
type input "mark johnson"
click at [355, 103] on span "Mark Johnson" at bounding box center [331, 103] width 99 height 15
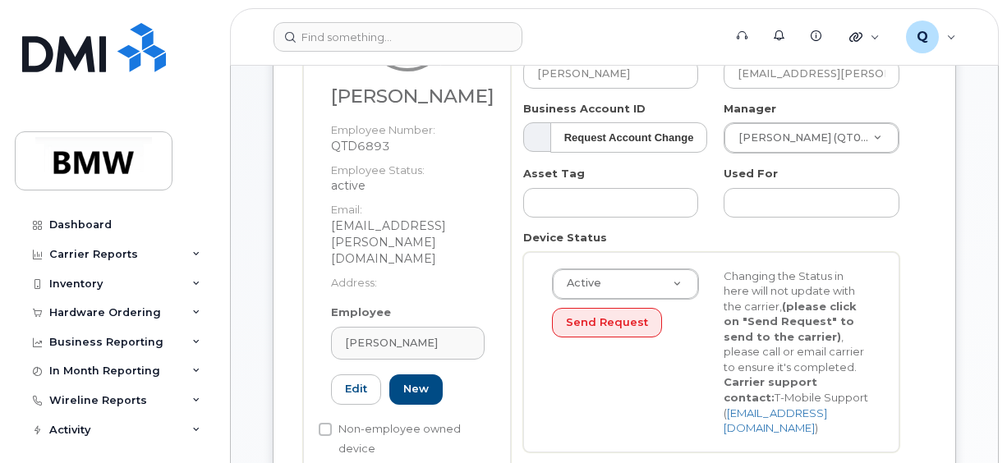
scroll to position [246, 0]
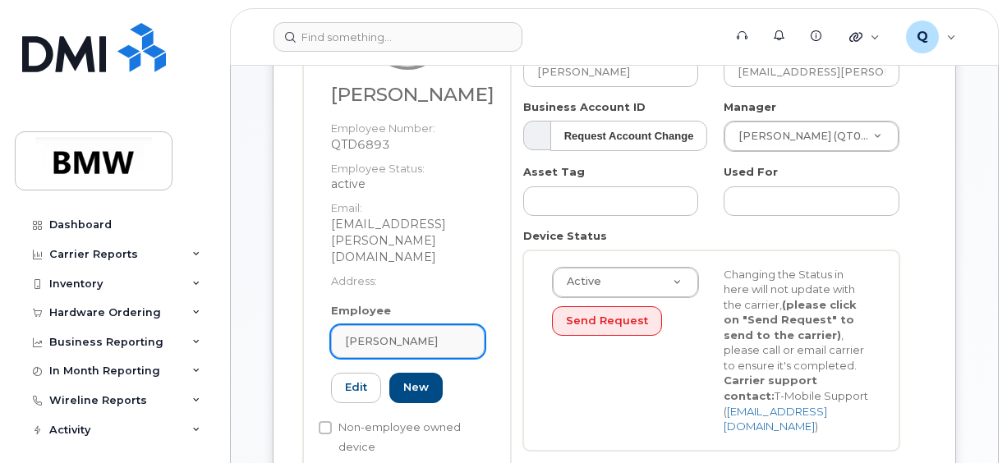
click at [438, 333] on div "[PERSON_NAME]" at bounding box center [408, 341] width 126 height 16
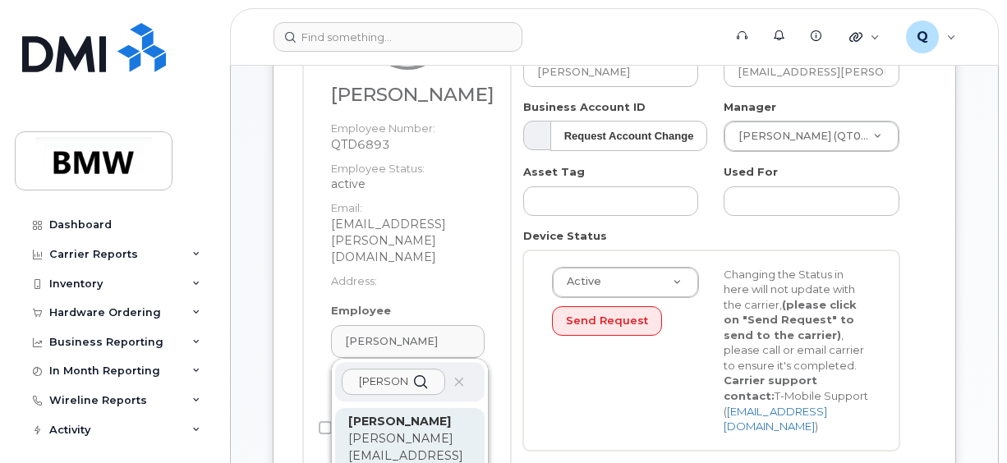
type input "[PERSON_NAME]"
click at [374, 430] on p "fadi.dagher@bmwmcext.com" at bounding box center [409, 464] width 123 height 69
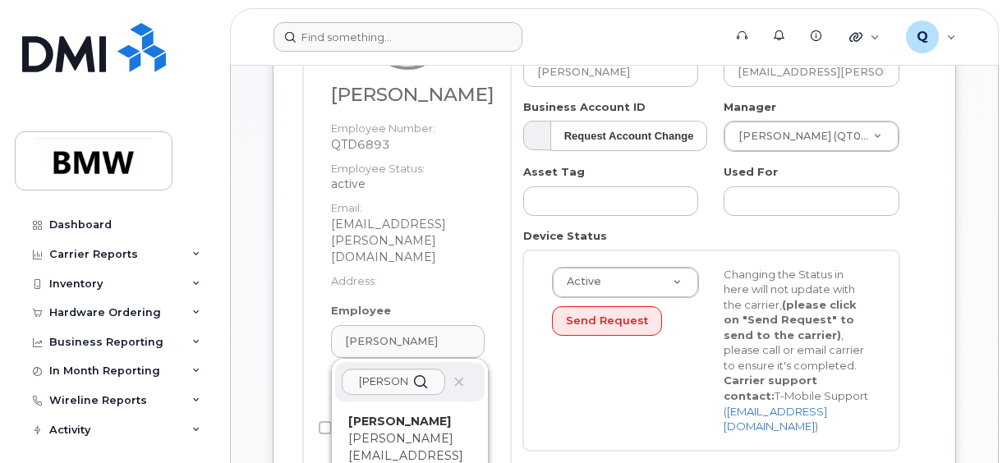
type input "QT32236"
type input "[PERSON_NAME]"
type input "fadi.dagher@bmwmcext.com"
type input "14966313"
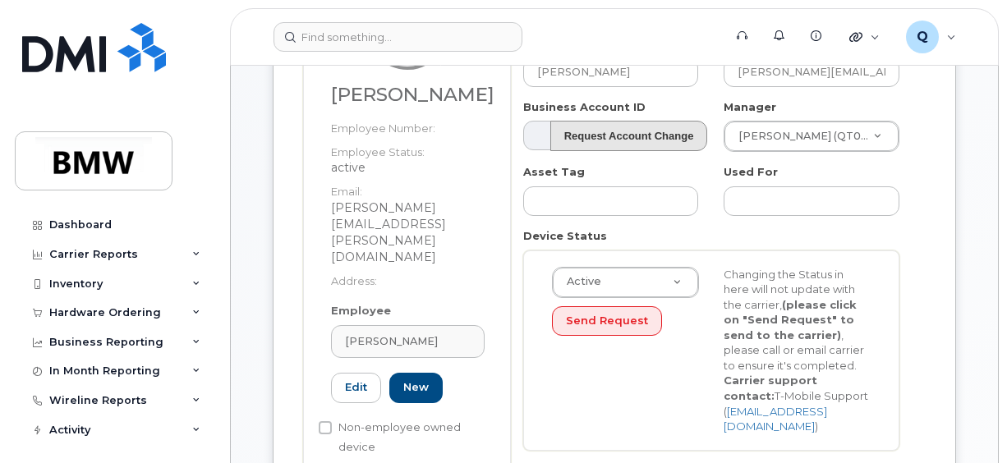
scroll to position [164, 0]
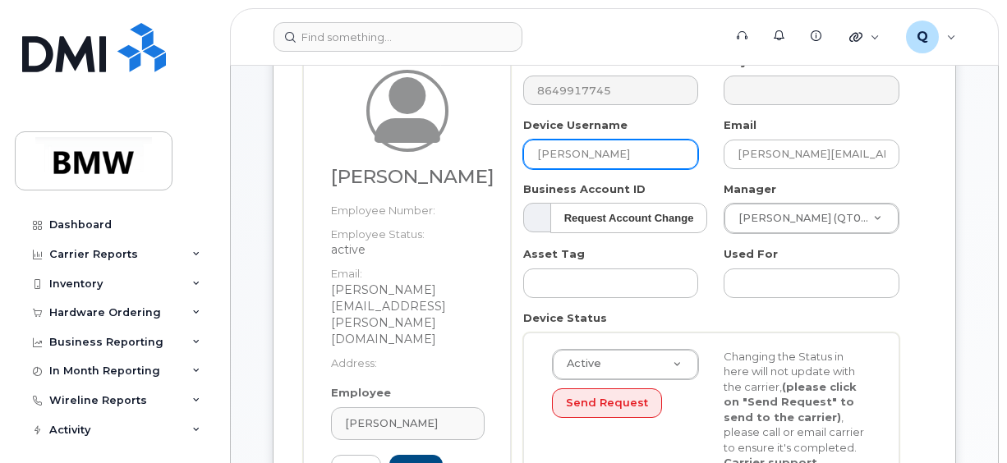
drag, startPoint x: 614, startPoint y: 152, endPoint x: 437, endPoint y: 164, distance: 177.8
click at [437, 164] on div "Fadi Dagher Employee Number: Employee Status: active Email: fadi.dagher@bmwmcex…" at bounding box center [614, 310] width 622 height 513
click at [585, 157] on input "text" at bounding box center [611, 155] width 176 height 30
paste input "Ludgero Da Silva"
type input "Ludgero Da Silva"
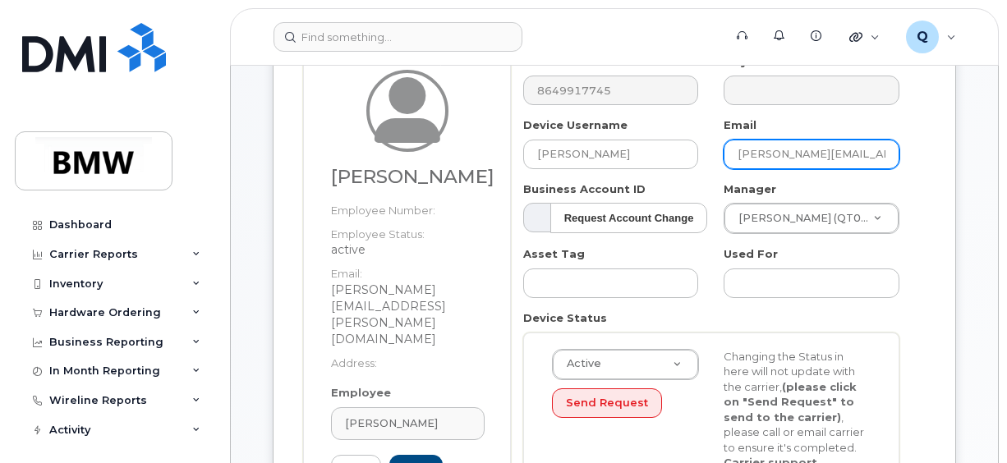
scroll to position [0, 10]
drag, startPoint x: 734, startPoint y: 151, endPoint x: 974, endPoint y: 158, distance: 239.8
click at [772, 151] on input "text" at bounding box center [811, 155] width 176 height 30
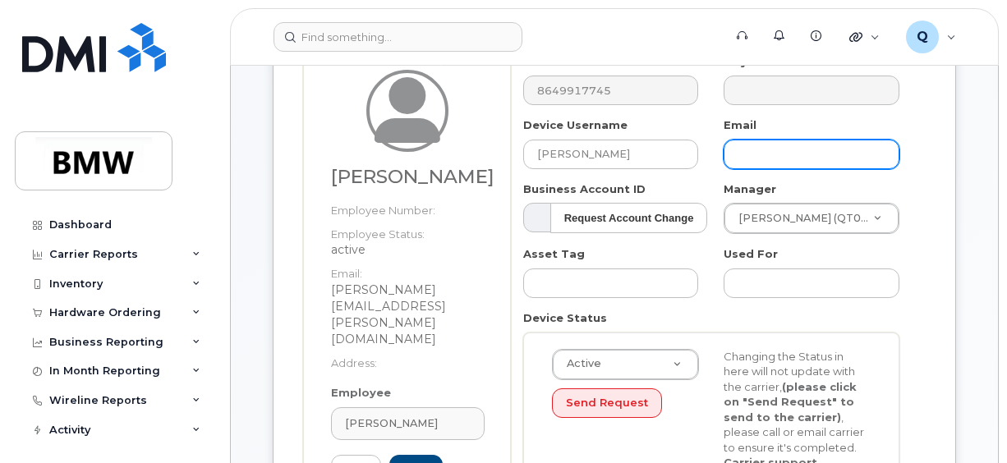
paste input "ludgero.dasilva@bmwmc.com"
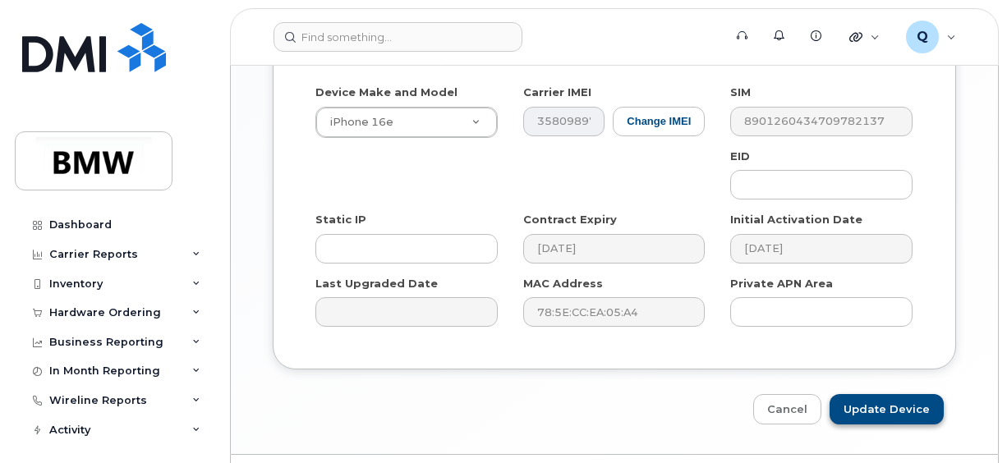
scroll to position [1068, 0]
type input "ludgero.dasilva@bmwmc.com"
click at [861, 393] on input "Update Device" at bounding box center [886, 408] width 114 height 30
type input "Saving..."
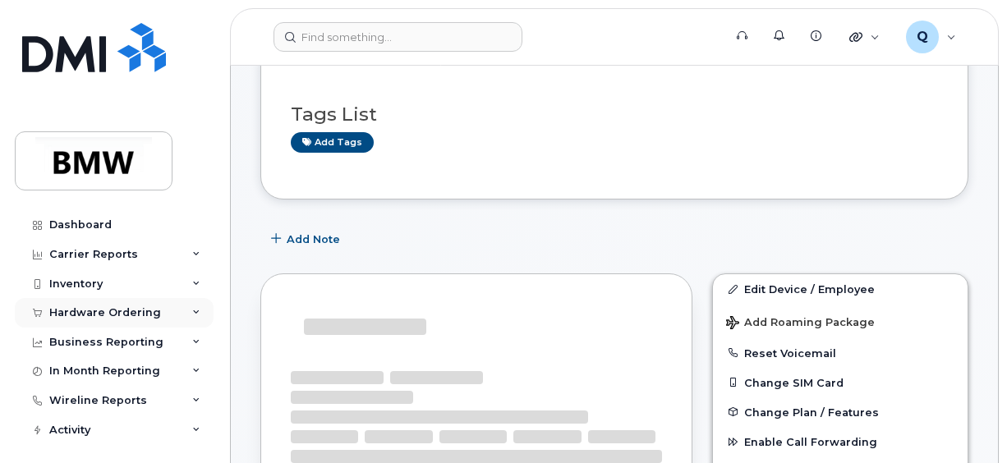
scroll to position [246, 0]
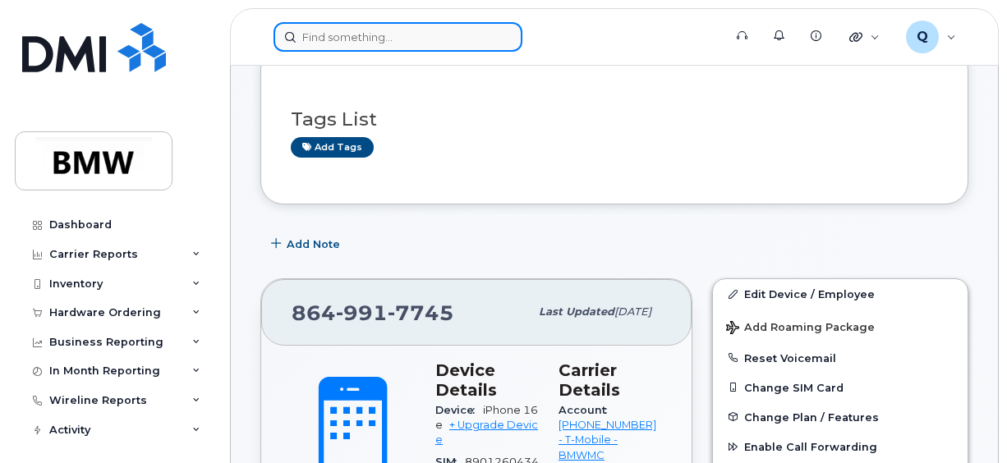
click at [328, 37] on input at bounding box center [397, 37] width 249 height 30
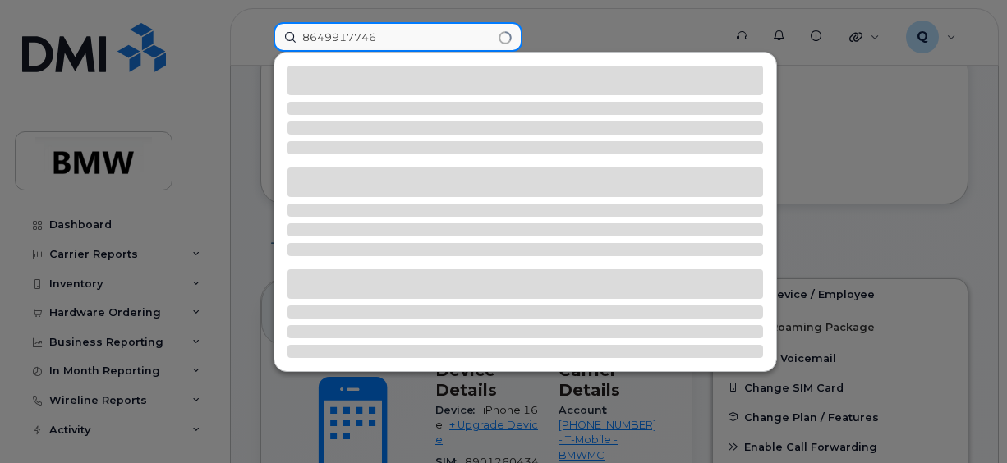
type input "8649917746"
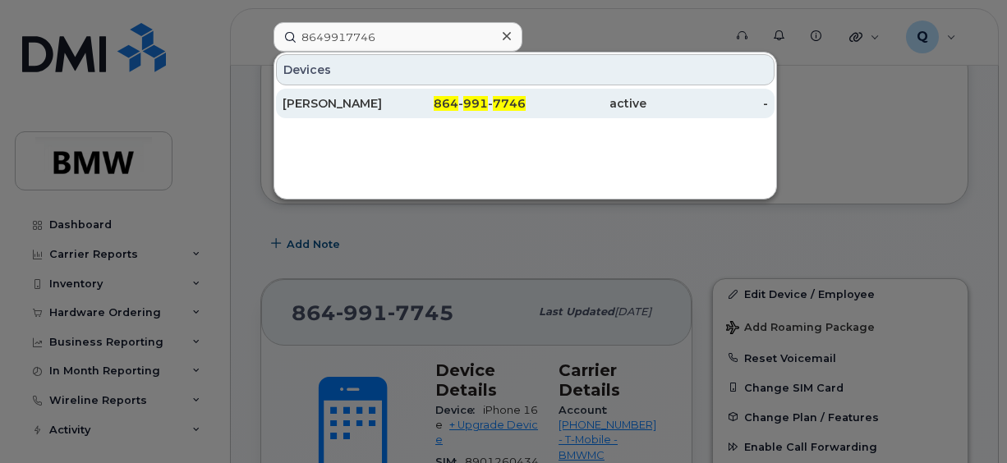
click at [325, 101] on div "[PERSON_NAME]" at bounding box center [343, 103] width 122 height 16
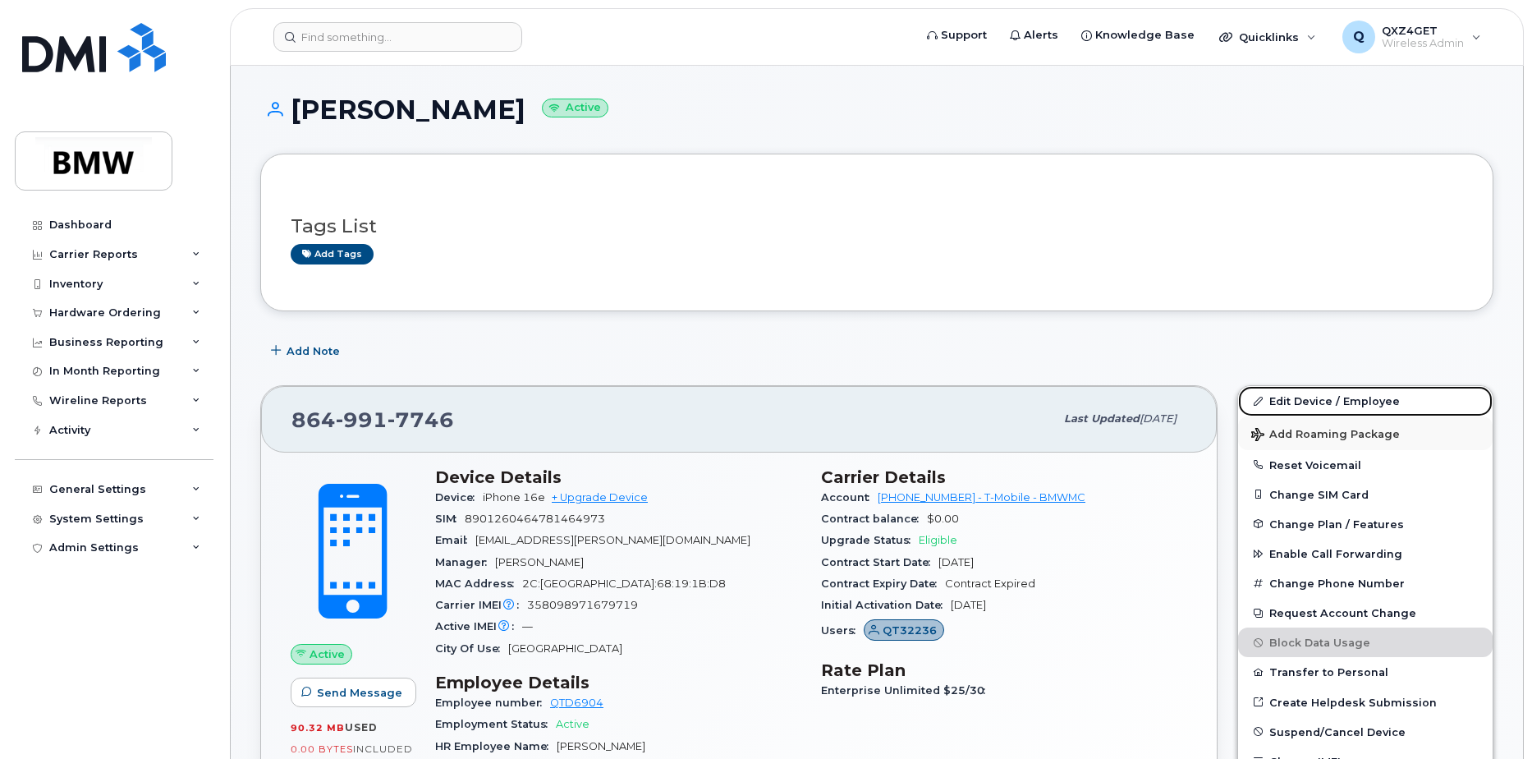
drag, startPoint x: 1304, startPoint y: 404, endPoint x: 1474, endPoint y: 426, distance: 171.4
click at [1304, 404] on link "Edit Device / Employee" at bounding box center [1365, 401] width 255 height 30
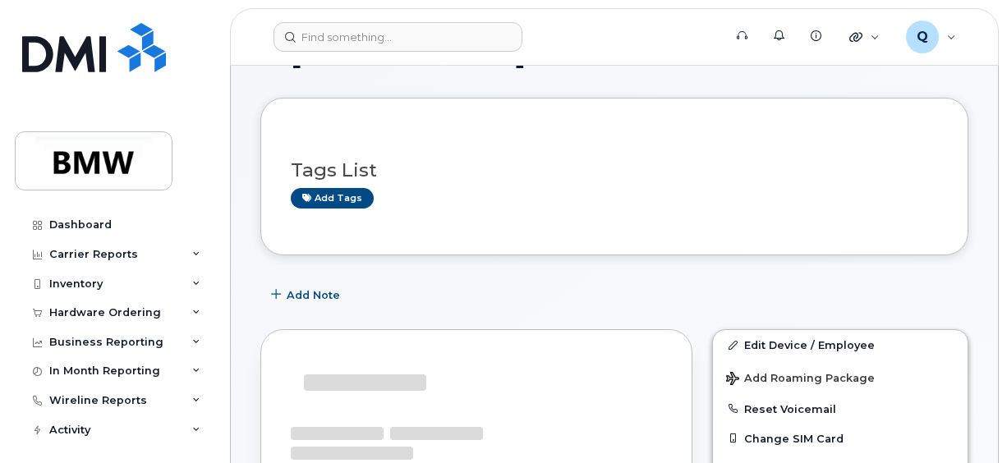
scroll to position [82, 0]
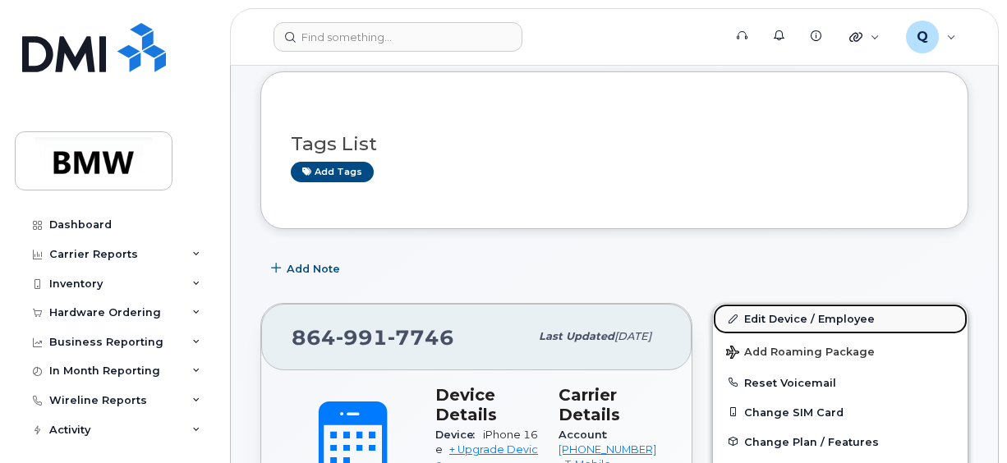
click at [782, 314] on link "Edit Device / Employee" at bounding box center [840, 319] width 255 height 30
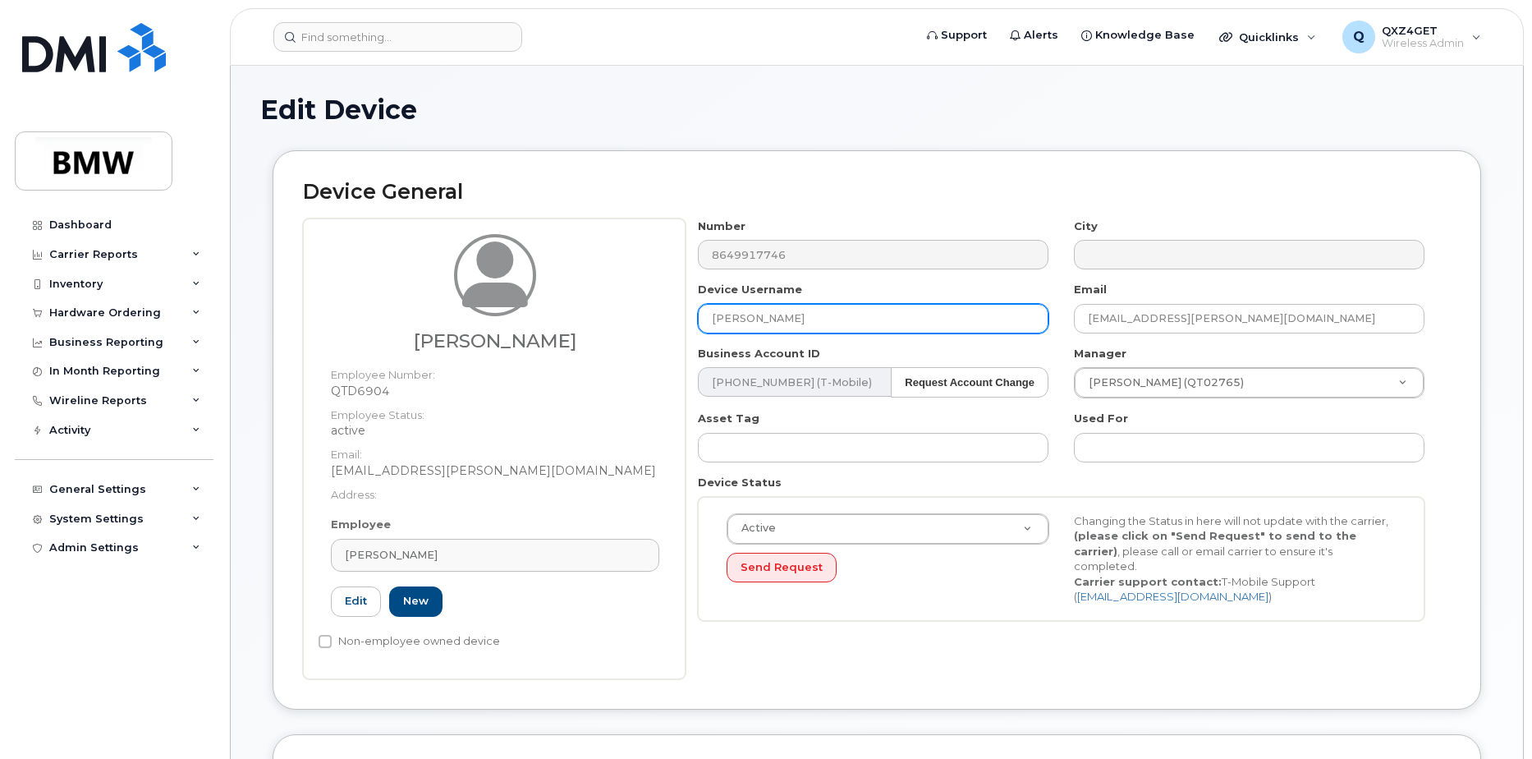
drag, startPoint x: 826, startPoint y: 326, endPoint x: 617, endPoint y: 326, distance: 208.5
click at [617, 326] on div "Mark Johnson Employee Number: QTD6904 Employee Status: active Email: mark.johns…" at bounding box center [877, 448] width 1148 height 461
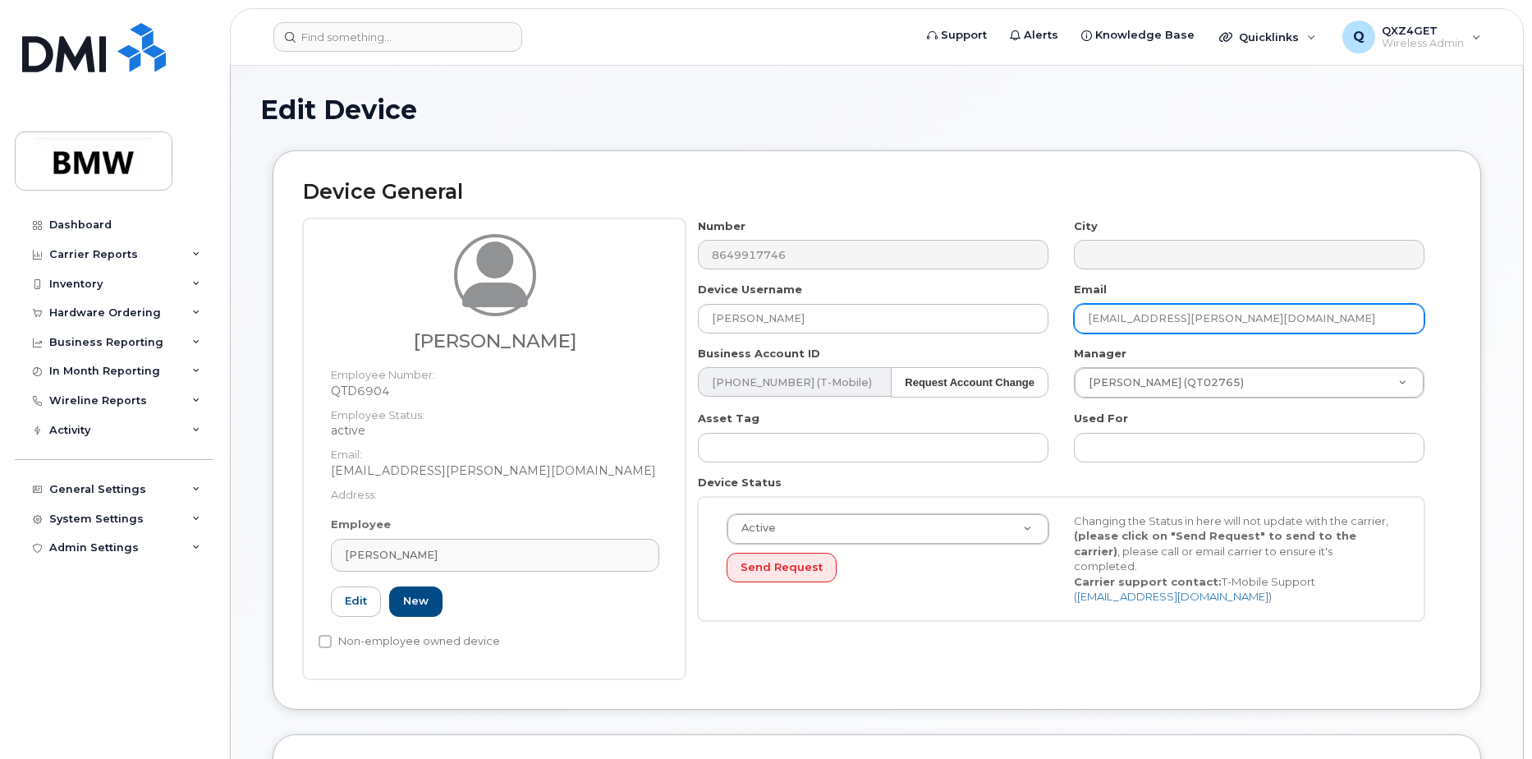
drag, startPoint x: 1247, startPoint y: 320, endPoint x: 1061, endPoint y: 325, distance: 186.4
click at [1050, 328] on div "Number 8649917746 City Device Username Mark Johnson Email mark.johnson@bmwmc.co…" at bounding box center [1062, 425] width 752 height 415
paste input "[PERSON_NAME]"
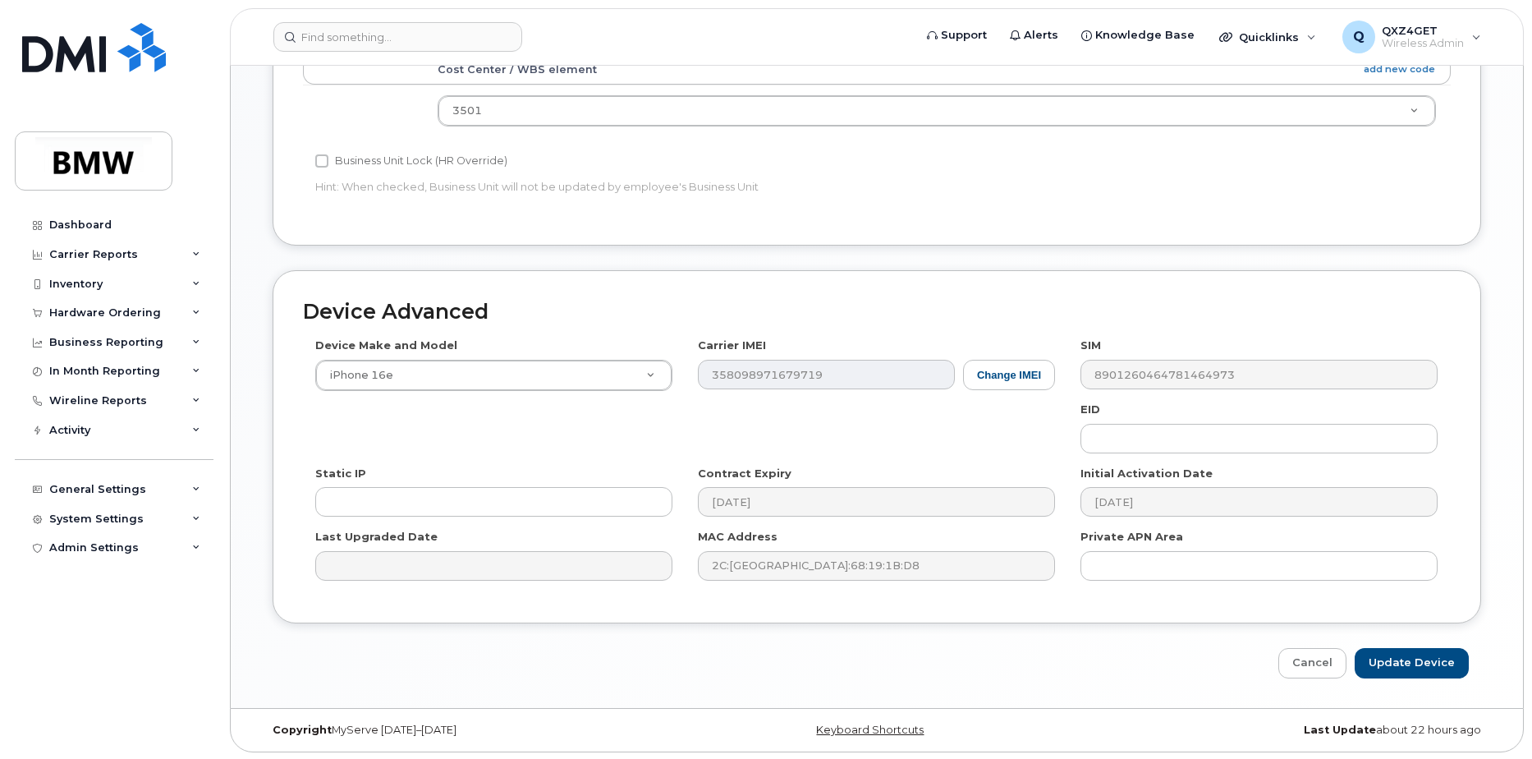
scroll to position [748, 0]
type input "[PERSON_NAME]"
drag, startPoint x: 1288, startPoint y: 677, endPoint x: 1296, endPoint y: 669, distance: 11.0
click at [1288, 676] on div "Edit Device Device General Mark Johnson Employee Number: QTD6904 Employee Statu…" at bounding box center [877, 12] width 1292 height 1388
click at [1303, 667] on link "Cancel" at bounding box center [1312, 661] width 68 height 30
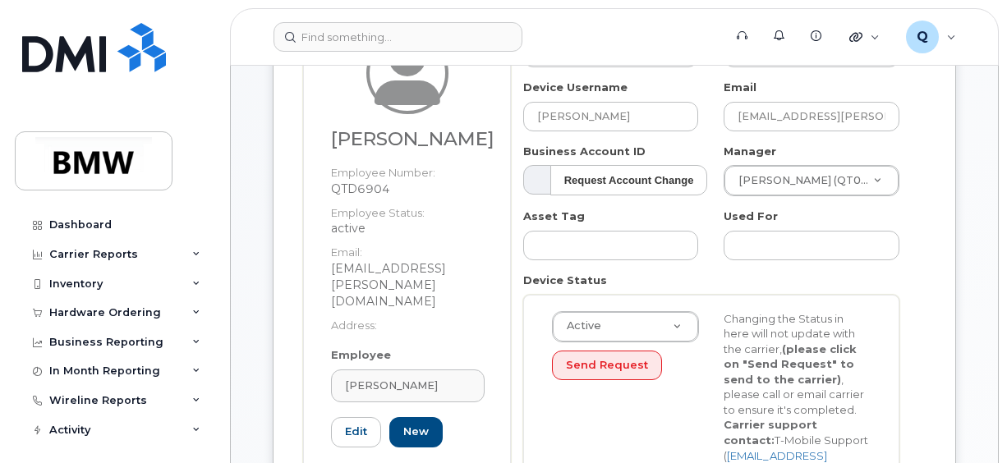
scroll to position [246, 0]
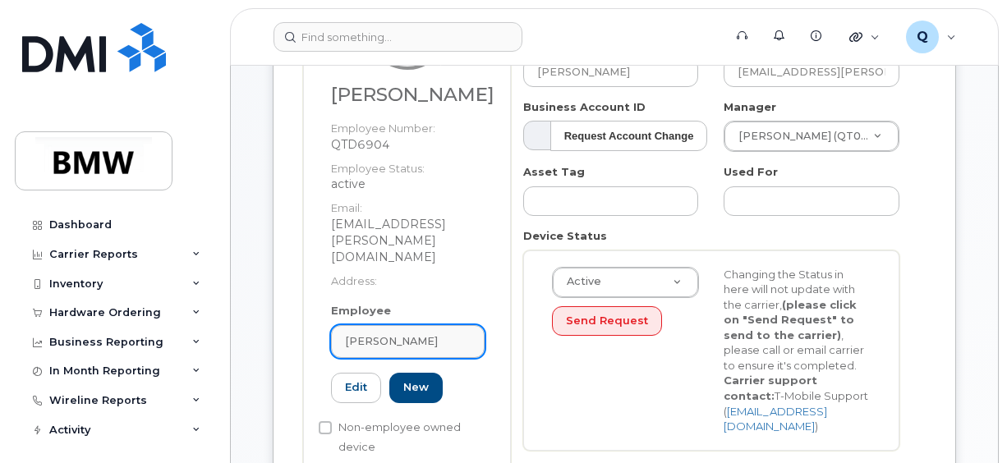
click at [389, 333] on span "[PERSON_NAME]" at bounding box center [391, 341] width 93 height 16
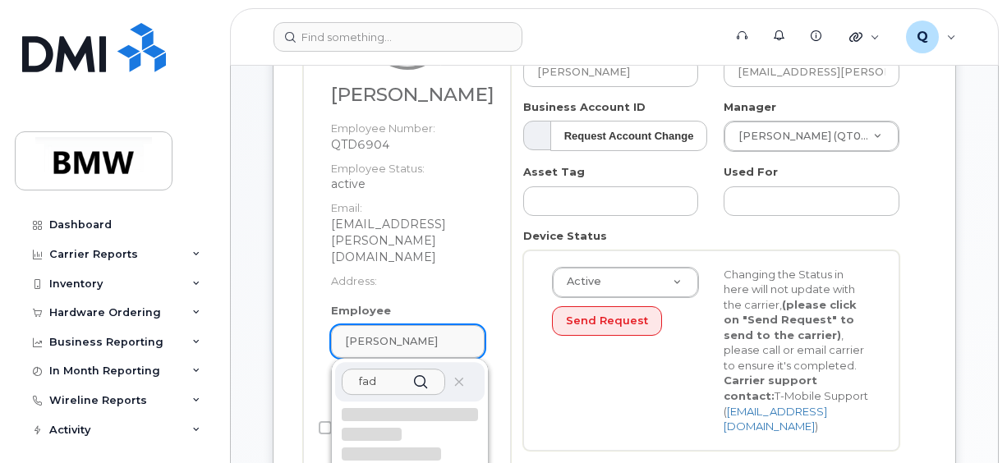
type input "fadi"
type input "Saving..."
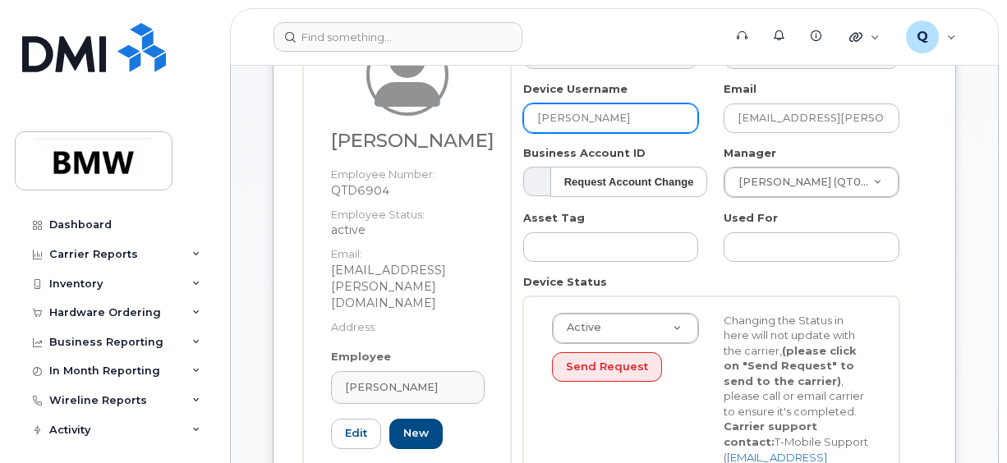
scroll to position [164, 0]
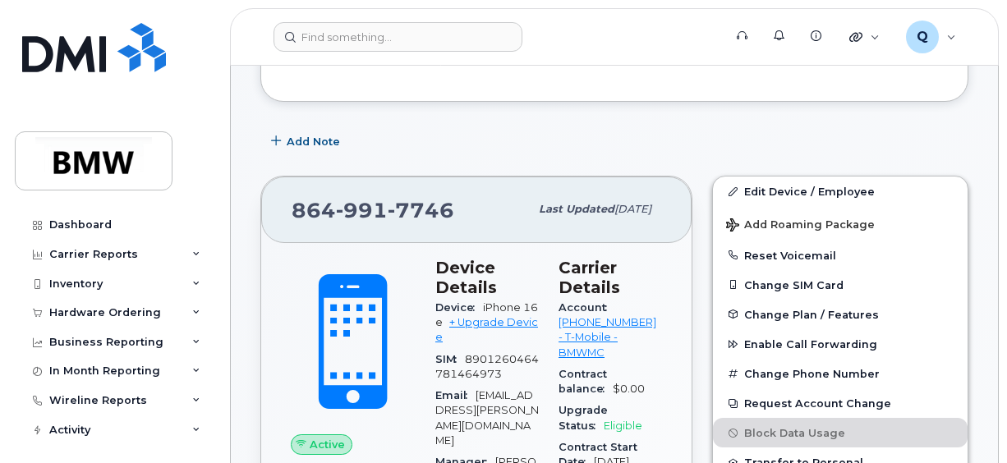
scroll to position [82, 0]
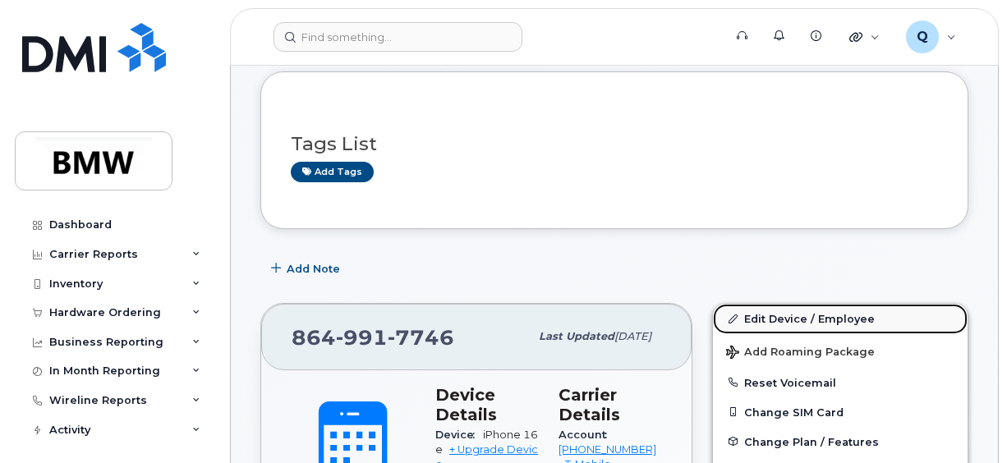
click at [796, 315] on link "Edit Device / Employee" at bounding box center [840, 319] width 255 height 30
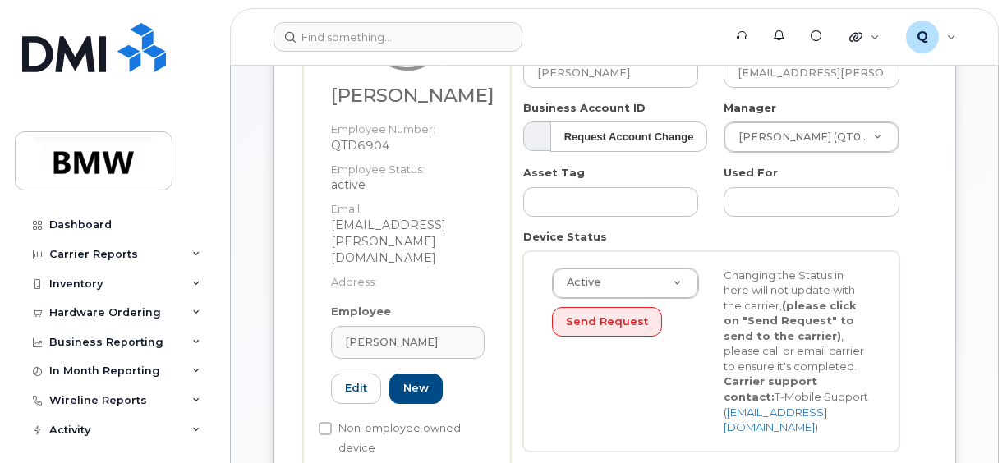
scroll to position [246, 0]
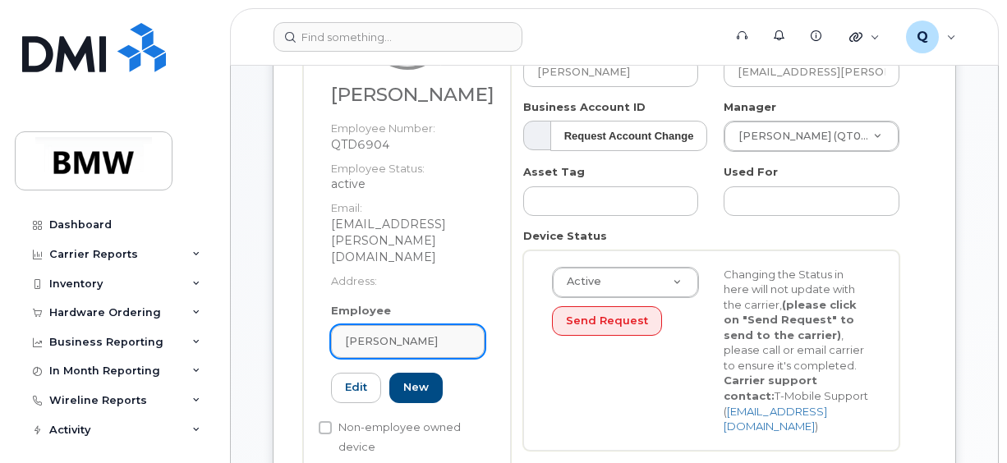
drag, startPoint x: 407, startPoint y: 299, endPoint x: 420, endPoint y: 301, distance: 13.4
click at [409, 325] on link "[PERSON_NAME]" at bounding box center [408, 341] width 154 height 33
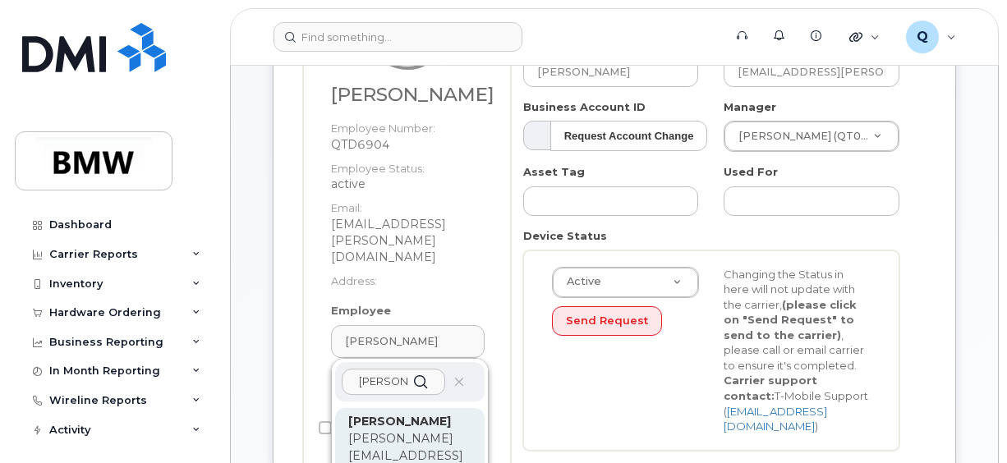
type input "[PERSON_NAME]"
click at [396, 430] on p "fadi.dagher@bmwmcext.com" at bounding box center [409, 464] width 123 height 69
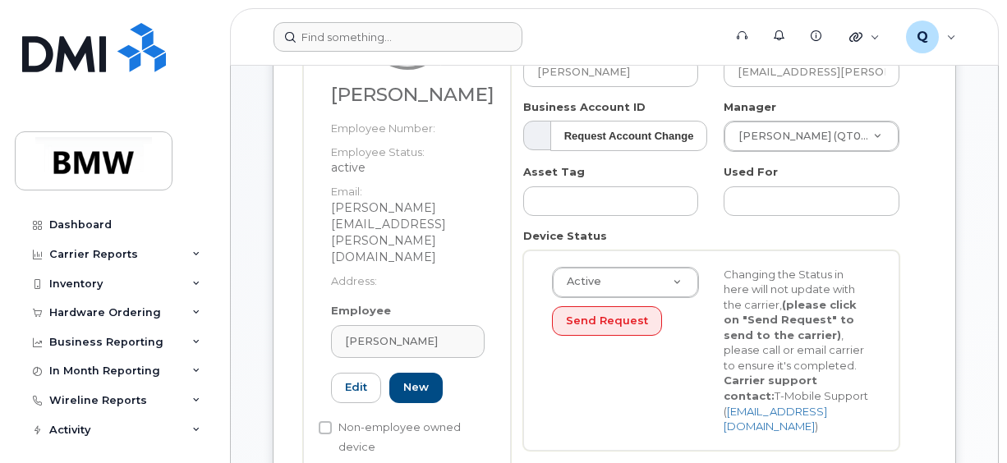
type input "QT32236"
type input "[PERSON_NAME]"
type input "fadi.dagher@bmwmcext.com"
type input "14966313"
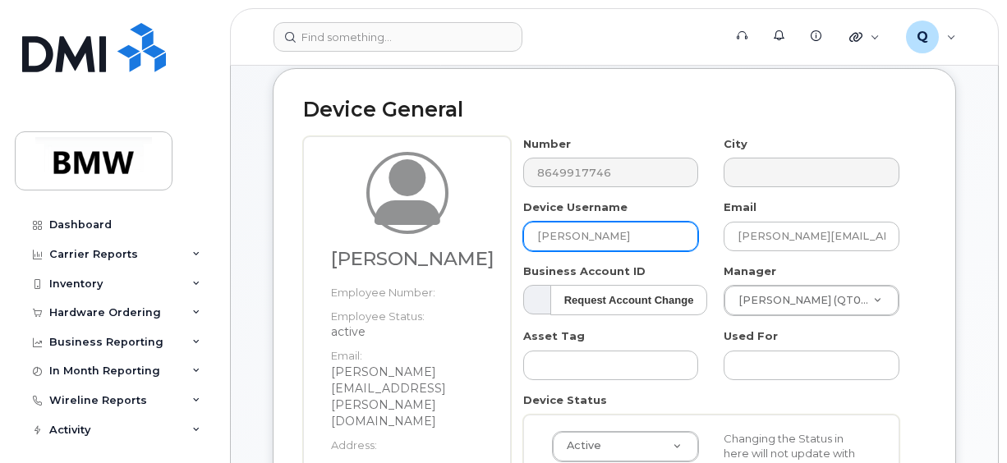
drag, startPoint x: 494, startPoint y: 242, endPoint x: 429, endPoint y: 246, distance: 65.8
click at [424, 250] on div "Fadi Dagher Employee Number: Employee Status: active Email: fadi.dagher@bmwmcex…" at bounding box center [614, 392] width 622 height 513
click at [583, 242] on input "text" at bounding box center [611, 237] width 176 height 30
paste input "Mark Johnson"
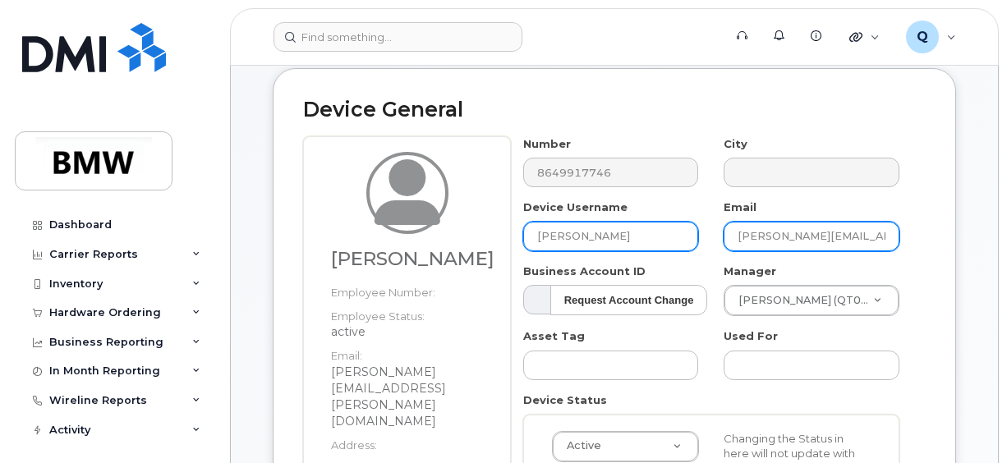
type input "Mark Johnson"
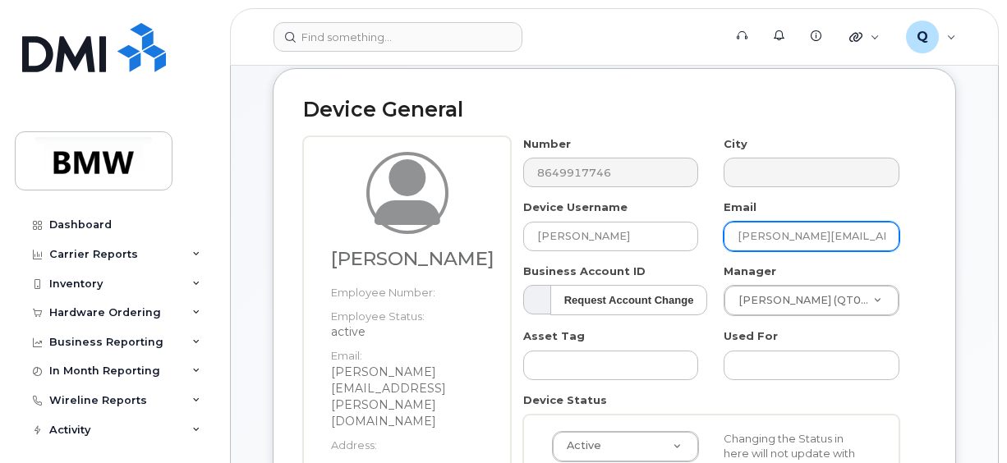
click at [881, 236] on input "[PERSON_NAME][EMAIL_ADDRESS][PERSON_NAME][DOMAIN_NAME]" at bounding box center [811, 237] width 176 height 30
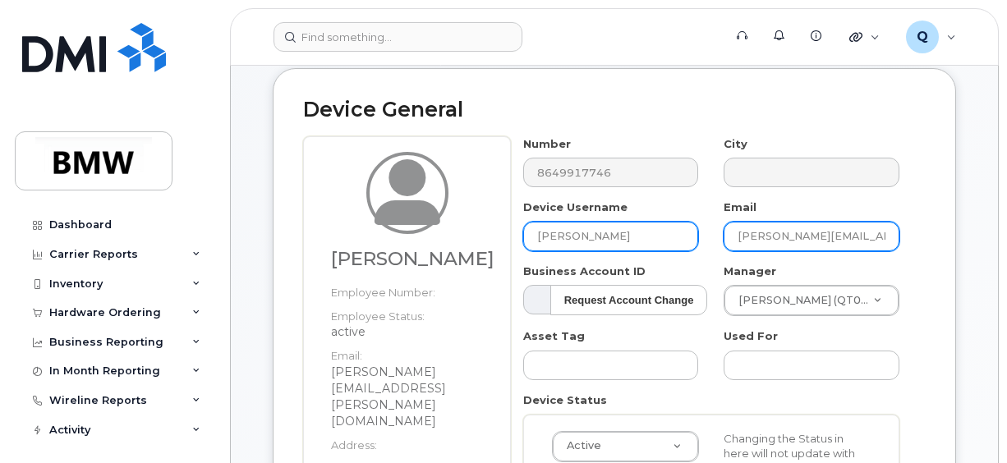
scroll to position [0, 0]
drag, startPoint x: 882, startPoint y: 236, endPoint x: 649, endPoint y: 243, distance: 233.3
click at [655, 245] on div "Number 8649917746 City Device Username Mark Johnson Email fadi.dagher@bmwmcext.…" at bounding box center [711, 381] width 401 height 491
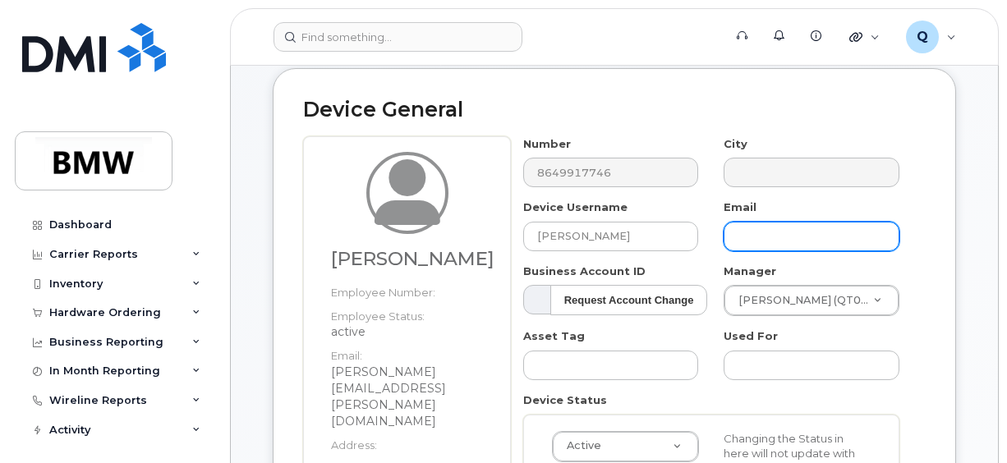
click at [790, 242] on input "text" at bounding box center [811, 237] width 176 height 30
paste input "mark.johnson@bmwmc.com"
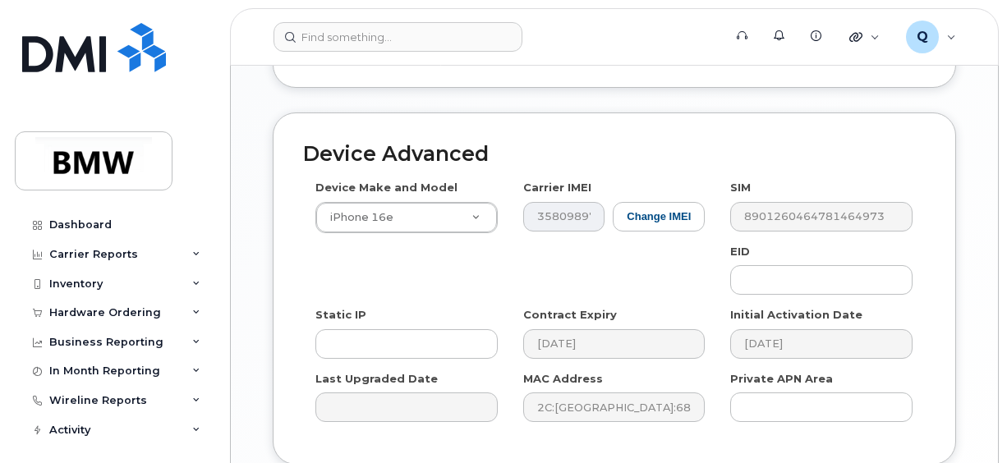
scroll to position [1068, 0]
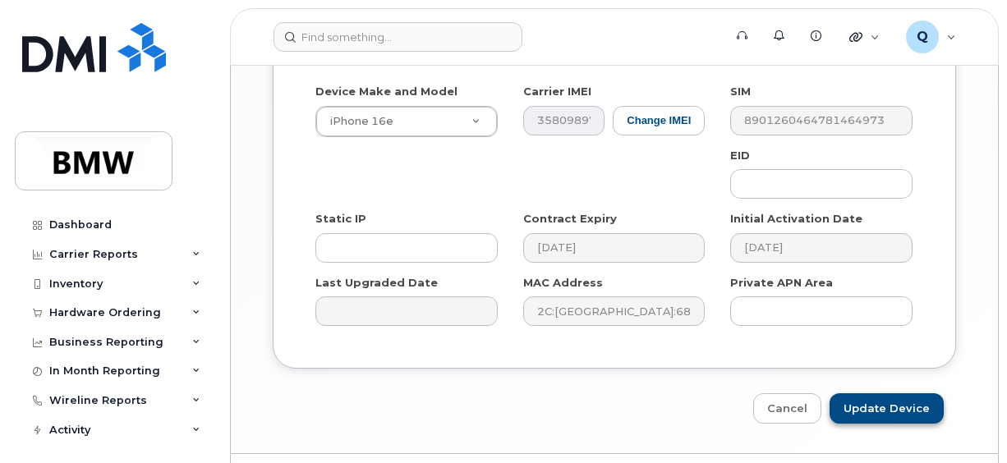
type input "mark.johnson@bmwmc.com"
click at [877, 393] on input "Update Device" at bounding box center [886, 408] width 114 height 30
type input "Saving..."
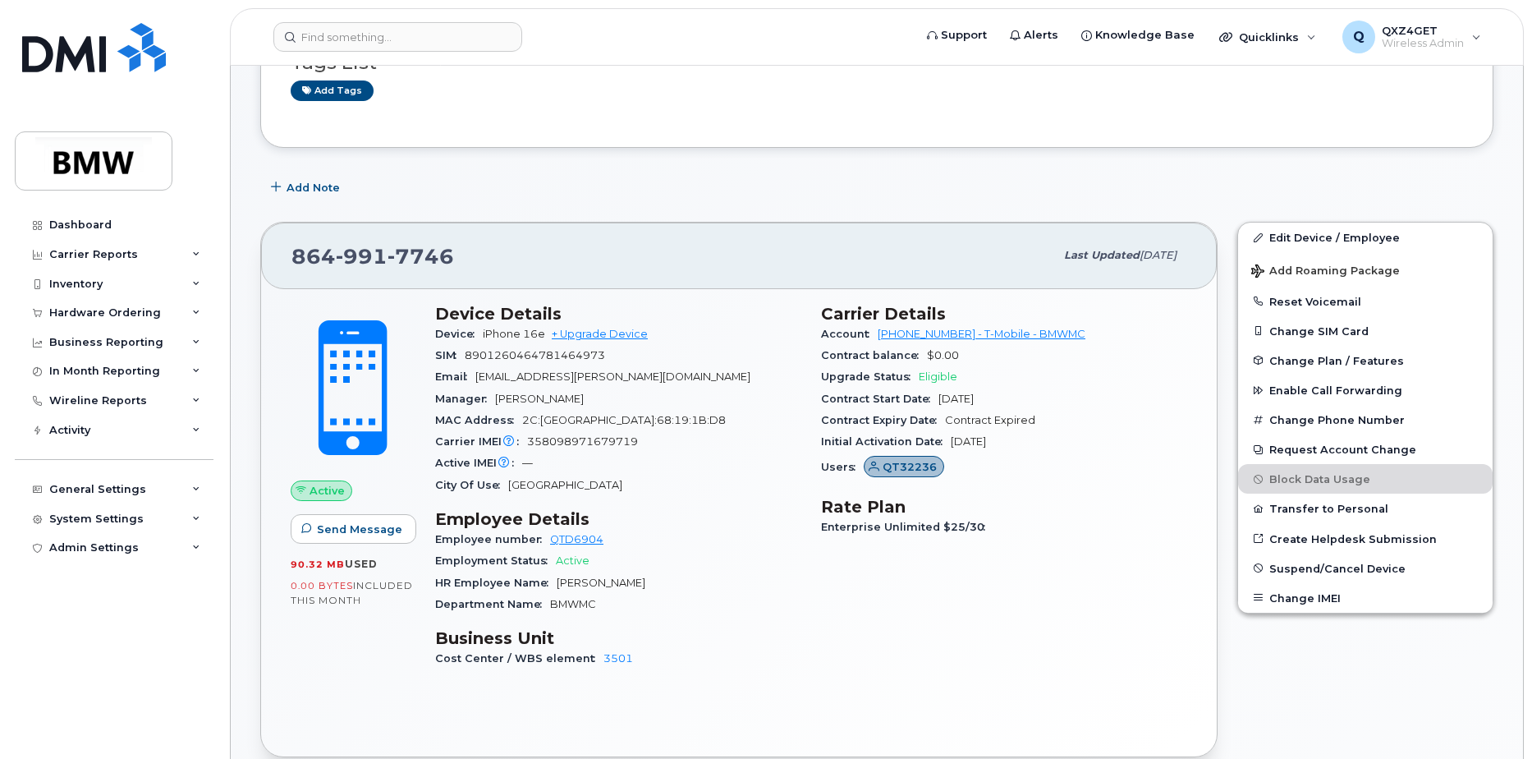
scroll to position [164, 0]
drag, startPoint x: 634, startPoint y: 375, endPoint x: 480, endPoint y: 380, distance: 153.6
click at [480, 380] on div "Email mark.johnson@bmwmc.com" at bounding box center [618, 375] width 366 height 21
copy span "mark.johnson@bmwmc.com"
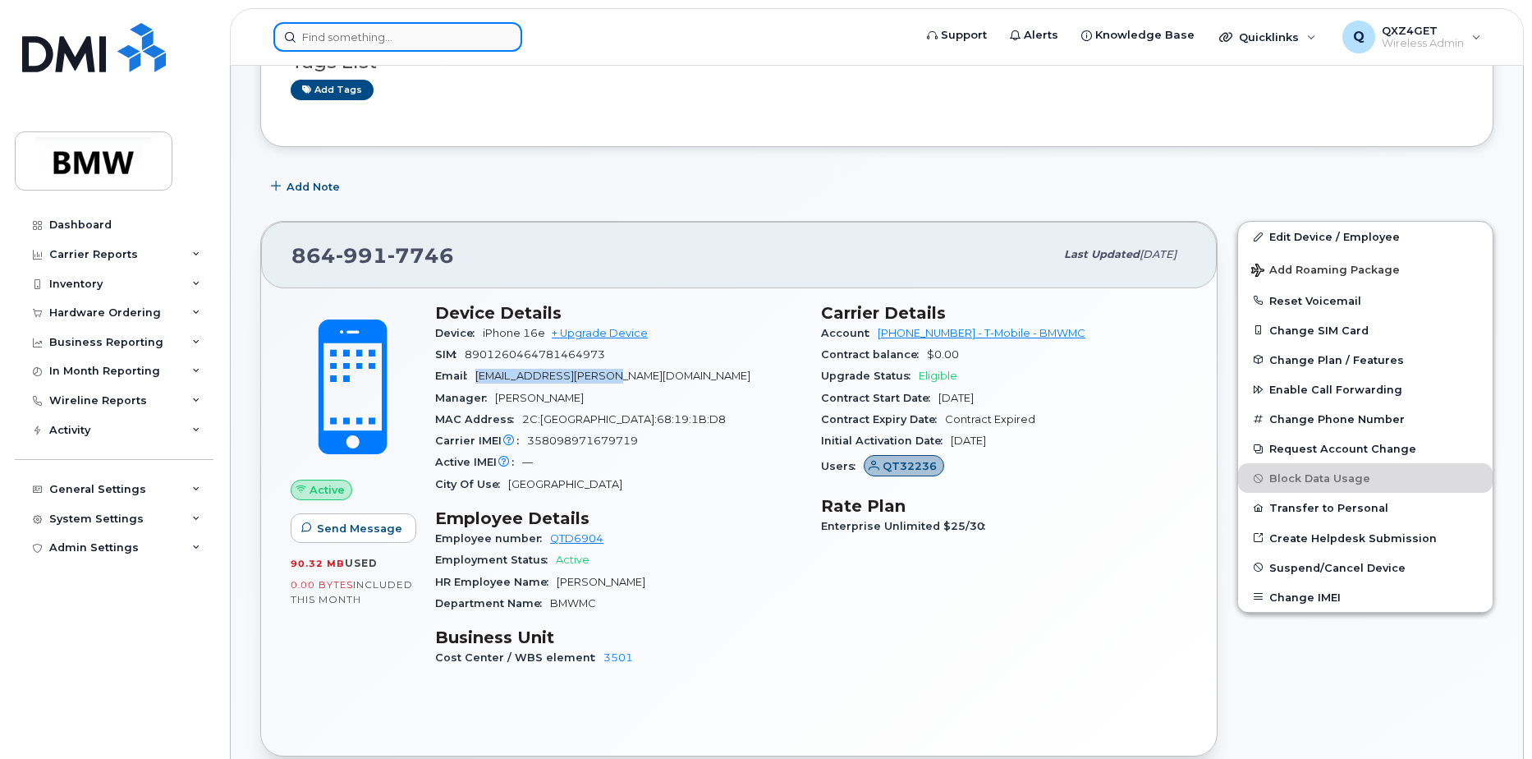
click at [403, 34] on input at bounding box center [397, 37] width 249 height 30
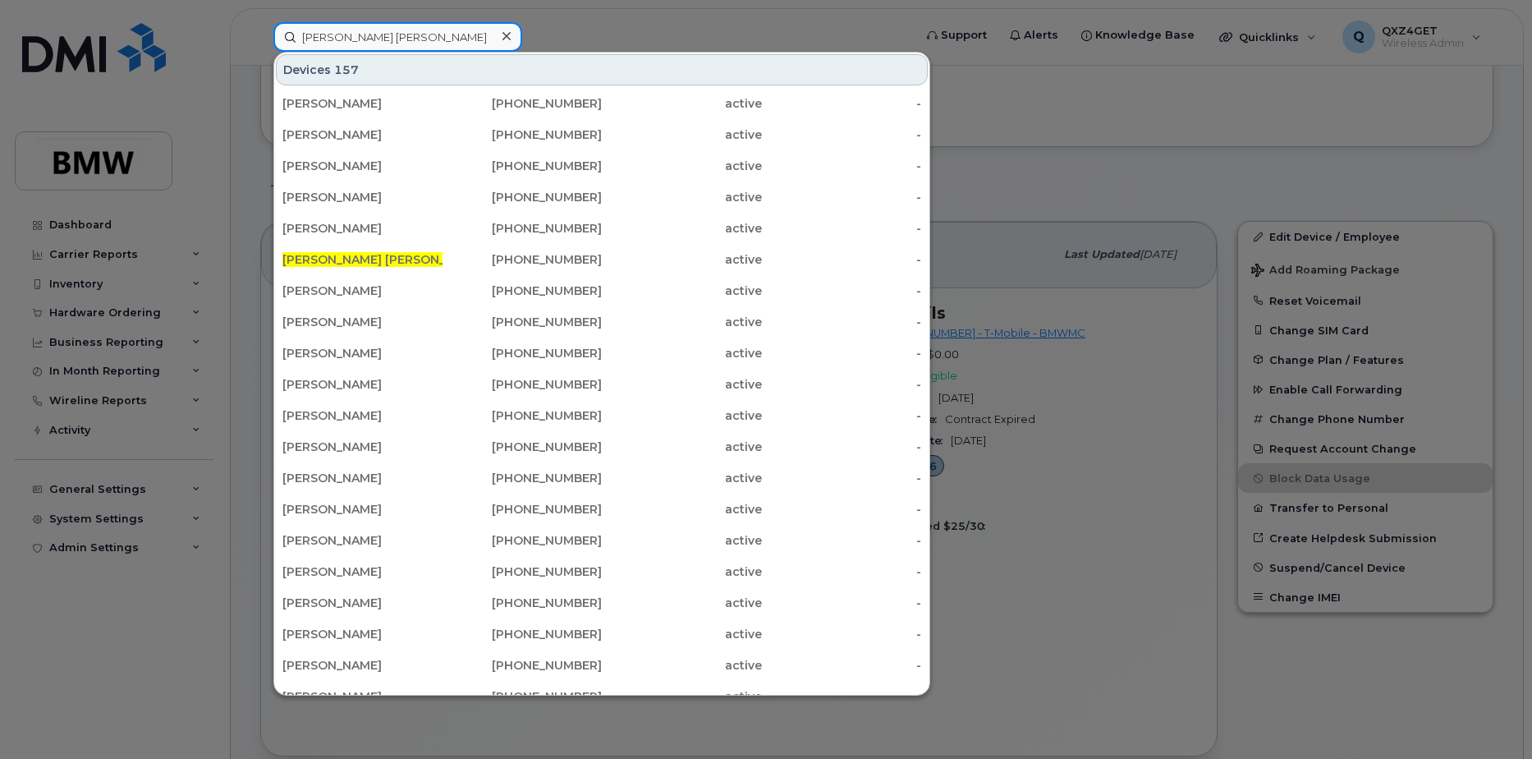
type input "robert lee"
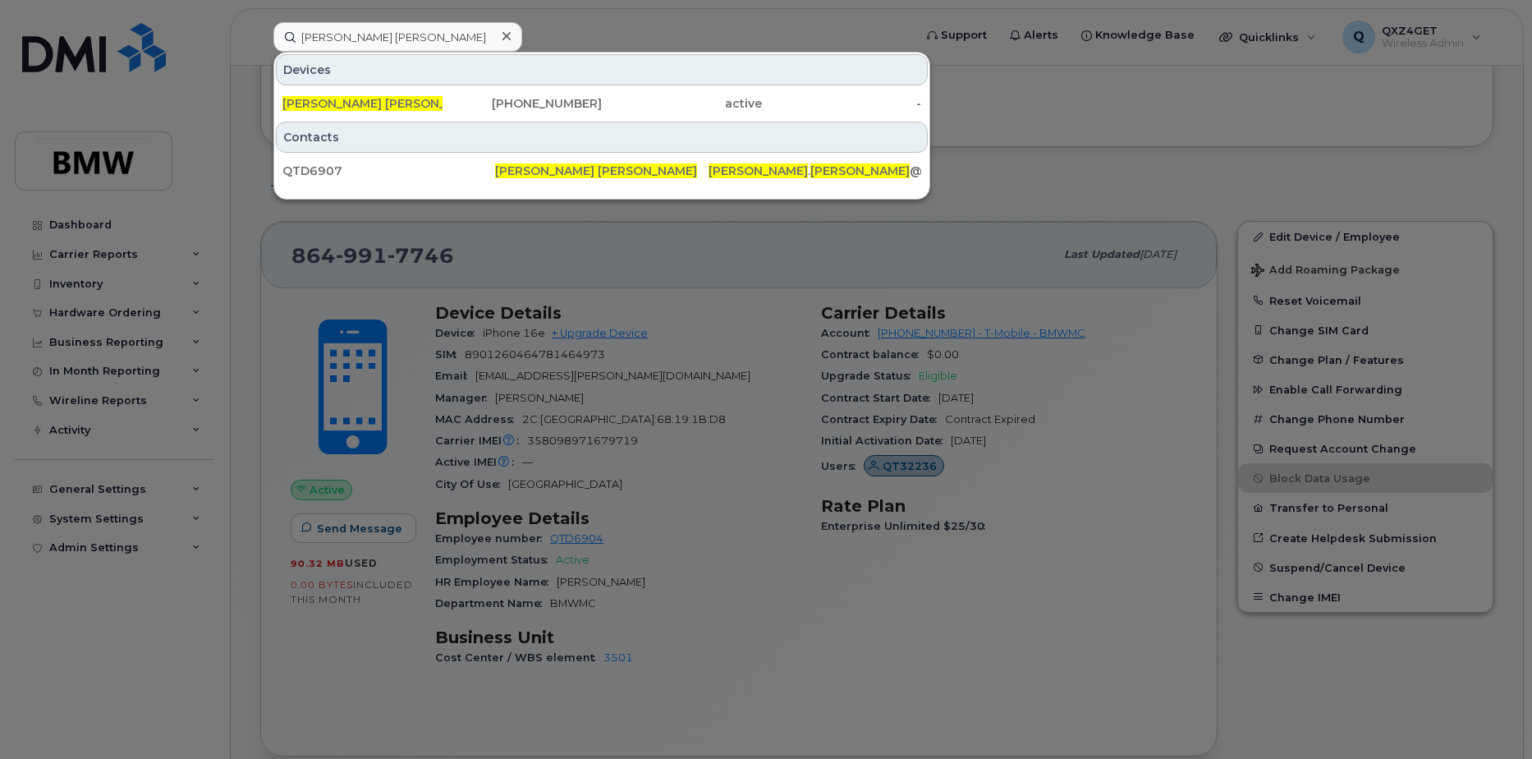
drag, startPoint x: 374, startPoint y: 107, endPoint x: 1120, endPoint y: 97, distance: 746.4
click at [374, 107] on div "Robert Lee" at bounding box center [362, 103] width 160 height 16
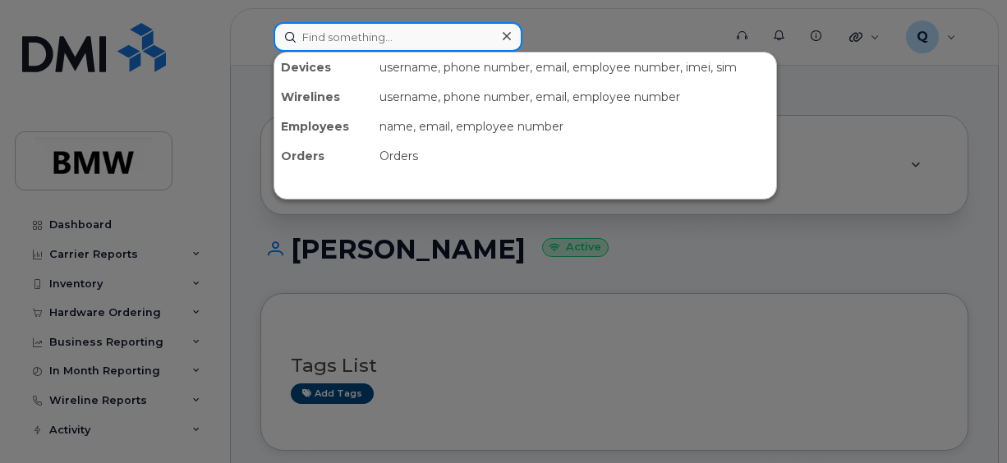
click at [328, 39] on input at bounding box center [397, 37] width 249 height 30
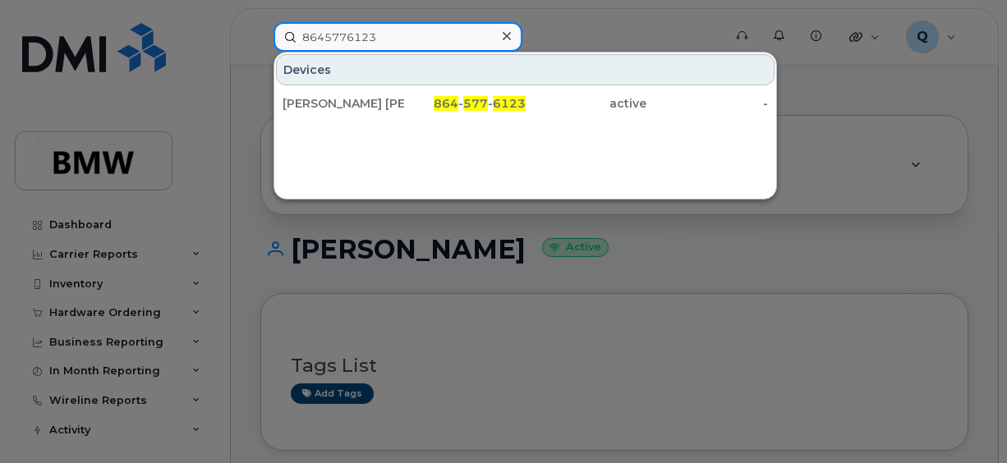
type input "8645776123"
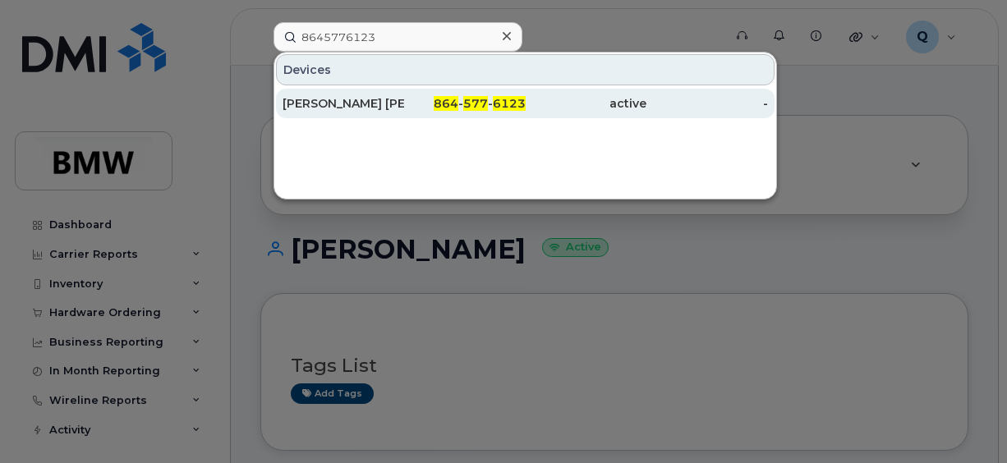
click at [452, 100] on span "864" at bounding box center [445, 103] width 25 height 15
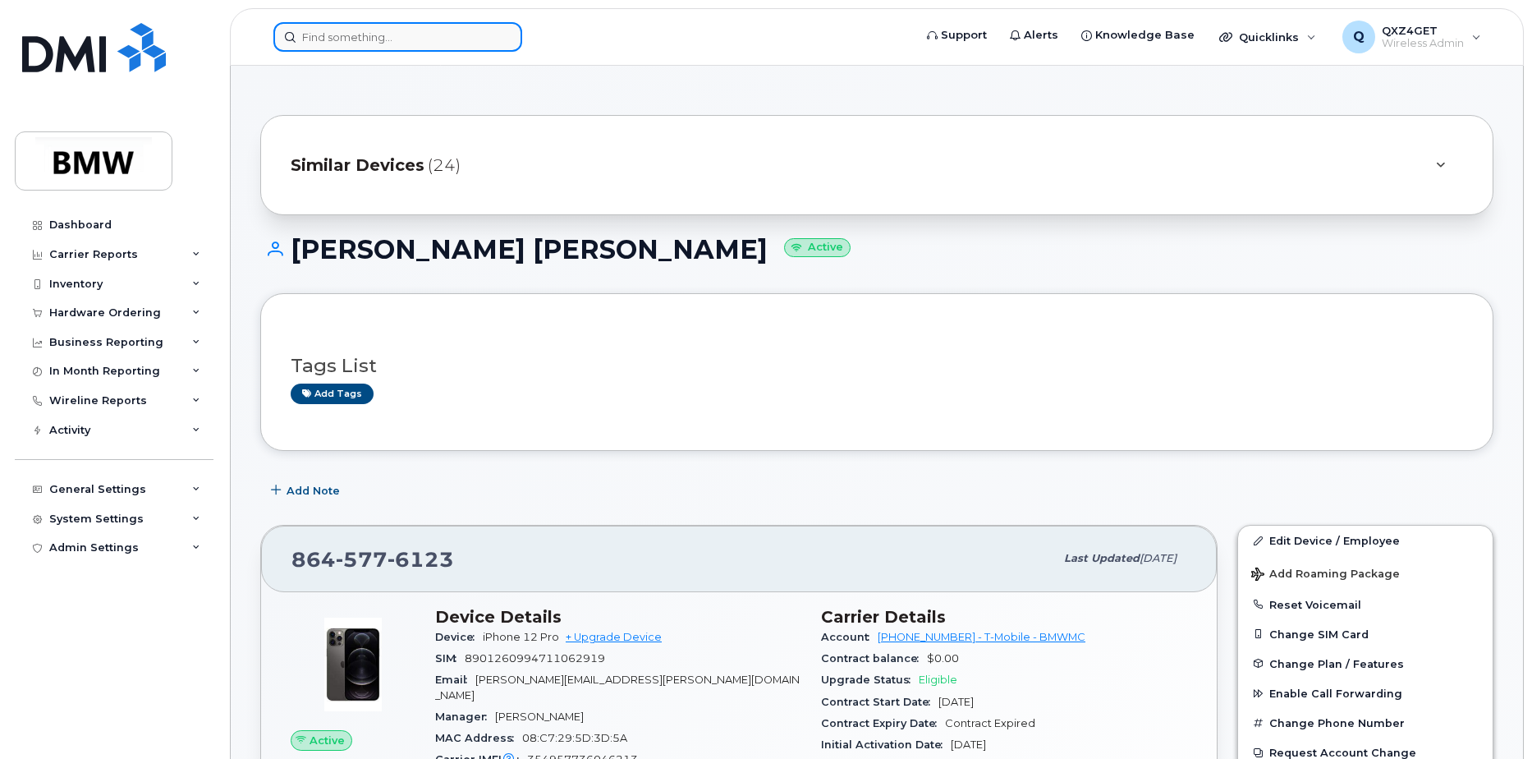
click at [406, 42] on input at bounding box center [397, 37] width 249 height 30
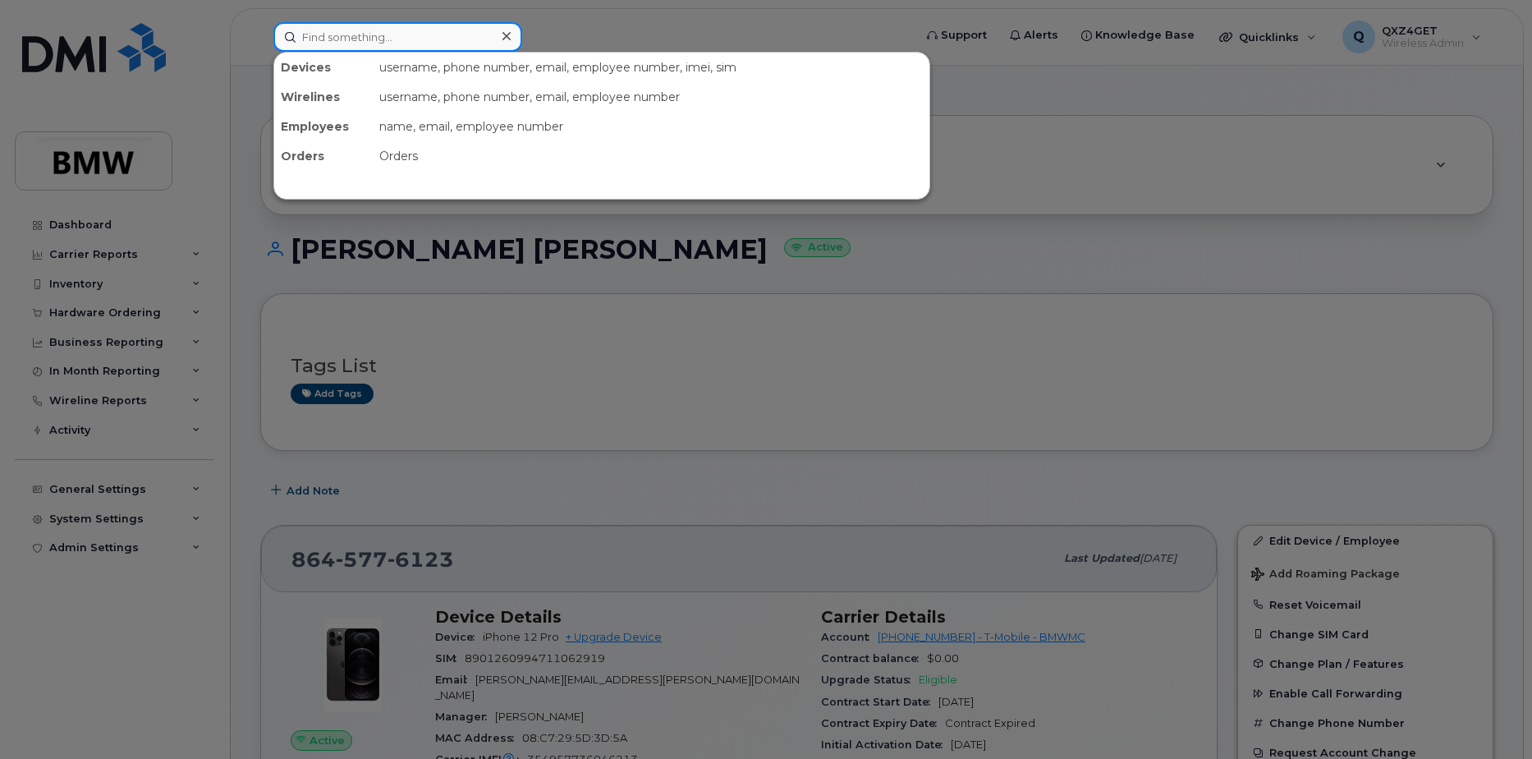
drag, startPoint x: 407, startPoint y: 40, endPoint x: 399, endPoint y: 39, distance: 8.3
paste input "[PERSON_NAME]"
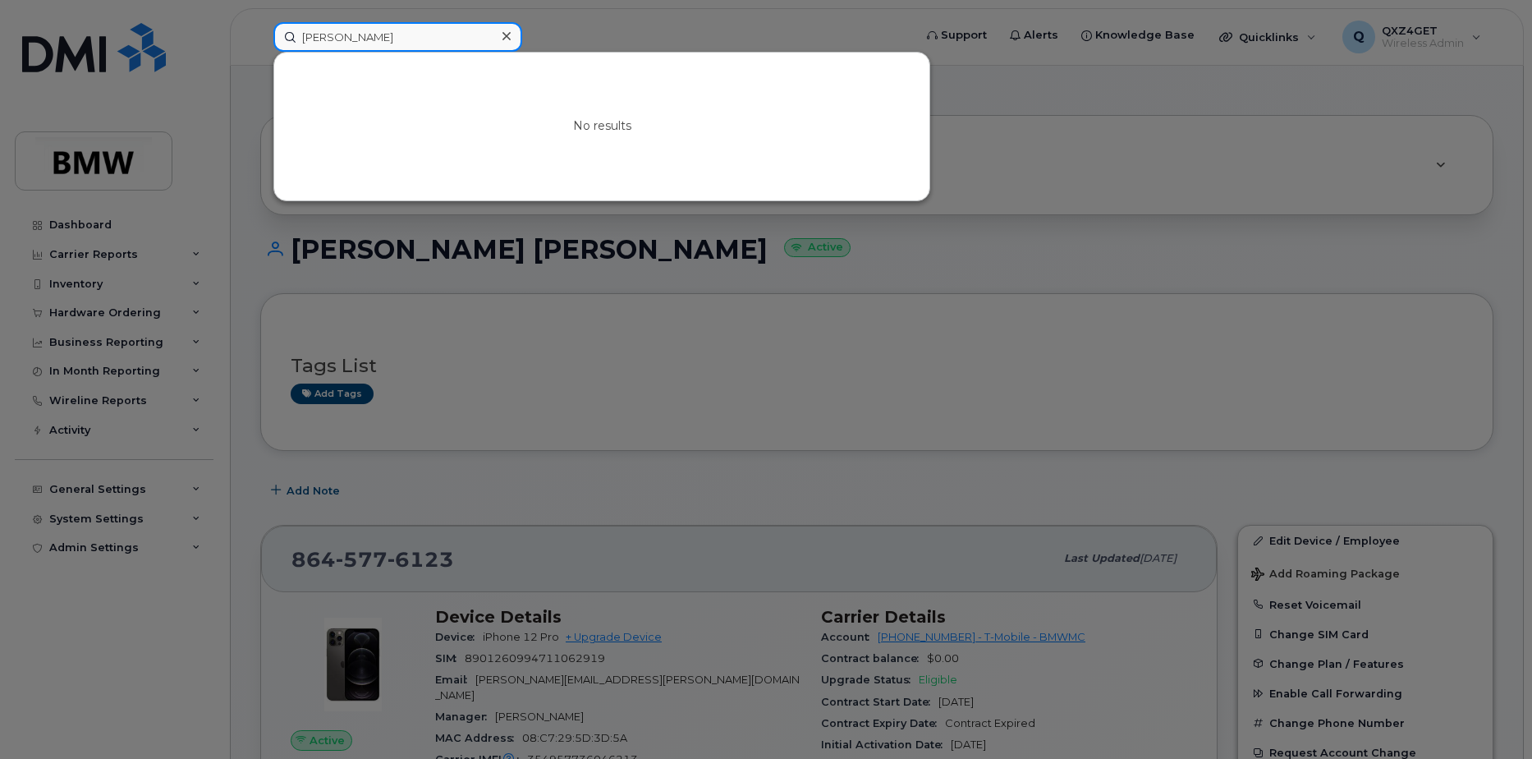
click at [452, 39] on input "[PERSON_NAME]" at bounding box center [397, 37] width 249 height 30
drag, startPoint x: 446, startPoint y: 44, endPoint x: 205, endPoint y: 43, distance: 240.6
click at [260, 43] on div "[PERSON_NAME] No results" at bounding box center [587, 37] width 655 height 30
paste input "Detail"
click at [342, 34] on input "Detail" at bounding box center [397, 37] width 249 height 30
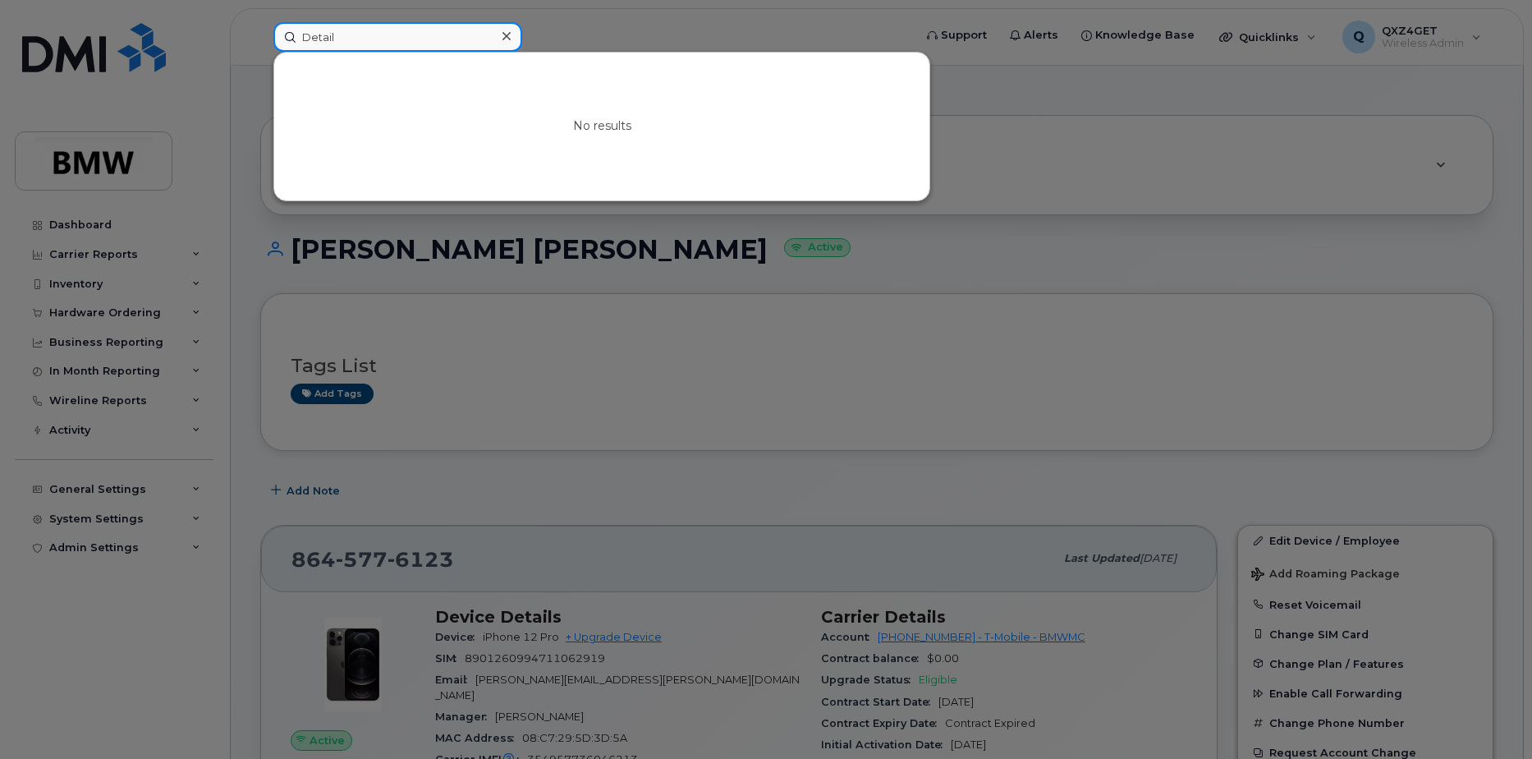
drag, startPoint x: 342, startPoint y: 34, endPoint x: 267, endPoint y: 33, distance: 74.7
click at [267, 33] on div "Detail No results" at bounding box center [587, 37] width 655 height 30
paste input "[PERSON_NAME]"
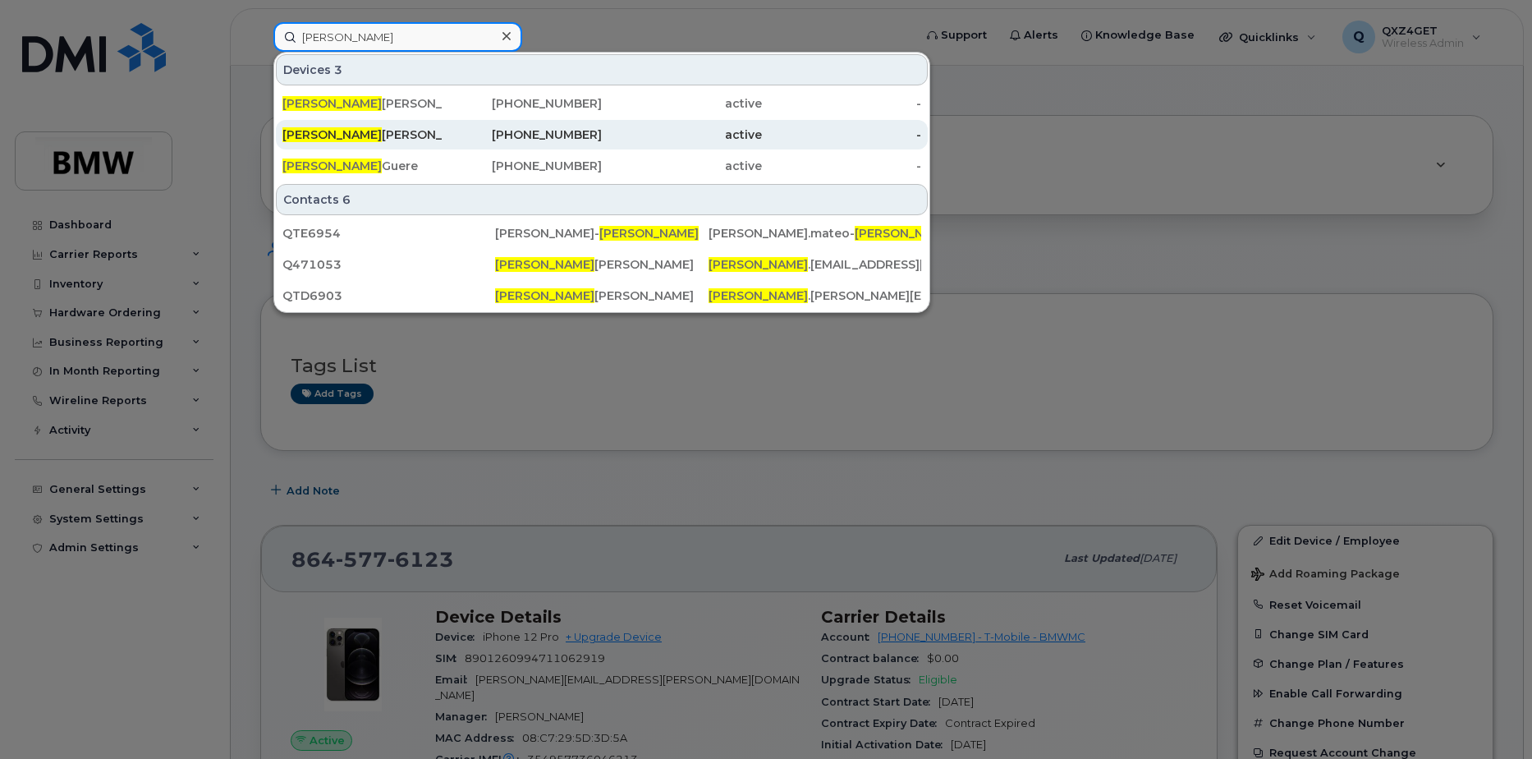
type input "[PERSON_NAME]"
click at [393, 134] on div "[PERSON_NAME]" at bounding box center [362, 134] width 160 height 16
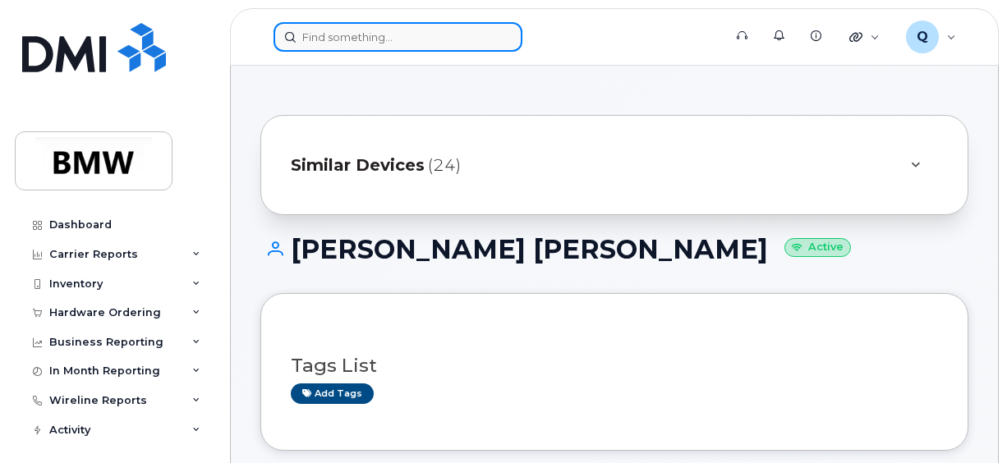
click at [447, 30] on input at bounding box center [397, 37] width 249 height 30
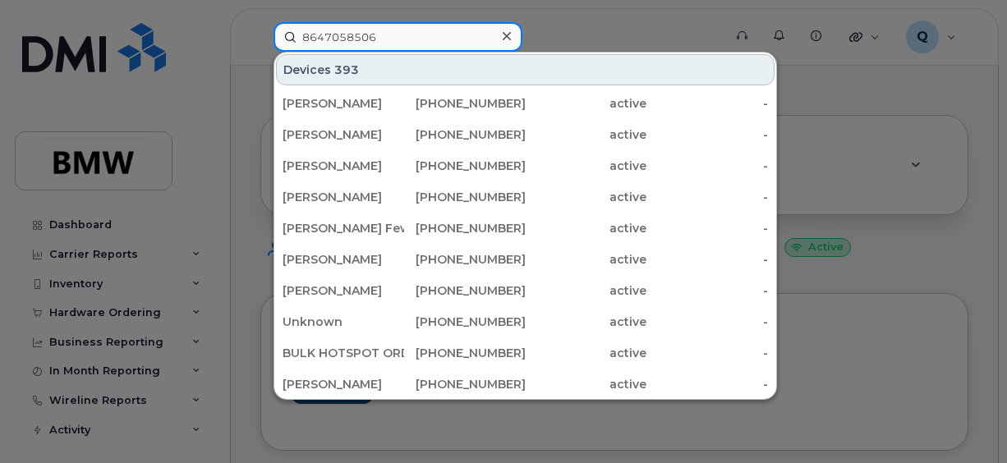
type input "8647058506"
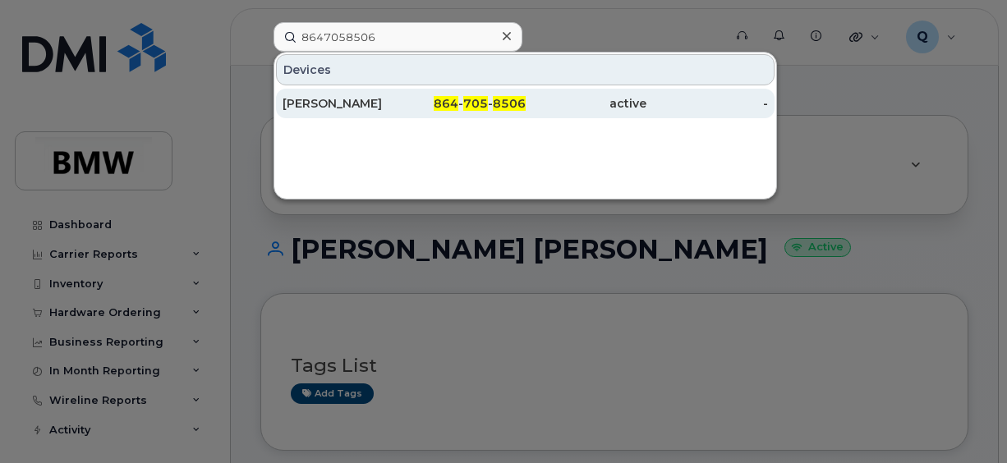
click at [380, 99] on div "[PERSON_NAME]" at bounding box center [343, 103] width 122 height 16
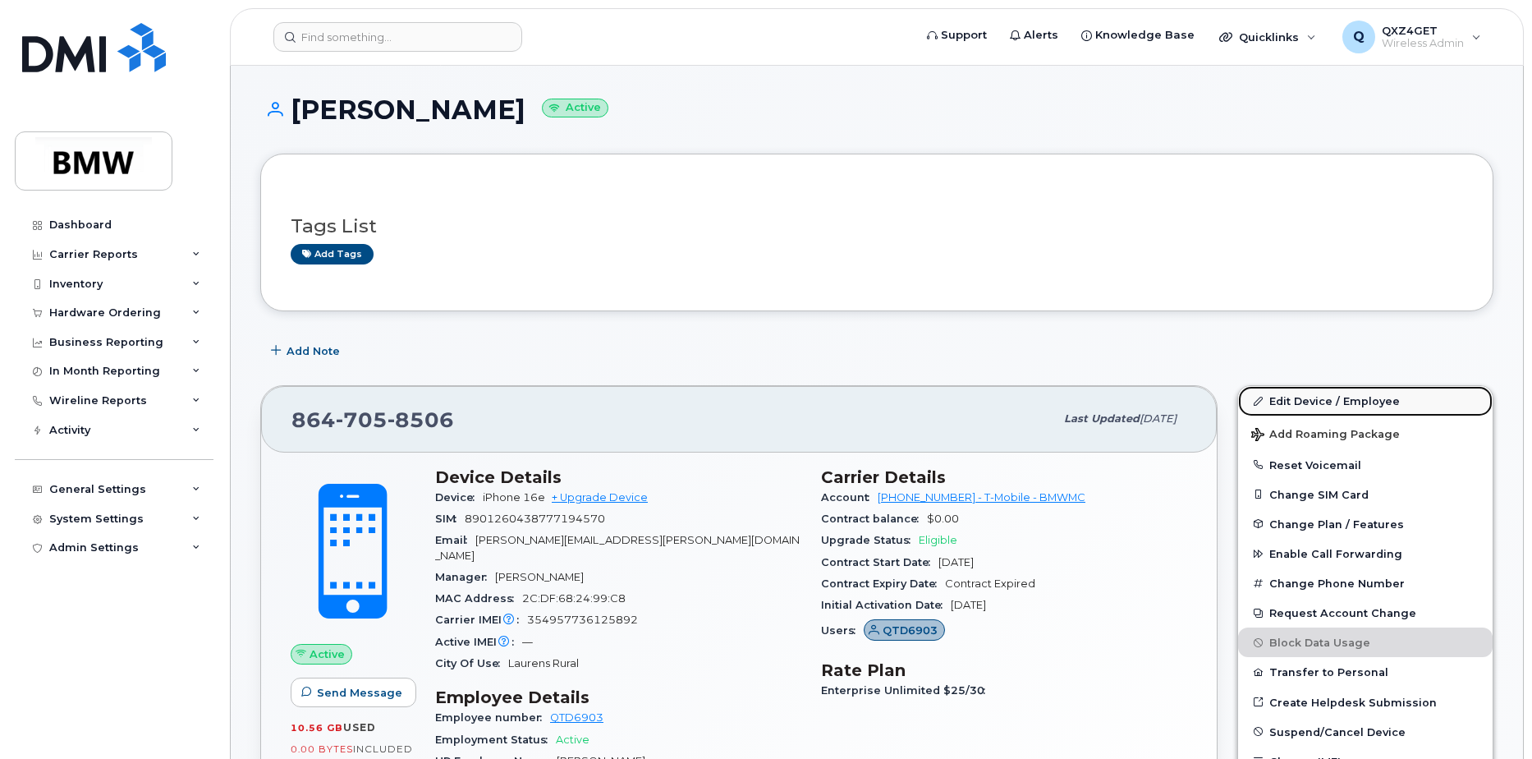
click at [1309, 397] on link "Edit Device / Employee" at bounding box center [1365, 401] width 255 height 30
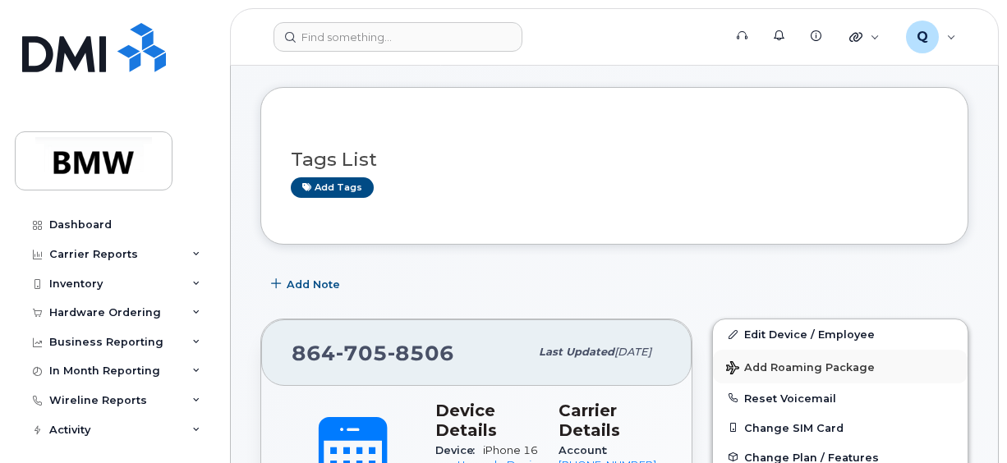
scroll to position [82, 0]
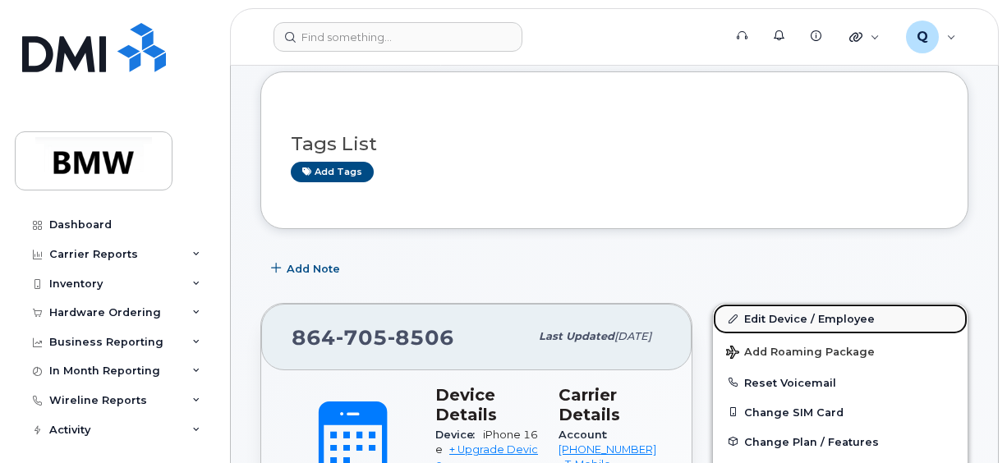
click at [785, 312] on link "Edit Device / Employee" at bounding box center [840, 319] width 255 height 30
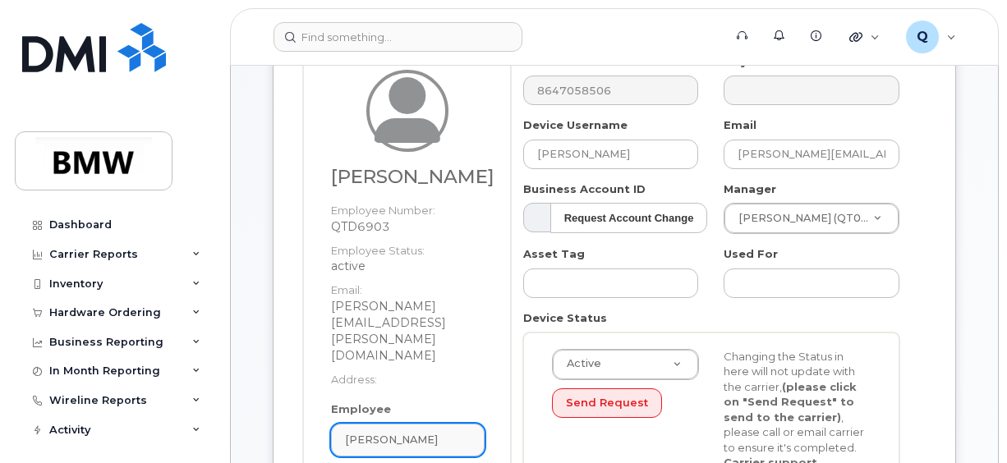
click at [388, 432] on span "[PERSON_NAME]" at bounding box center [391, 440] width 93 height 16
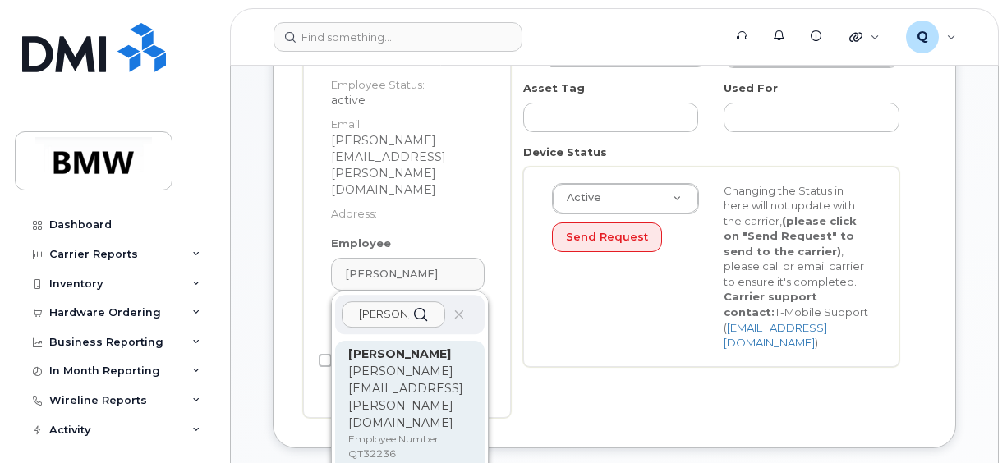
scroll to position [346, 0]
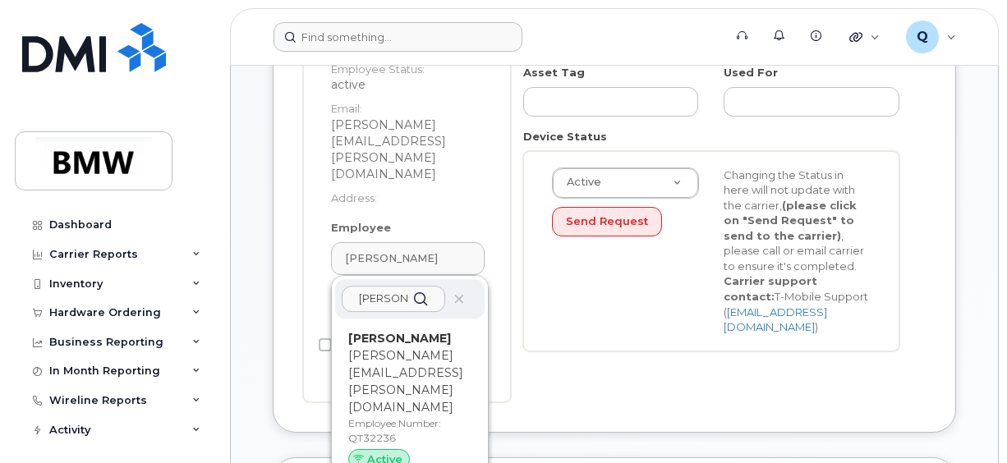
type input "fadi"
click at [358, 355] on p "fadi.dagher@bmwmcext.com" at bounding box center [409, 381] width 123 height 69
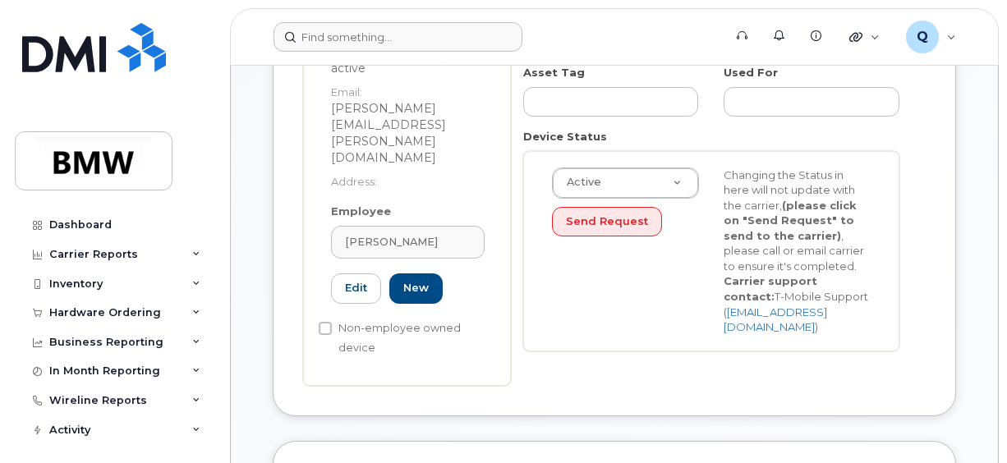
type input "QT32236"
type input "Fadi Dagher"
type input "fadi.dagher@bmwmcext.com"
type input "14966313"
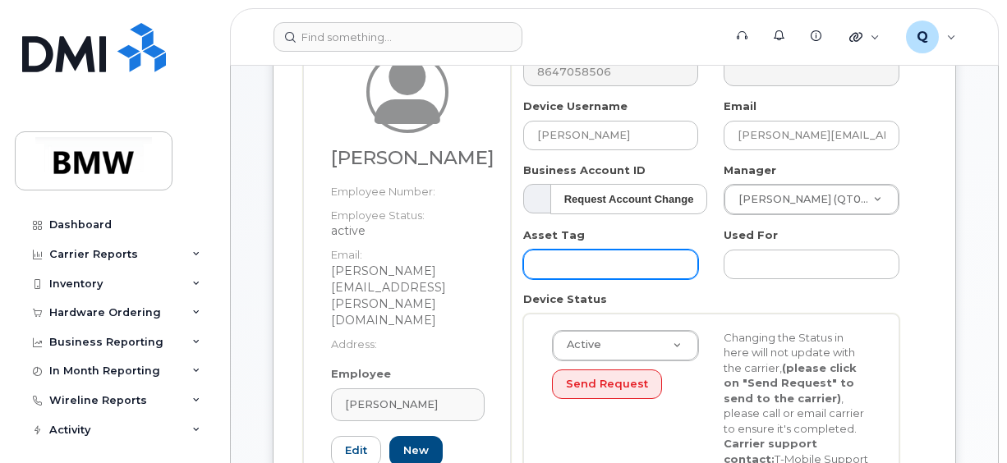
scroll to position [181, 0]
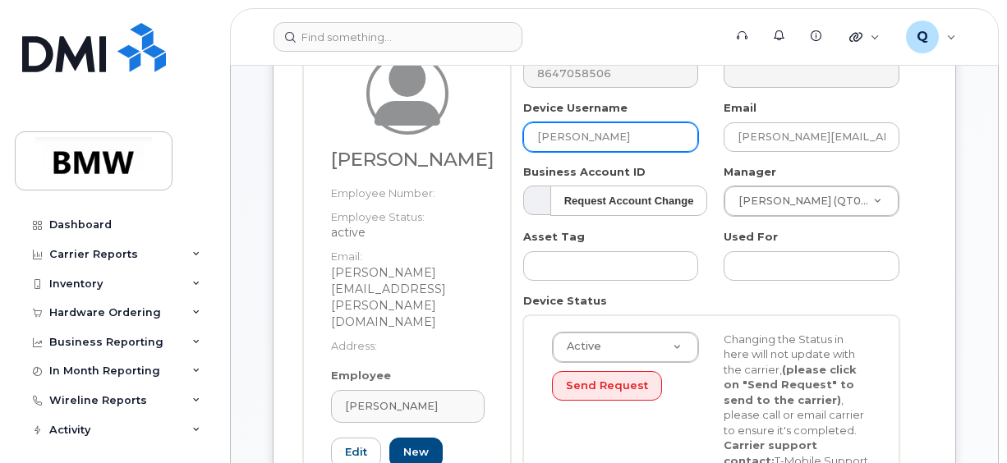
click at [601, 136] on input "Fadi Dagher" at bounding box center [611, 137] width 176 height 30
drag, startPoint x: 603, startPoint y: 135, endPoint x: 527, endPoint y: 132, distance: 76.4
click at [527, 132] on input "Fadi Dagher" at bounding box center [611, 137] width 176 height 30
paste input "[PERSON_NAME]"
type input "[PERSON_NAME]"
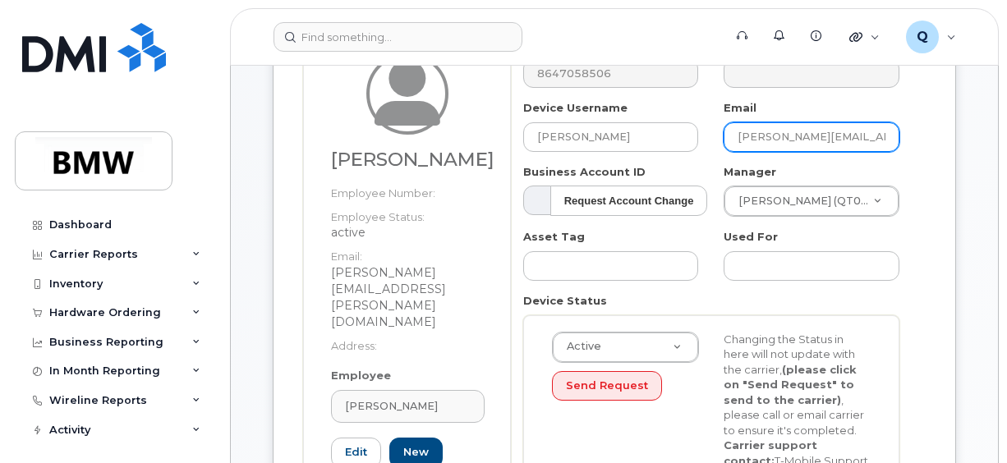
click at [801, 143] on input "fadi.dagher@bmwmcext.com" at bounding box center [811, 137] width 176 height 30
drag, startPoint x: 888, startPoint y: 139, endPoint x: 677, endPoint y: 131, distance: 211.1
click at [677, 131] on div "Number 8647058506 City Device Username Pablo Huipe Hernandez Email fadi.dagher@…" at bounding box center [711, 282] width 401 height 491
click at [874, 140] on input "fadi.dagher@bmwmcext.com" at bounding box center [811, 137] width 176 height 30
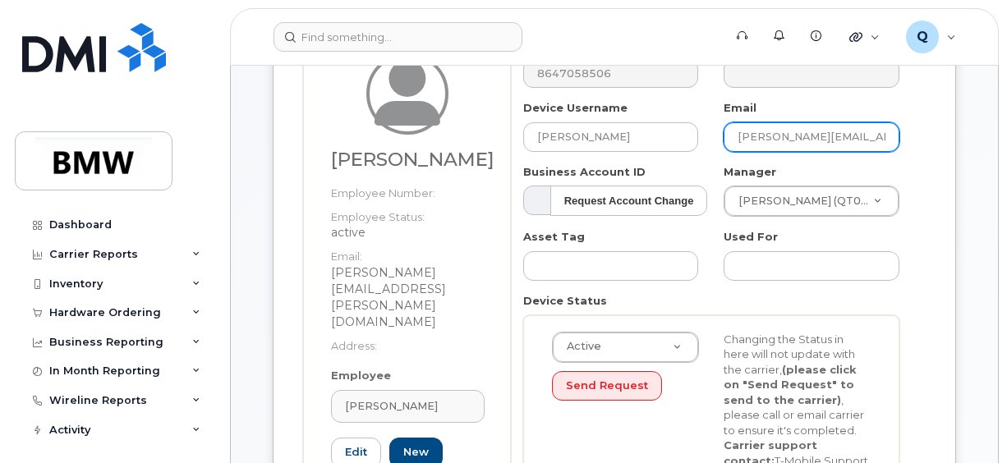
drag, startPoint x: 888, startPoint y: 138, endPoint x: 642, endPoint y: 118, distance: 246.3
click at [635, 118] on div "Number 8647058506 City Device Username Pablo Huipe Hernandez Email fadi.dagher@…" at bounding box center [711, 282] width 401 height 491
paste input "[PERSON_NAME][EMAIL_ADDRESS][PERSON_NAME][DOMAIN_NAME]"
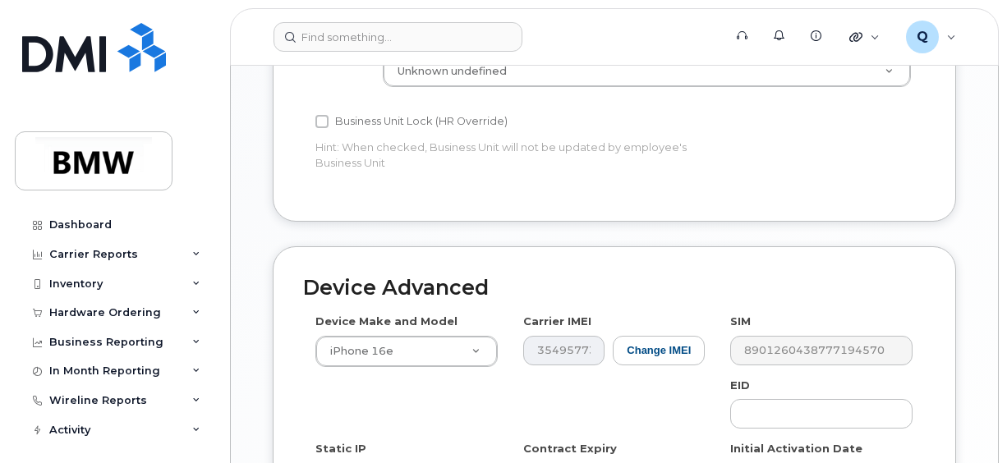
scroll to position [1068, 0]
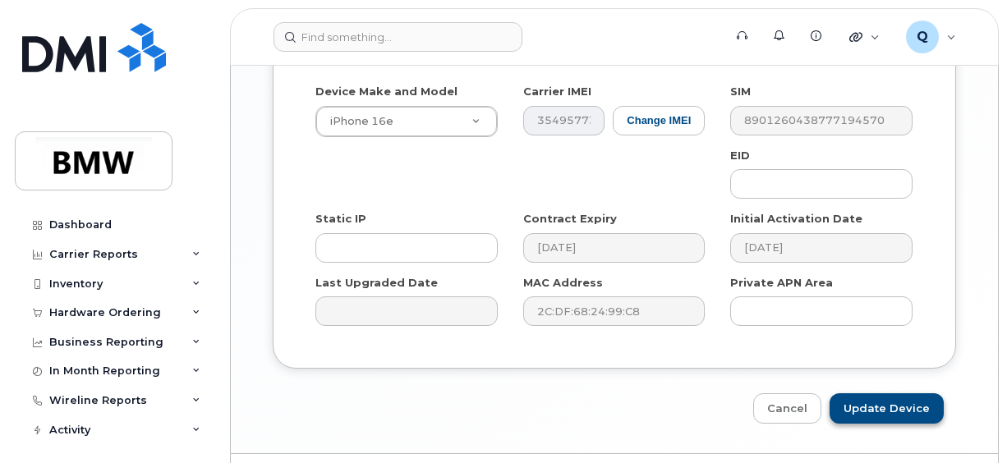
type input "Pablo.Huipe-Hernandez@bmwmc.comm"
click at [883, 393] on input "Update Device" at bounding box center [886, 408] width 114 height 30
type input "Saving..."
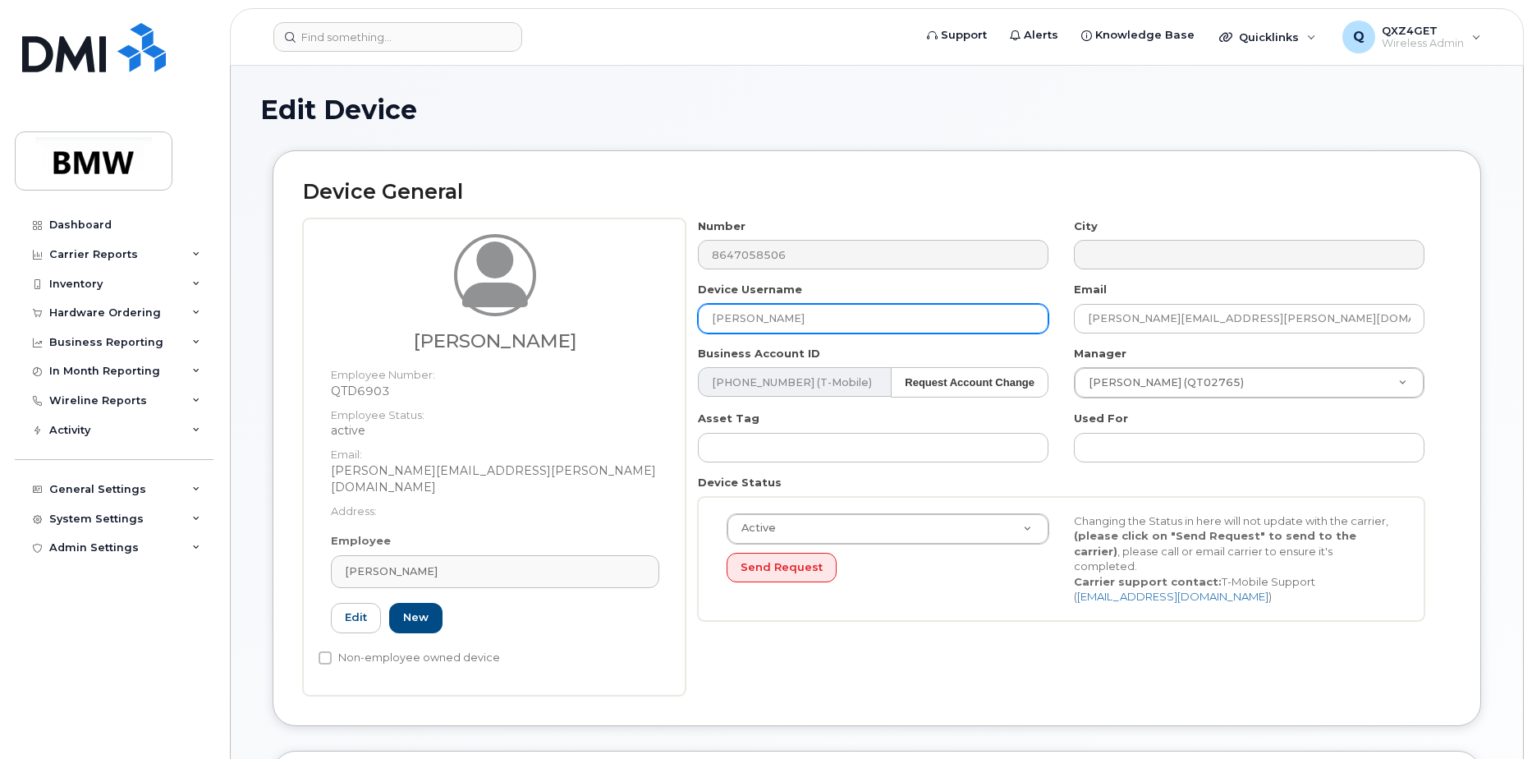
drag, startPoint x: 852, startPoint y: 322, endPoint x: 715, endPoint y: 325, distance: 137.1
click at [715, 325] on input "[PERSON_NAME]" at bounding box center [873, 319] width 351 height 30
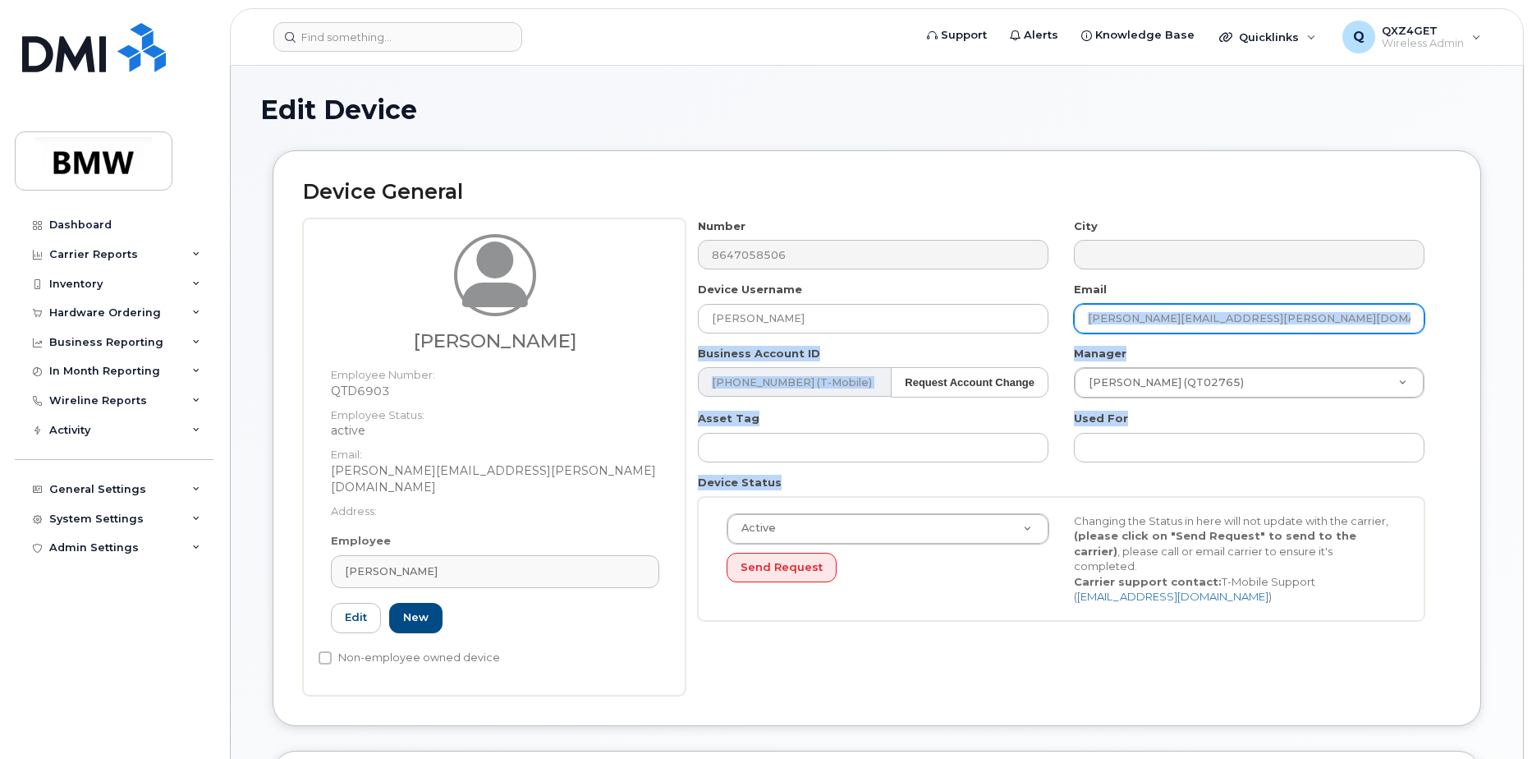
drag, startPoint x: 1516, startPoint y: 484, endPoint x: 1324, endPoint y: 319, distance: 252.6
click at [1324, 319] on div "Number 8647058506 City Device Username [PERSON_NAME] Email [PERSON_NAME][EMAIL_…" at bounding box center [1062, 425] width 752 height 415
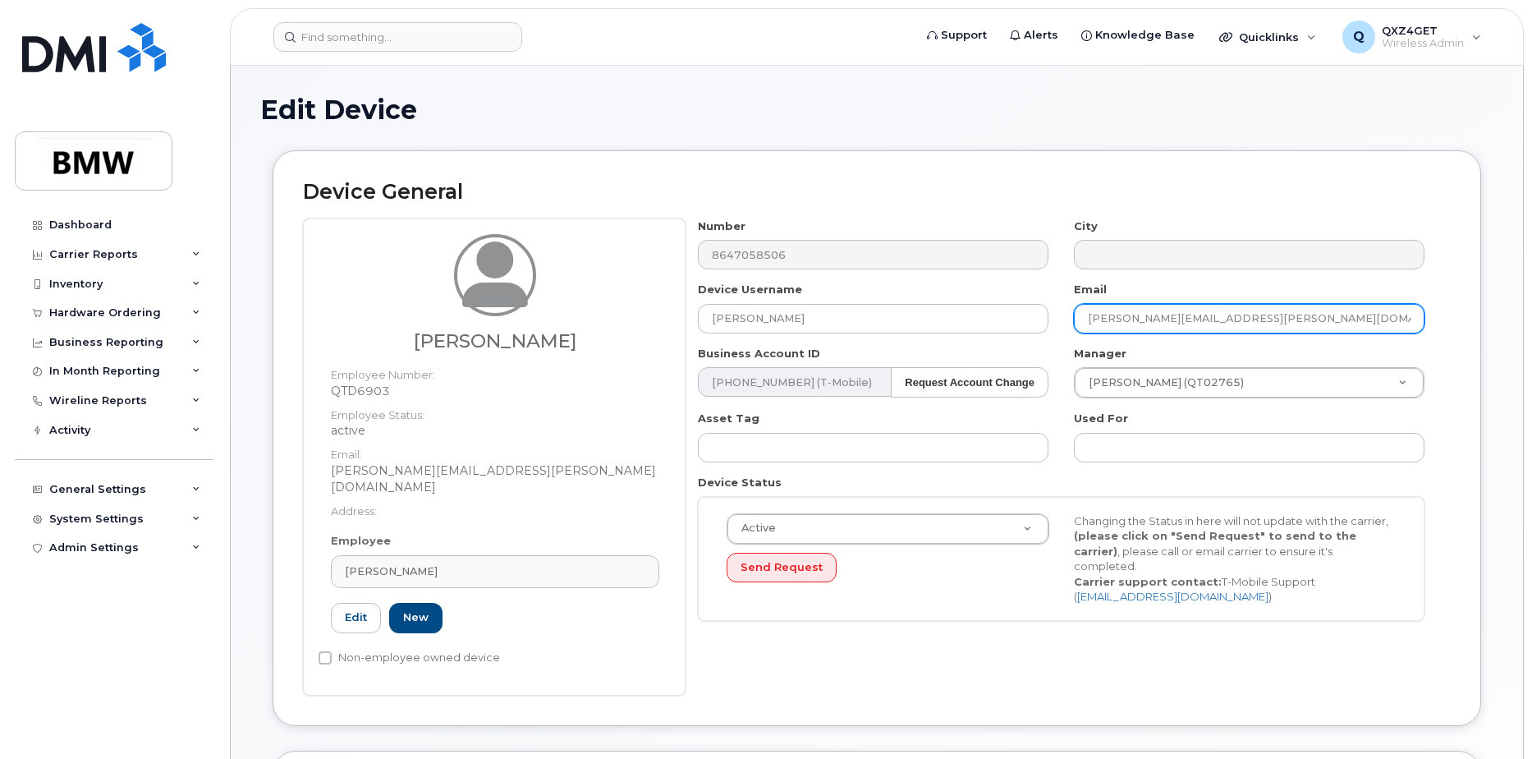
drag, startPoint x: 1324, startPoint y: 319, endPoint x: 1087, endPoint y: 318, distance: 237.3
click at [1087, 318] on input "[PERSON_NAME][EMAIL_ADDRESS][PERSON_NAME][DOMAIN_NAME]" at bounding box center [1249, 319] width 351 height 30
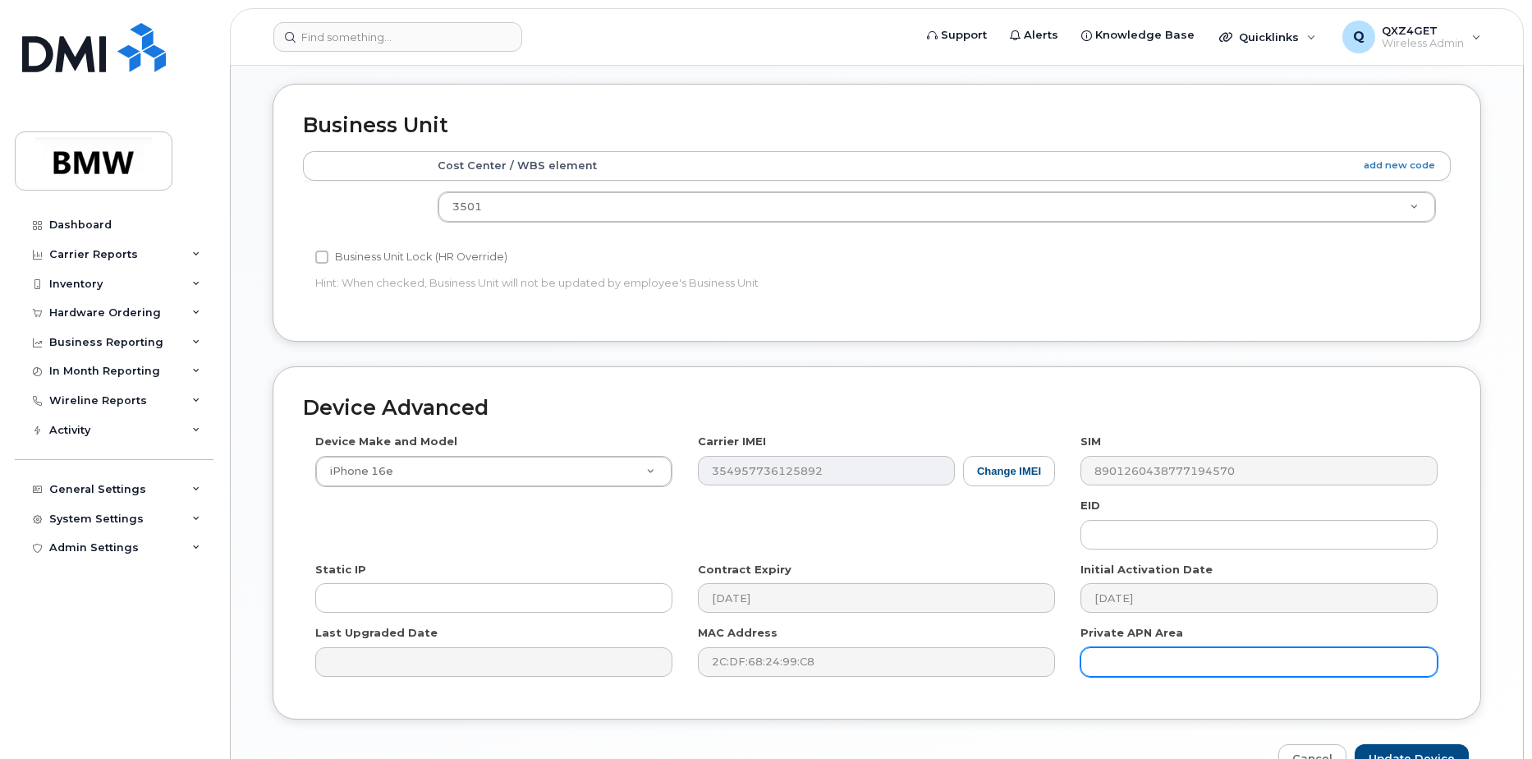
scroll to position [748, 0]
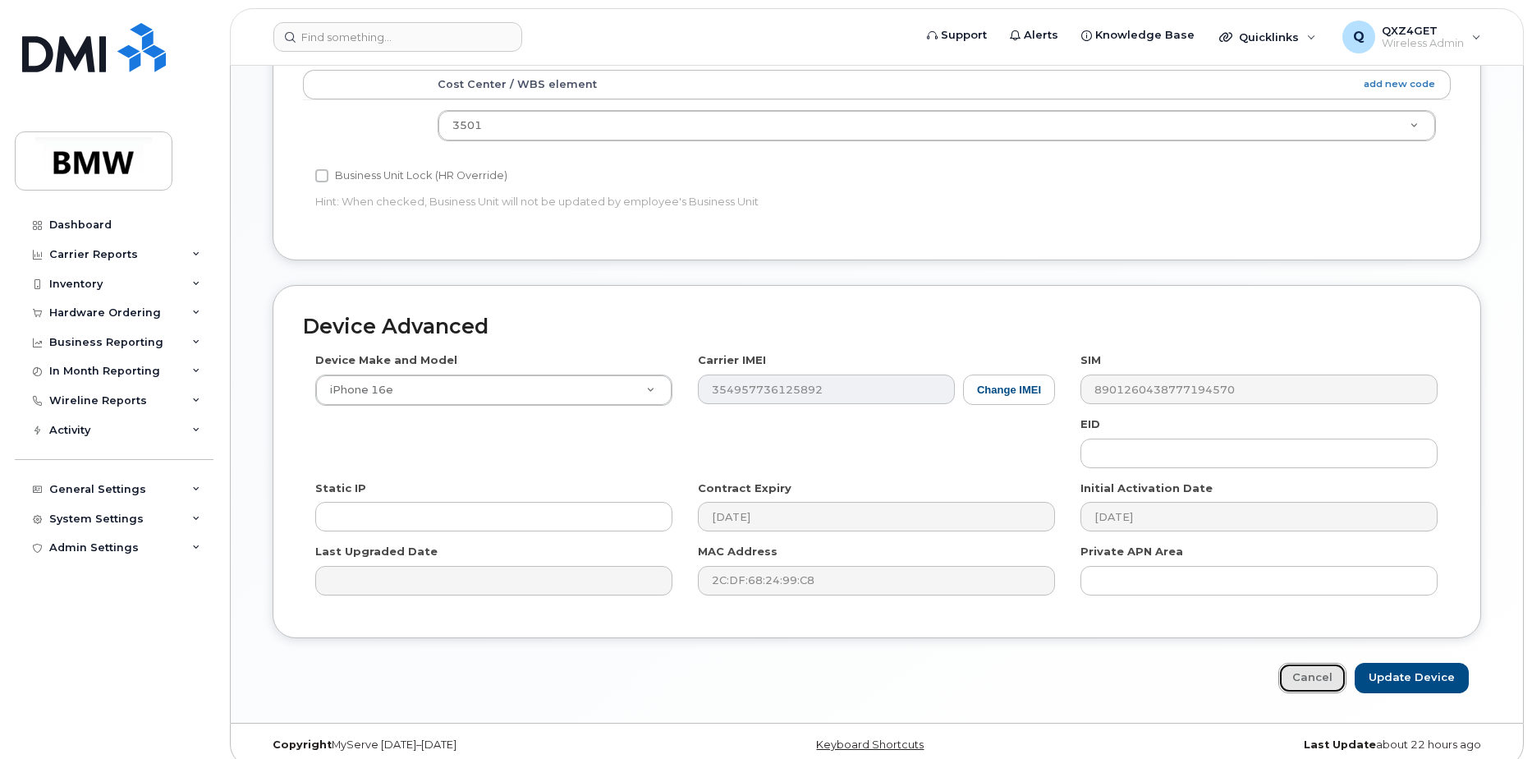
click at [1328, 666] on link "Cancel" at bounding box center [1312, 678] width 68 height 30
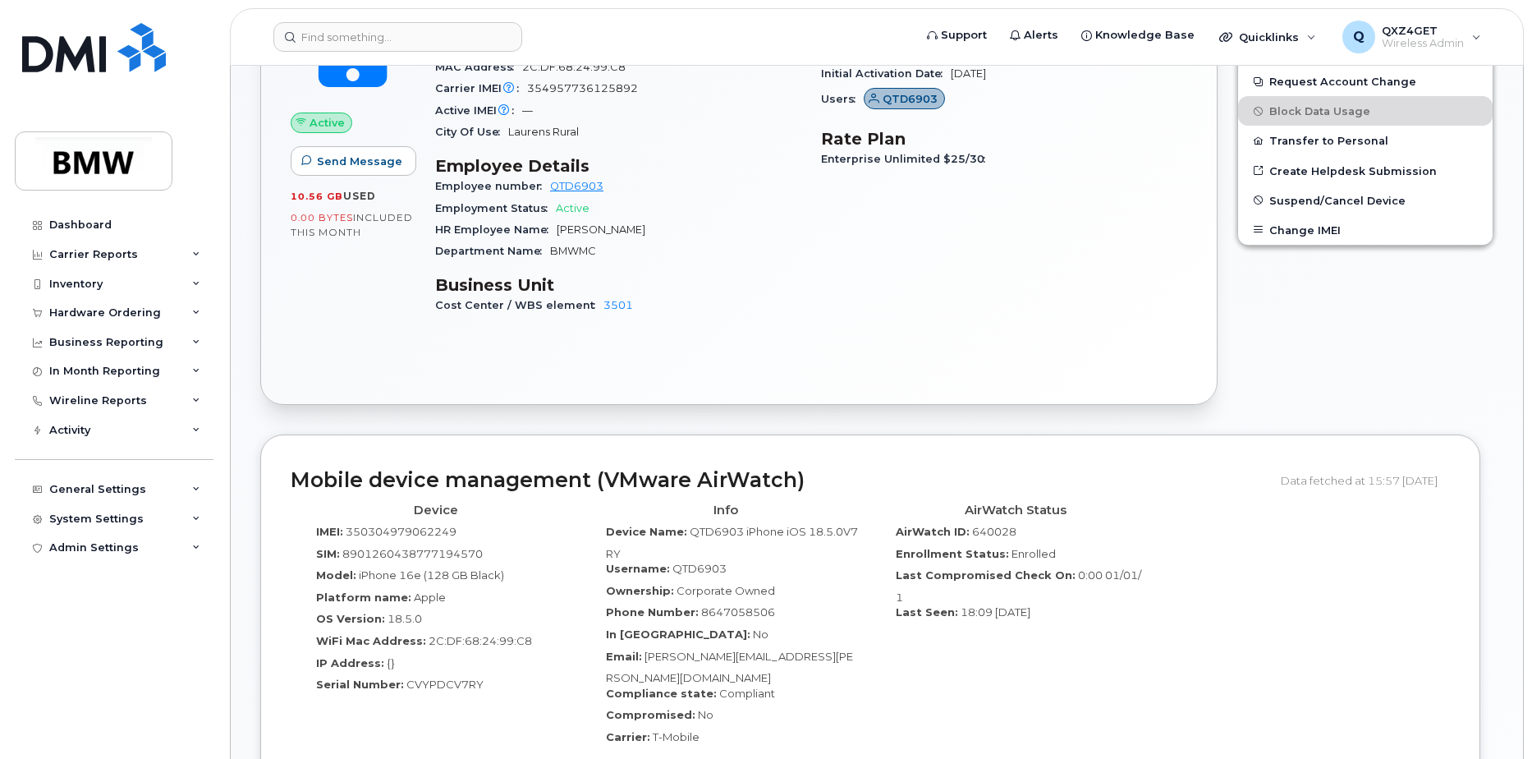
scroll to position [560, 0]
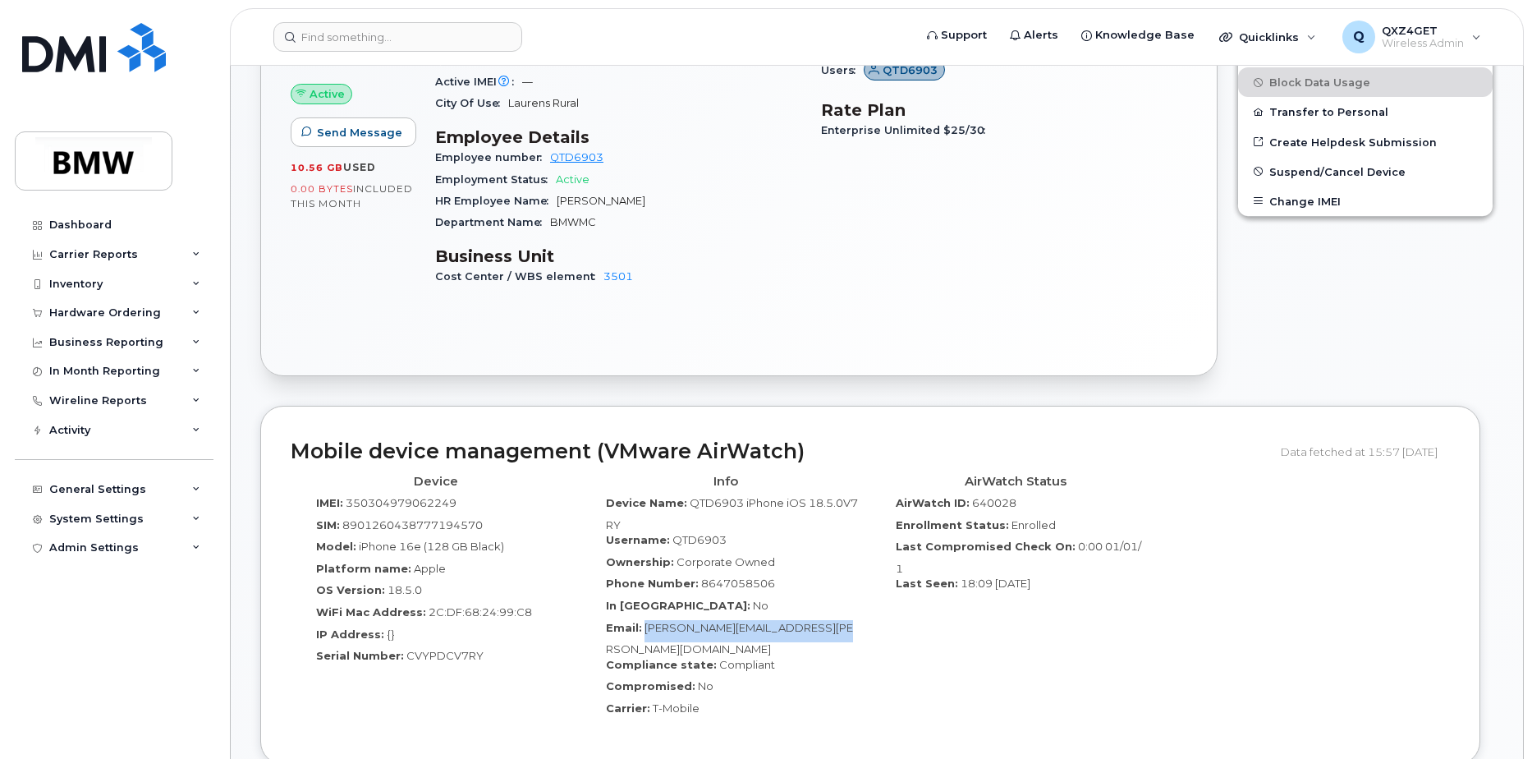
drag, startPoint x: 855, startPoint y: 609, endPoint x: 646, endPoint y: 606, distance: 209.4
click at [646, 620] on div "Email: [PERSON_NAME][EMAIL_ADDRESS][PERSON_NAME][DOMAIN_NAME]" at bounding box center [725, 638] width 265 height 37
copy span "[PERSON_NAME][EMAIL_ADDRESS][PERSON_NAME][DOMAIN_NAME]"
